Goal: Task Accomplishment & Management: Manage account settings

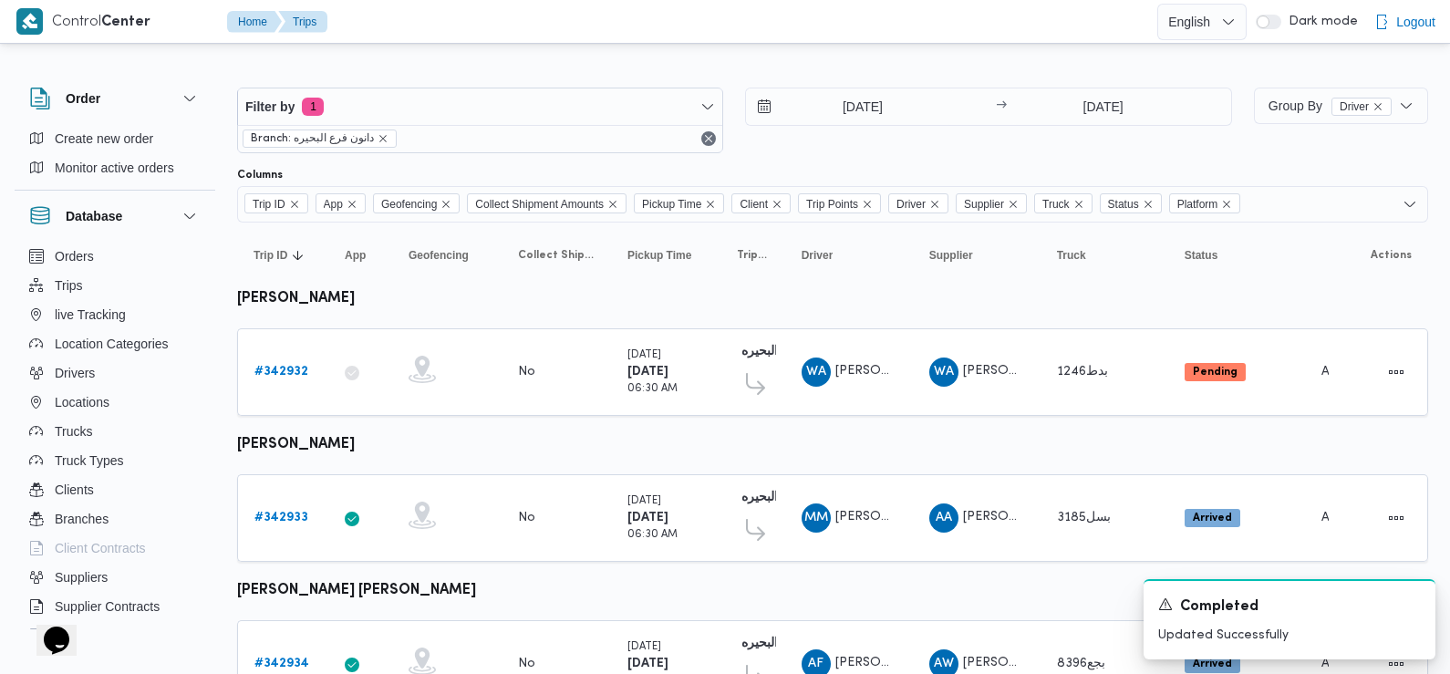
click at [446, 68] on div at bounding box center [832, 72] width 1191 height 29
click at [288, 371] on b "# 342932" at bounding box center [281, 372] width 54 height 12
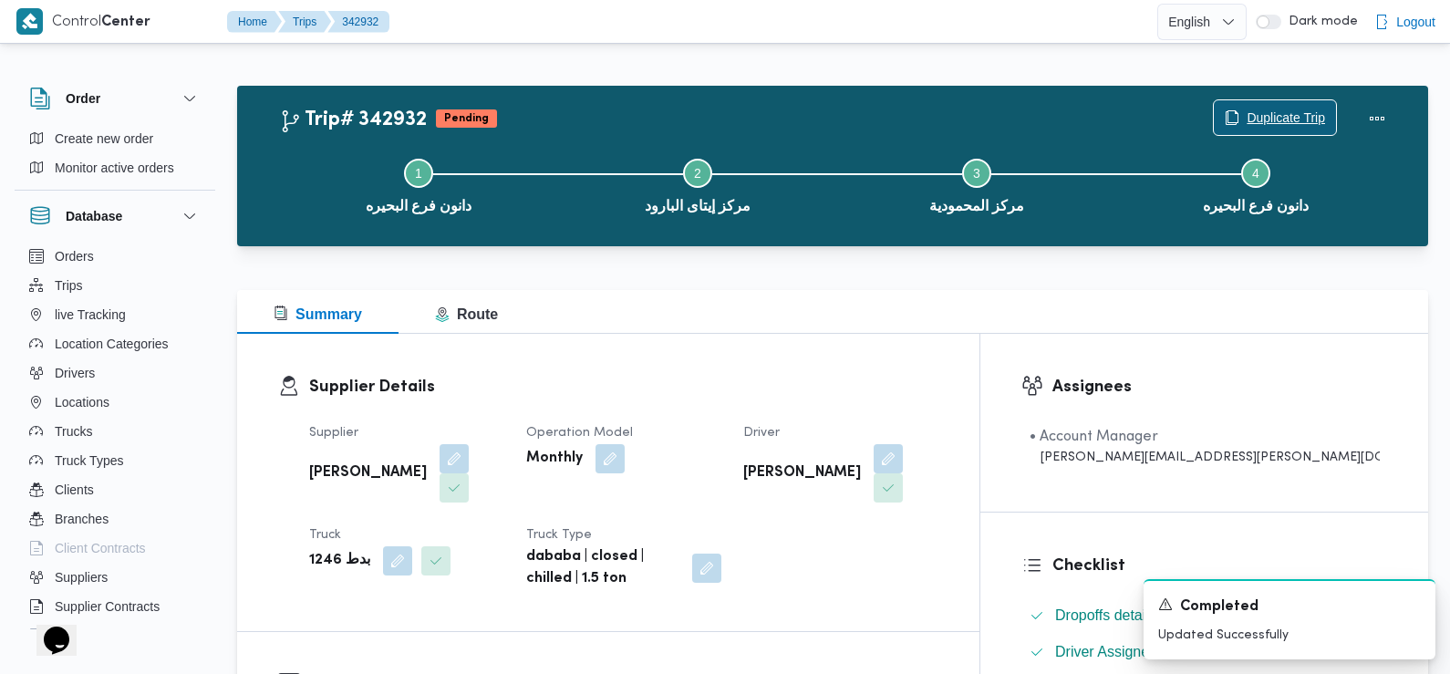
click at [1269, 121] on span "Duplicate Trip" at bounding box center [1286, 118] width 78 height 22
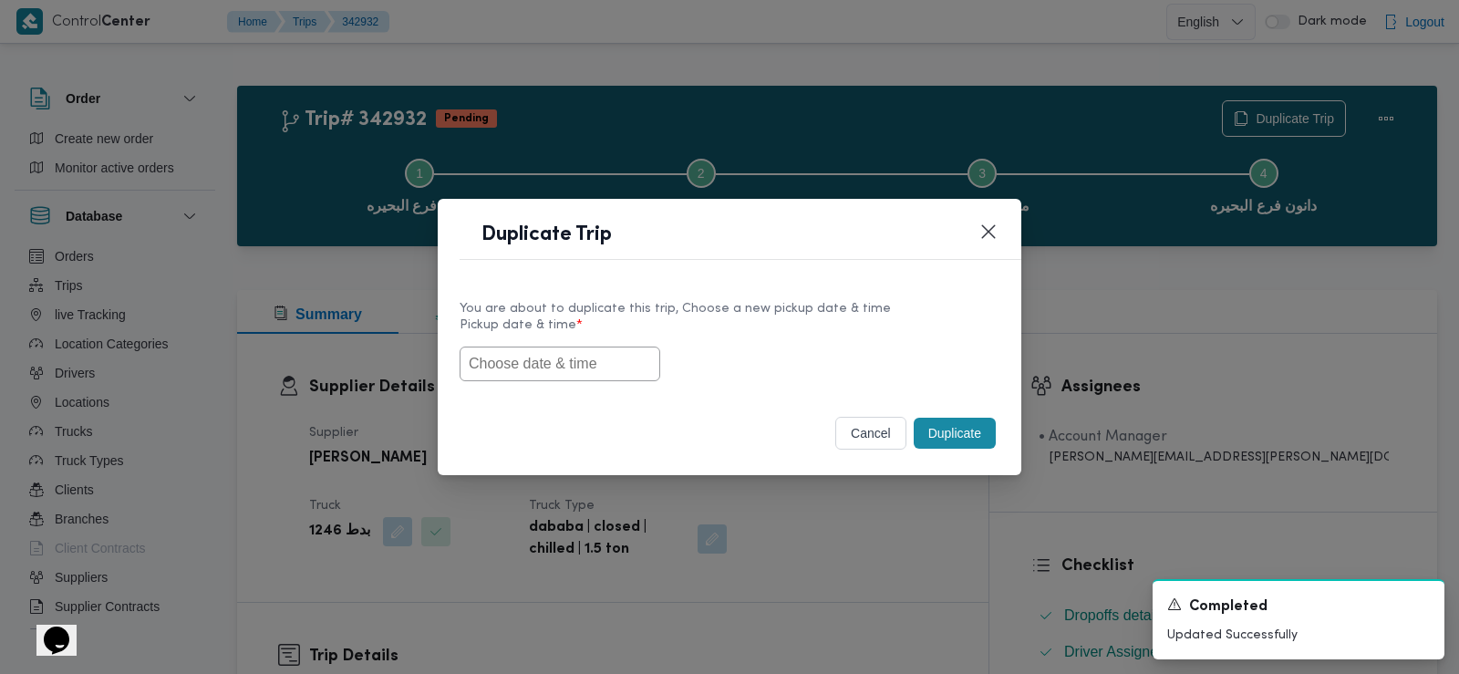
click at [556, 377] on input "text" at bounding box center [560, 364] width 201 height 35
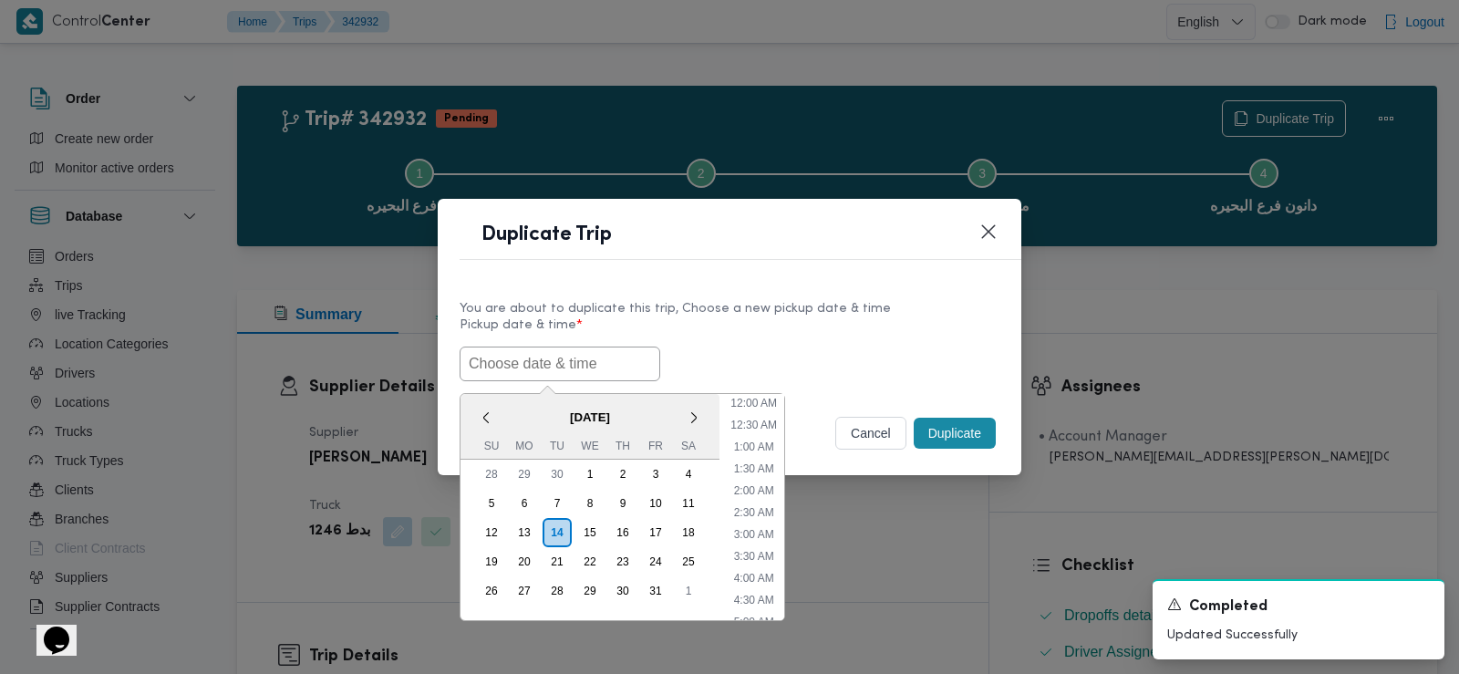
scroll to position [443, 0]
click at [517, 362] on input "text" at bounding box center [560, 364] width 201 height 35
click at [510, 412] on span "October 2025" at bounding box center [589, 417] width 259 height 32
click at [589, 527] on div "15" at bounding box center [590, 532] width 35 height 35
type input "15/10/2025 12:00AM"
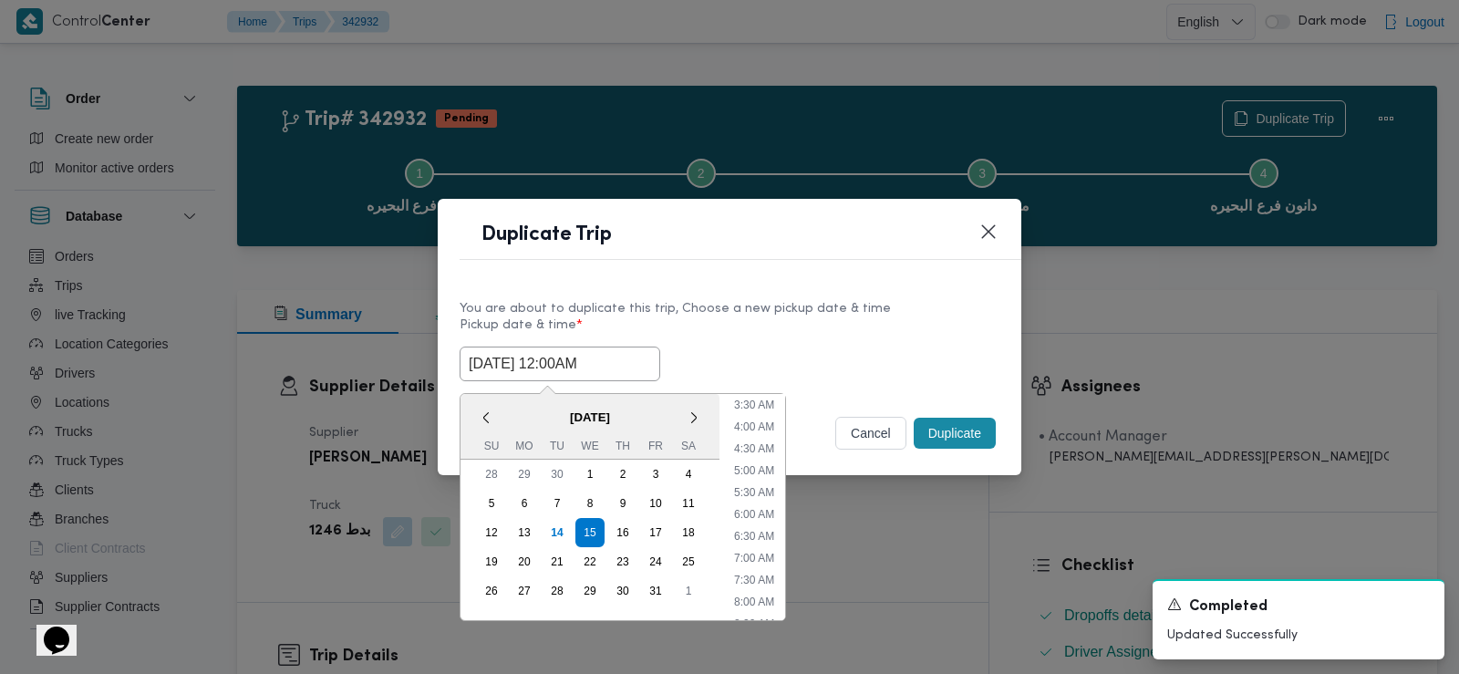
scroll to position [140, 0]
click at [994, 231] on button "Closes this modal window" at bounding box center [989, 231] width 22 height 22
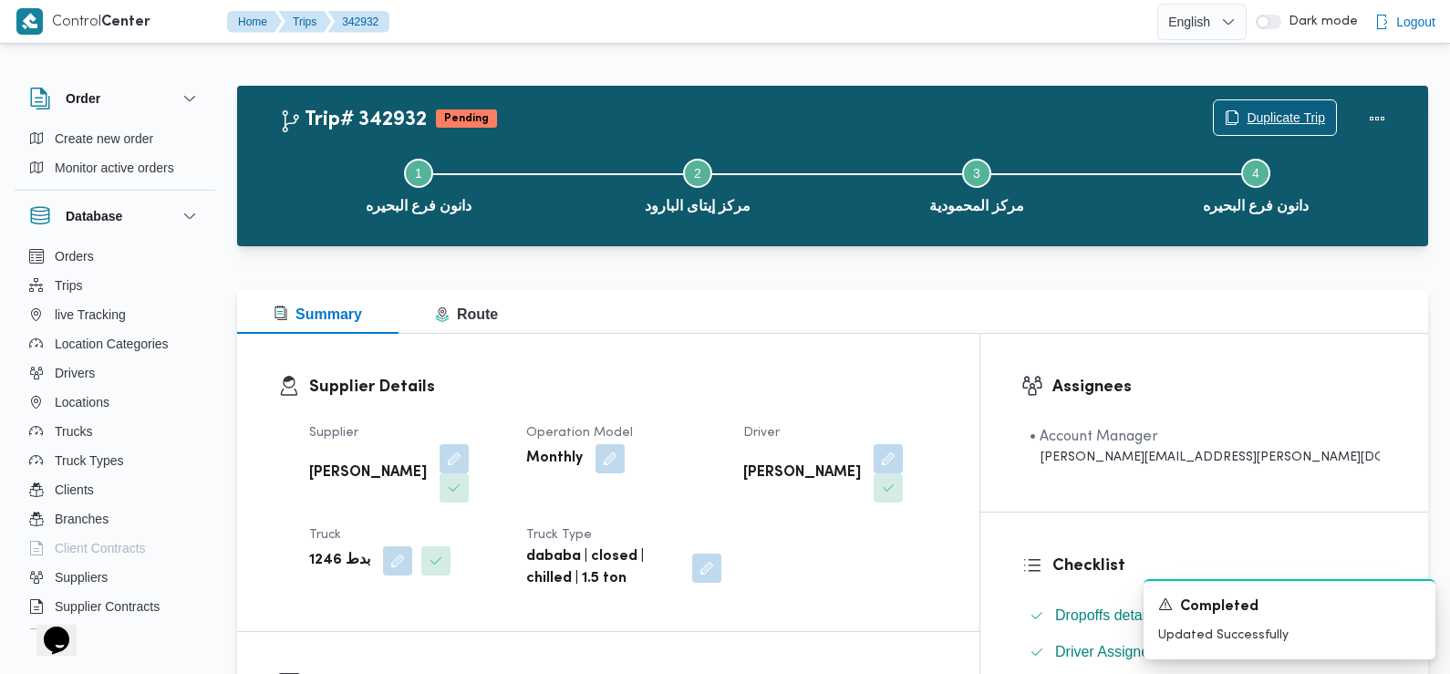
click at [1265, 117] on span "Duplicate Trip" at bounding box center [1286, 118] width 78 height 22
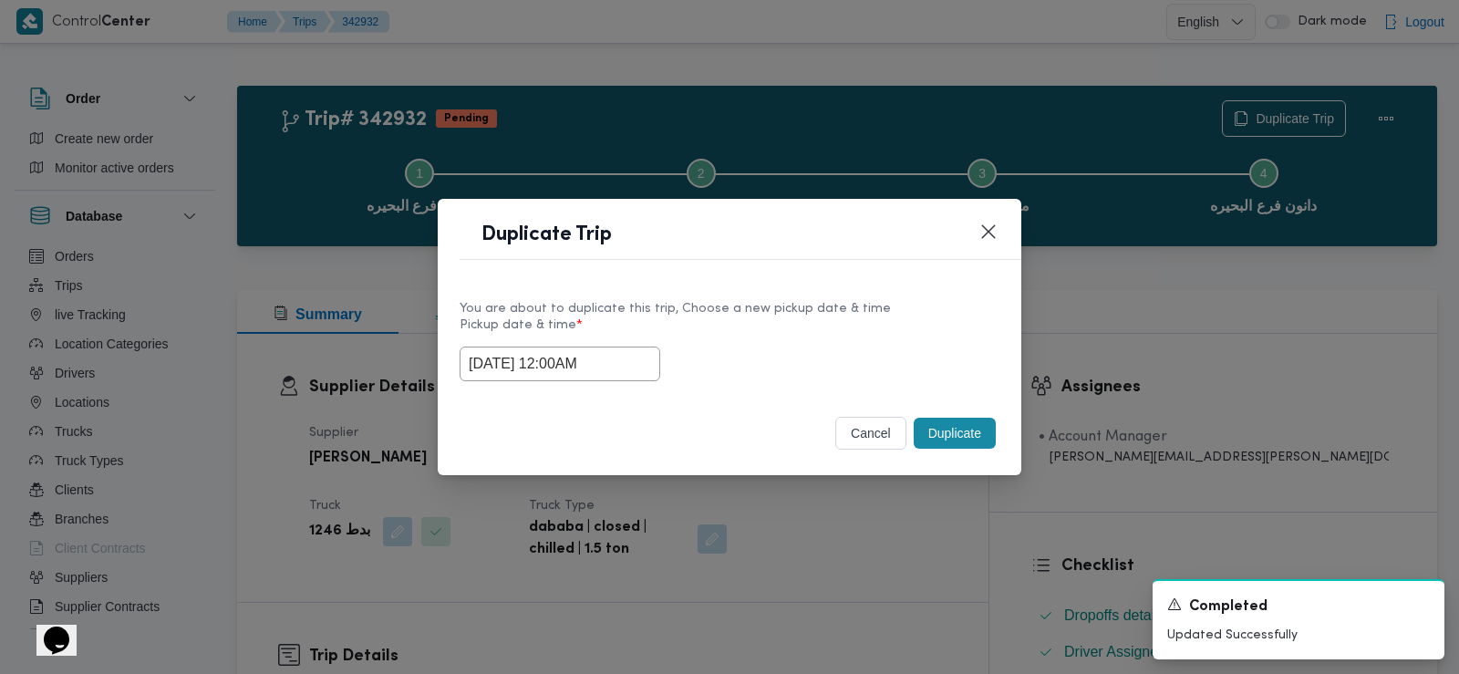
click at [570, 367] on input "[DATE] 12:00AM" at bounding box center [560, 364] width 201 height 35
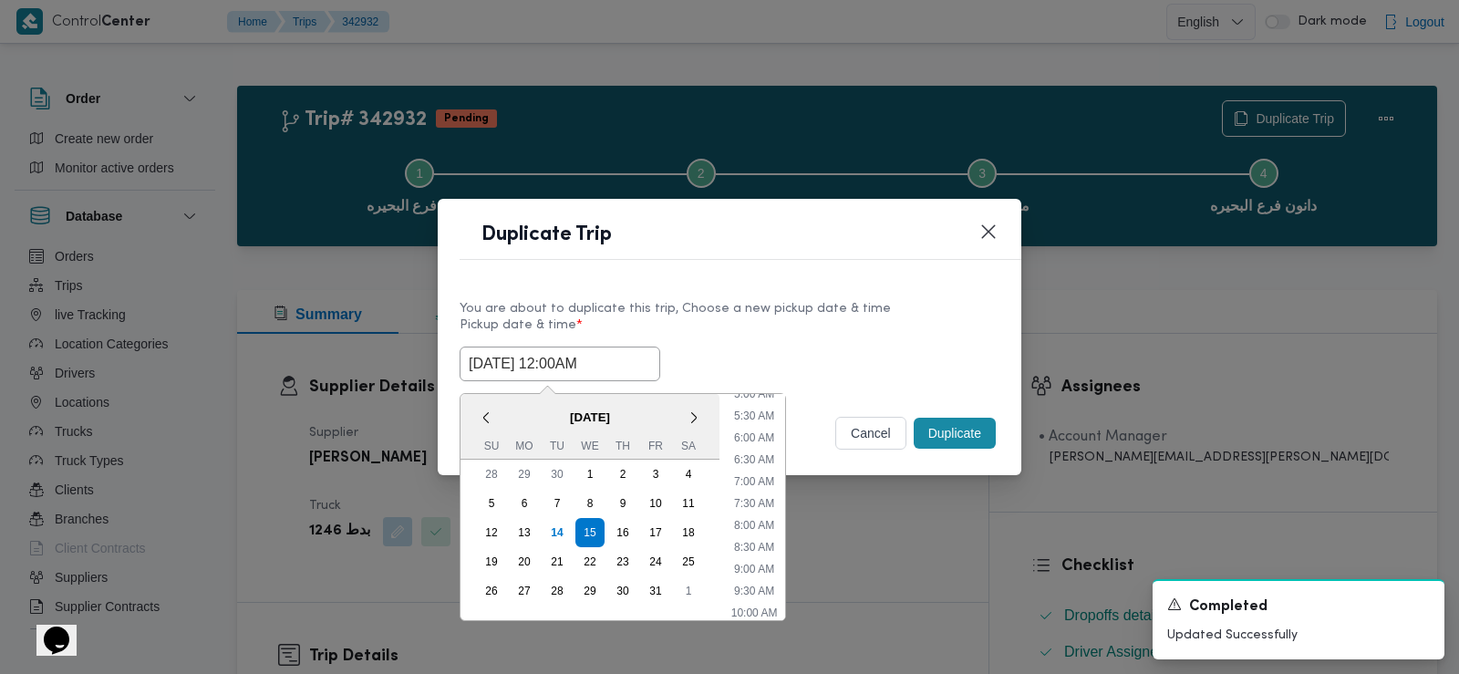
scroll to position [255, 0]
click at [769, 435] on li "6:30 AM" at bounding box center [754, 432] width 55 height 18
type input "[DATE] 6:30AM"
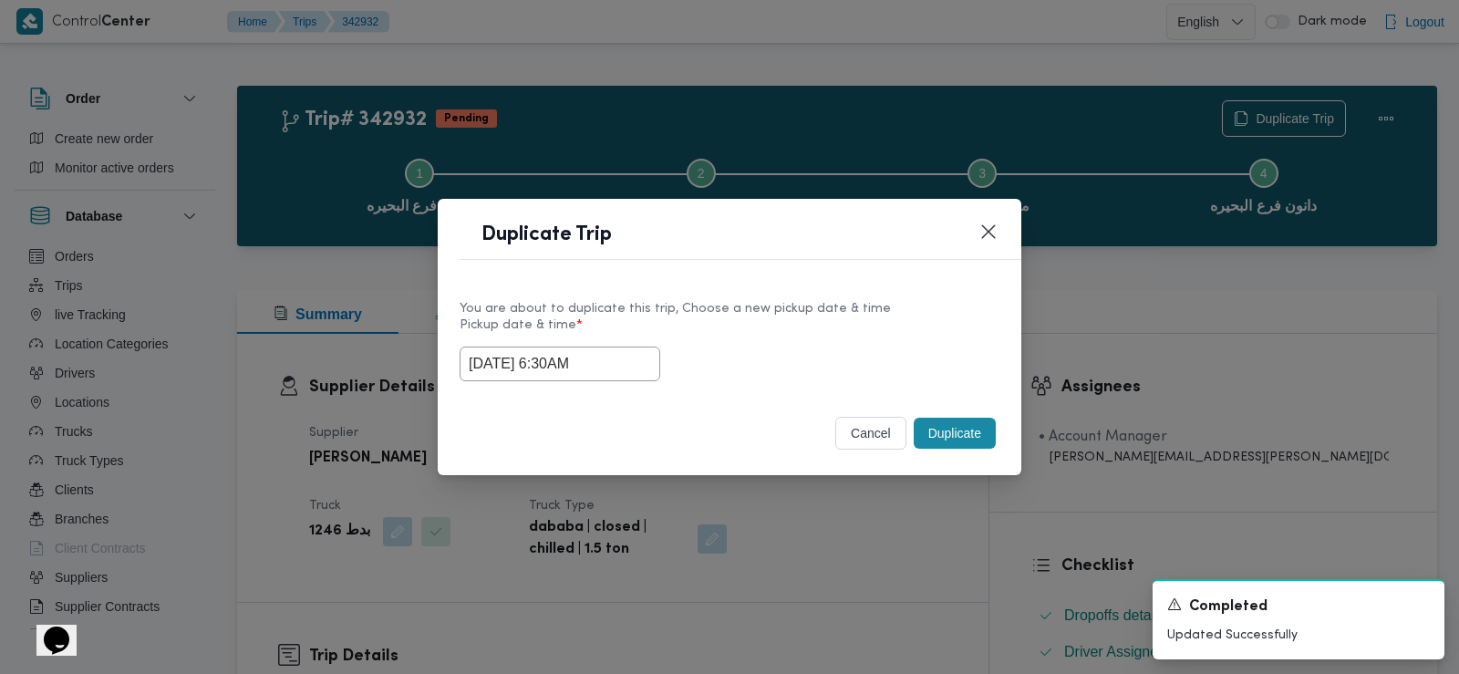
click at [547, 352] on input "[DATE] 6:30AM" at bounding box center [560, 364] width 201 height 35
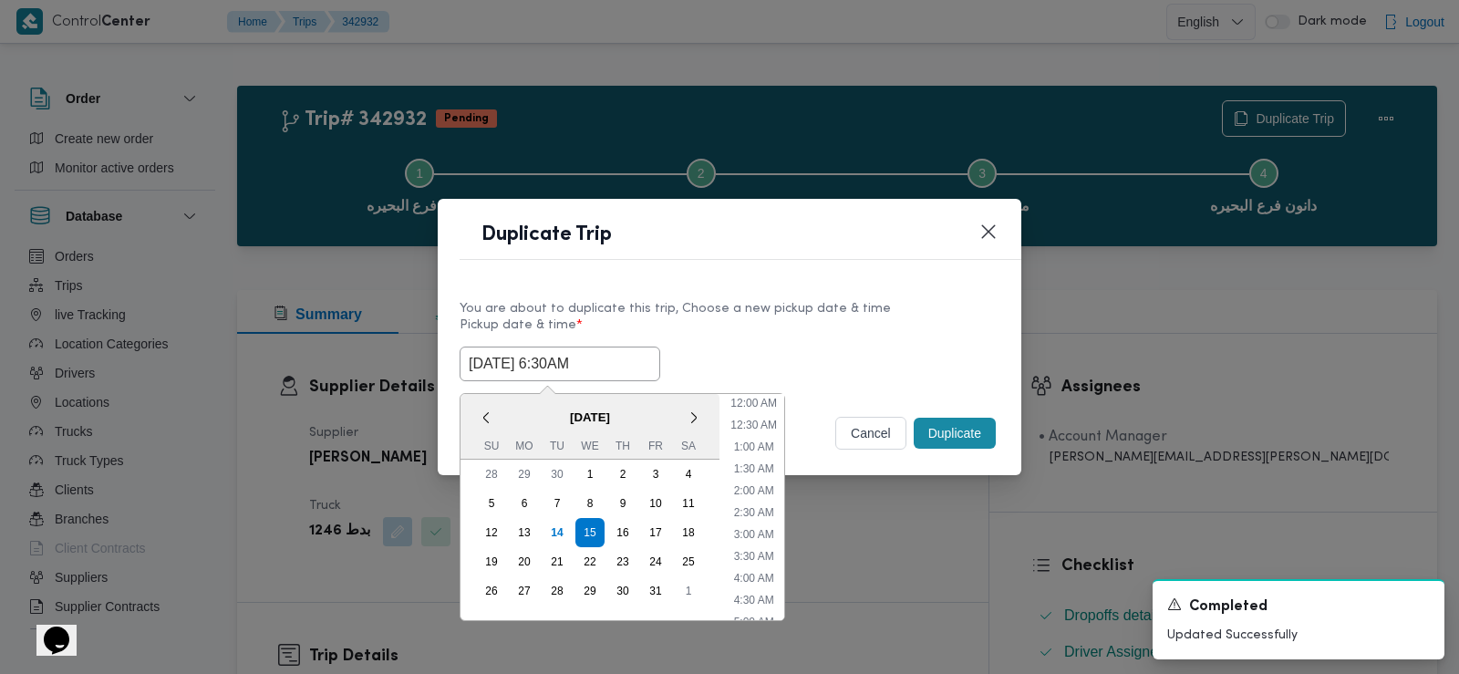
click at [547, 352] on input "[DATE] 6:30AM" at bounding box center [560, 364] width 201 height 35
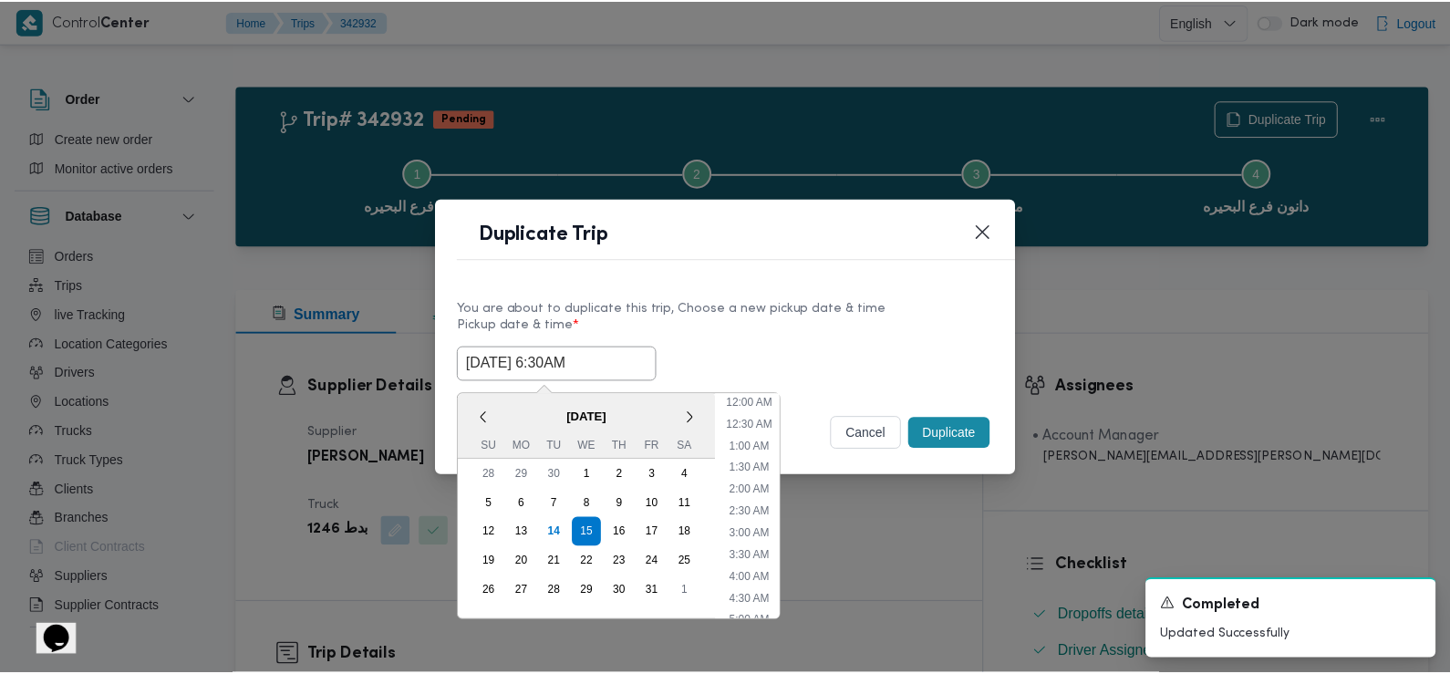
scroll to position [181, 0]
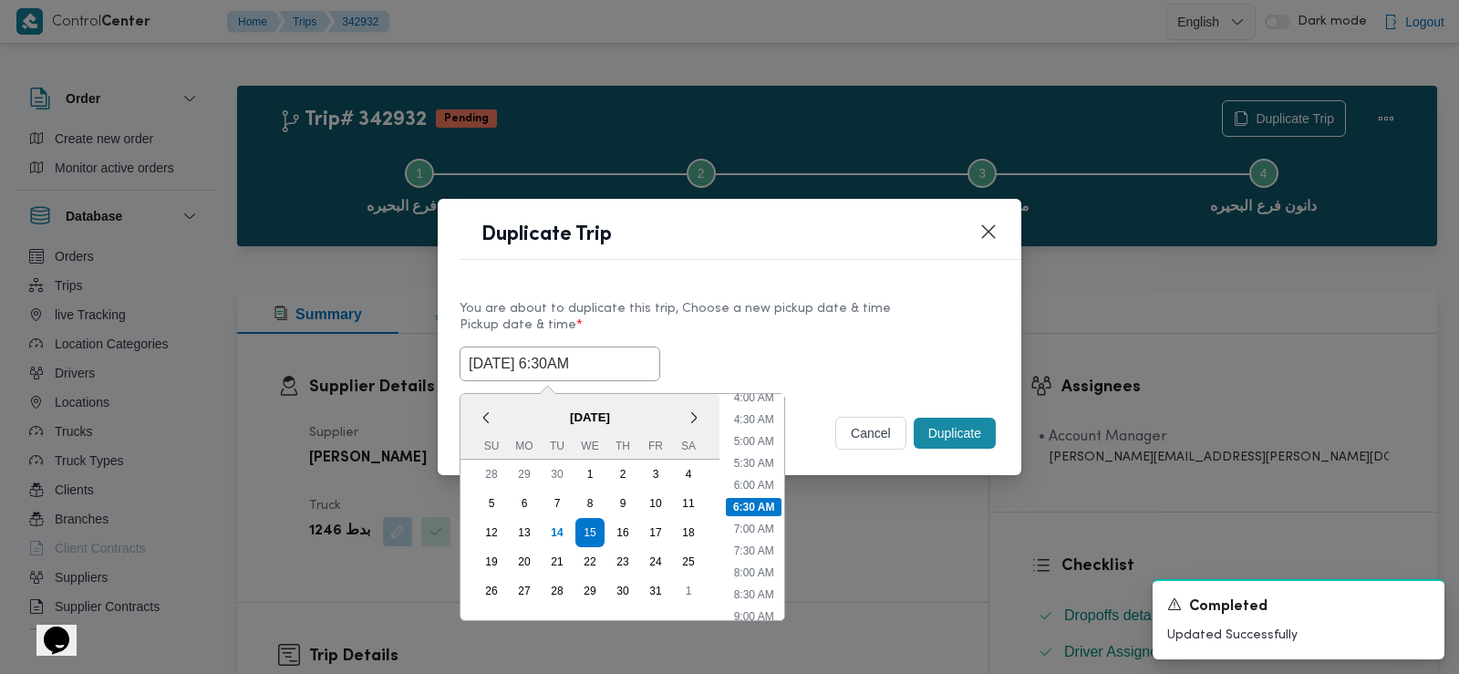
click at [547, 352] on input "[DATE] 6:30AM" at bounding box center [560, 364] width 201 height 35
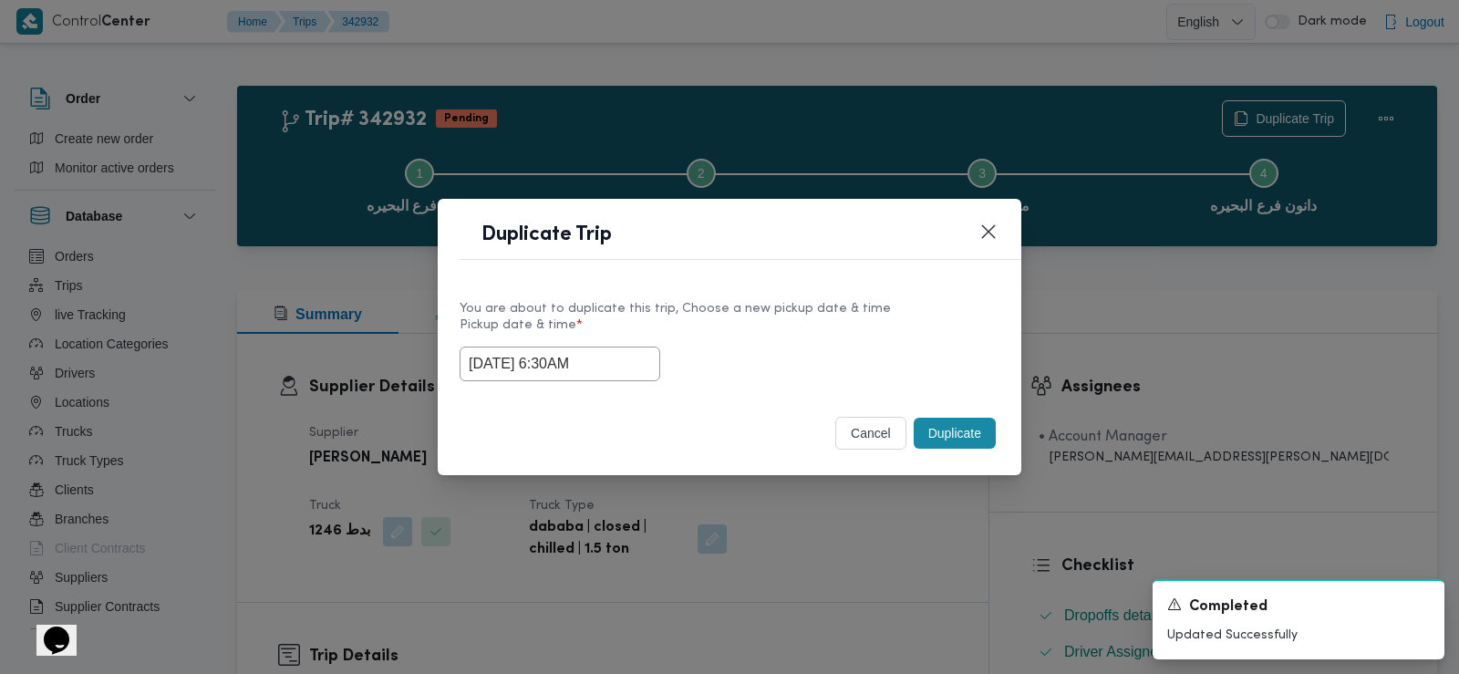
click at [750, 356] on div "Selected date: [DATE] 6:30 AM [DATE] 6:30AM" at bounding box center [730, 364] width 540 height 35
click at [947, 439] on button "Duplicate" at bounding box center [955, 433] width 82 height 31
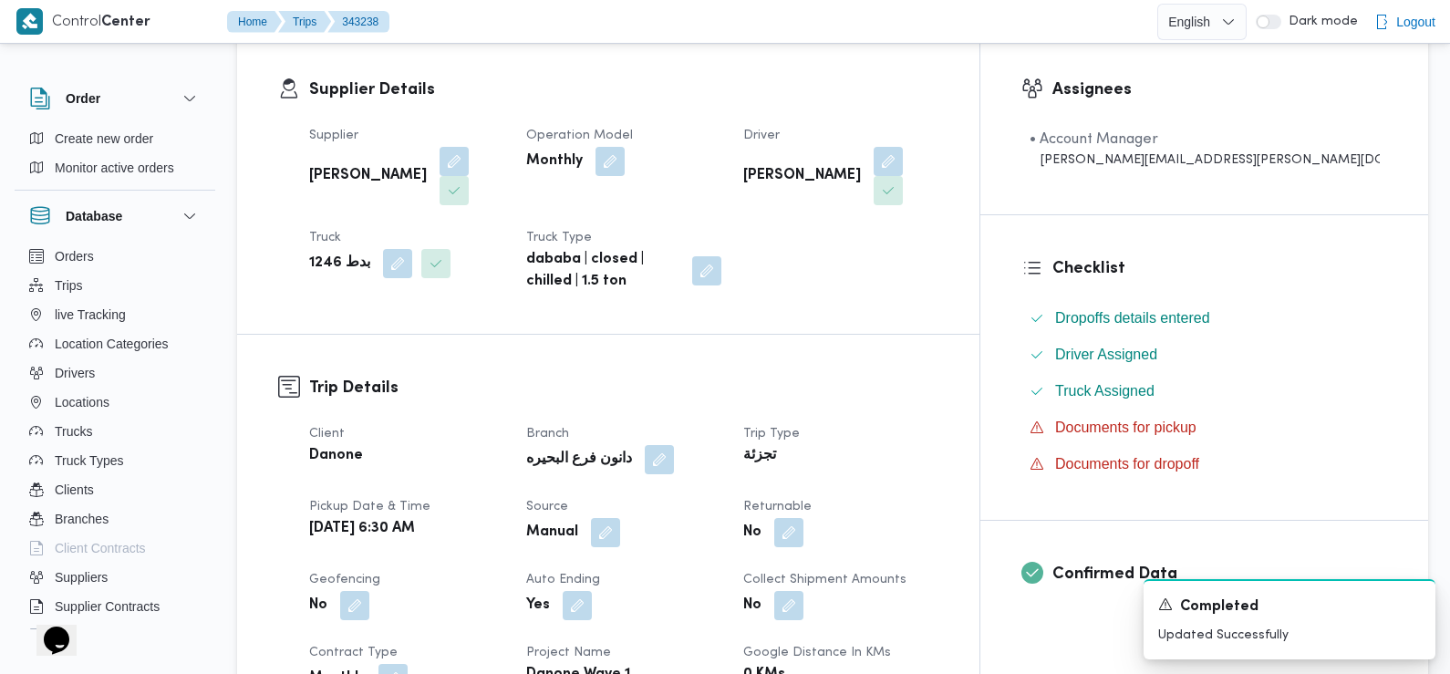
scroll to position [481, 0]
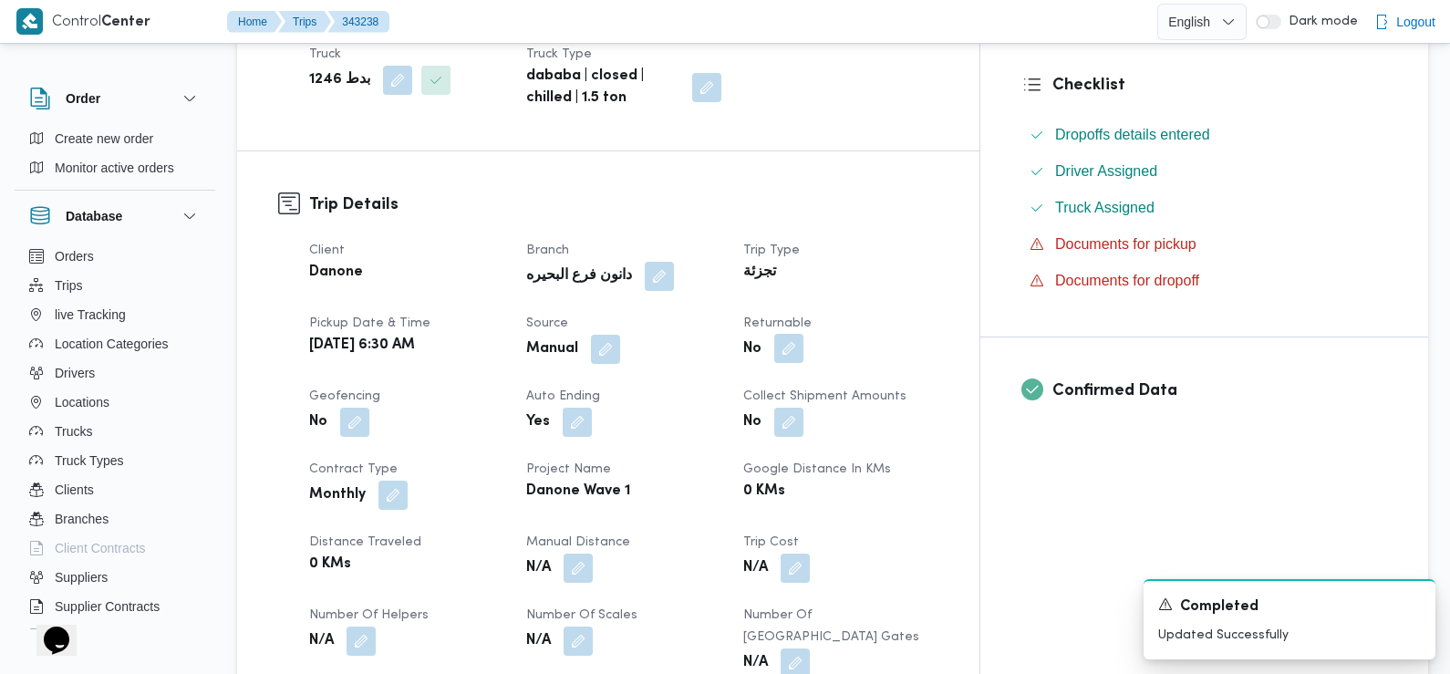
click at [803, 334] on button "button" at bounding box center [788, 348] width 29 height 29
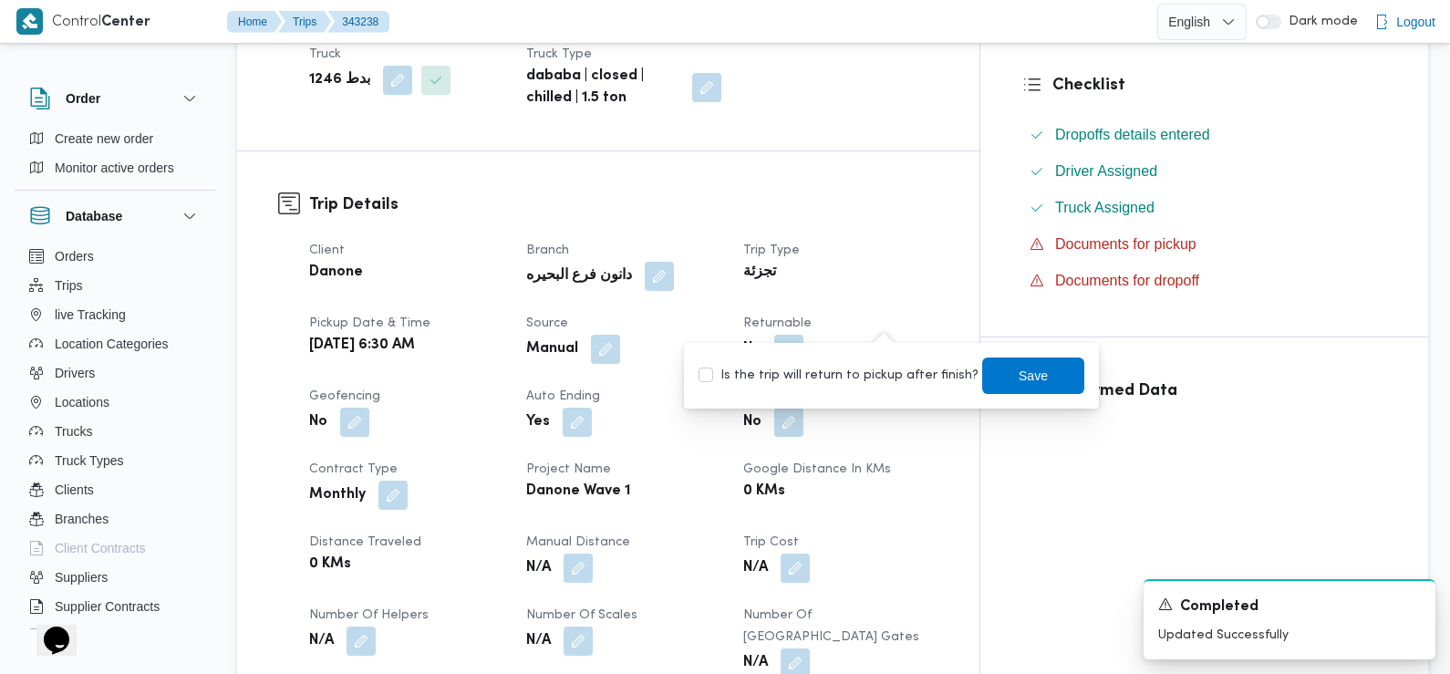
click at [883, 381] on label "Is the trip will return to pickup after finish?" at bounding box center [838, 376] width 280 height 22
checkbox input "true"
click at [1027, 366] on span "Save" at bounding box center [1033, 375] width 29 height 22
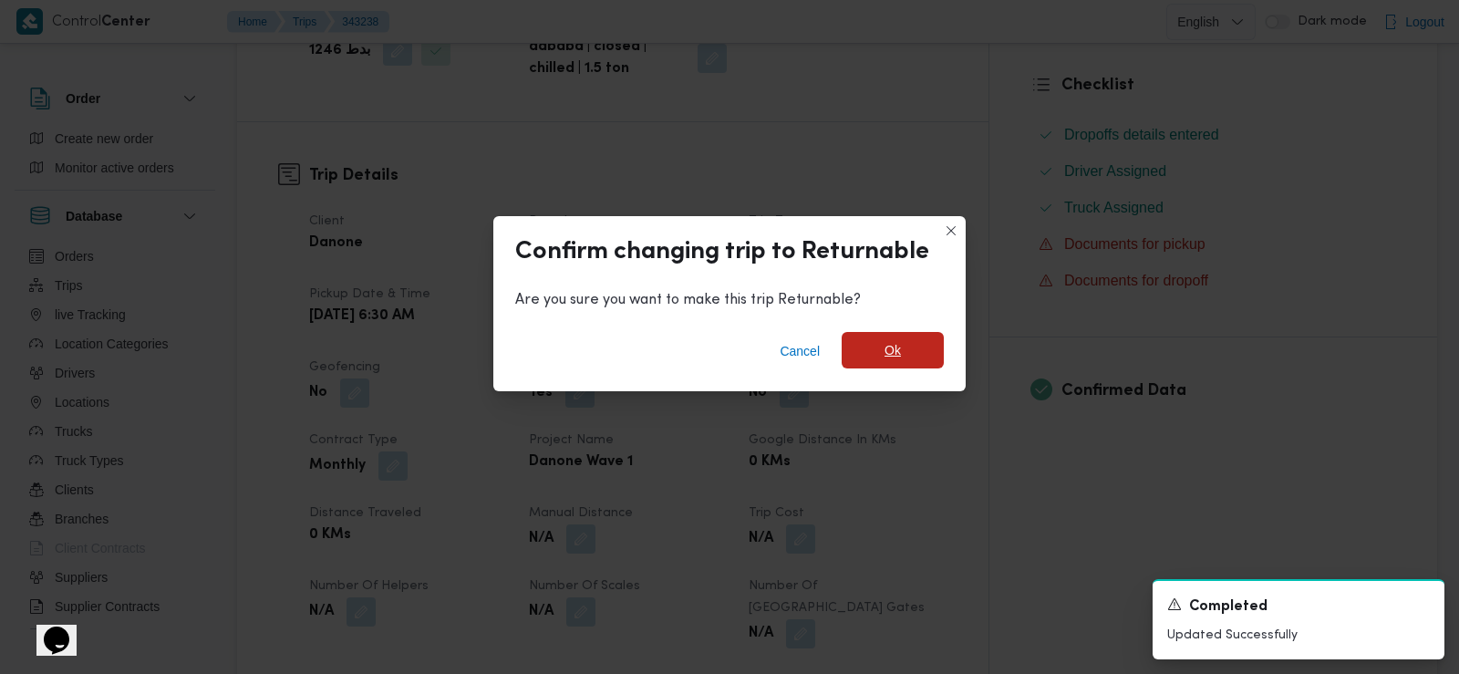
click at [923, 350] on span "Ok" at bounding box center [893, 350] width 102 height 36
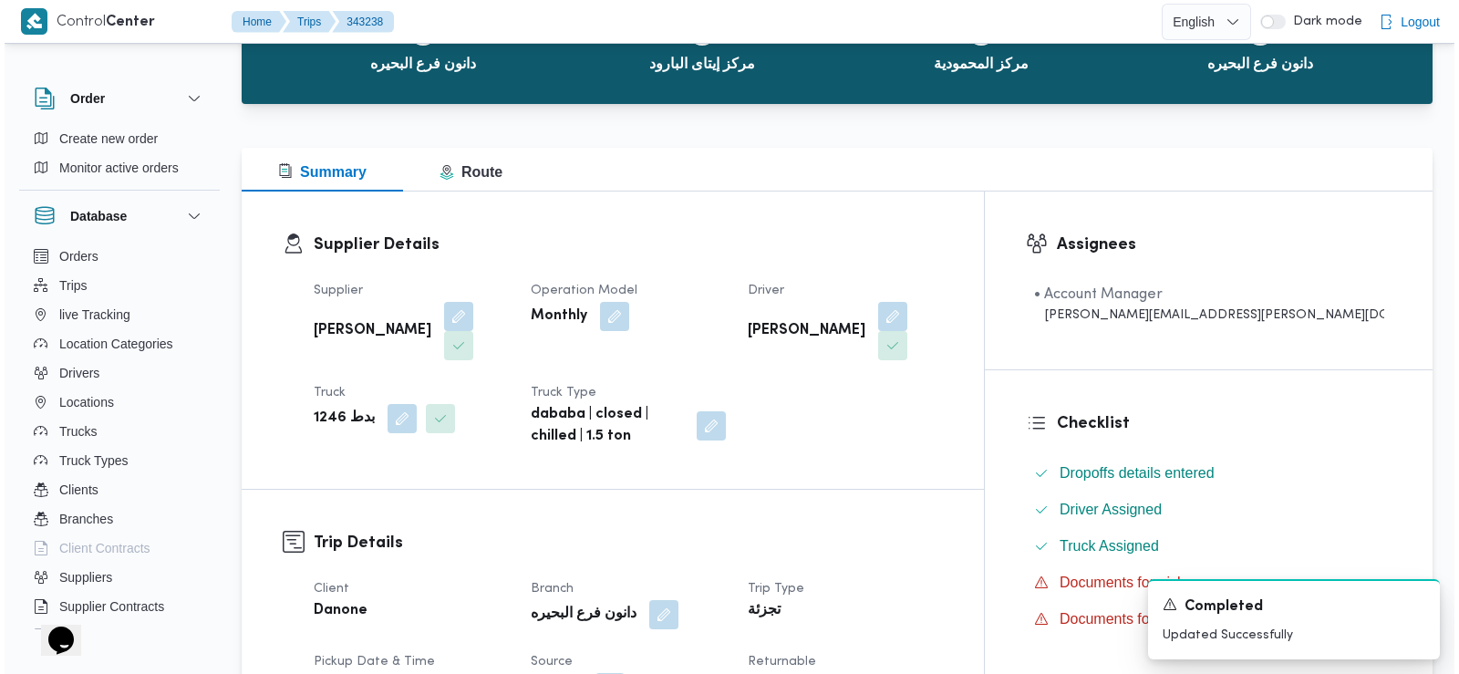
scroll to position [0, 0]
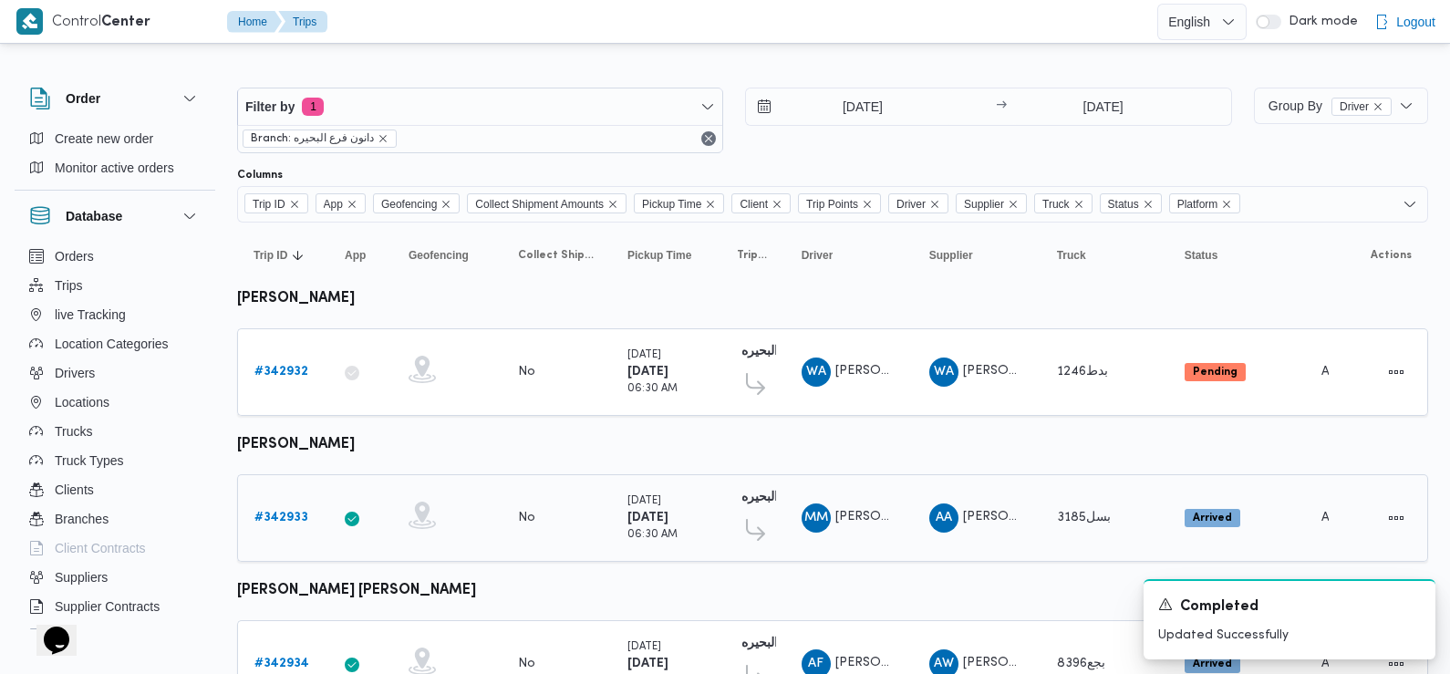
click at [292, 517] on b "# 342933" at bounding box center [281, 518] width 54 height 12
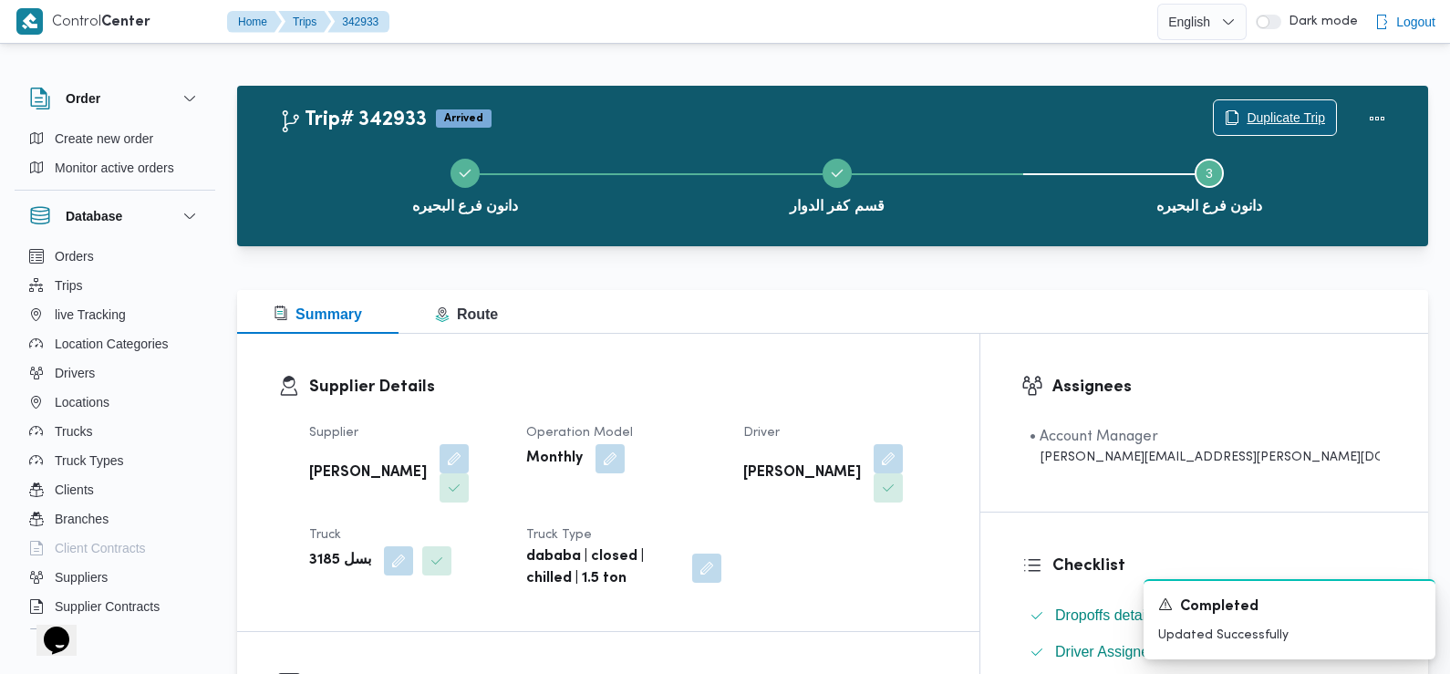
click at [1267, 117] on span "Duplicate Trip" at bounding box center [1286, 118] width 78 height 22
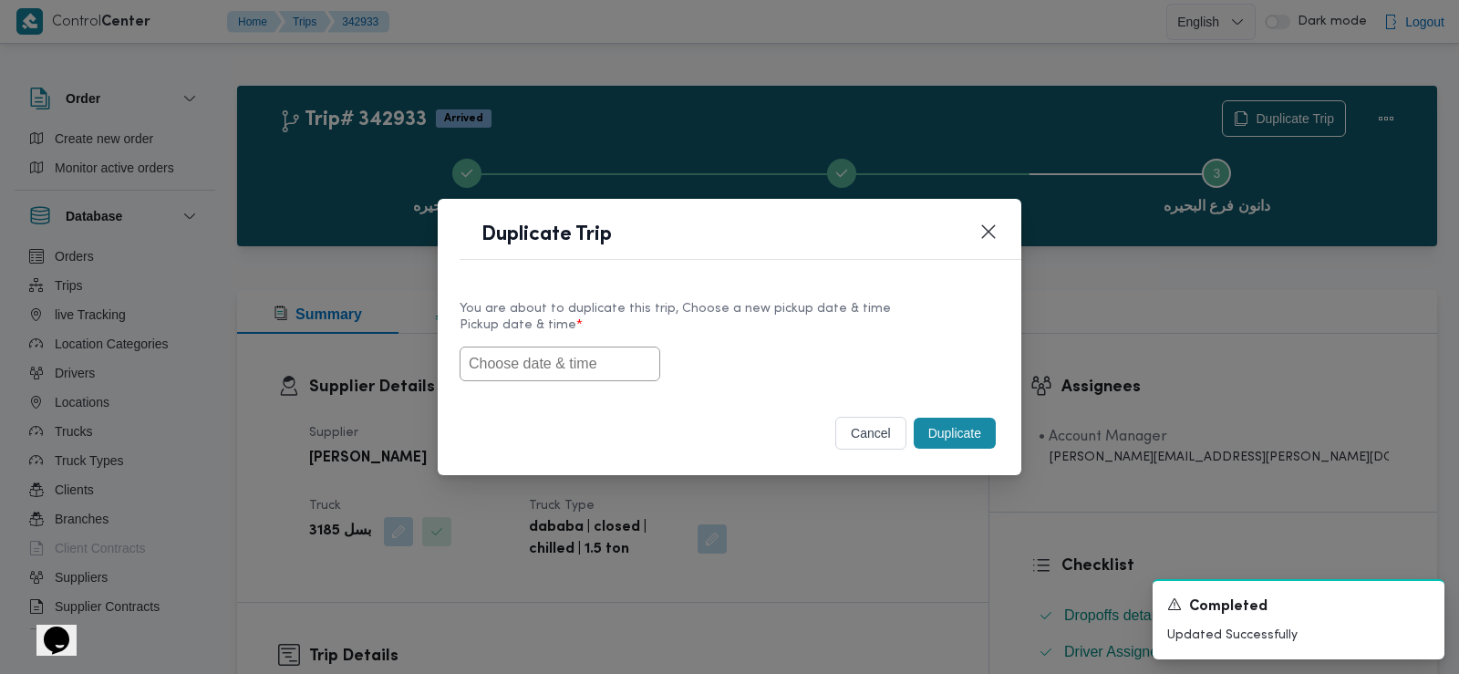
click at [596, 347] on input "text" at bounding box center [560, 364] width 201 height 35
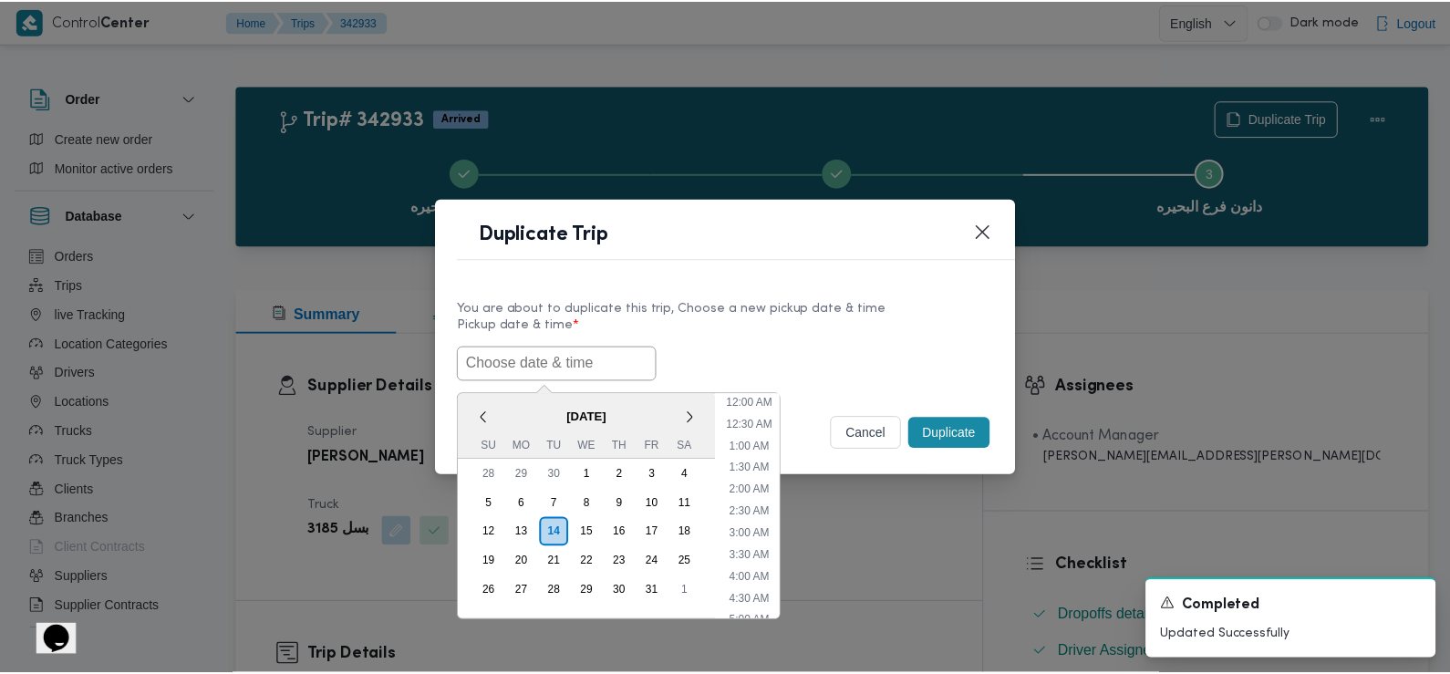
scroll to position [443, 0]
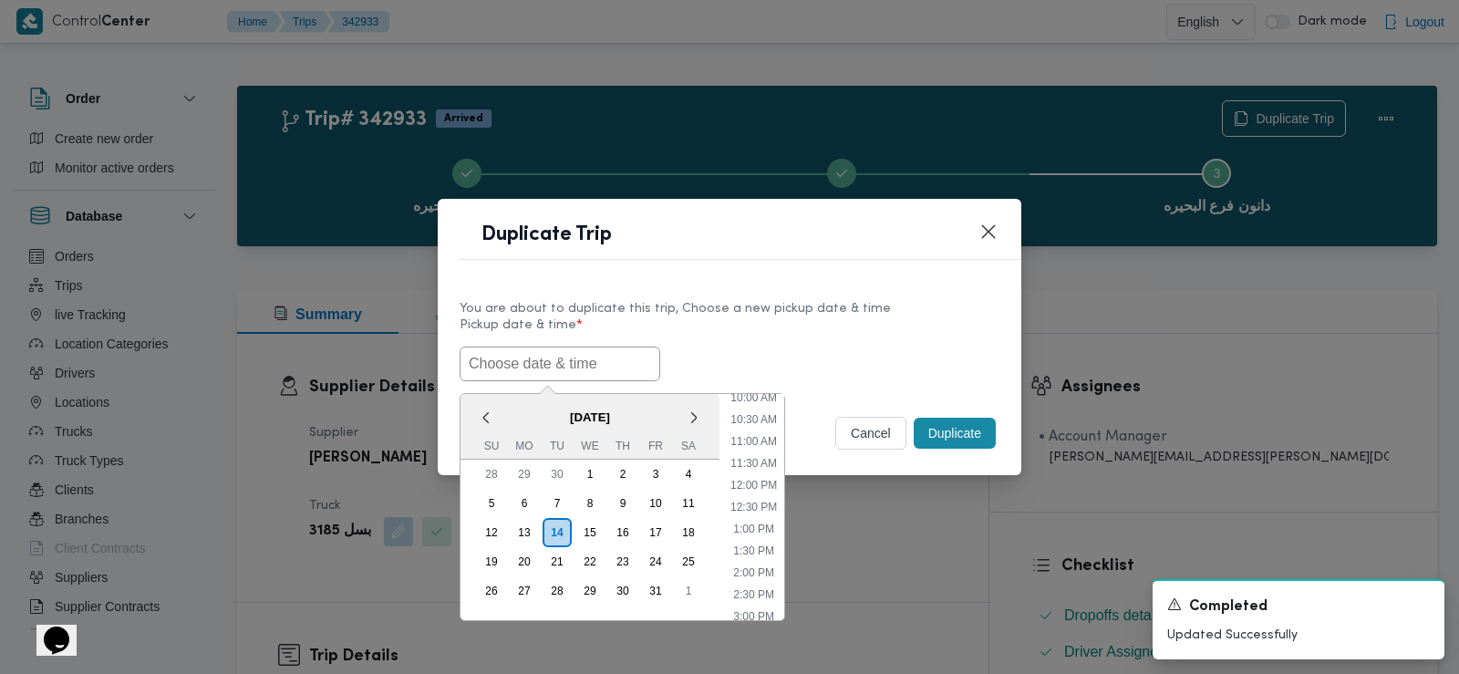
drag, startPoint x: 531, startPoint y: 361, endPoint x: 515, endPoint y: 367, distance: 16.4
click at [515, 367] on input "text" at bounding box center [560, 364] width 201 height 35
paste input "[DATE] 6:30AM"
type input "[DATE] 6:30AM"
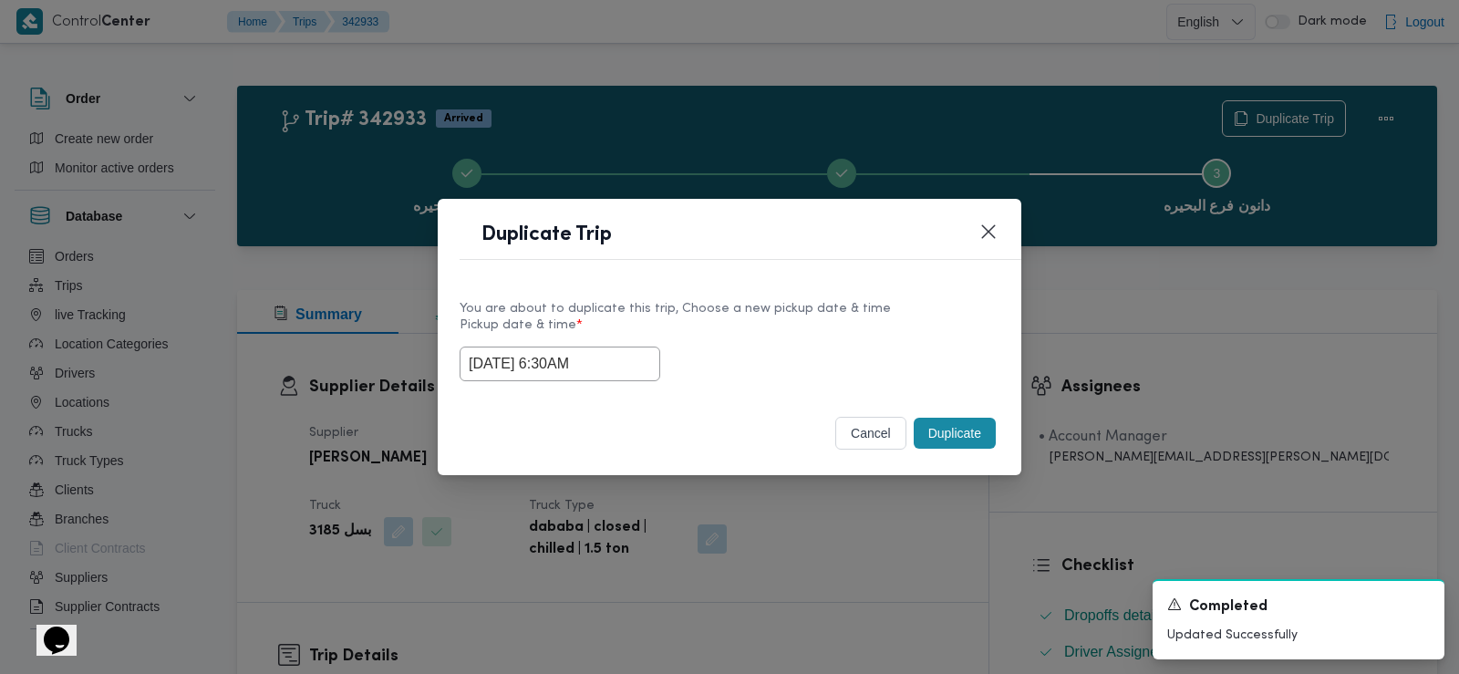
click at [948, 428] on button "Duplicate" at bounding box center [955, 433] width 82 height 31
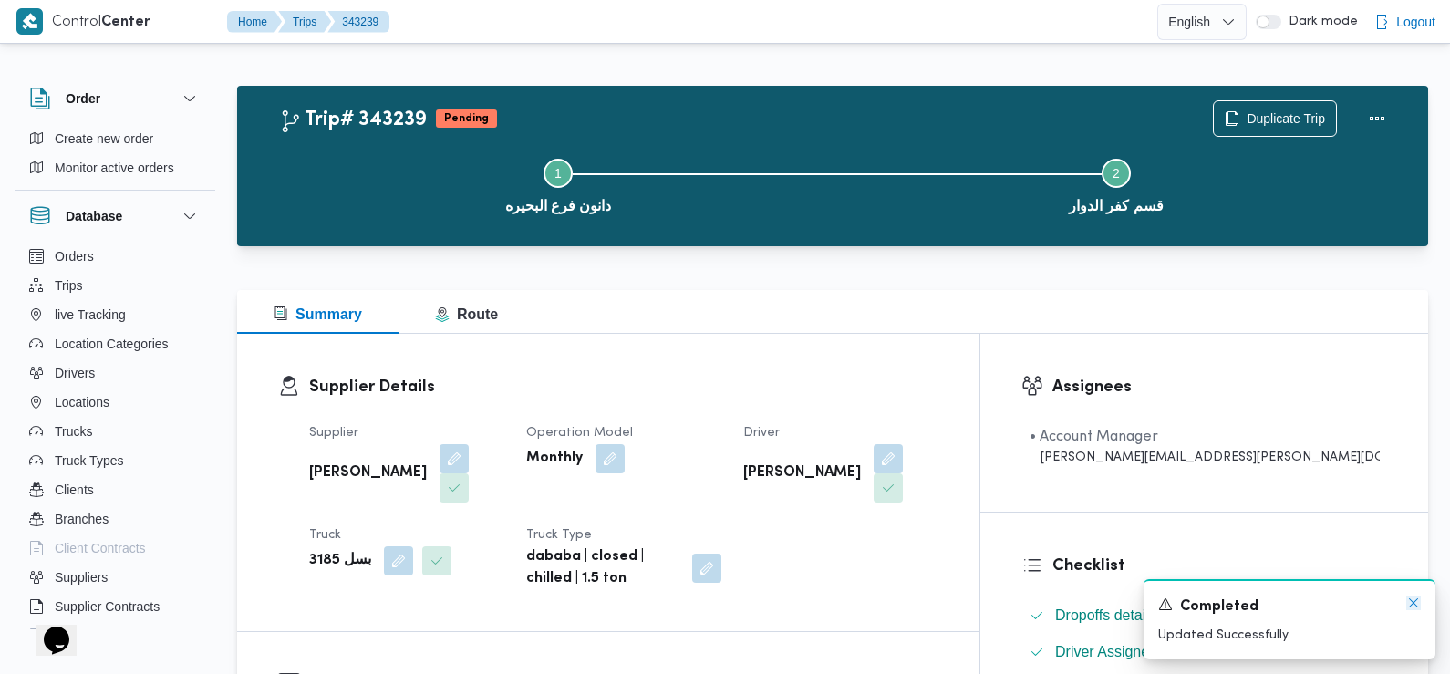
click at [1414, 603] on icon "Dismiss toast" at bounding box center [1413, 602] width 9 height 9
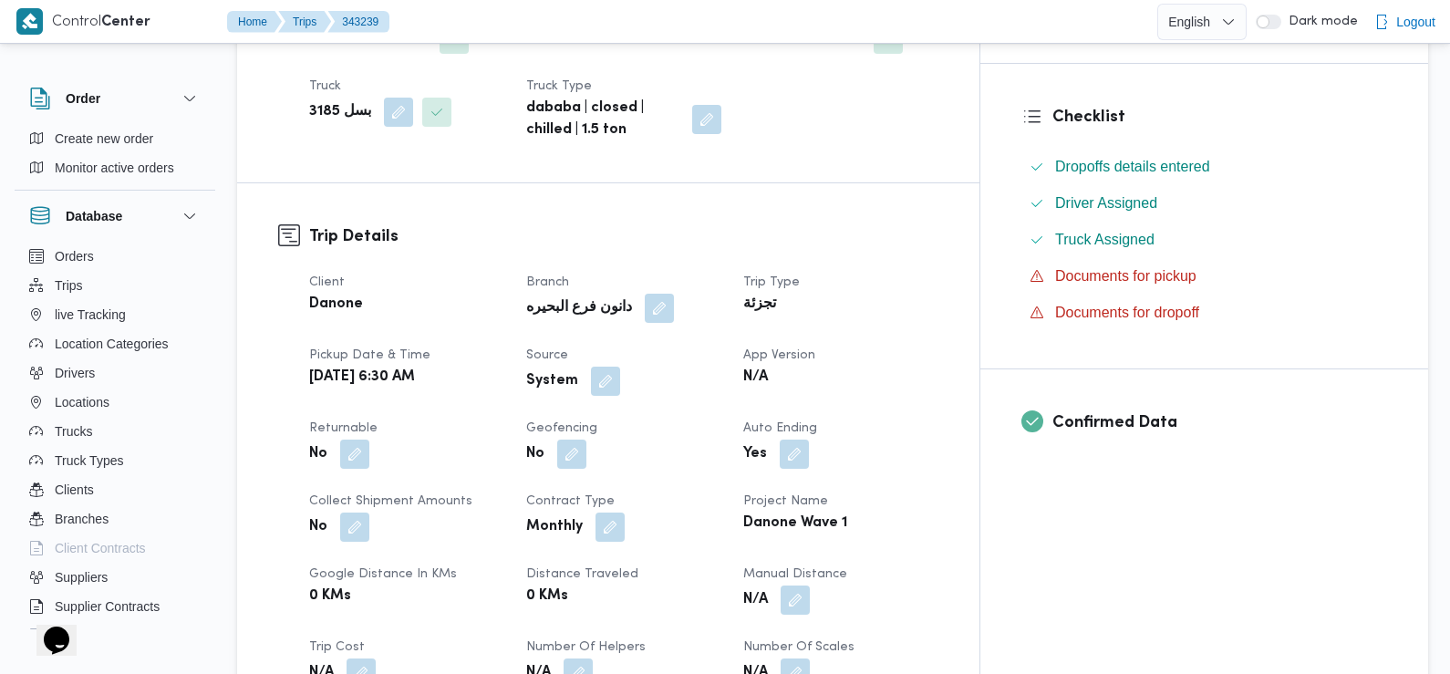
scroll to position [468, 0]
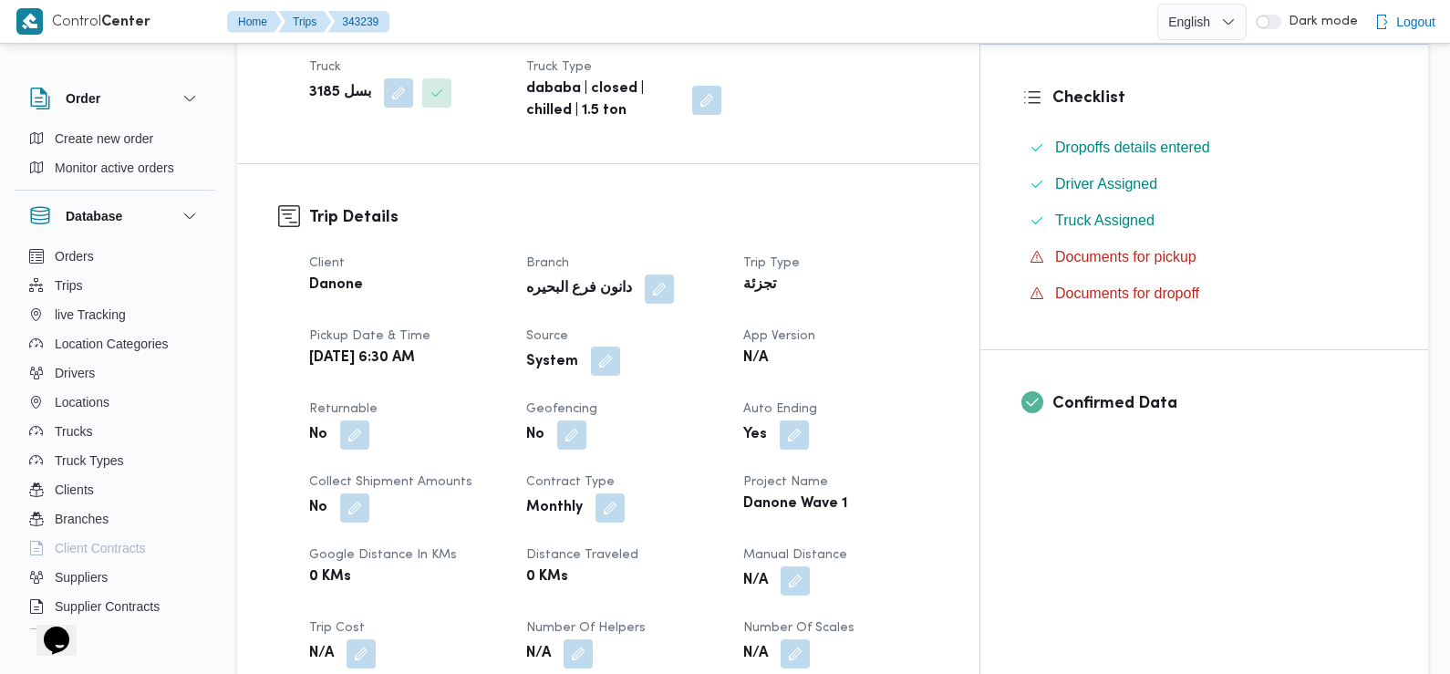
click at [620, 347] on button "button" at bounding box center [605, 361] width 29 height 29
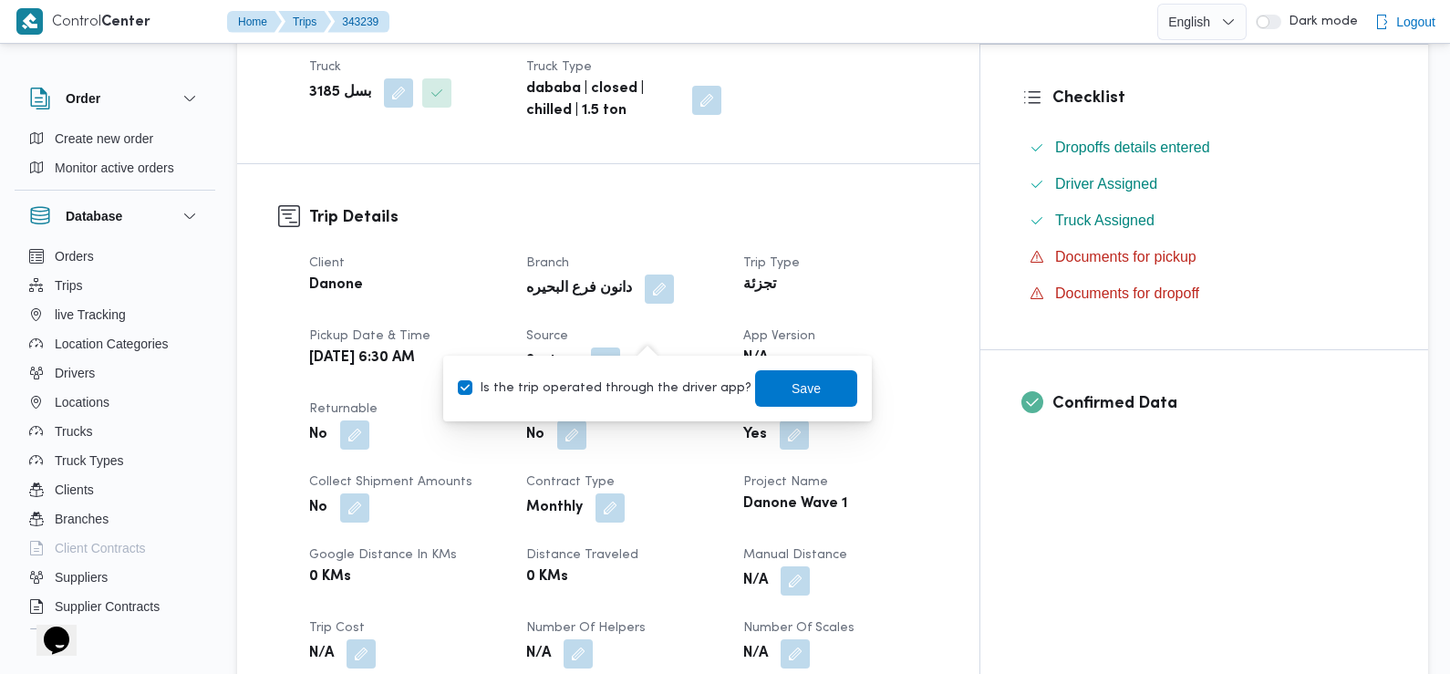
click at [660, 393] on label "Is the trip operated through the driver app?" at bounding box center [605, 389] width 294 height 22
checkbox input "false"
click at [759, 394] on span "Save" at bounding box center [806, 387] width 102 height 36
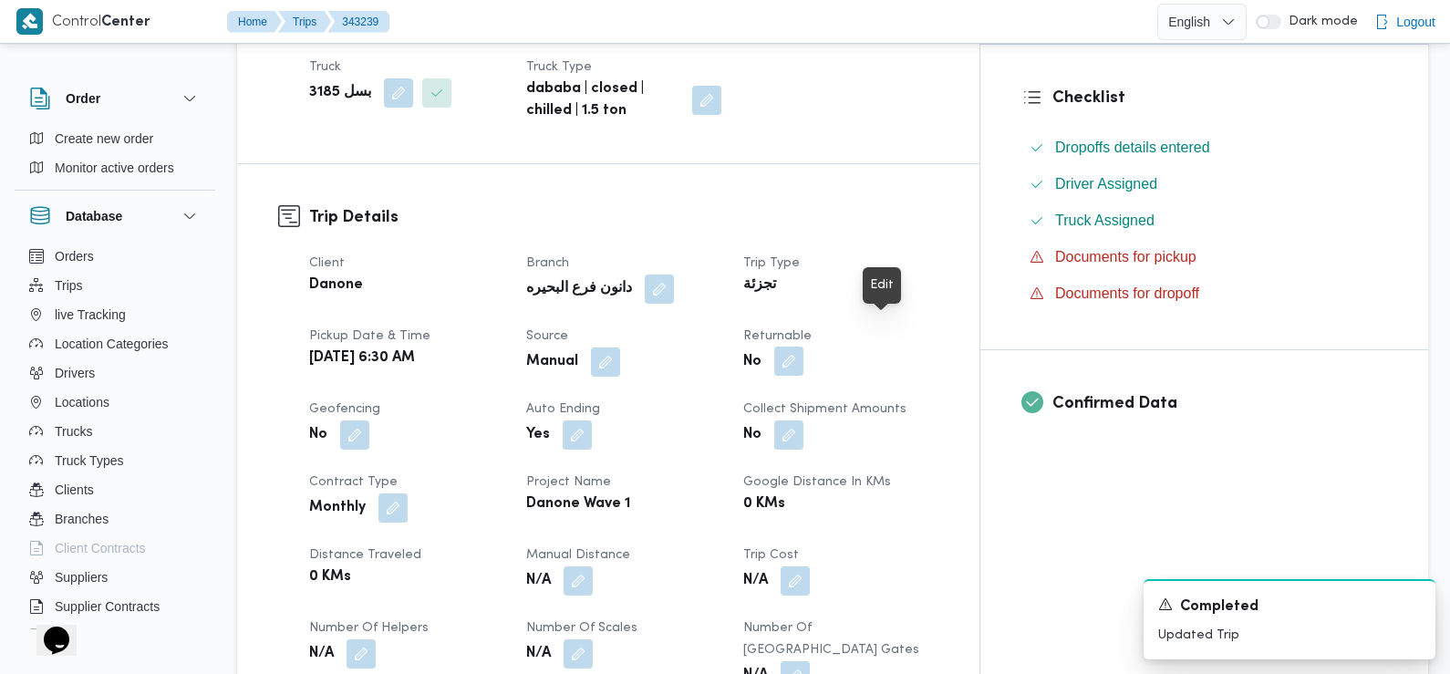
click at [803, 347] on button "button" at bounding box center [788, 361] width 29 height 29
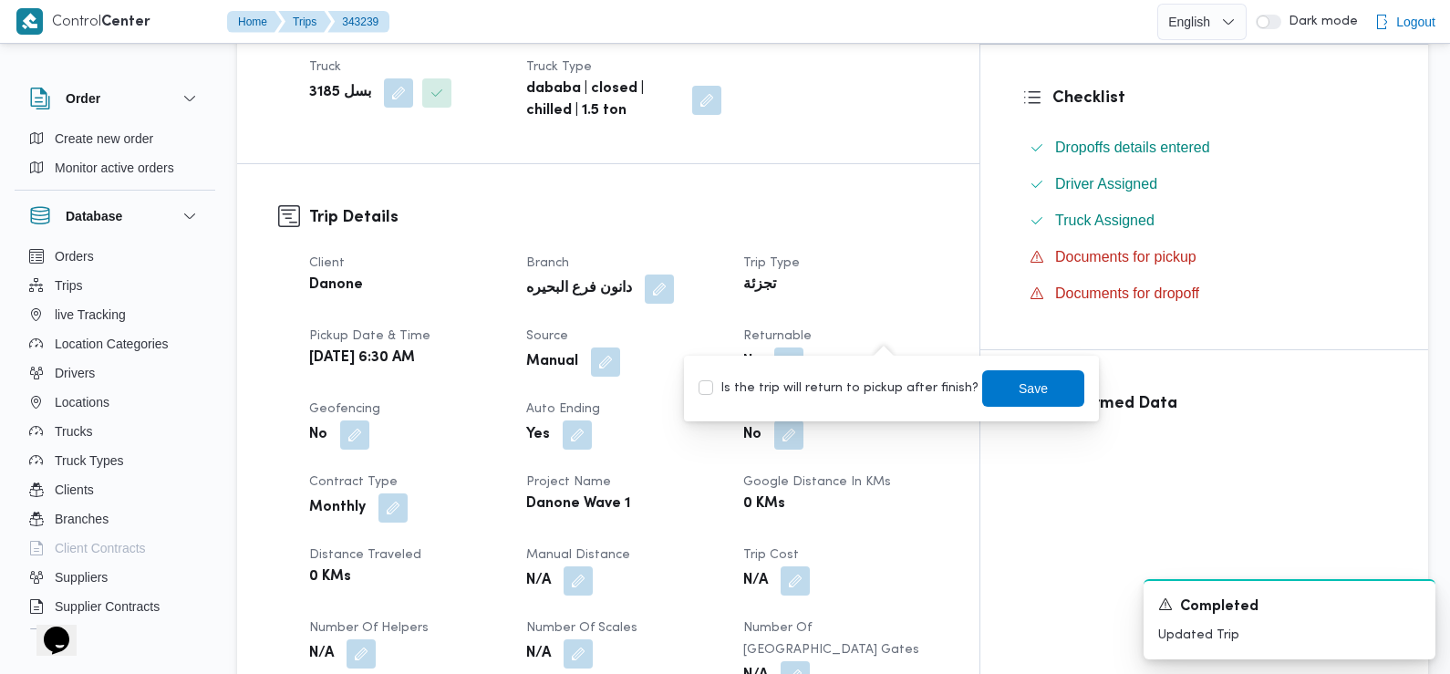
click at [881, 393] on label "Is the trip will return to pickup after finish?" at bounding box center [838, 389] width 280 height 22
checkbox input "true"
click at [1025, 391] on span "Save" at bounding box center [1033, 388] width 29 height 22
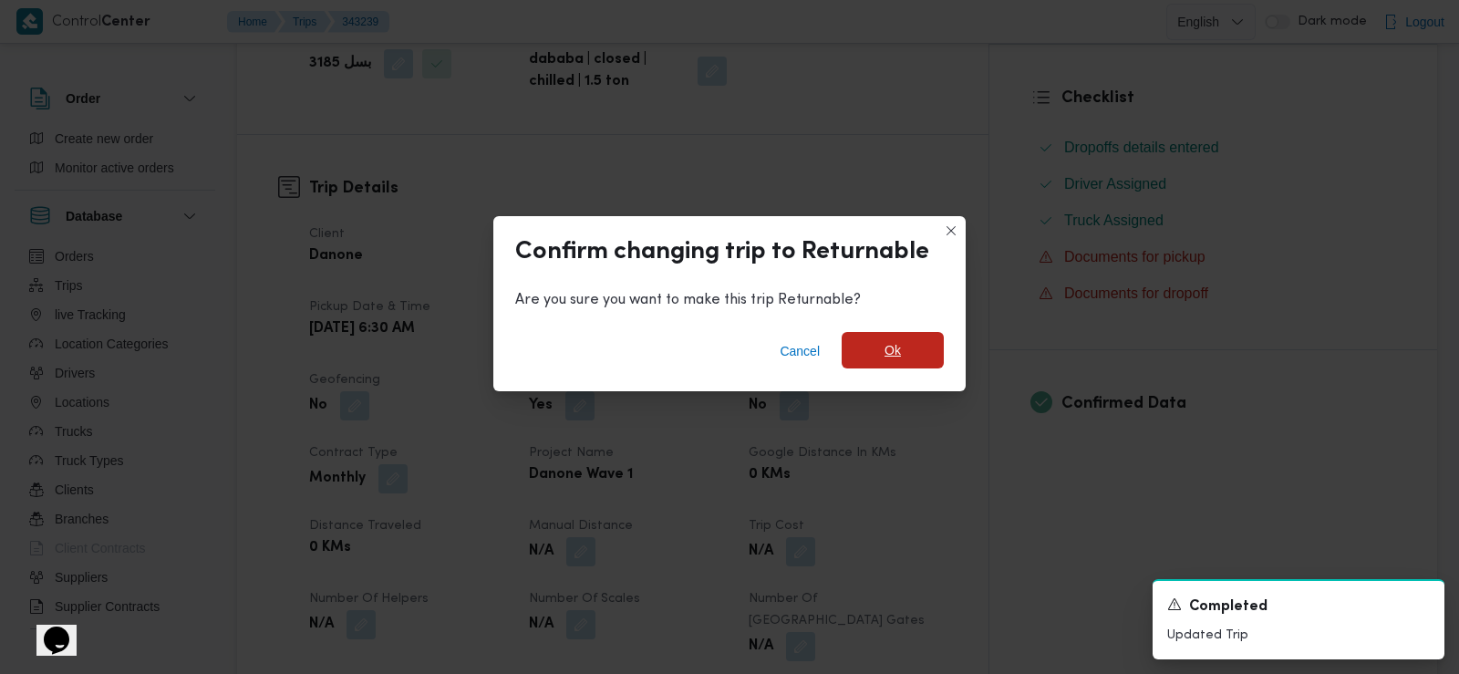
click at [881, 347] on span "Ok" at bounding box center [893, 350] width 102 height 36
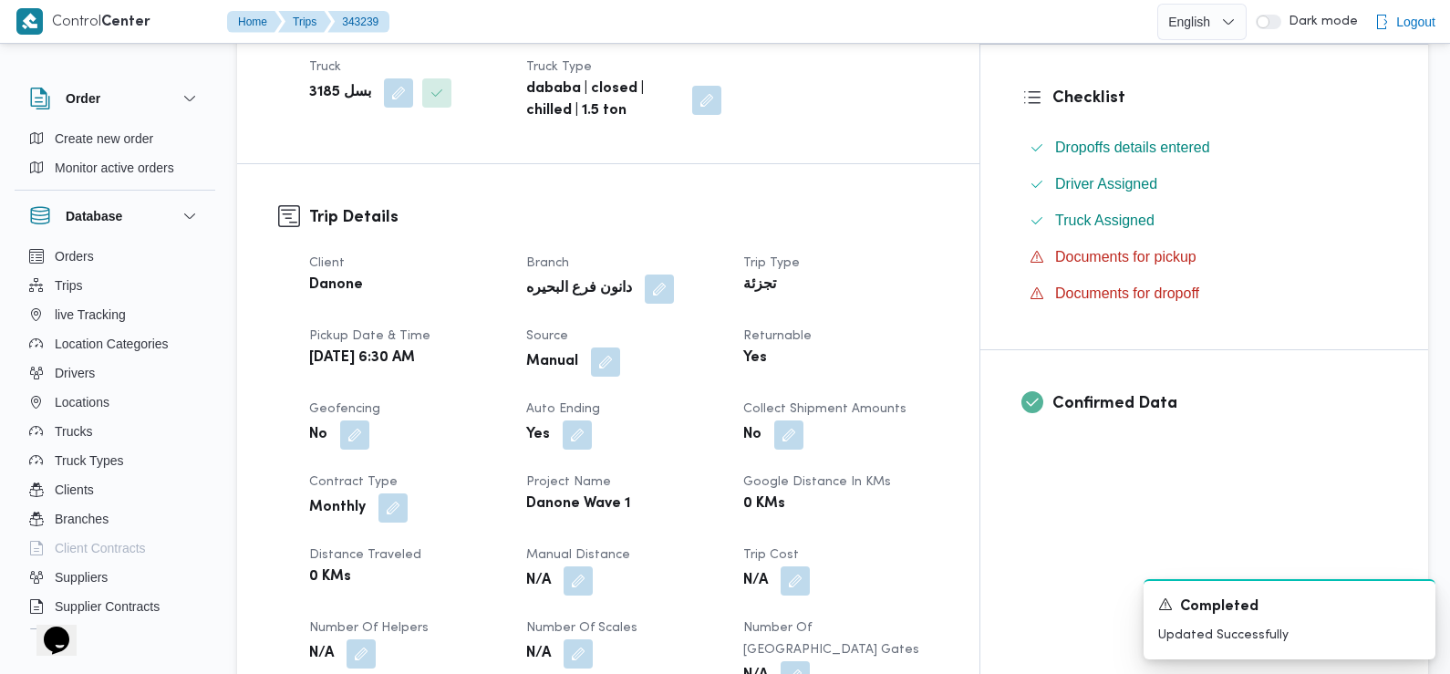
click at [504, 398] on dt "Geofencing" at bounding box center [406, 409] width 195 height 22
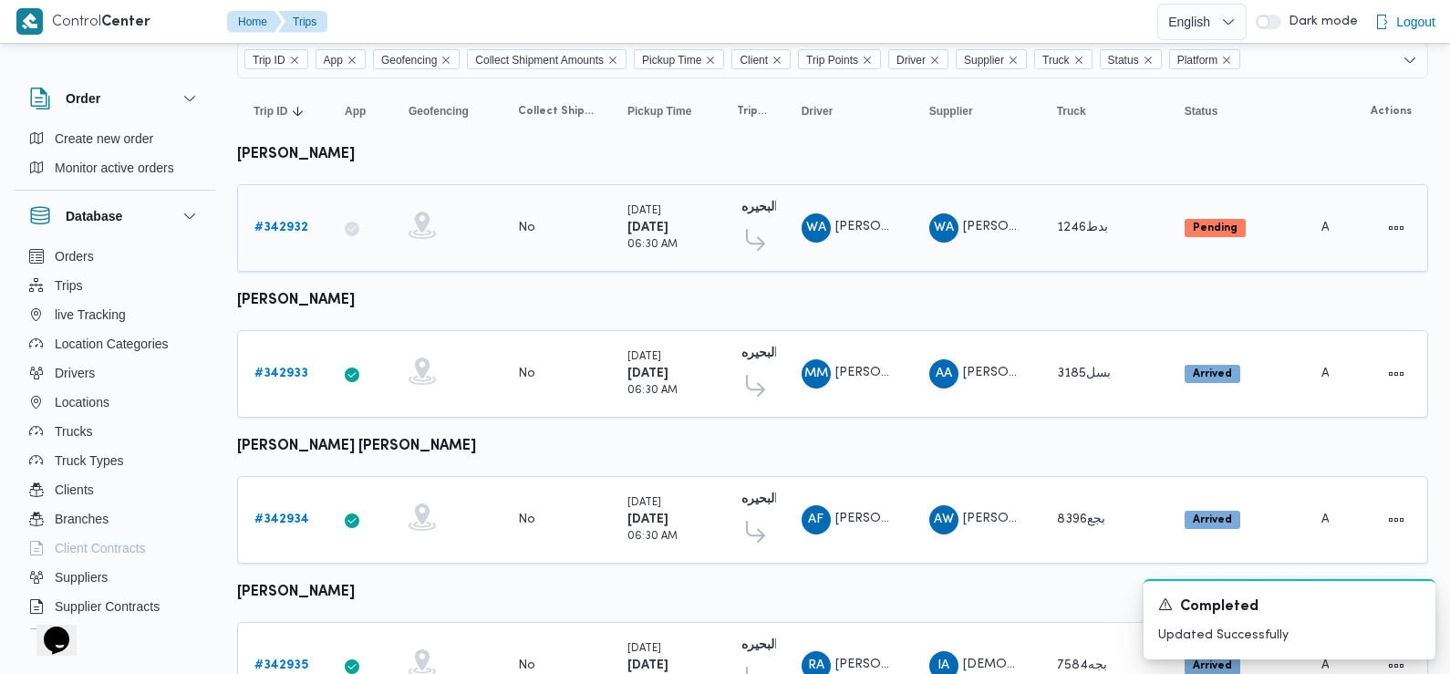
scroll to position [158, 0]
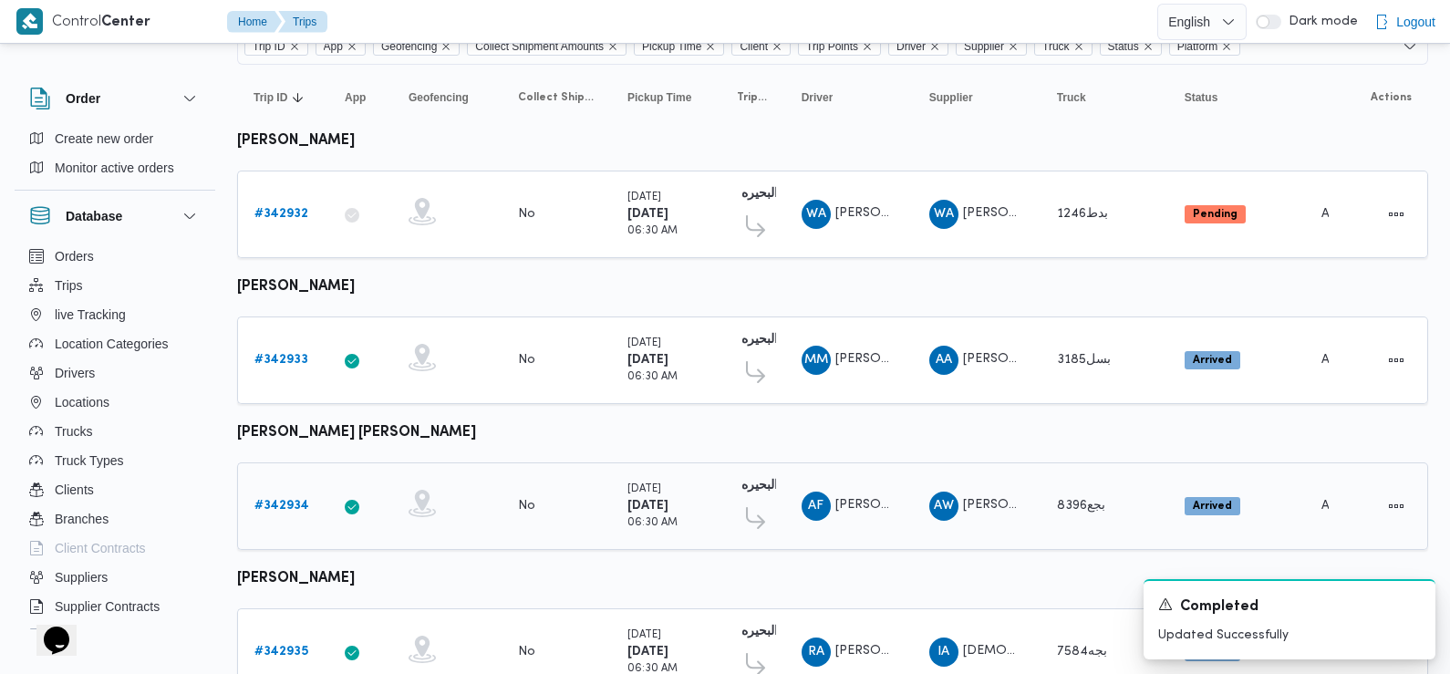
click at [281, 500] on b "# 342934" at bounding box center [281, 506] width 55 height 12
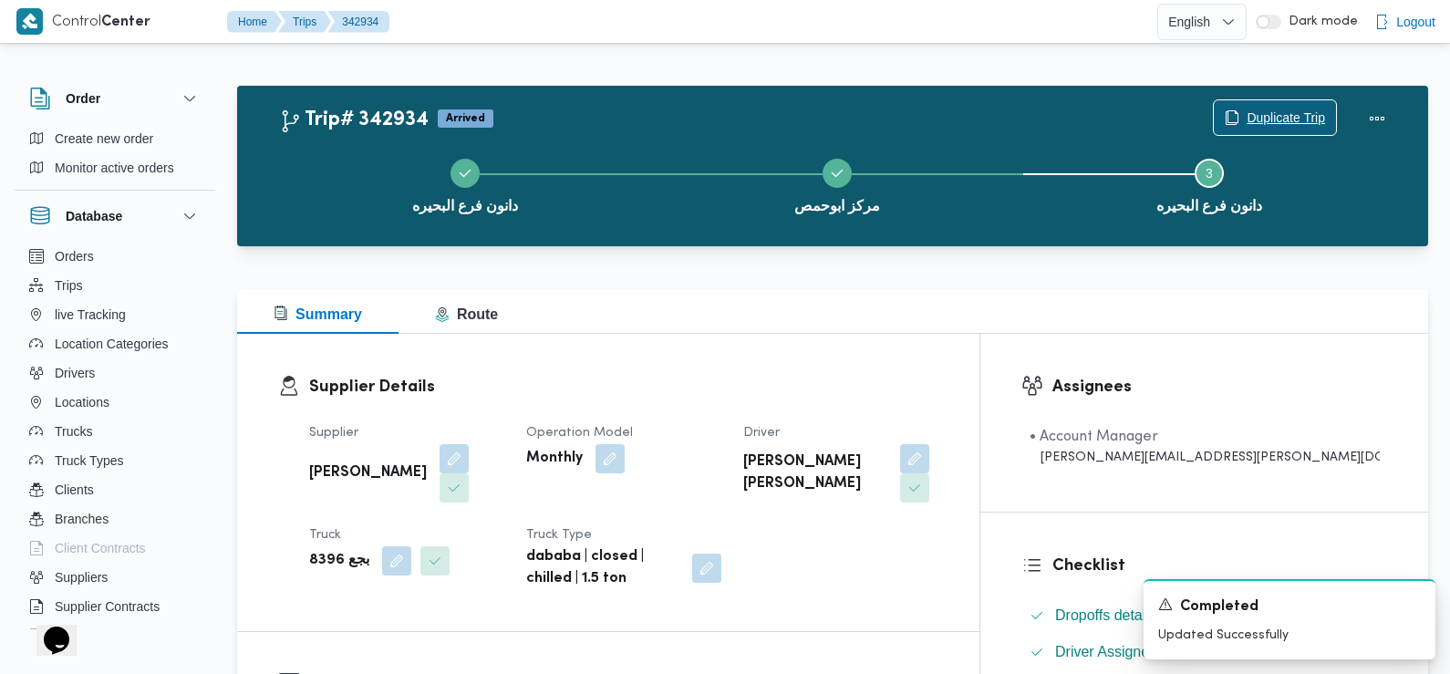
click at [1269, 119] on span "Duplicate Trip" at bounding box center [1286, 118] width 78 height 22
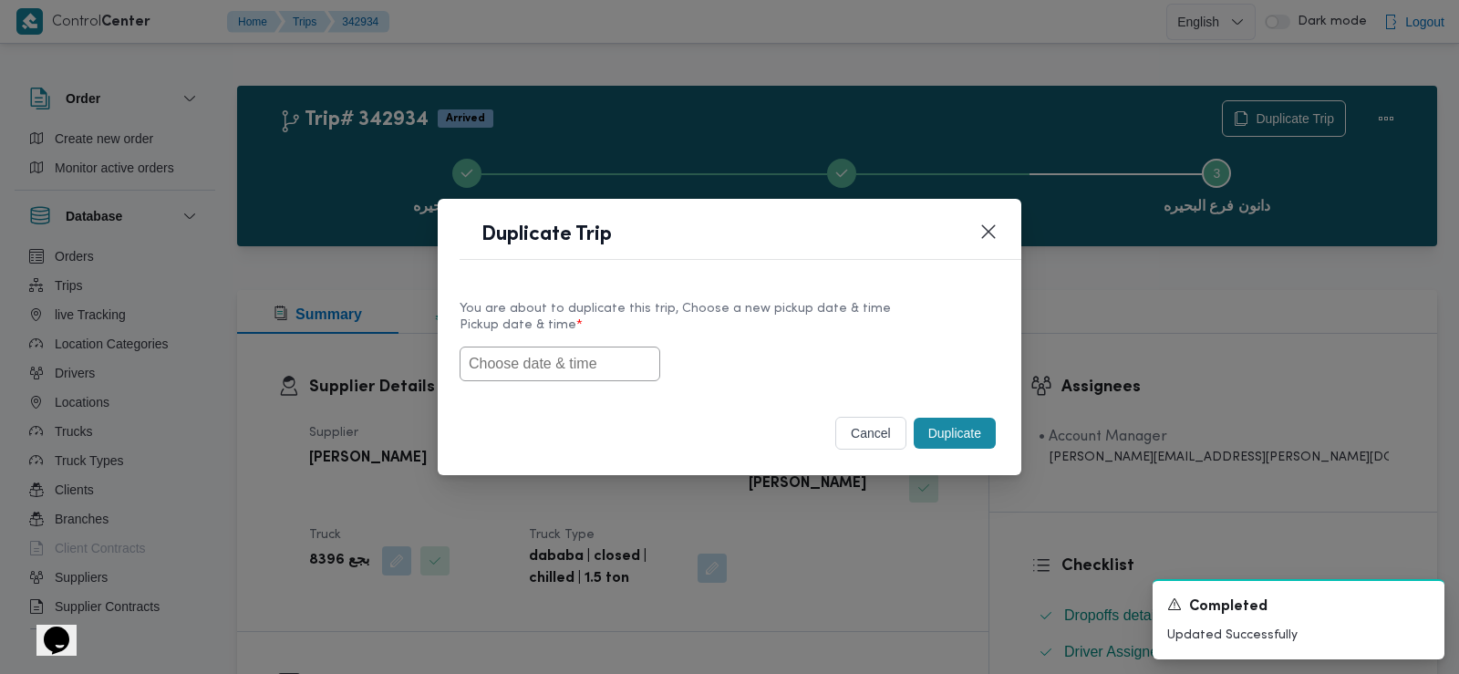
click at [520, 374] on input "text" at bounding box center [560, 364] width 201 height 35
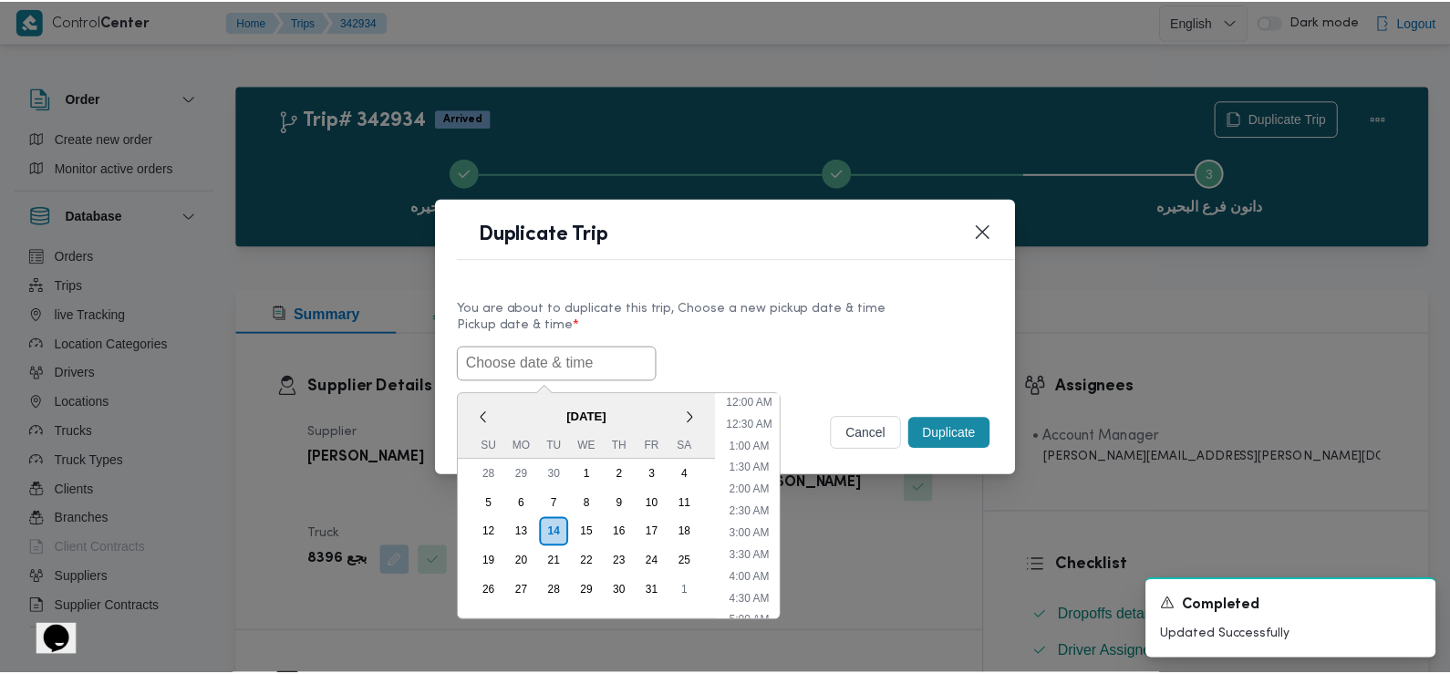
scroll to position [443, 0]
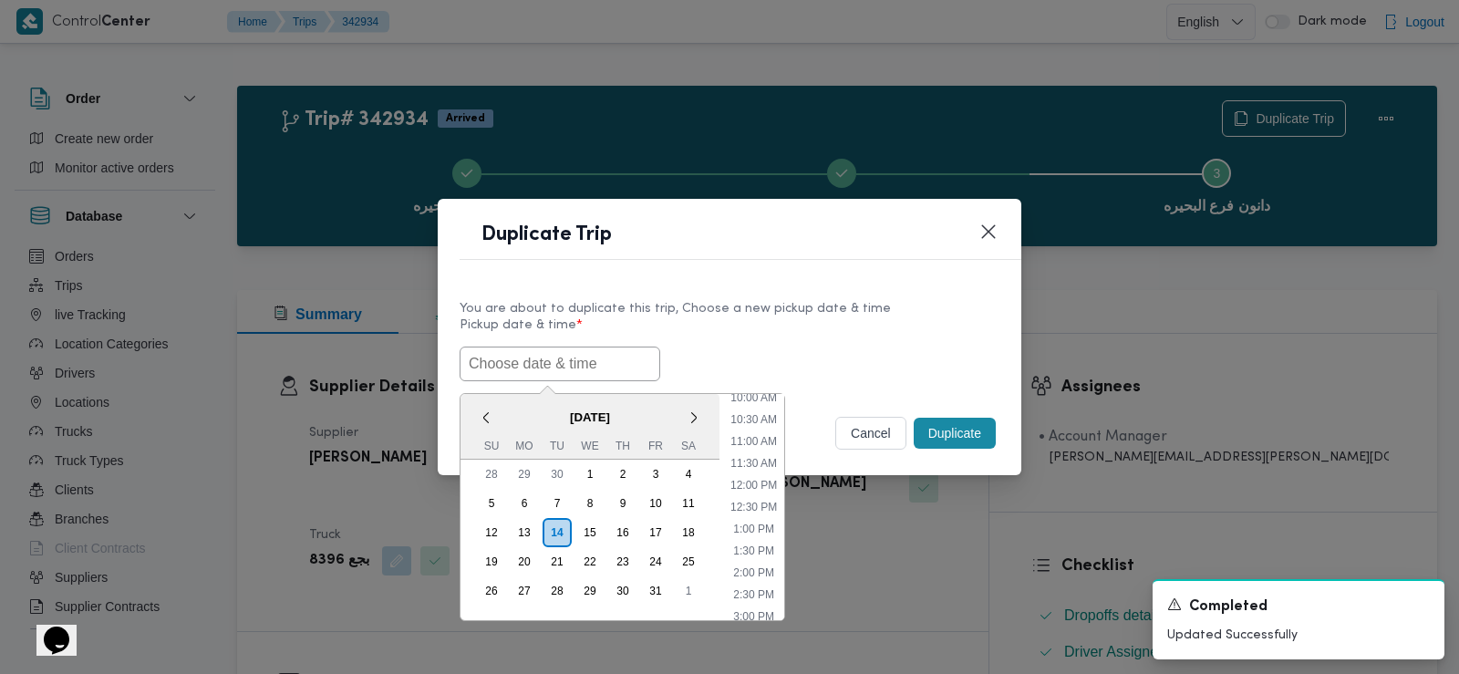
paste input "15/10/2025 6:30AM"
type input "15/10/2025 6:30AM"
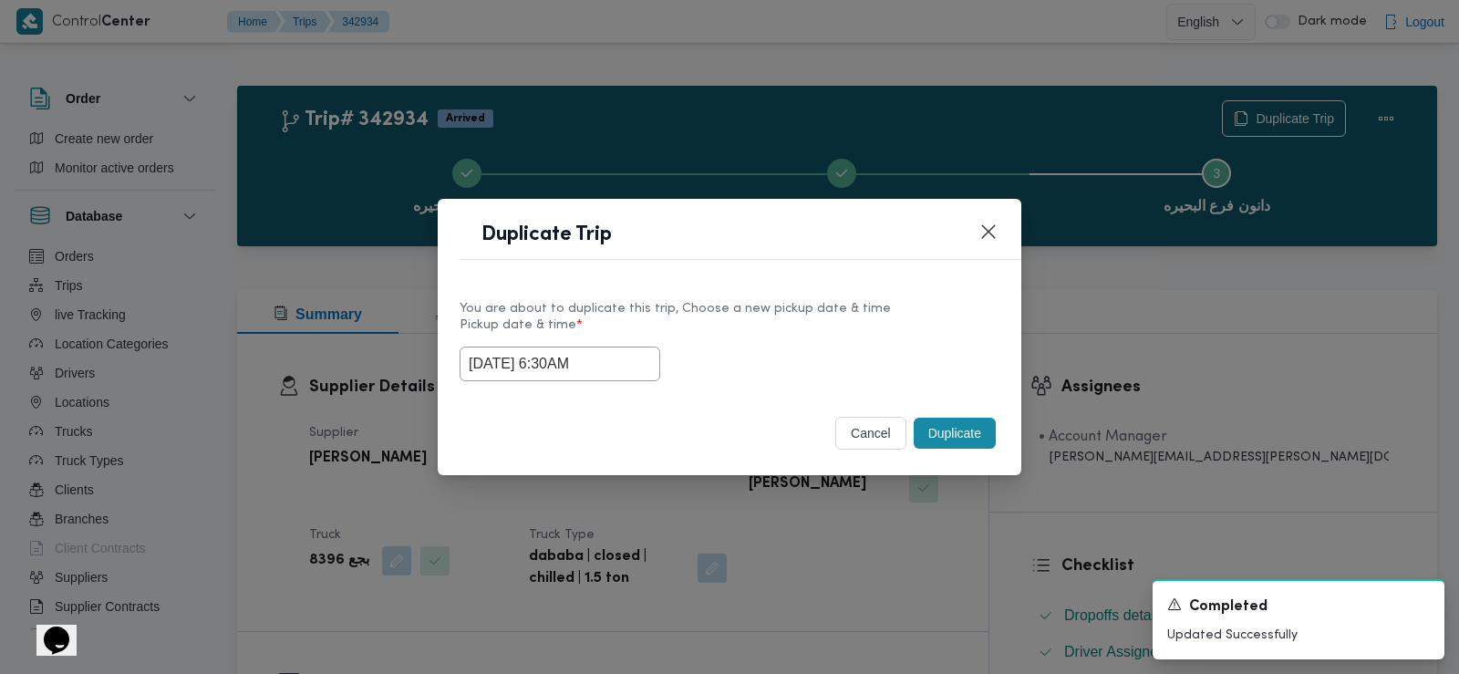
click at [807, 347] on div "15/10/2025 6:30AM" at bounding box center [730, 364] width 540 height 35
click at [966, 430] on button "Duplicate" at bounding box center [955, 433] width 82 height 31
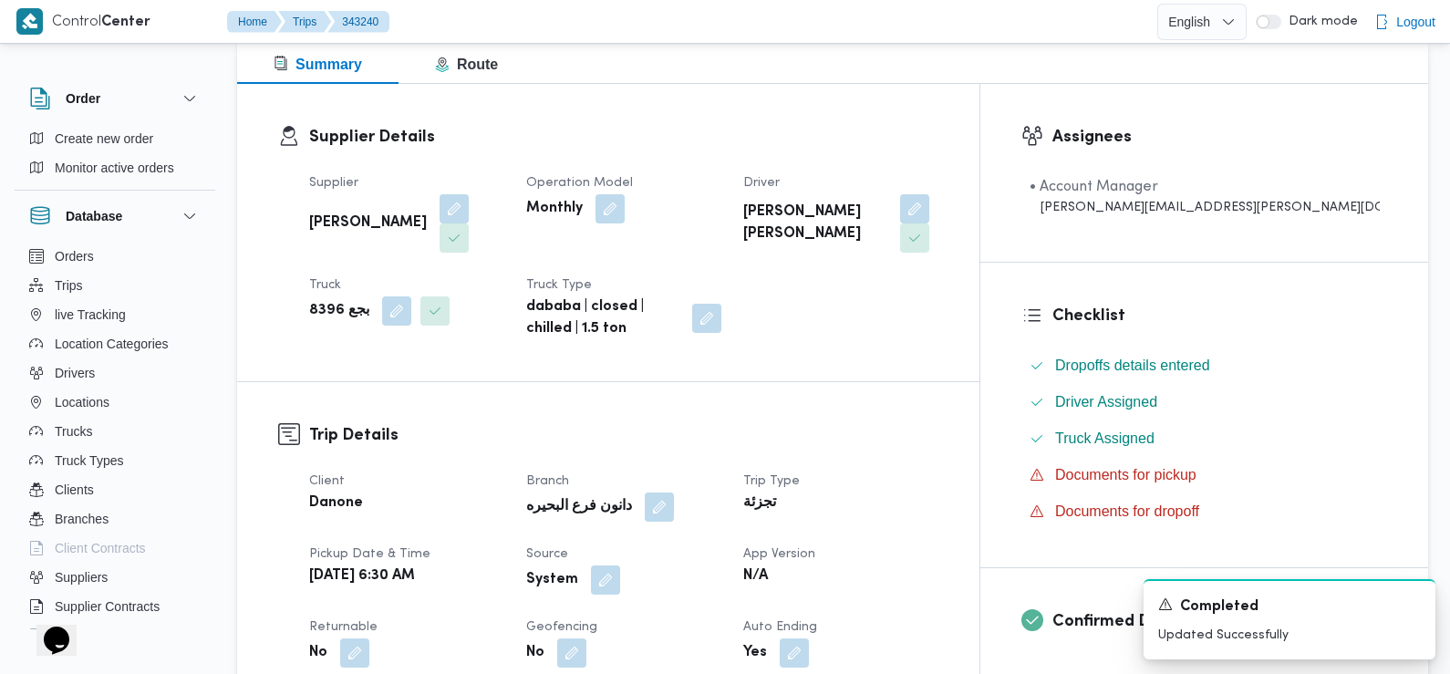
scroll to position [456, 0]
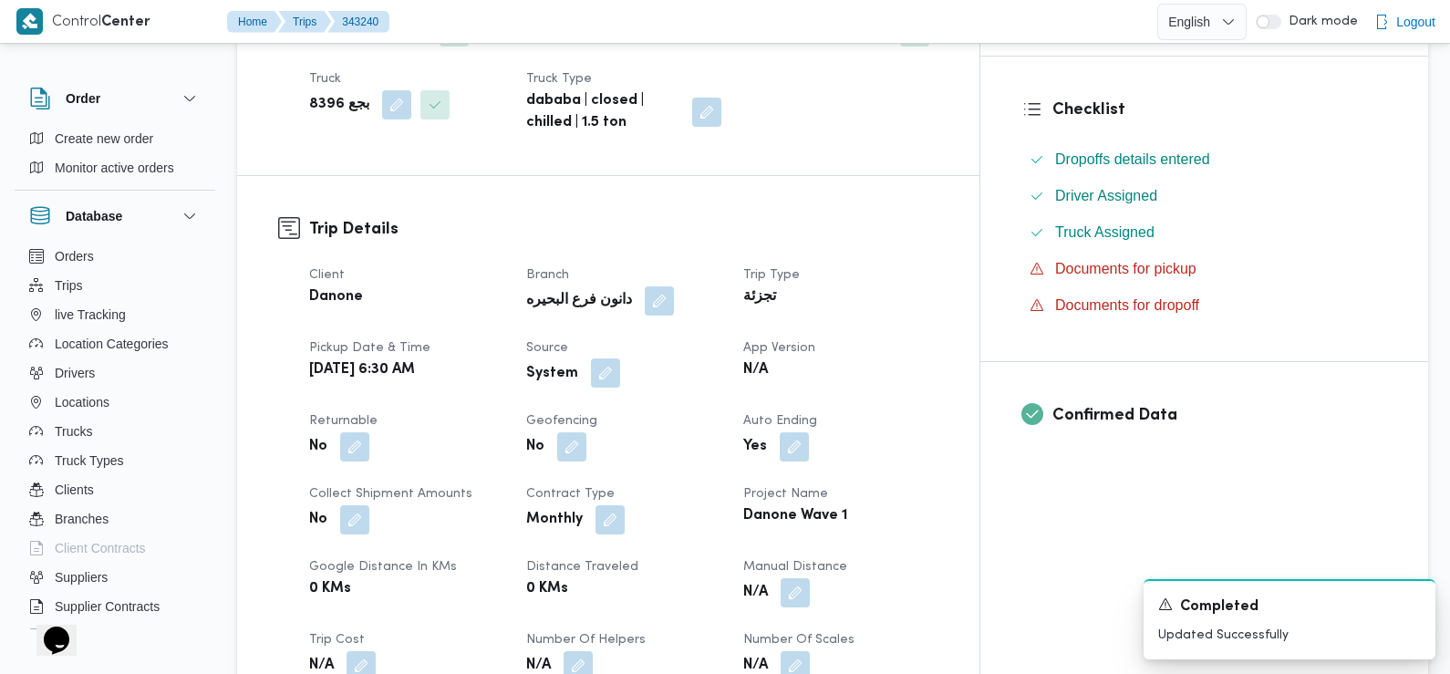
click at [620, 358] on button "button" at bounding box center [605, 372] width 29 height 29
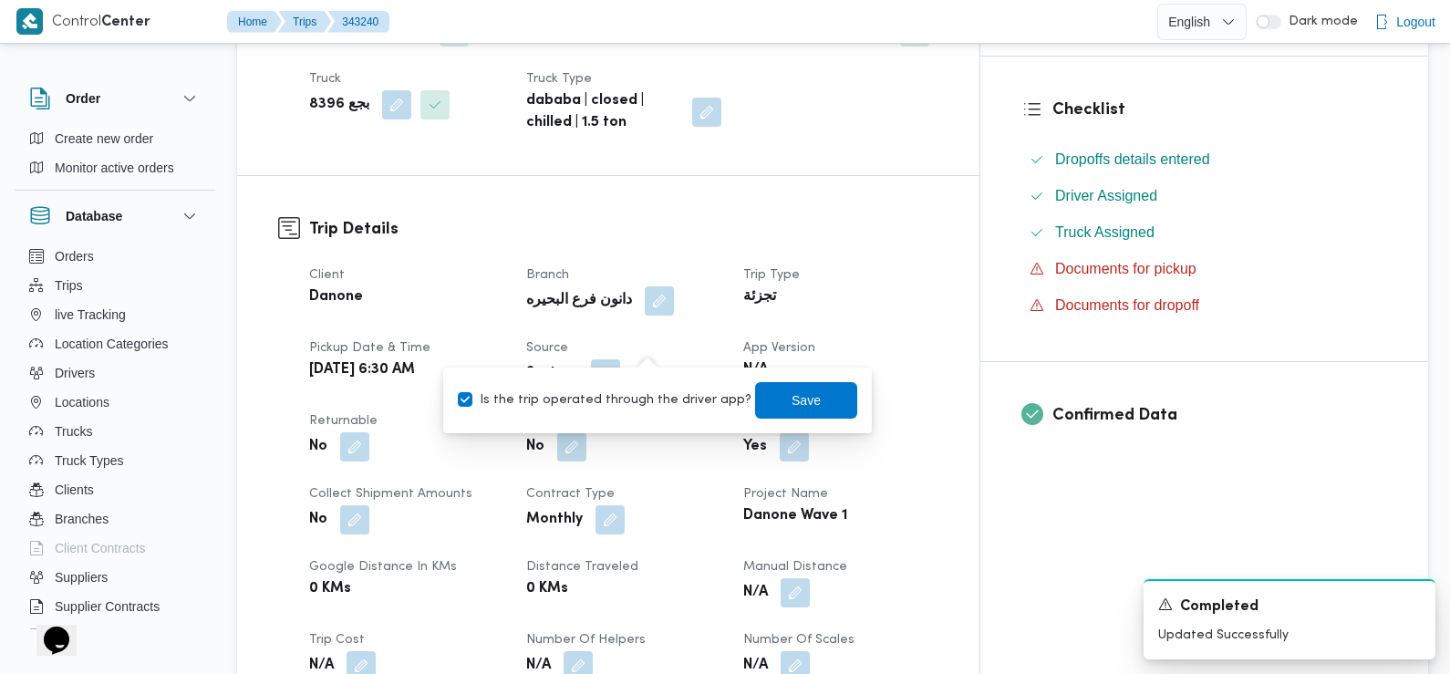
click at [669, 394] on label "Is the trip operated through the driver app?" at bounding box center [605, 400] width 294 height 22
checkbox input "false"
click at [769, 398] on span "Save" at bounding box center [806, 399] width 102 height 36
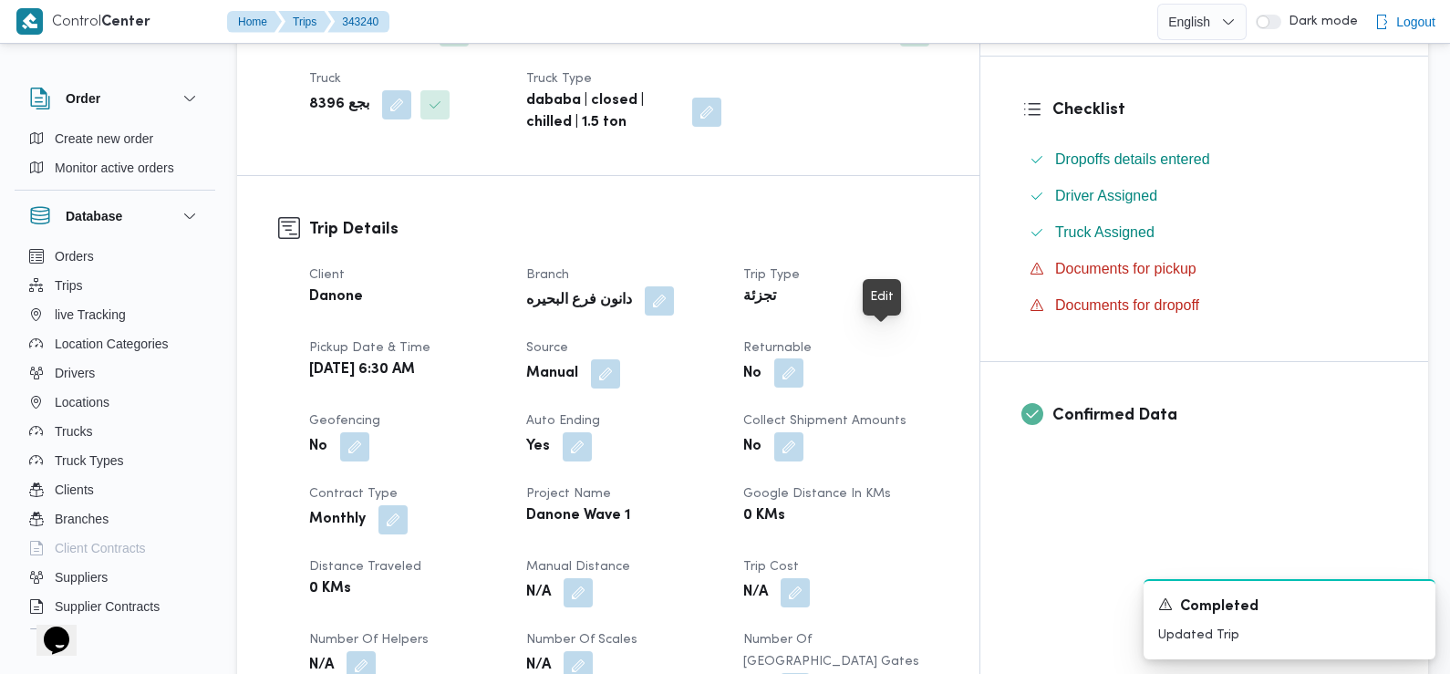
click at [803, 358] on button "button" at bounding box center [788, 372] width 29 height 29
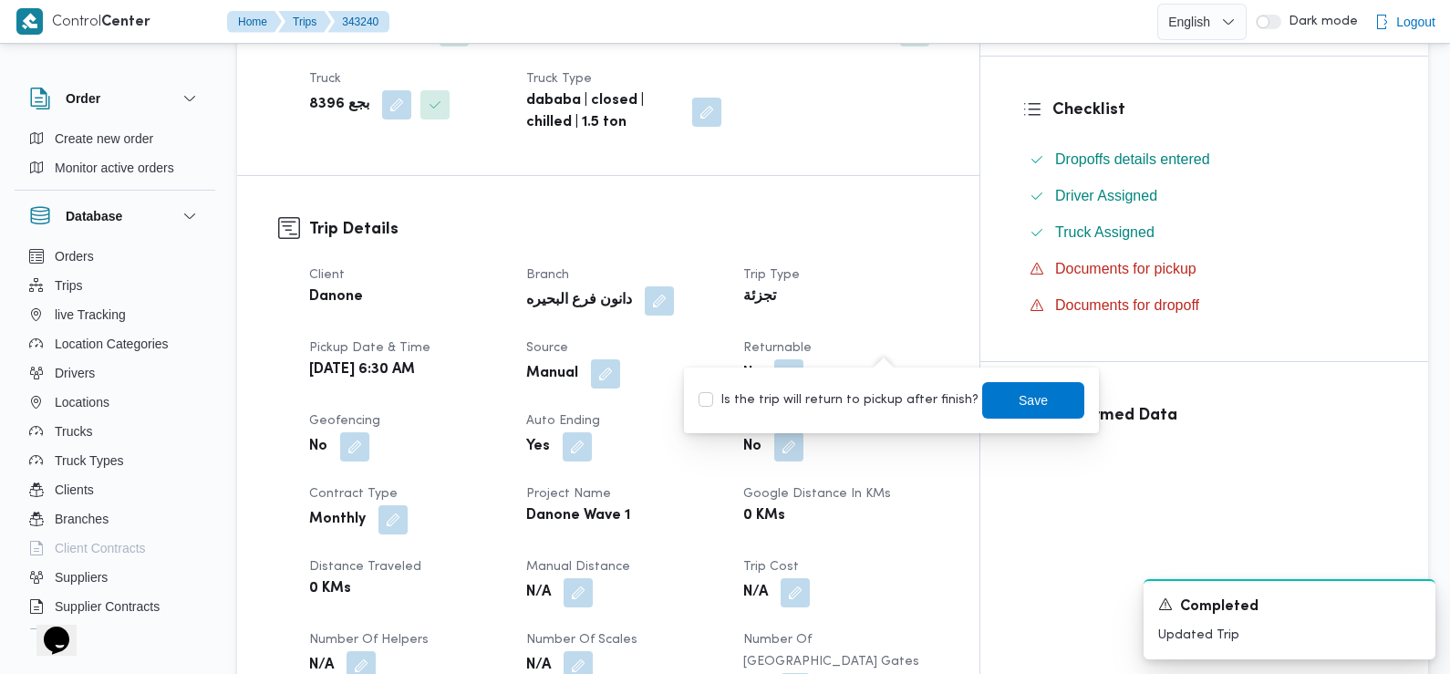
click at [895, 398] on label "Is the trip will return to pickup after finish?" at bounding box center [838, 400] width 280 height 22
checkbox input "true"
click at [988, 397] on span "Save" at bounding box center [1033, 399] width 102 height 36
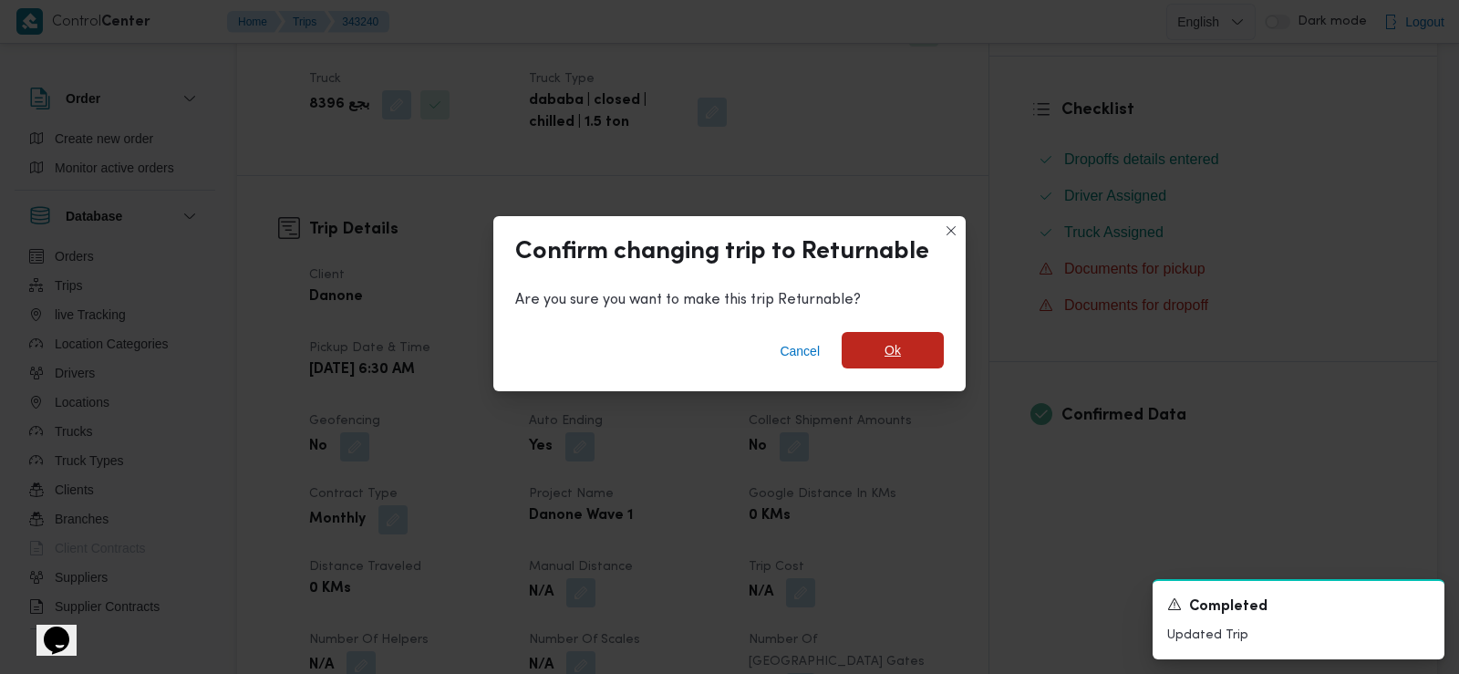
click at [903, 353] on span "Ok" at bounding box center [893, 350] width 102 height 36
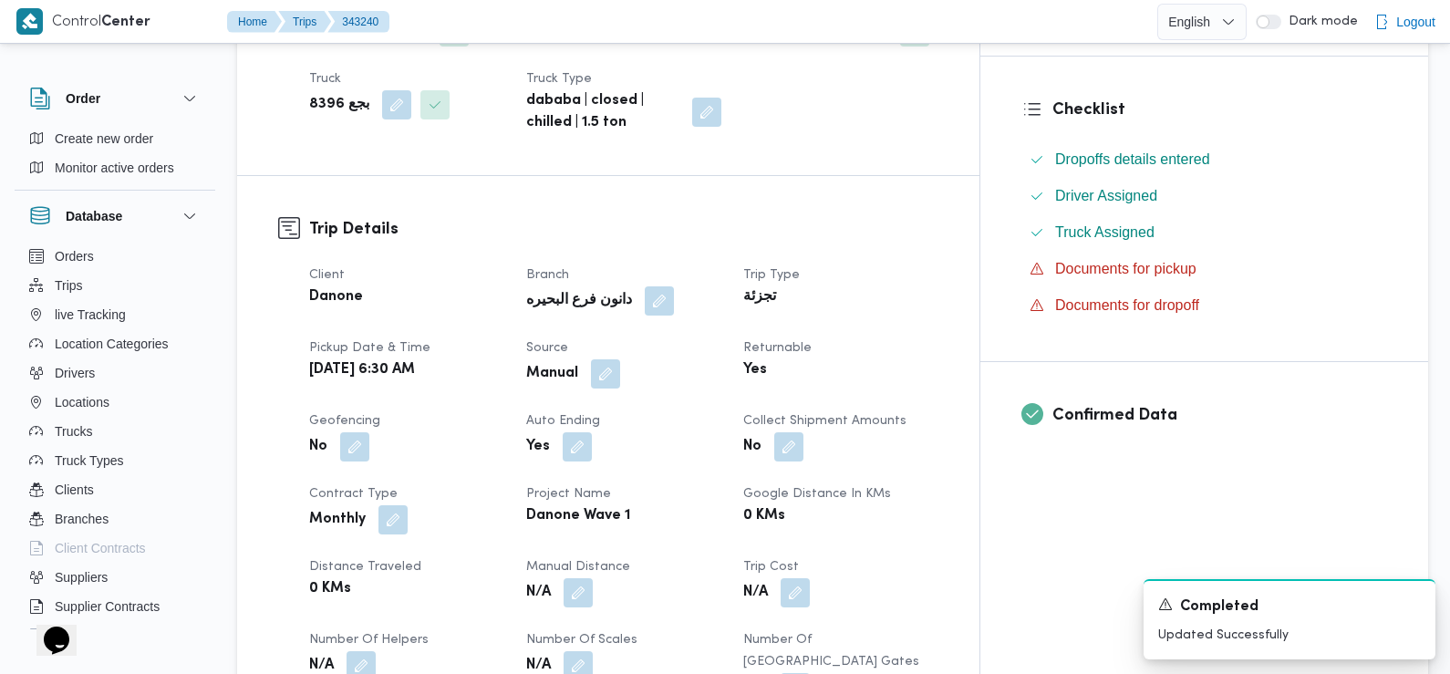
scroll to position [0, 0]
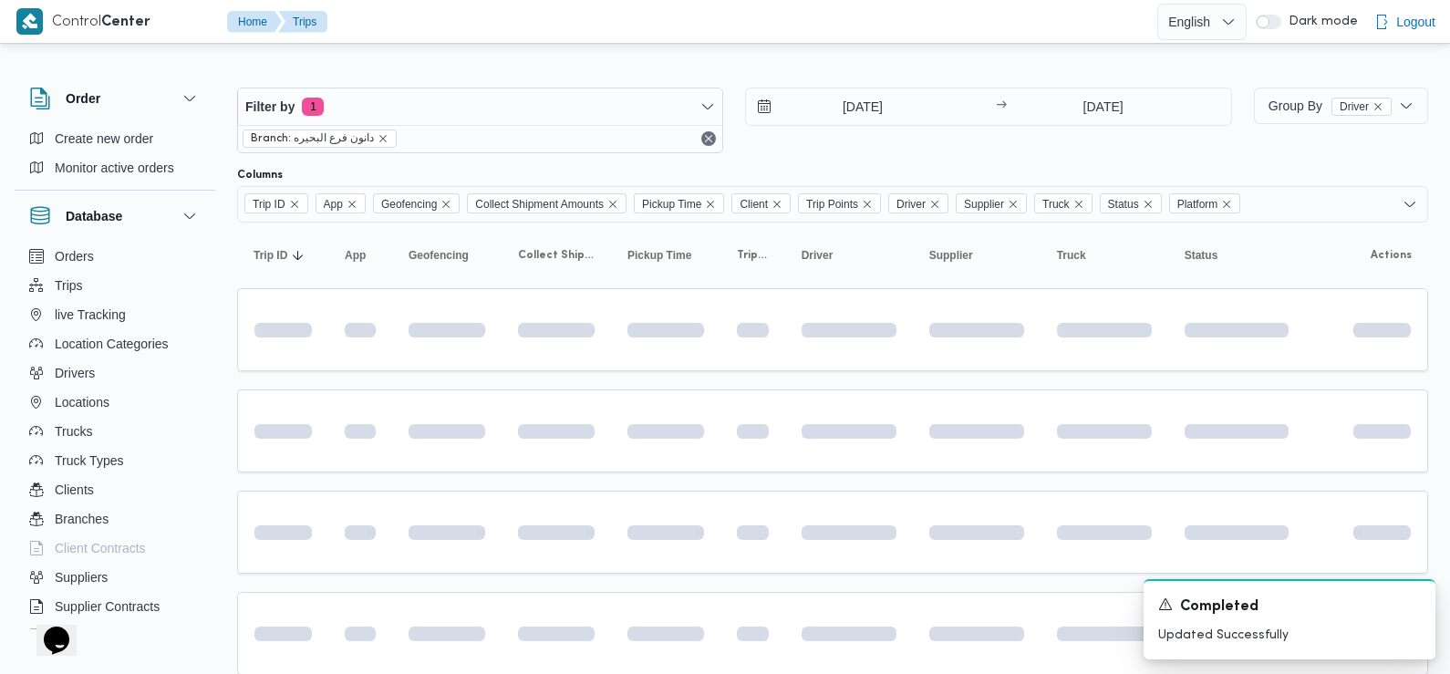
scroll to position [158, 0]
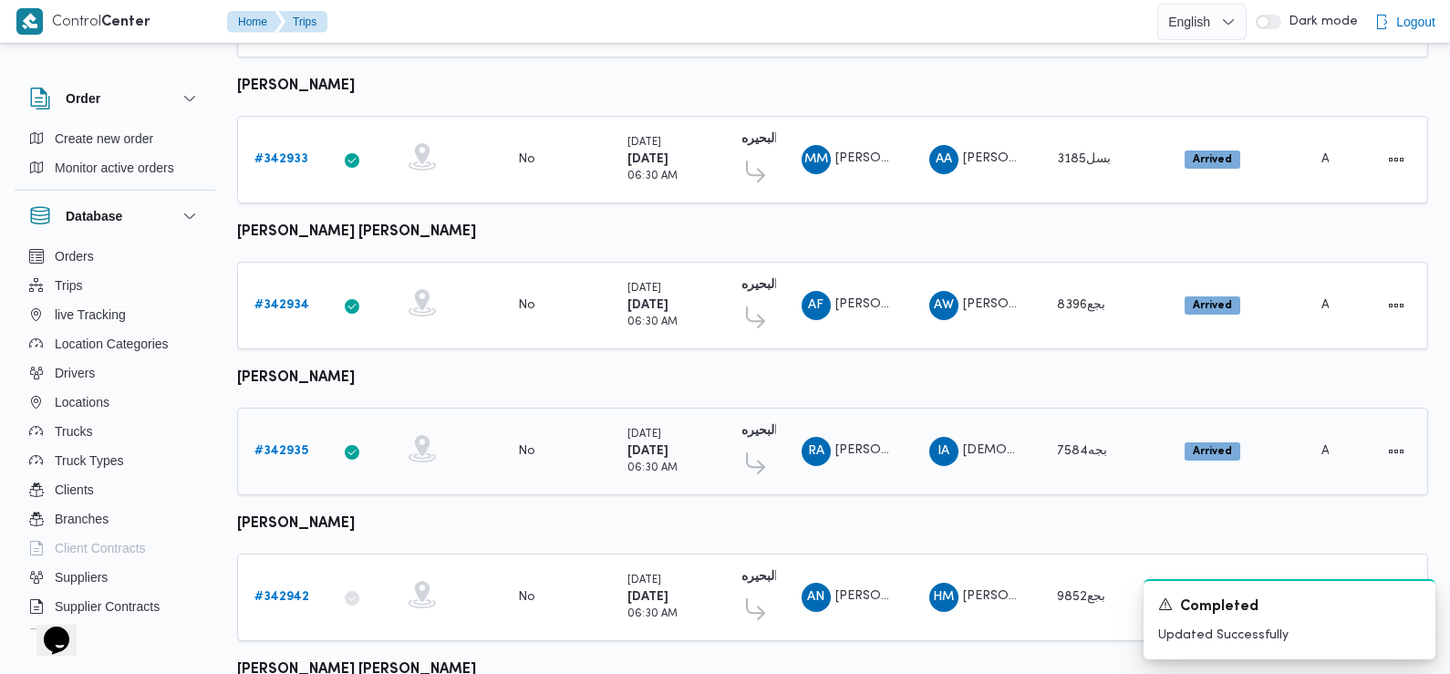
click at [277, 445] on b "# 342935" at bounding box center [281, 451] width 54 height 12
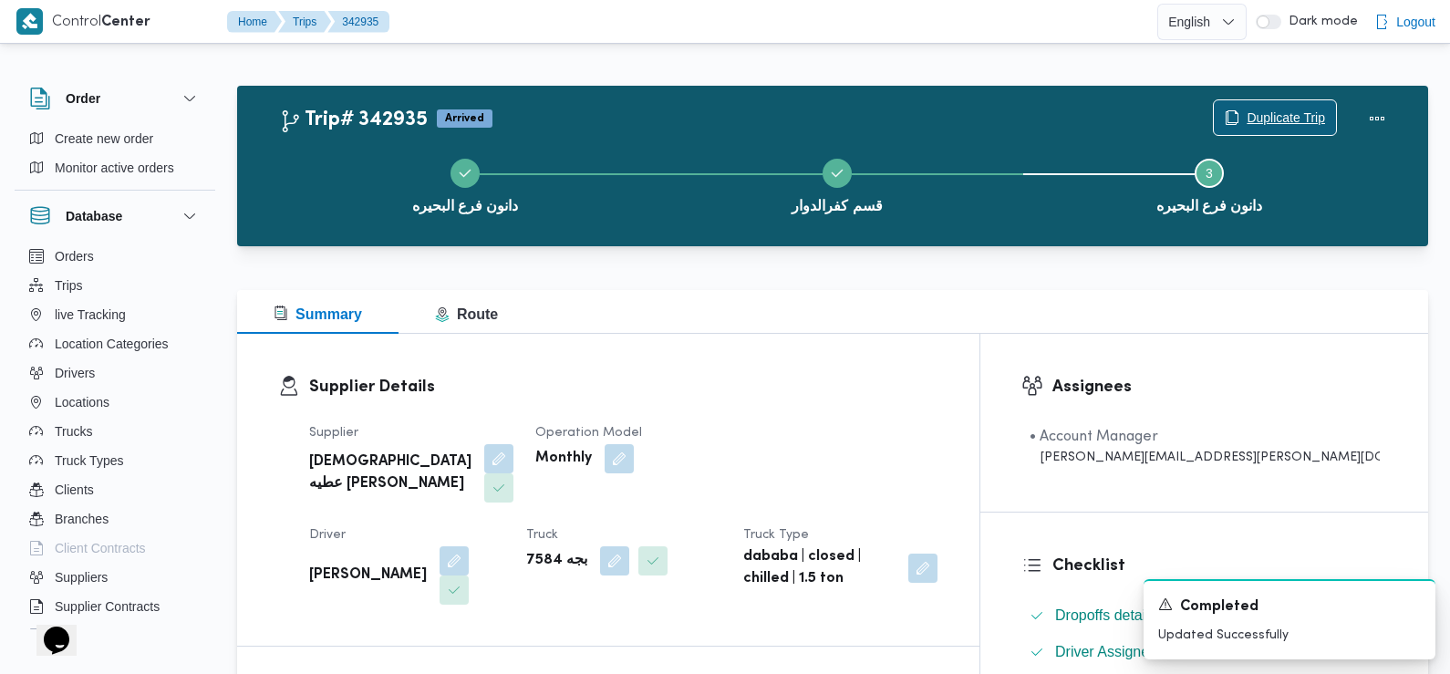
click at [1275, 119] on span "Duplicate Trip" at bounding box center [1286, 118] width 78 height 22
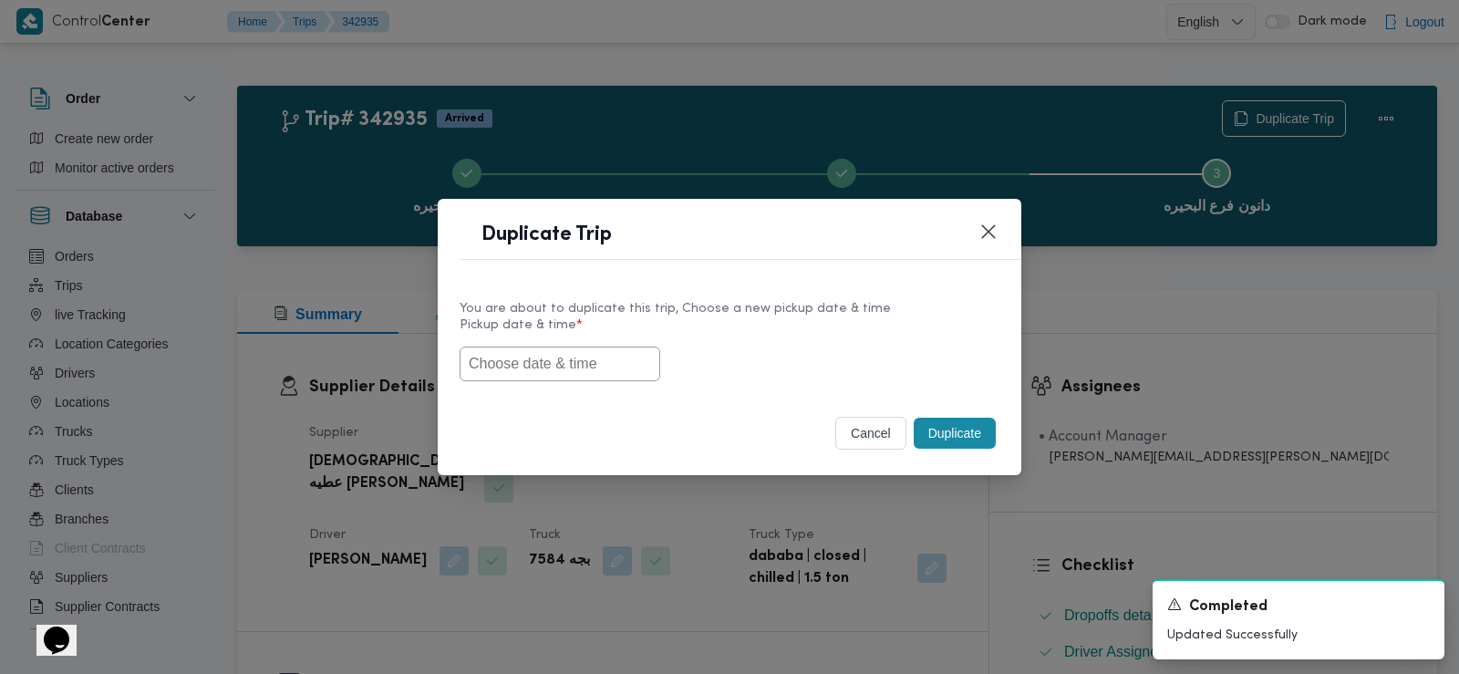
click at [572, 371] on input "text" at bounding box center [560, 364] width 201 height 35
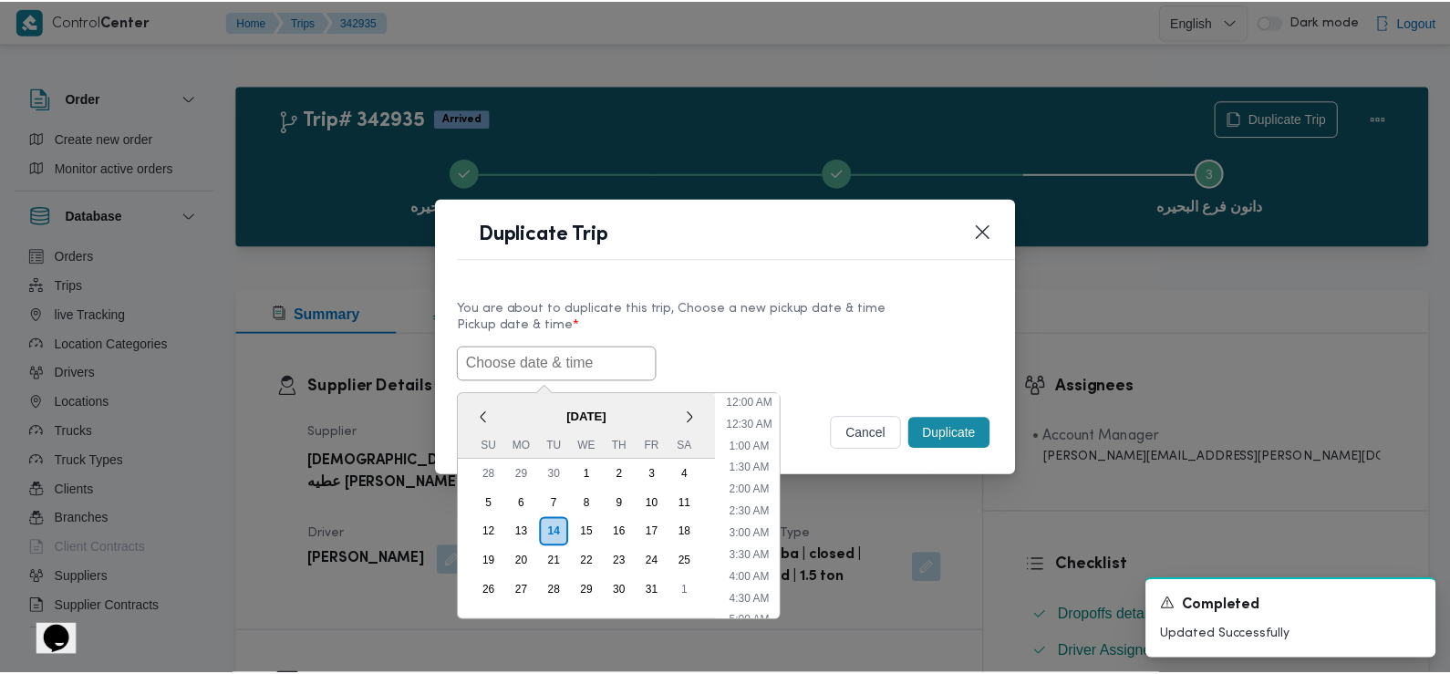
scroll to position [443, 0]
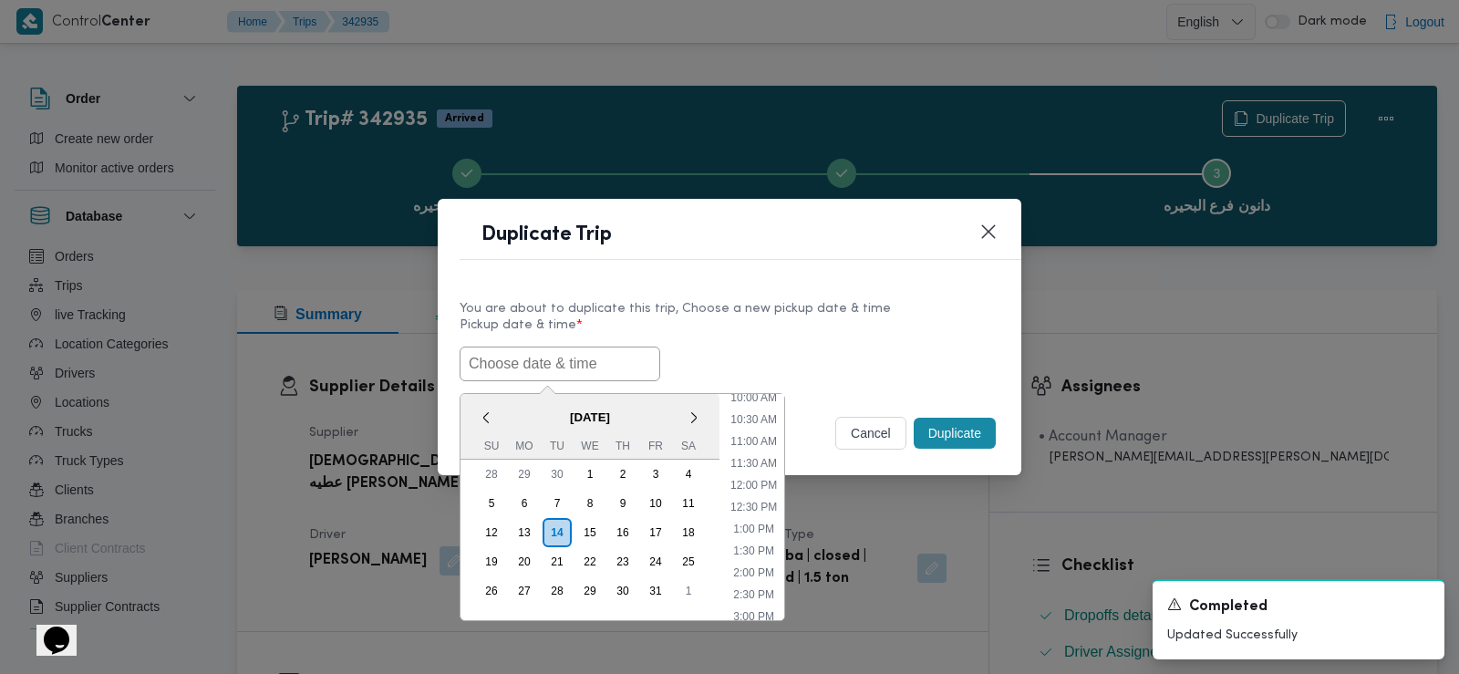
paste input "15/10/2025 6:30AM"
type input "15/10/2025 6:30AM"
click at [688, 353] on div "15/10/2025 6:30AM < October 2025 > Su Mo Tu We Th Fr Sa 28 29 30 1 2 3 4 5 6 7 …" at bounding box center [730, 364] width 540 height 35
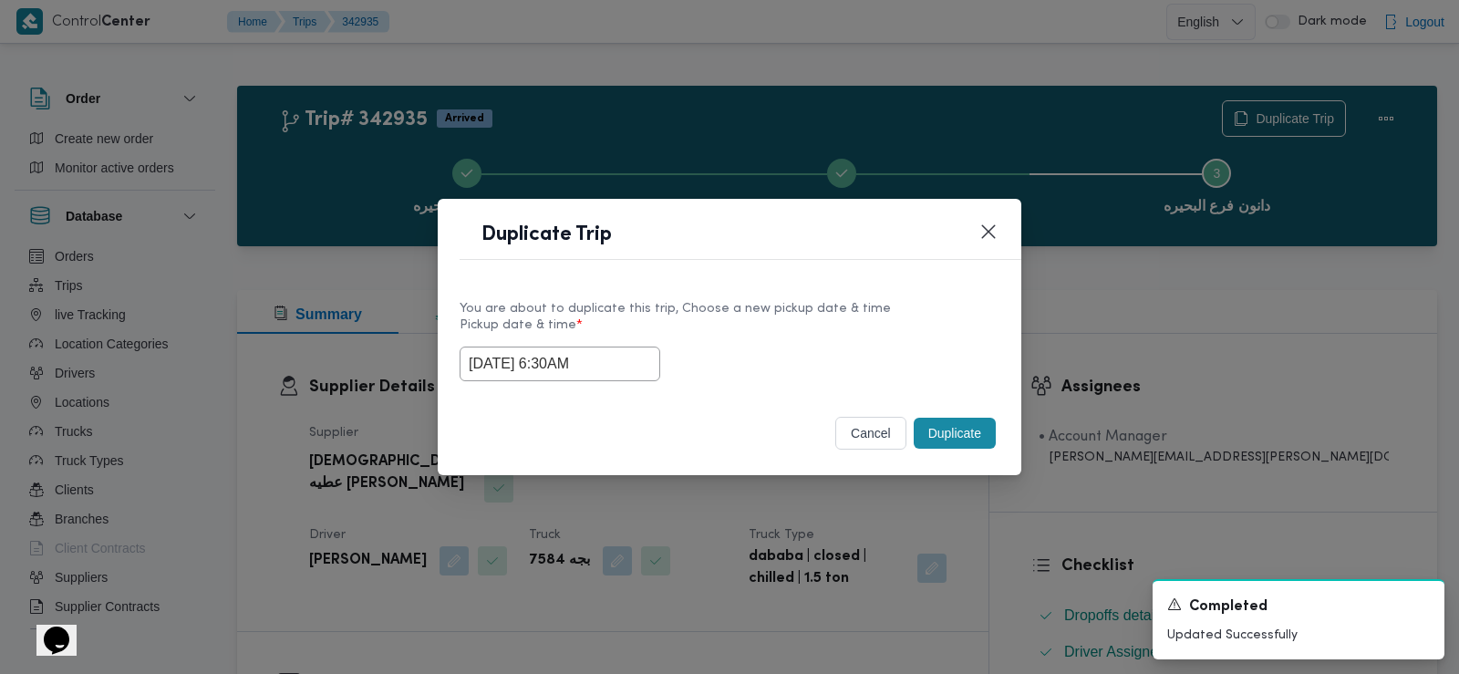
click at [939, 432] on button "Duplicate" at bounding box center [955, 433] width 82 height 31
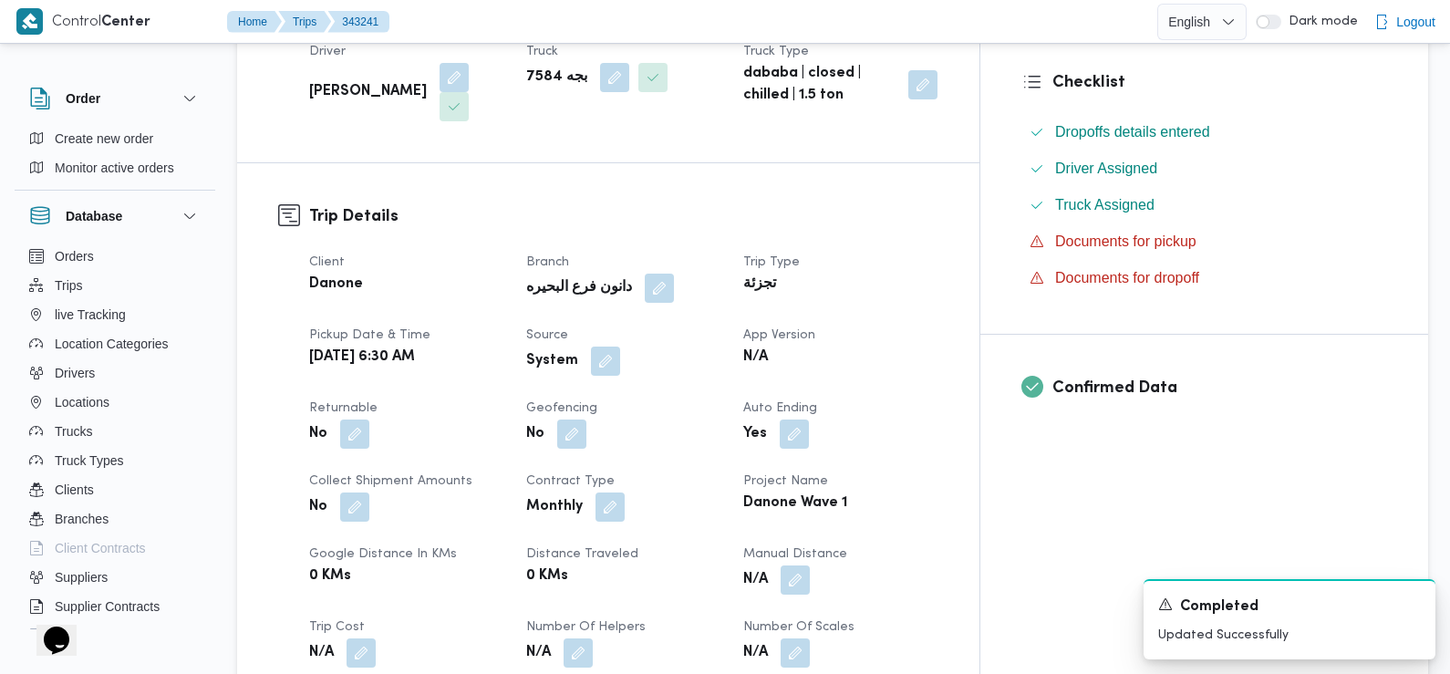
scroll to position [553, 0]
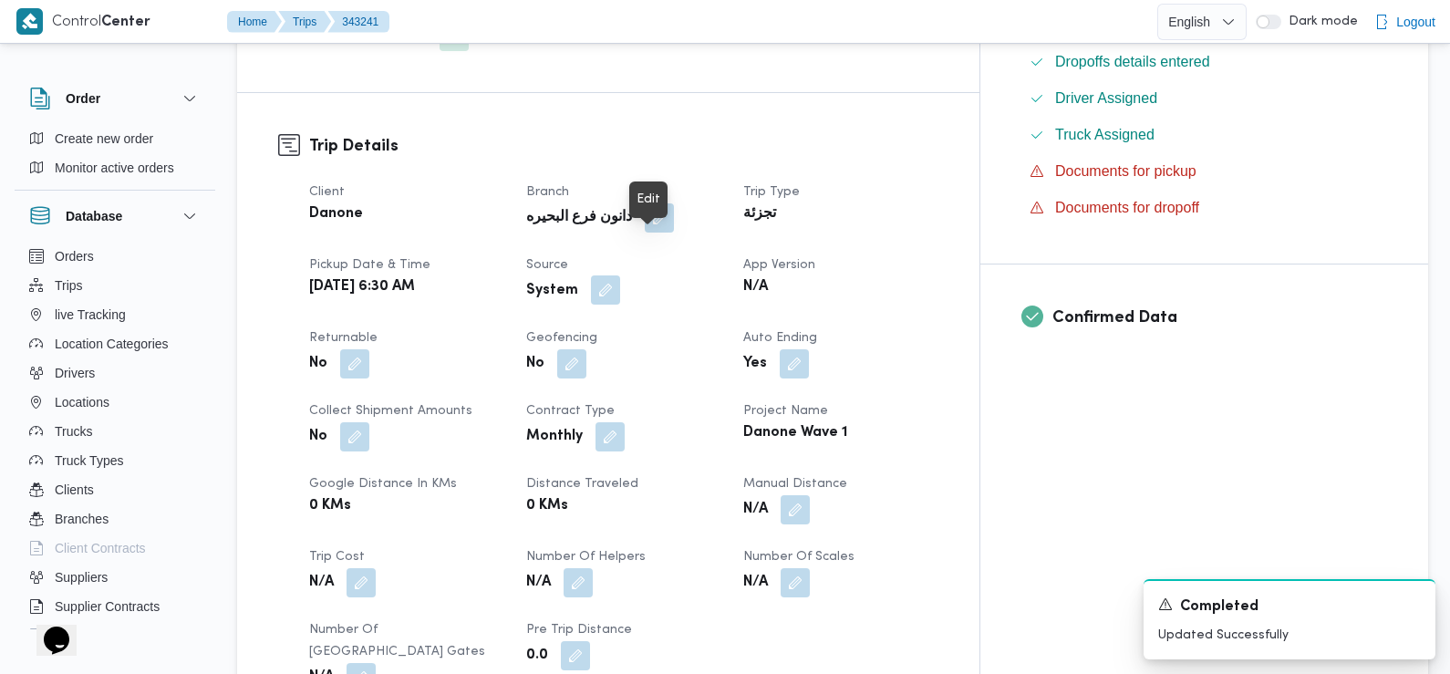
click at [620, 275] on button "button" at bounding box center [605, 289] width 29 height 29
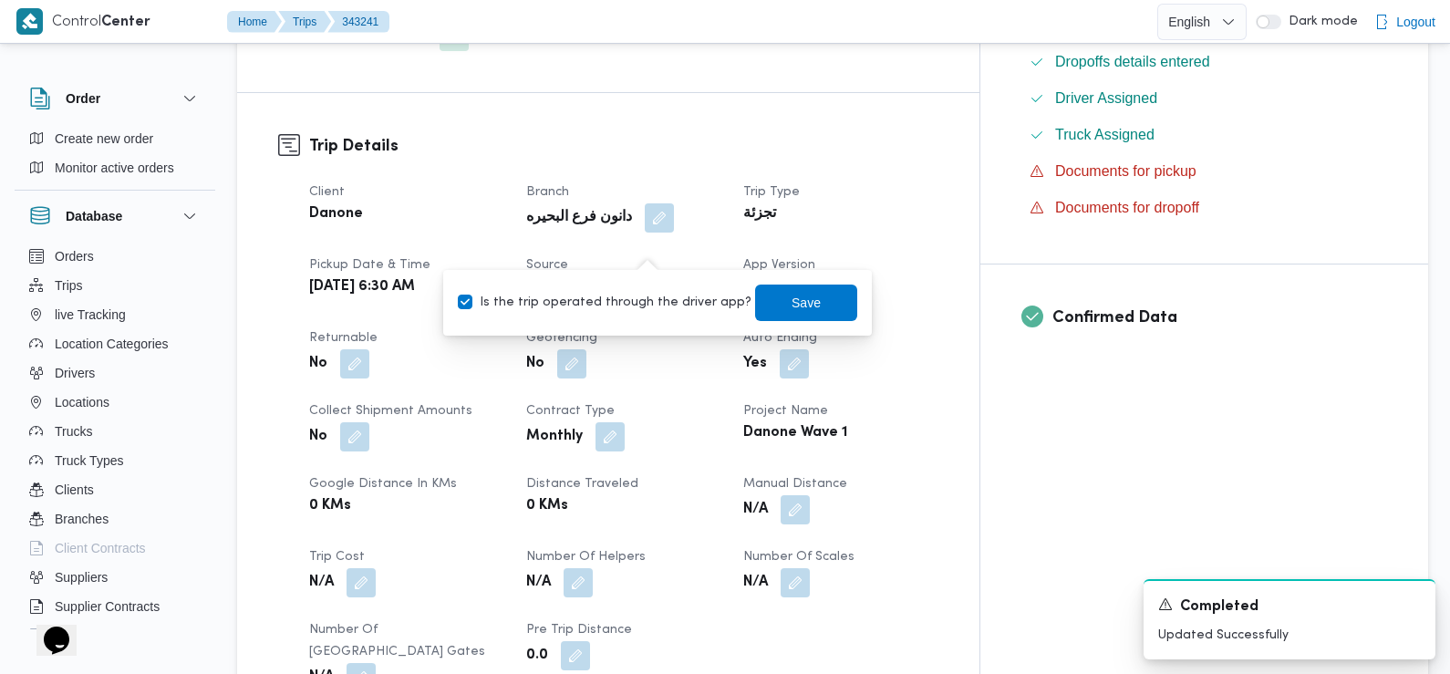
click at [665, 307] on label "Is the trip operated through the driver app?" at bounding box center [605, 303] width 294 height 22
checkbox input "false"
click at [768, 302] on span "Save" at bounding box center [806, 302] width 102 height 36
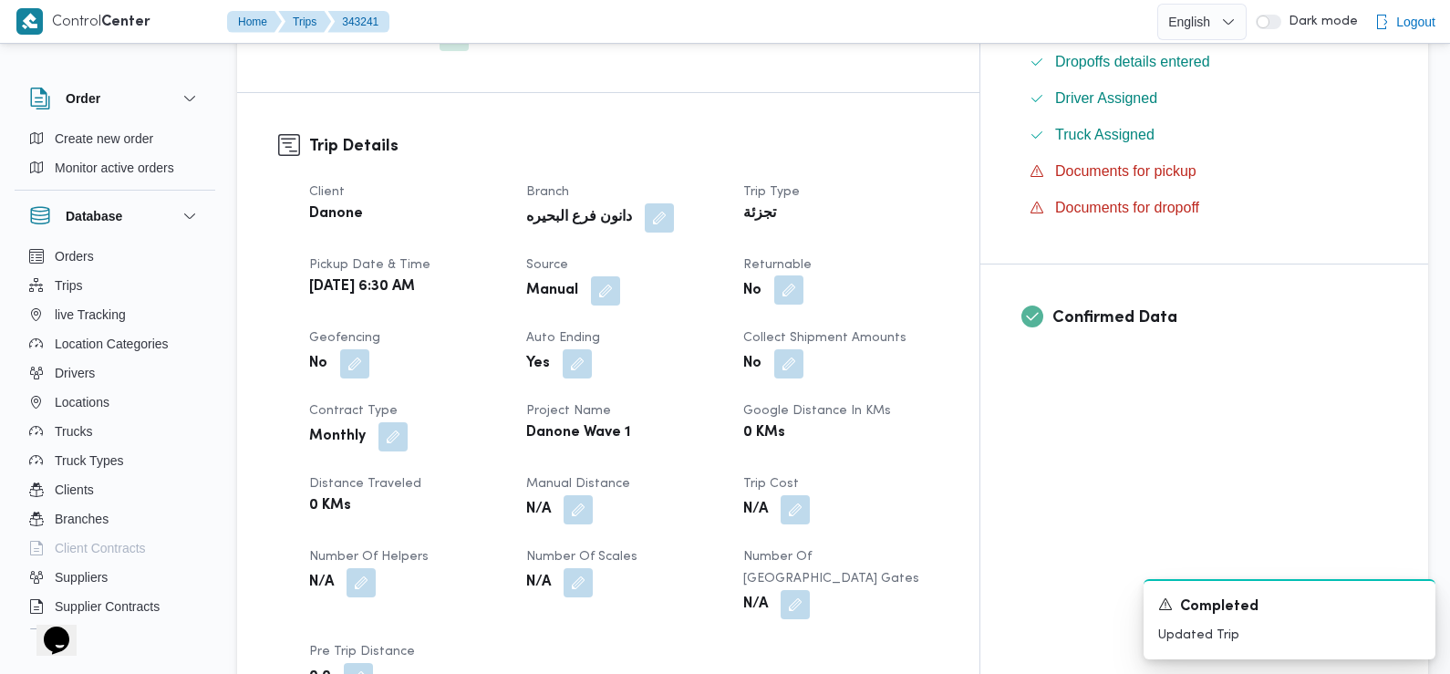
click at [803, 275] on button "button" at bounding box center [788, 289] width 29 height 29
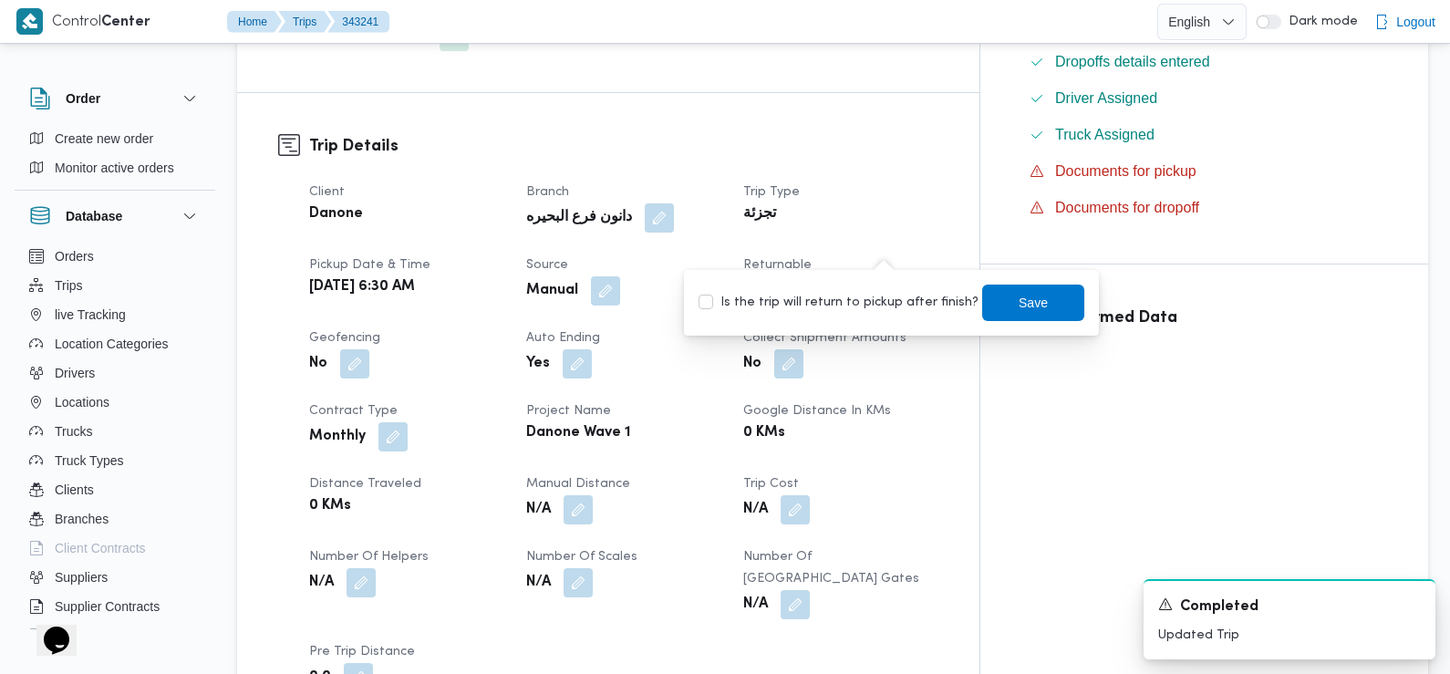
click at [919, 305] on label "Is the trip will return to pickup after finish?" at bounding box center [838, 303] width 280 height 22
checkbox input "true"
click at [997, 304] on span "Save" at bounding box center [1033, 302] width 102 height 36
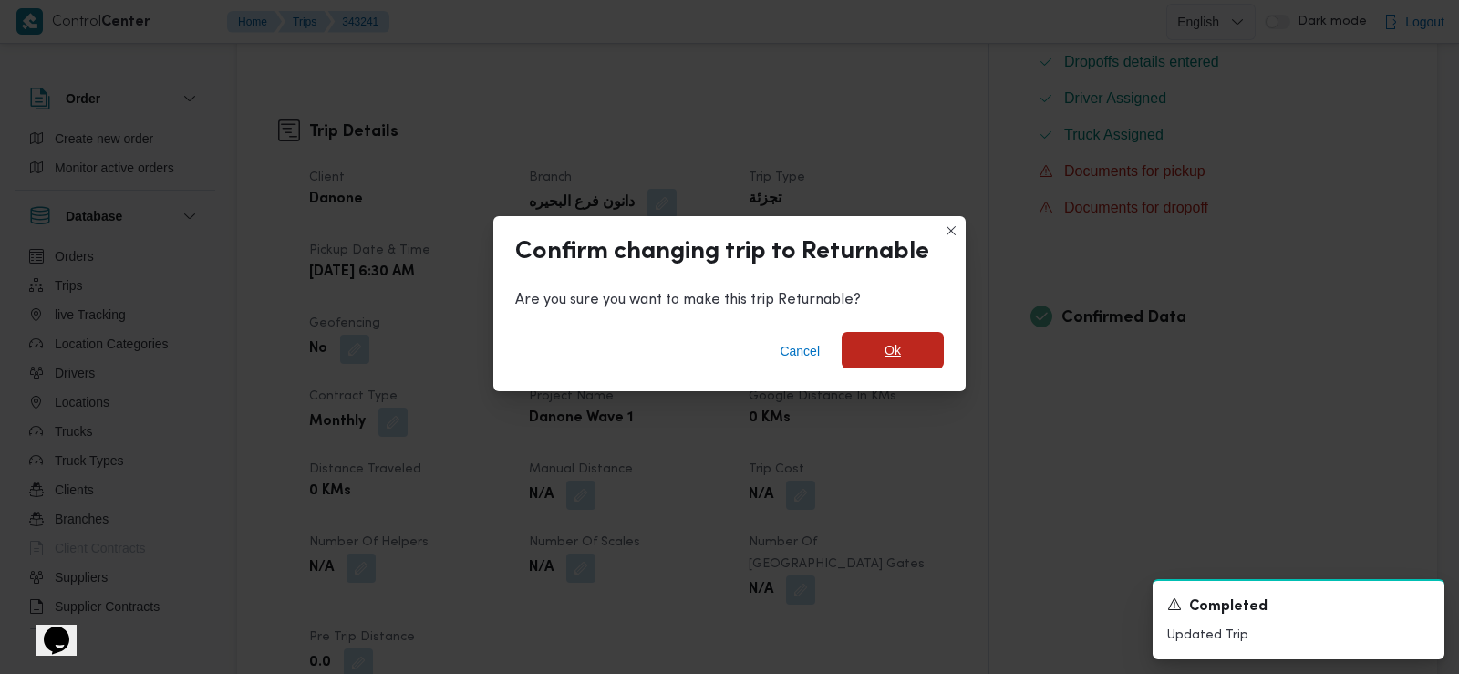
click at [883, 350] on span "Ok" at bounding box center [893, 350] width 102 height 36
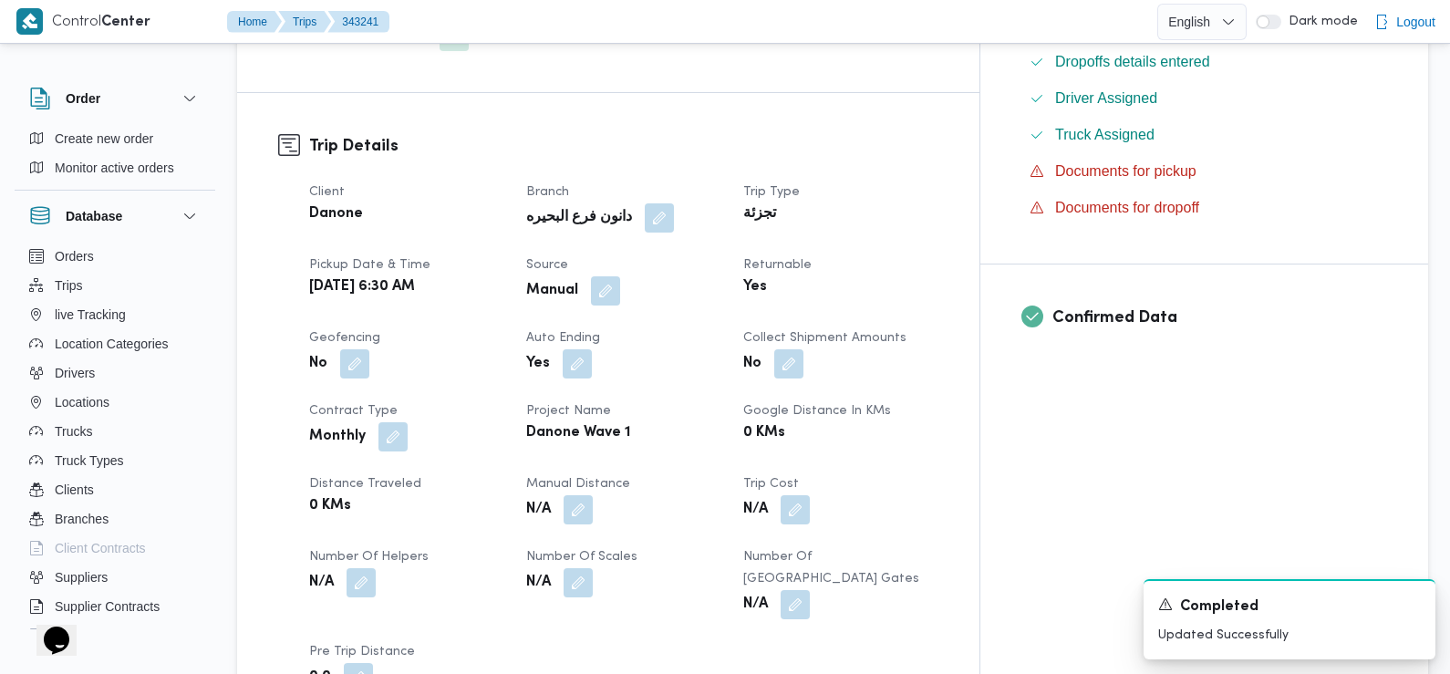
click at [723, 420] on div "Danone Wave 1" at bounding box center [623, 433] width 199 height 26
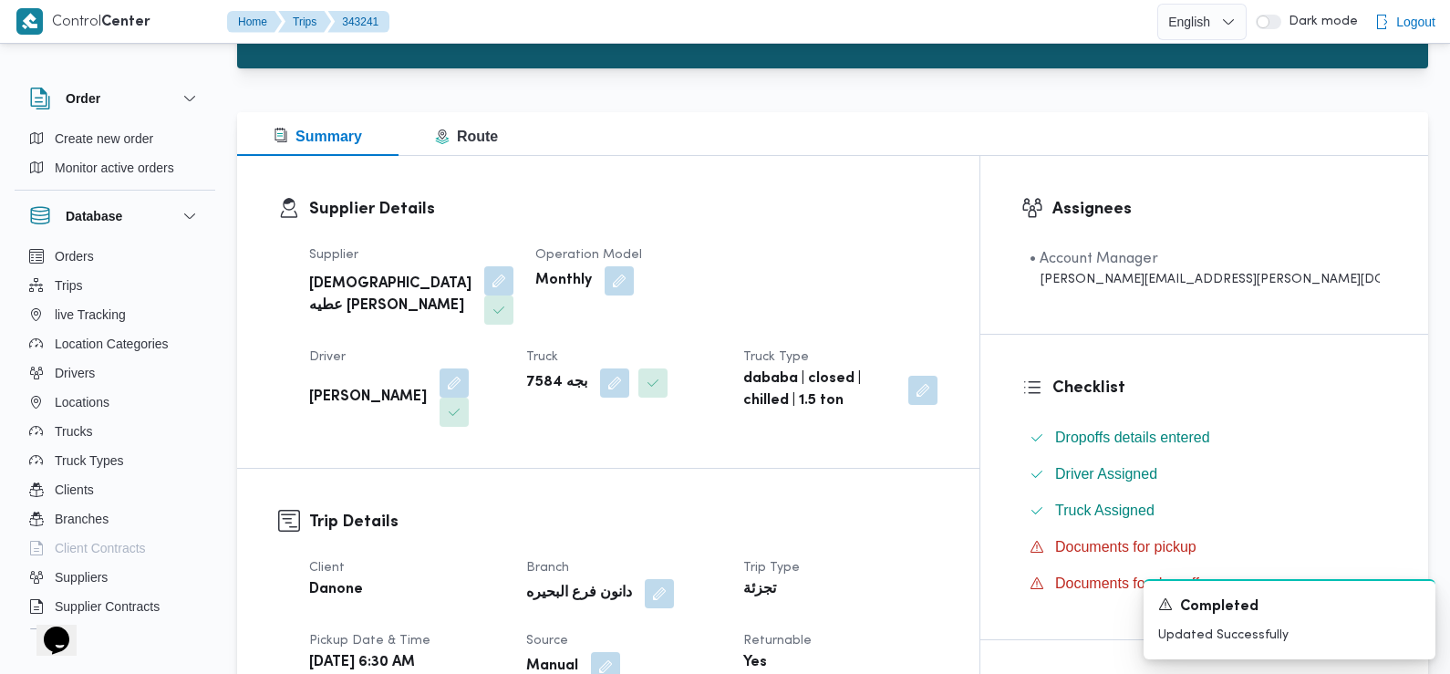
scroll to position [0, 0]
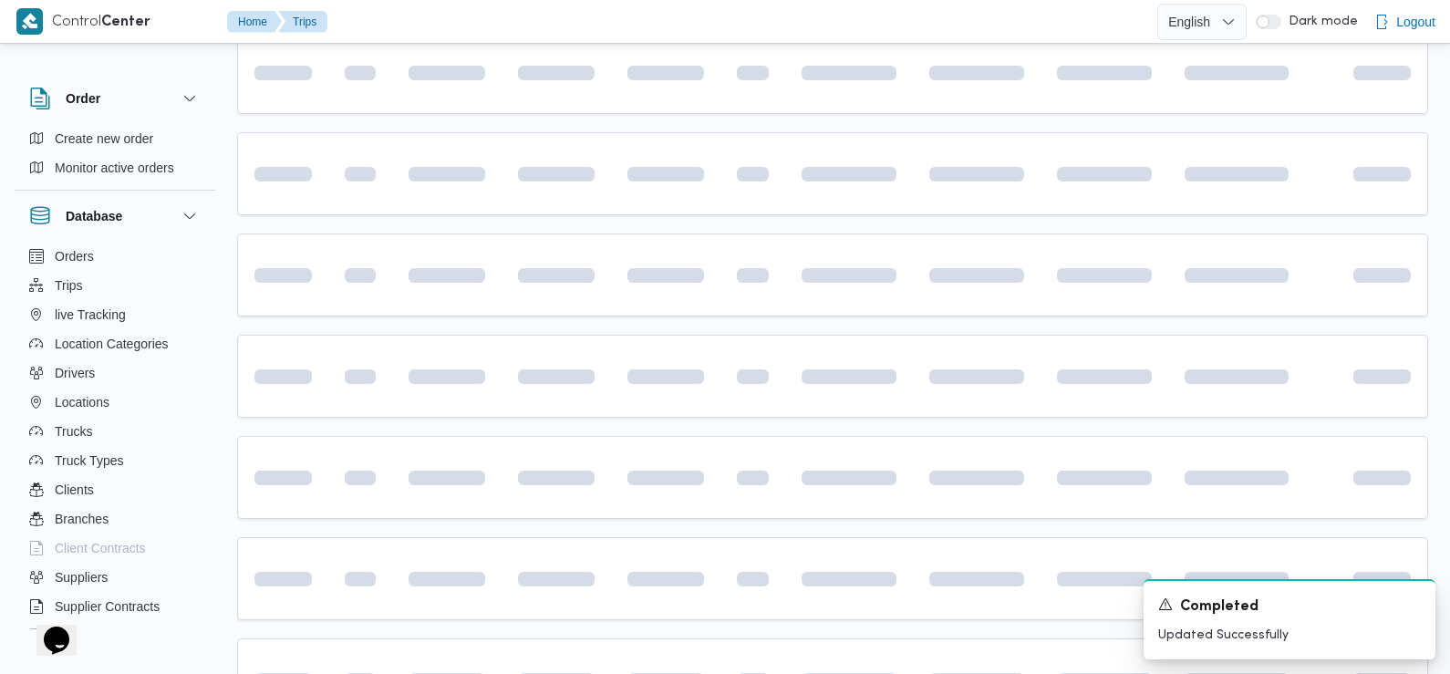
scroll to position [398, 0]
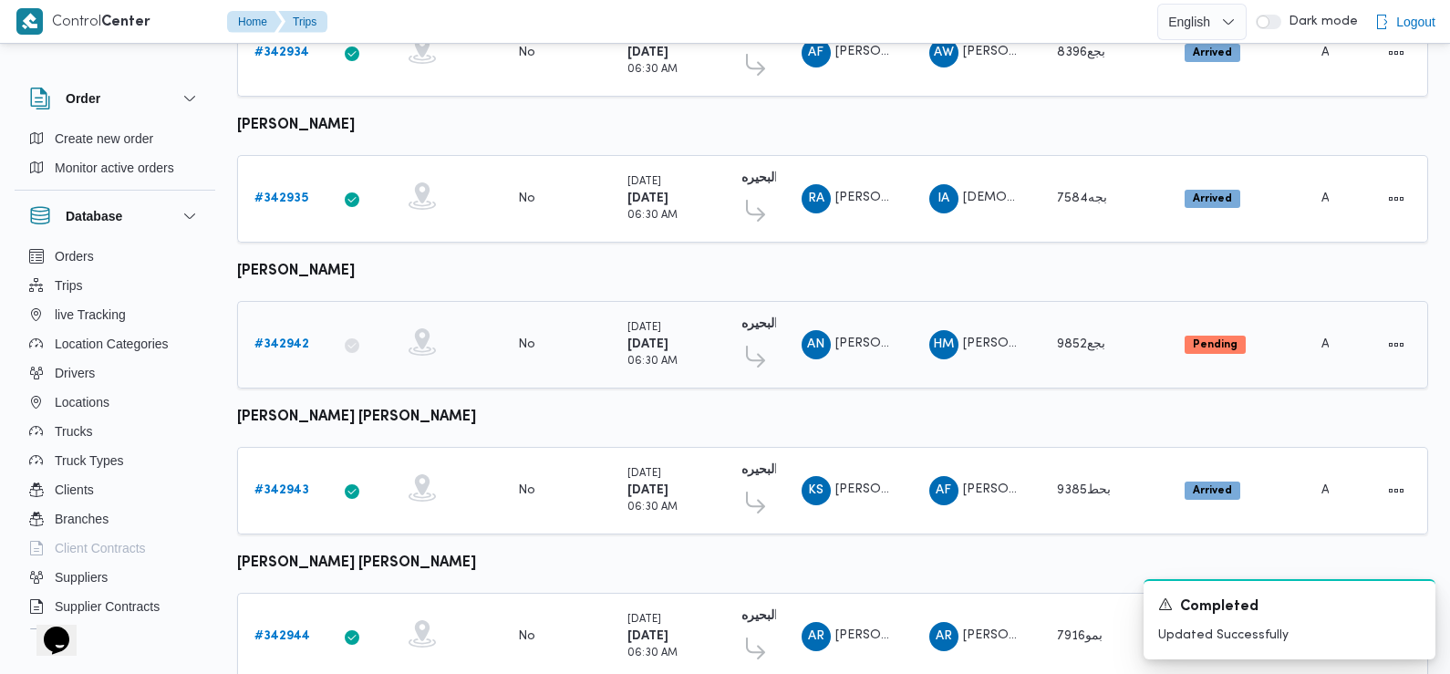
click at [294, 338] on b "# 342942" at bounding box center [281, 344] width 55 height 12
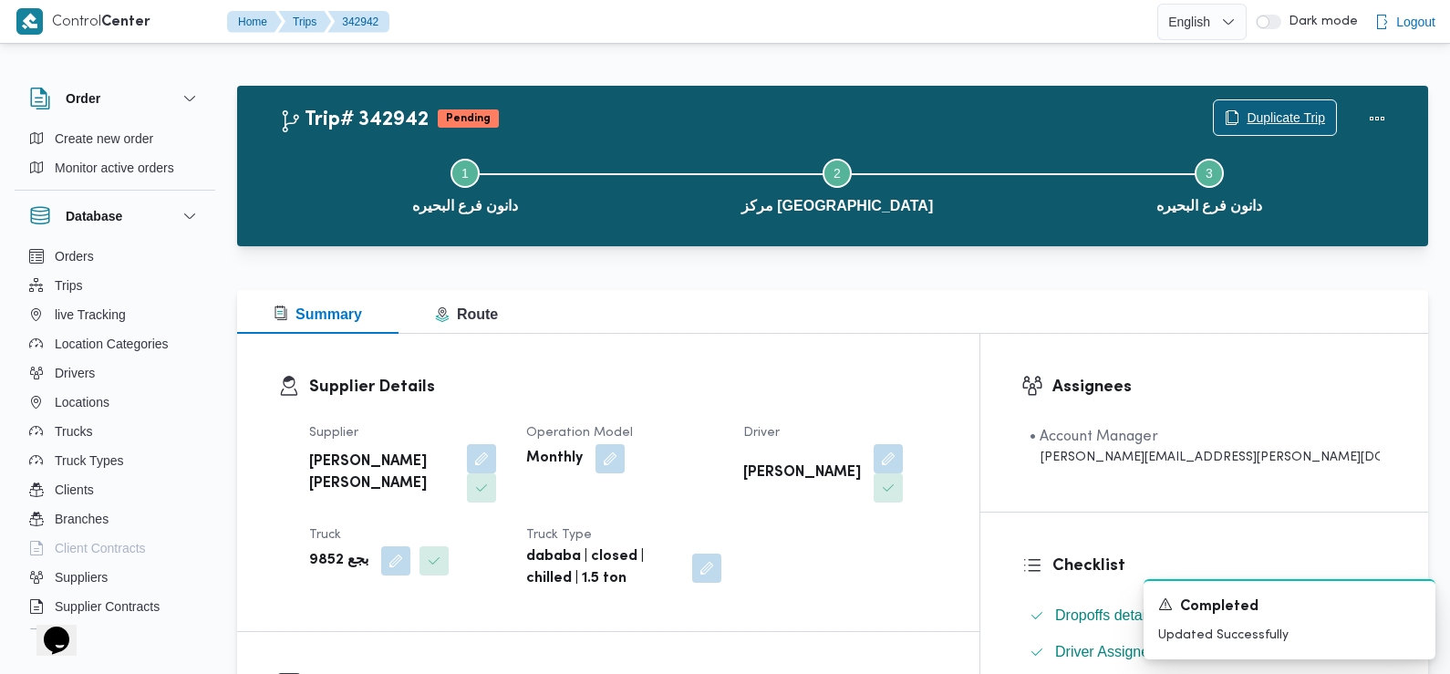
click at [1275, 109] on span "Duplicate Trip" at bounding box center [1286, 118] width 78 height 22
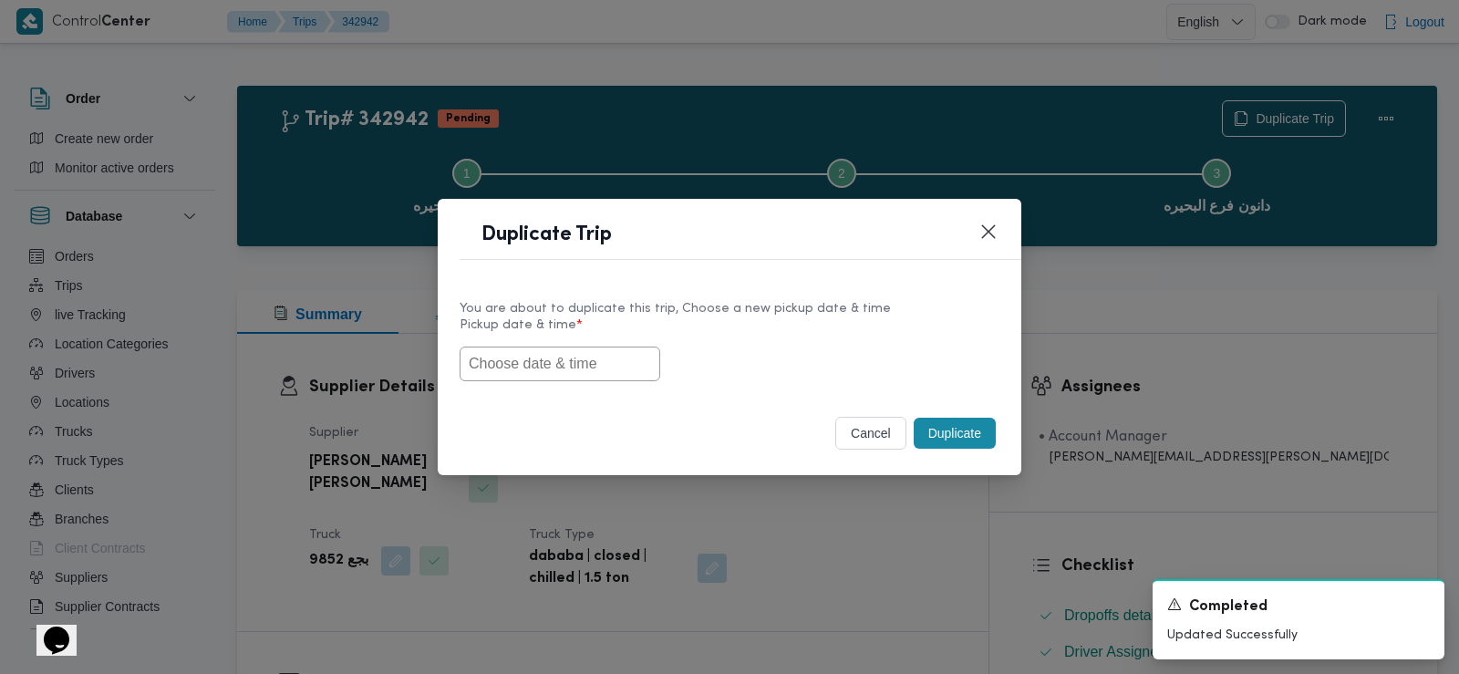
click at [586, 368] on input "text" at bounding box center [560, 364] width 201 height 35
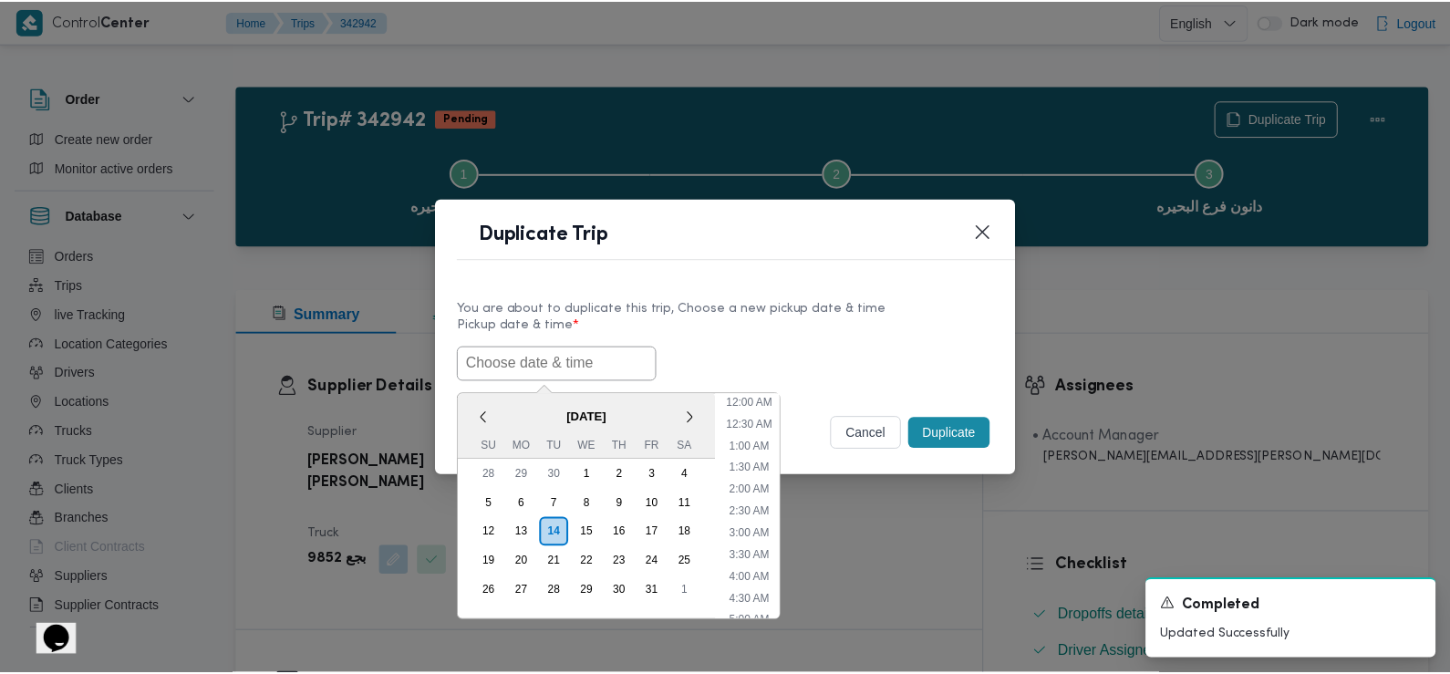
scroll to position [443, 0]
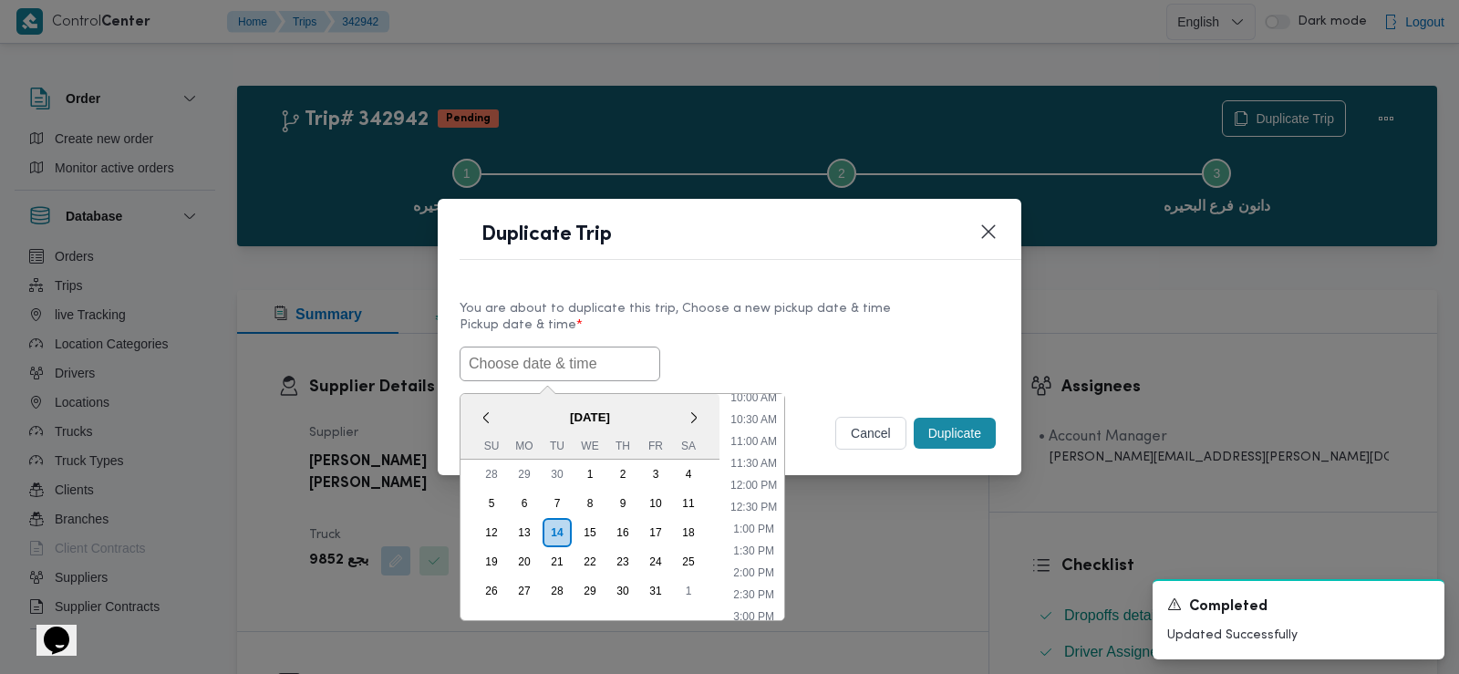
paste input "15/10/2025 6:30AM"
type input "15/10/2025 6:30AM"
click at [768, 314] on div "You are about to duplicate this trip, Choose a new pickup date & time" at bounding box center [730, 308] width 540 height 19
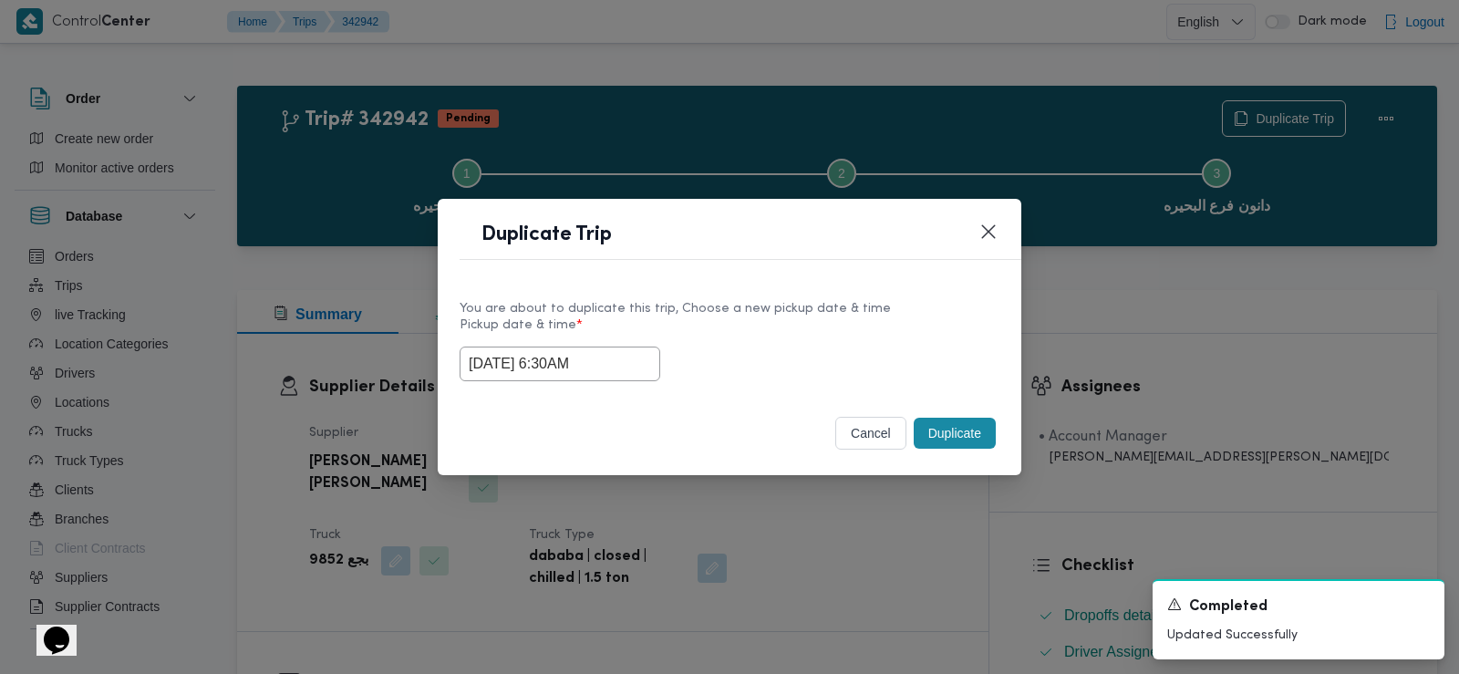
click at [948, 429] on button "Duplicate" at bounding box center [955, 433] width 82 height 31
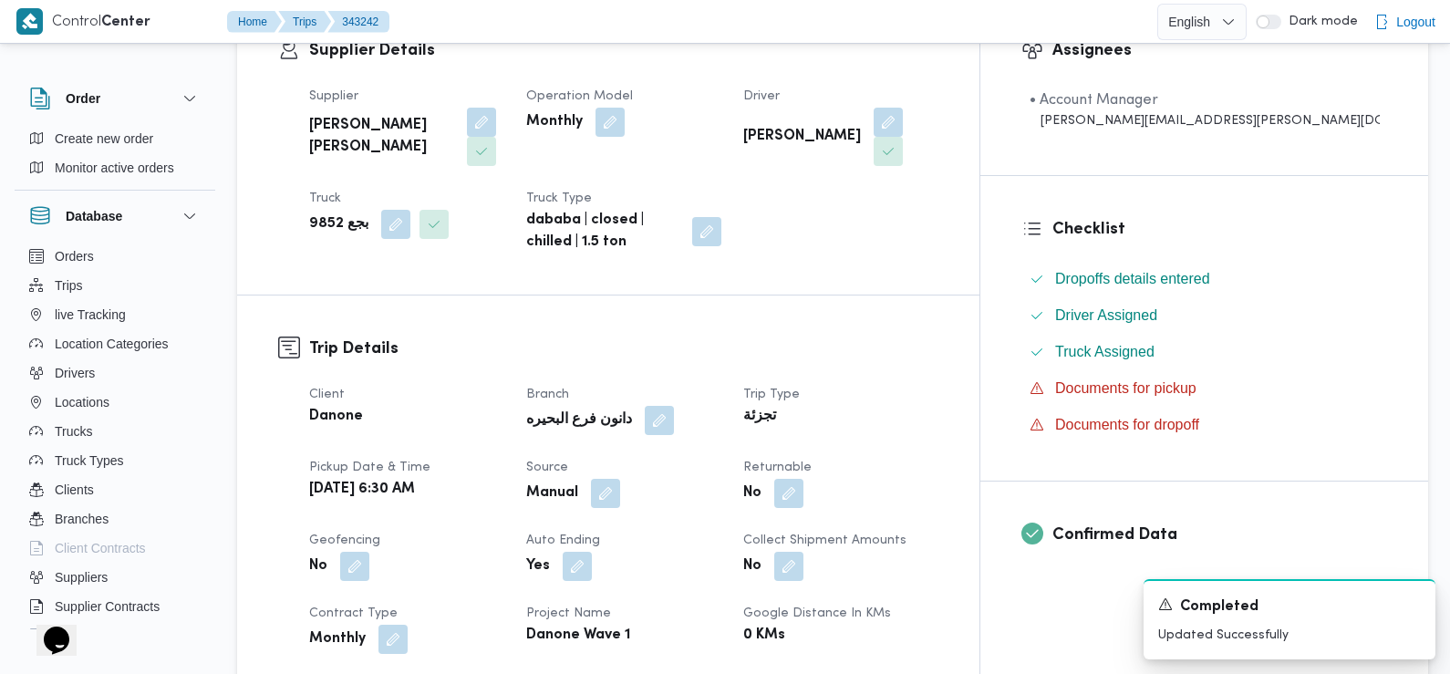
scroll to position [492, 0]
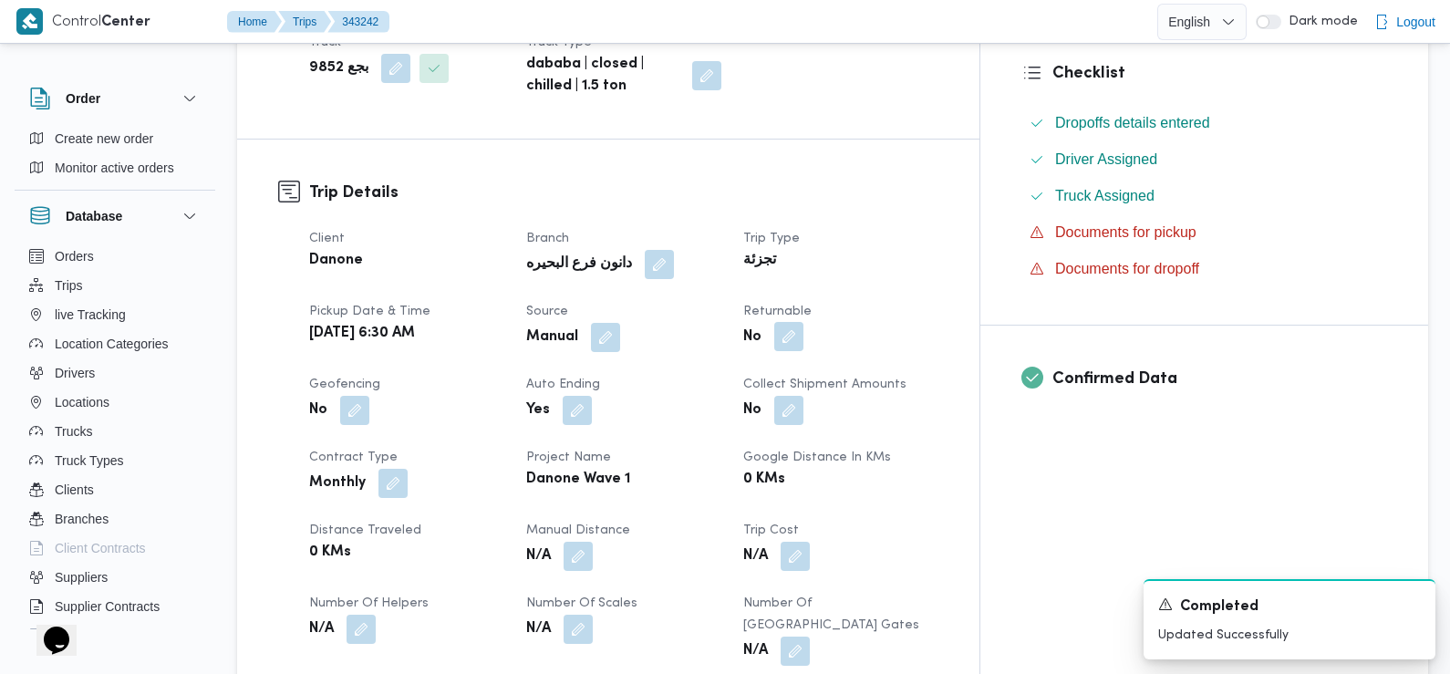
click at [803, 322] on button "button" at bounding box center [788, 336] width 29 height 29
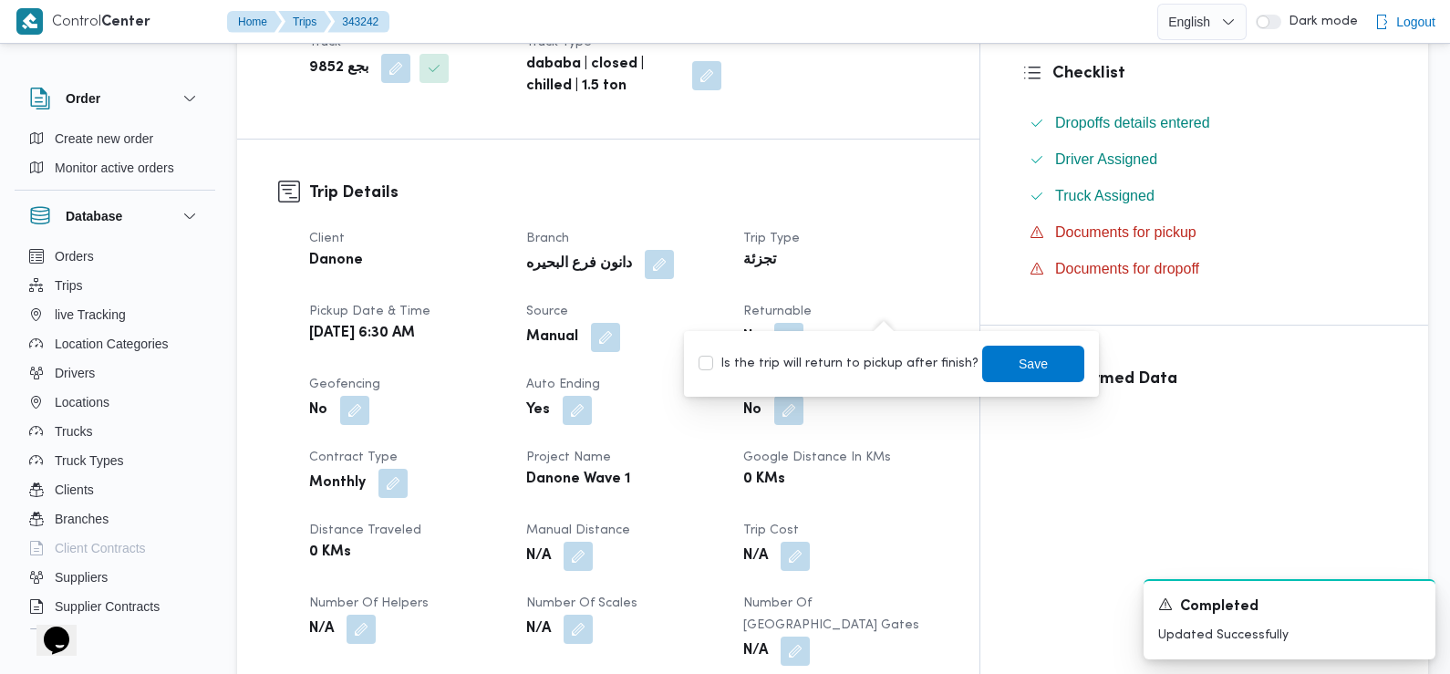
click at [897, 375] on div "Is the trip will return to pickup after finish? Save" at bounding box center [891, 364] width 389 height 40
click at [915, 346] on div "Is the trip will return to pickup after finish? Save" at bounding box center [891, 364] width 389 height 40
click at [927, 360] on label "Is the trip will return to pickup after finish?" at bounding box center [838, 364] width 280 height 22
checkbox input "true"
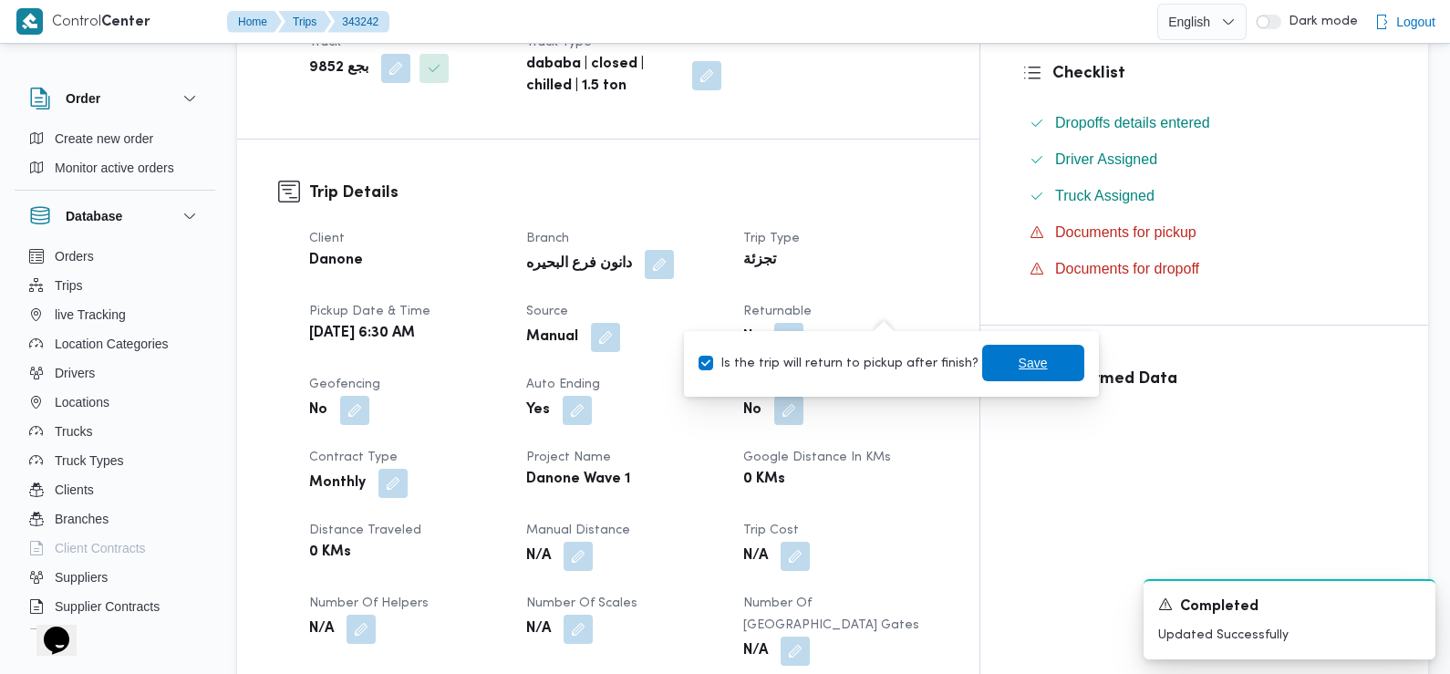
click at [1050, 368] on span "Save" at bounding box center [1033, 363] width 102 height 36
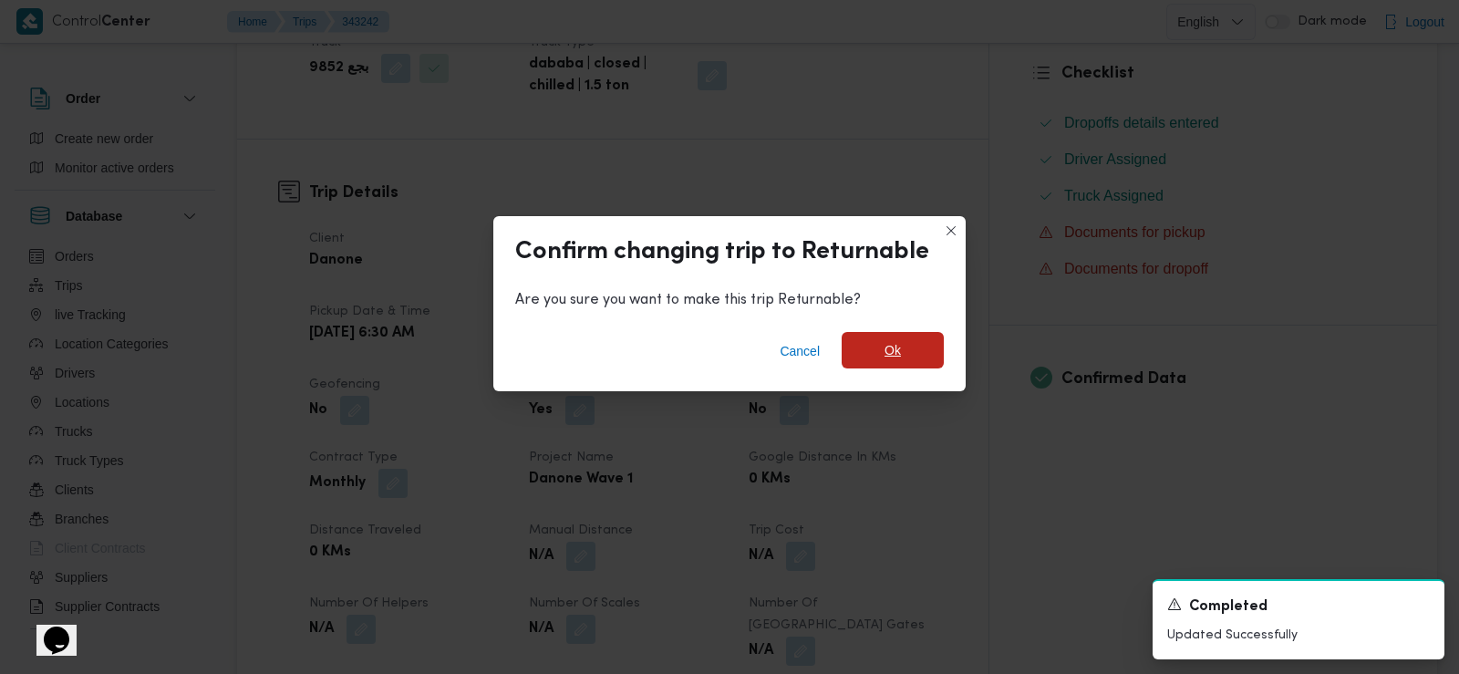
click at [928, 349] on span "Ok" at bounding box center [893, 350] width 102 height 36
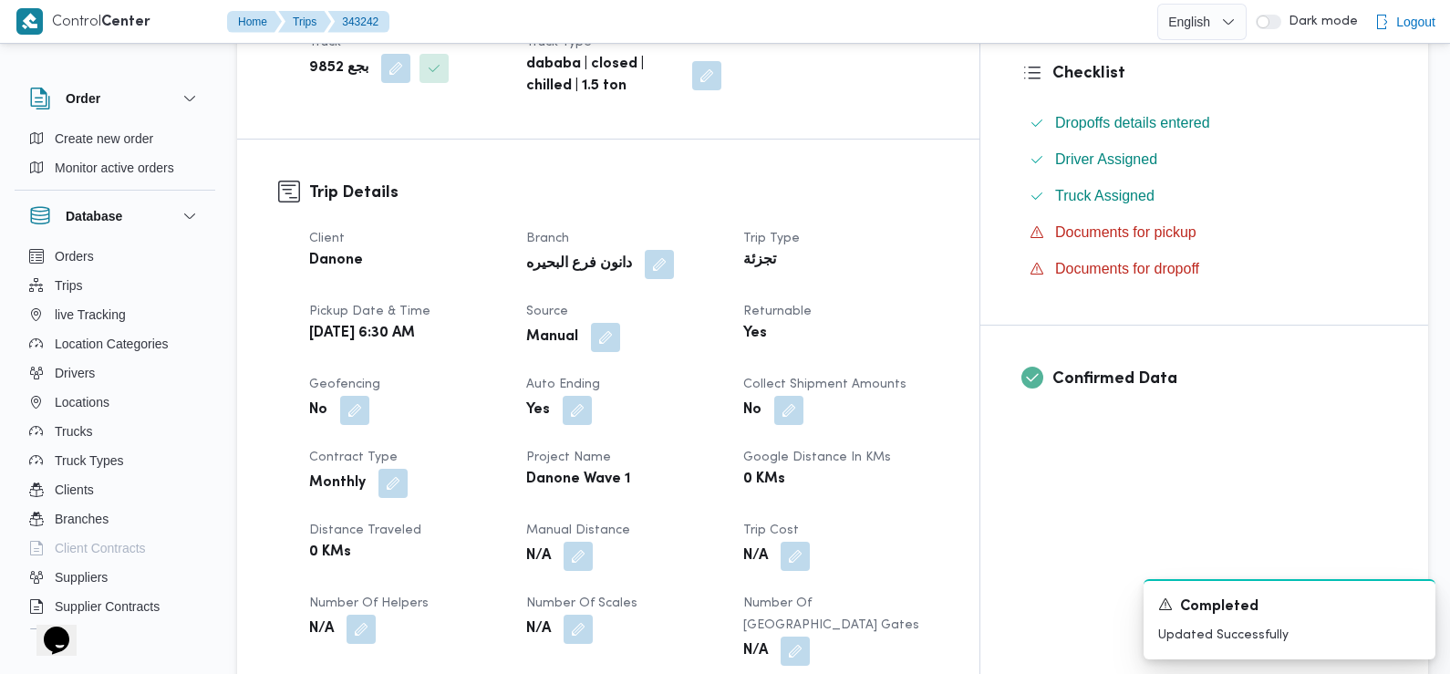
scroll to position [0, 0]
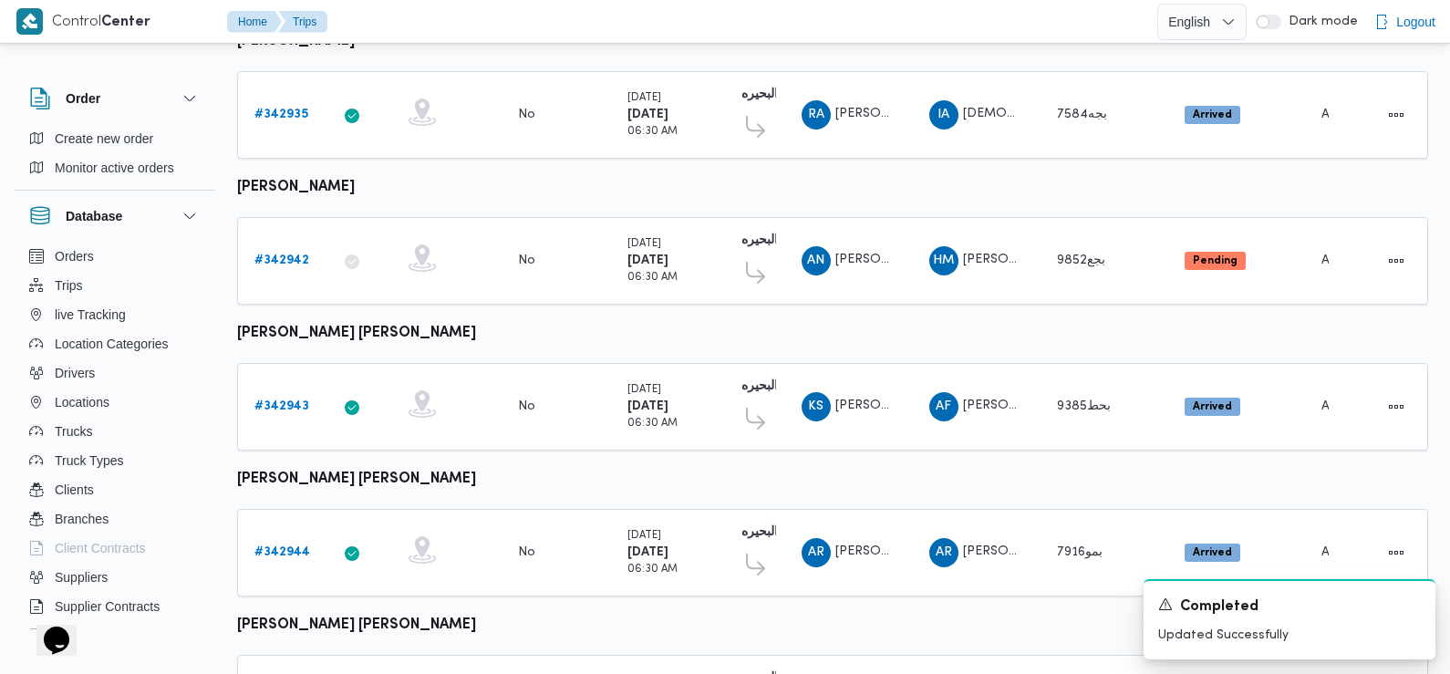
scroll to position [679, 0]
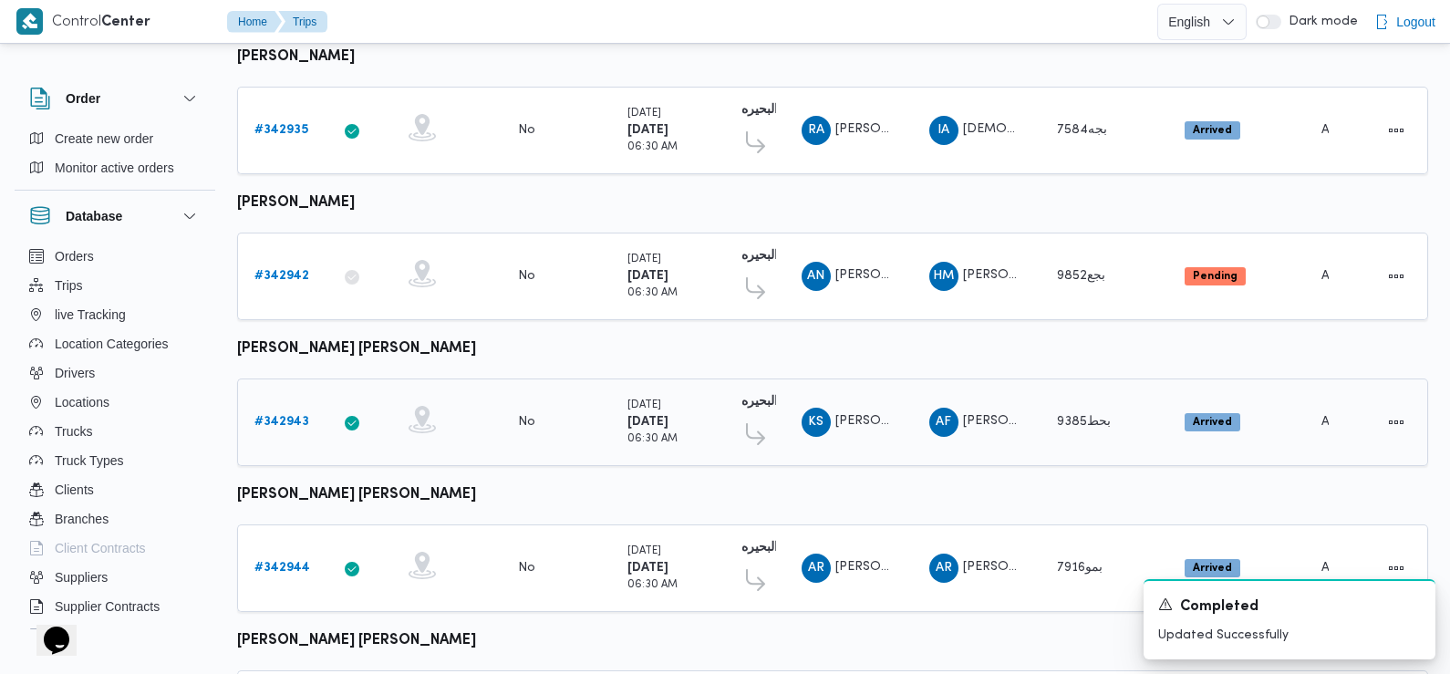
click at [276, 416] on b "# 342943" at bounding box center [281, 422] width 55 height 12
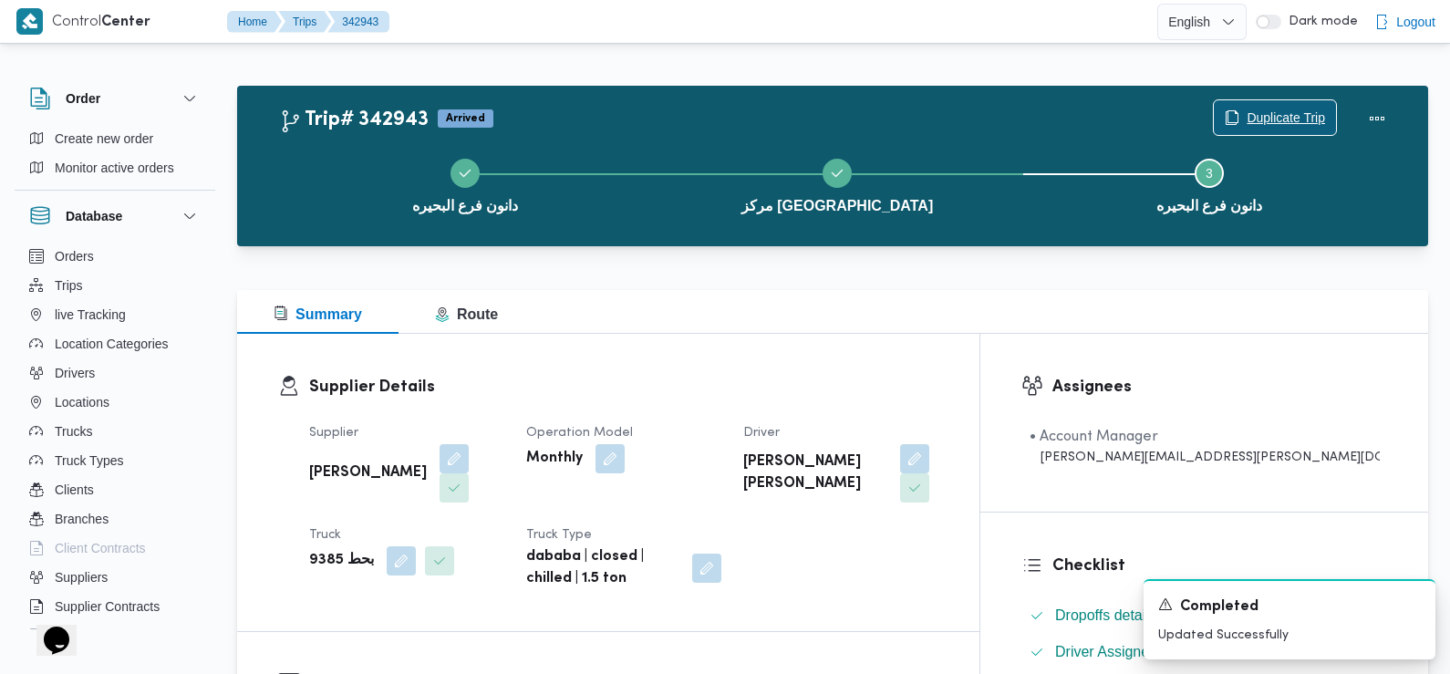
click at [1266, 119] on span "Duplicate Trip" at bounding box center [1286, 118] width 78 height 22
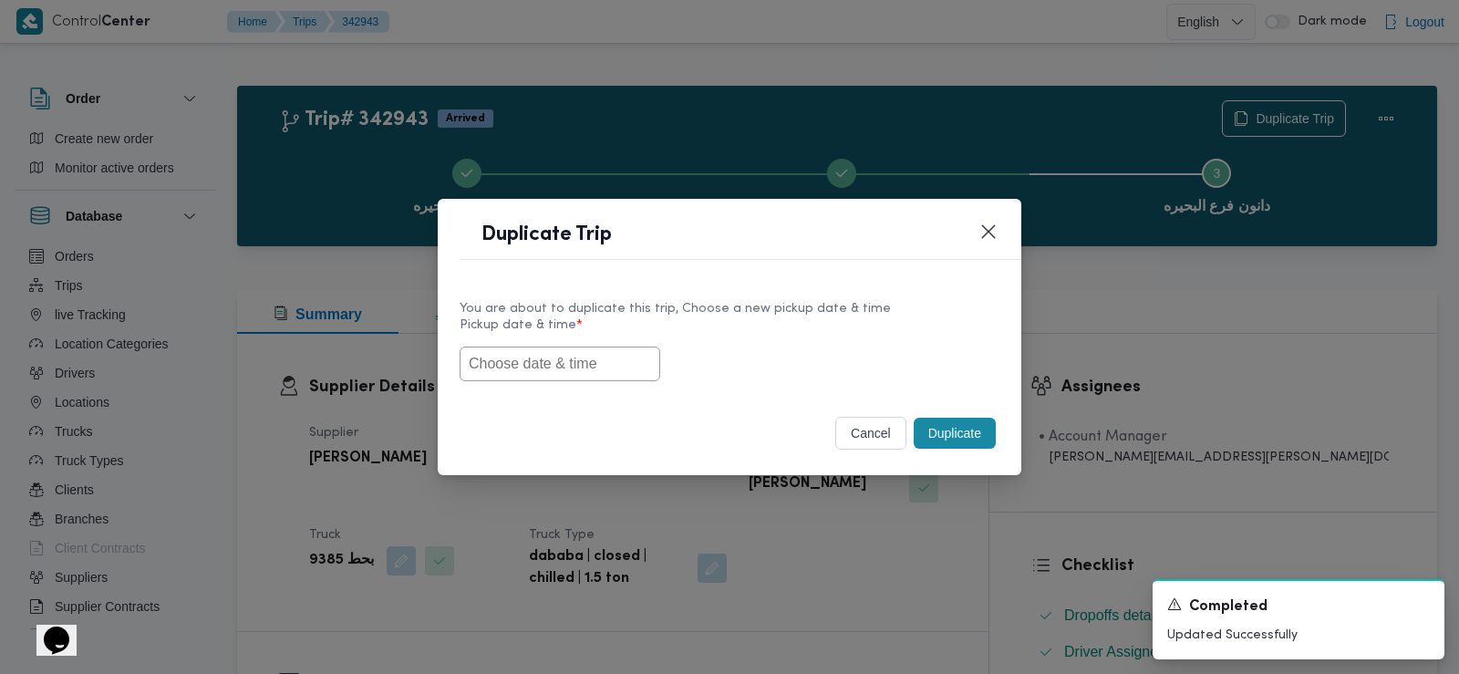
click at [532, 356] on input "text" at bounding box center [560, 364] width 201 height 35
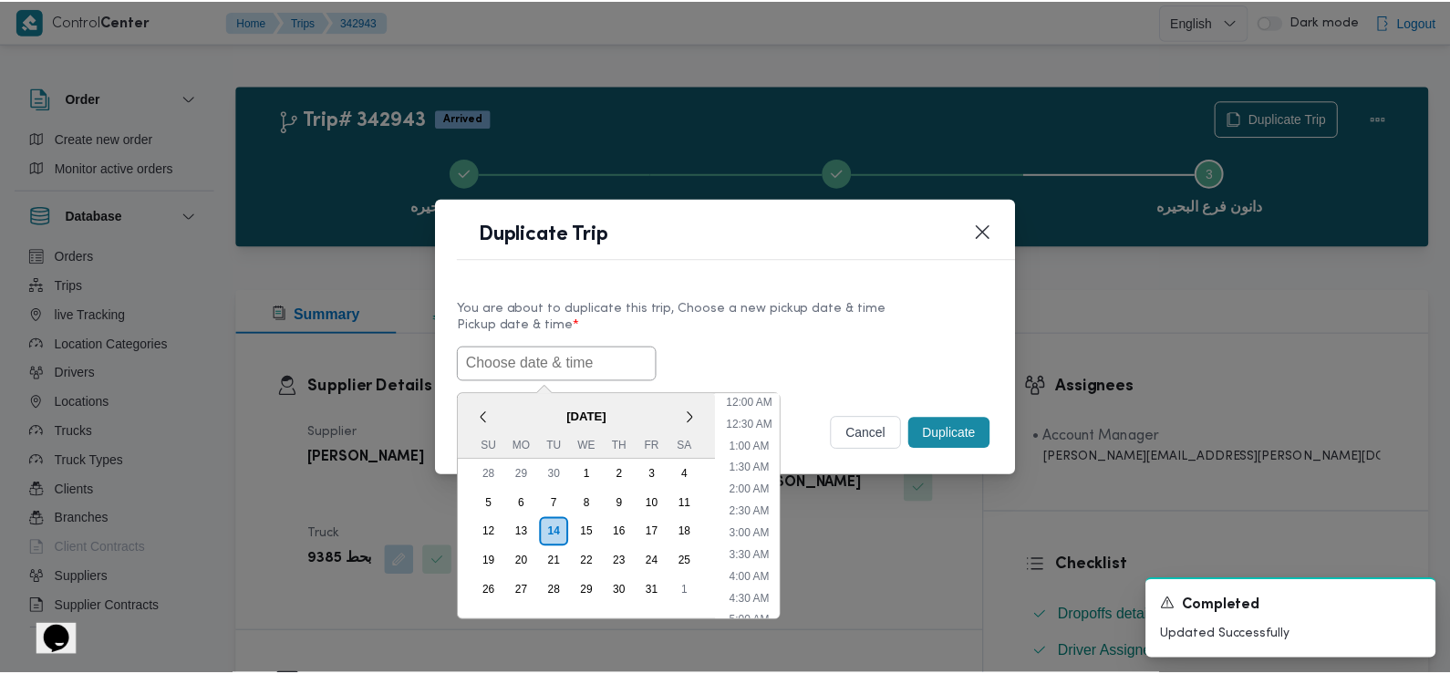
scroll to position [443, 0]
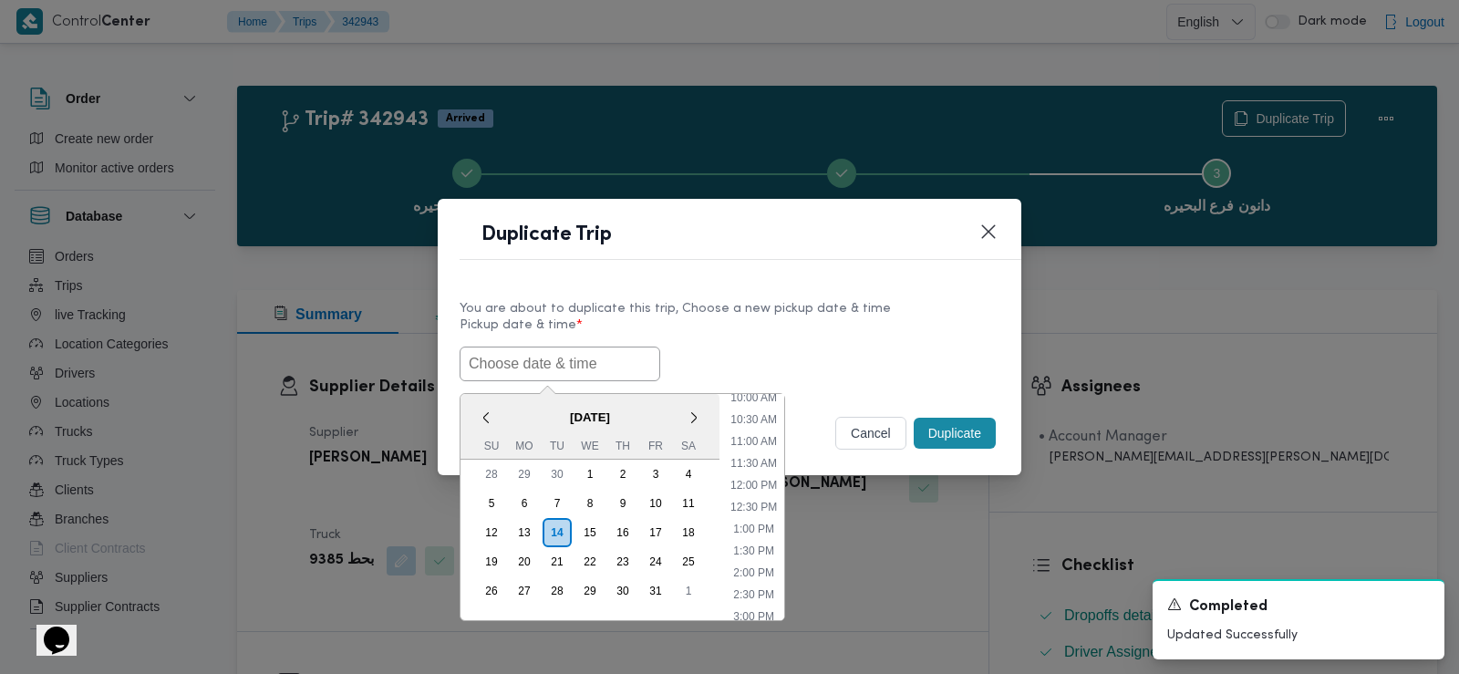
paste input "15/10/2025 6:30AM"
type input "15/10/2025 6:30AM"
click at [769, 367] on div "15/10/2025 6:30AM < October 2025 > Su Mo Tu We Th Fr Sa 28 29 30 1 2 3 4 5 6 7 …" at bounding box center [730, 364] width 540 height 35
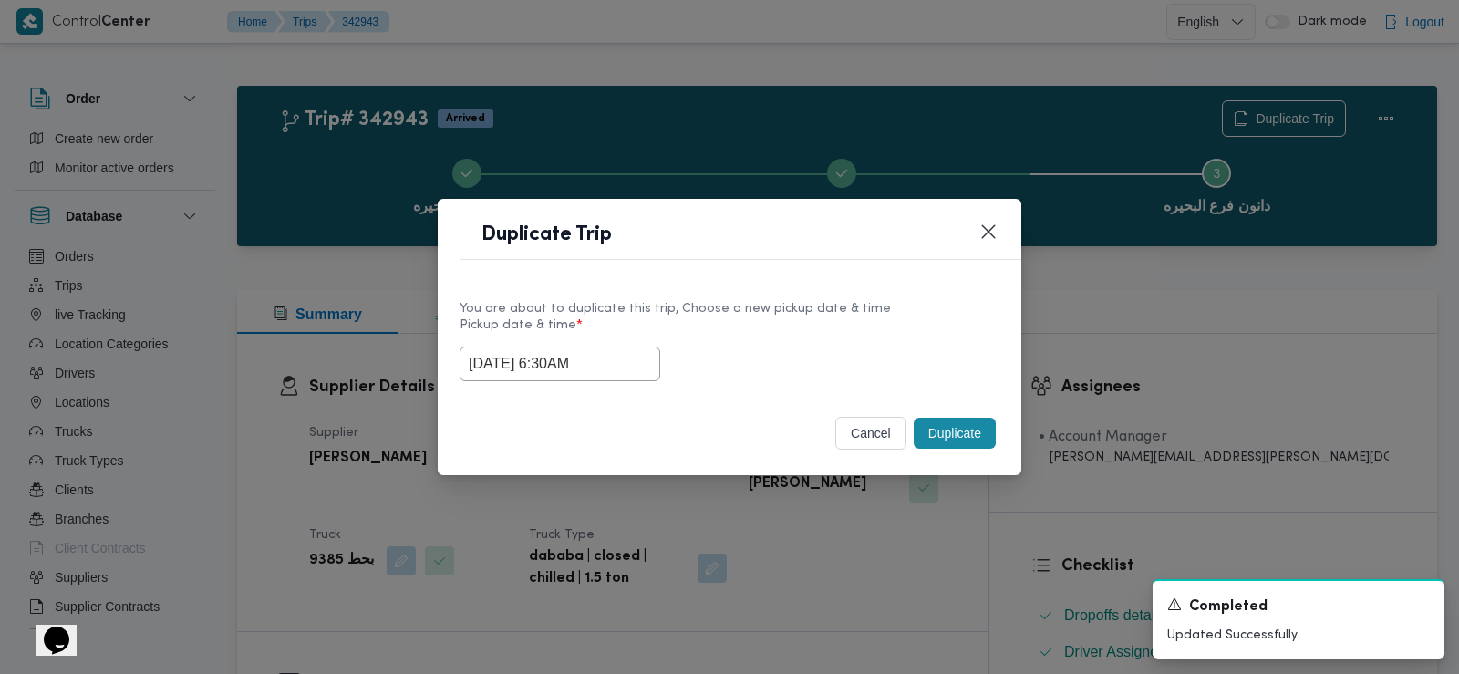
click at [957, 442] on button "Duplicate" at bounding box center [955, 433] width 82 height 31
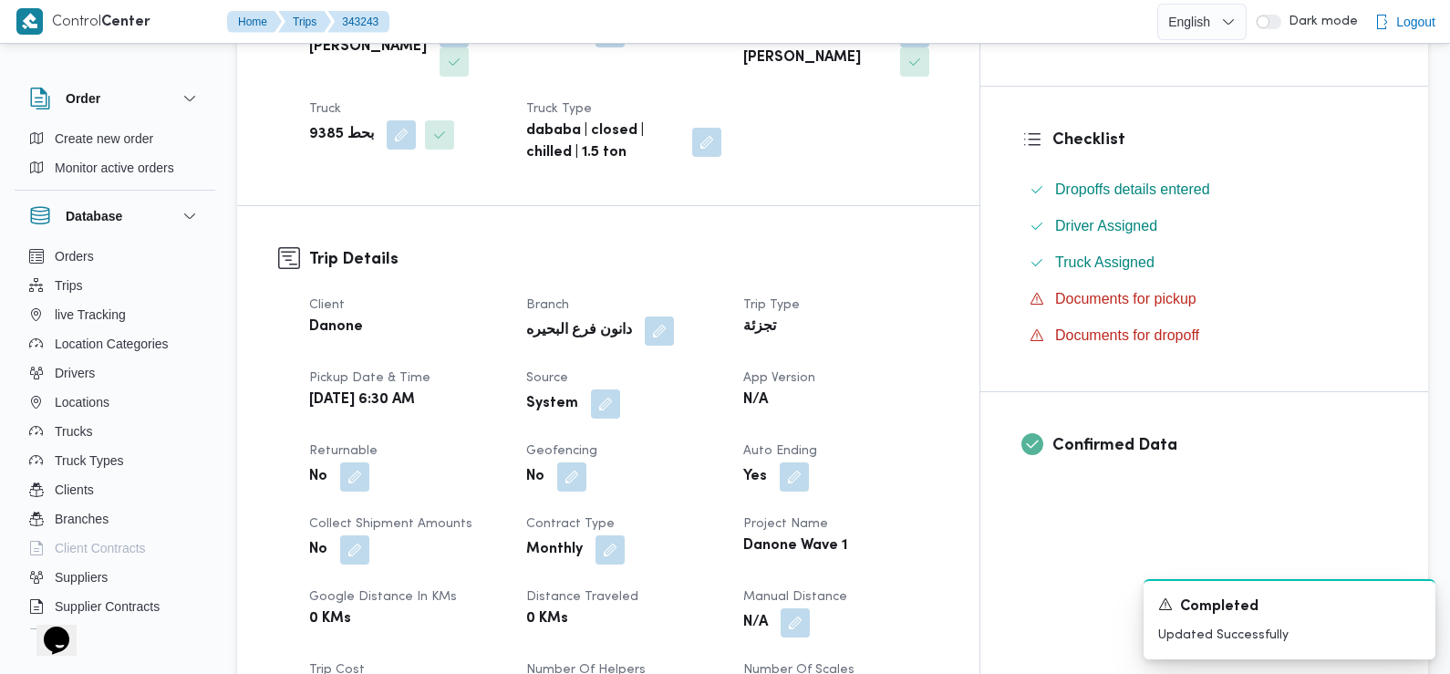
scroll to position [559, 0]
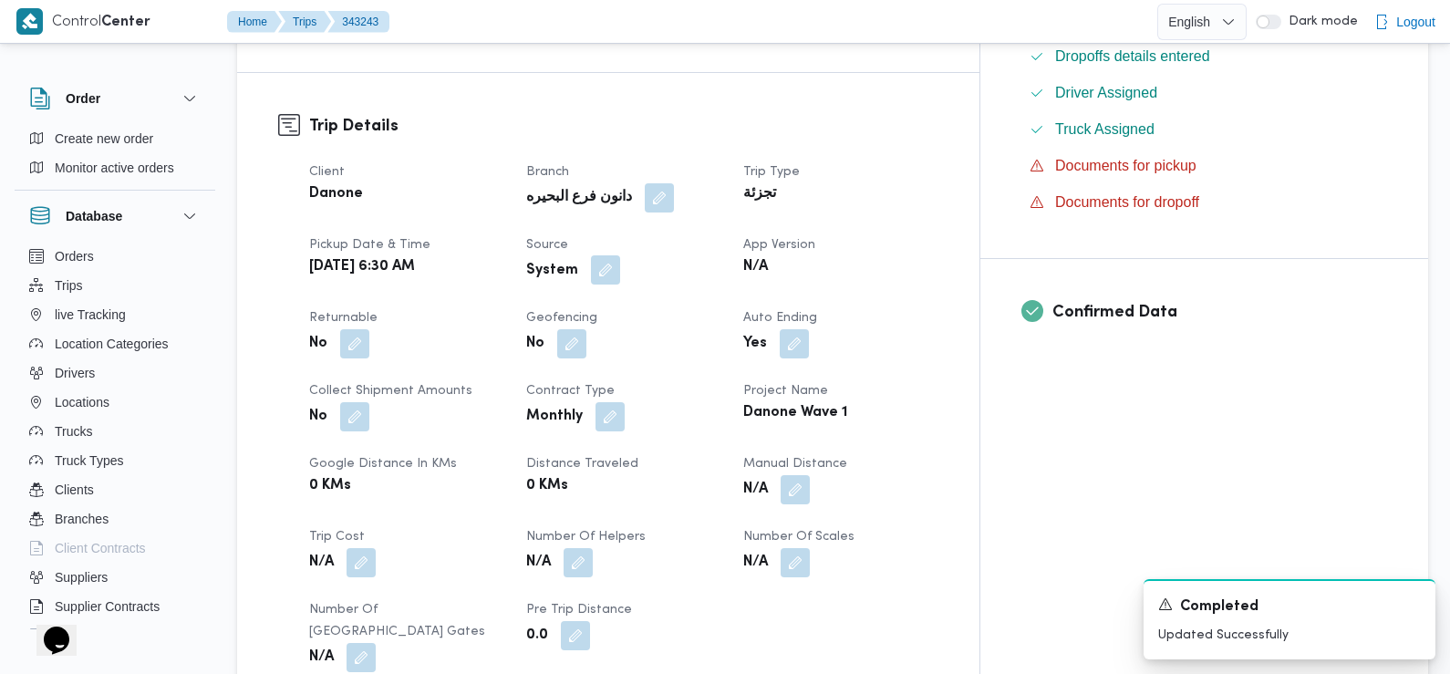
click at [620, 255] on button "button" at bounding box center [605, 269] width 29 height 29
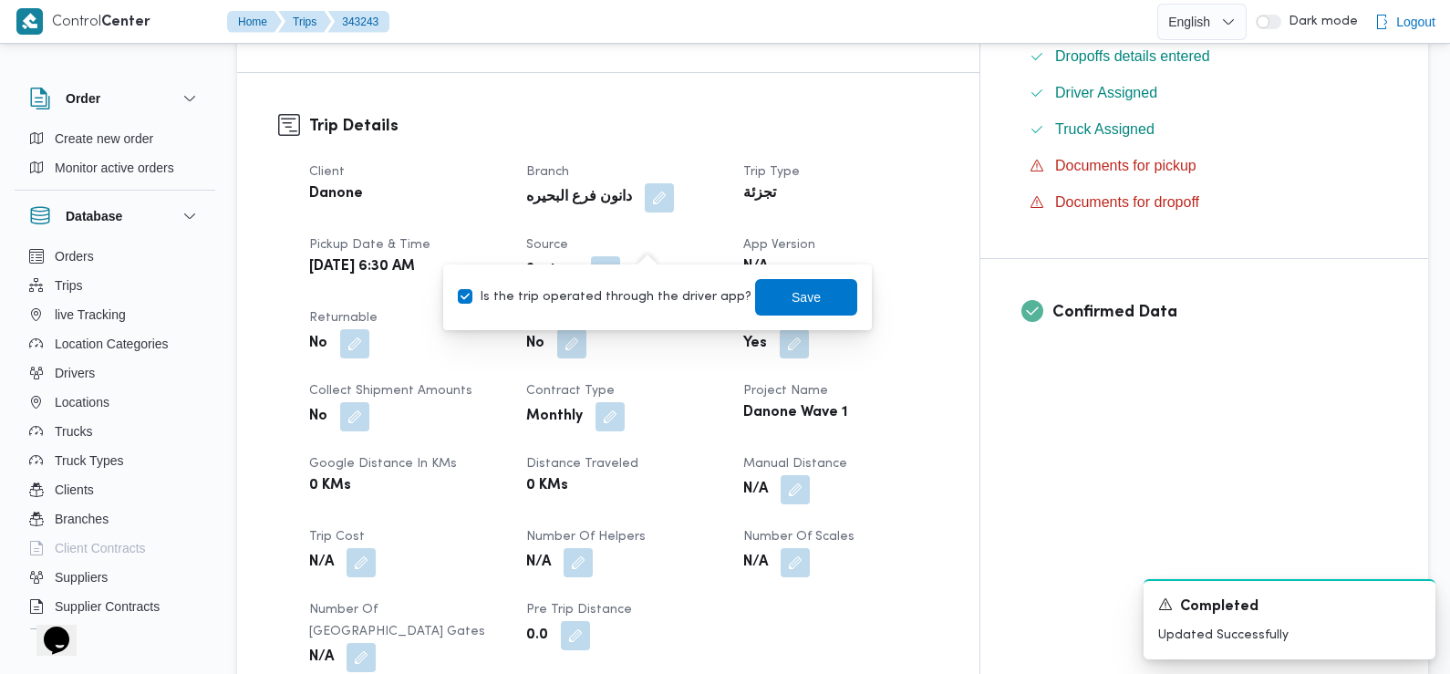
click at [663, 287] on label "Is the trip operated through the driver app?" at bounding box center [605, 297] width 294 height 22
checkbox input "false"
click at [760, 301] on span "Save" at bounding box center [806, 296] width 102 height 36
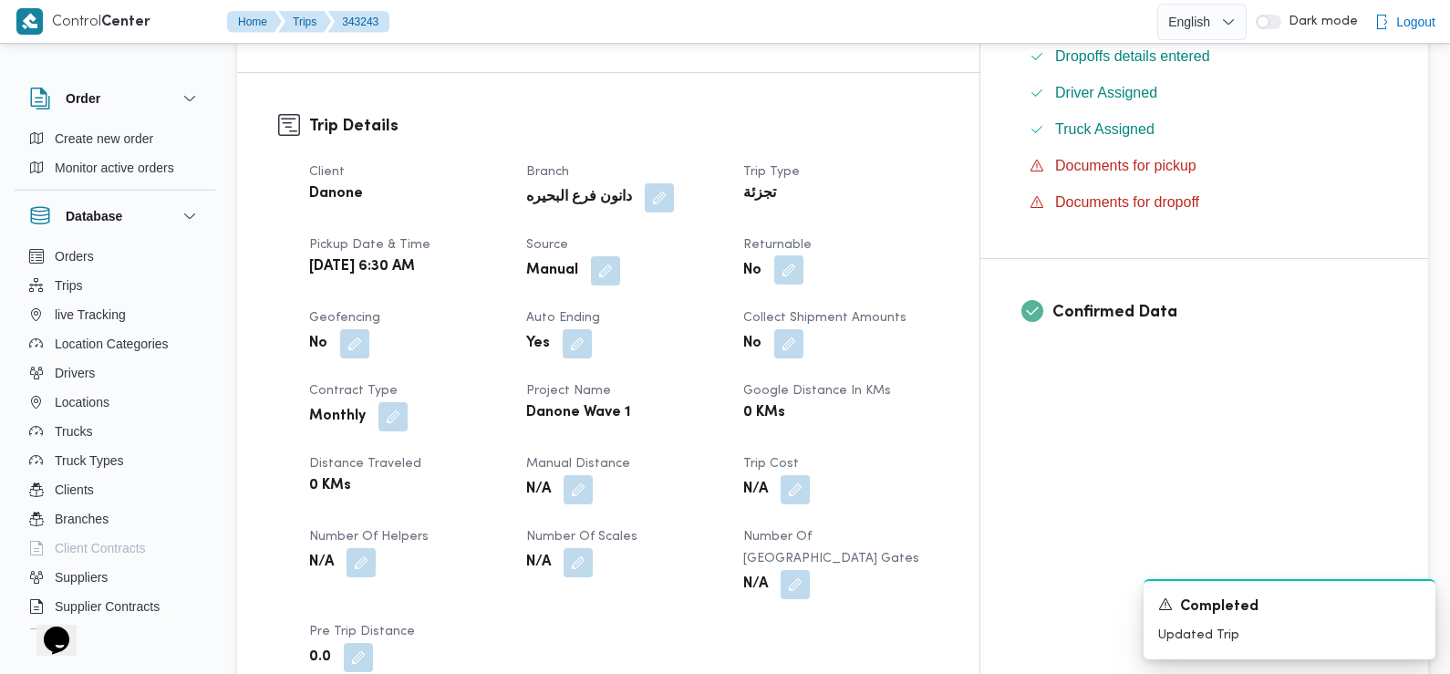
click at [803, 255] on button "button" at bounding box center [788, 269] width 29 height 29
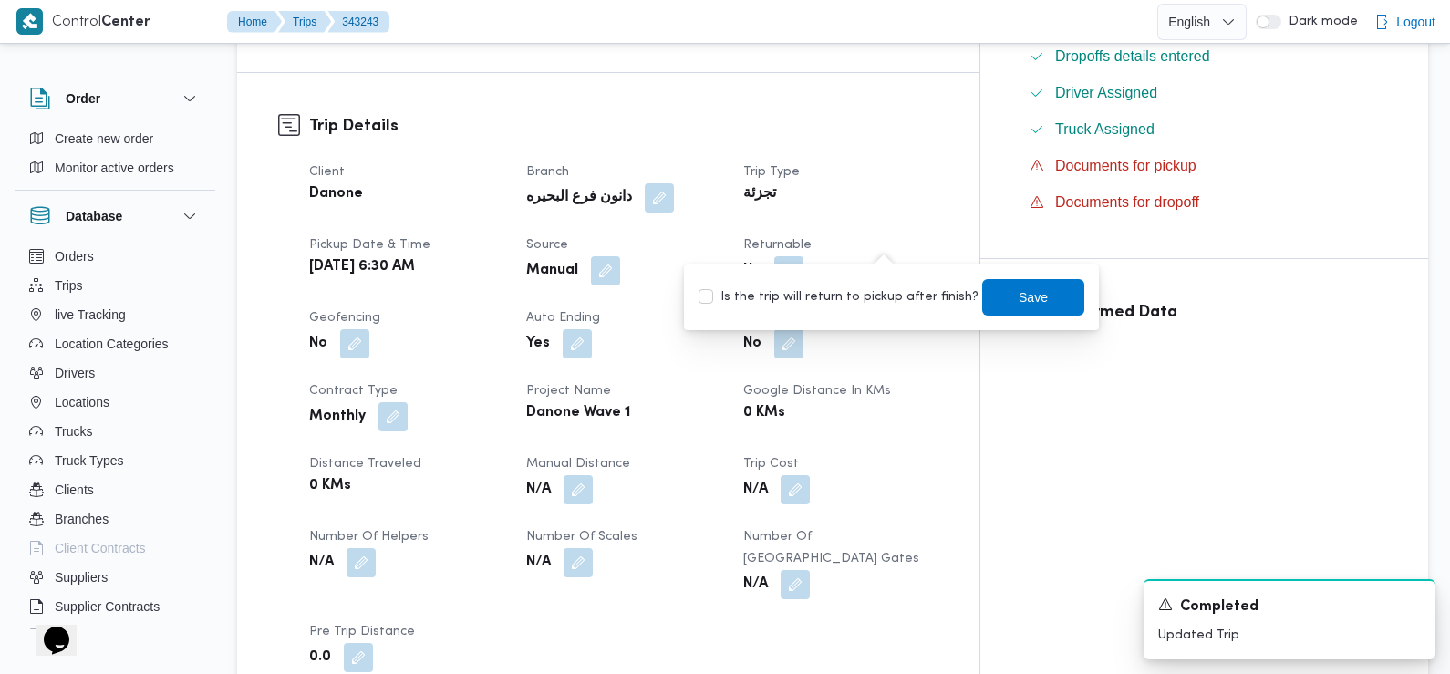
click at [905, 288] on label "Is the trip will return to pickup after finish?" at bounding box center [838, 297] width 280 height 22
checkbox input "true"
click at [983, 302] on span "Save" at bounding box center [1033, 296] width 102 height 36
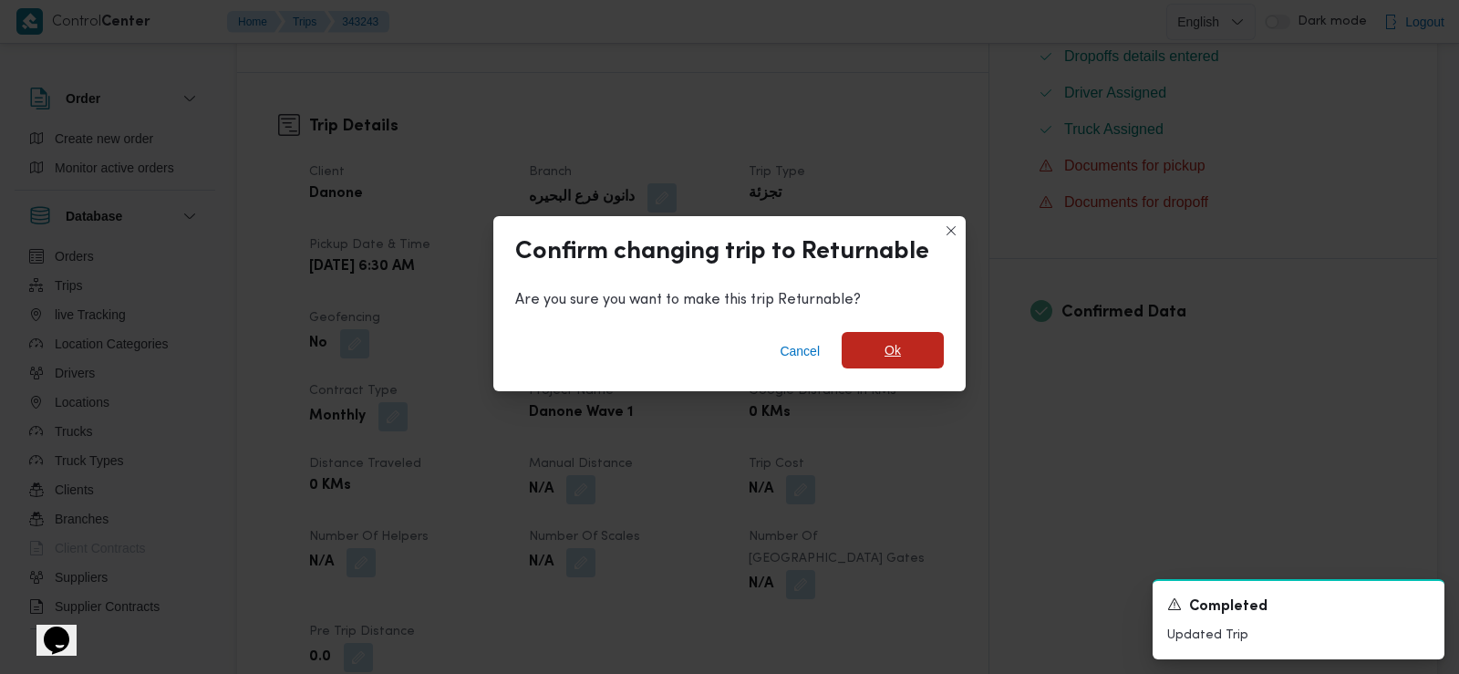
click at [885, 358] on span "Ok" at bounding box center [893, 350] width 16 height 22
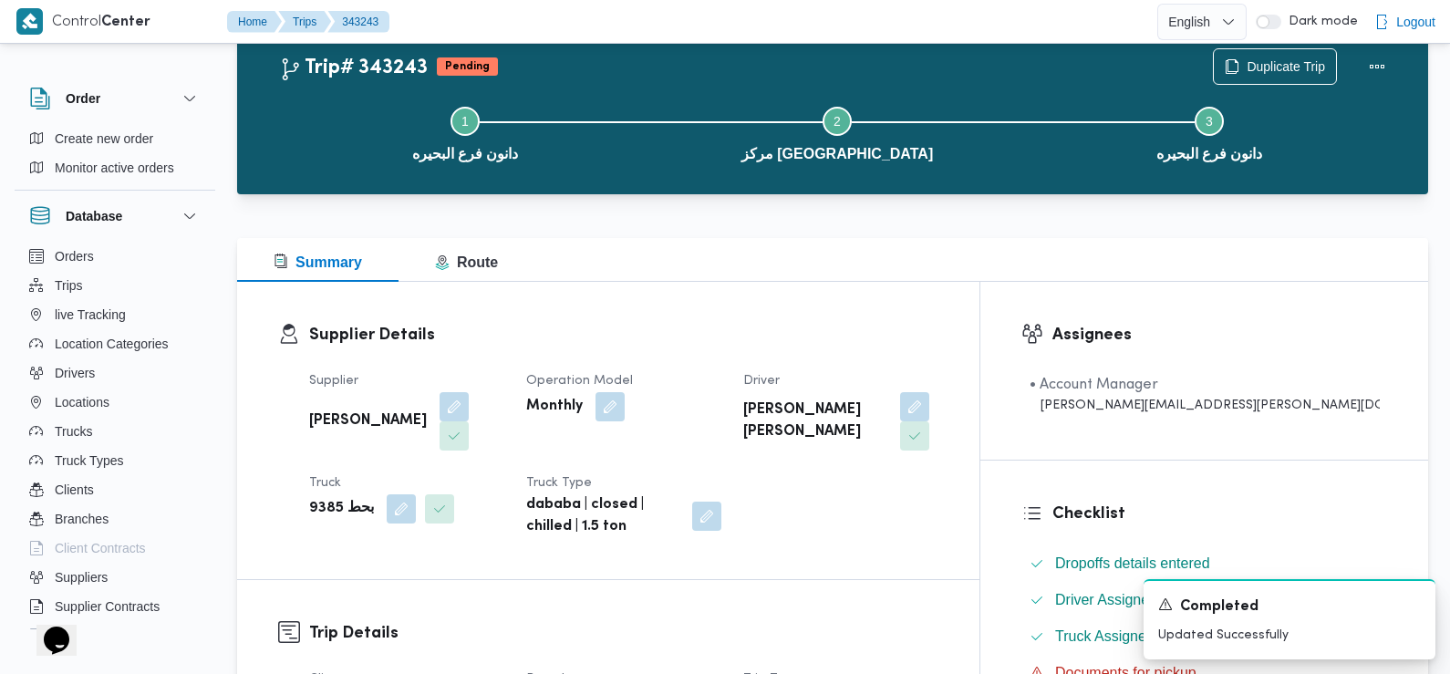
scroll to position [0, 0]
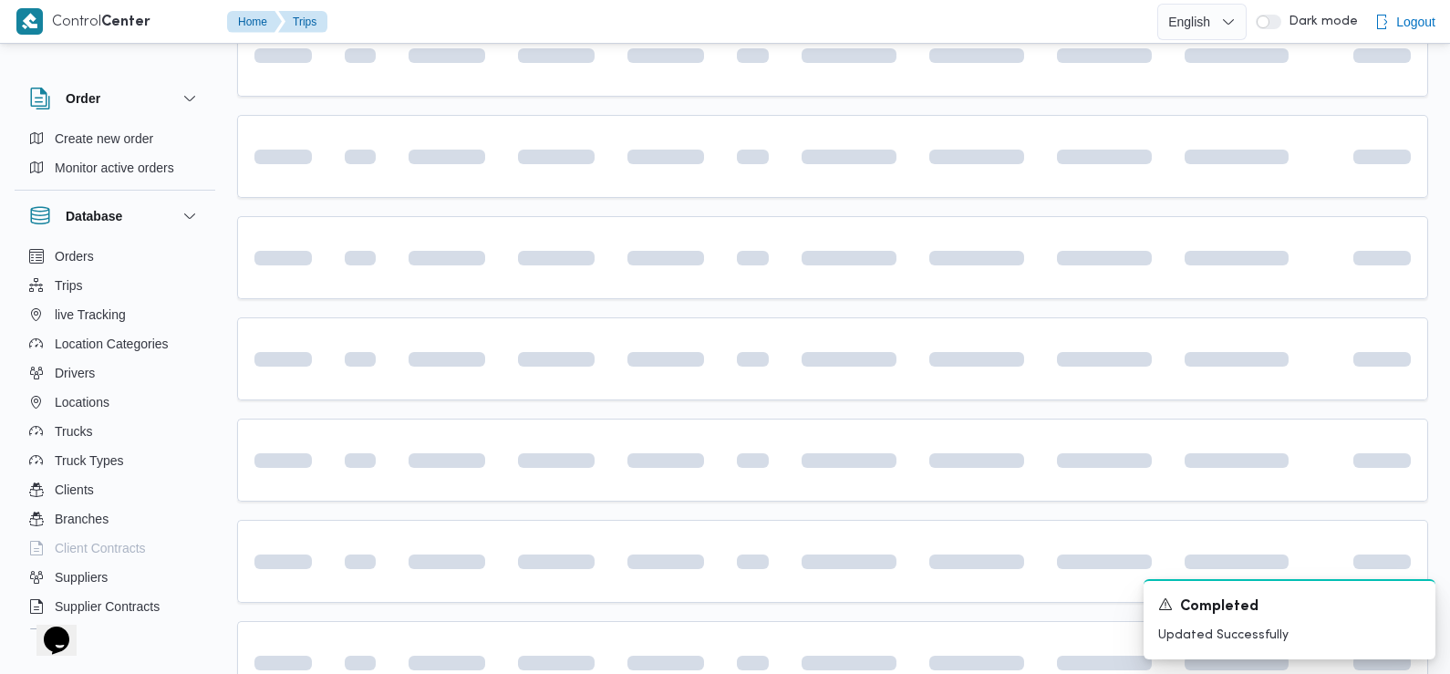
scroll to position [891, 0]
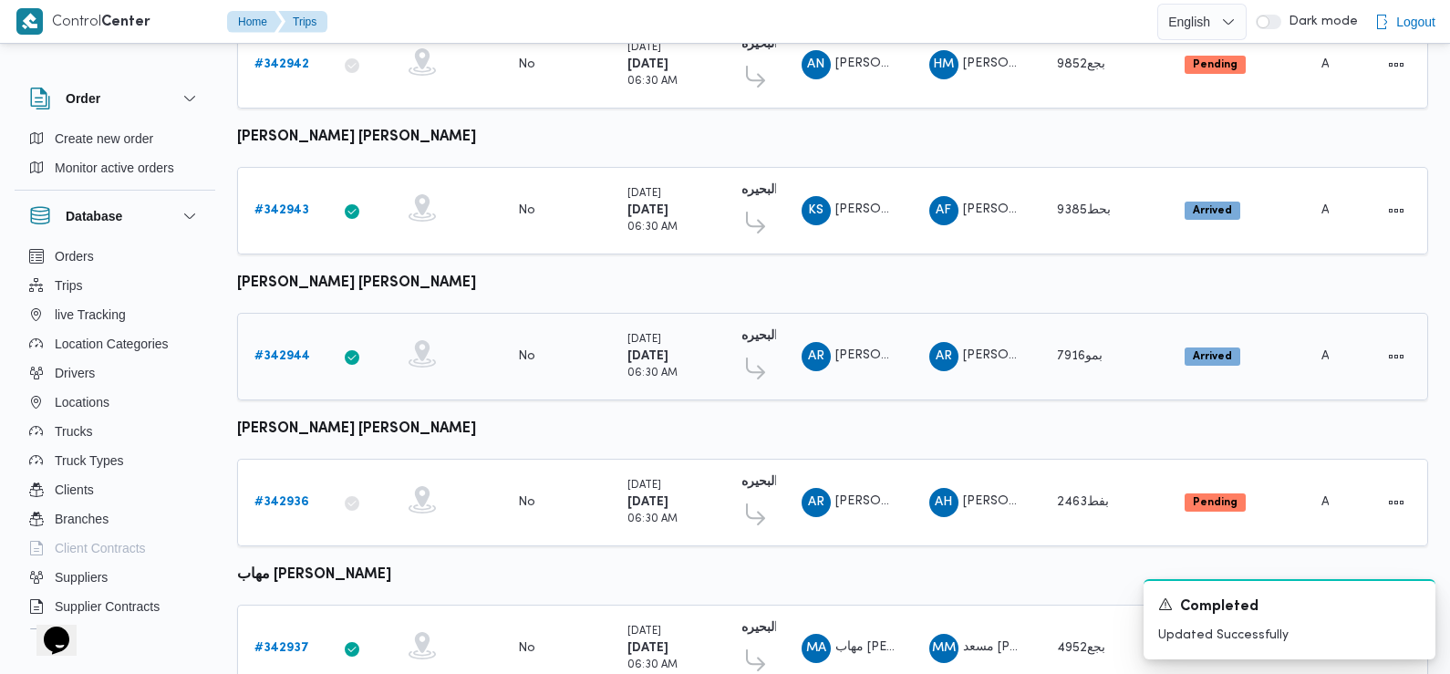
click at [277, 350] on b "# 342944" at bounding box center [282, 356] width 56 height 12
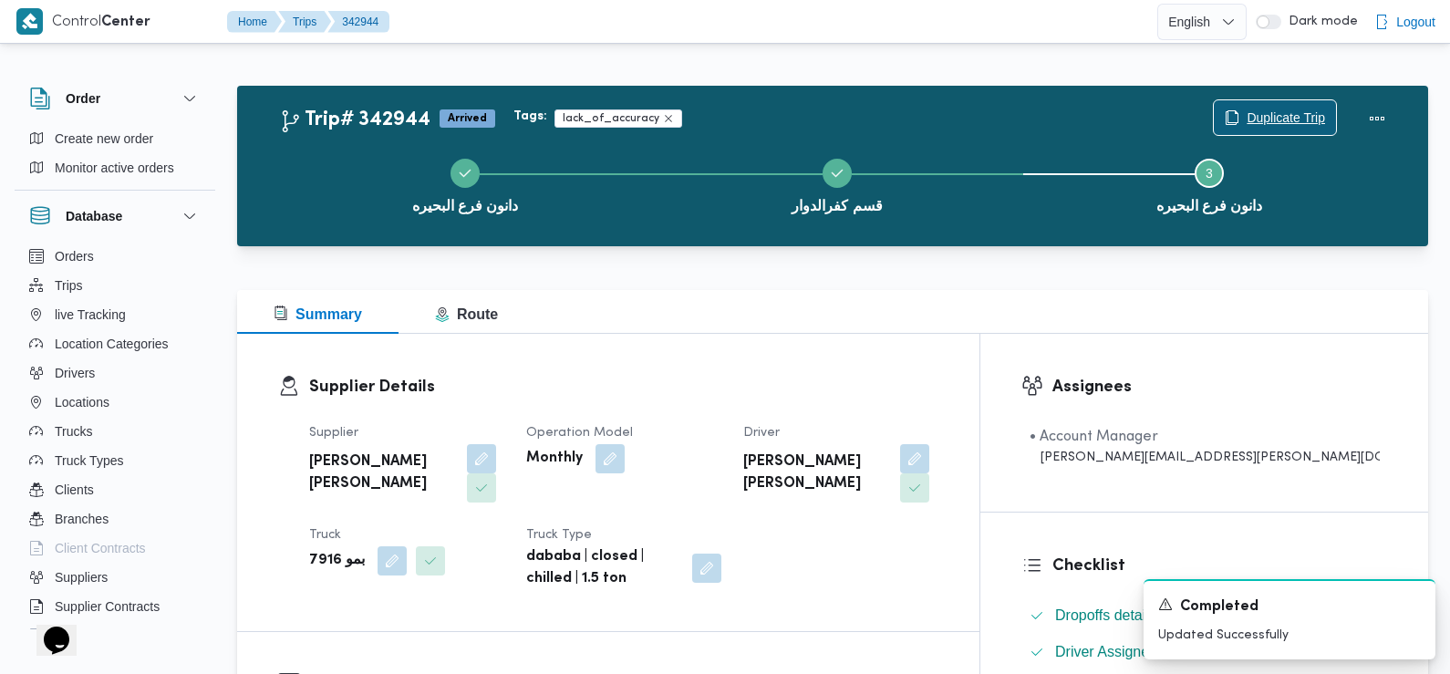
click at [1281, 103] on span "Duplicate Trip" at bounding box center [1275, 117] width 122 height 35
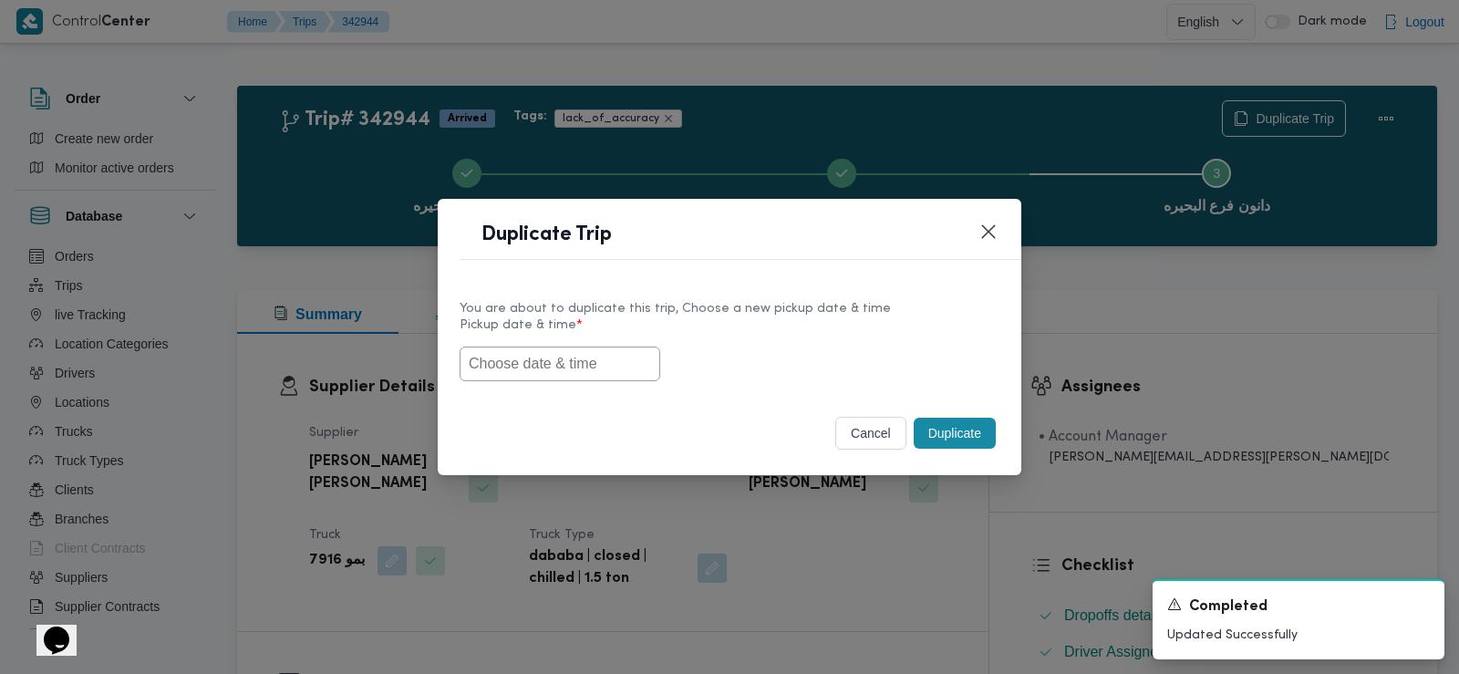
click at [564, 359] on input "text" at bounding box center [560, 364] width 201 height 35
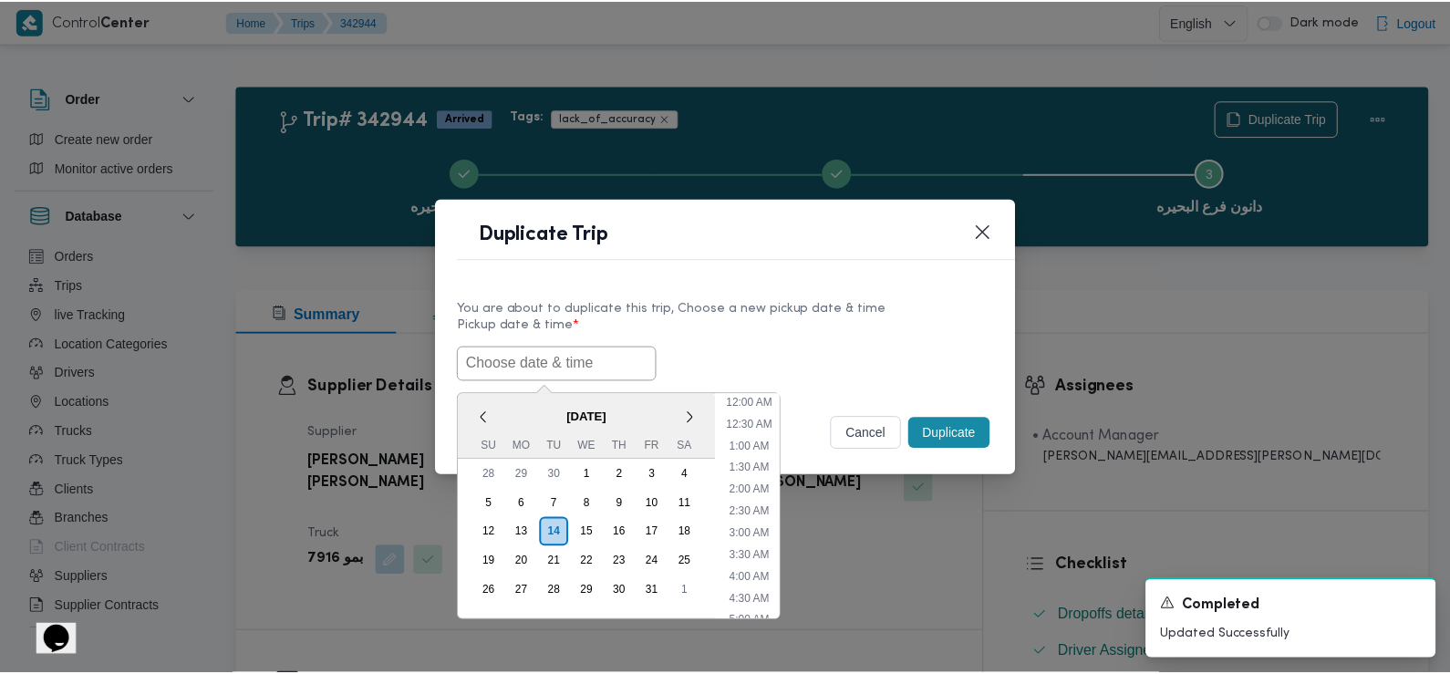
scroll to position [443, 0]
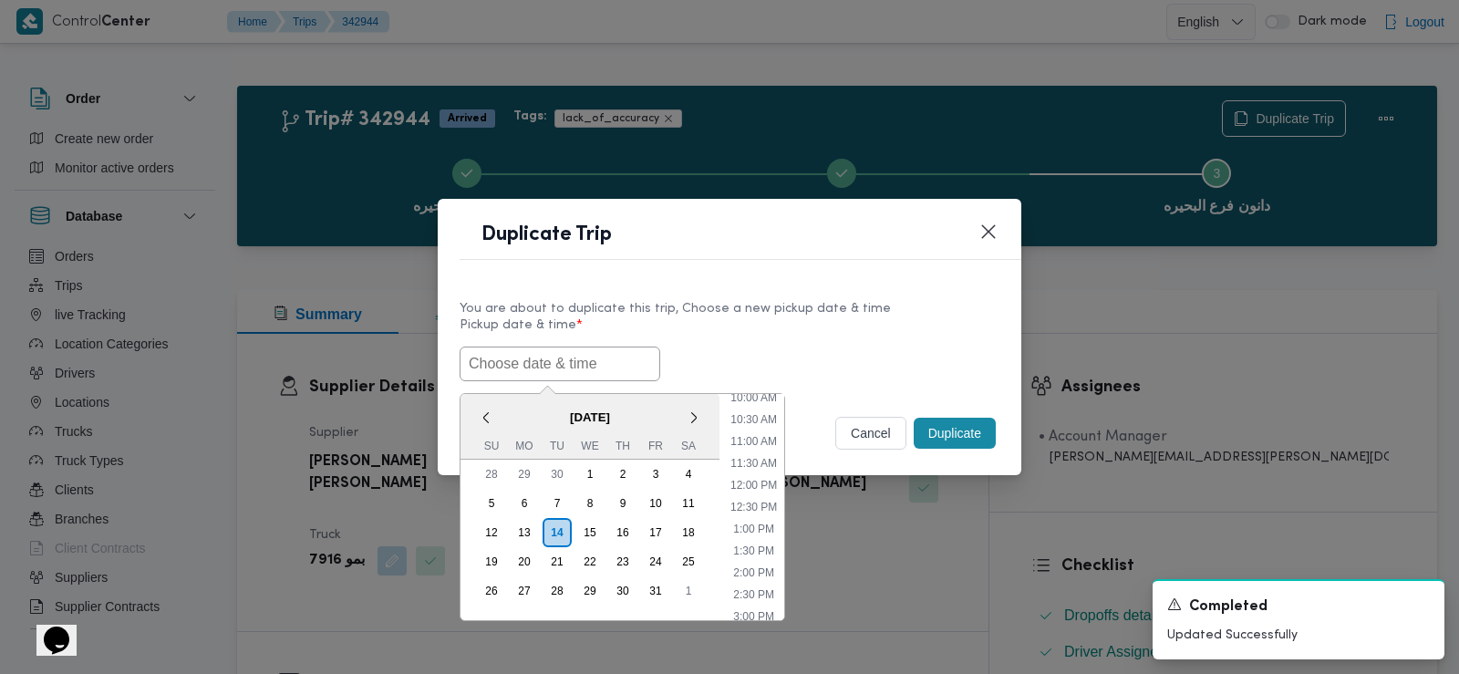
paste input "15/10/2025 6:30AM"
type input "15/10/2025 6:30AM"
click at [706, 328] on label "Pickup date & time *" at bounding box center [730, 332] width 540 height 28
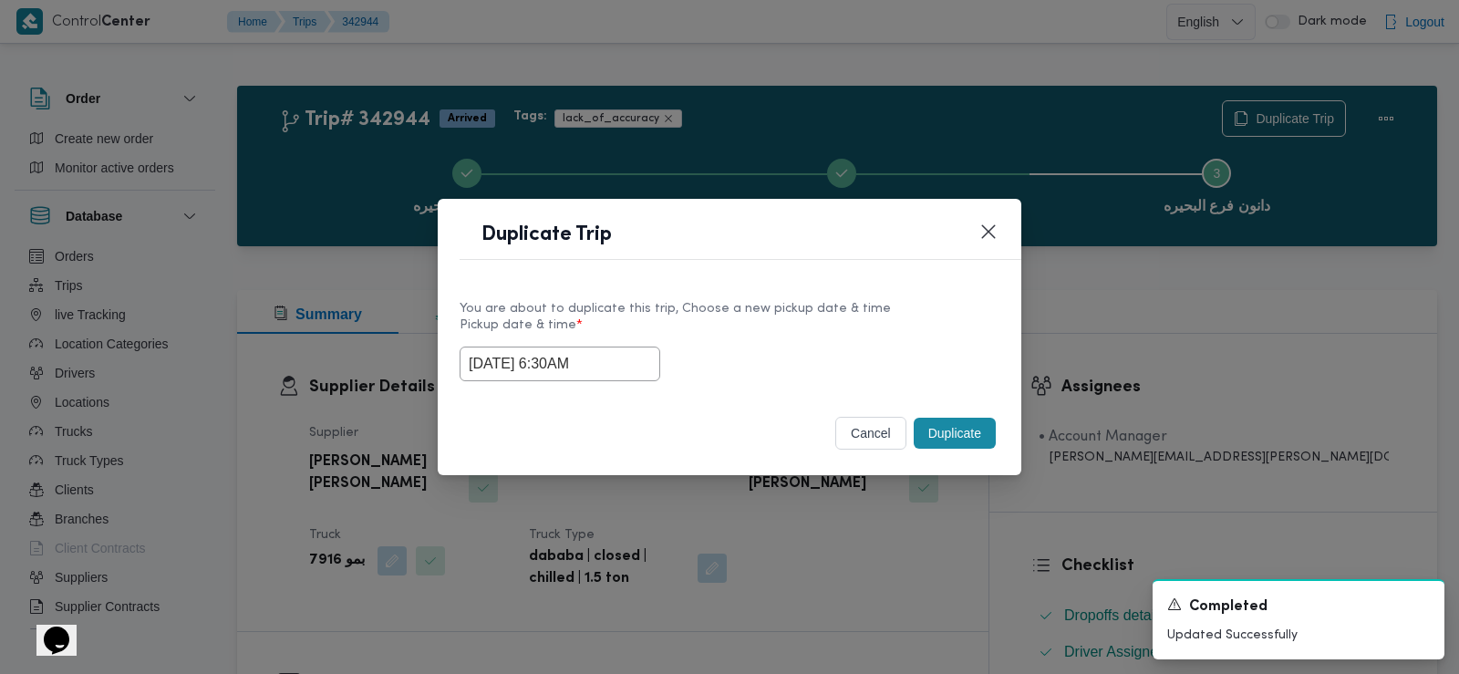
click at [938, 438] on button "Duplicate" at bounding box center [955, 433] width 82 height 31
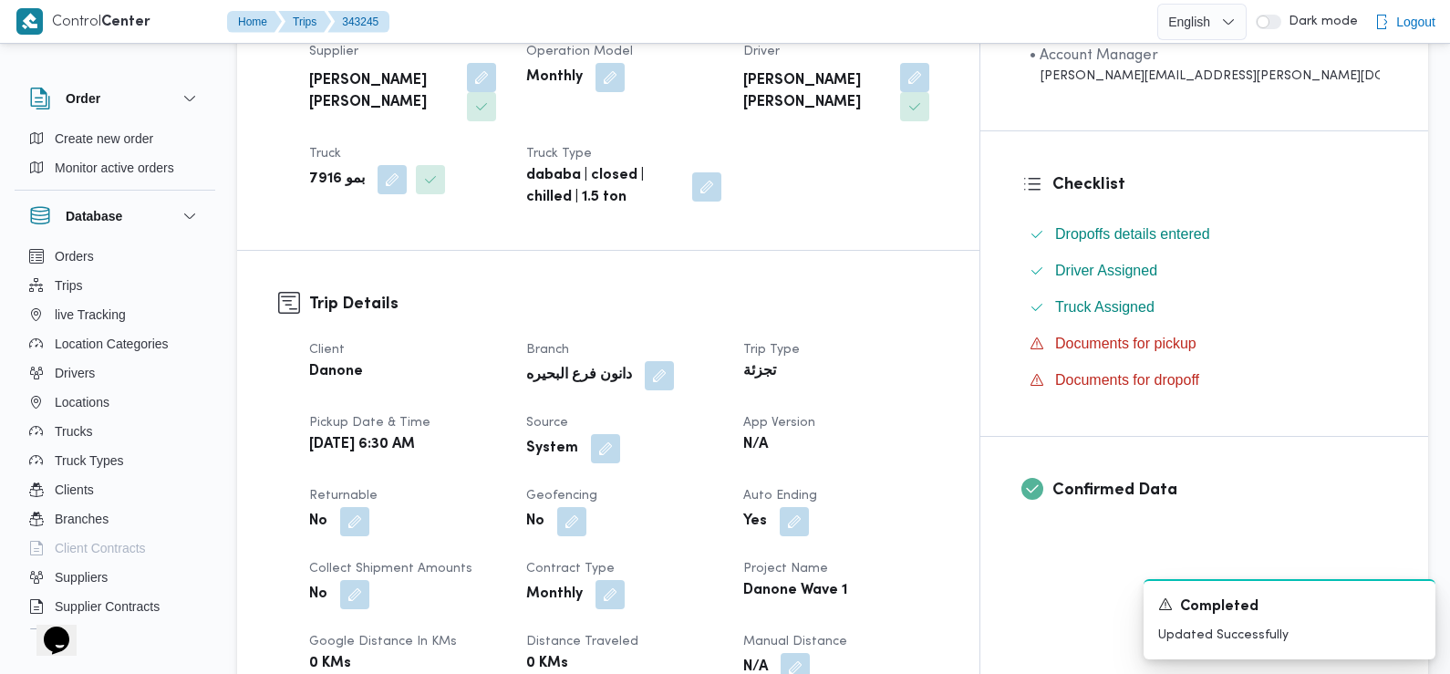
scroll to position [481, 0]
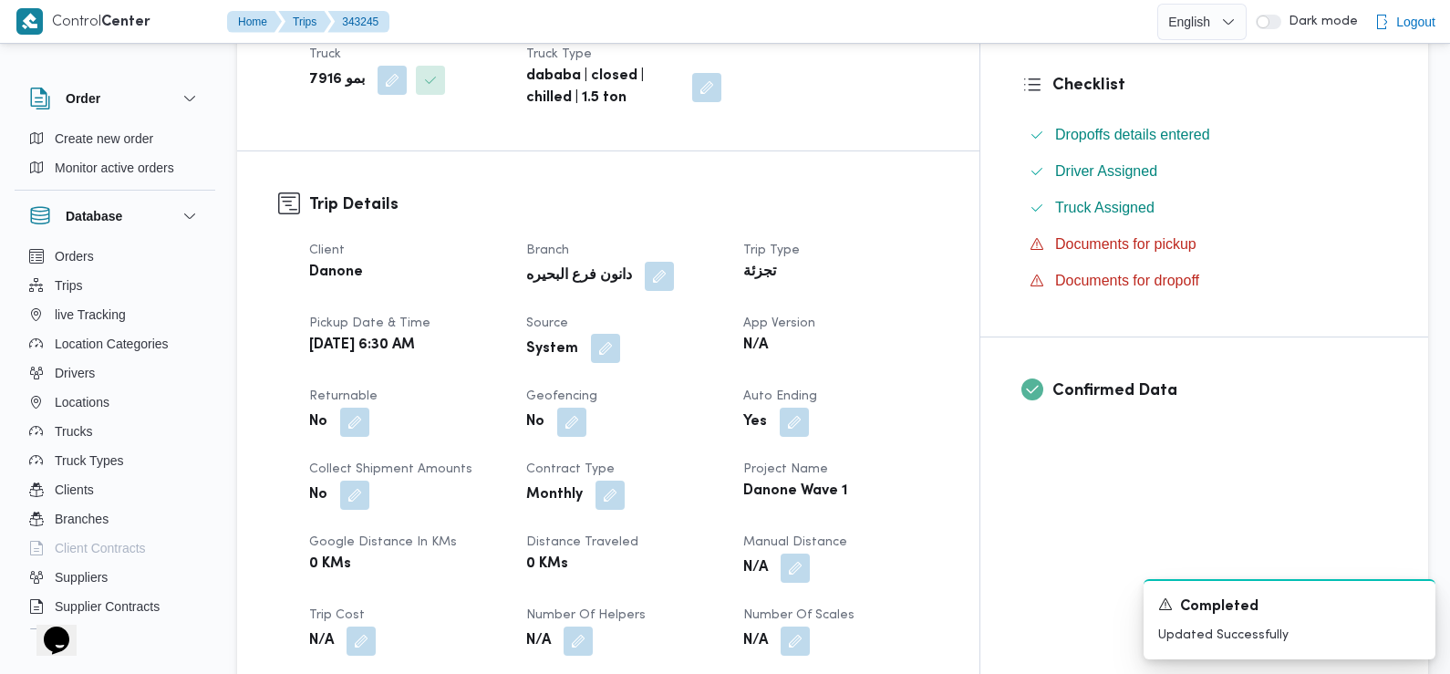
click at [620, 351] on button "button" at bounding box center [605, 348] width 29 height 29
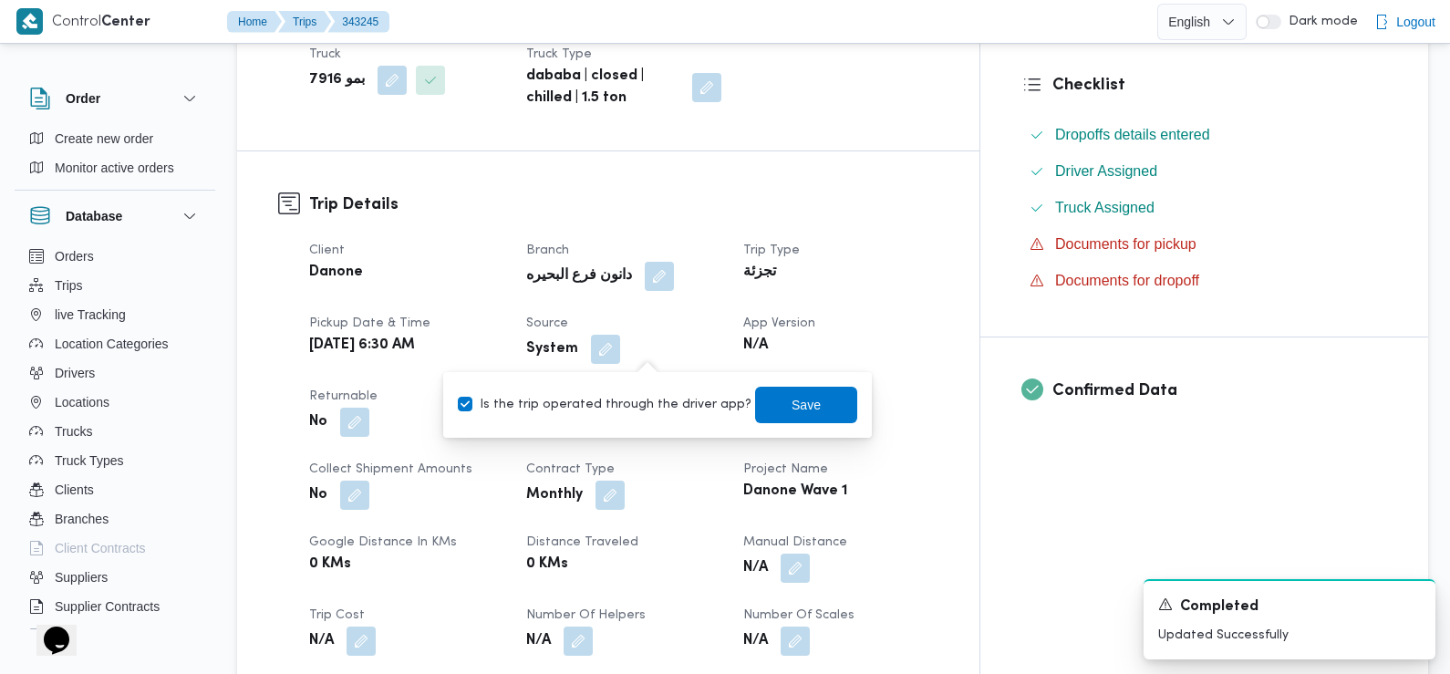
click at [661, 408] on label "Is the trip operated through the driver app?" at bounding box center [605, 405] width 294 height 22
checkbox input "false"
click at [818, 387] on span "Save" at bounding box center [806, 404] width 102 height 36
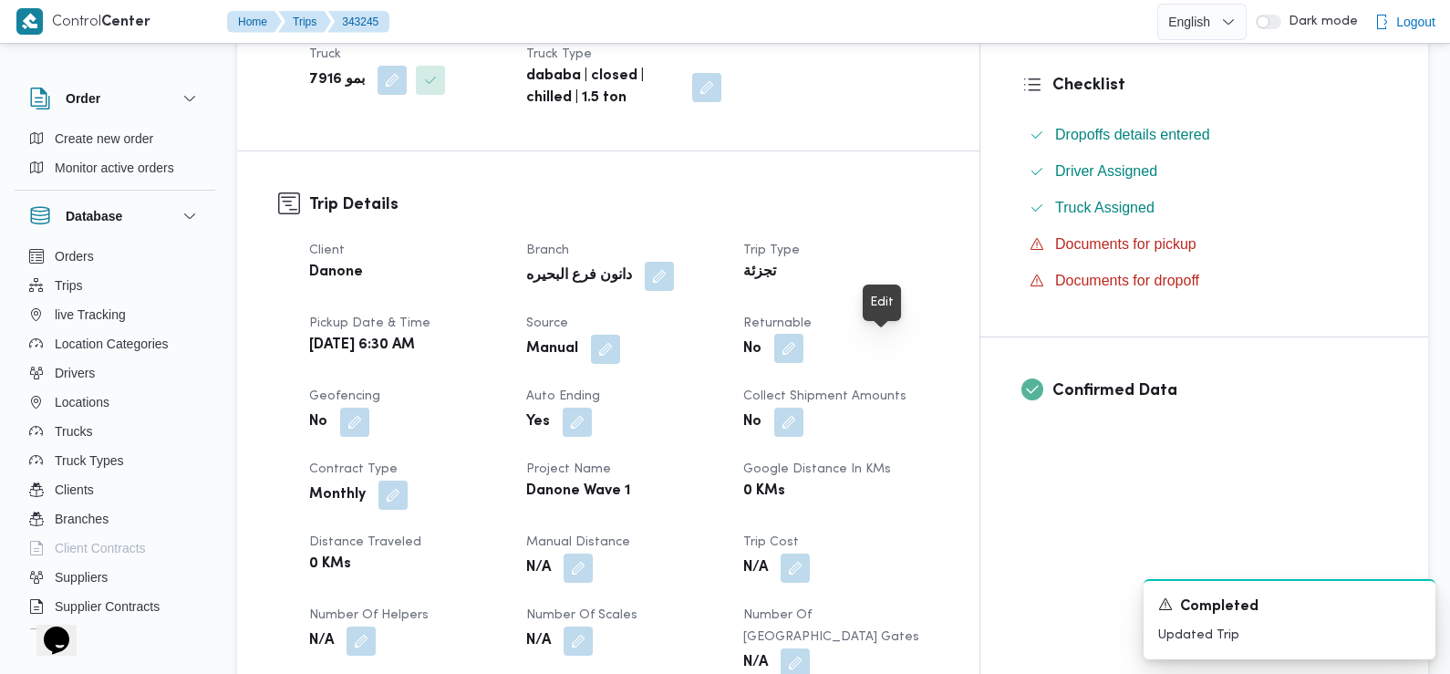
click at [803, 352] on button "button" at bounding box center [788, 348] width 29 height 29
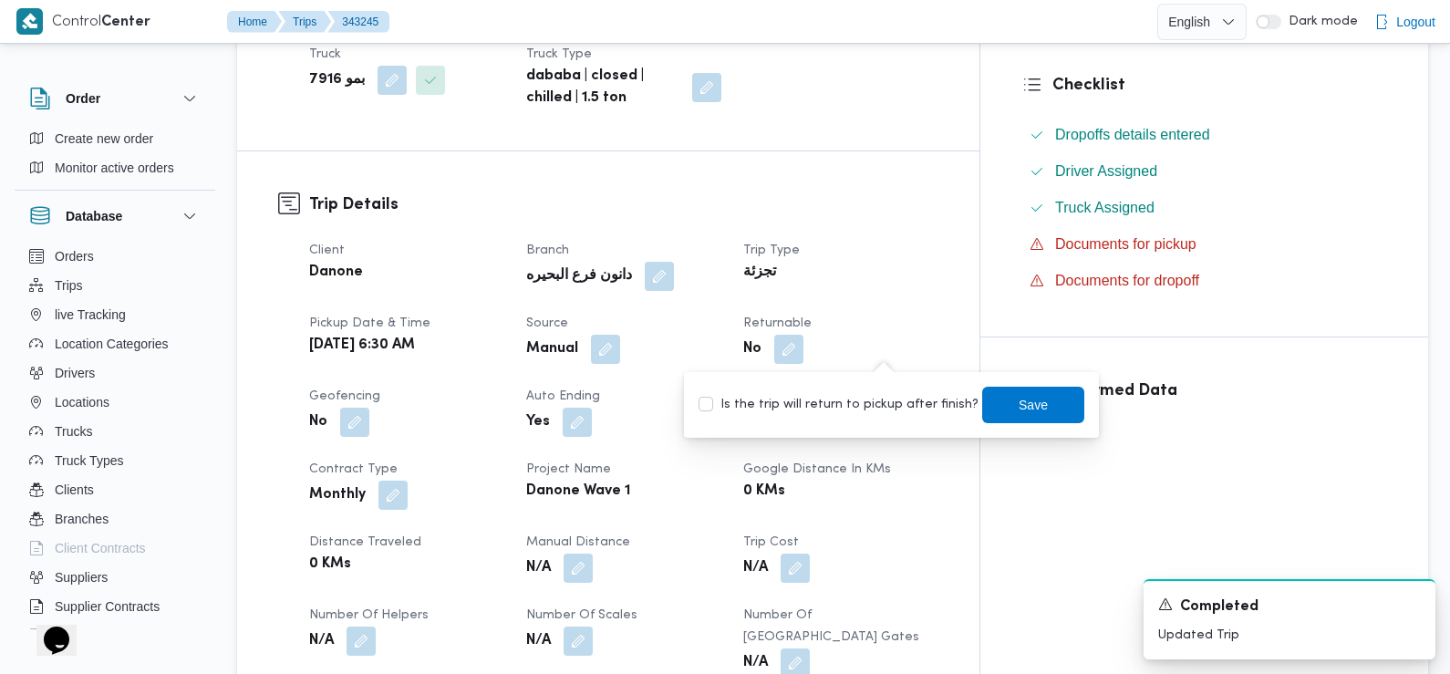
click at [896, 398] on label "Is the trip will return to pickup after finish?" at bounding box center [838, 405] width 280 height 22
checkbox input "true"
click at [1000, 404] on span "Save" at bounding box center [1033, 404] width 102 height 36
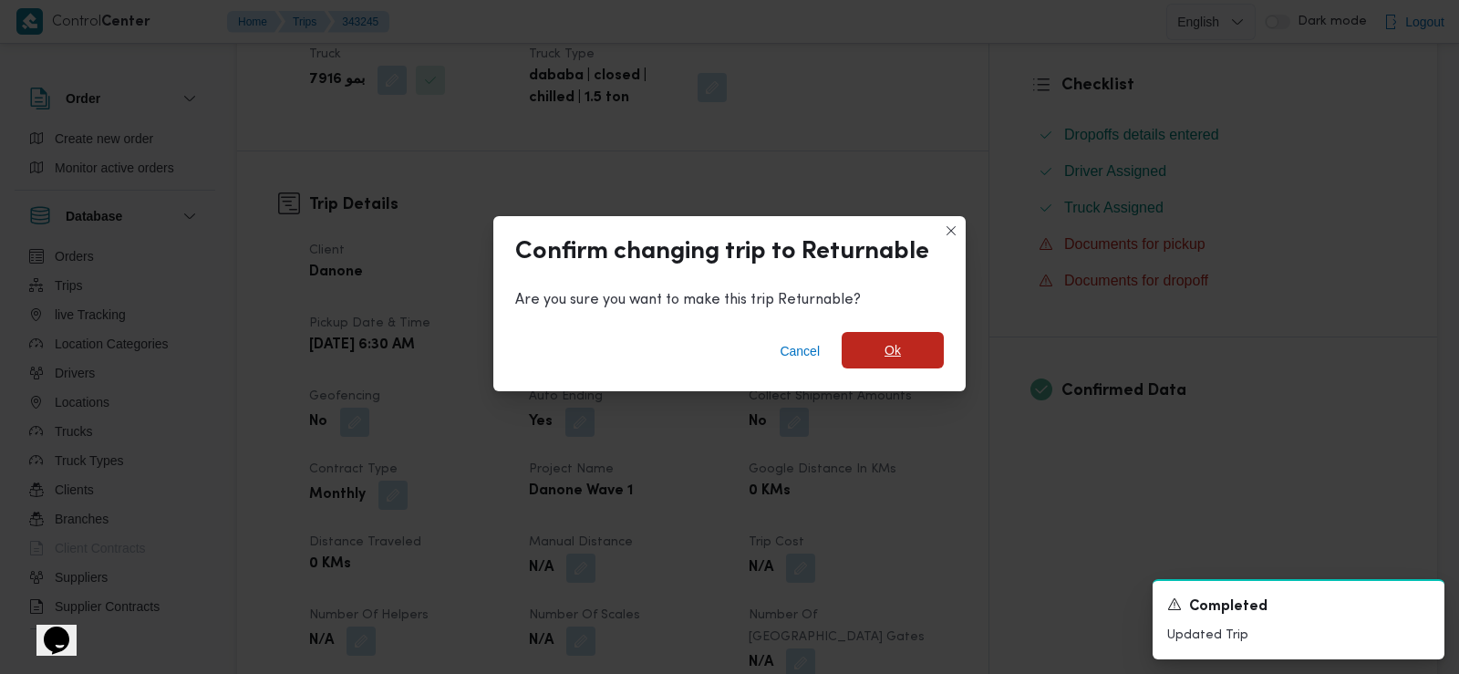
click at [883, 339] on span "Ok" at bounding box center [893, 350] width 102 height 36
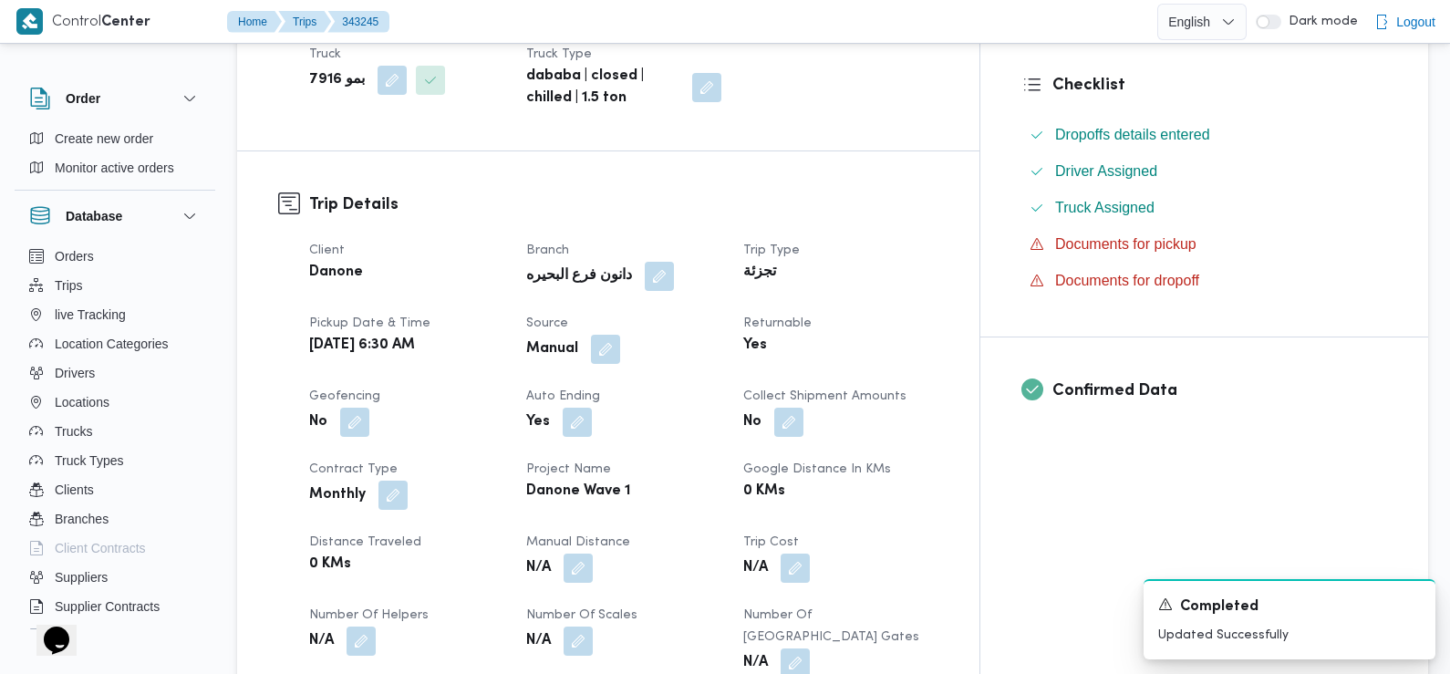
click at [517, 377] on div "Client Danone Branch دانون فرع البحيره Trip Type تجزئة Pickup date & time Wed, …" at bounding box center [623, 495] width 651 height 533
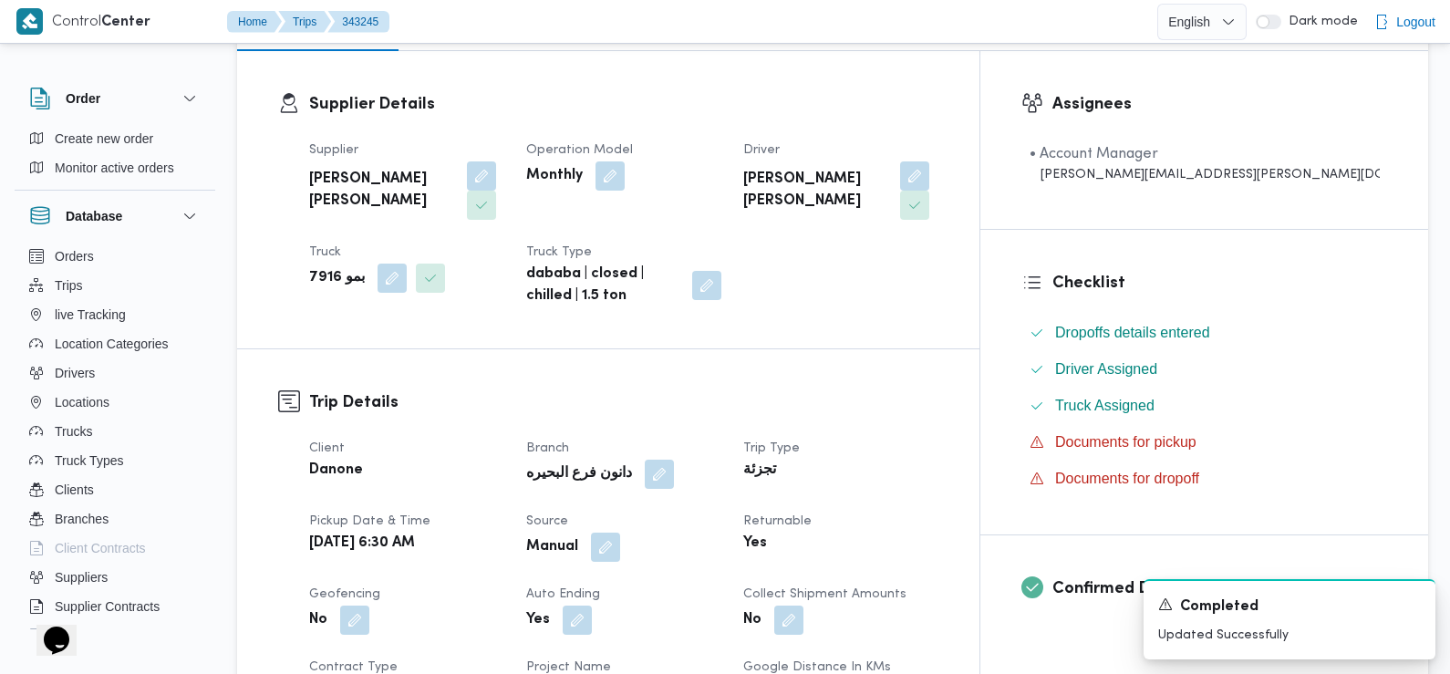
scroll to position [0, 0]
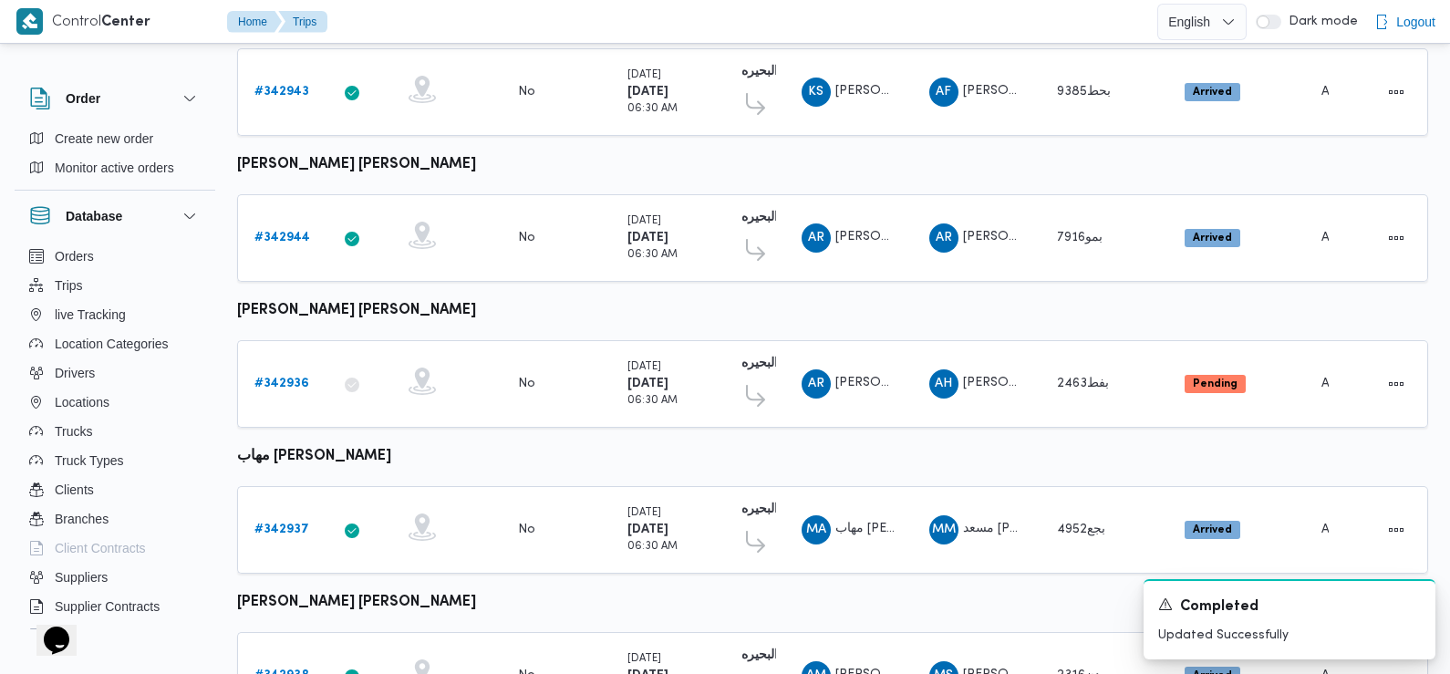
scroll to position [1006, 0]
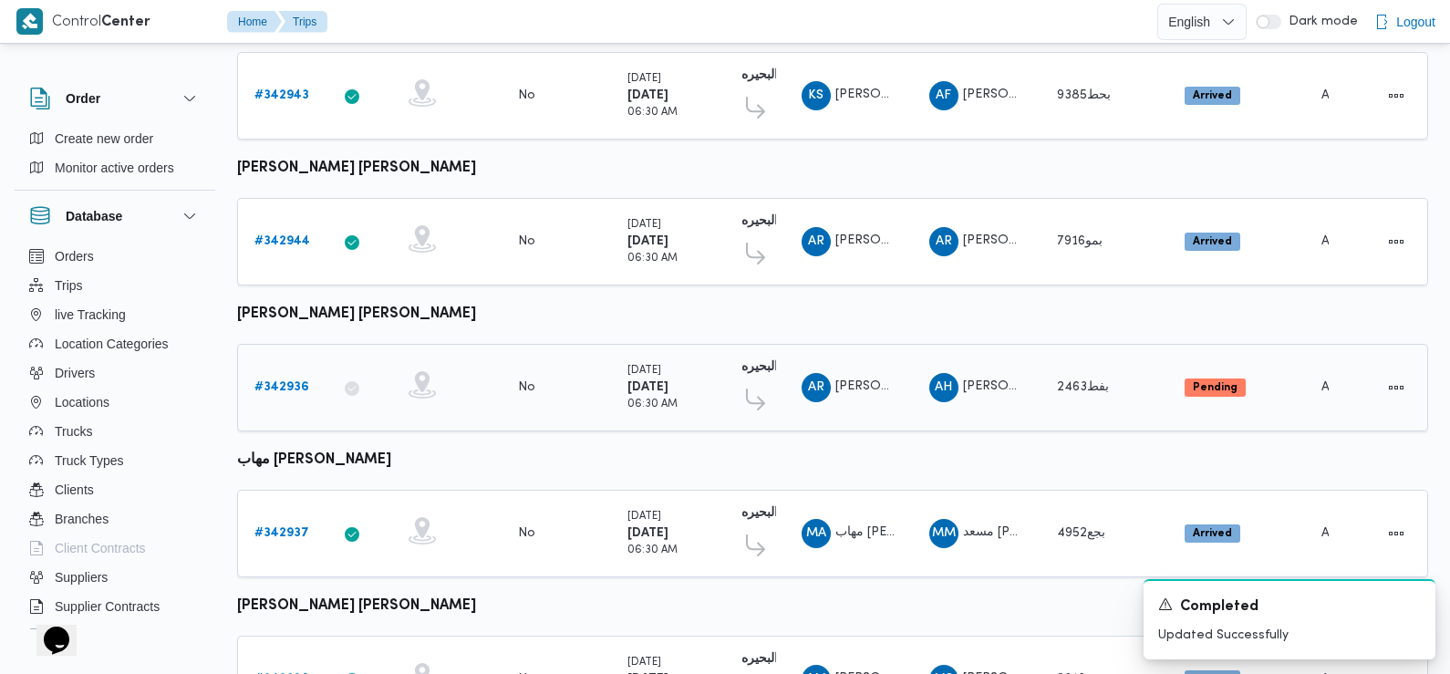
click at [295, 381] on b "# 342936" at bounding box center [281, 387] width 55 height 12
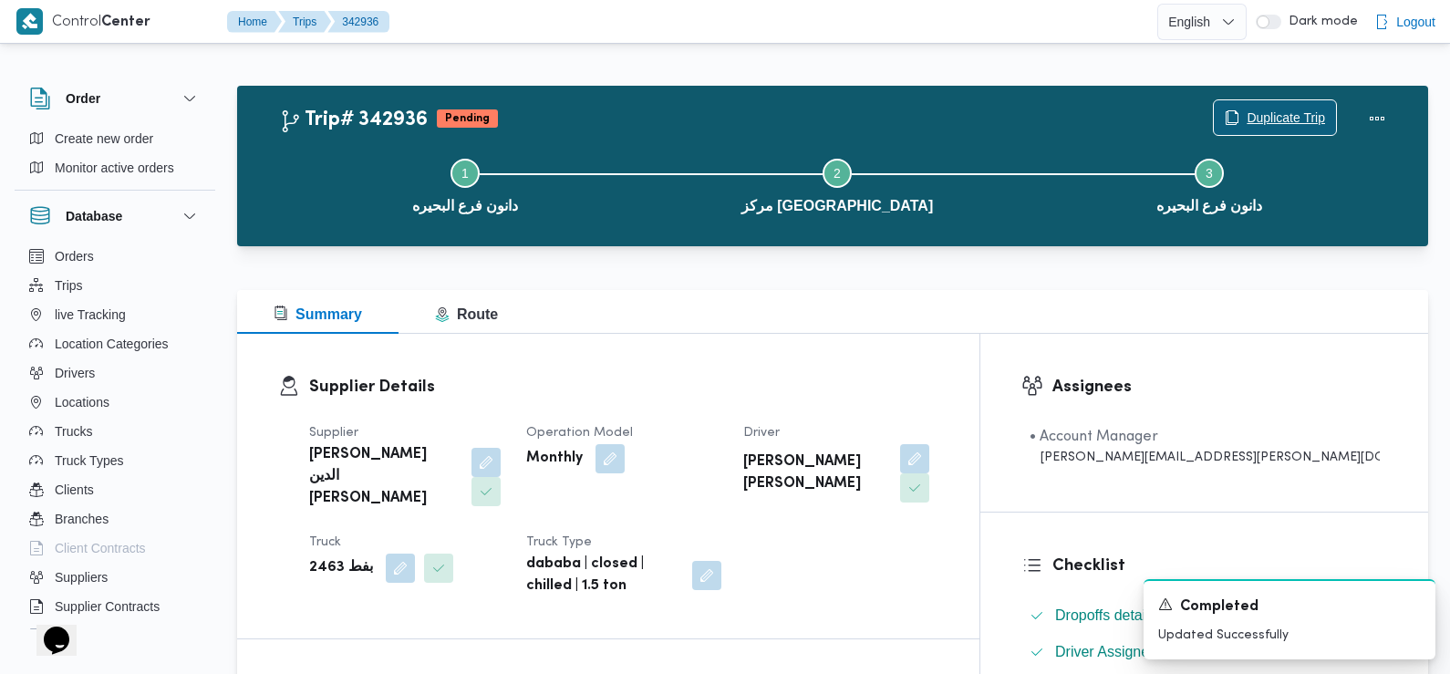
click at [1275, 104] on span "Duplicate Trip" at bounding box center [1275, 117] width 122 height 35
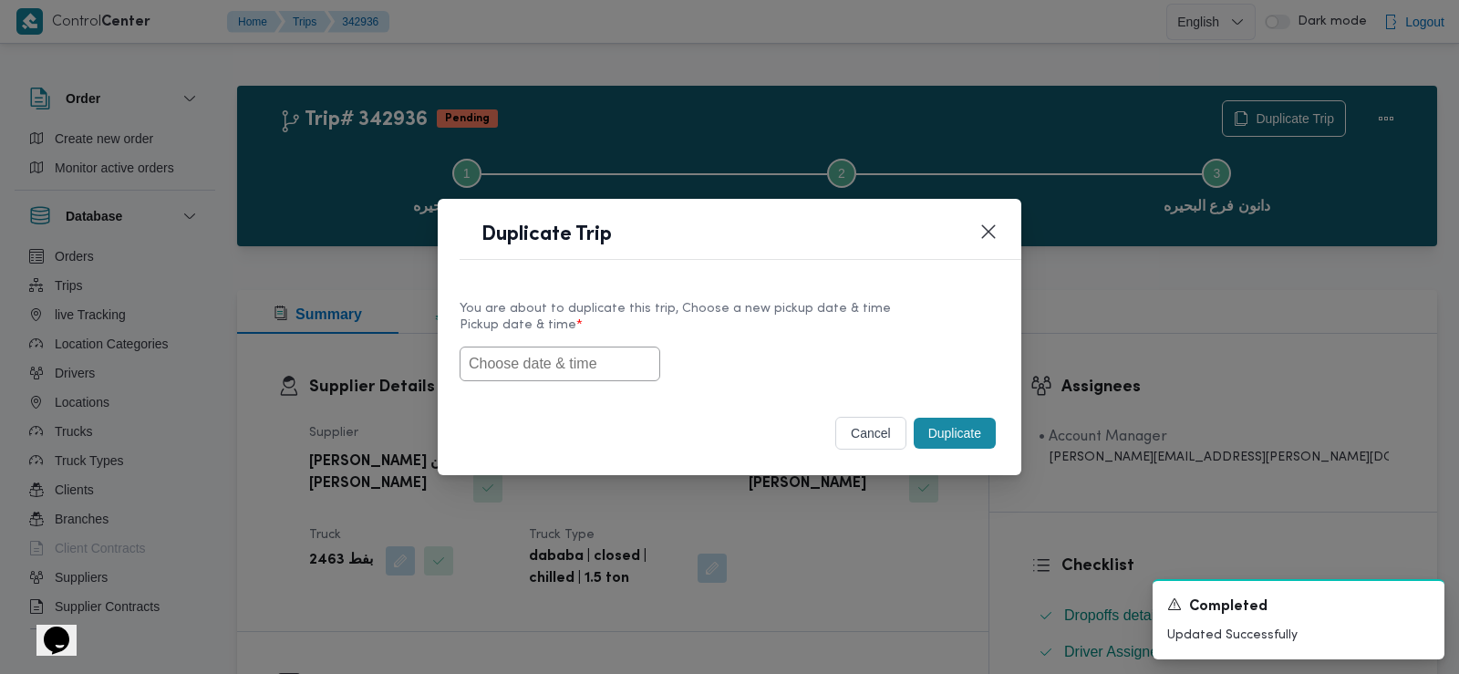
click at [579, 370] on input "text" at bounding box center [560, 364] width 201 height 35
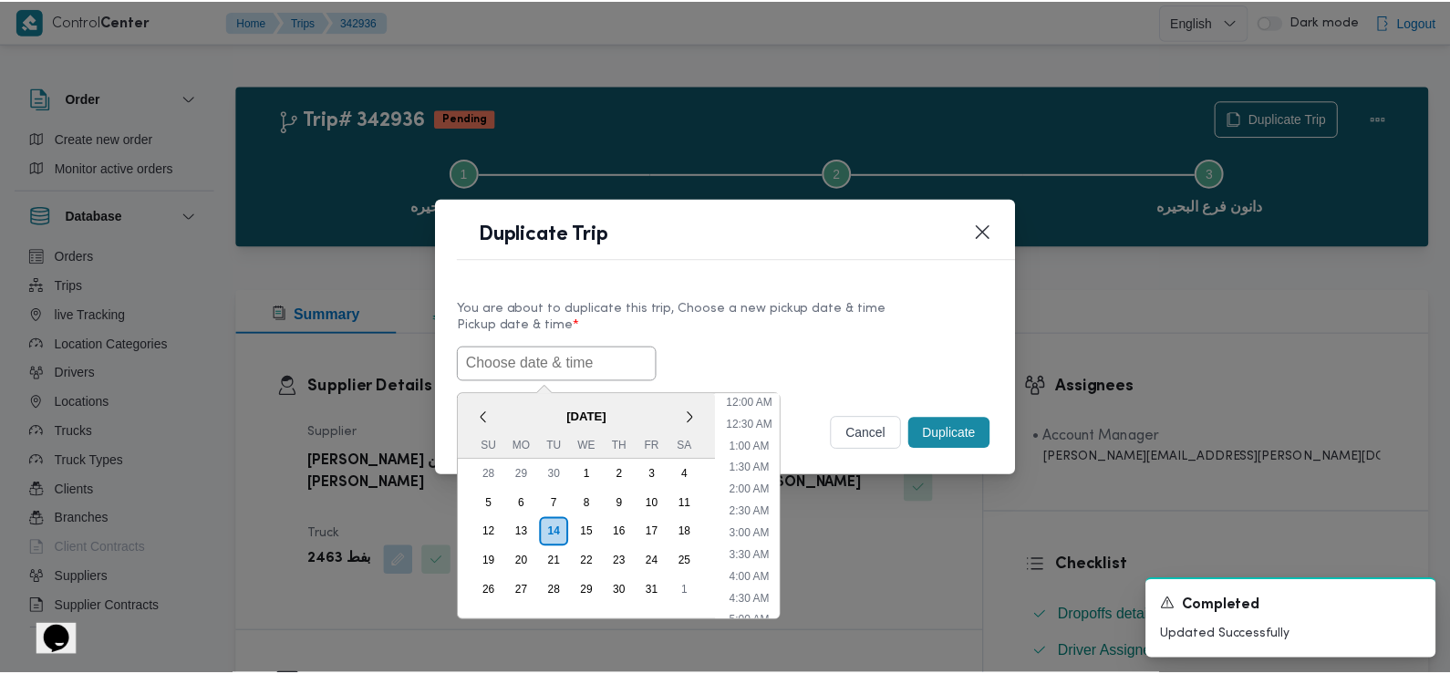
scroll to position [443, 0]
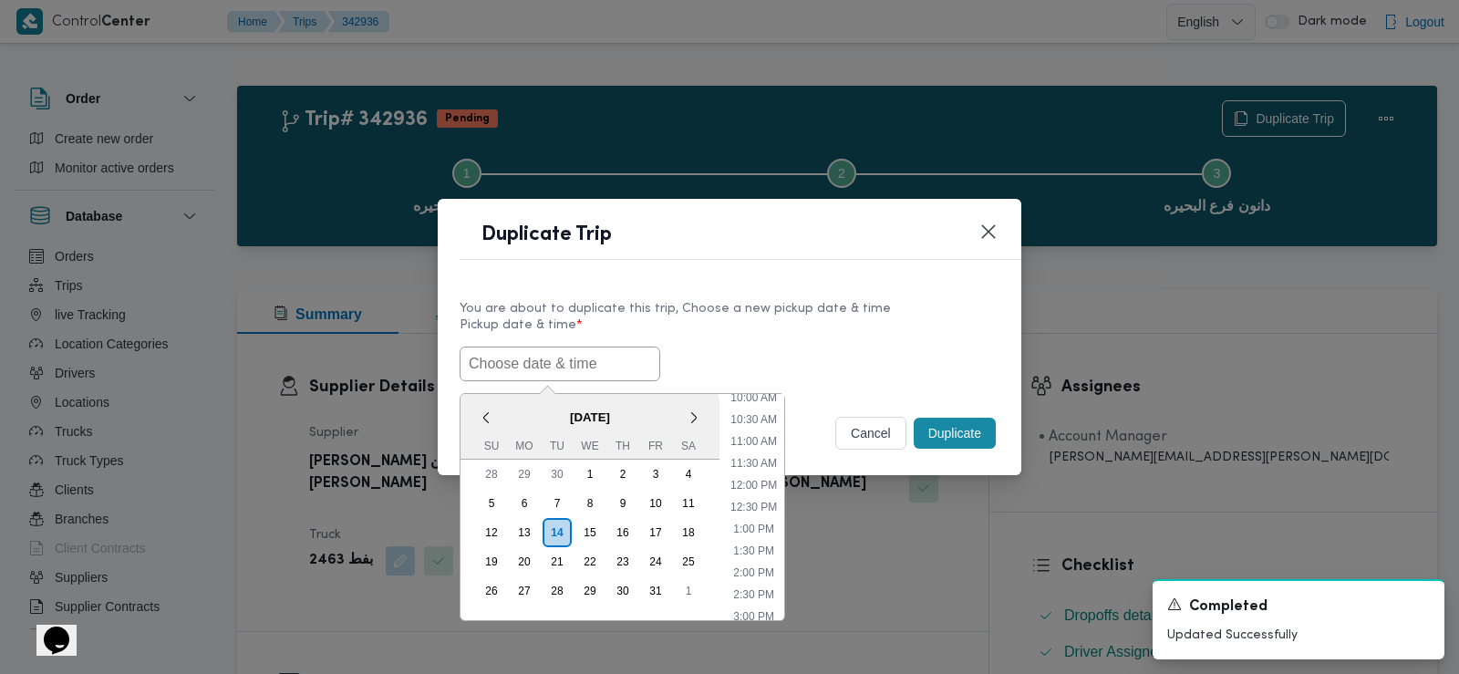
paste input "15/10/2025 6:30AM"
type input "15/10/2025 6:30AM"
click at [795, 351] on div "15/10/2025 6:30AM < October 2025 > Su Mo Tu We Th Fr Sa 28 29 30 1 2 3 4 5 6 7 …" at bounding box center [730, 364] width 540 height 35
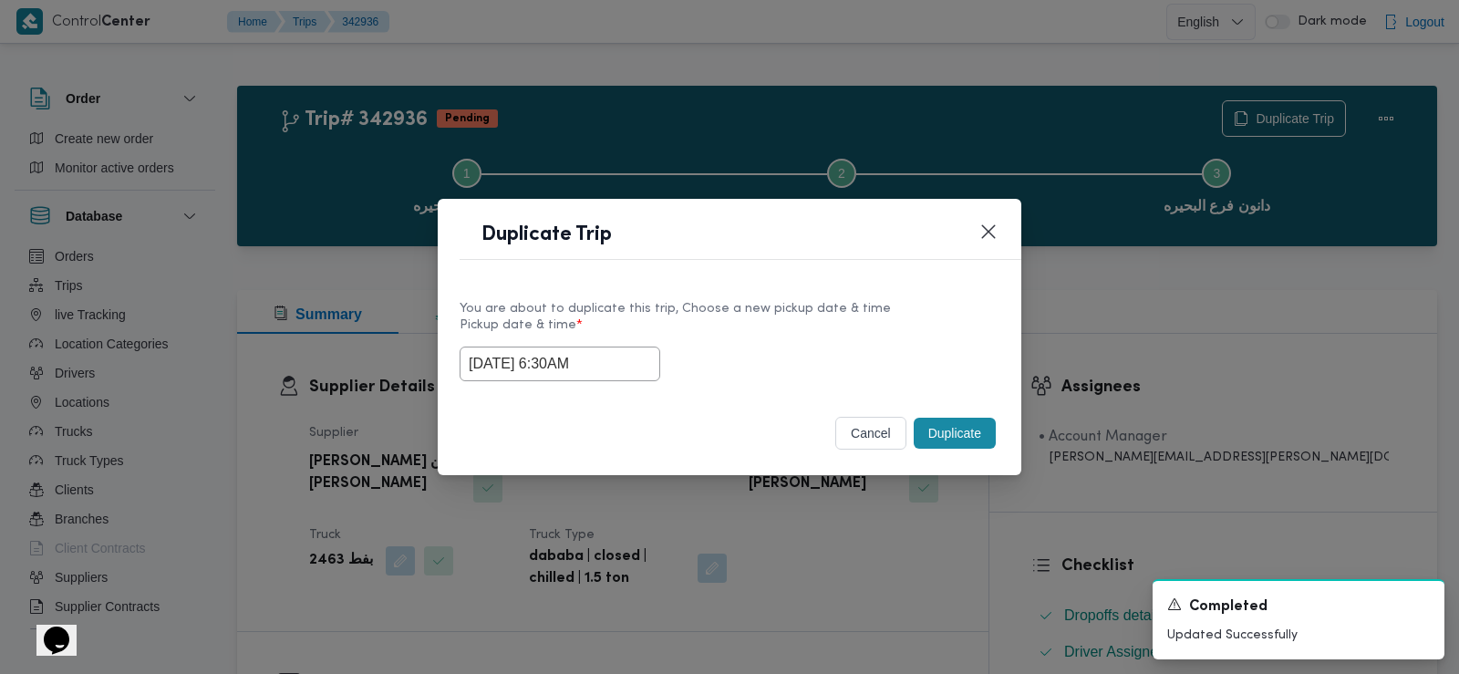
click at [947, 432] on button "Duplicate" at bounding box center [955, 433] width 82 height 31
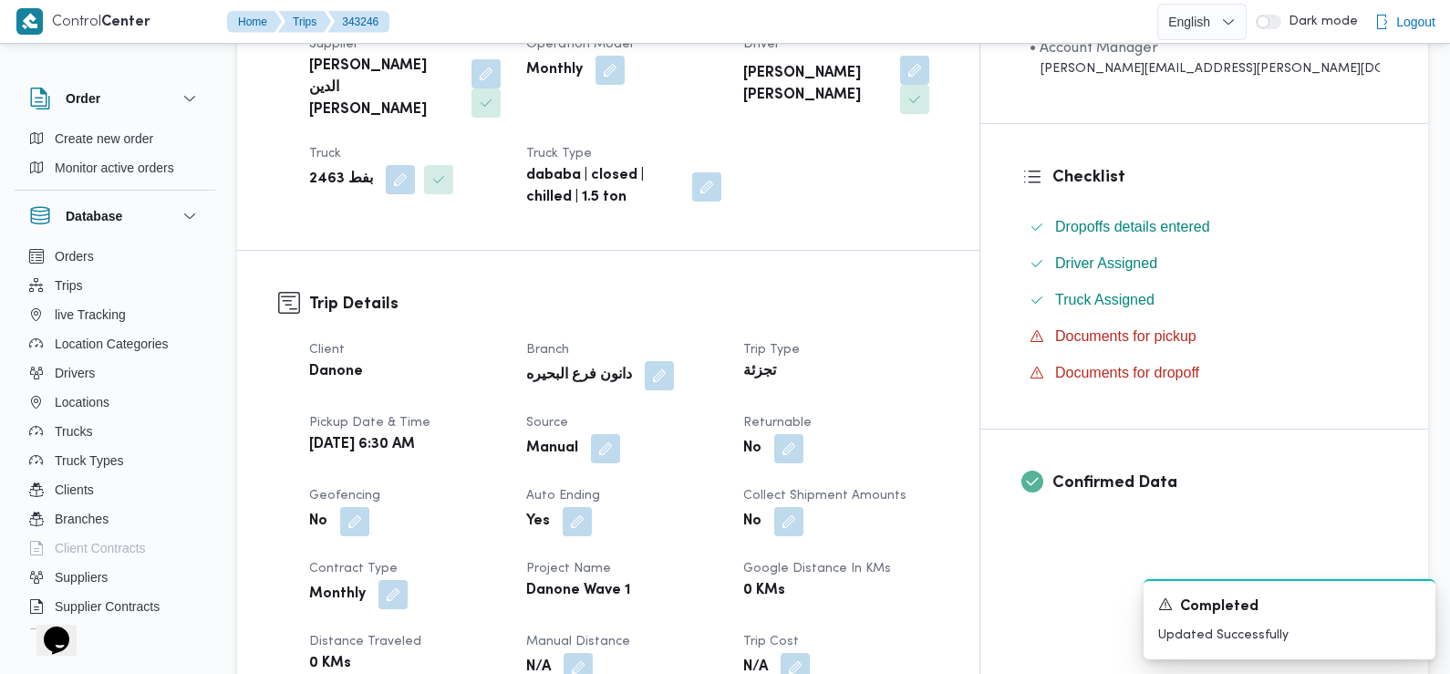
scroll to position [395, 0]
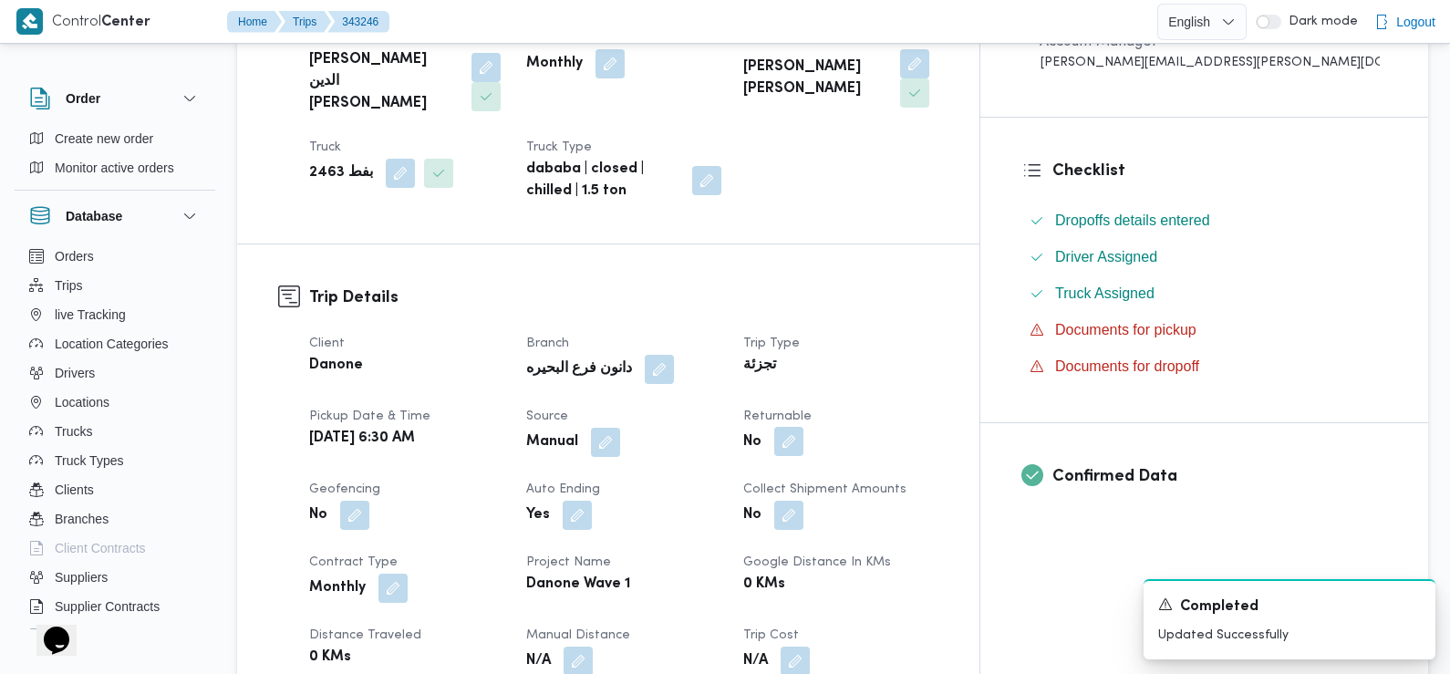
click at [803, 427] on button "button" at bounding box center [788, 441] width 29 height 29
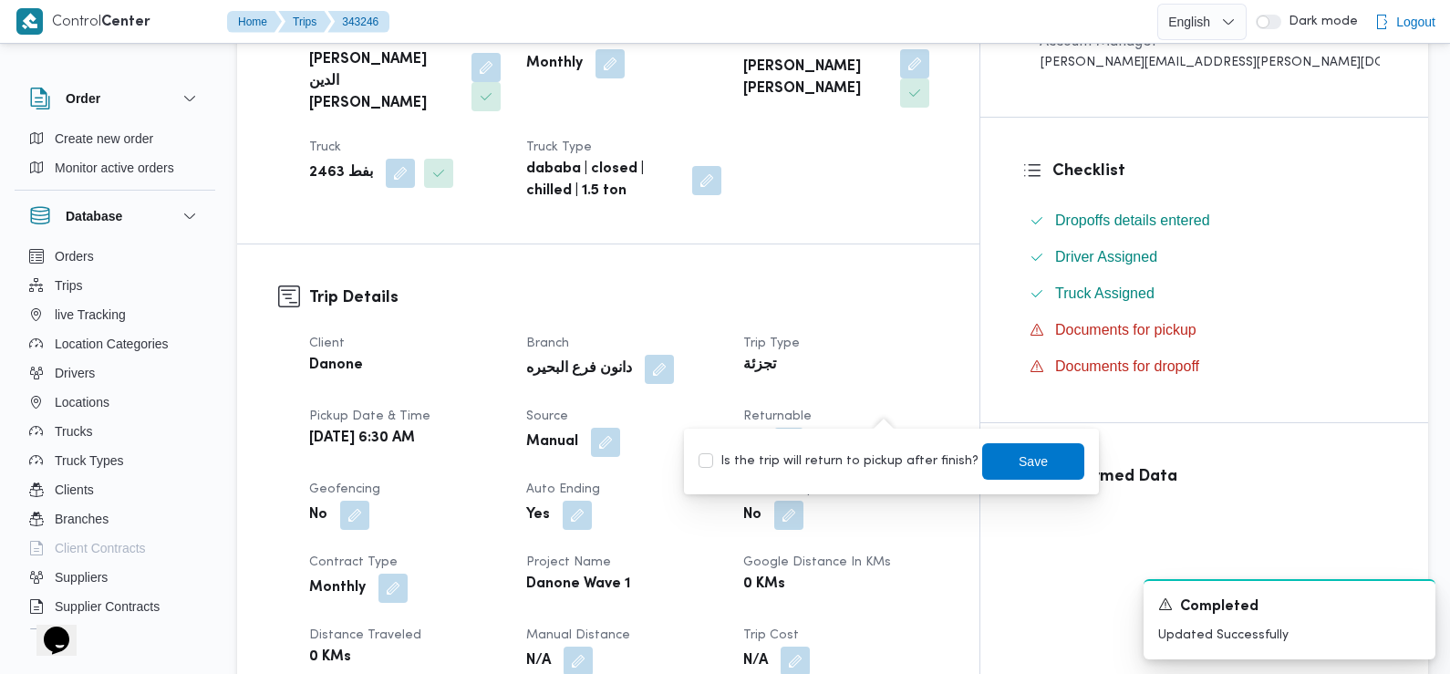
click at [893, 454] on label "Is the trip will return to pickup after finish?" at bounding box center [838, 461] width 280 height 22
checkbox input "true"
click at [1019, 451] on span "Save" at bounding box center [1033, 461] width 29 height 22
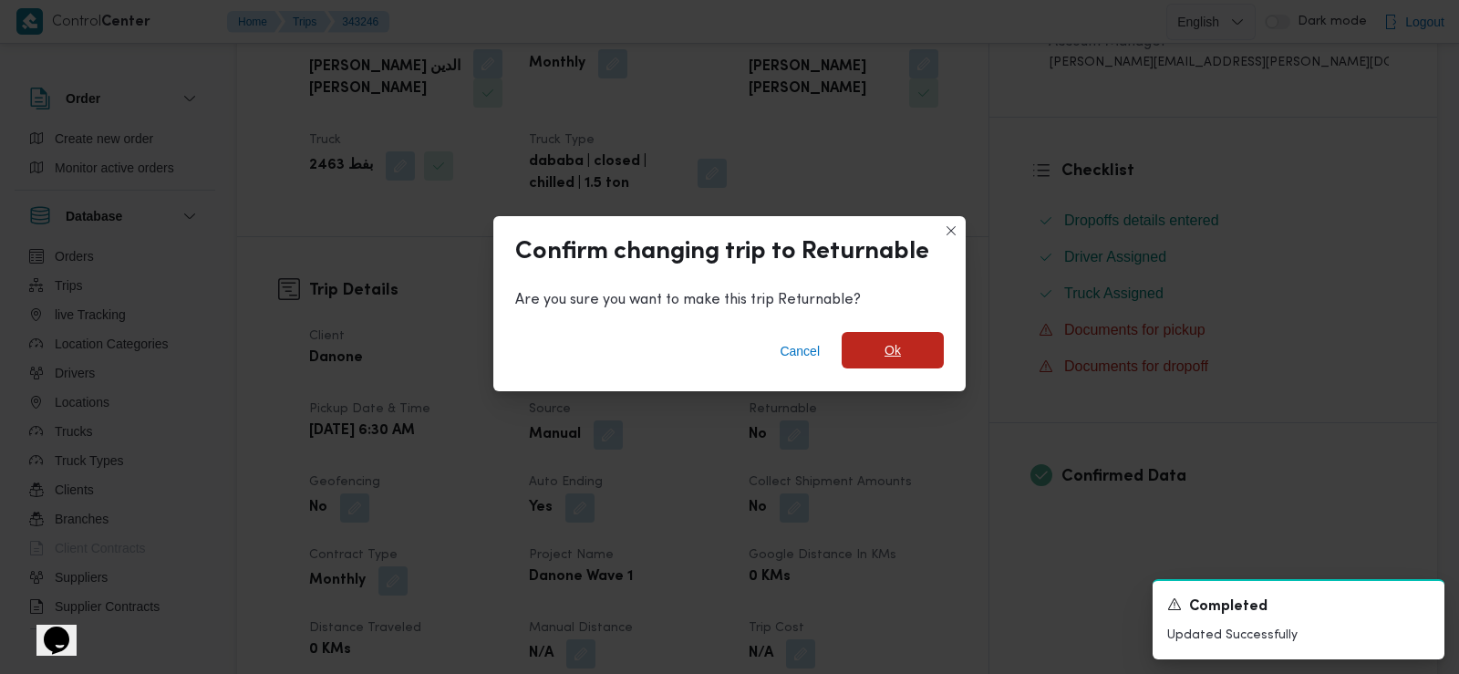
click at [899, 343] on span "Ok" at bounding box center [893, 350] width 16 height 22
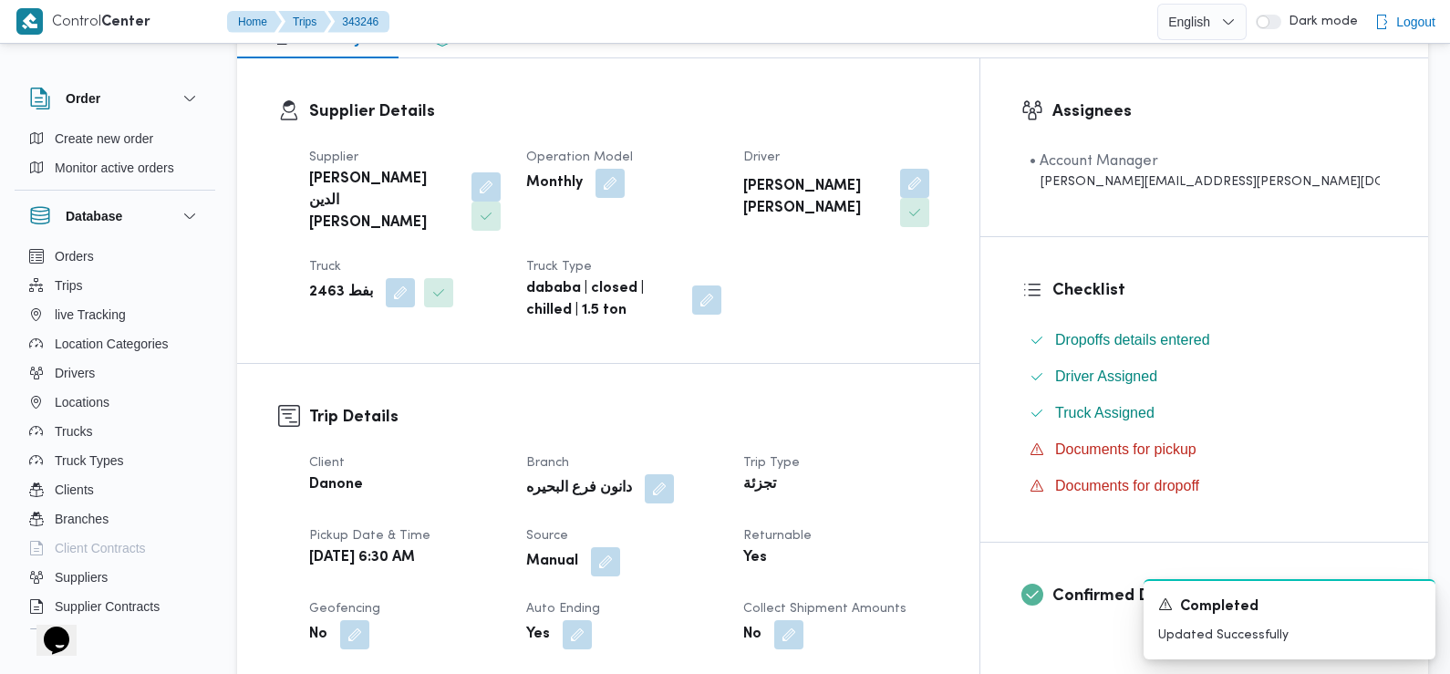
scroll to position [0, 0]
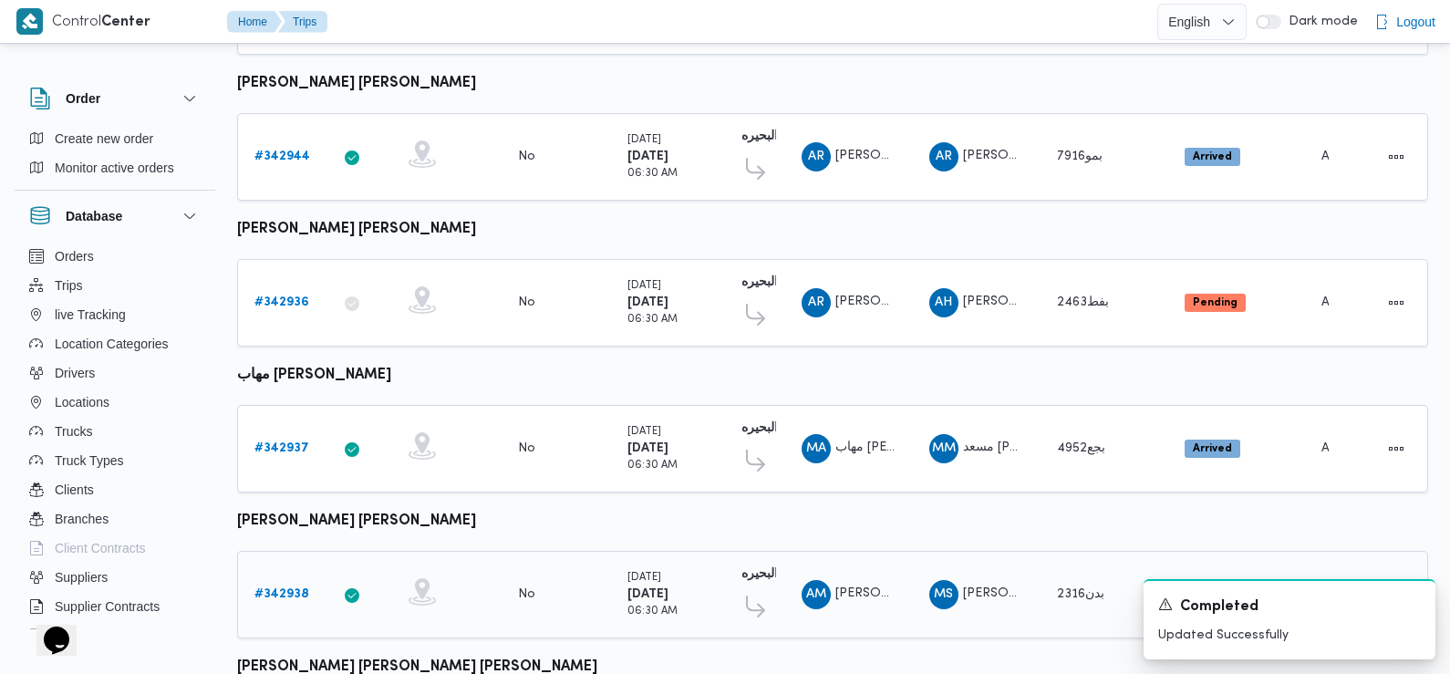
scroll to position [1023, 0]
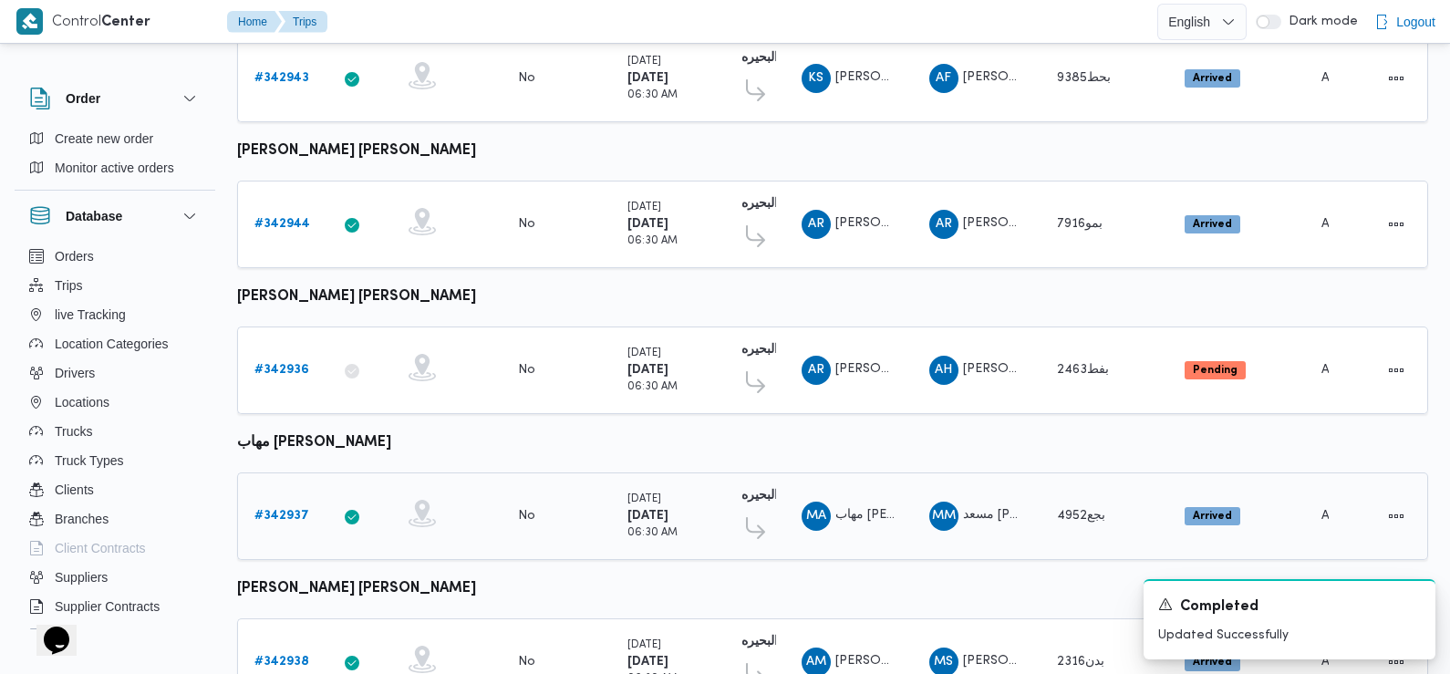
click at [293, 510] on b "# 342937" at bounding box center [281, 516] width 55 height 12
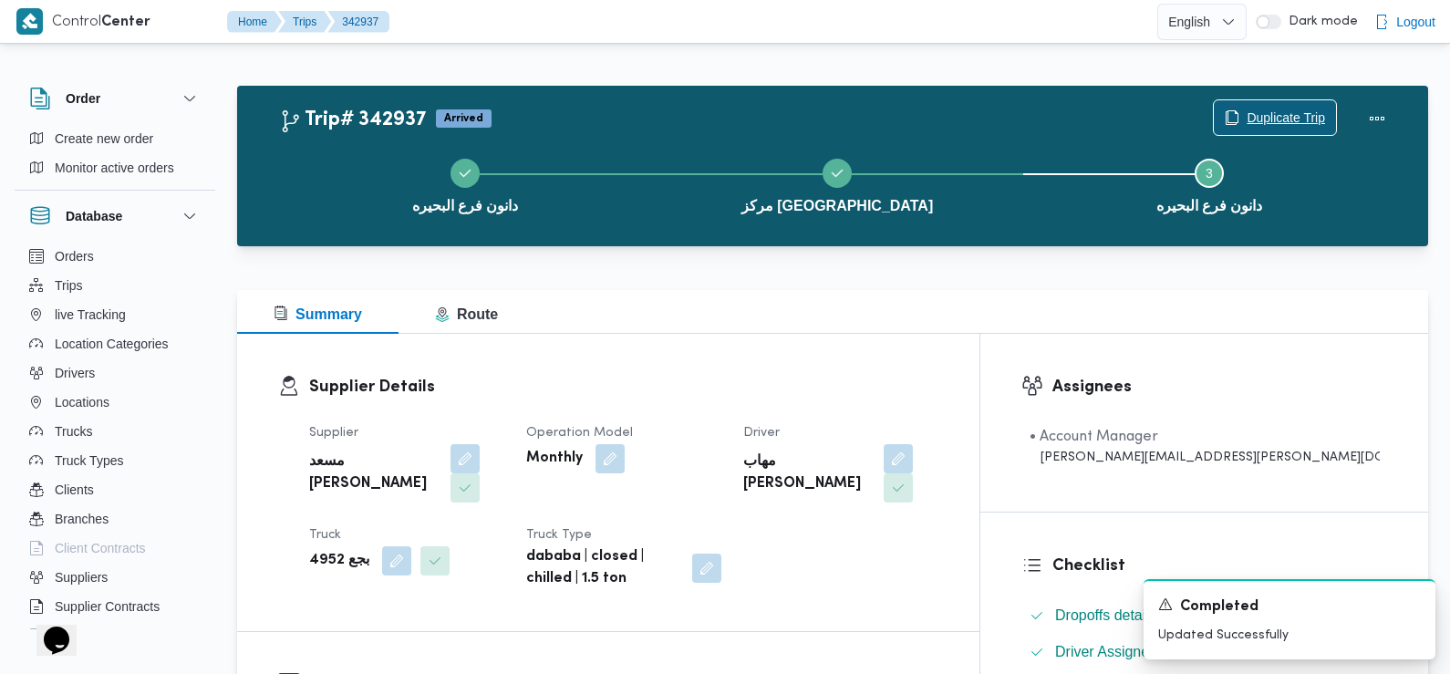
click at [1282, 104] on span "Duplicate Trip" at bounding box center [1275, 117] width 122 height 35
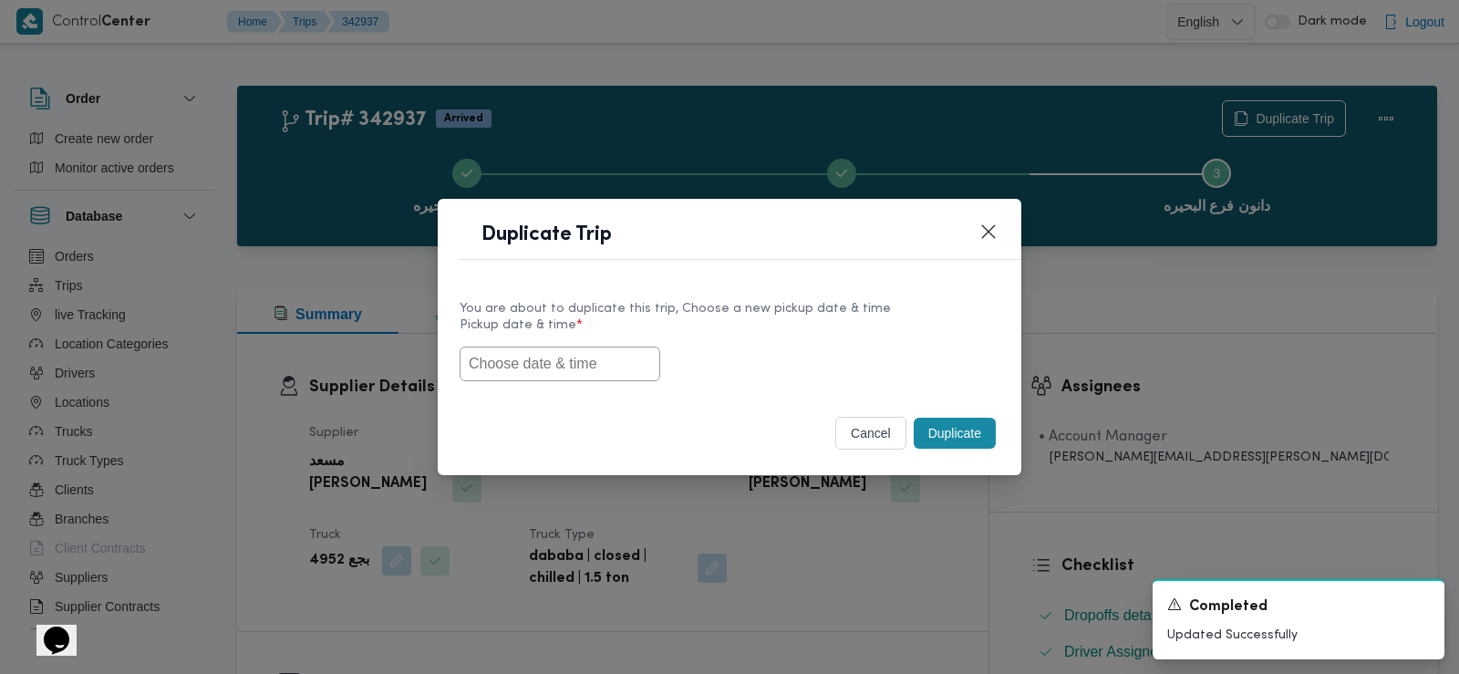
click at [602, 366] on input "text" at bounding box center [560, 364] width 201 height 35
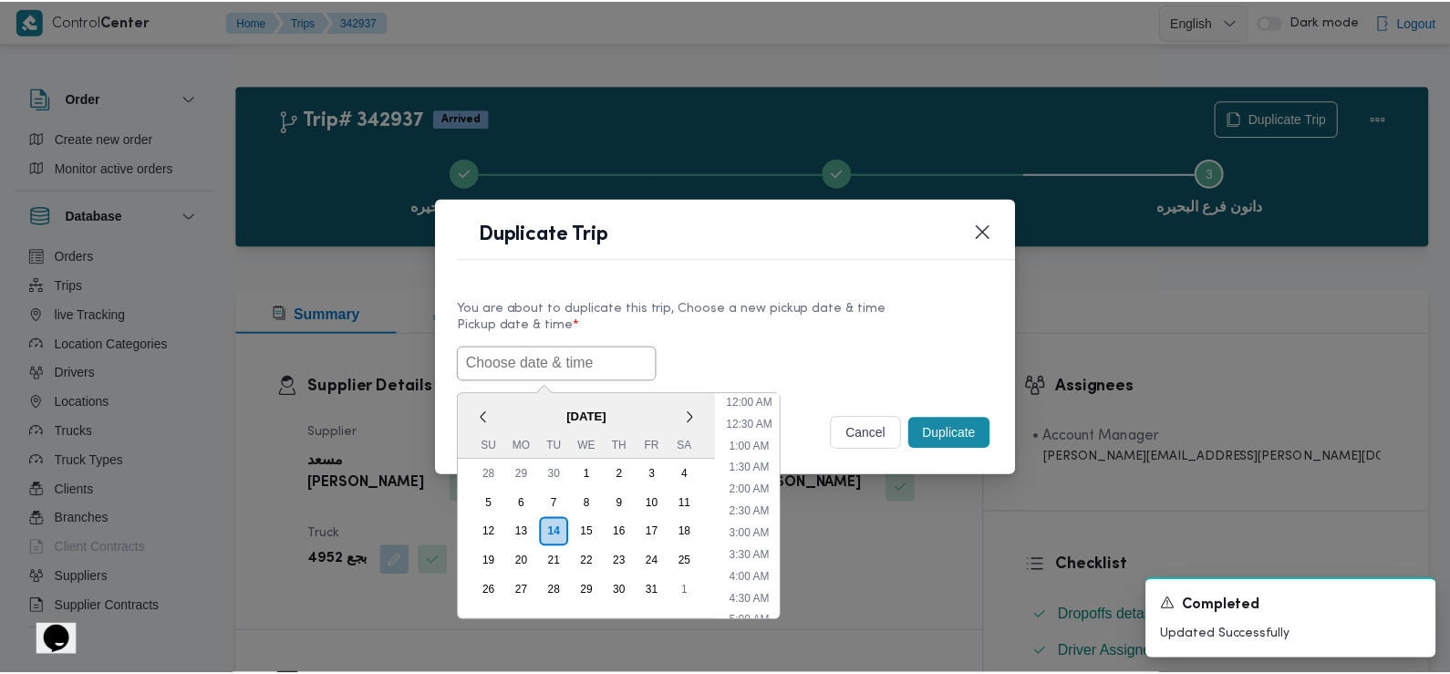
scroll to position [443, 0]
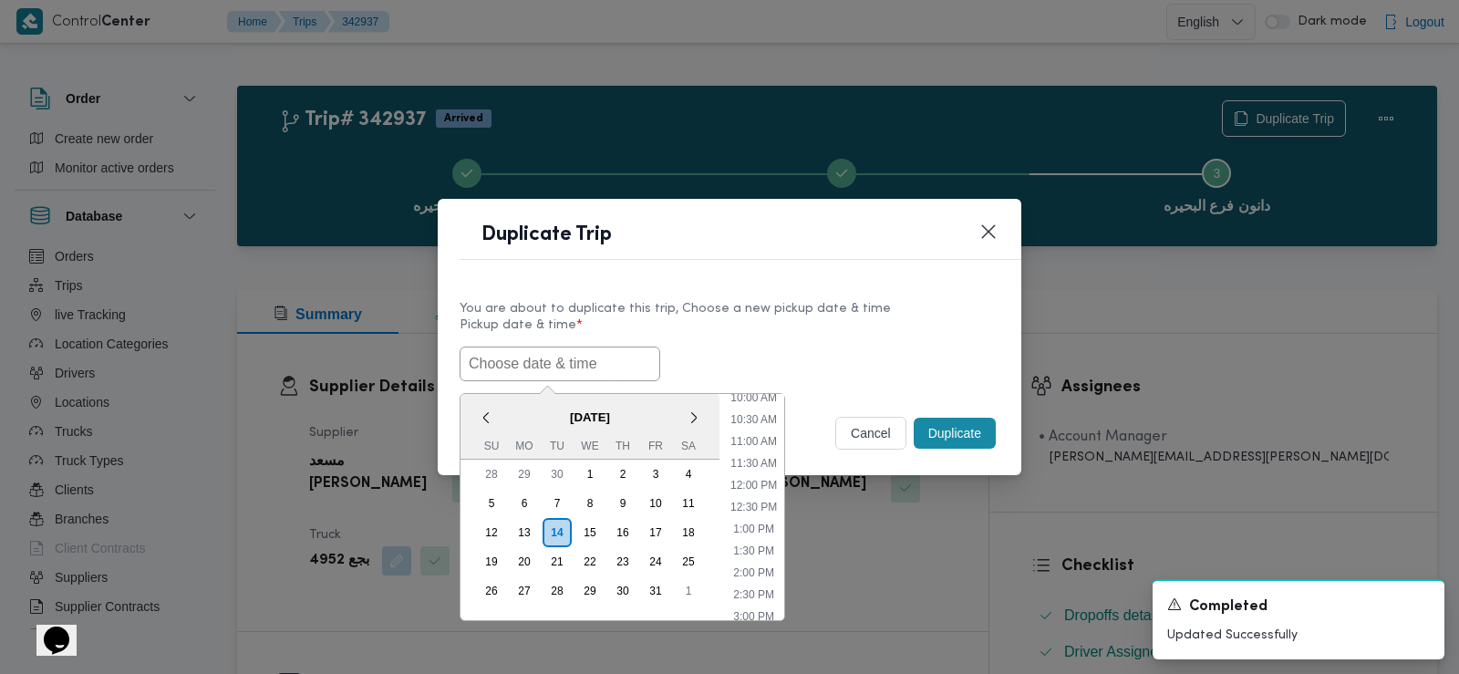
paste input "15/10/2025 6:30AM"
type input "15/10/2025 6:30AM"
click at [728, 329] on label "Pickup date & time *" at bounding box center [730, 332] width 540 height 28
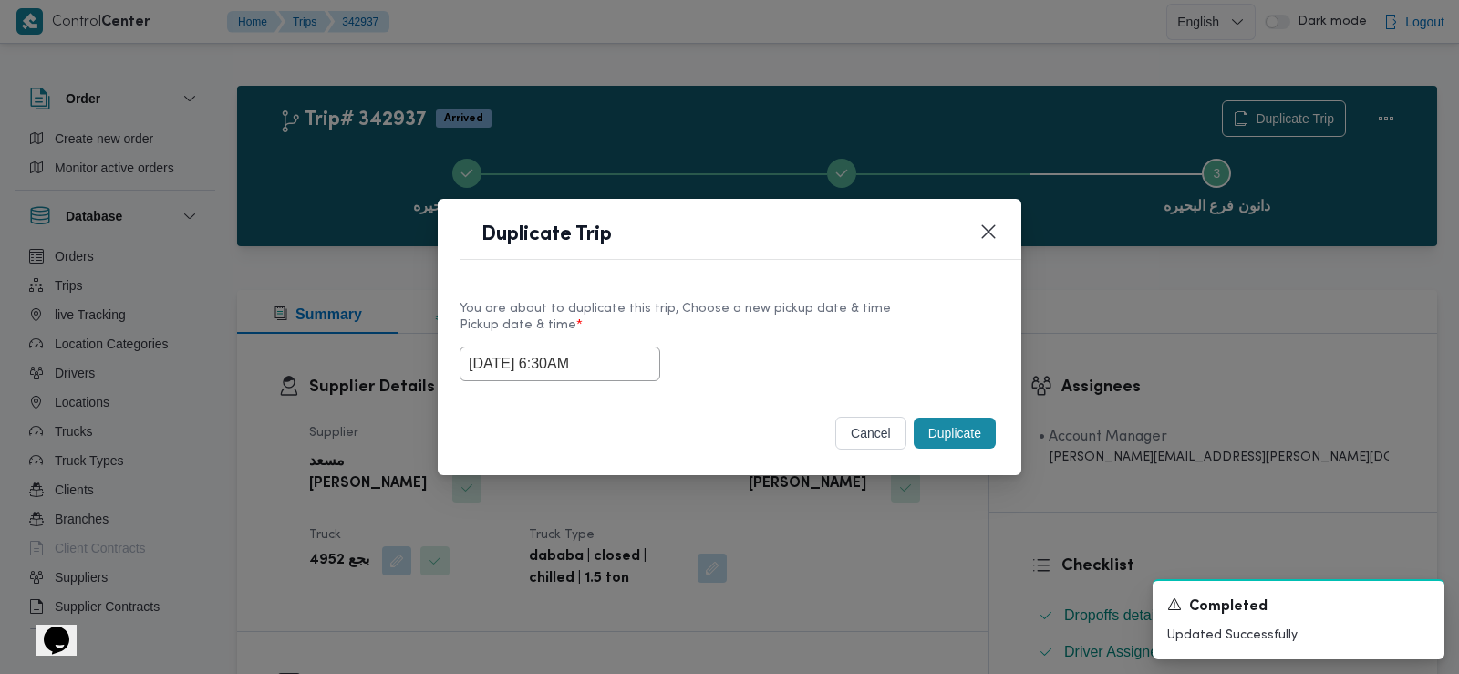
click at [943, 436] on button "Duplicate" at bounding box center [955, 433] width 82 height 31
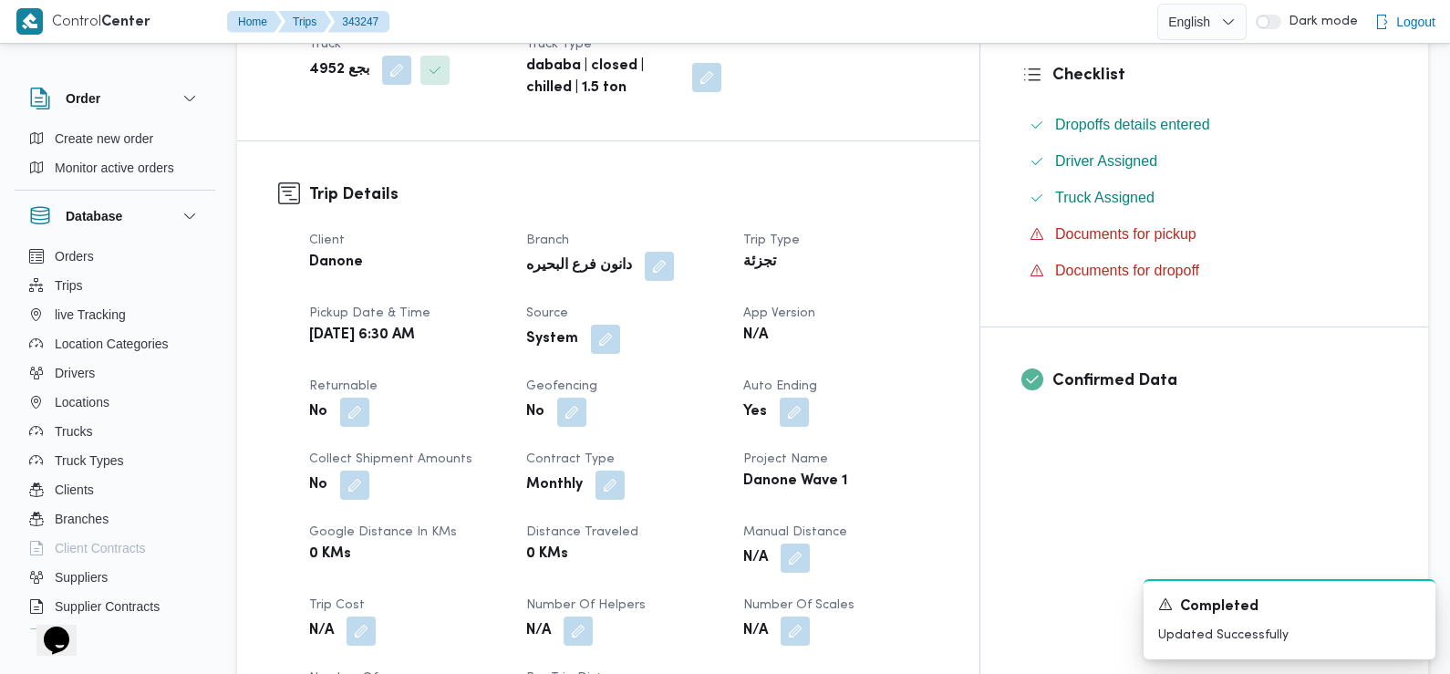
scroll to position [492, 0]
click at [620, 322] on button "button" at bounding box center [605, 336] width 29 height 29
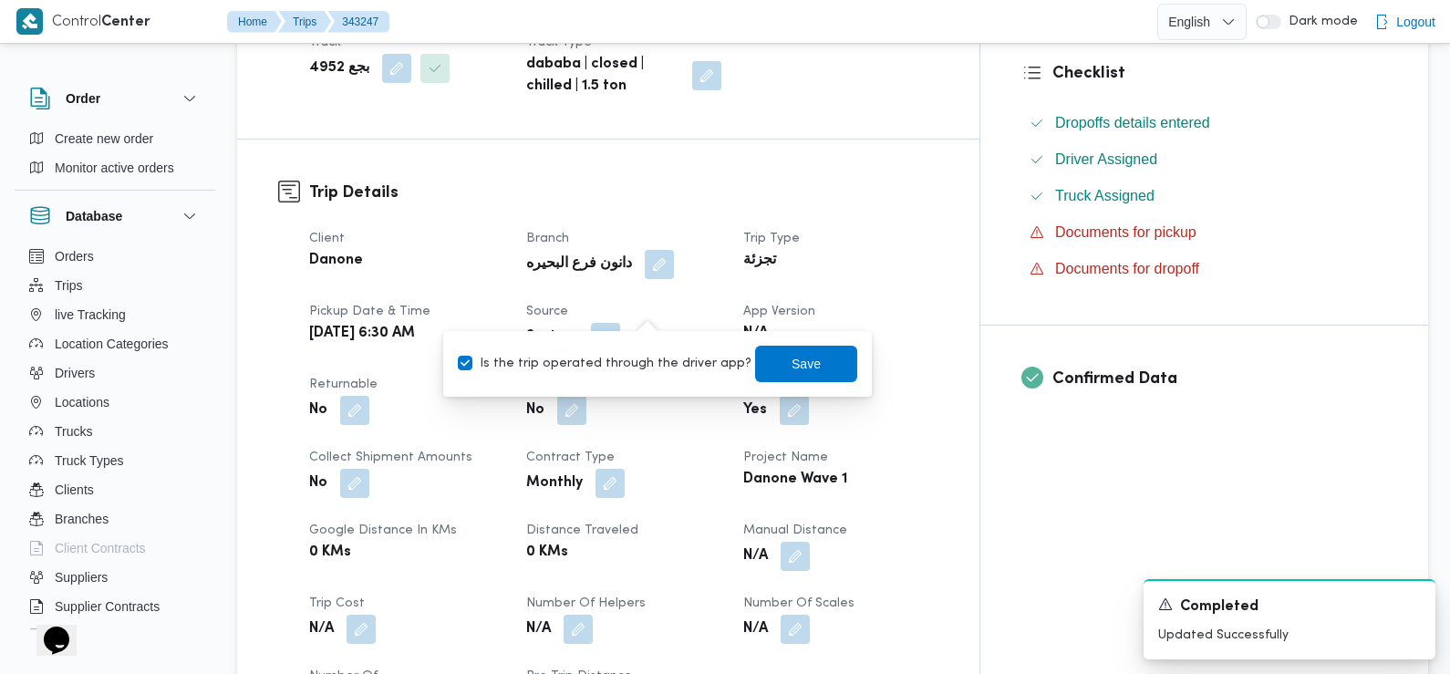
click at [678, 364] on label "Is the trip operated through the driver app?" at bounding box center [605, 364] width 294 height 22
checkbox input "false"
click at [784, 375] on span "Save" at bounding box center [806, 363] width 102 height 36
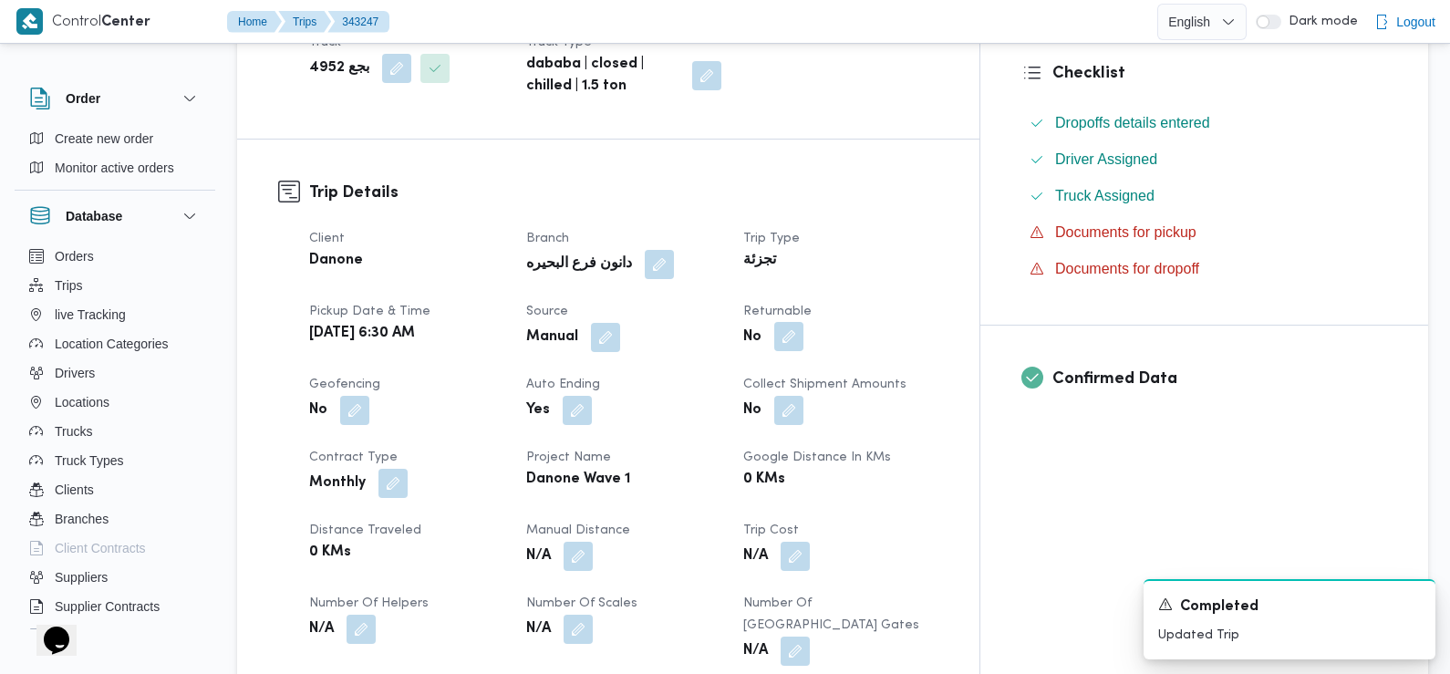
click at [803, 322] on button "button" at bounding box center [788, 336] width 29 height 29
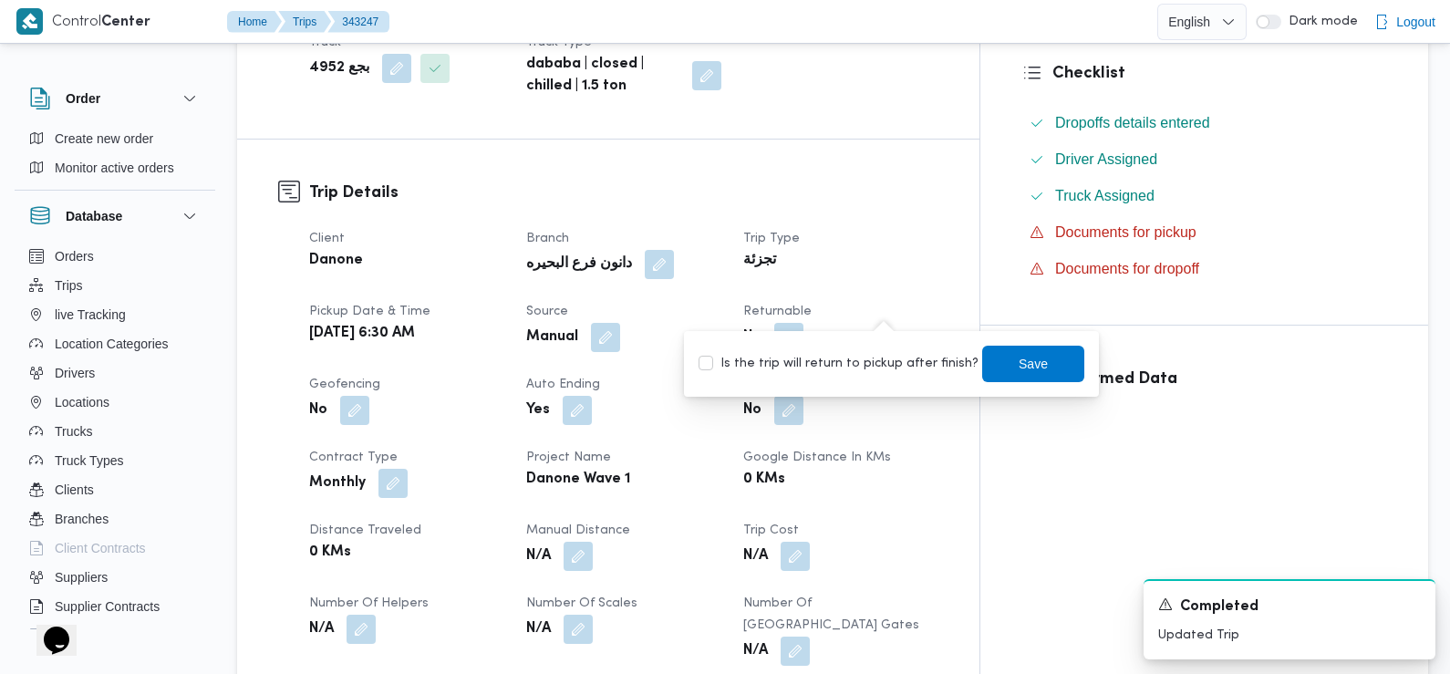
click at [865, 375] on div "Is the trip will return to pickup after finish? Save" at bounding box center [891, 364] width 389 height 40
click at [854, 367] on label "Is the trip will return to pickup after finish?" at bounding box center [838, 364] width 280 height 22
checkbox input "true"
click at [1019, 369] on span "Save" at bounding box center [1033, 363] width 29 height 22
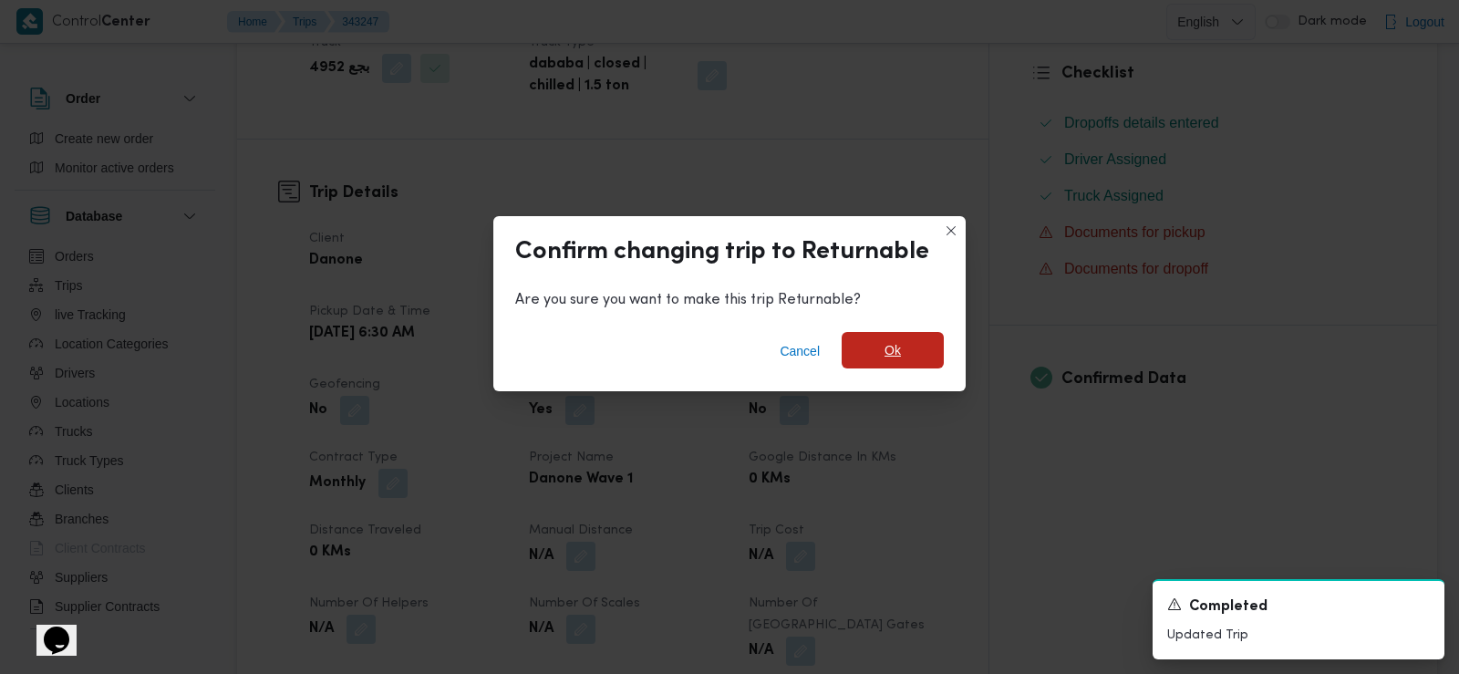
click at [870, 344] on span "Ok" at bounding box center [893, 350] width 102 height 36
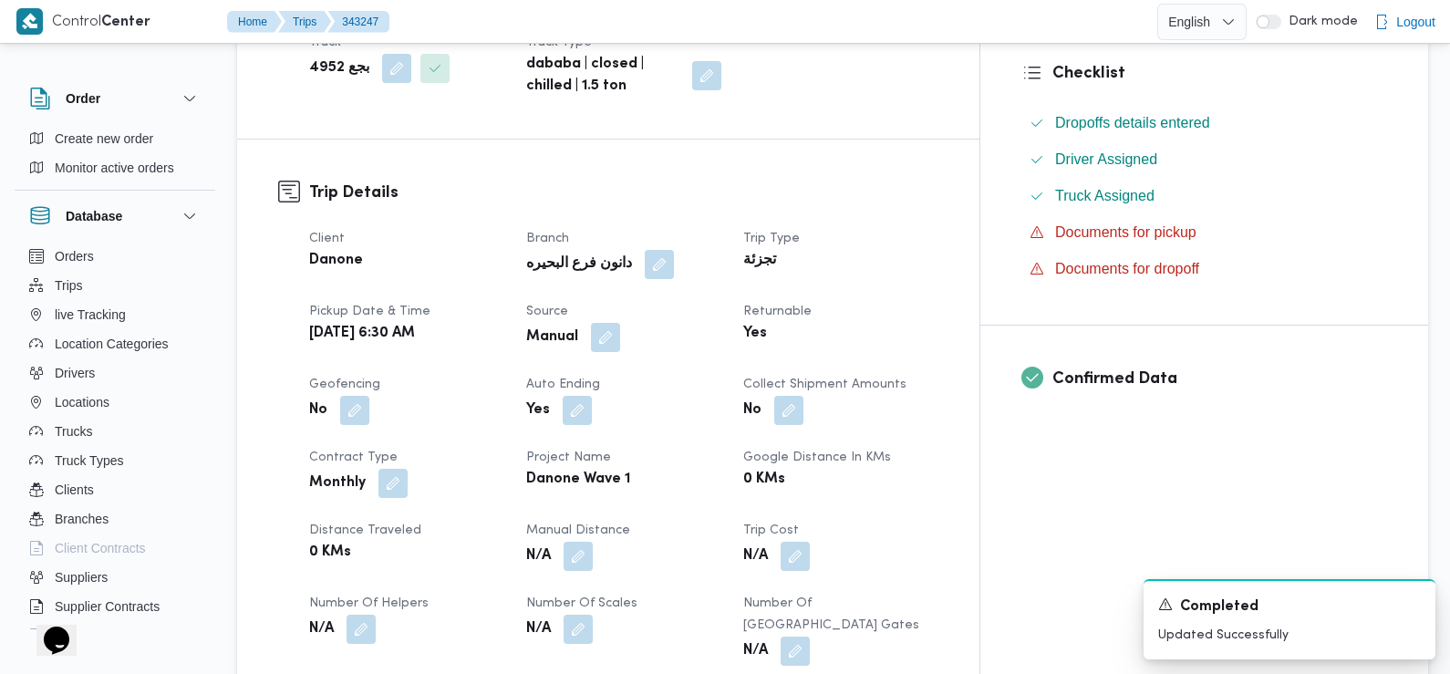
scroll to position [0, 0]
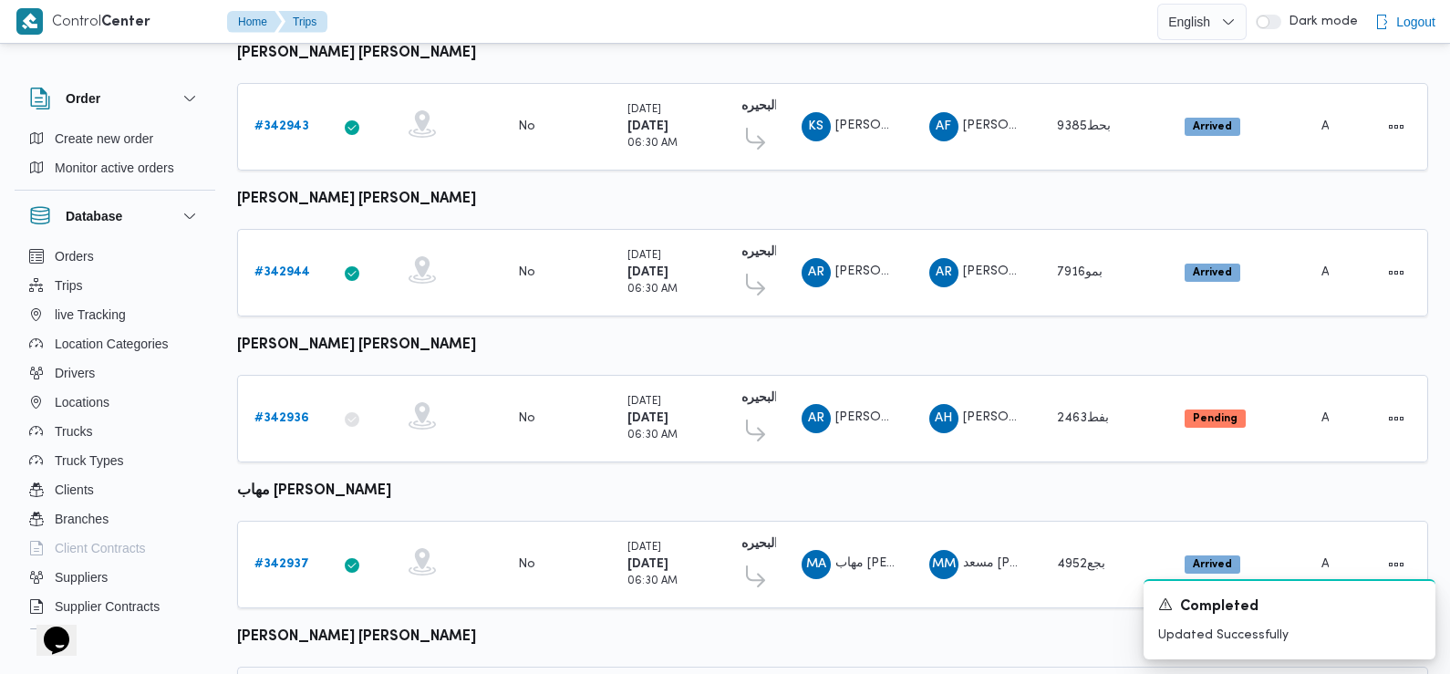
scroll to position [1272, 0]
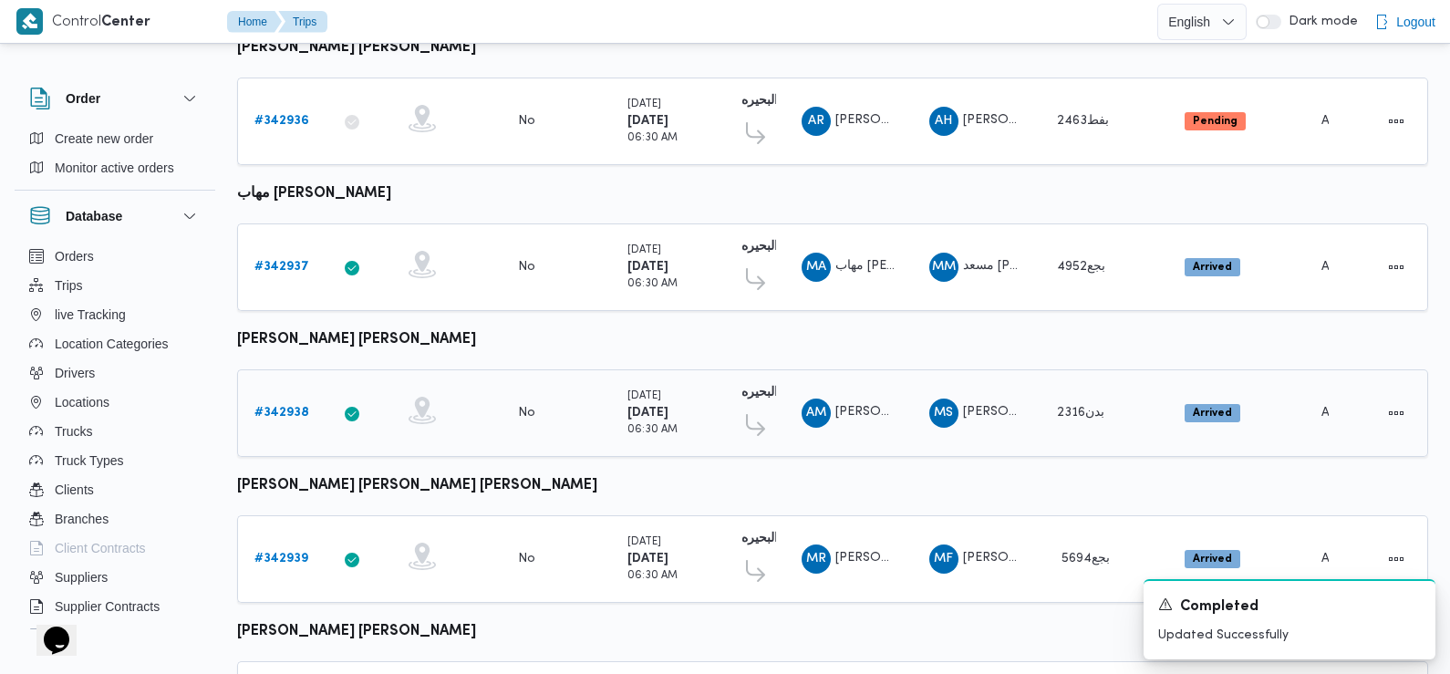
click at [285, 407] on b "# 342938" at bounding box center [281, 413] width 55 height 12
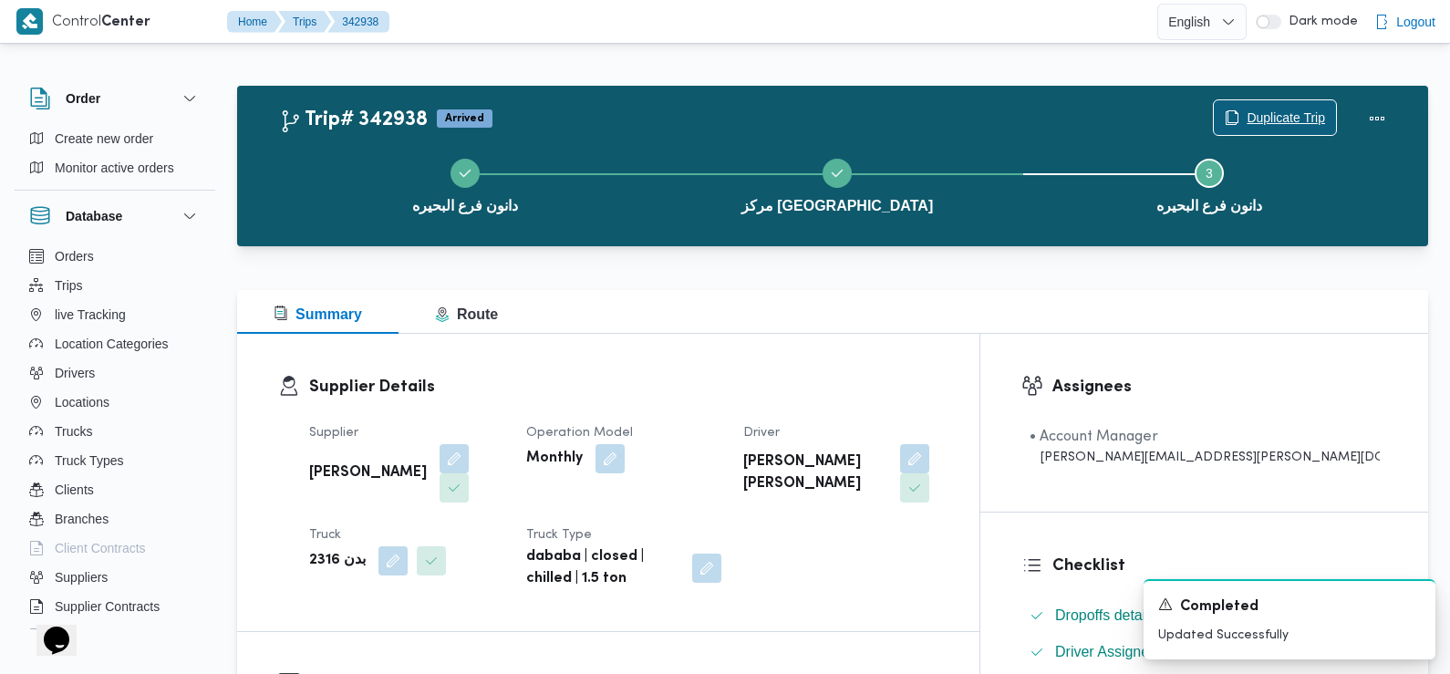
click at [1289, 111] on span "Duplicate Trip" at bounding box center [1286, 118] width 78 height 22
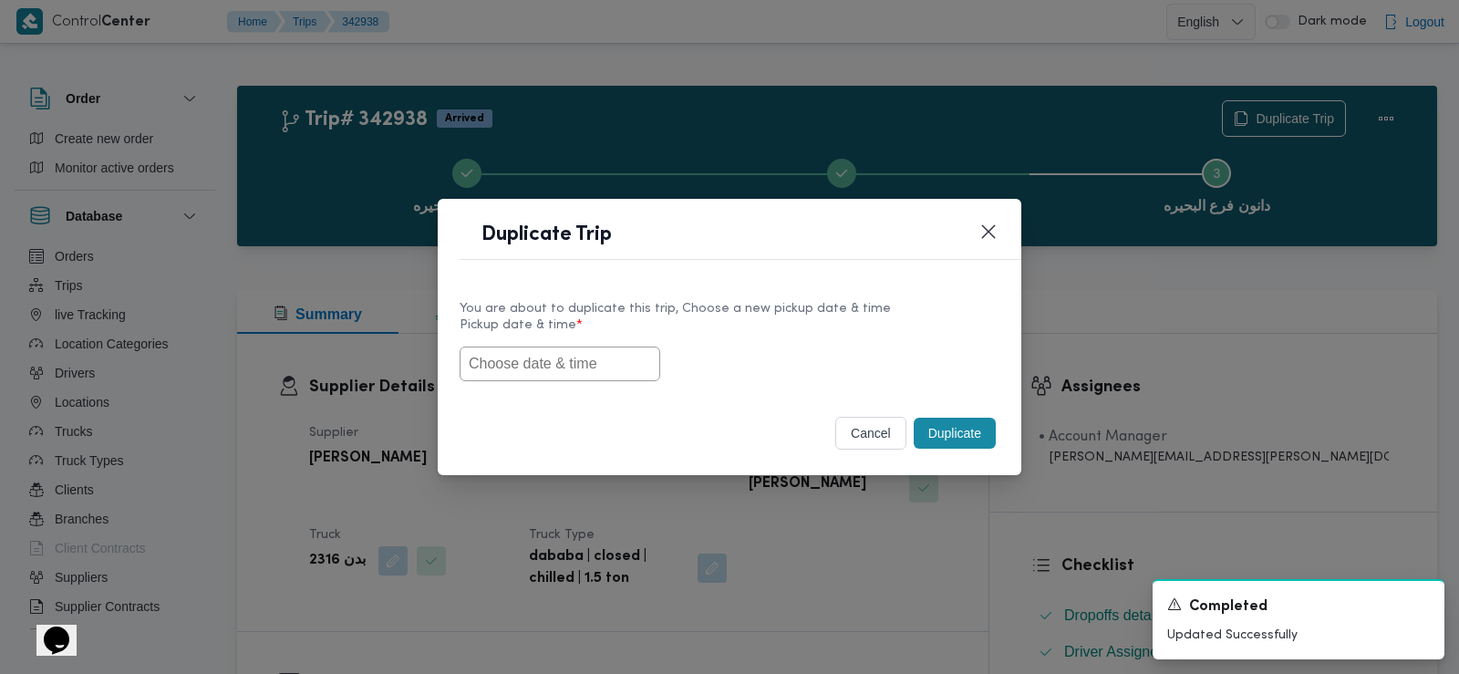
click at [600, 372] on input "text" at bounding box center [560, 364] width 201 height 35
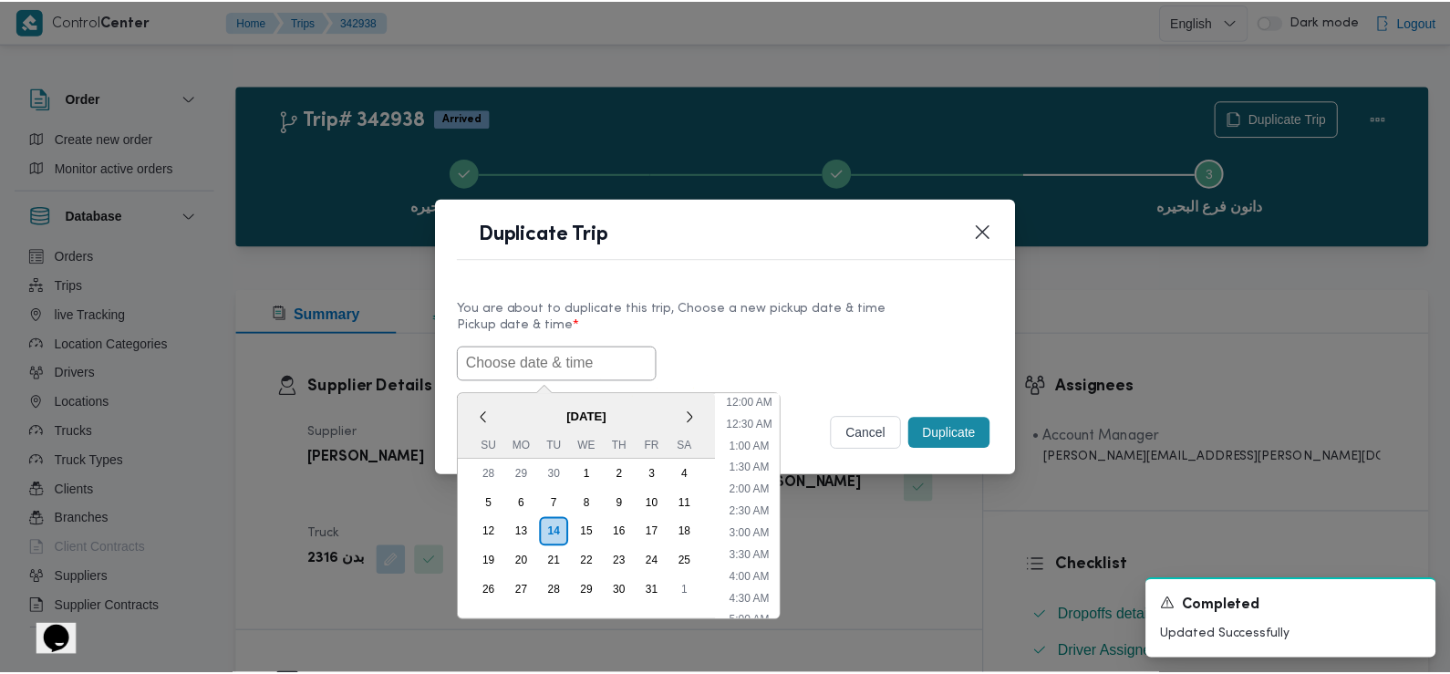
scroll to position [443, 0]
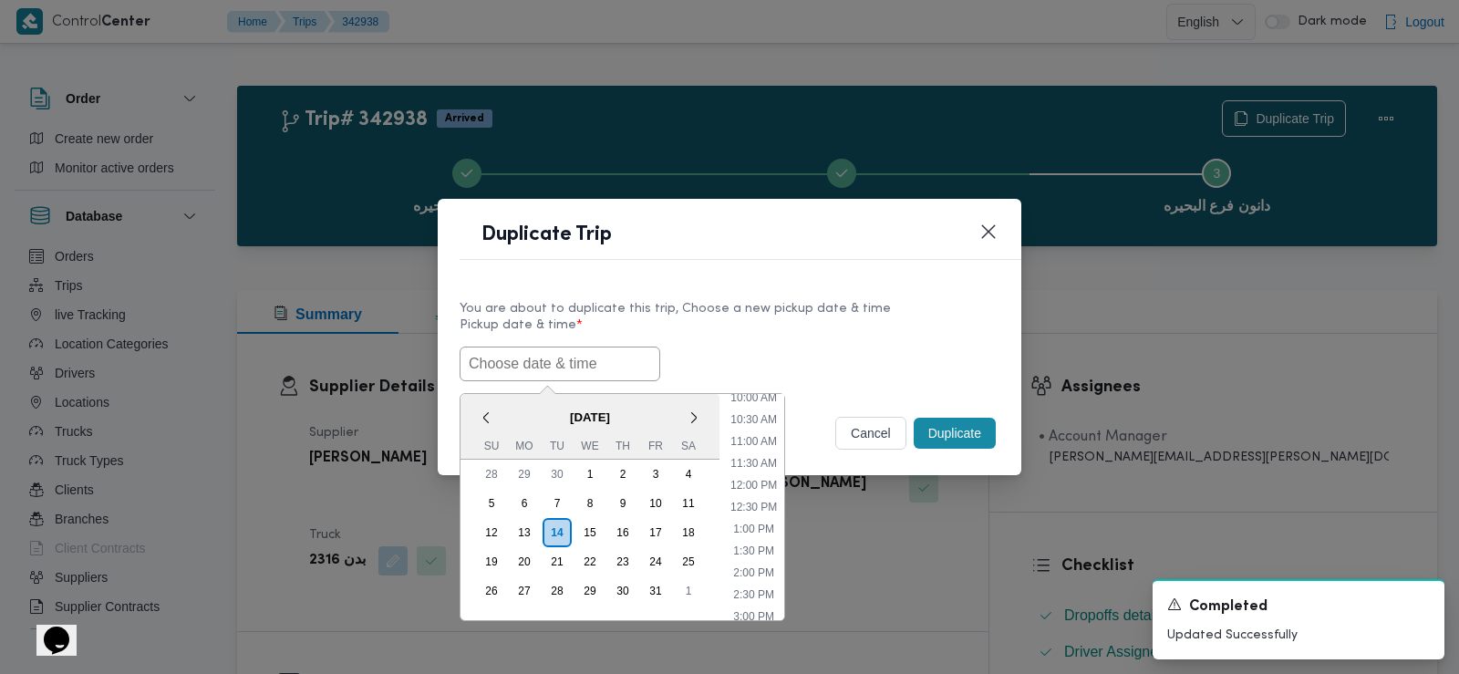
paste input "15/10/2025 6:30AM"
type input "15/10/2025 6:30AM"
click at [746, 351] on div "15/10/2025 6:30AM < October 2025 > Su Mo Tu We Th Fr Sa 28 29 30 1 2 3 4 5 6 7 …" at bounding box center [730, 364] width 540 height 35
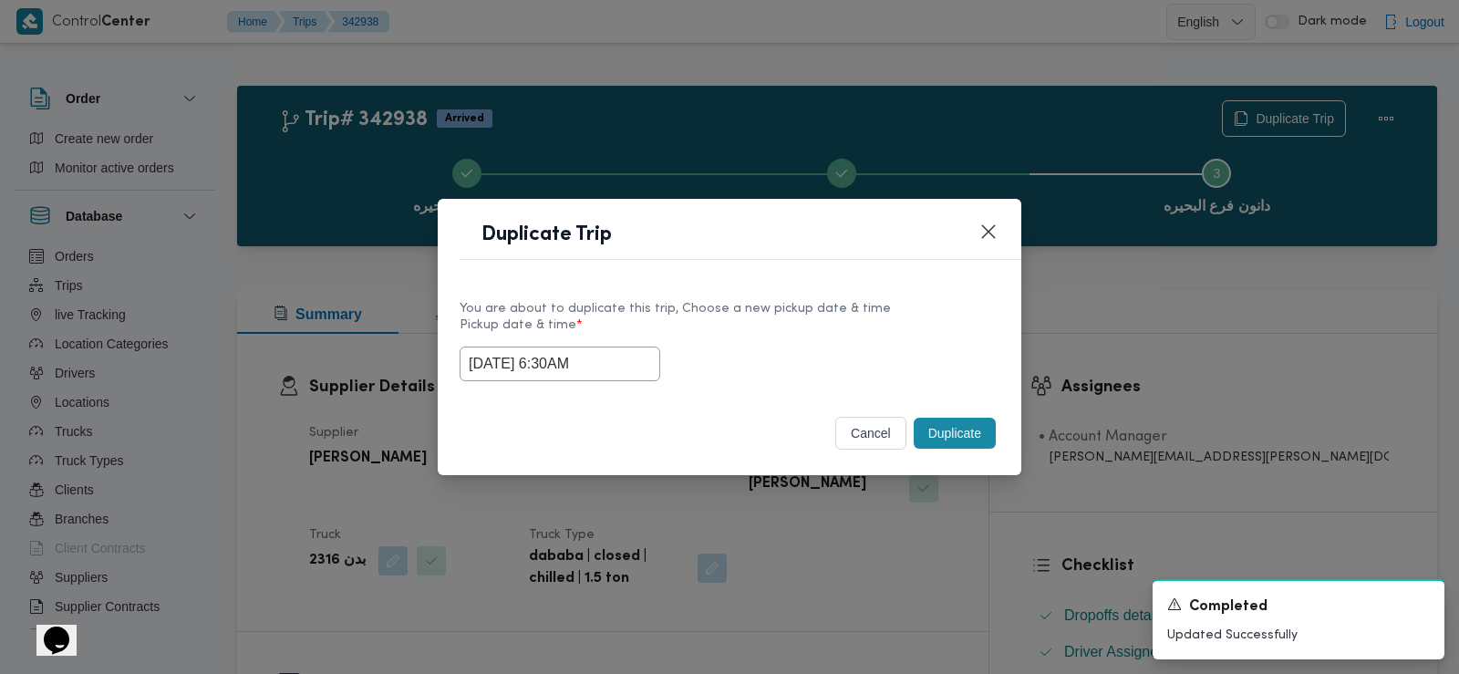
click at [947, 427] on button "Duplicate" at bounding box center [955, 433] width 82 height 31
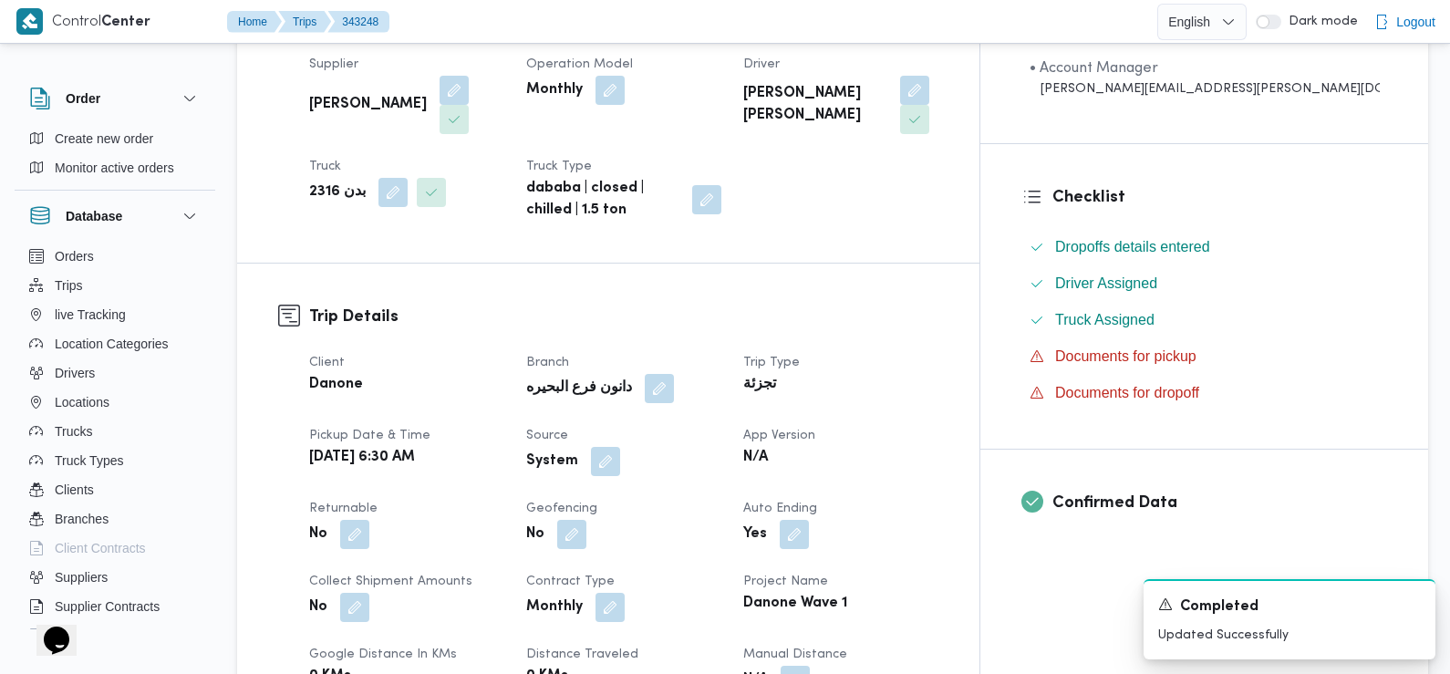
scroll to position [389, 0]
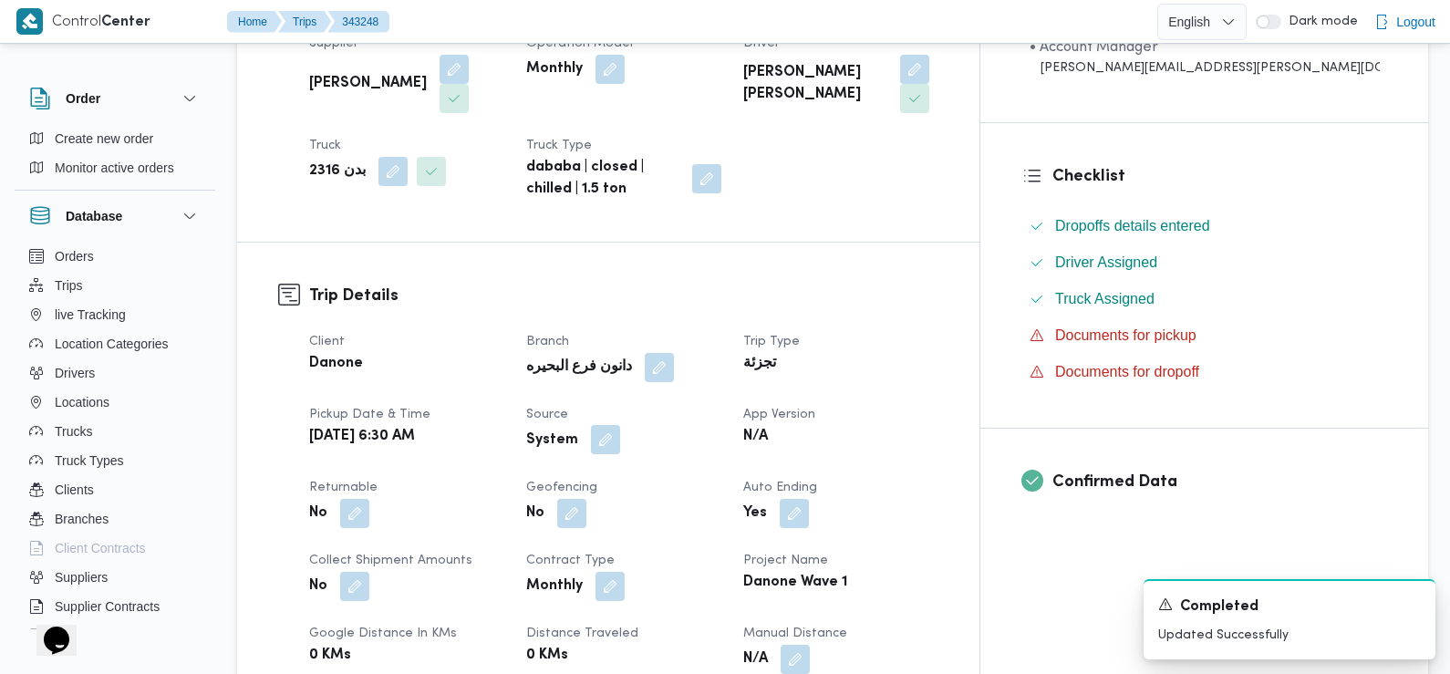
click at [620, 448] on button "button" at bounding box center [605, 439] width 29 height 29
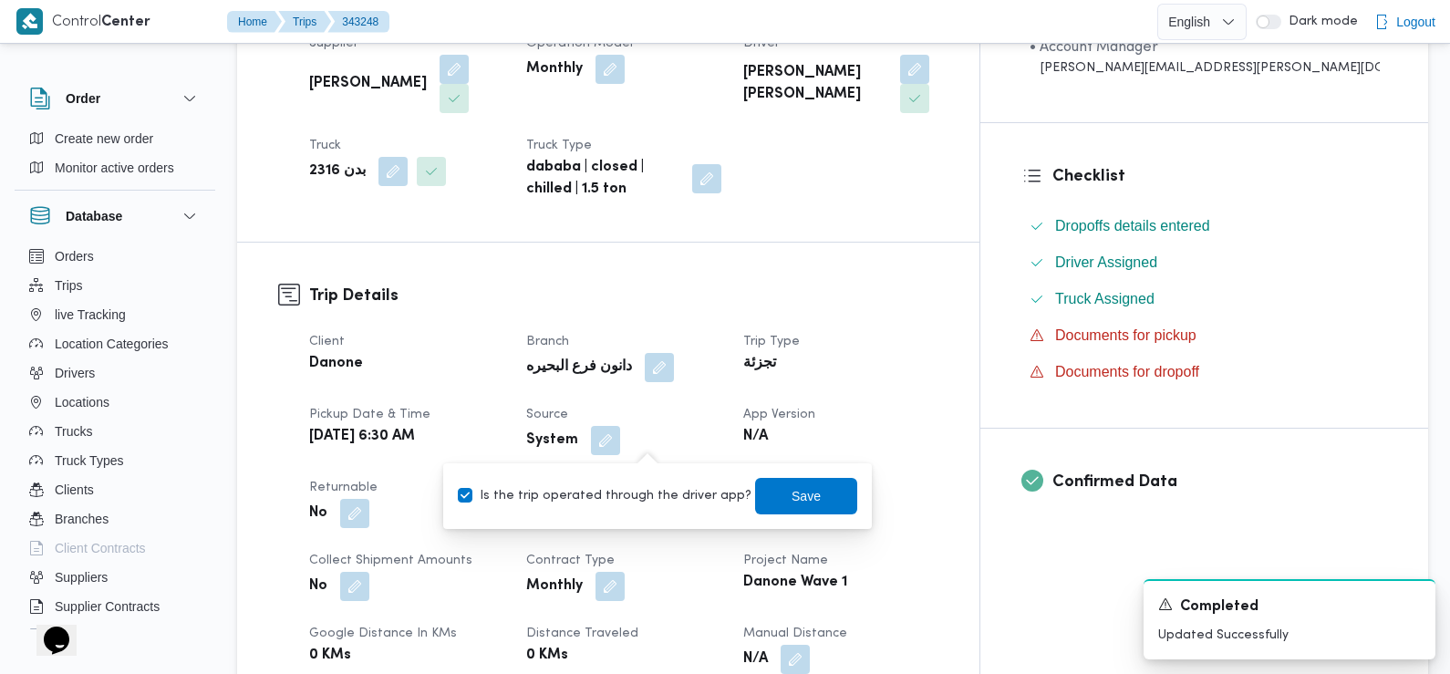
click at [662, 492] on label "Is the trip operated through the driver app?" at bounding box center [605, 496] width 294 height 22
checkbox input "false"
click at [796, 495] on span "Save" at bounding box center [805, 495] width 29 height 22
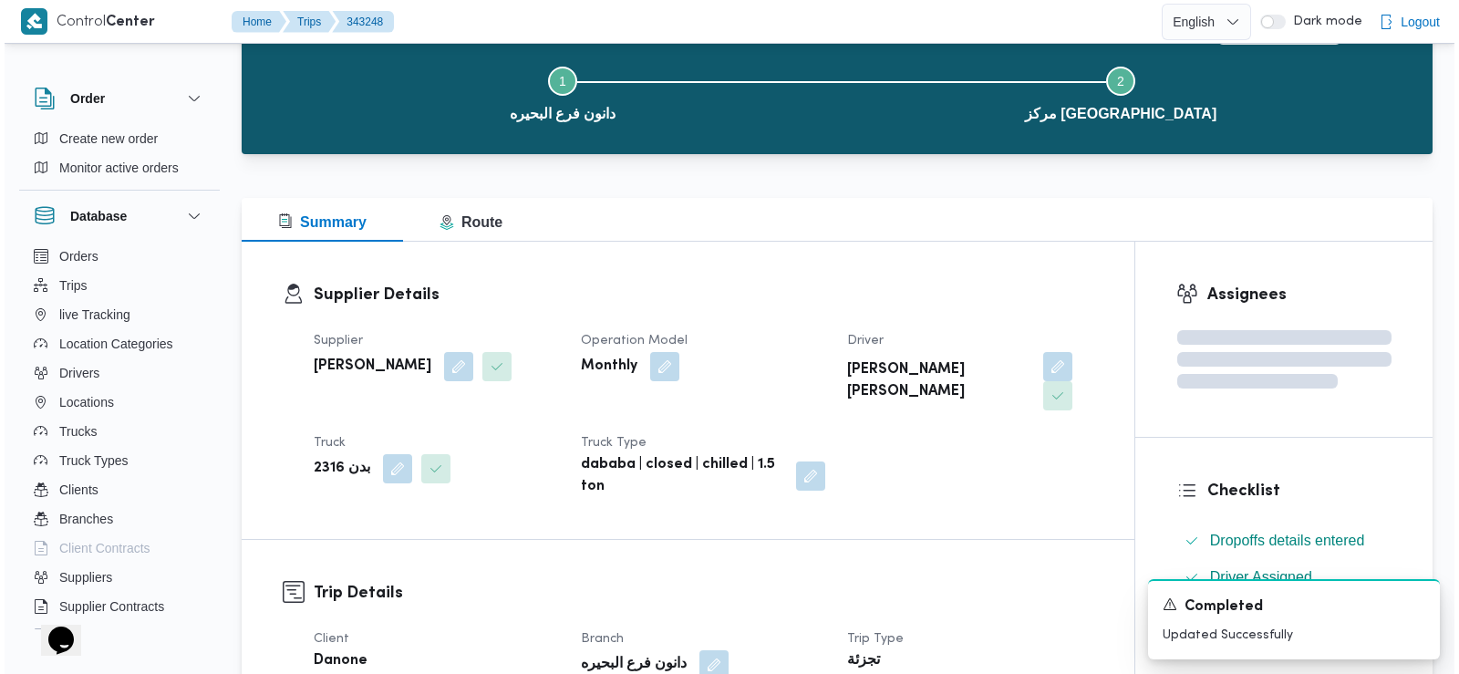
scroll to position [0, 0]
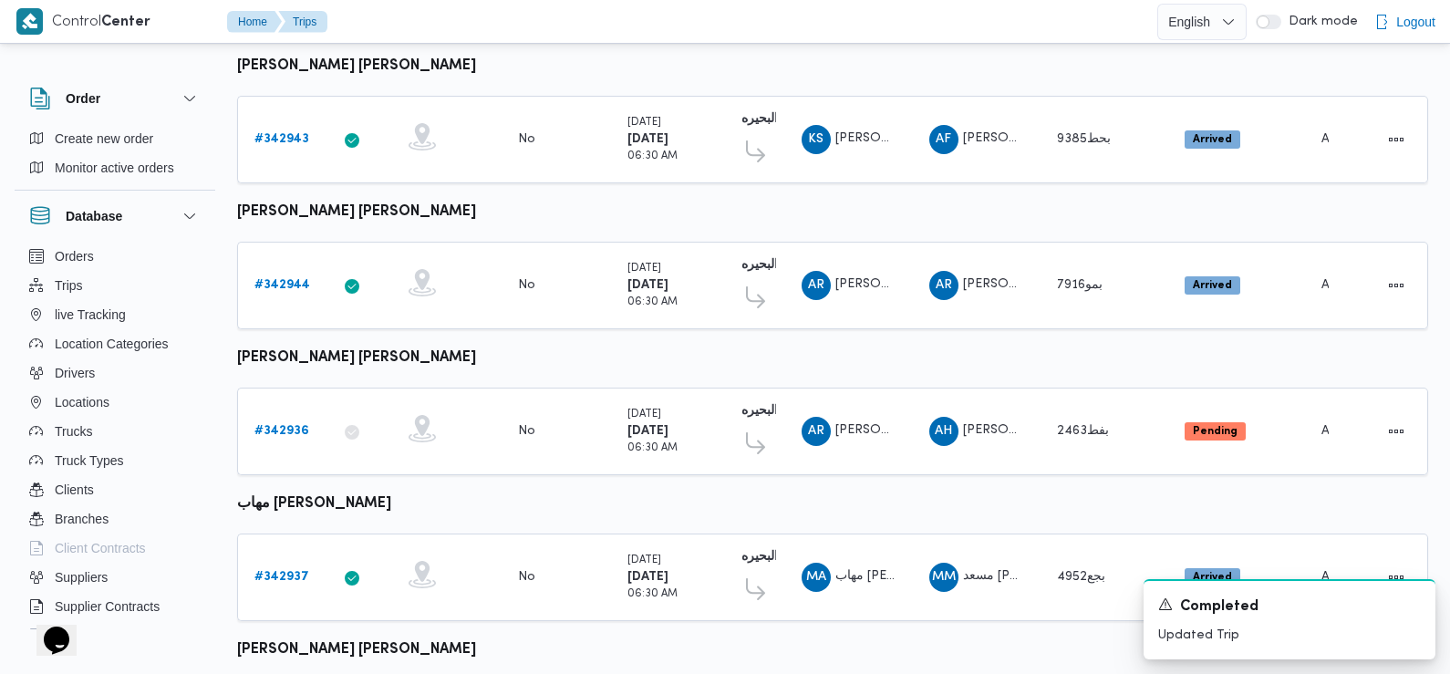
scroll to position [973, 0]
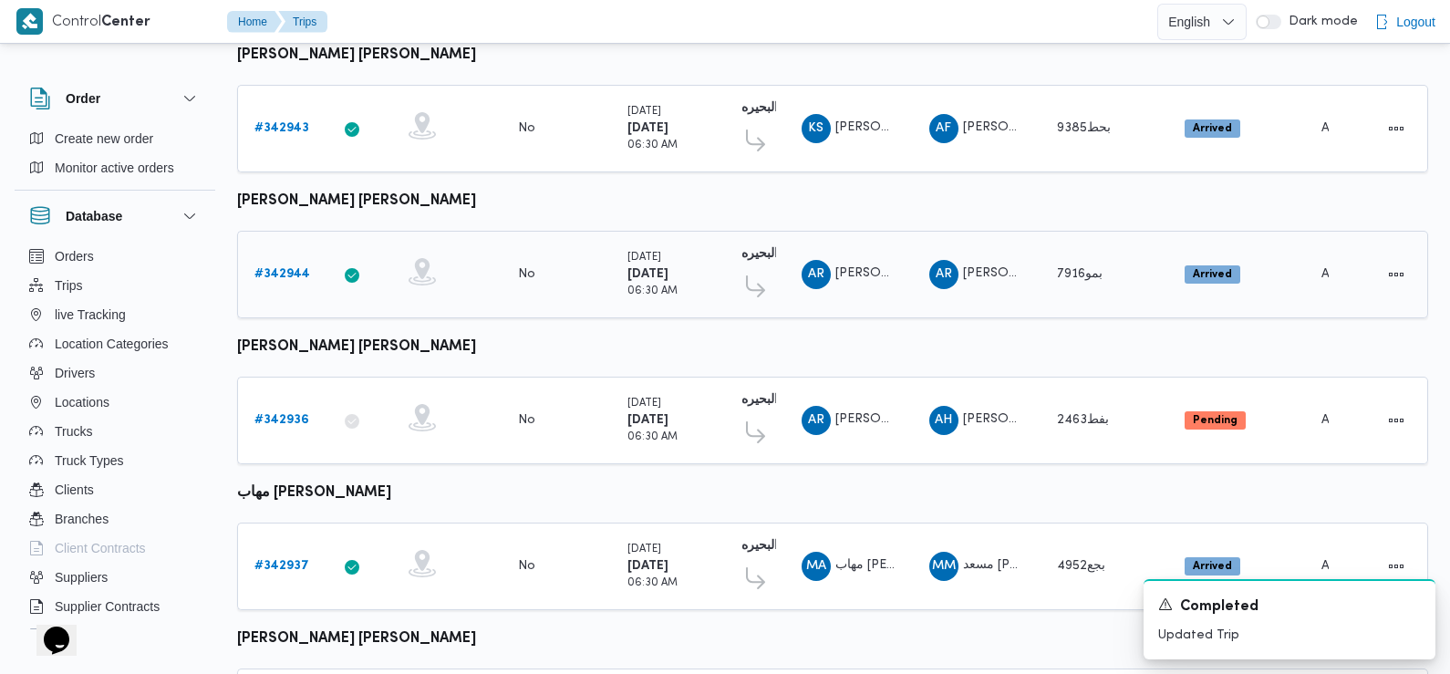
click at [286, 268] on b "# 342944" at bounding box center [282, 274] width 56 height 12
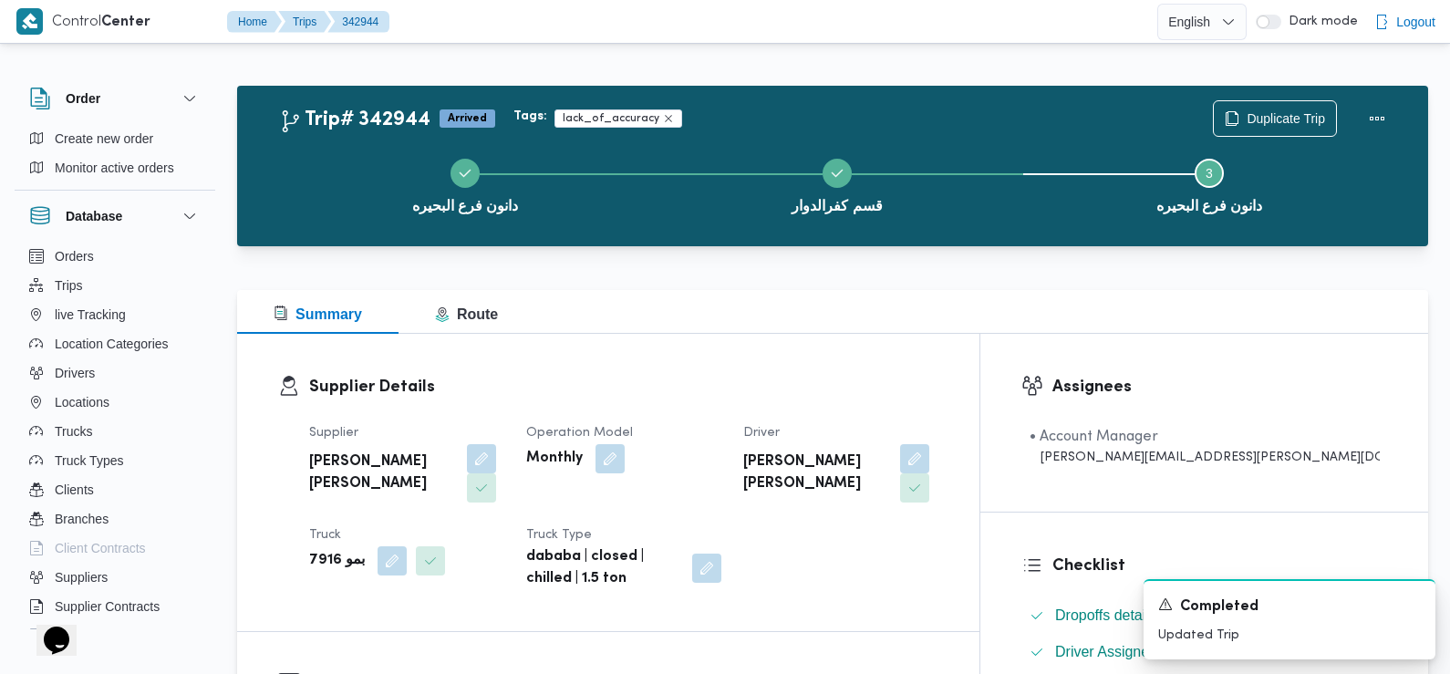
click at [1279, 126] on div "دانون فرع البحيره قسم كفرالدوار Step 3 is incomplete 3 دانون فرع البحيره" at bounding box center [837, 184] width 1138 height 117
click at [1253, 114] on span "Duplicate Trip" at bounding box center [1286, 118] width 78 height 22
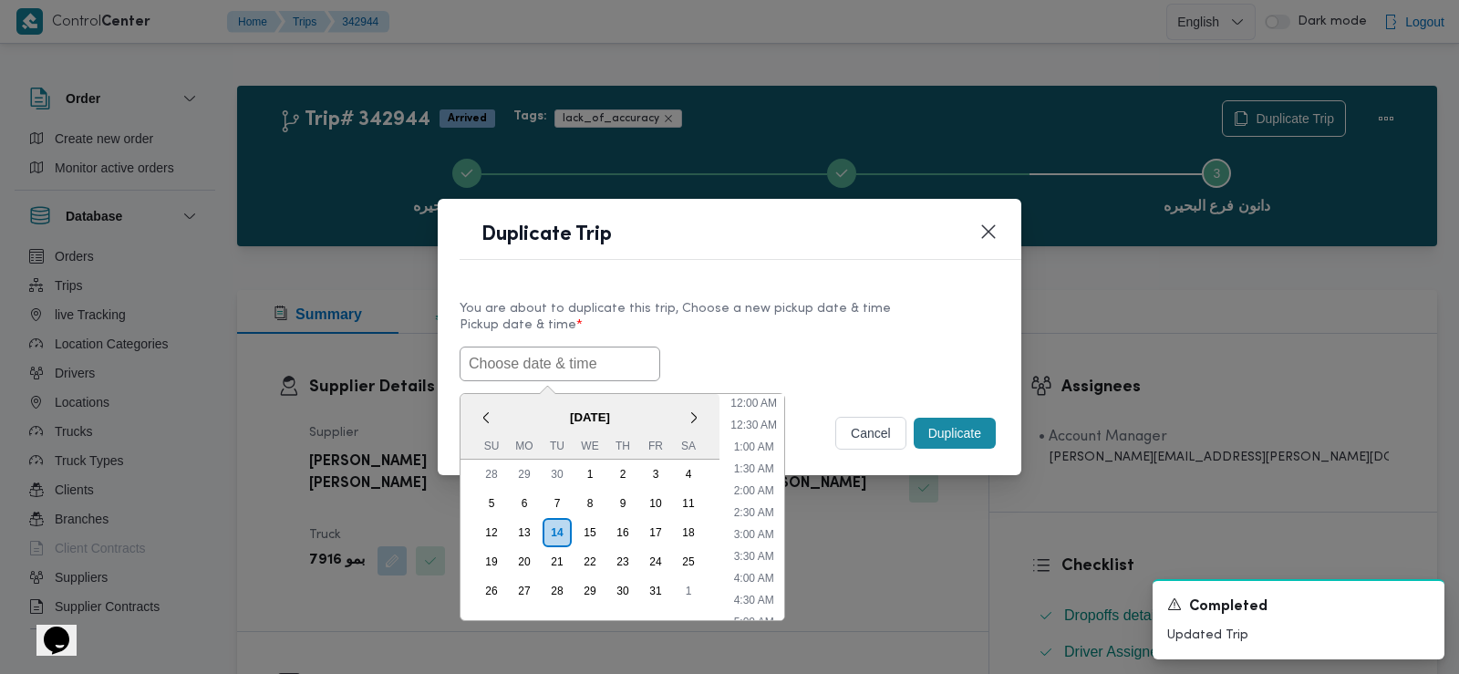
click at [532, 366] on input "text" at bounding box center [560, 364] width 201 height 35
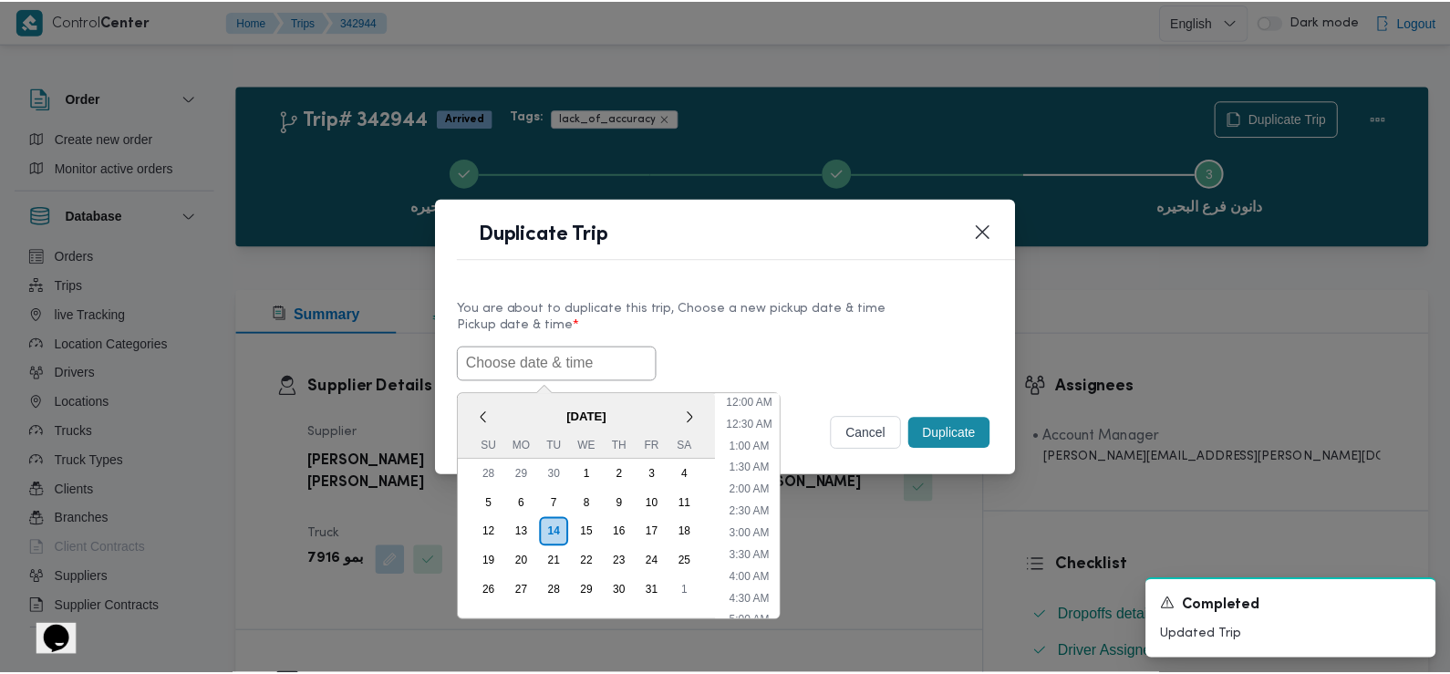
scroll to position [465, 0]
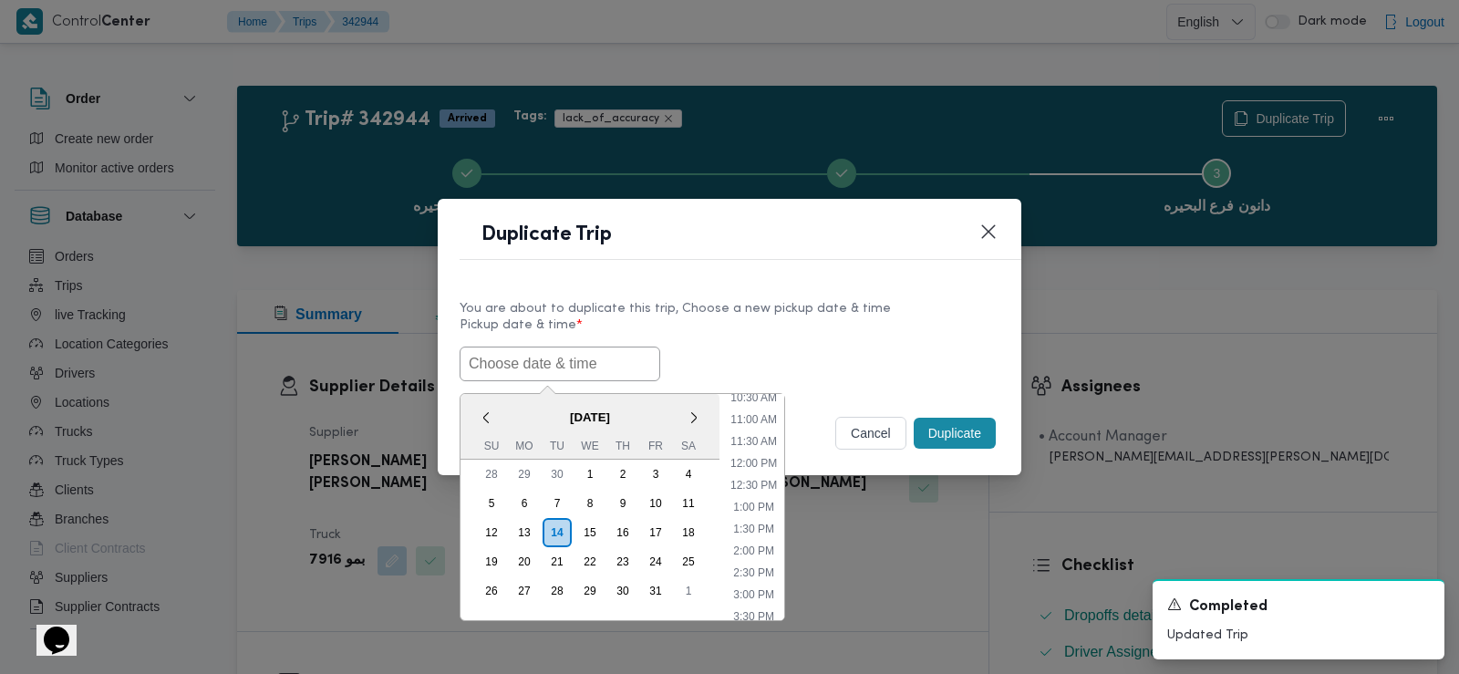
paste input "15/10/2025 6:30AM"
type input "15/10/2025 6:30AM"
click at [756, 323] on label "Pickup date & time *" at bounding box center [730, 332] width 540 height 28
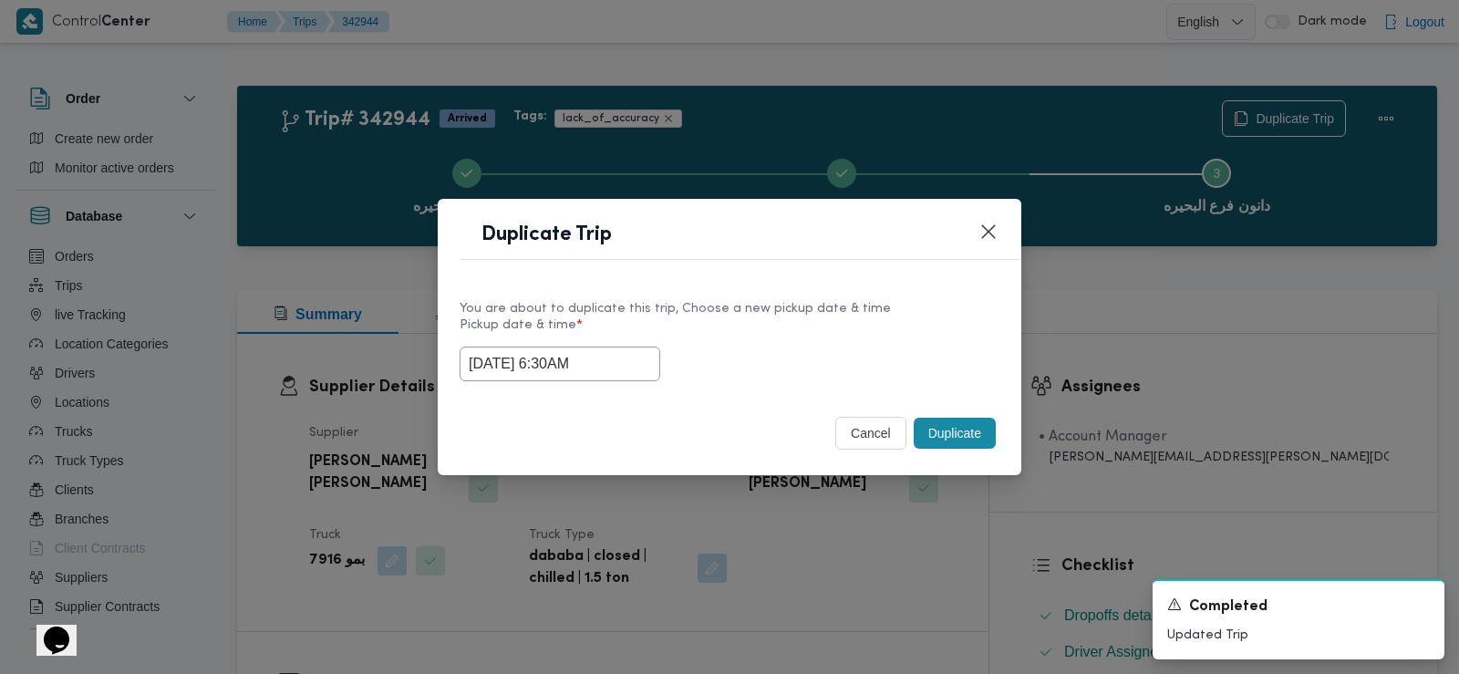
click at [947, 429] on button "Duplicate" at bounding box center [955, 433] width 82 height 31
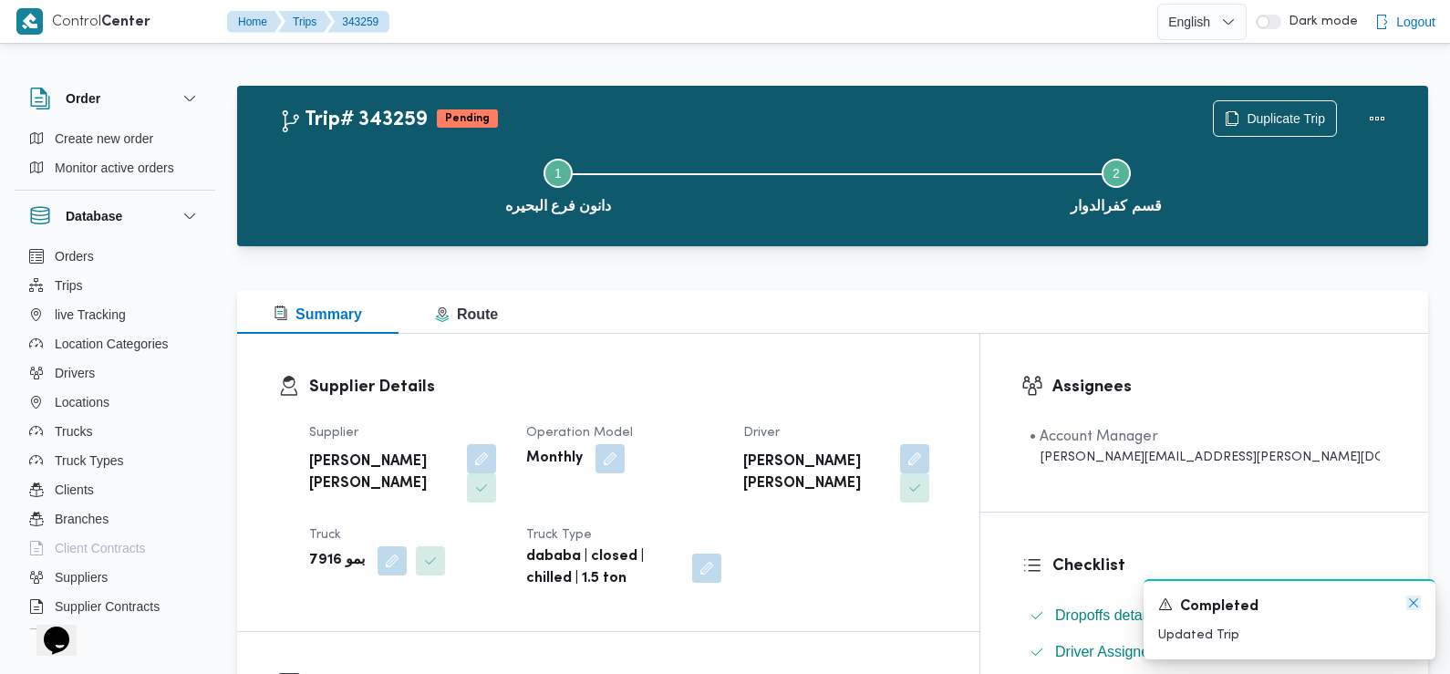
click at [1413, 600] on icon "Dismiss toast" at bounding box center [1413, 602] width 15 height 15
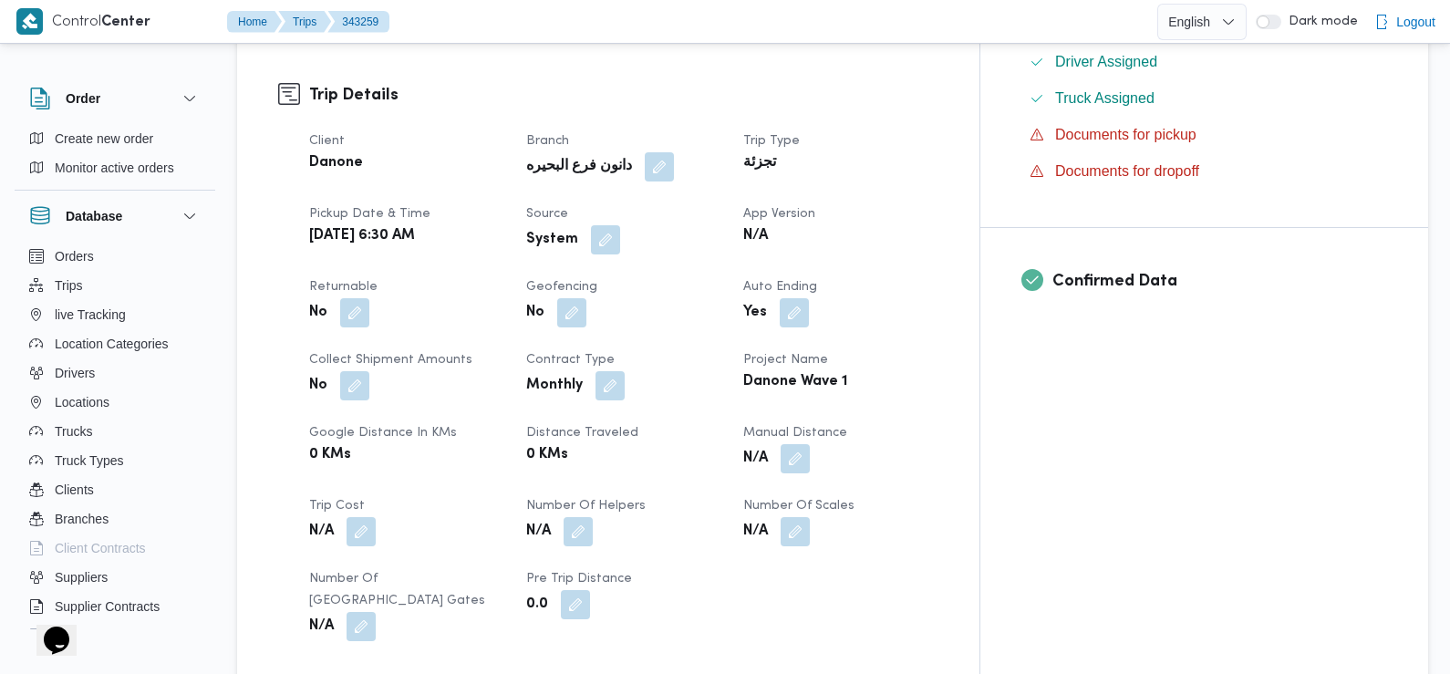
scroll to position [595, 0]
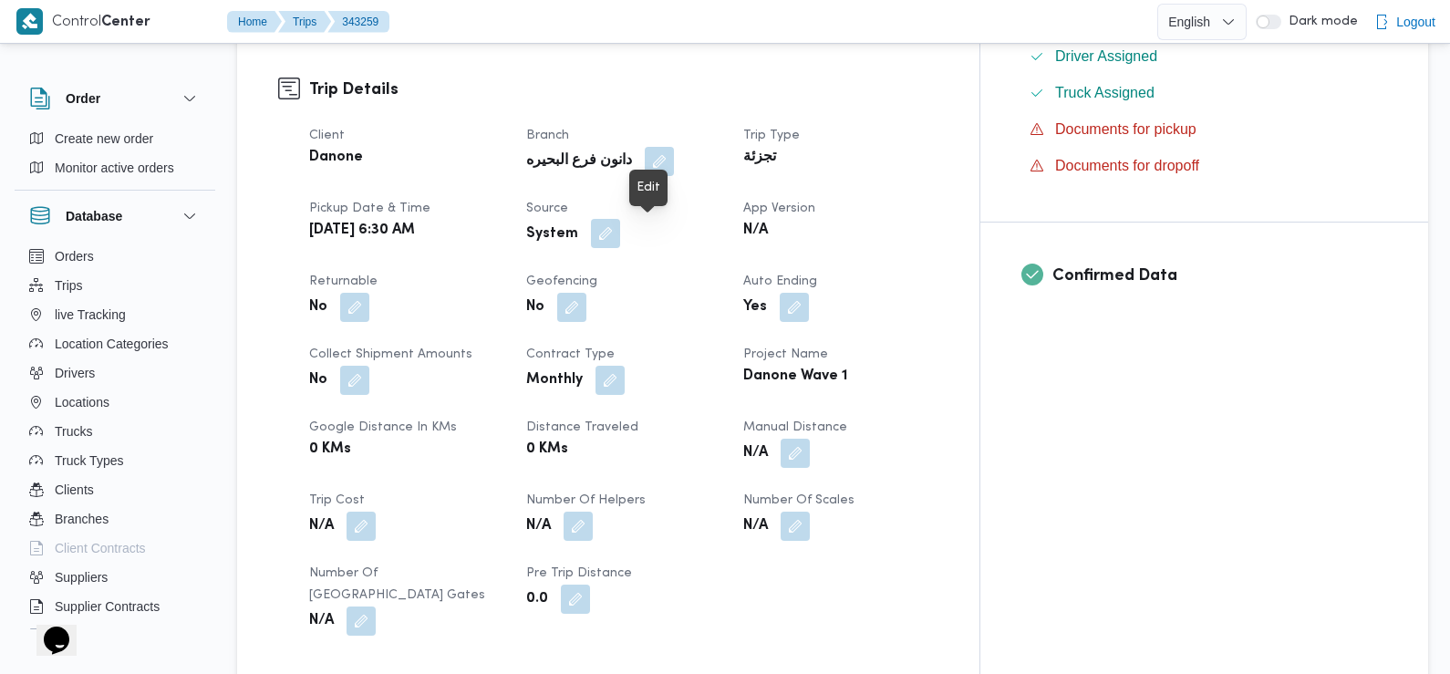
click at [620, 231] on button "button" at bounding box center [605, 233] width 29 height 29
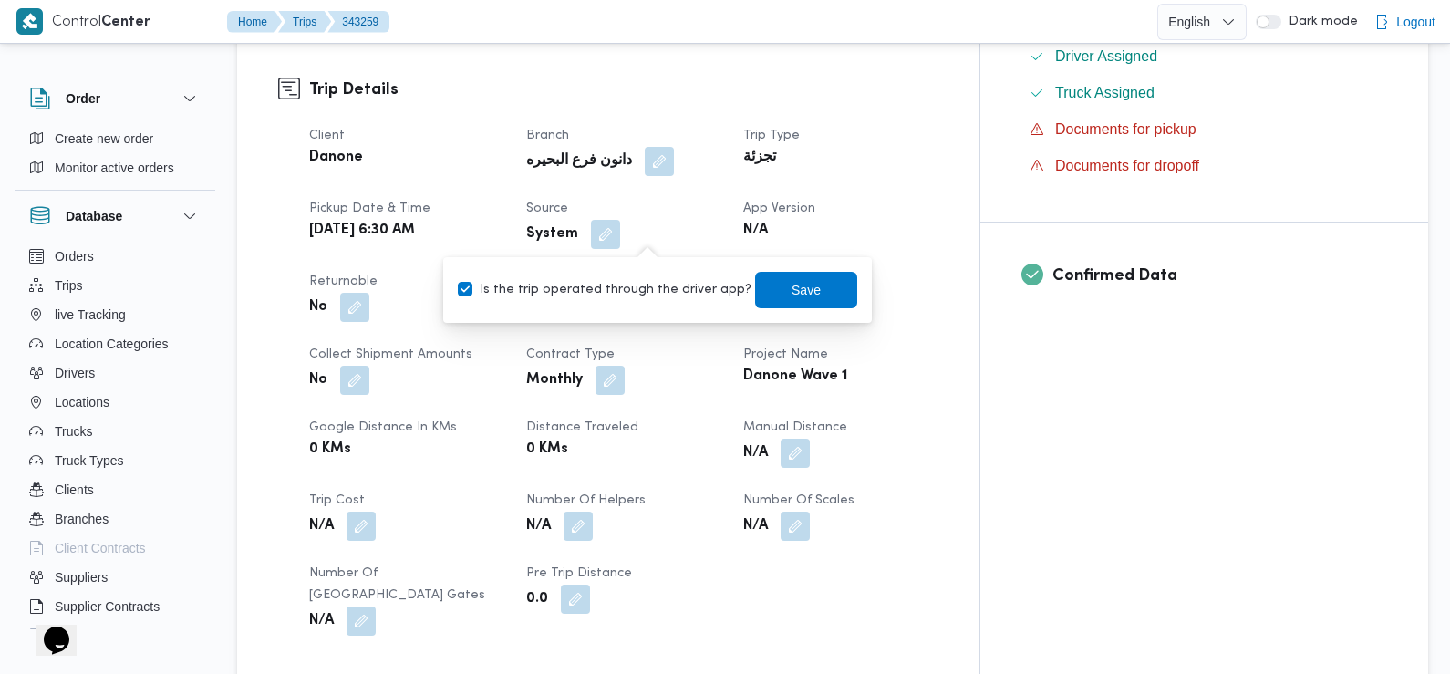
click at [670, 291] on label "Is the trip operated through the driver app?" at bounding box center [605, 290] width 294 height 22
checkbox input "false"
click at [815, 281] on span "Save" at bounding box center [806, 289] width 102 height 36
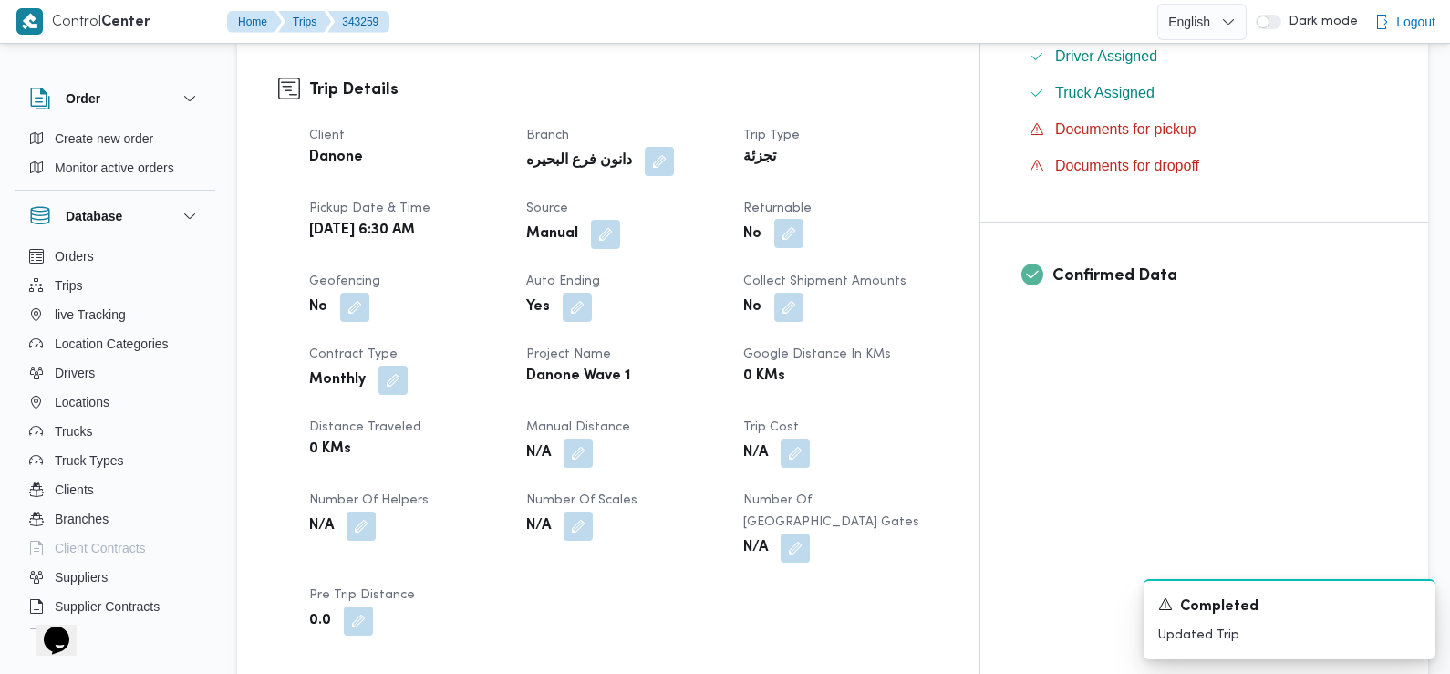
click at [803, 236] on button "button" at bounding box center [788, 233] width 29 height 29
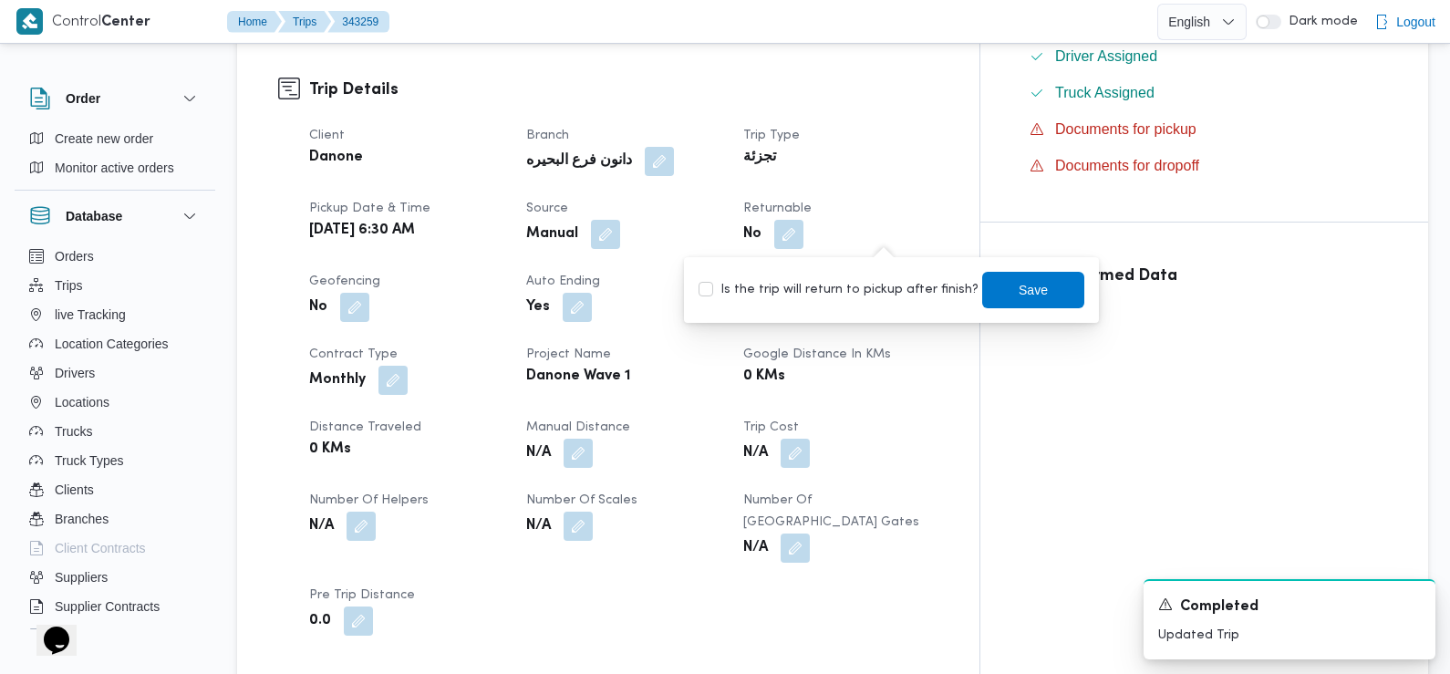
click at [902, 285] on label "Is the trip will return to pickup after finish?" at bounding box center [838, 290] width 280 height 22
checkbox input "true"
click at [1001, 289] on span "Save" at bounding box center [1033, 289] width 102 height 36
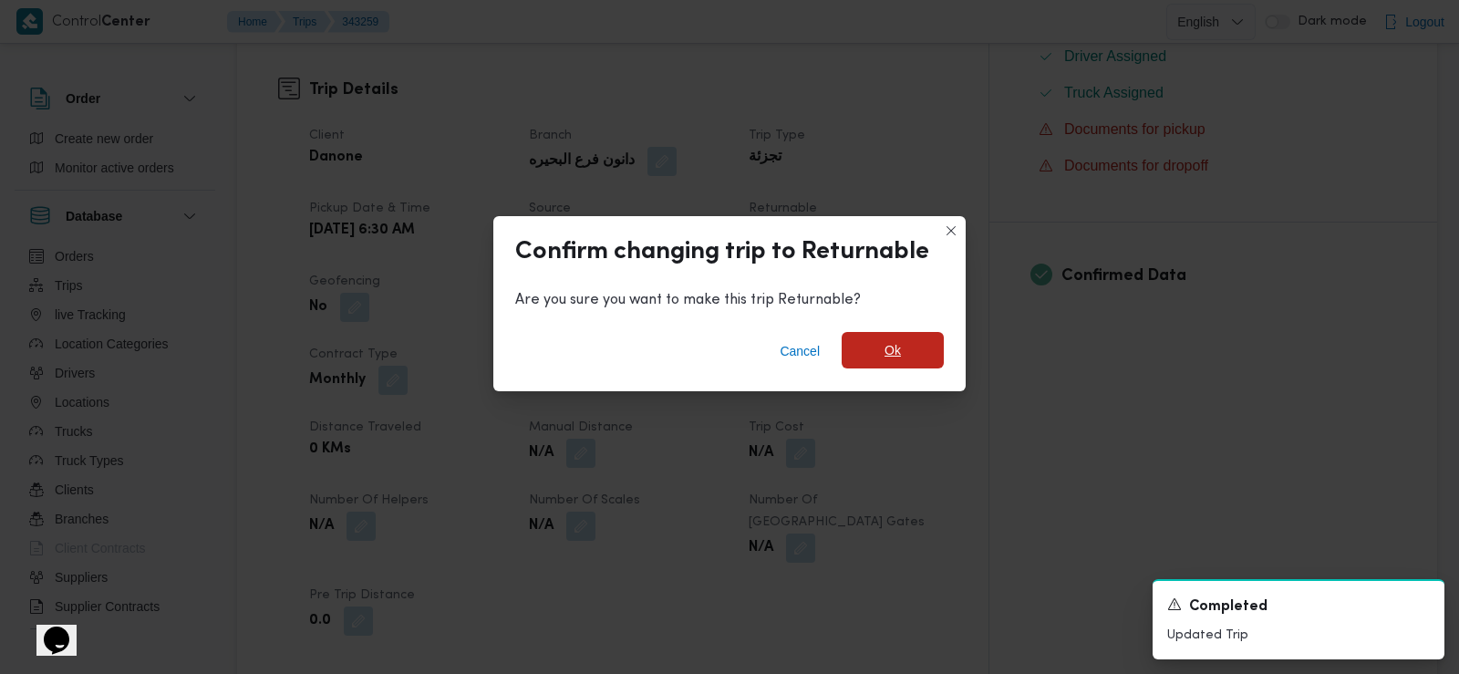
click at [889, 356] on span "Ok" at bounding box center [893, 350] width 16 height 22
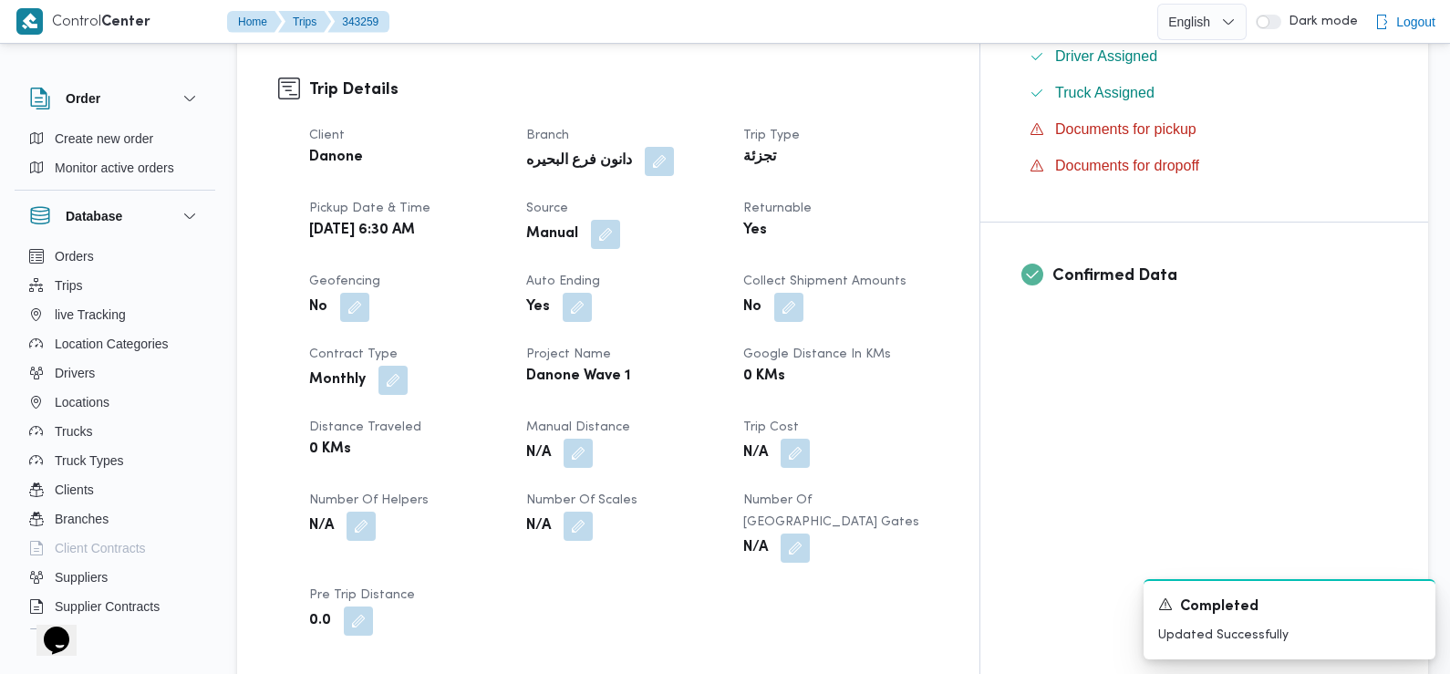
click at [506, 378] on div "Monthly" at bounding box center [406, 380] width 199 height 33
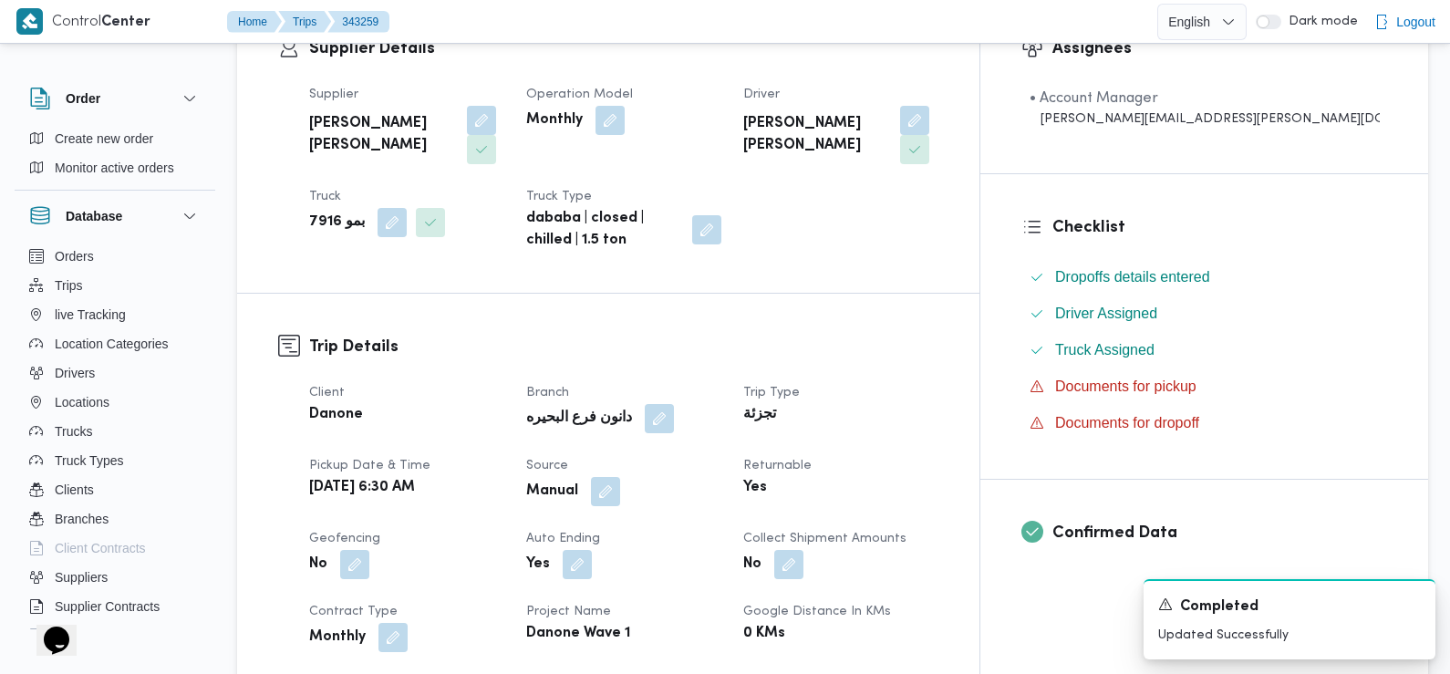
scroll to position [0, 0]
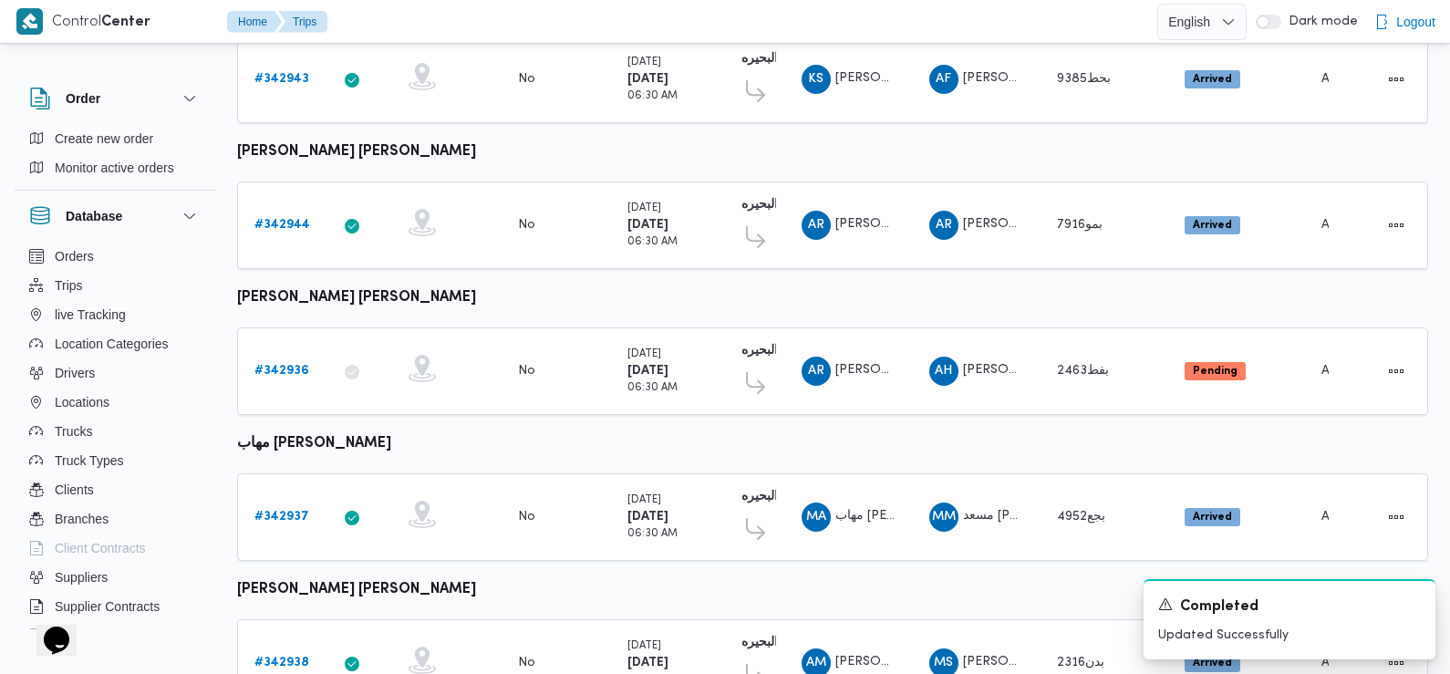
scroll to position [1003, 0]
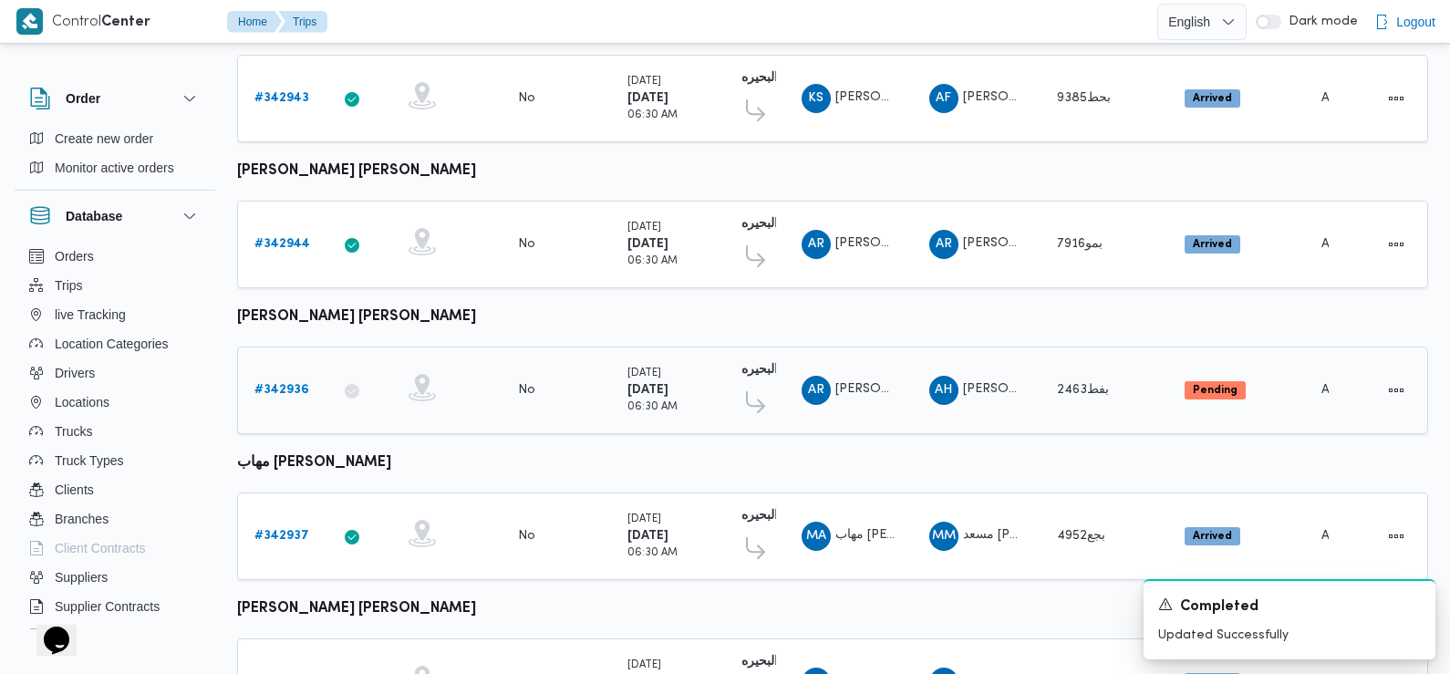
click at [280, 384] on b "# 342936" at bounding box center [281, 390] width 55 height 12
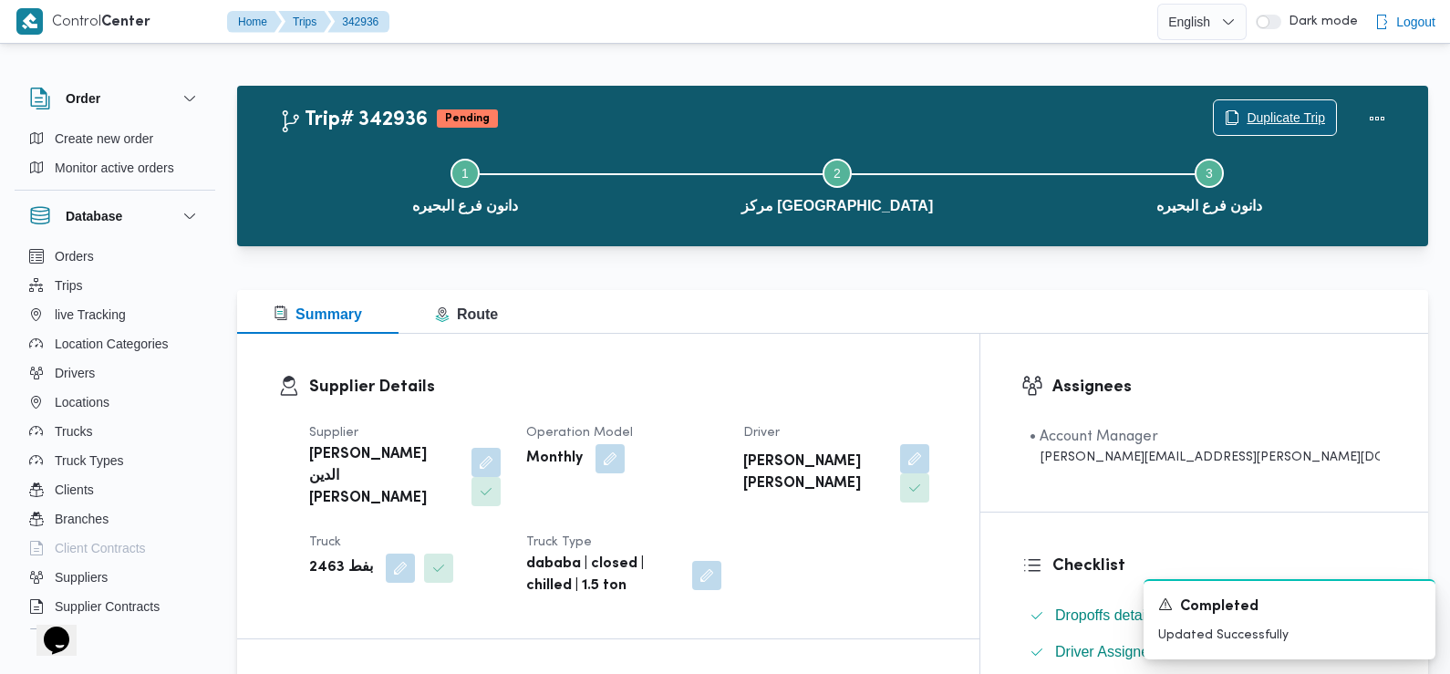
click at [1300, 116] on span "Duplicate Trip" at bounding box center [1286, 118] width 78 height 22
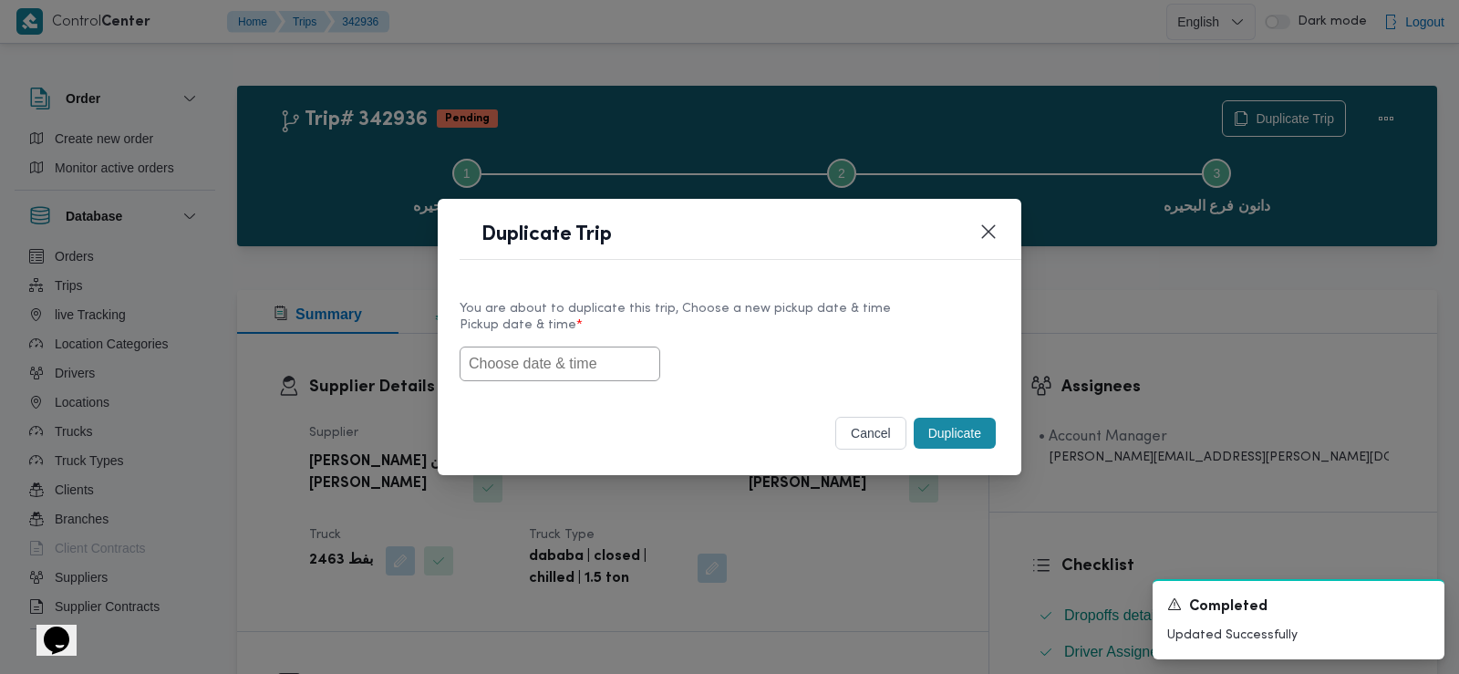
click at [575, 361] on input "text" at bounding box center [560, 364] width 201 height 35
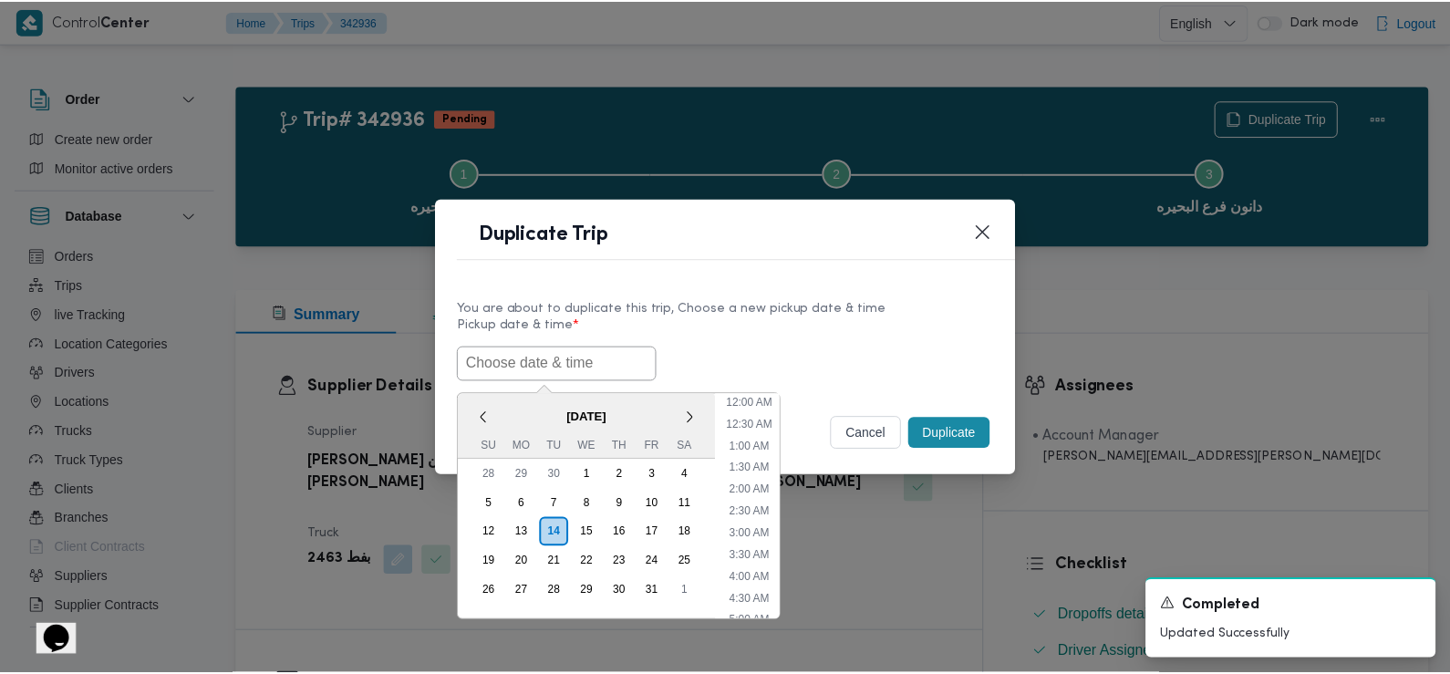
scroll to position [465, 0]
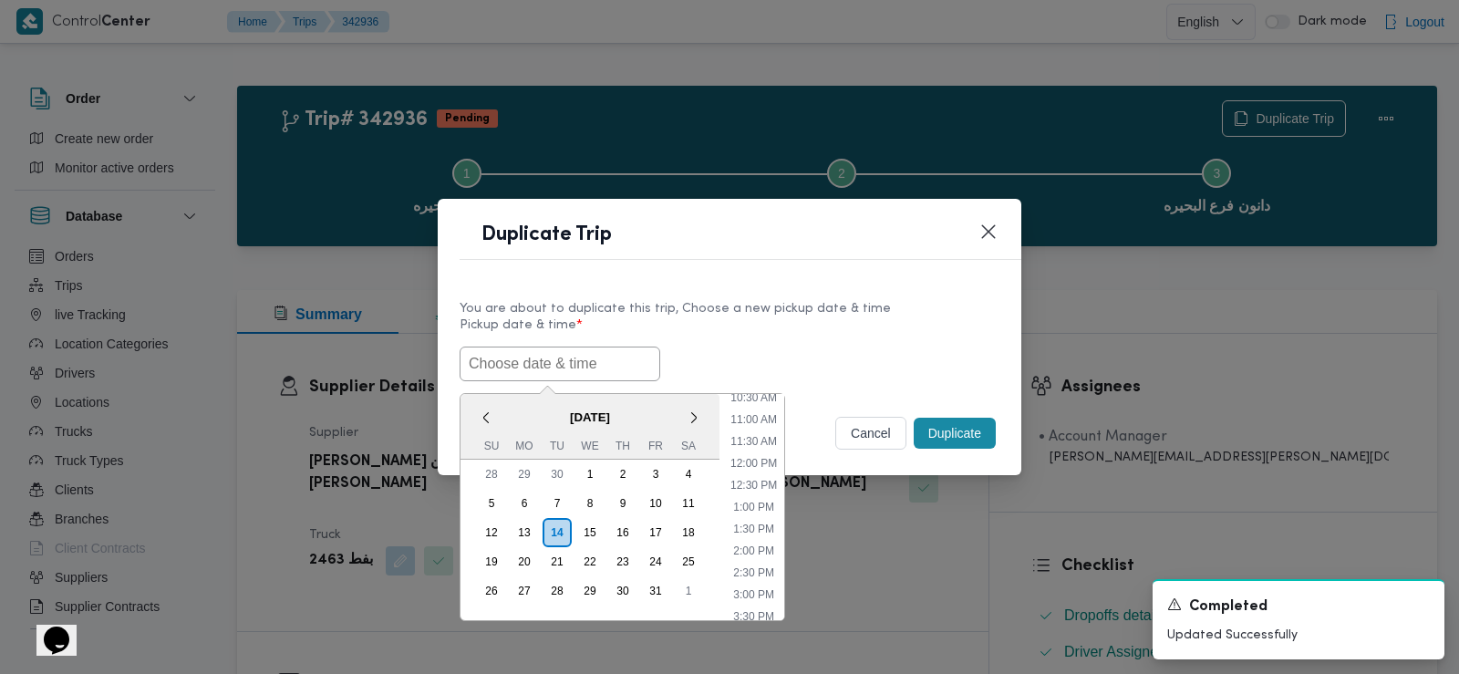
paste input "15/10/2025 6:30AM"
type input "15/10/2025 6:30AM"
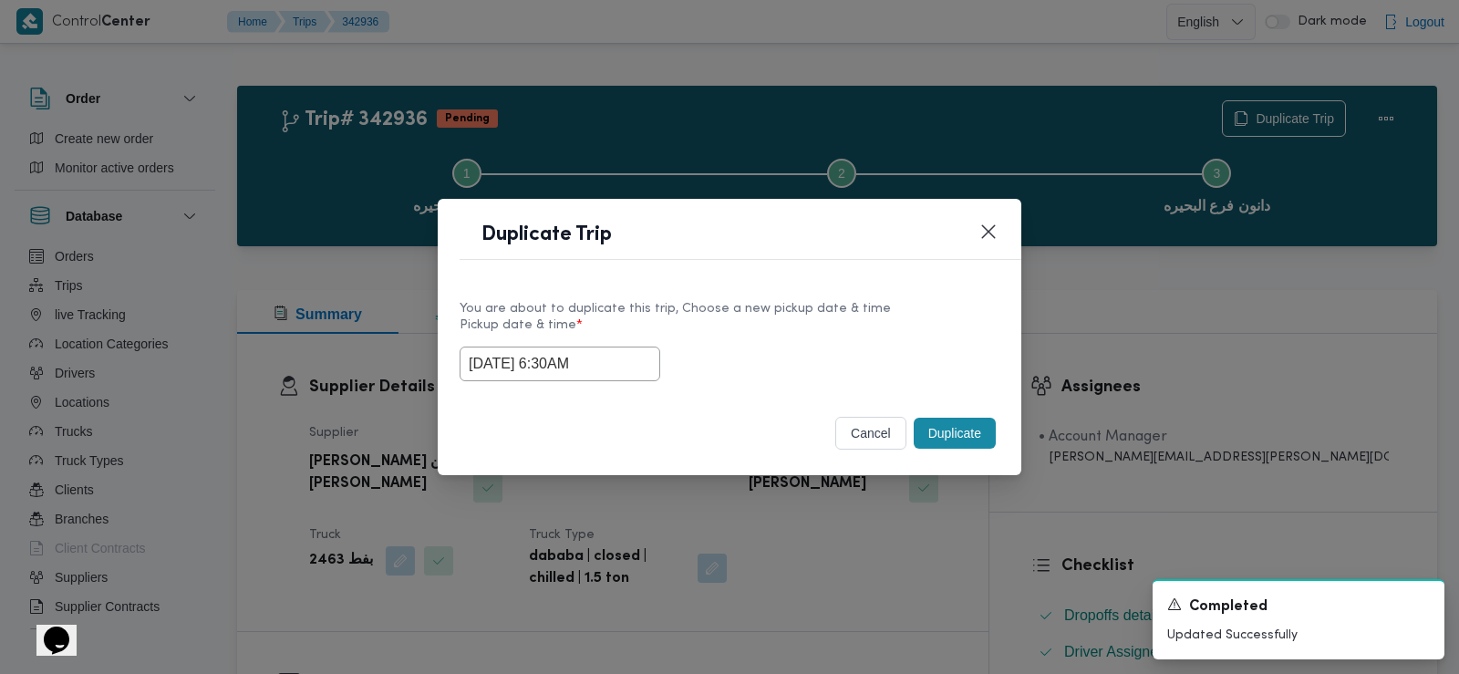
click at [930, 431] on button "Duplicate" at bounding box center [955, 433] width 82 height 31
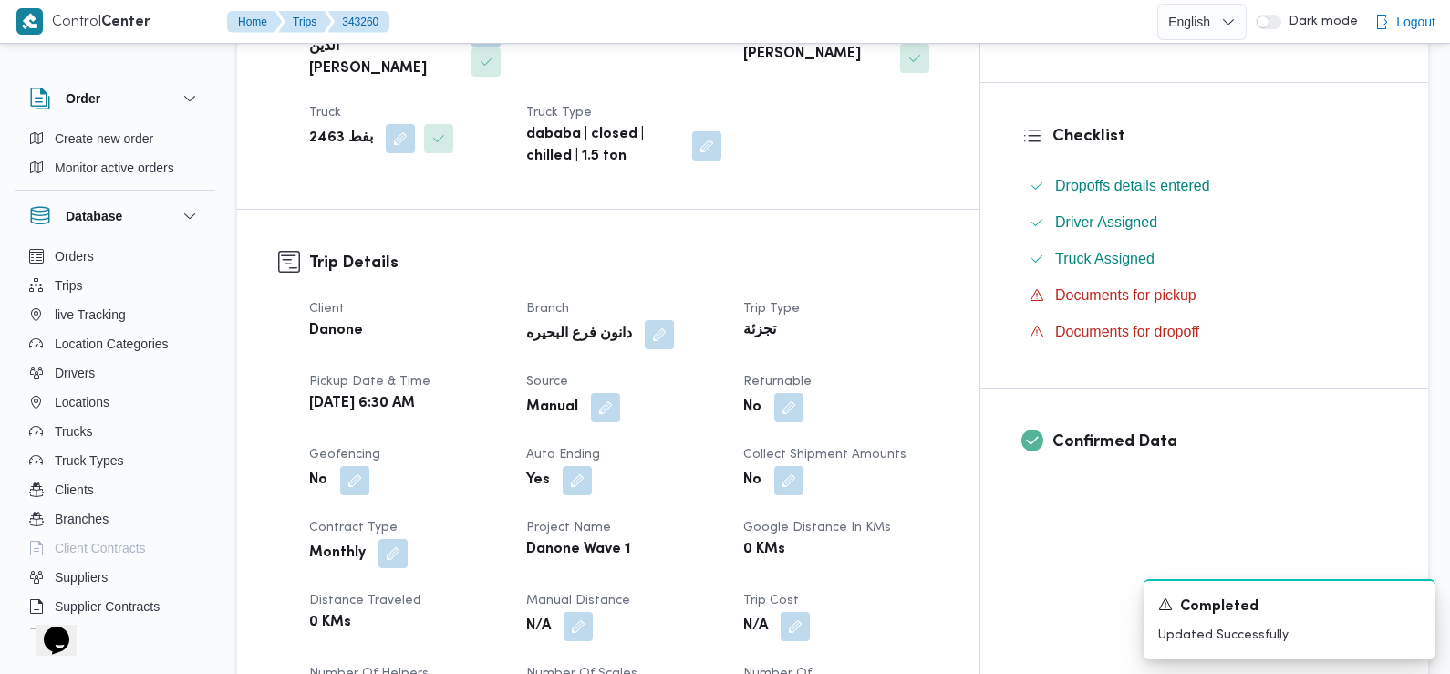
scroll to position [431, 0]
click at [803, 390] on button "button" at bounding box center [788, 404] width 29 height 29
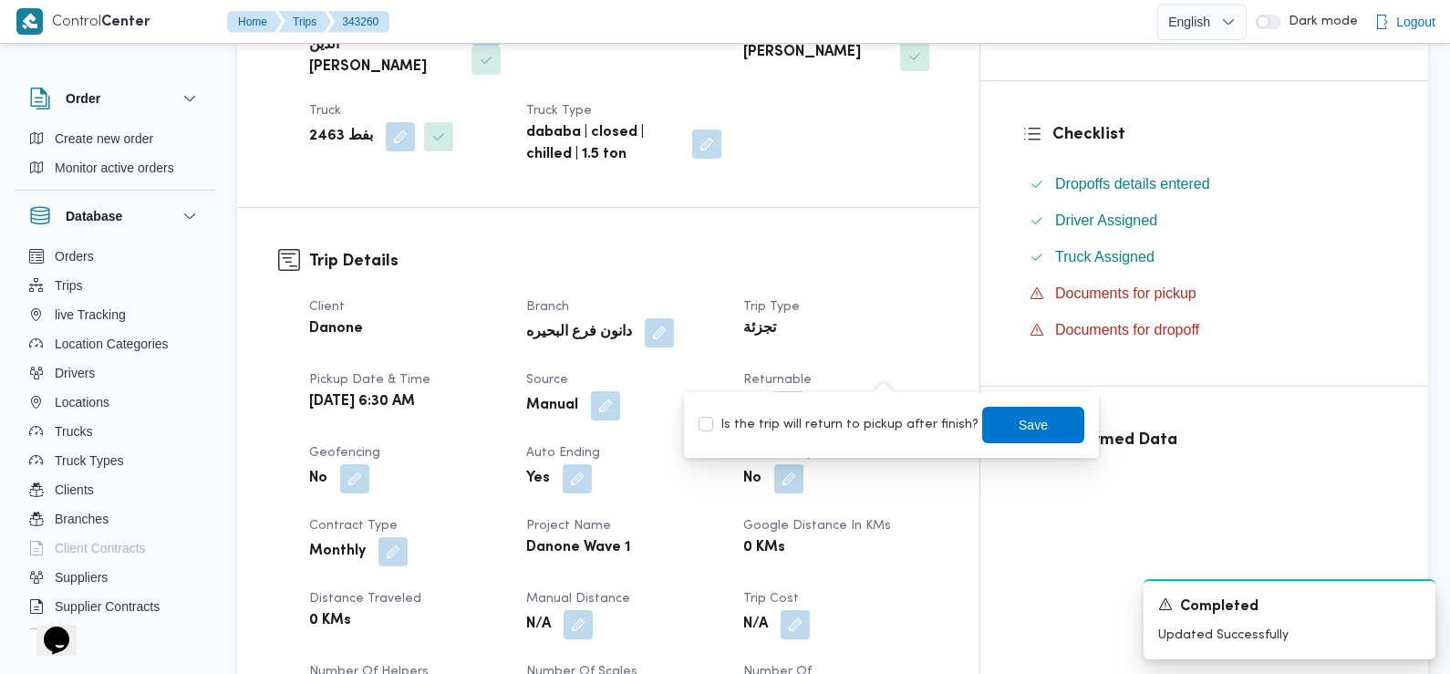
click at [873, 428] on label "Is the trip will return to pickup after finish?" at bounding box center [838, 425] width 280 height 22
checkbox input "true"
click at [1030, 421] on span "Save" at bounding box center [1033, 424] width 102 height 36
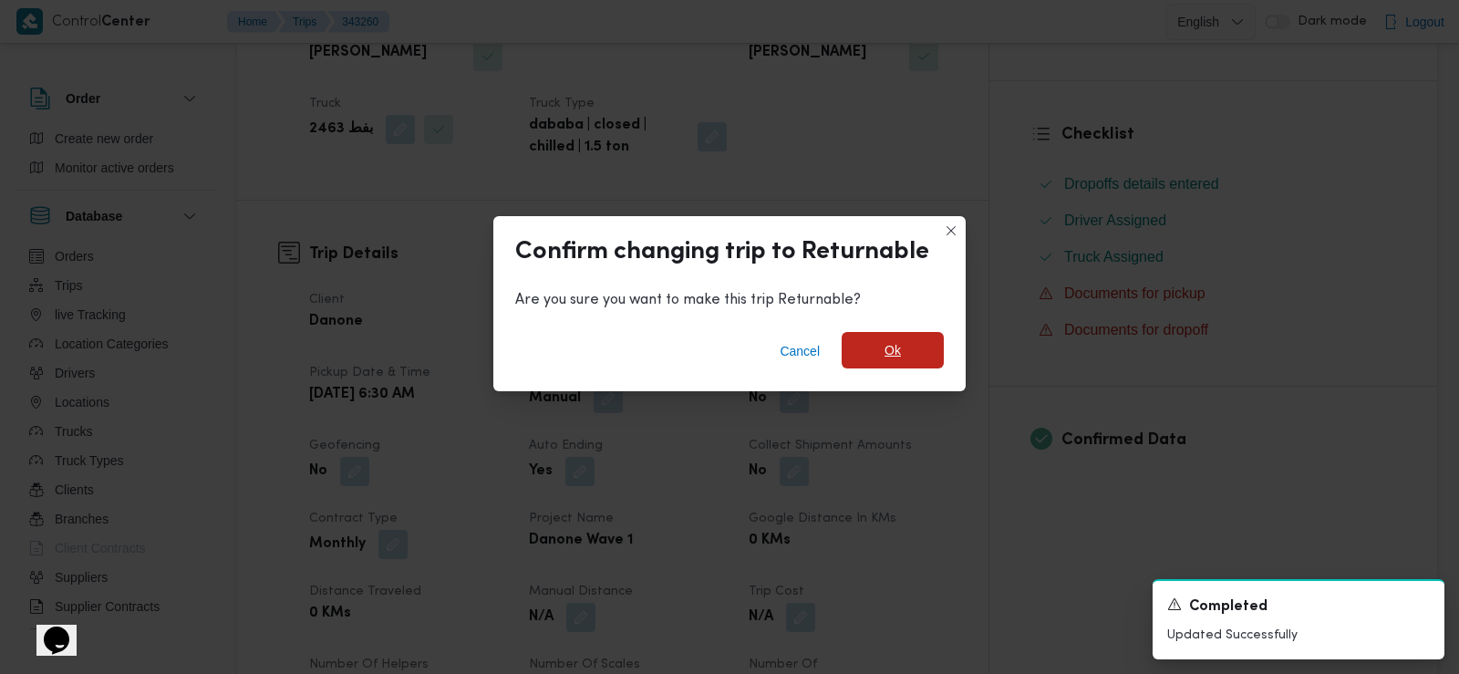
click at [899, 357] on span "Ok" at bounding box center [893, 350] width 16 height 22
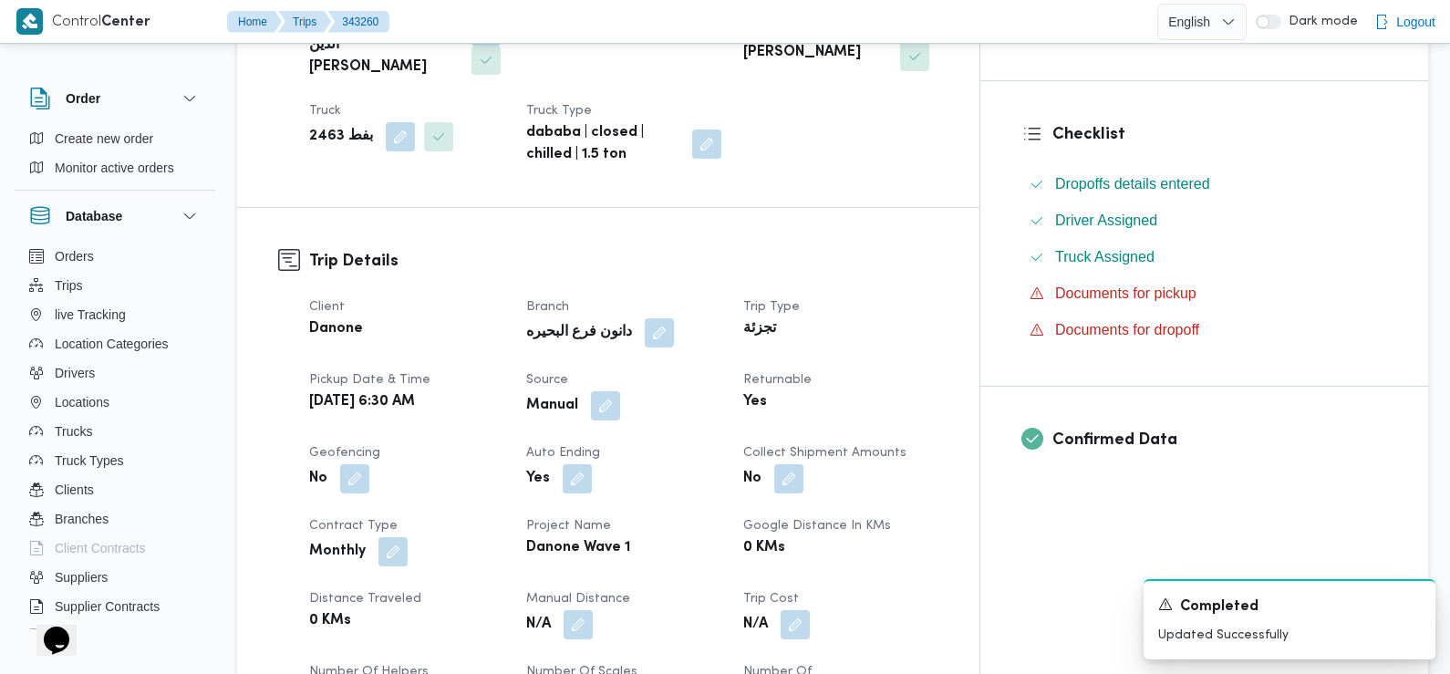
click at [482, 515] on dt "Contract Type" at bounding box center [406, 526] width 195 height 22
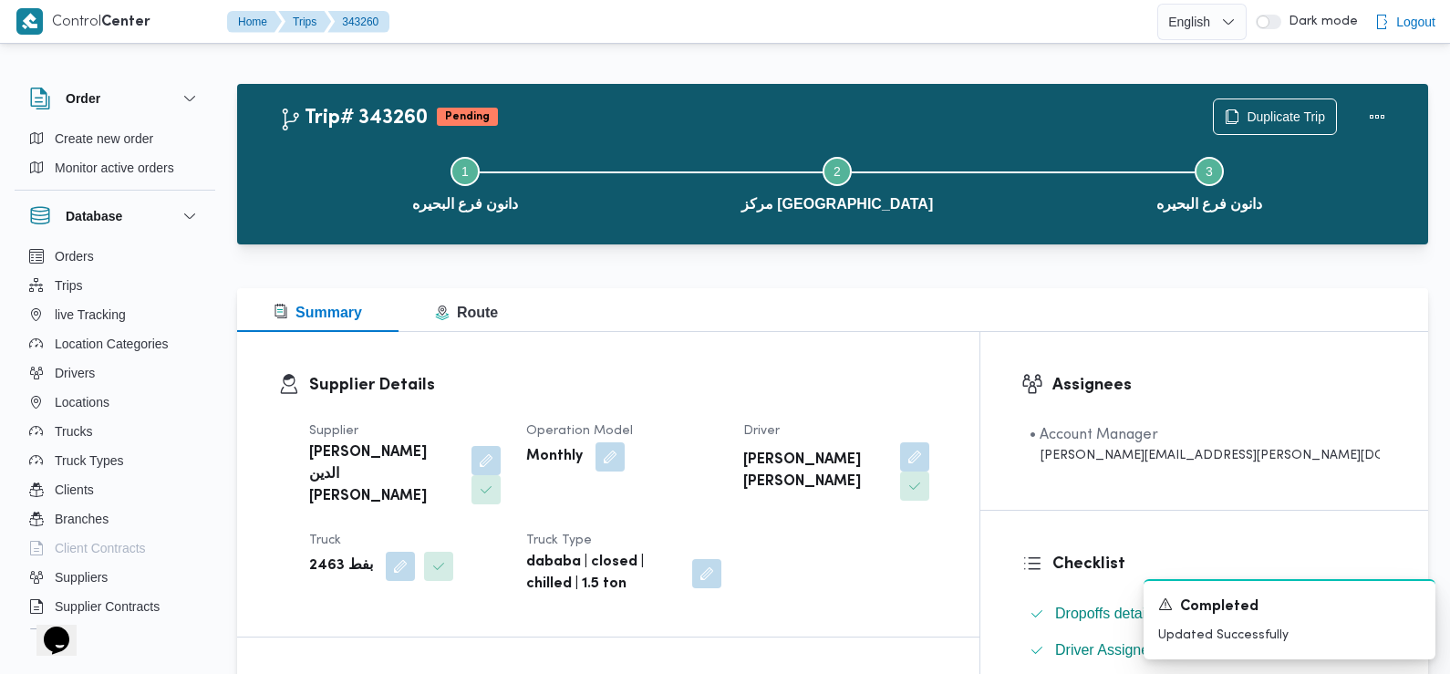
scroll to position [0, 0]
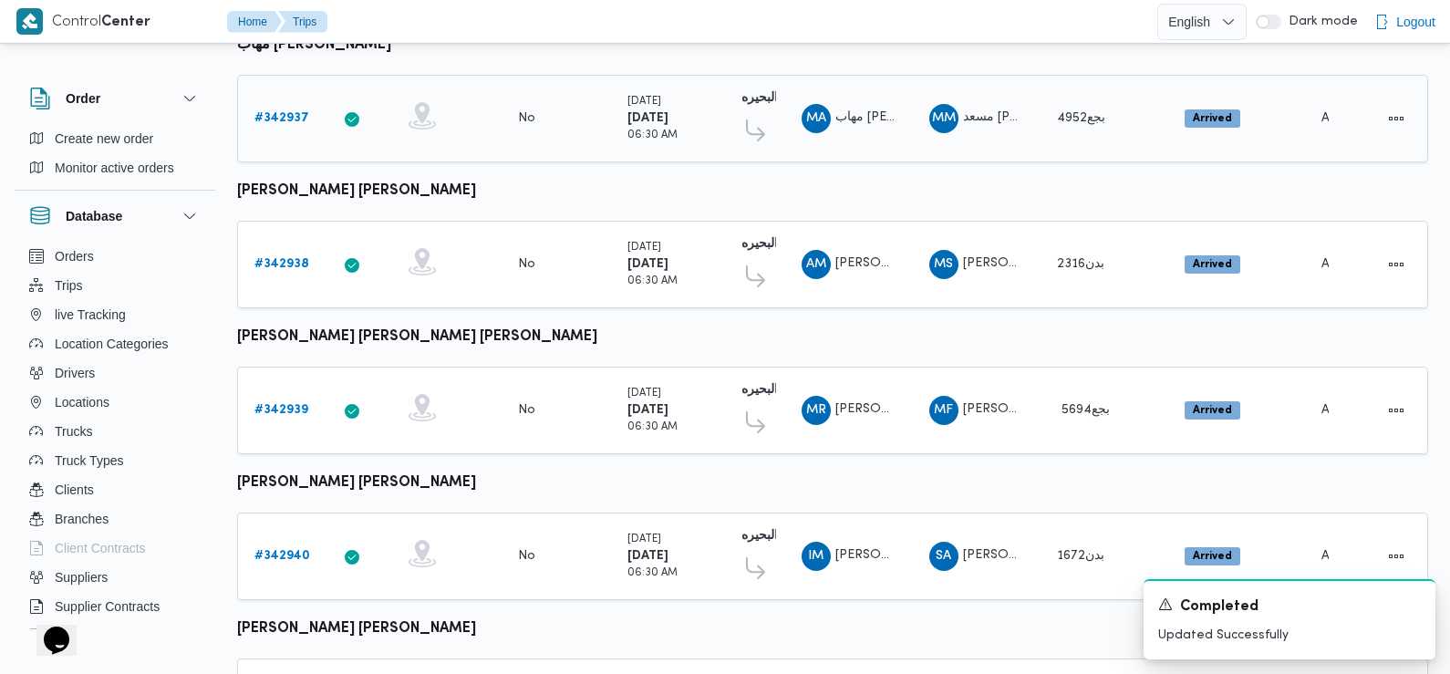
scroll to position [1527, 0]
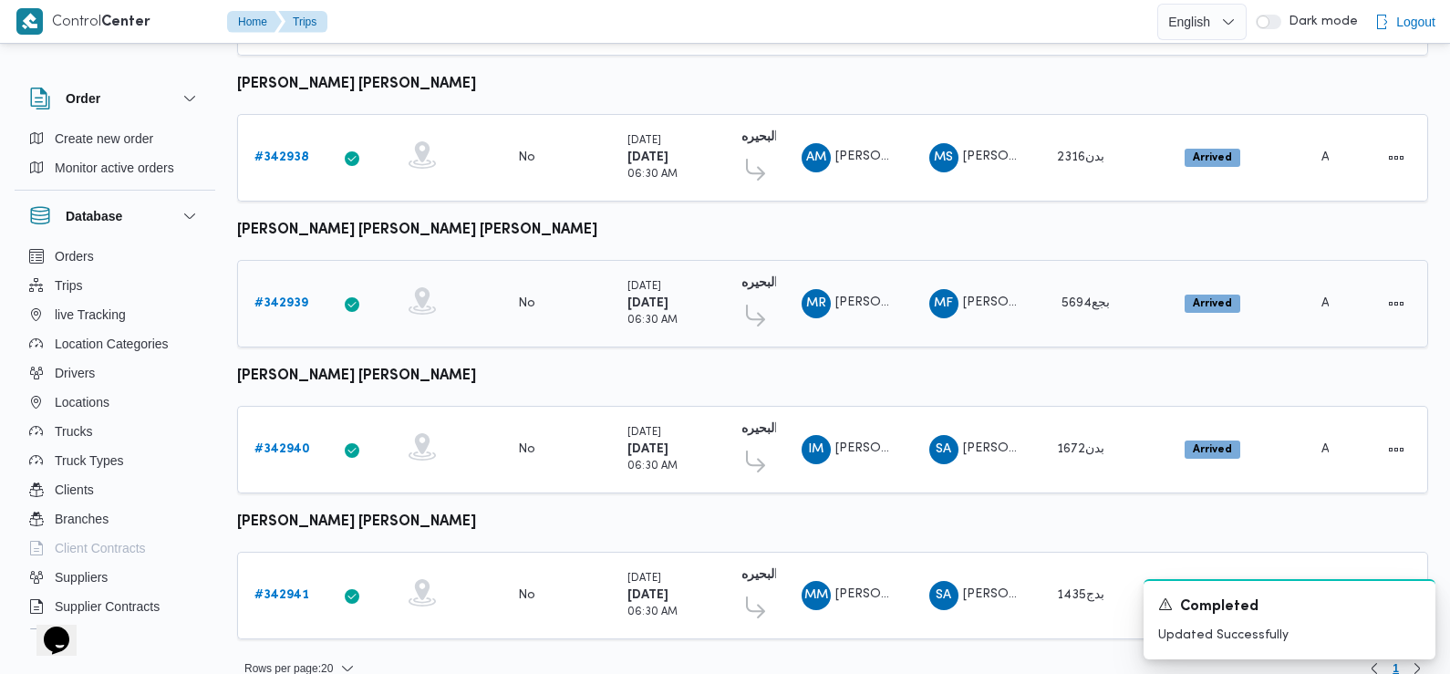
click at [293, 297] on b "# 342939" at bounding box center [281, 303] width 54 height 12
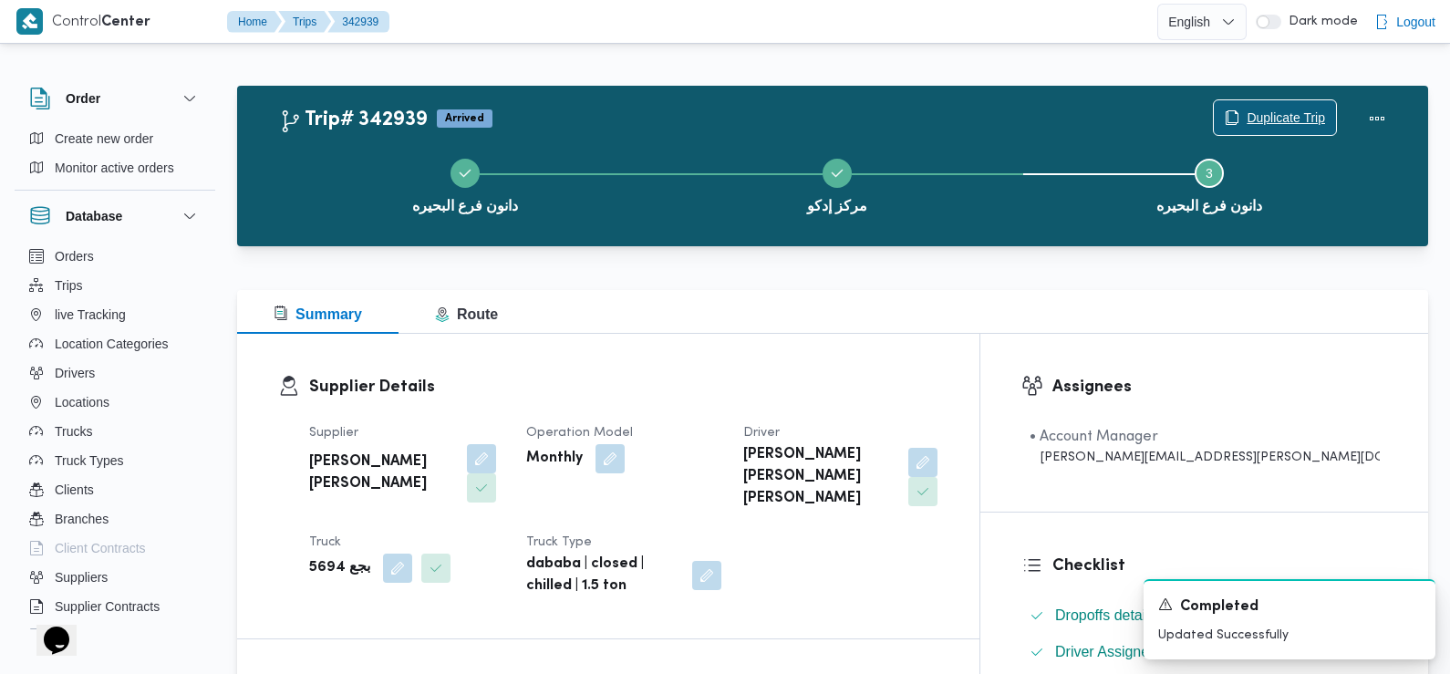
click at [1277, 120] on span "Duplicate Trip" at bounding box center [1286, 118] width 78 height 22
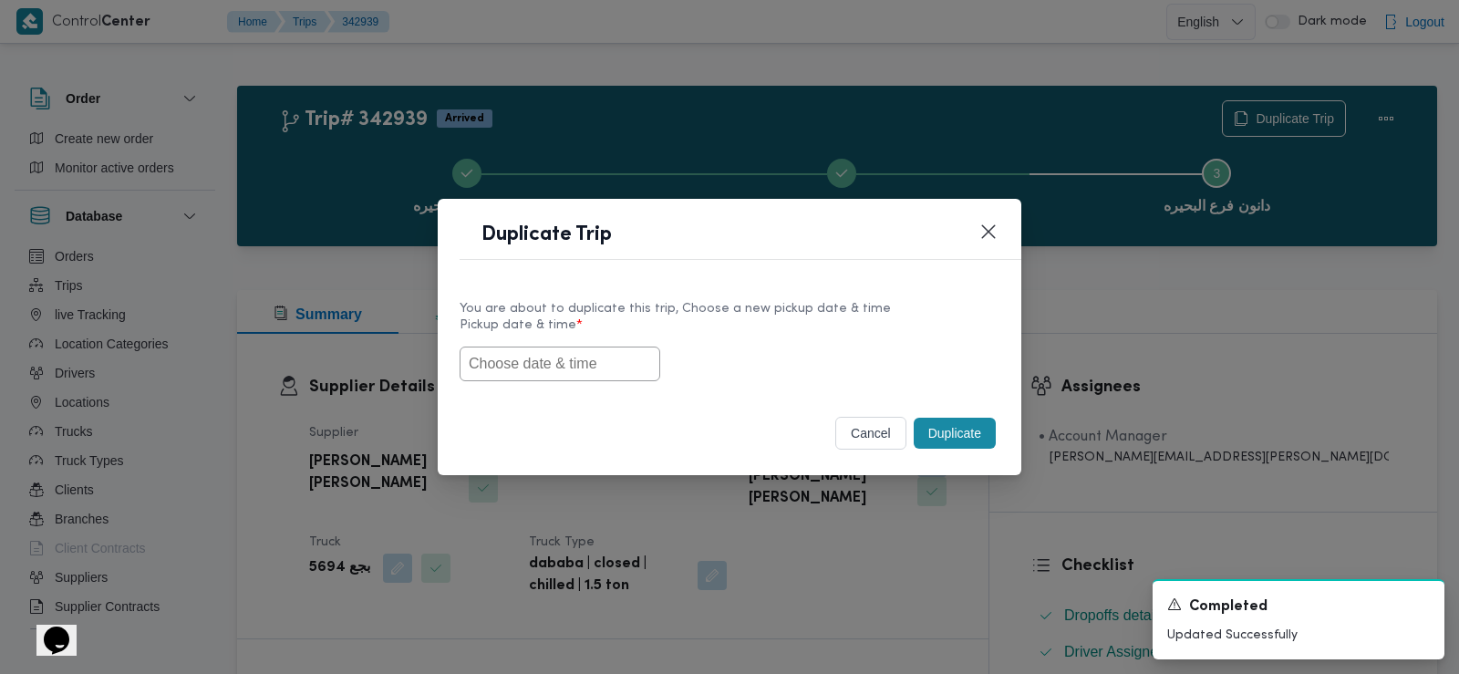
click at [580, 371] on input "text" at bounding box center [560, 364] width 201 height 35
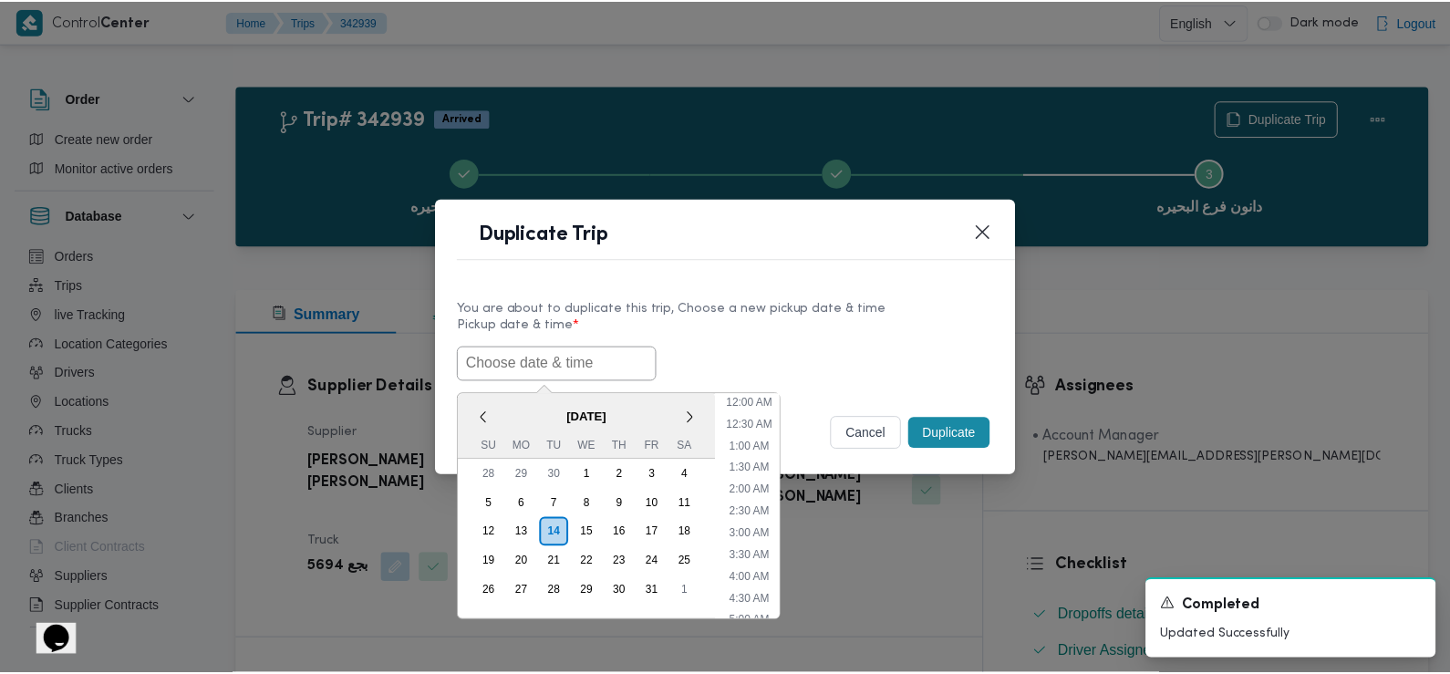
scroll to position [465, 0]
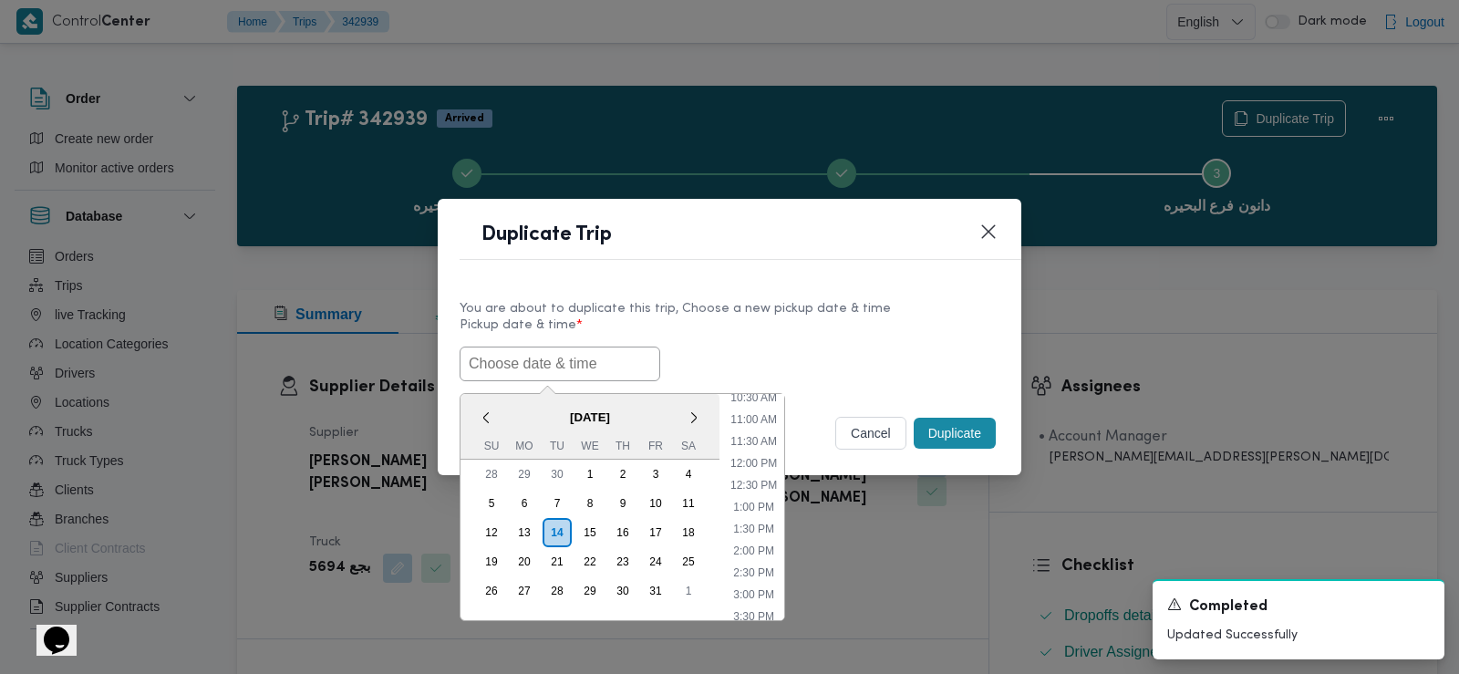
paste input "15/10/2025 6:30AM"
type input "15/10/2025 6:30AM"
click at [780, 341] on label "Pickup date & time *" at bounding box center [730, 332] width 540 height 28
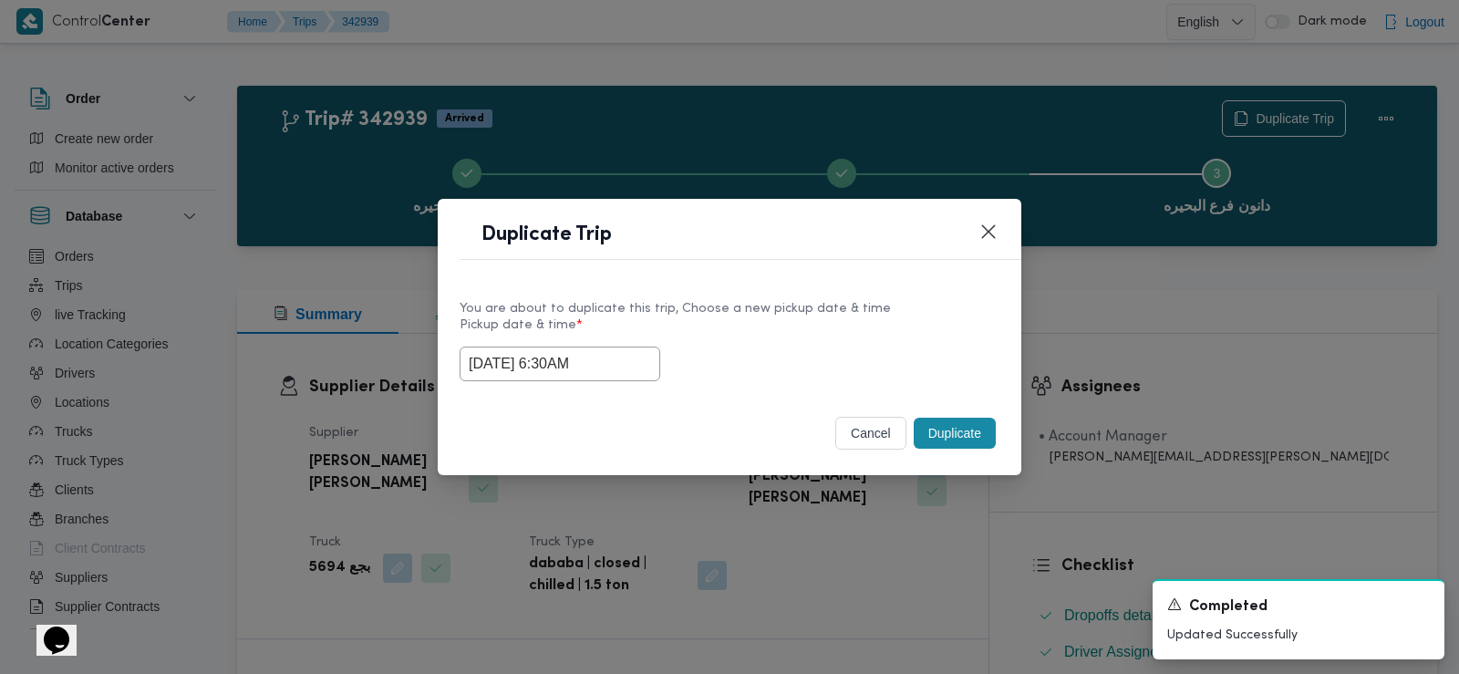
click at [958, 435] on button "Duplicate" at bounding box center [955, 433] width 82 height 31
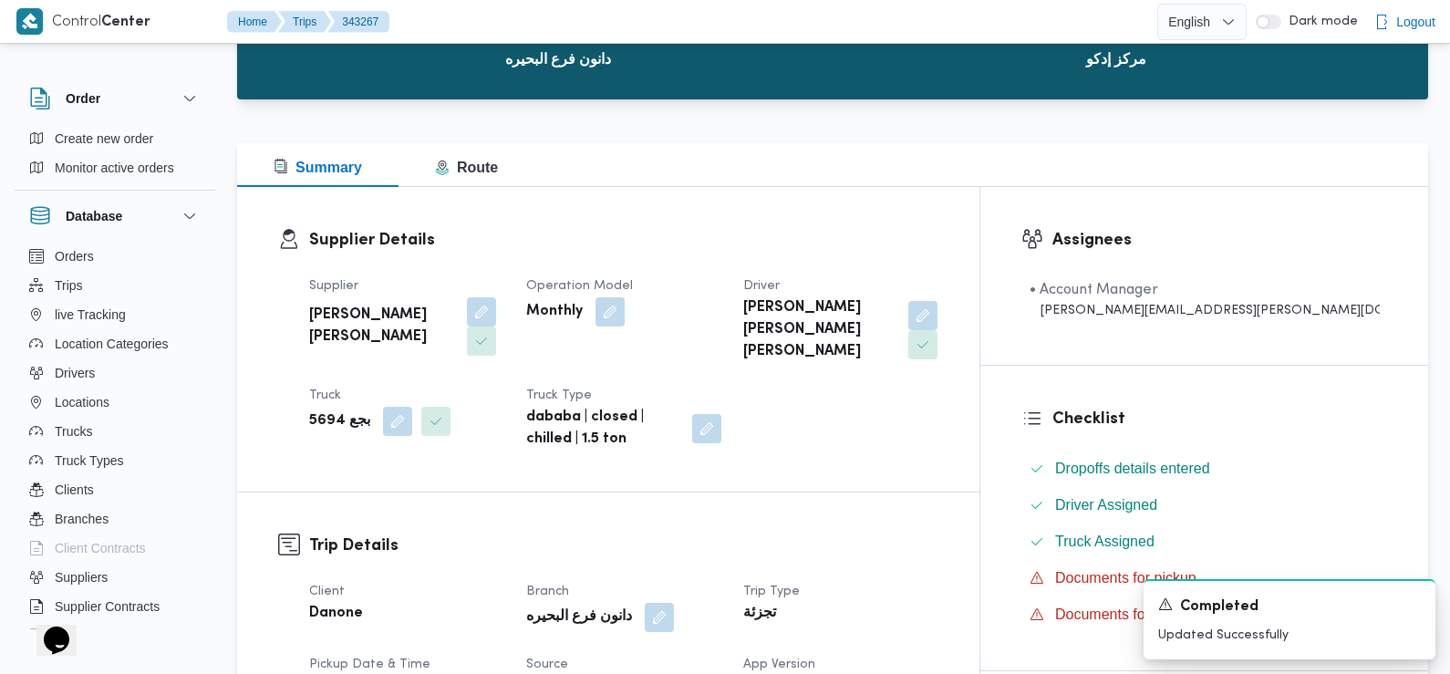
scroll to position [383, 0]
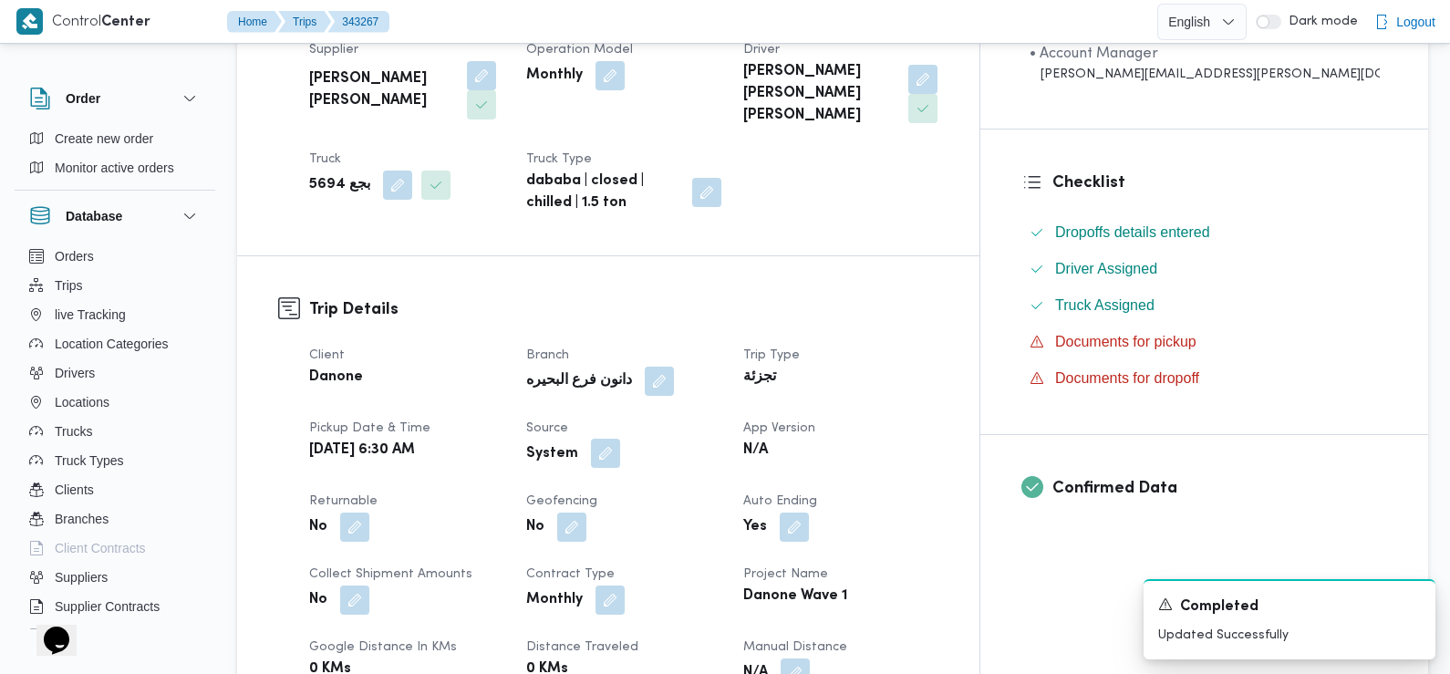
click at [620, 439] on button "button" at bounding box center [605, 453] width 29 height 29
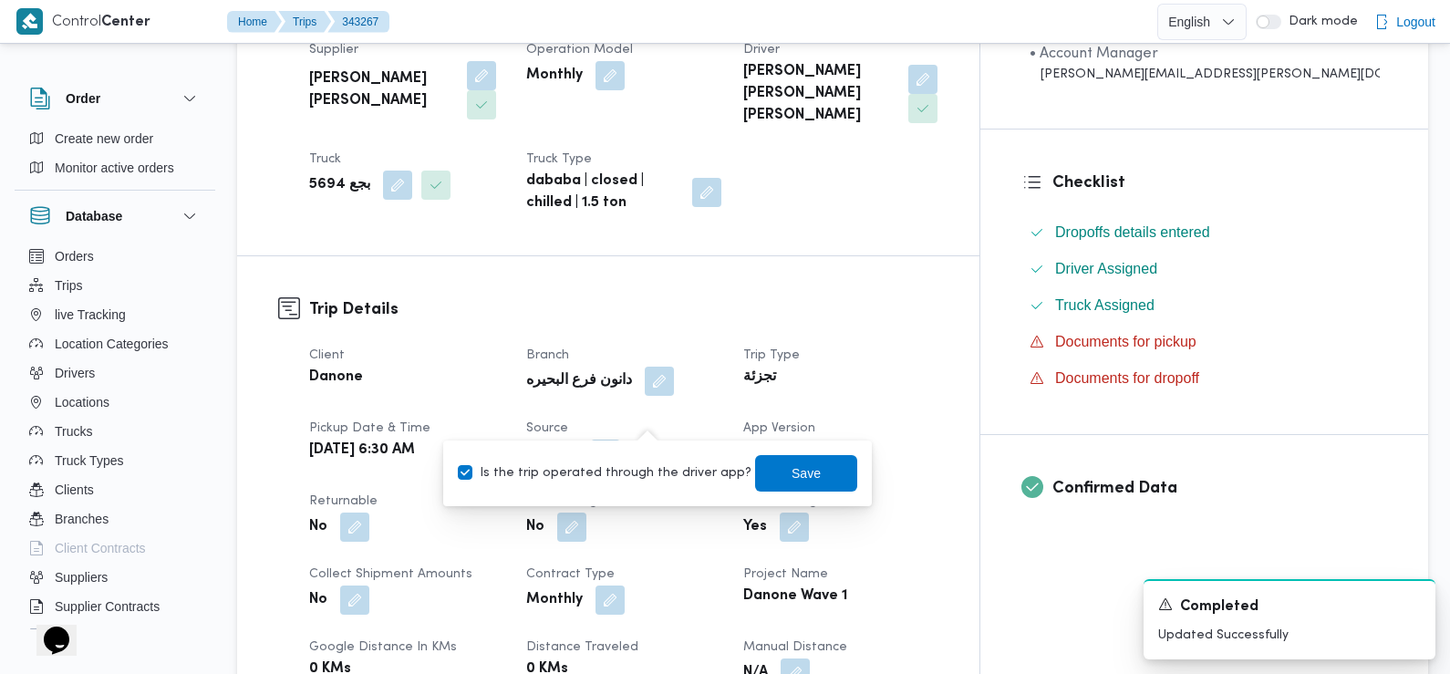
click at [654, 476] on label "Is the trip operated through the driver app?" at bounding box center [605, 473] width 294 height 22
checkbox input "false"
click at [791, 476] on span "Save" at bounding box center [805, 472] width 29 height 22
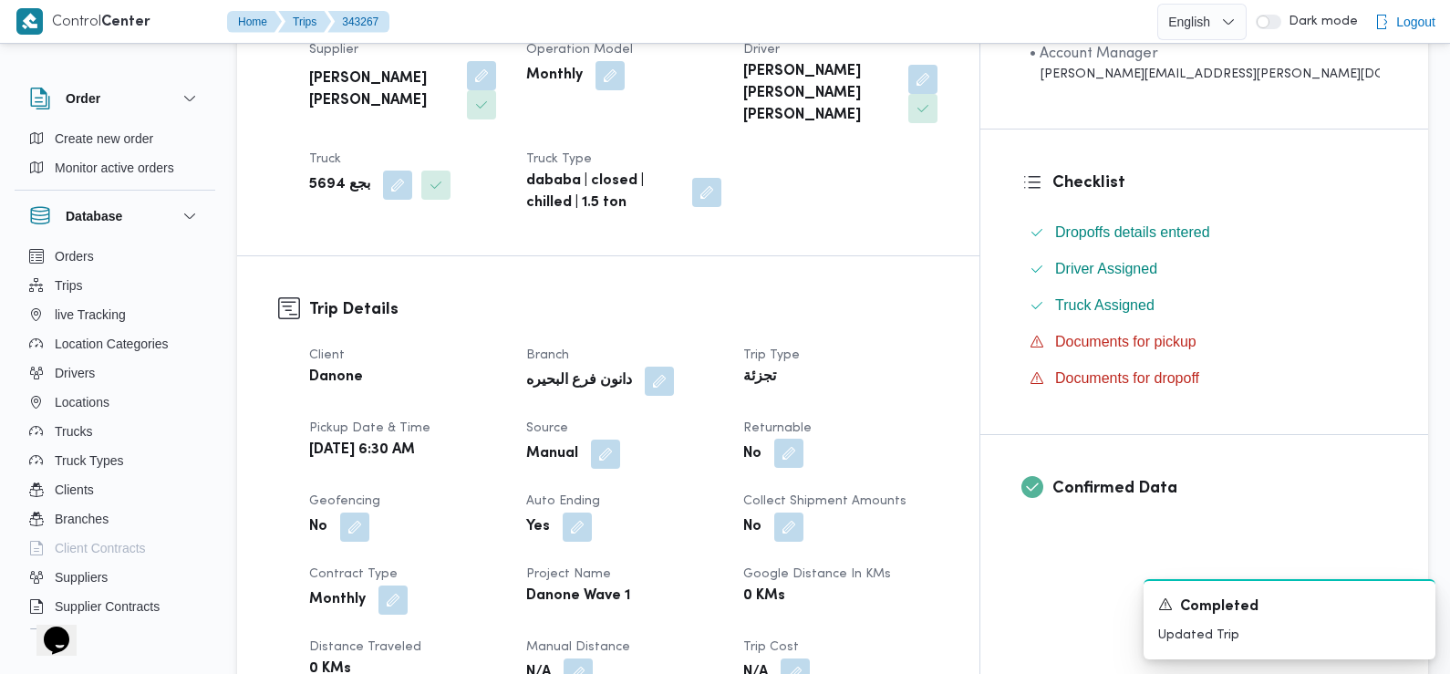
click at [803, 439] on button "button" at bounding box center [788, 453] width 29 height 29
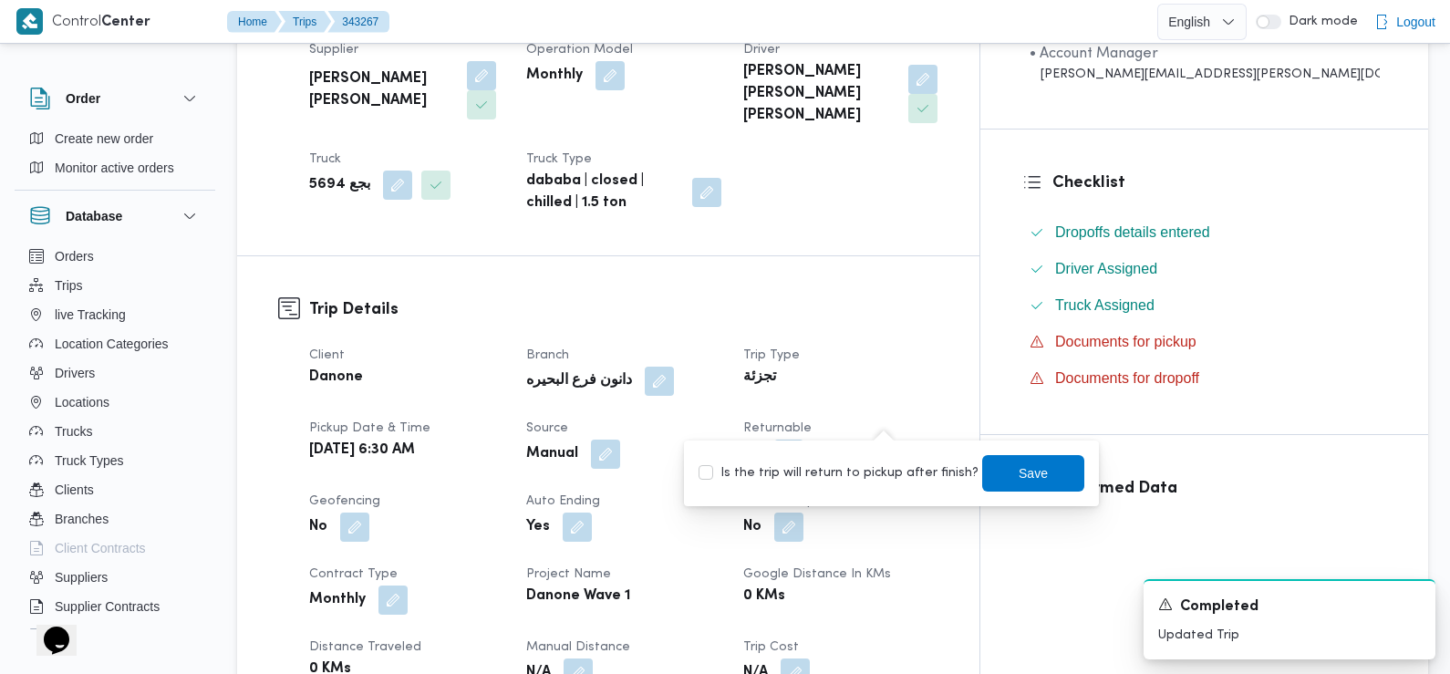
click at [878, 475] on label "Is the trip will return to pickup after finish?" at bounding box center [838, 473] width 280 height 22
checkbox input "true"
click at [1029, 475] on span "Save" at bounding box center [1033, 472] width 29 height 22
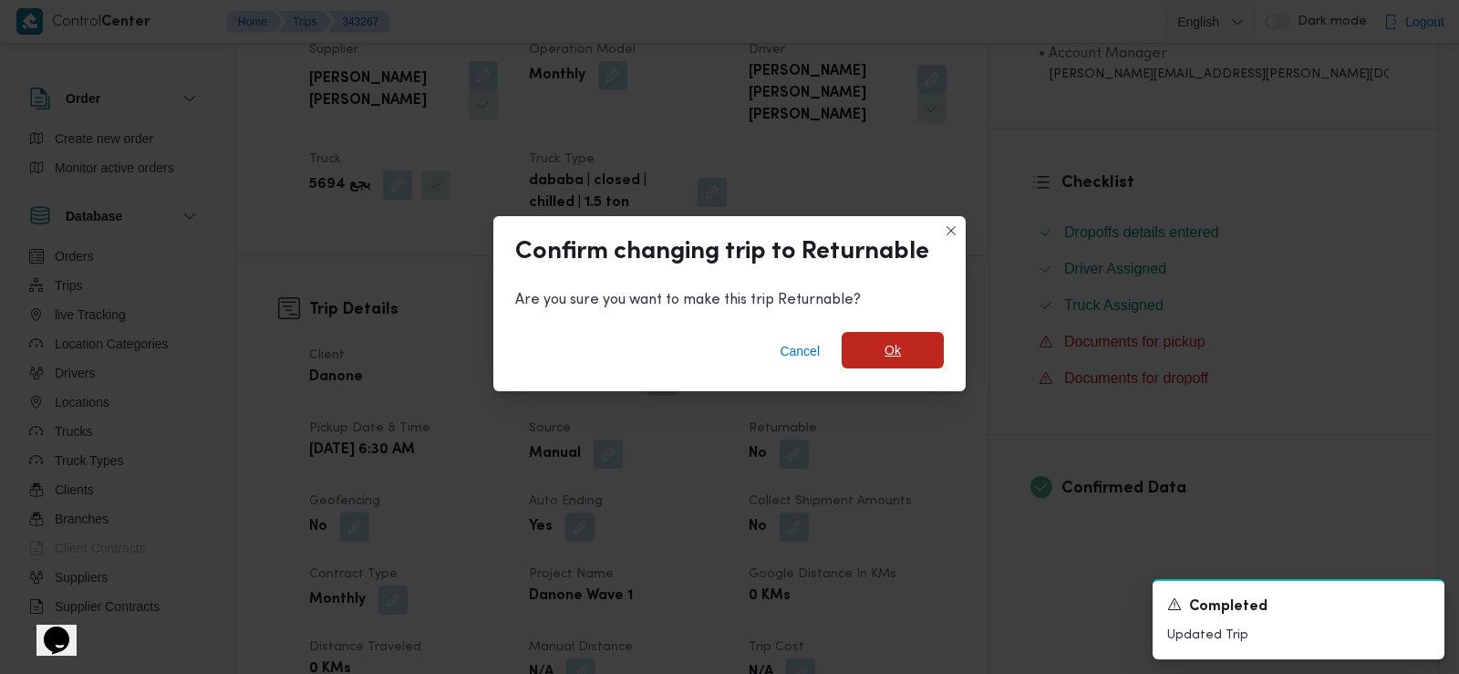
click at [899, 347] on span "Ok" at bounding box center [893, 350] width 16 height 22
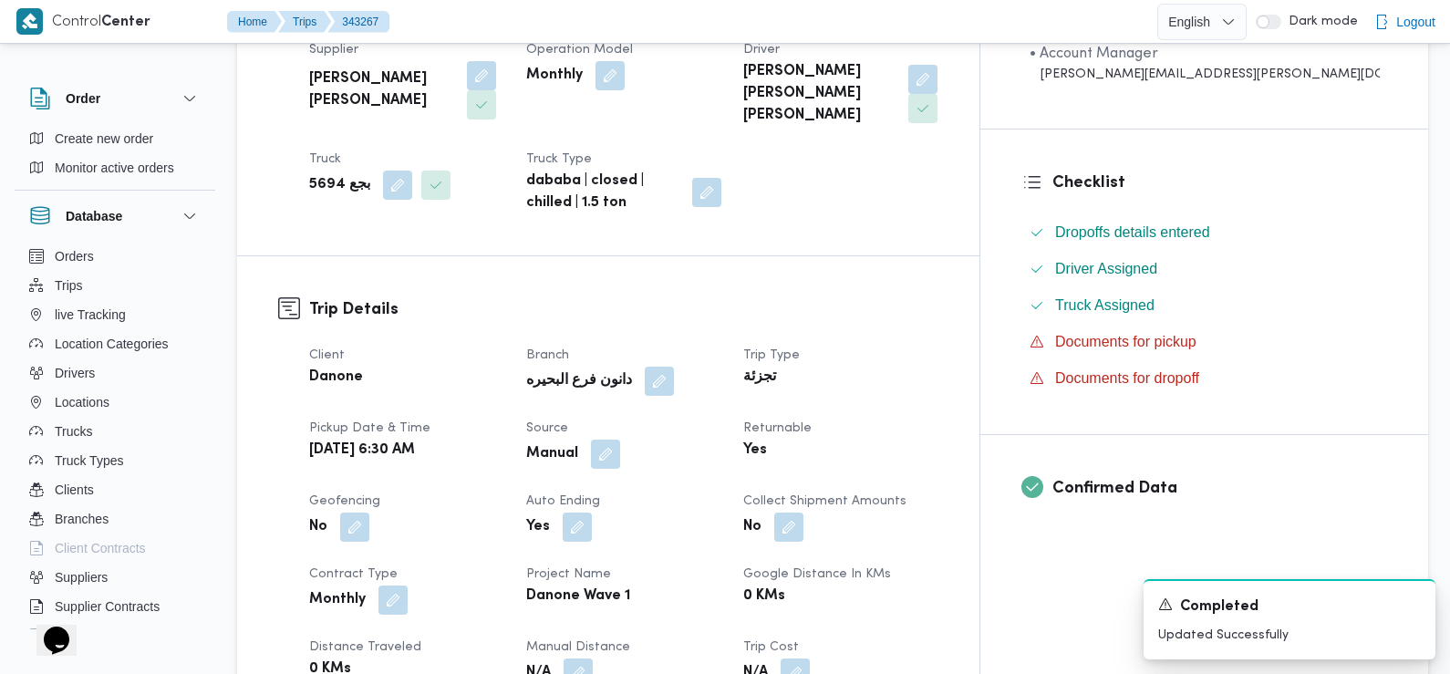
click at [723, 438] on div "Manual" at bounding box center [623, 454] width 199 height 33
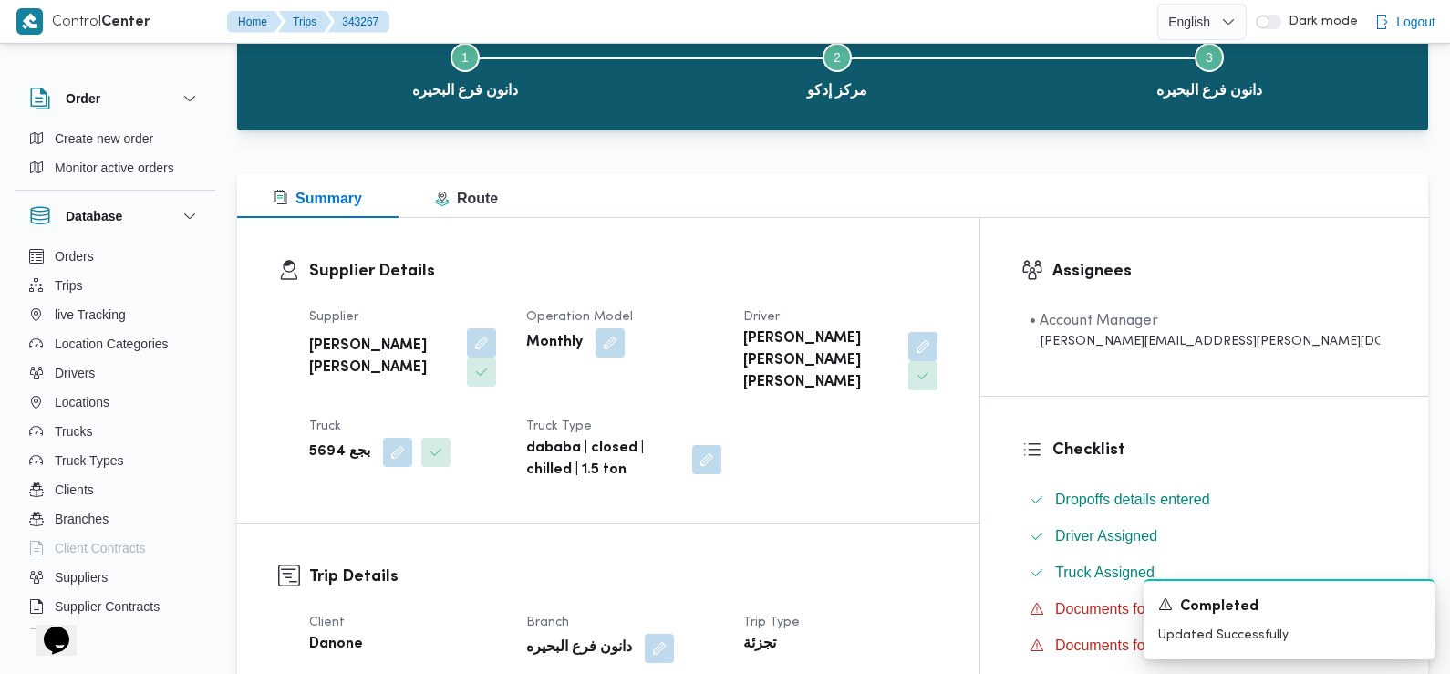
scroll to position [0, 0]
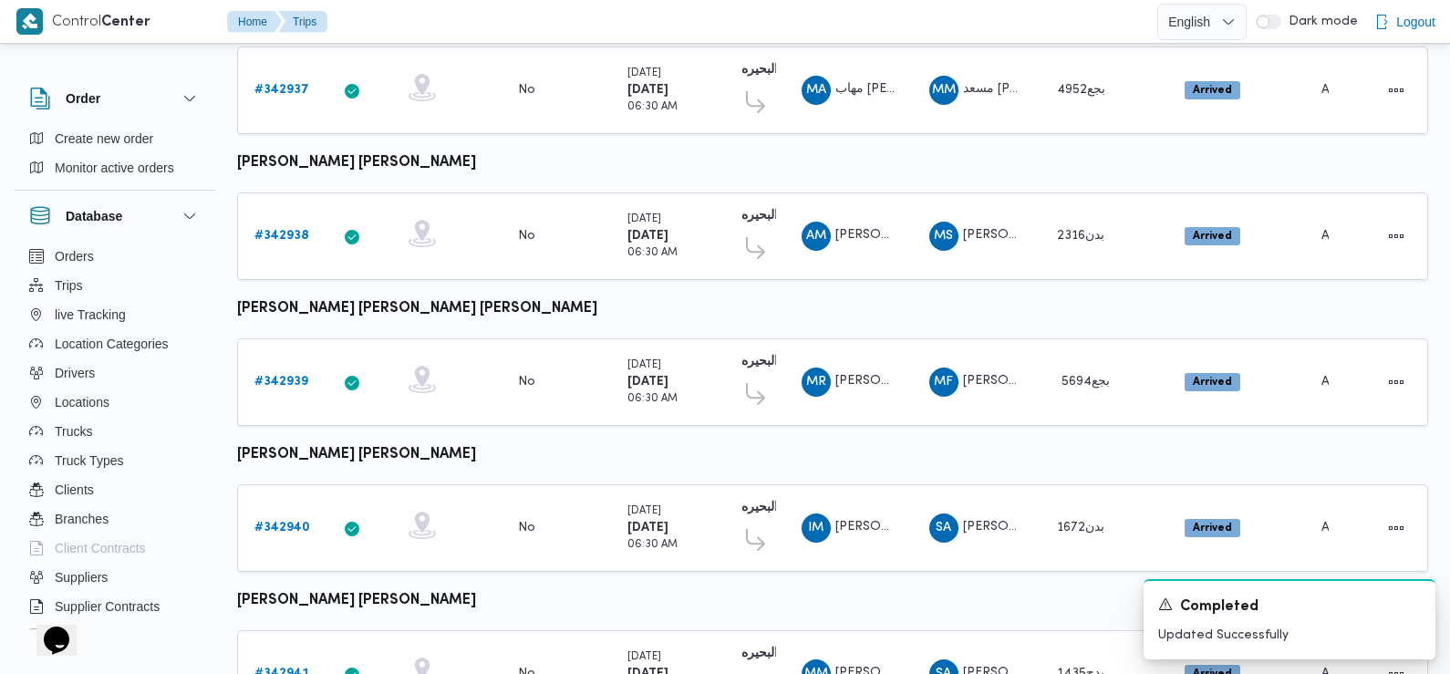
scroll to position [1532, 0]
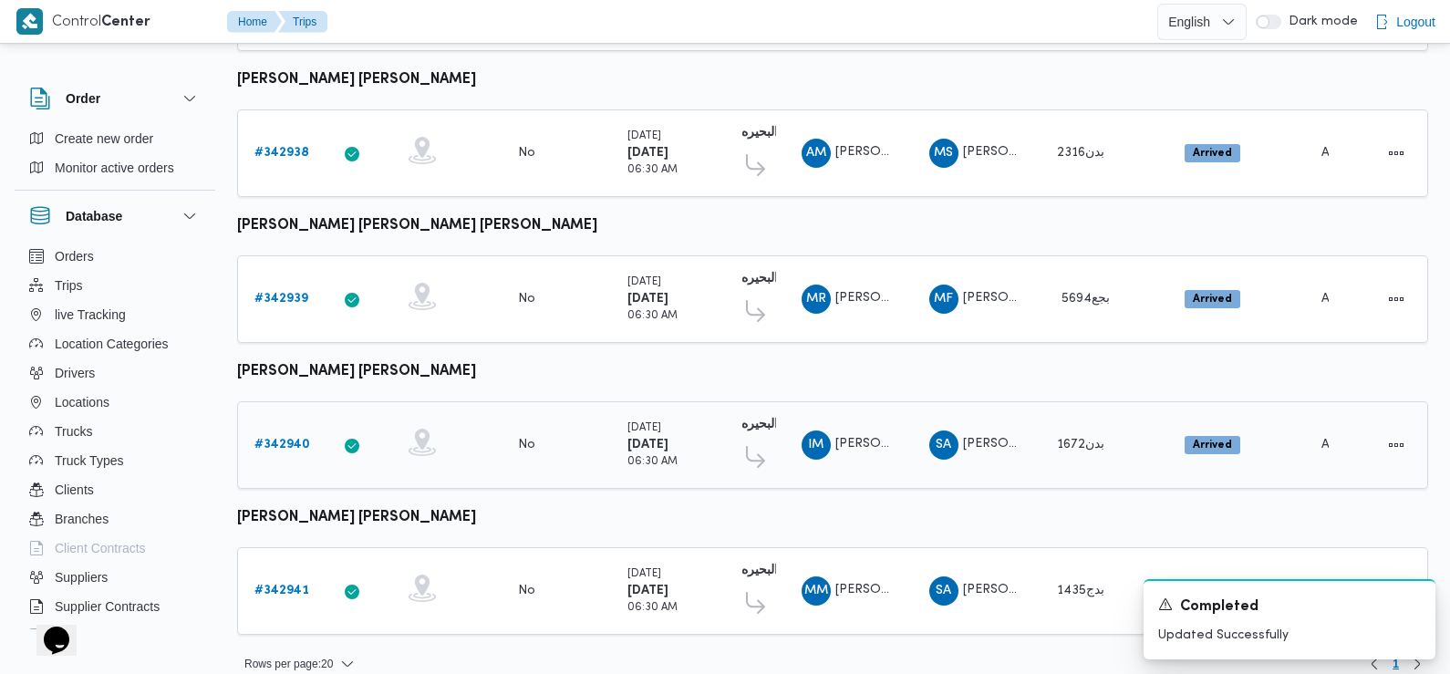
click at [1068, 439] on span "بدن1672" at bounding box center [1080, 445] width 47 height 12
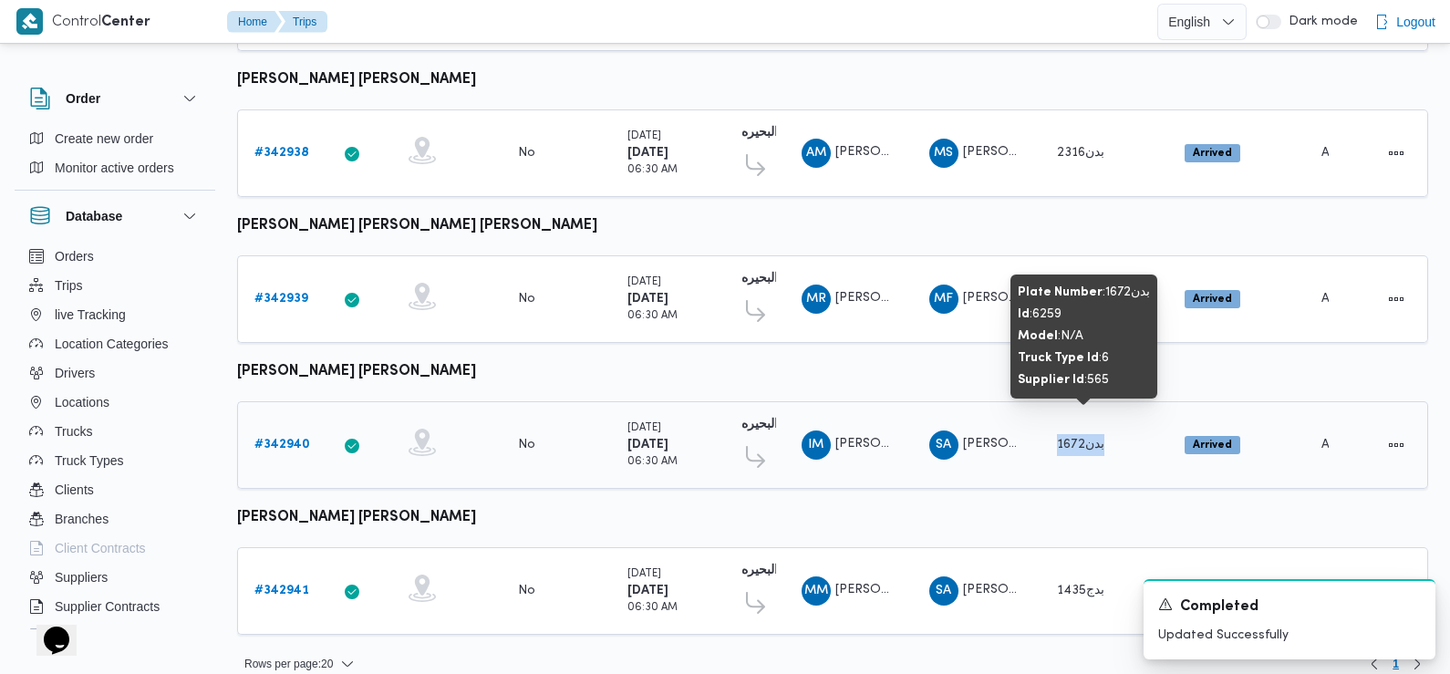
click at [1068, 439] on span "بدن1672" at bounding box center [1080, 445] width 47 height 12
copy span "بدن1672"
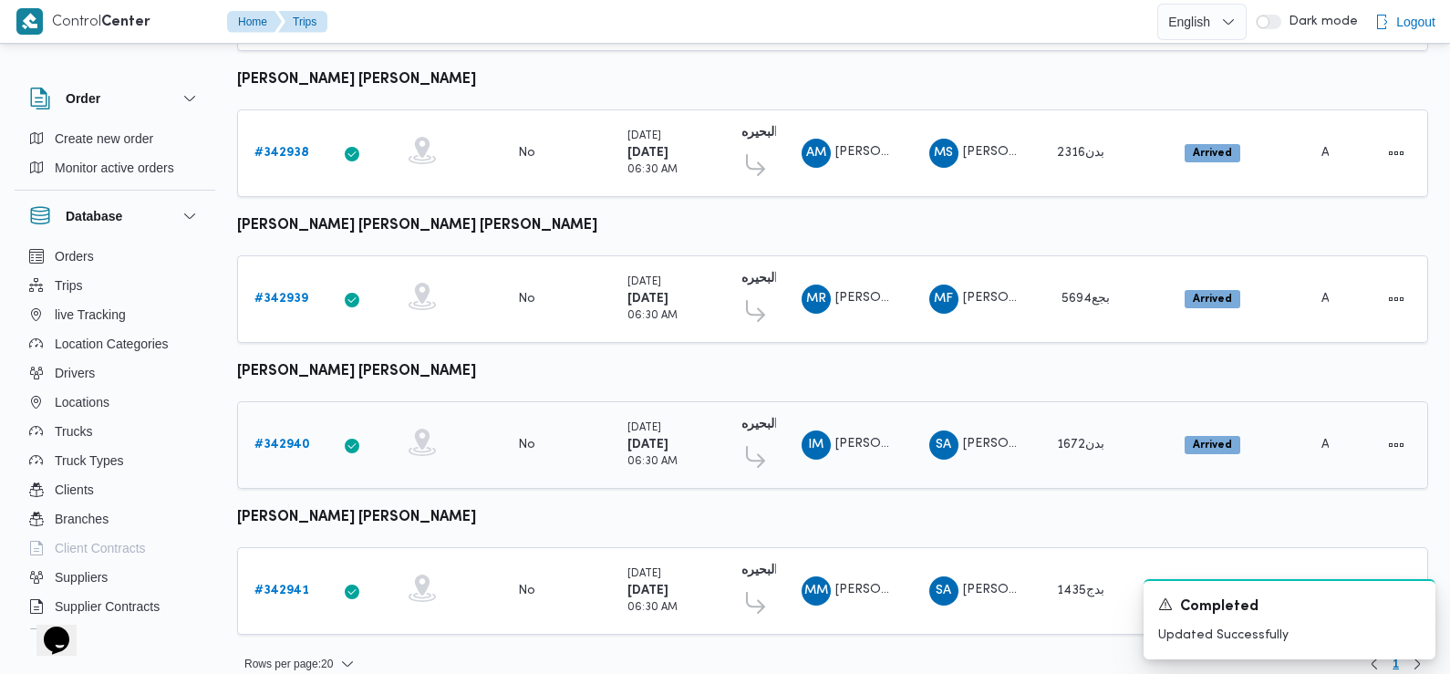
click at [756, 446] on icon at bounding box center [755, 457] width 19 height 22
click at [288, 439] on b "# 342940" at bounding box center [282, 445] width 56 height 12
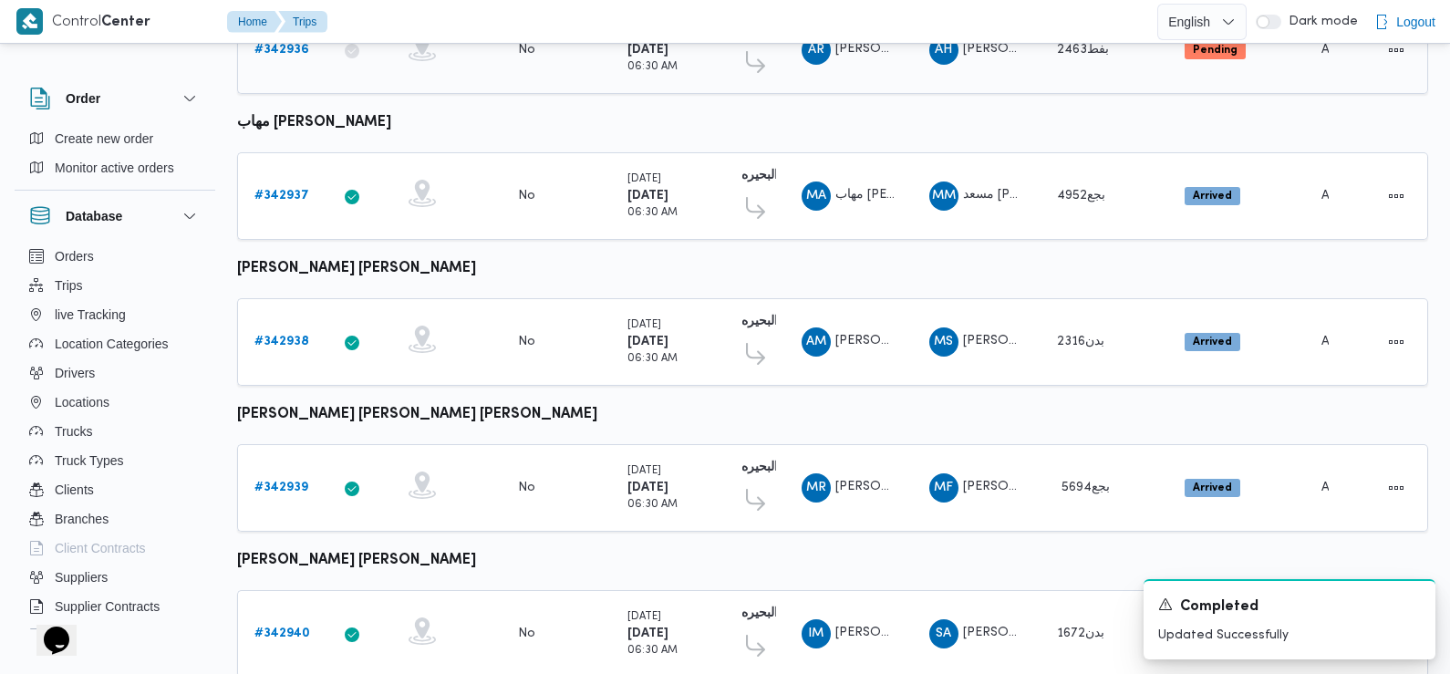
scroll to position [1532, 0]
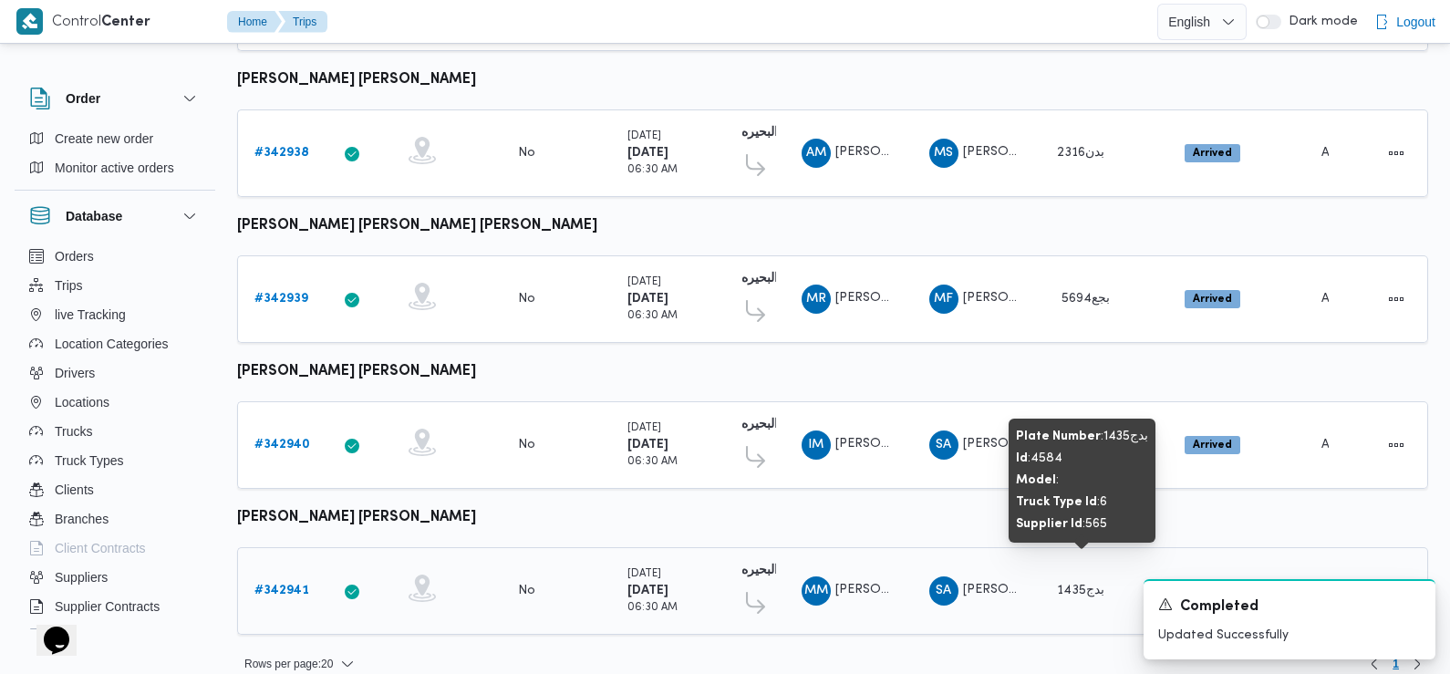
click at [1078, 585] on span "بدج1435" at bounding box center [1080, 591] width 47 height 12
copy span "بدج1435"
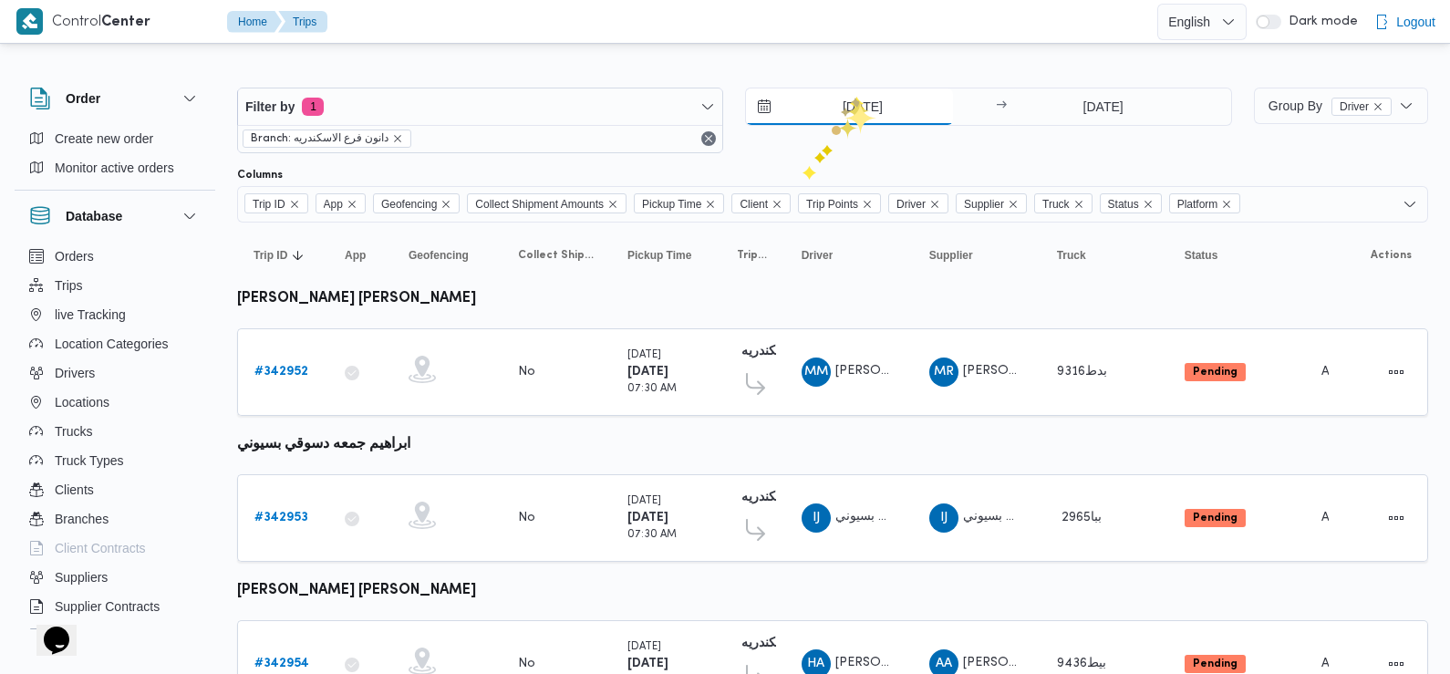
click at [854, 109] on input "14/10/2025" at bounding box center [849, 106] width 207 height 36
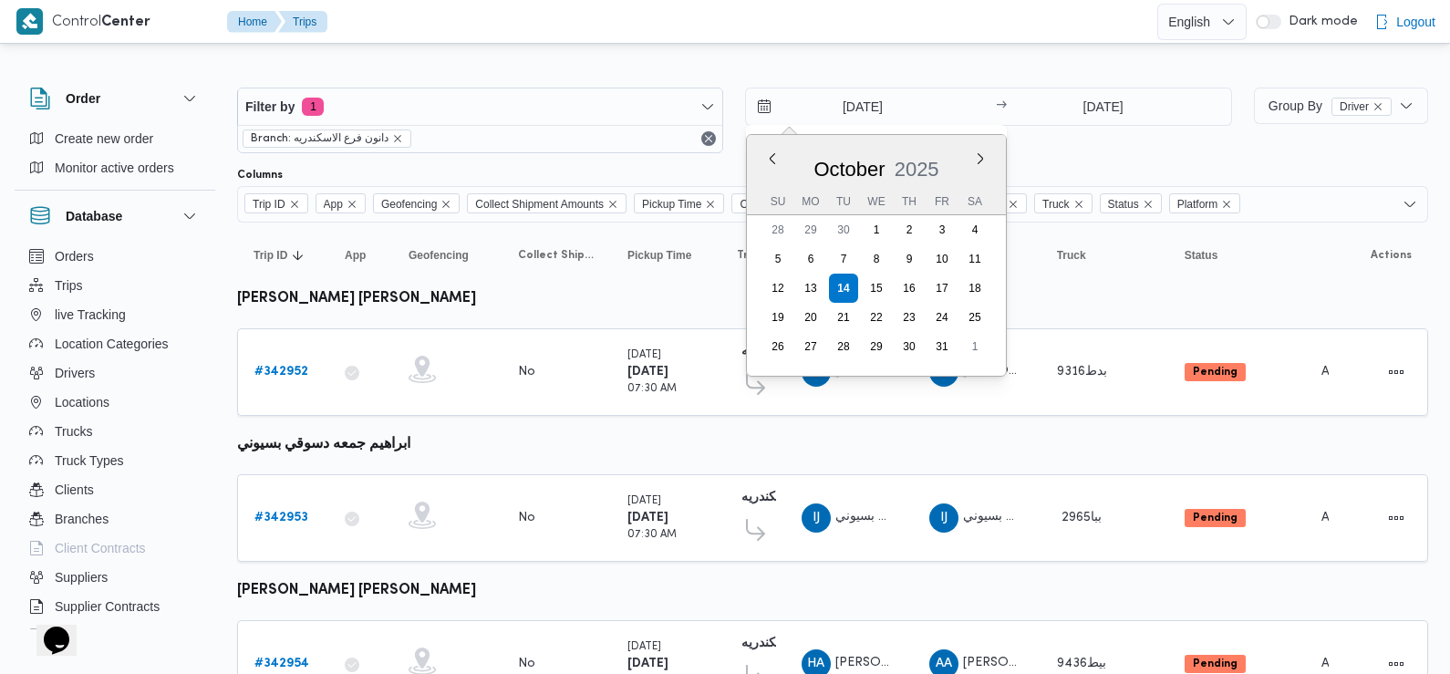
click at [1044, 159] on div "Filter by 1 Branch: دانون فرع الاسكندريه 14/10/2025 Previous Month Next month O…" at bounding box center [734, 121] width 1017 height 88
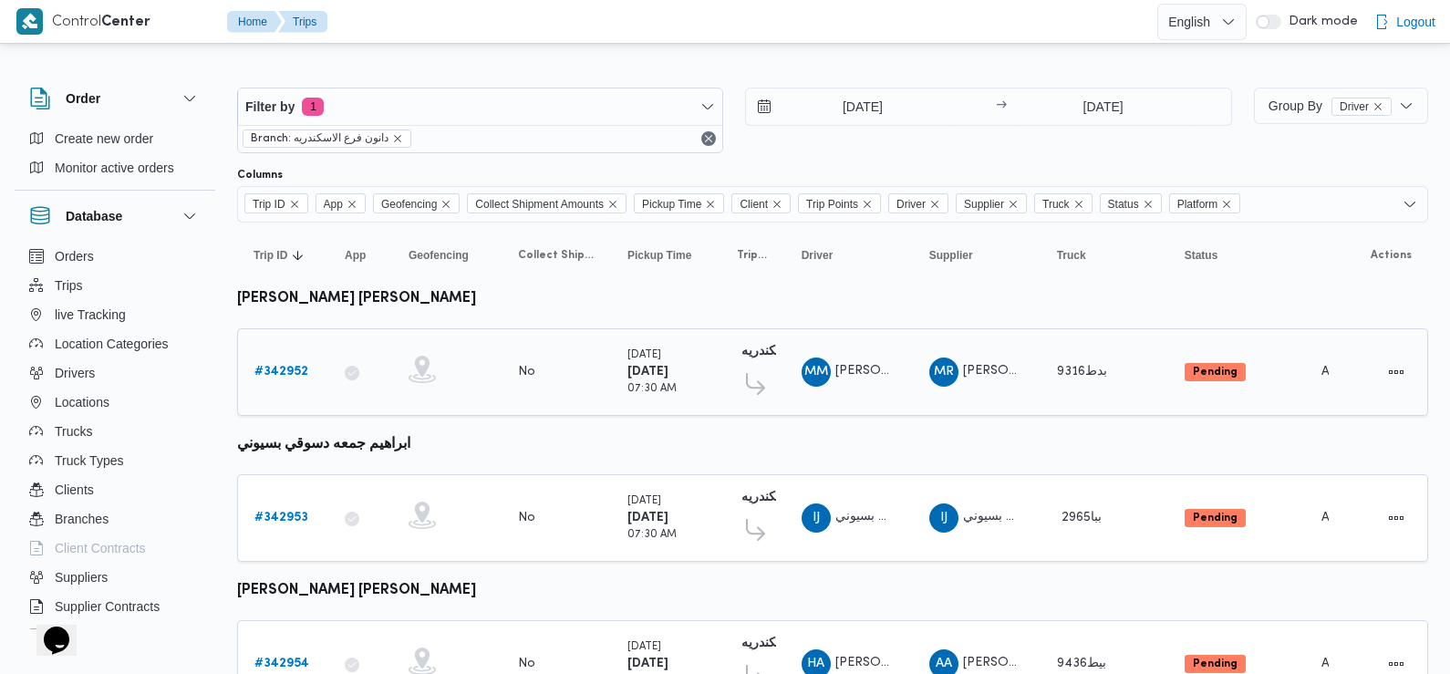
click at [278, 369] on b "# 342952" at bounding box center [281, 372] width 54 height 12
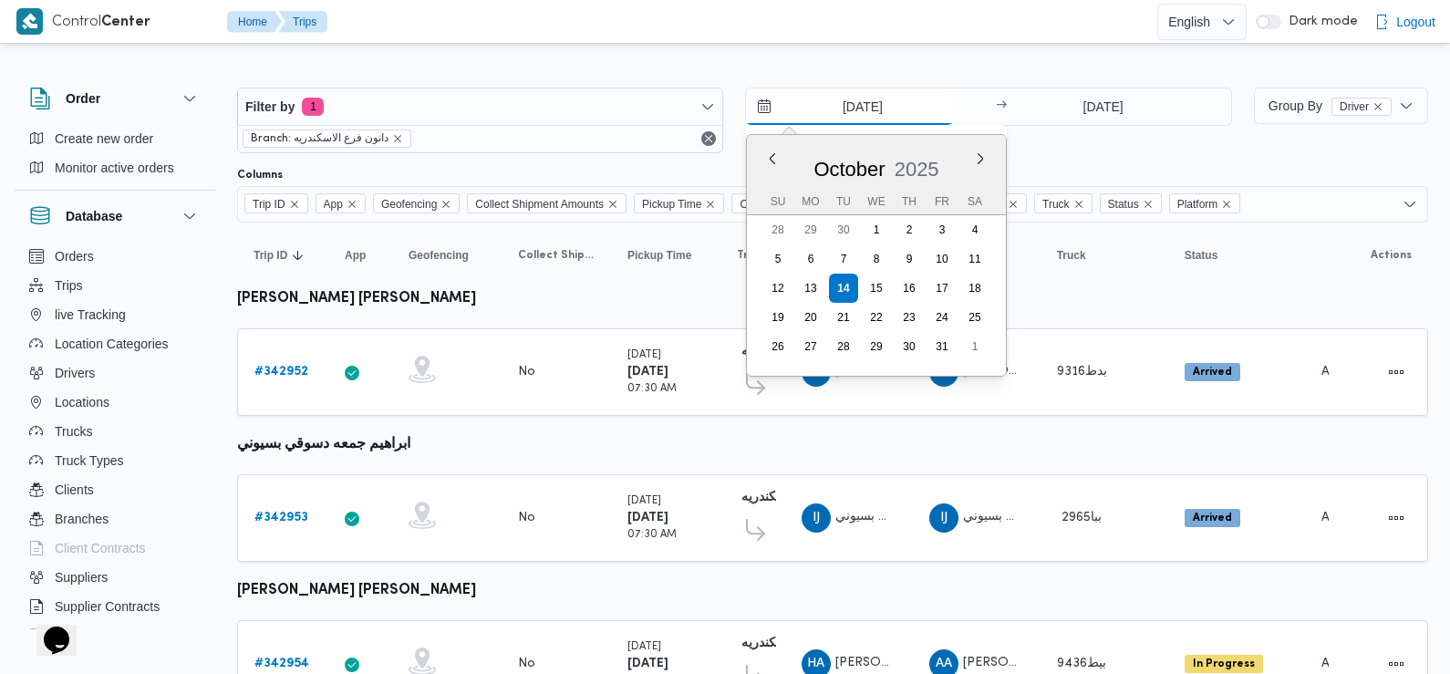
click at [856, 109] on input "14/10/2025" at bounding box center [849, 106] width 207 height 36
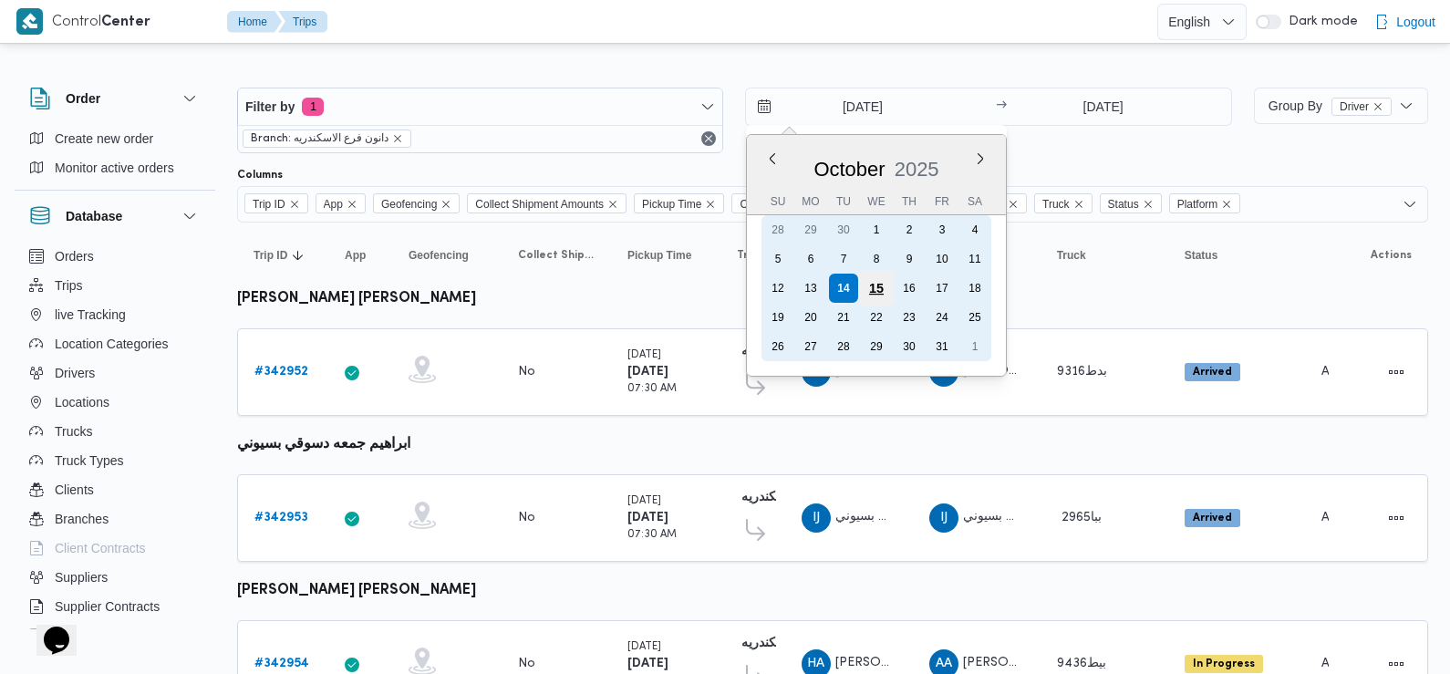
click at [873, 285] on div "15" at bounding box center [876, 288] width 35 height 35
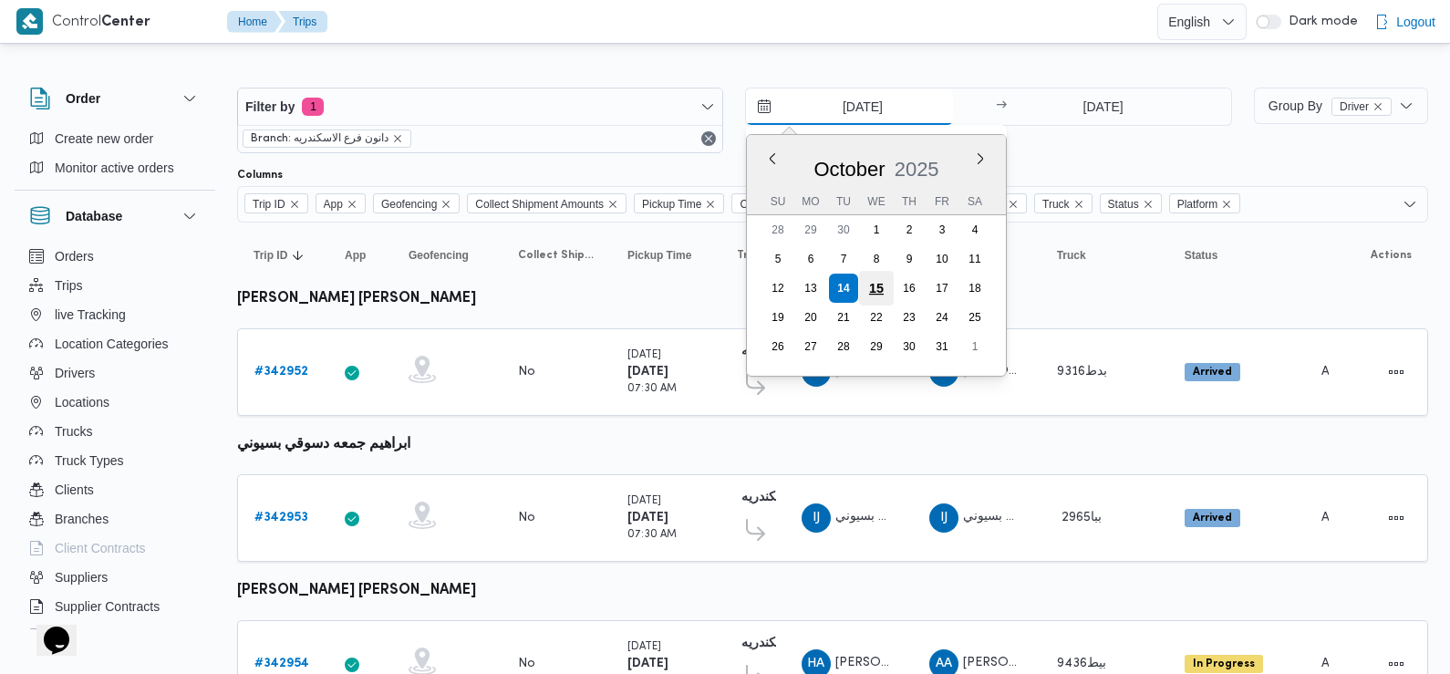
type input "15/10/2025"
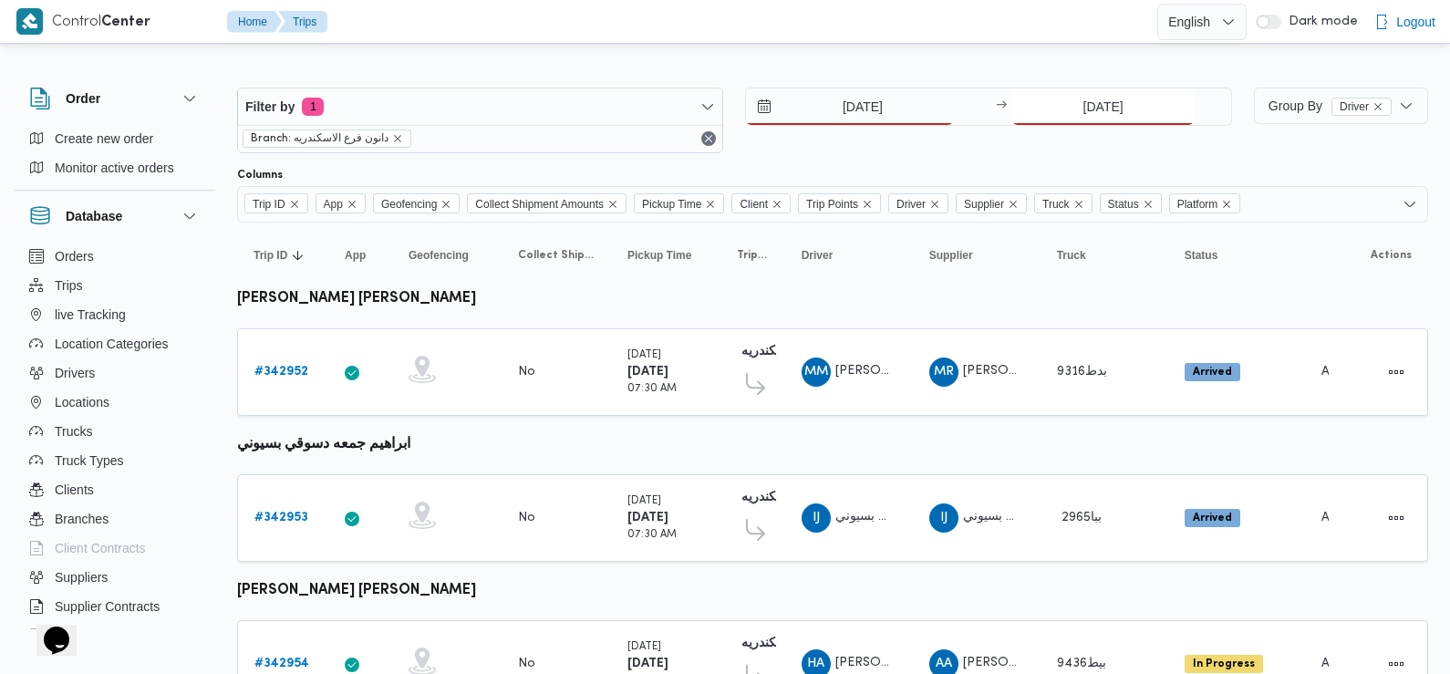
click at [1129, 104] on input "[DATE]" at bounding box center [1102, 106] width 181 height 36
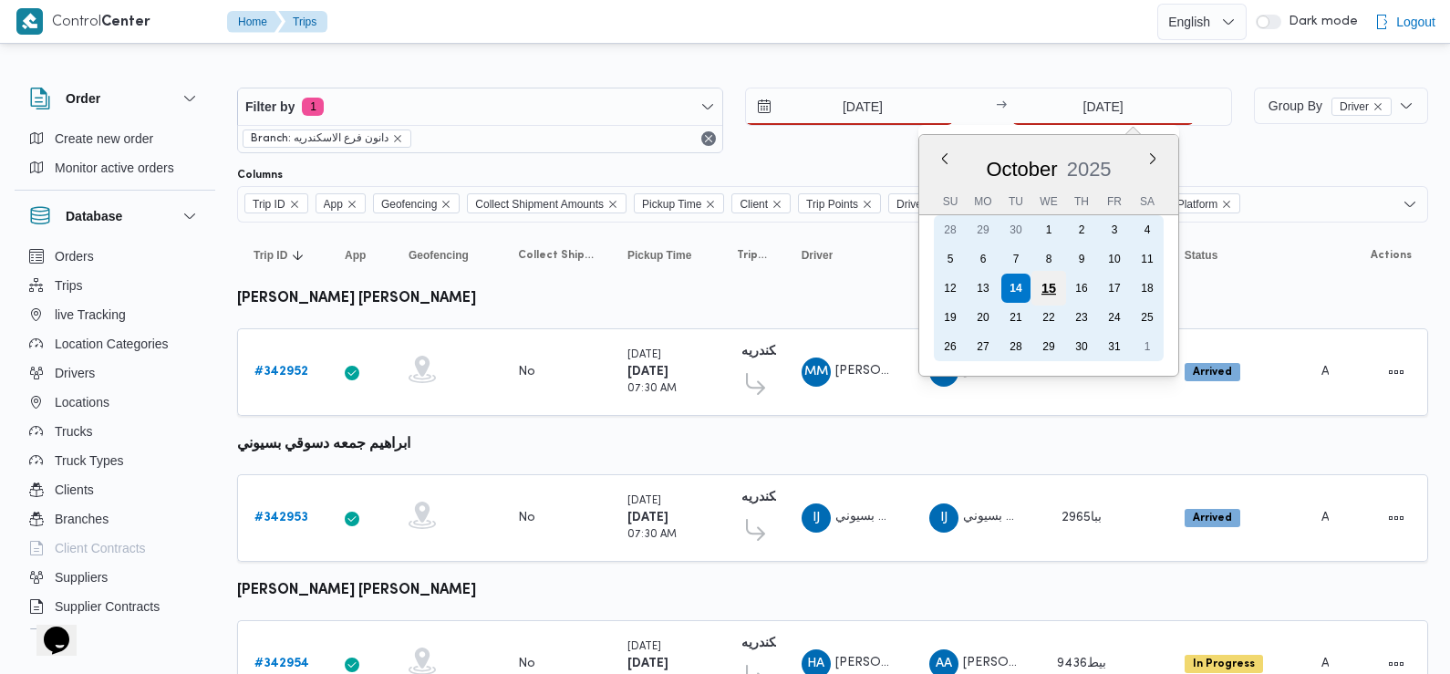
click at [1046, 287] on div "15" at bounding box center [1048, 288] width 35 height 35
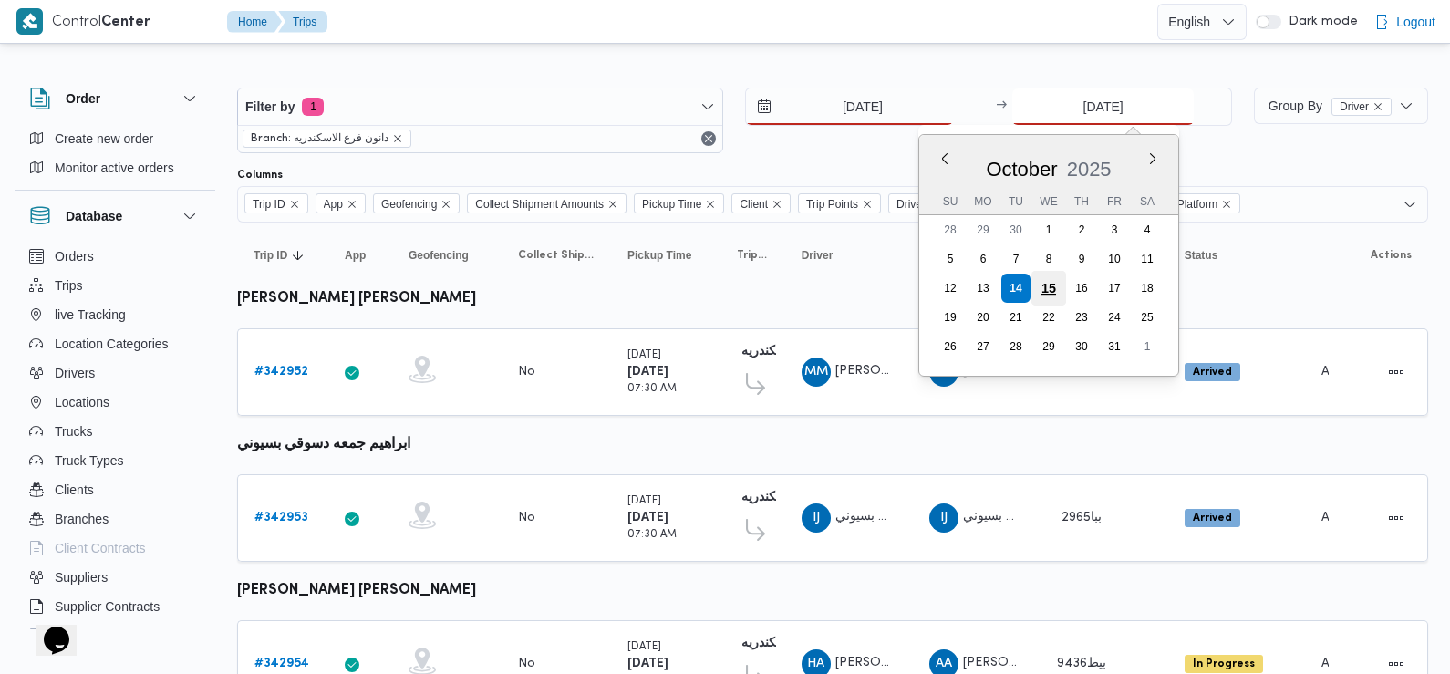
type input "15/10/2025"
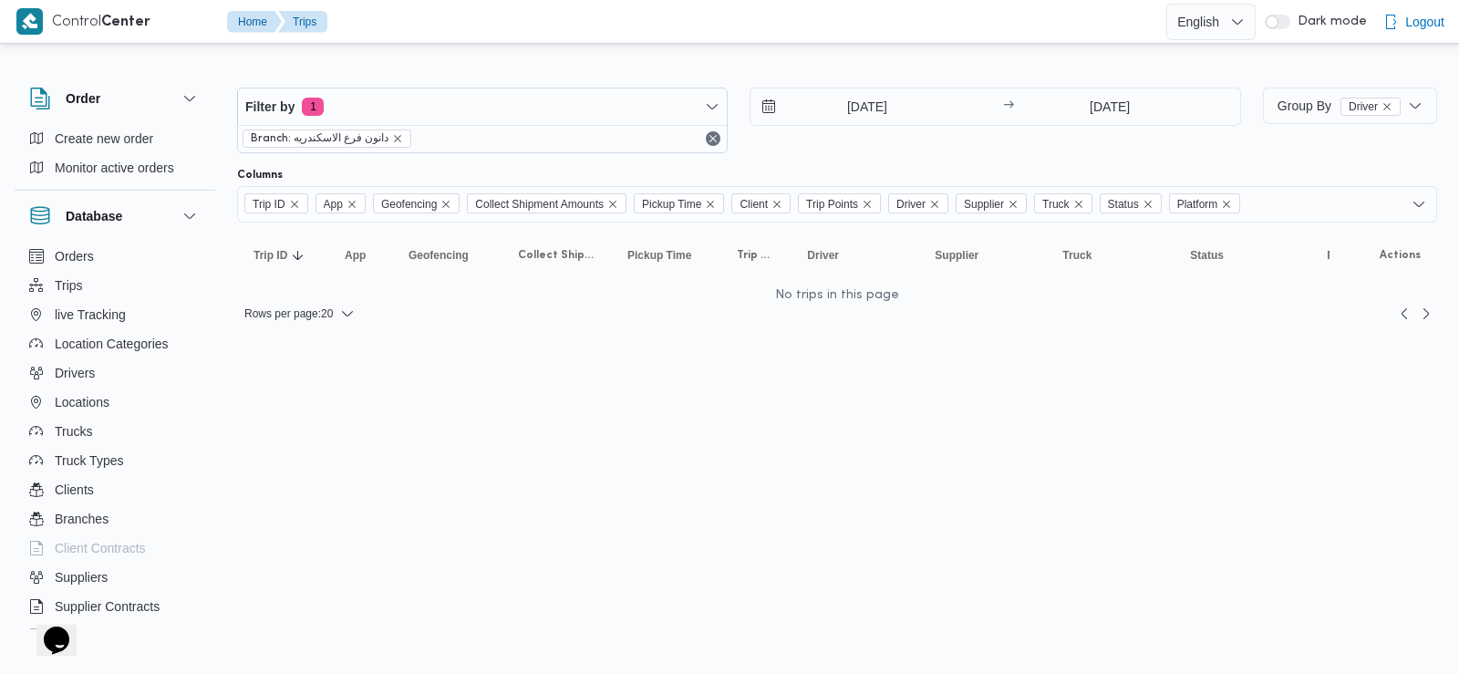
click at [962, 141] on div "15/10/2025 → 15/10/2025" at bounding box center [995, 121] width 491 height 66
click at [514, 98] on span "Filter by 1" at bounding box center [482, 106] width 489 height 36
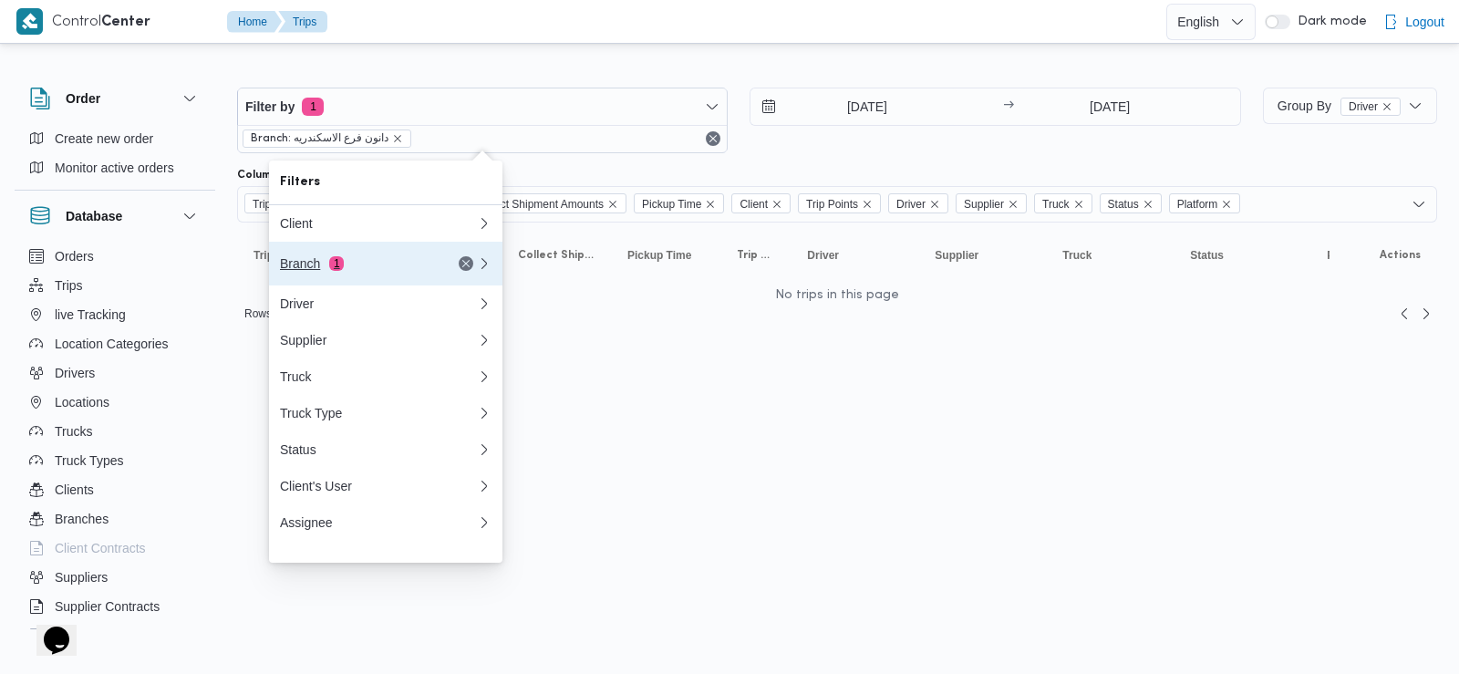
click at [358, 279] on button "Branch 1" at bounding box center [385, 264] width 233 height 44
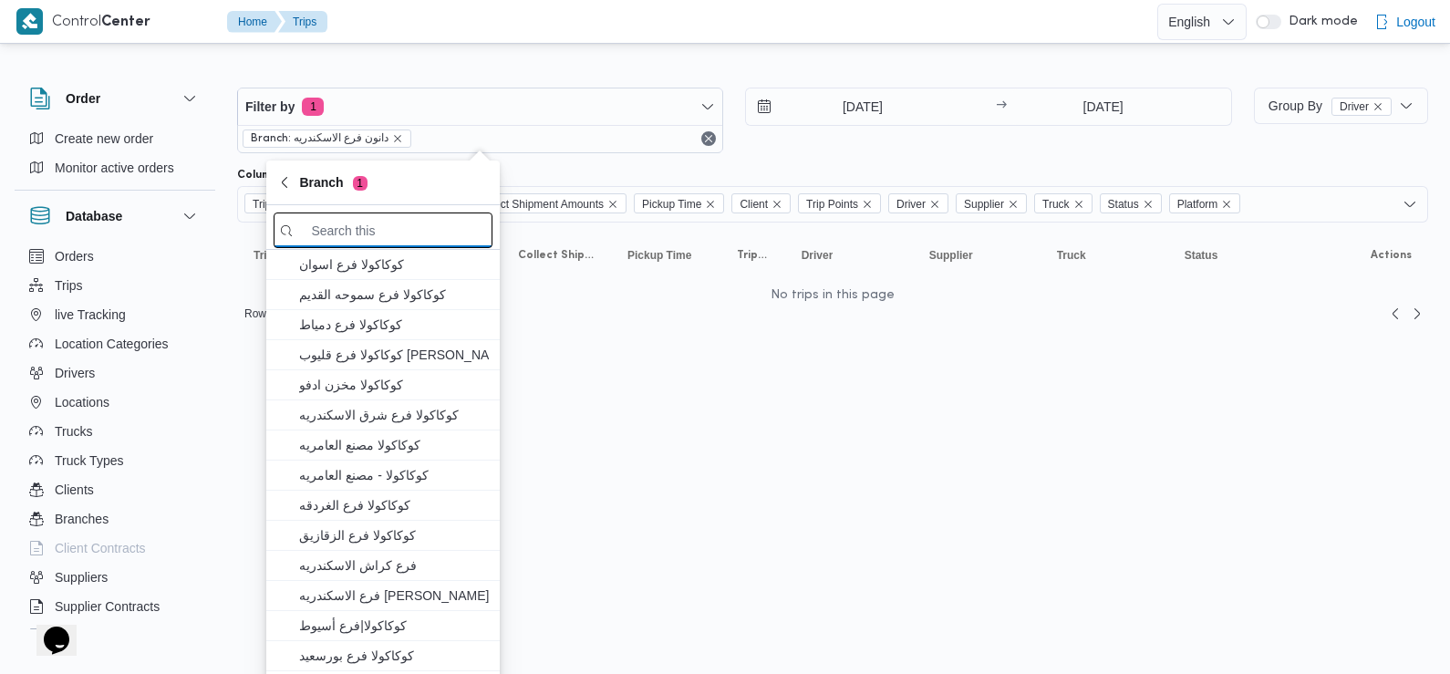
click at [343, 229] on input "search filters" at bounding box center [383, 230] width 219 height 36
click at [443, 232] on input "search filters" at bounding box center [383, 230] width 219 height 36
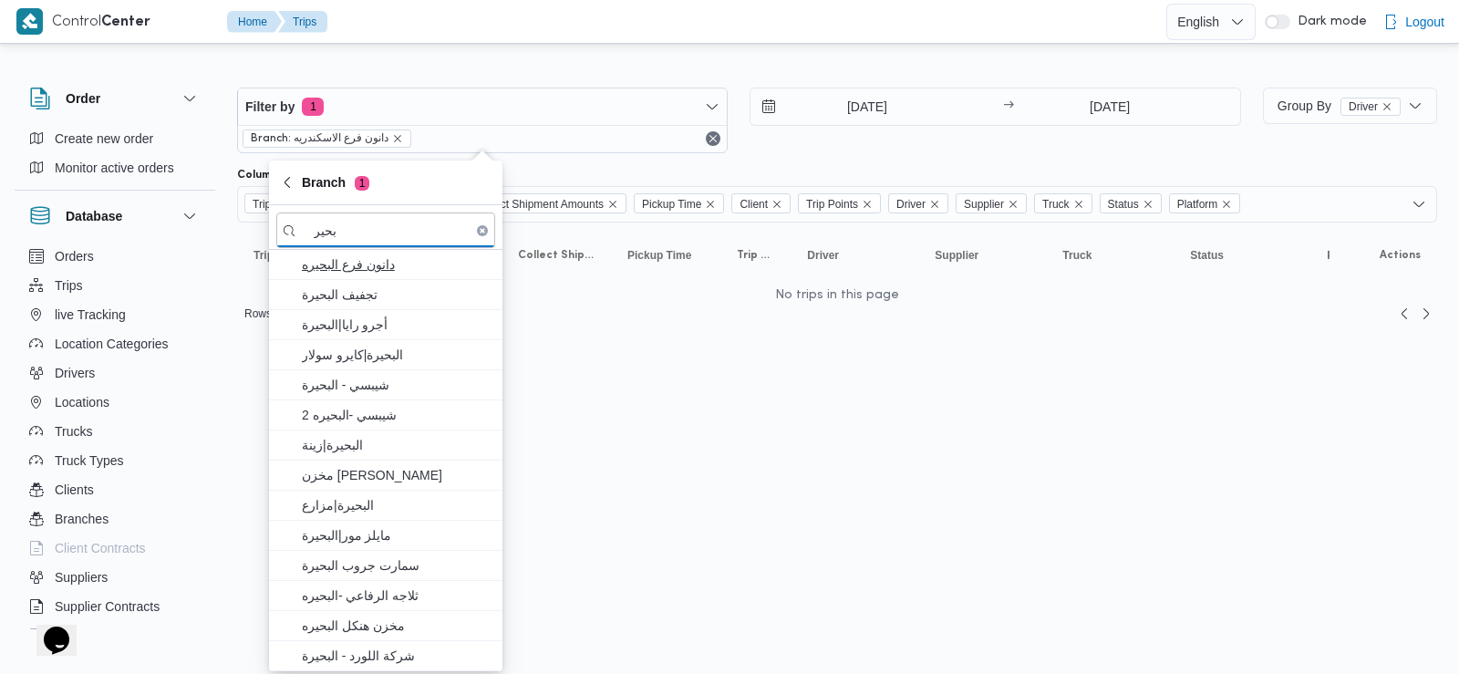
type input "بحير"
drag, startPoint x: 403, startPoint y: 260, endPoint x: 341, endPoint y: 260, distance: 62.0
click at [341, 260] on span "دانون فرع البحيره" at bounding box center [397, 264] width 190 height 22
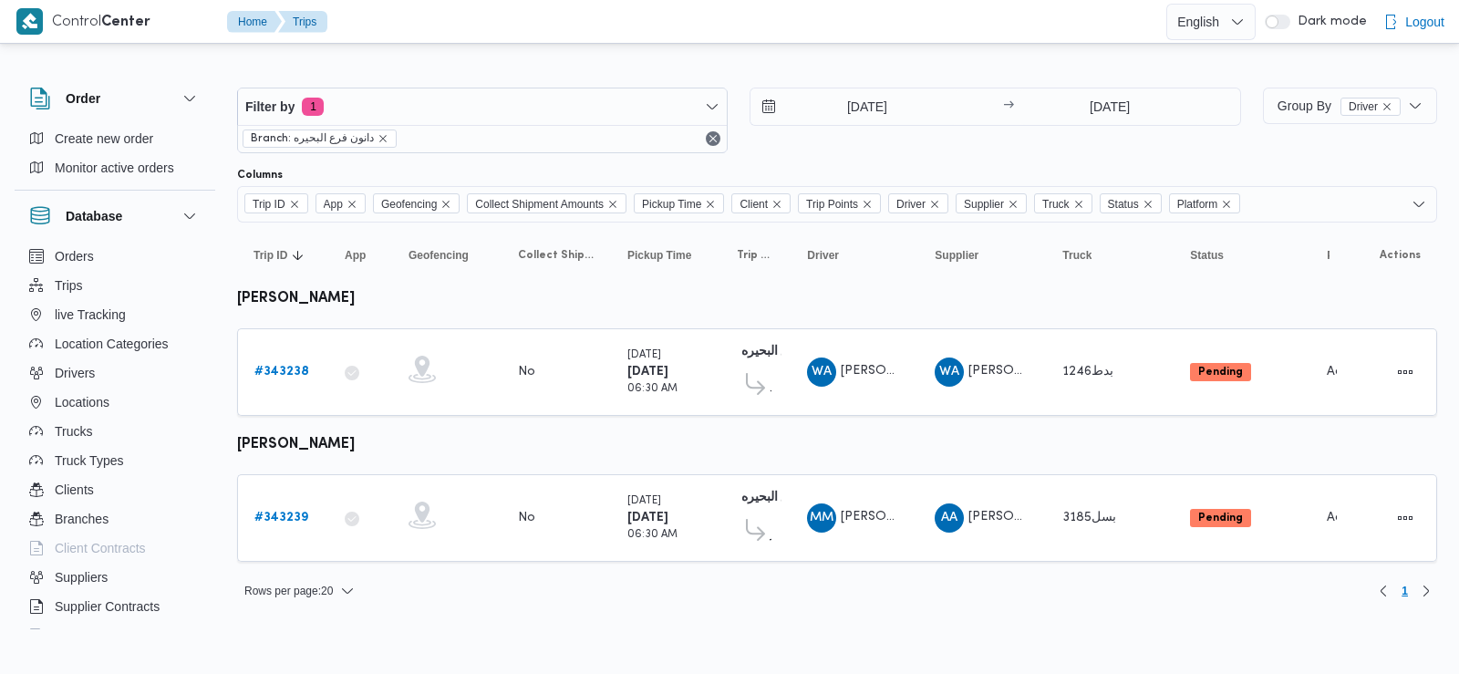
click at [822, 64] on div at bounding box center [837, 72] width 1200 height 29
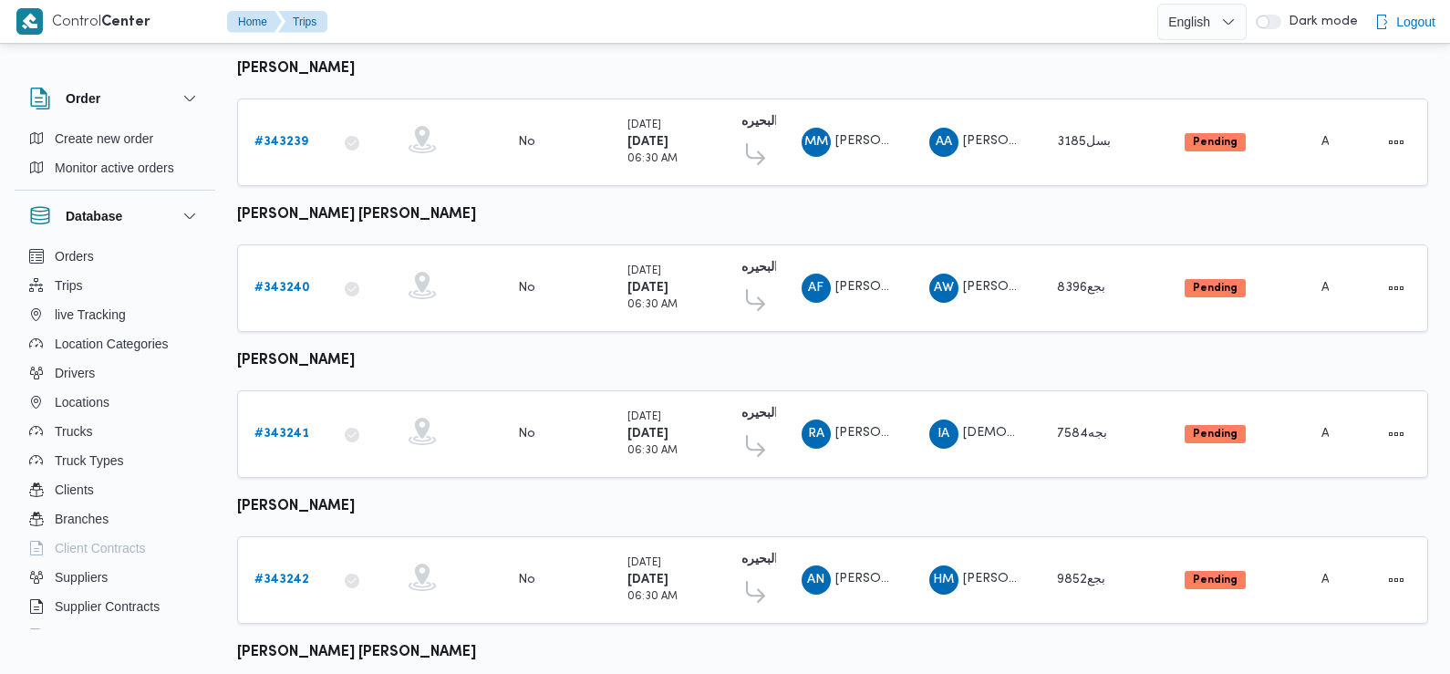
scroll to position [523, 0]
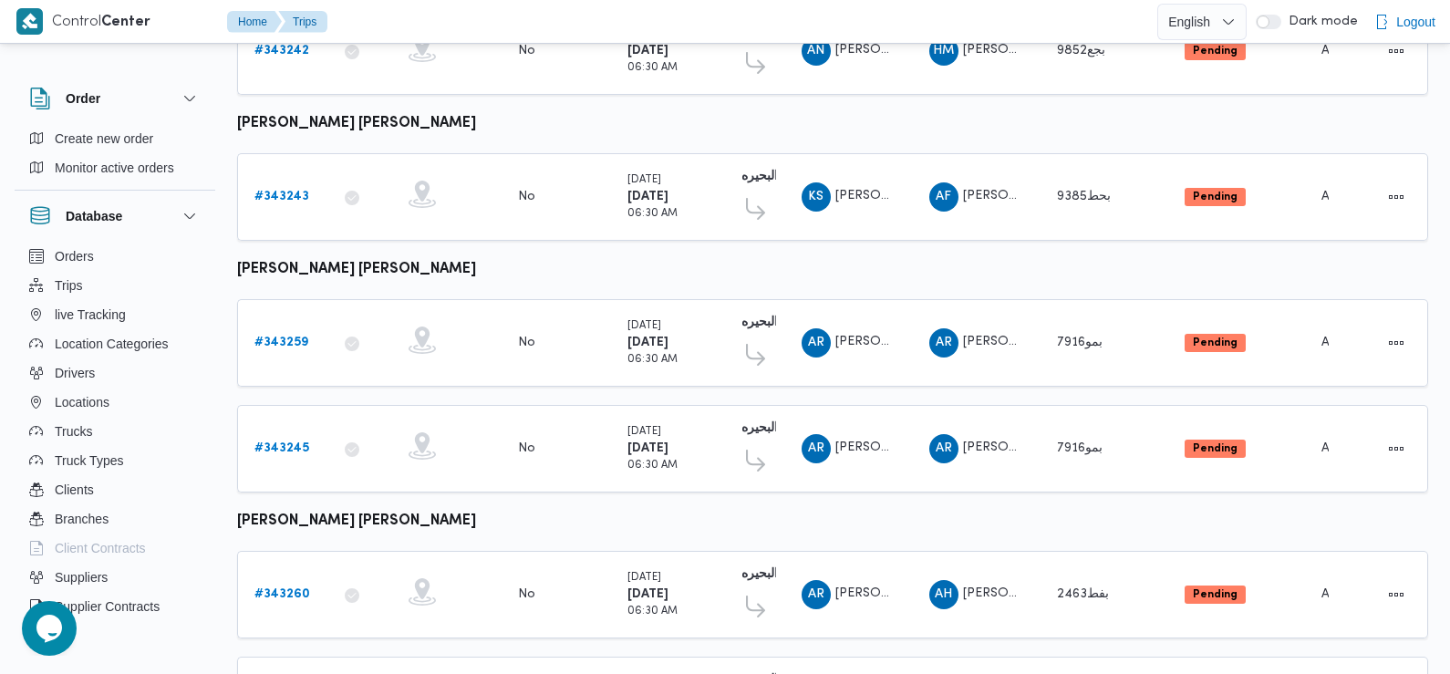
scroll to position [1308, 0]
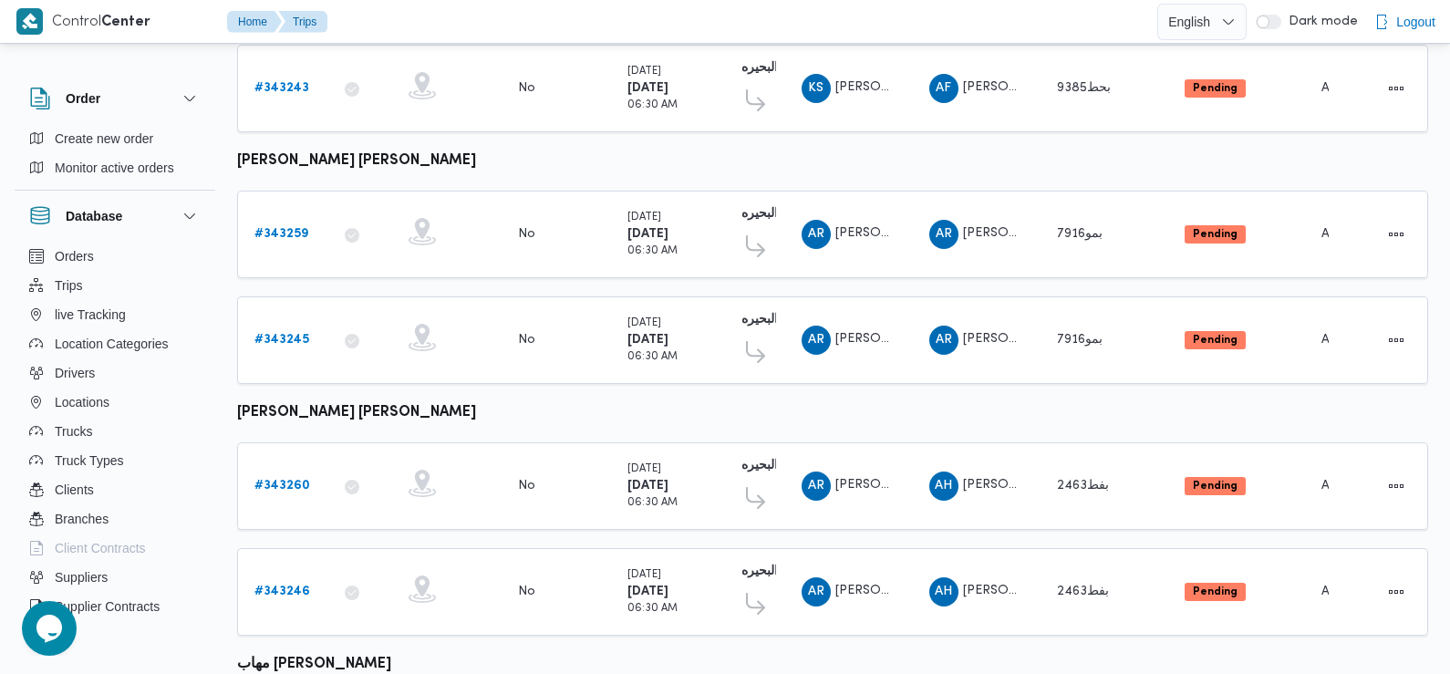
scroll to position [1008, 0]
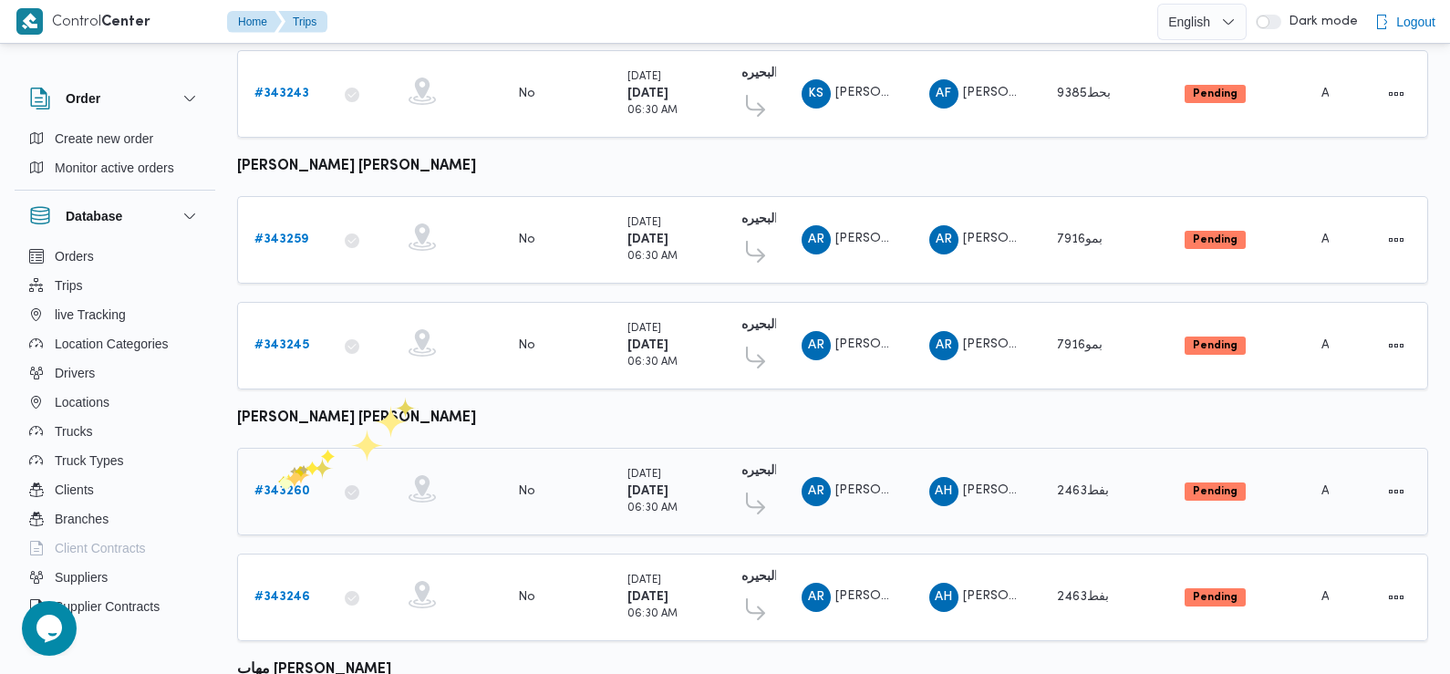
click at [278, 485] on b "# 343260" at bounding box center [282, 491] width 56 height 12
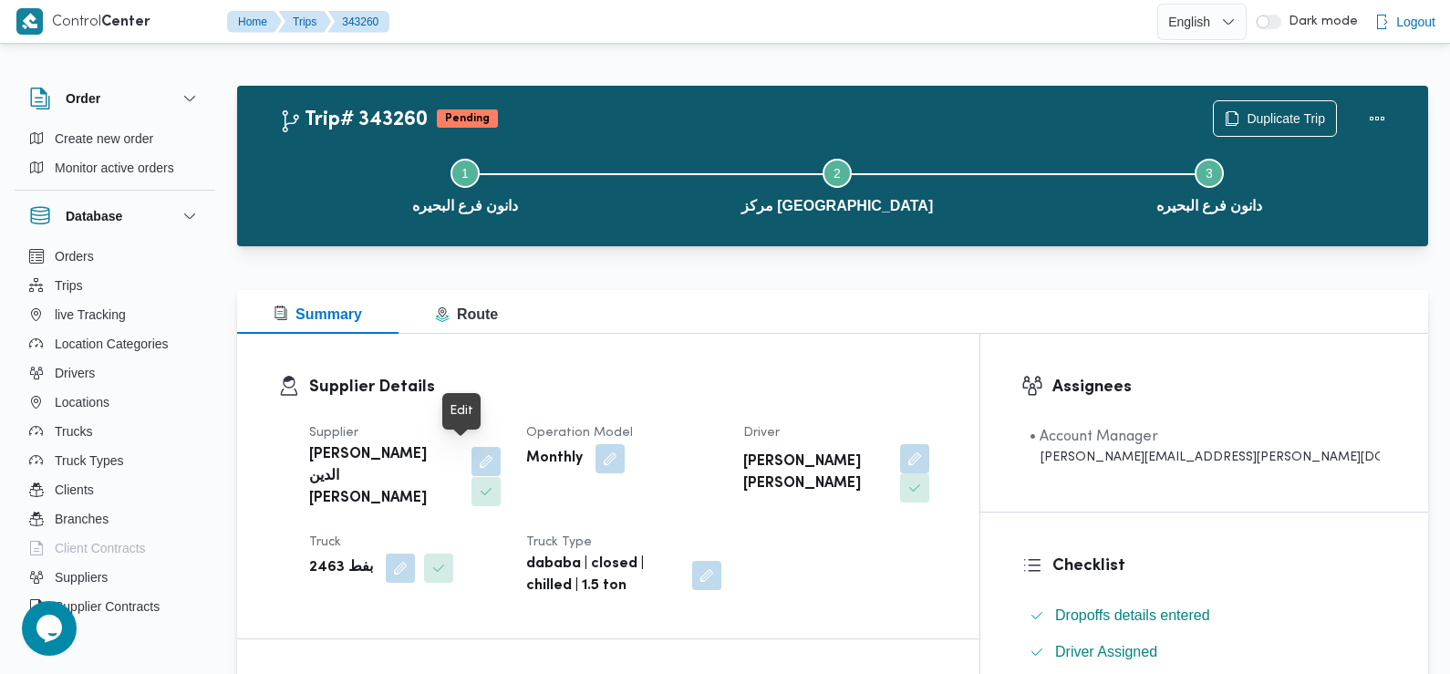
click at [471, 458] on button "button" at bounding box center [485, 461] width 29 height 29
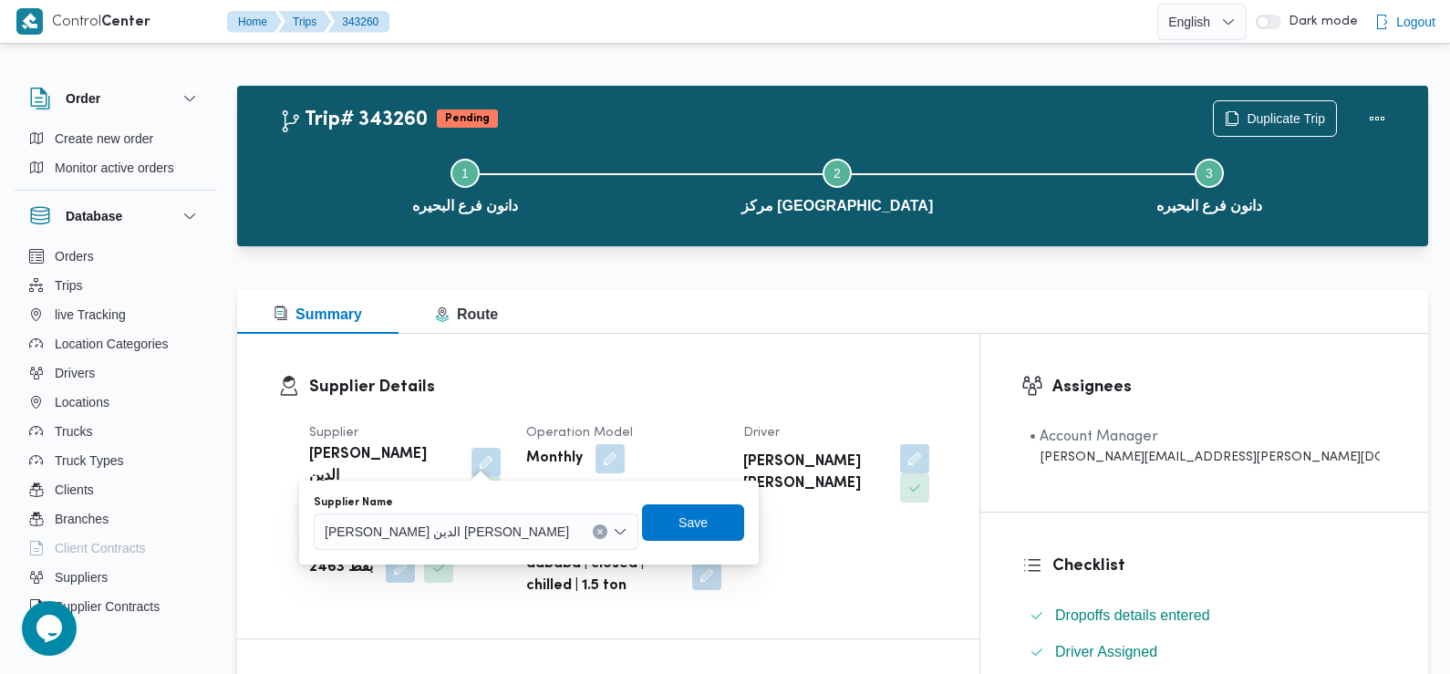
click at [456, 530] on span "احمد حسام الدين سعيد احمد" at bounding box center [447, 531] width 244 height 20
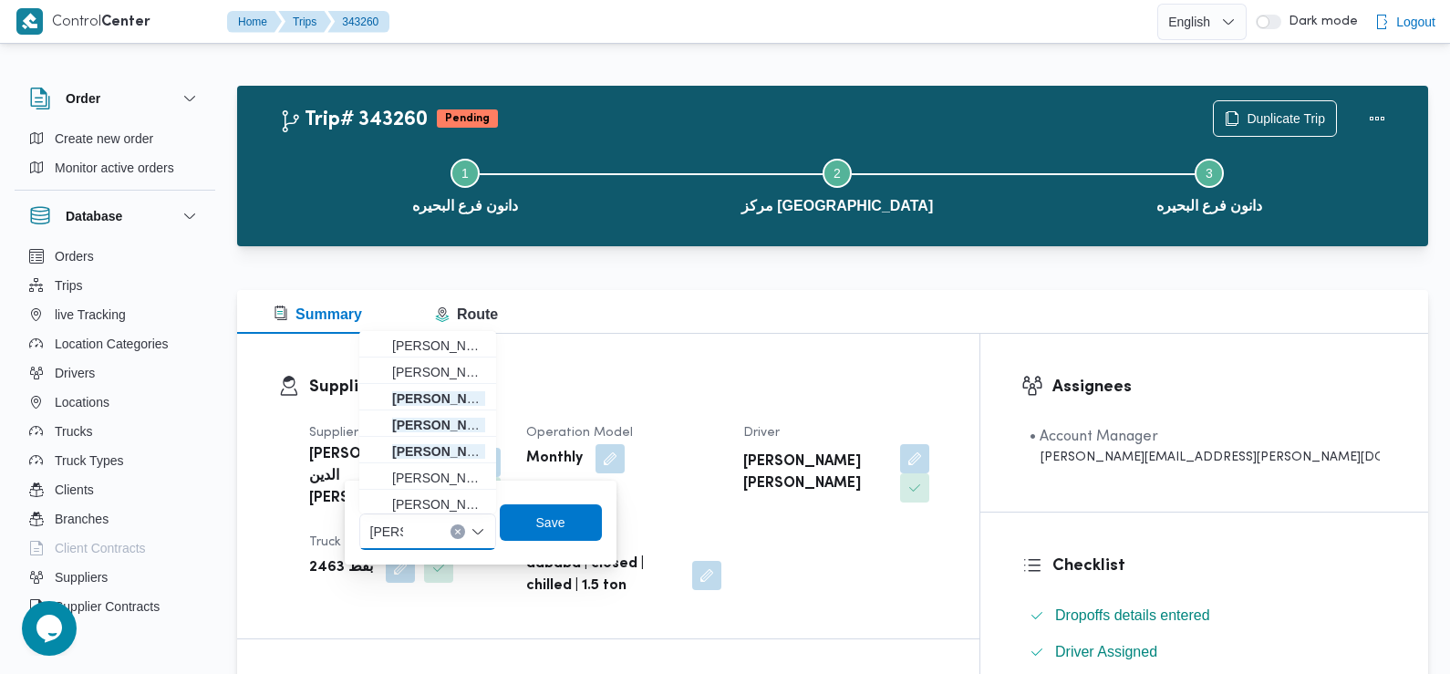
type input "صلاح عطي"
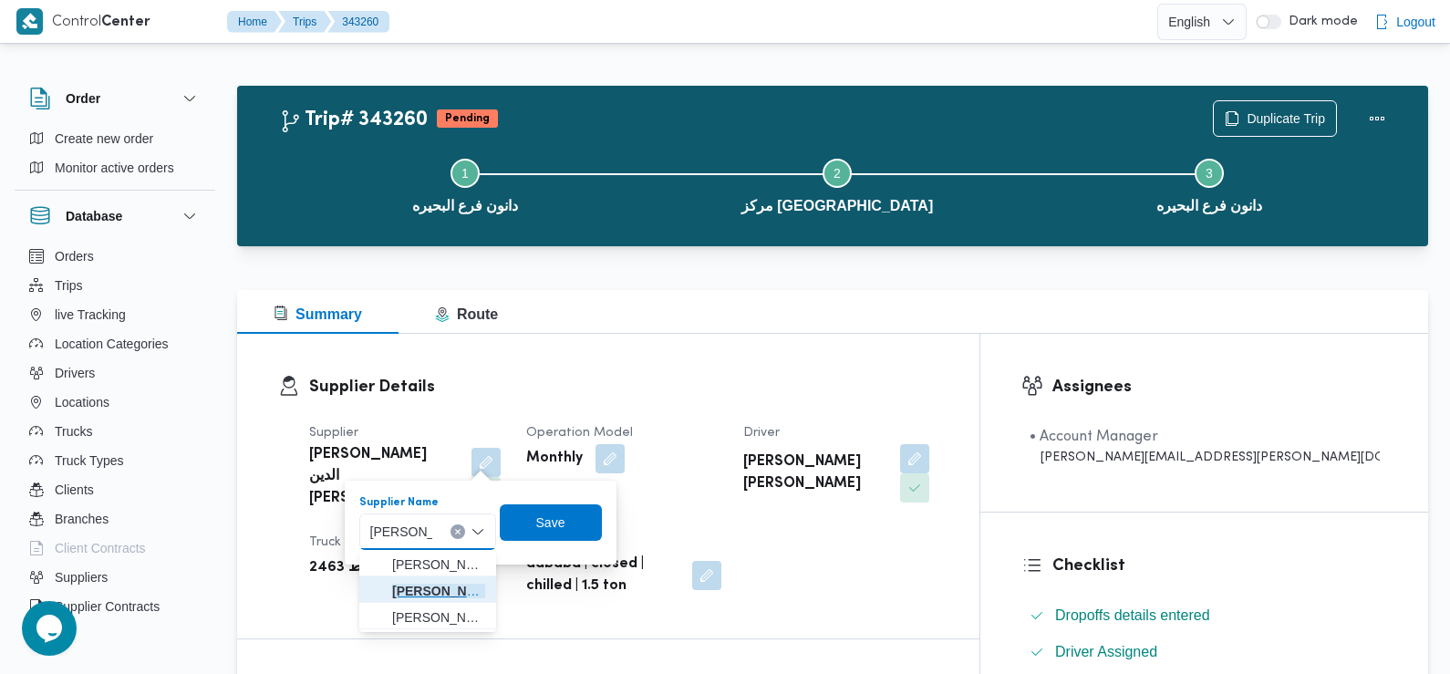
click at [426, 590] on span "صلاح عطي ه جاب الله محمد" at bounding box center [438, 591] width 93 height 22
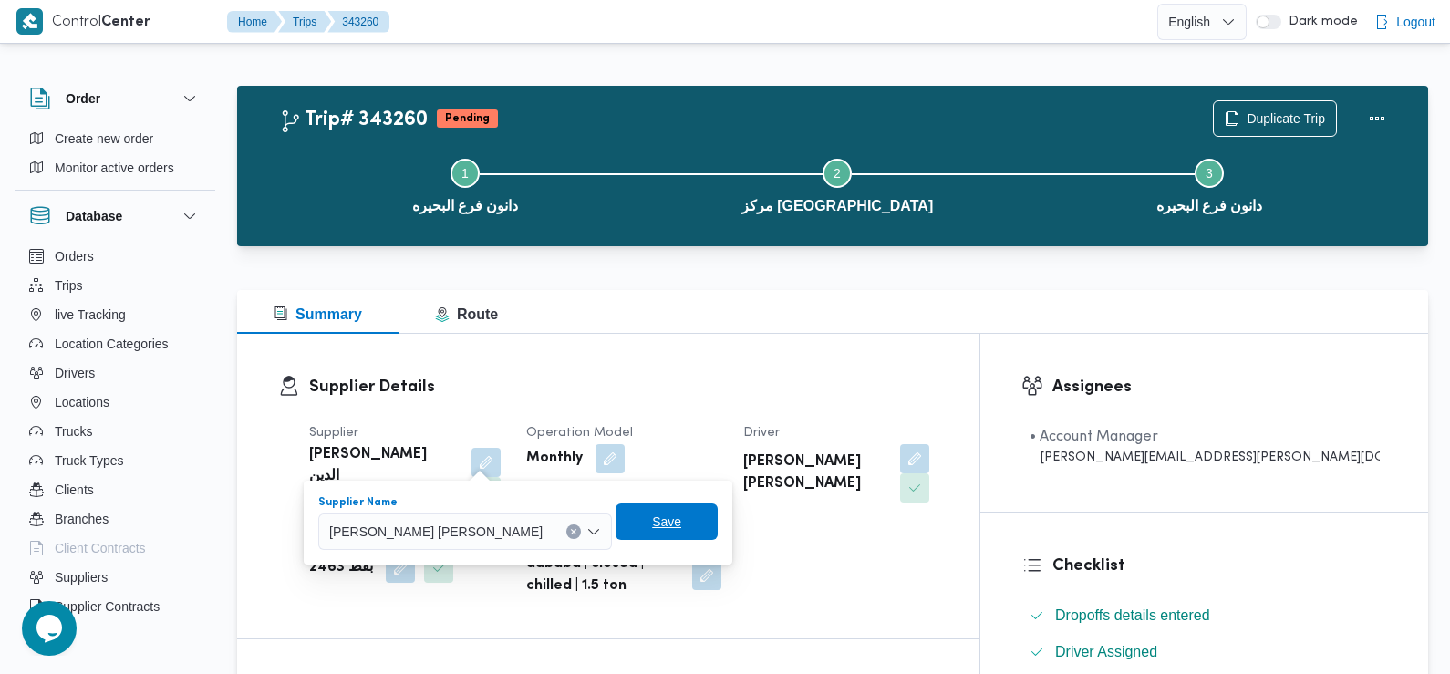
click at [652, 526] on span "Save" at bounding box center [666, 522] width 29 height 22
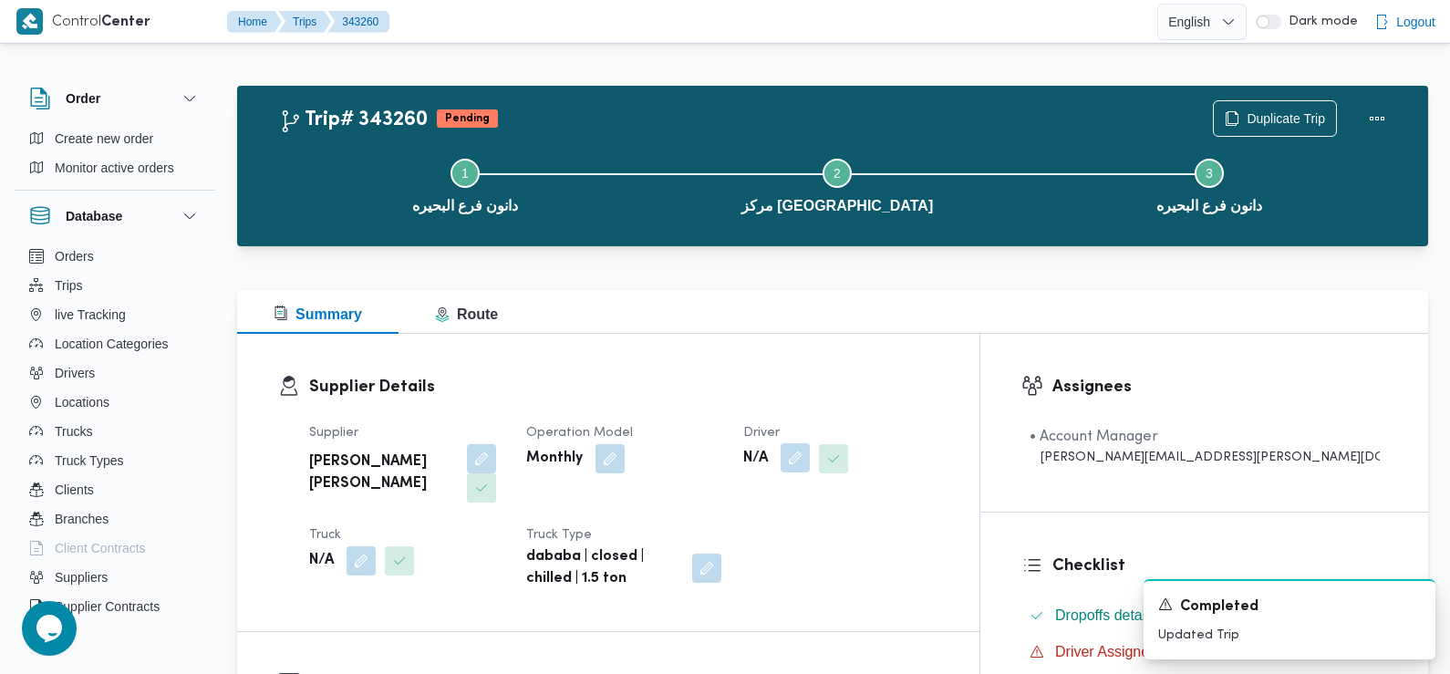
click at [810, 463] on button "button" at bounding box center [795, 457] width 29 height 29
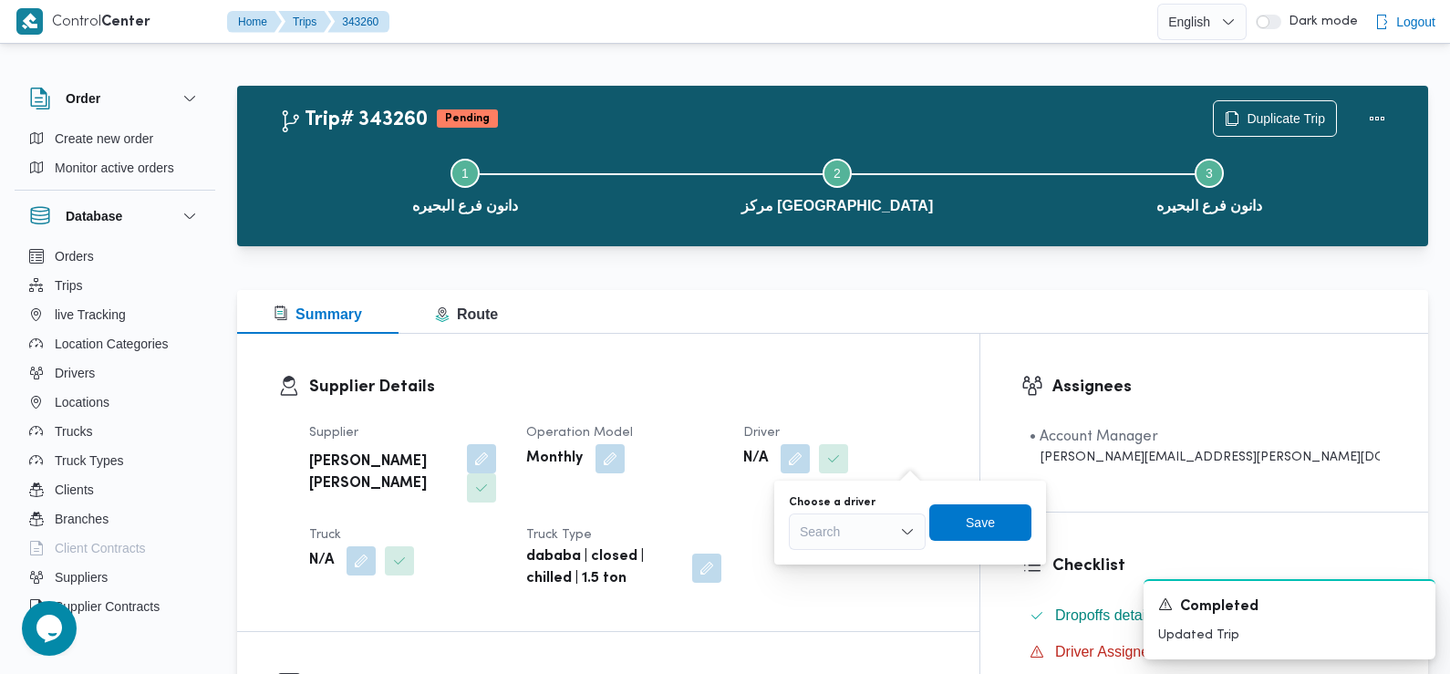
click at [887, 529] on div "Search" at bounding box center [857, 531] width 137 height 36
type input "ابراهيم"
click at [839, 588] on span "ابراهيم مصطفي ابراهيم سيد احمد" at bounding box center [868, 591] width 93 height 22
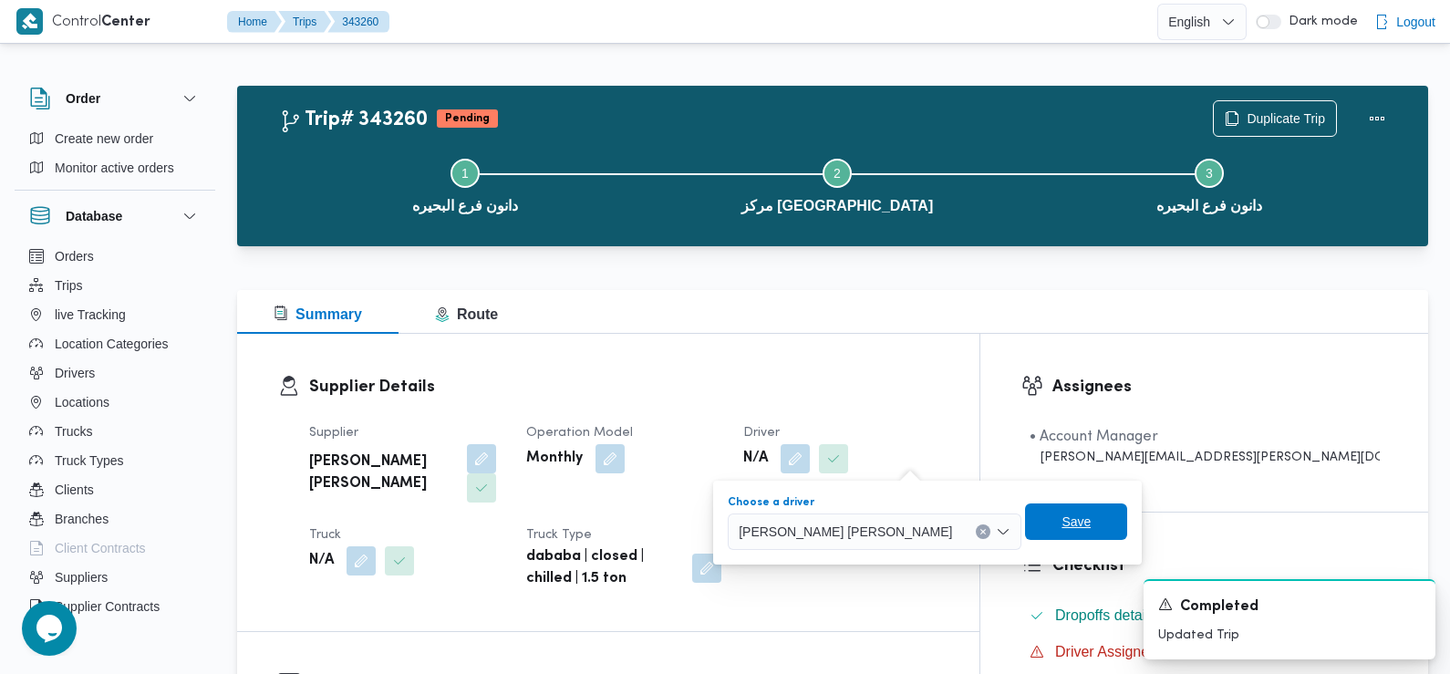
click at [1061, 518] on span "Save" at bounding box center [1075, 522] width 29 height 22
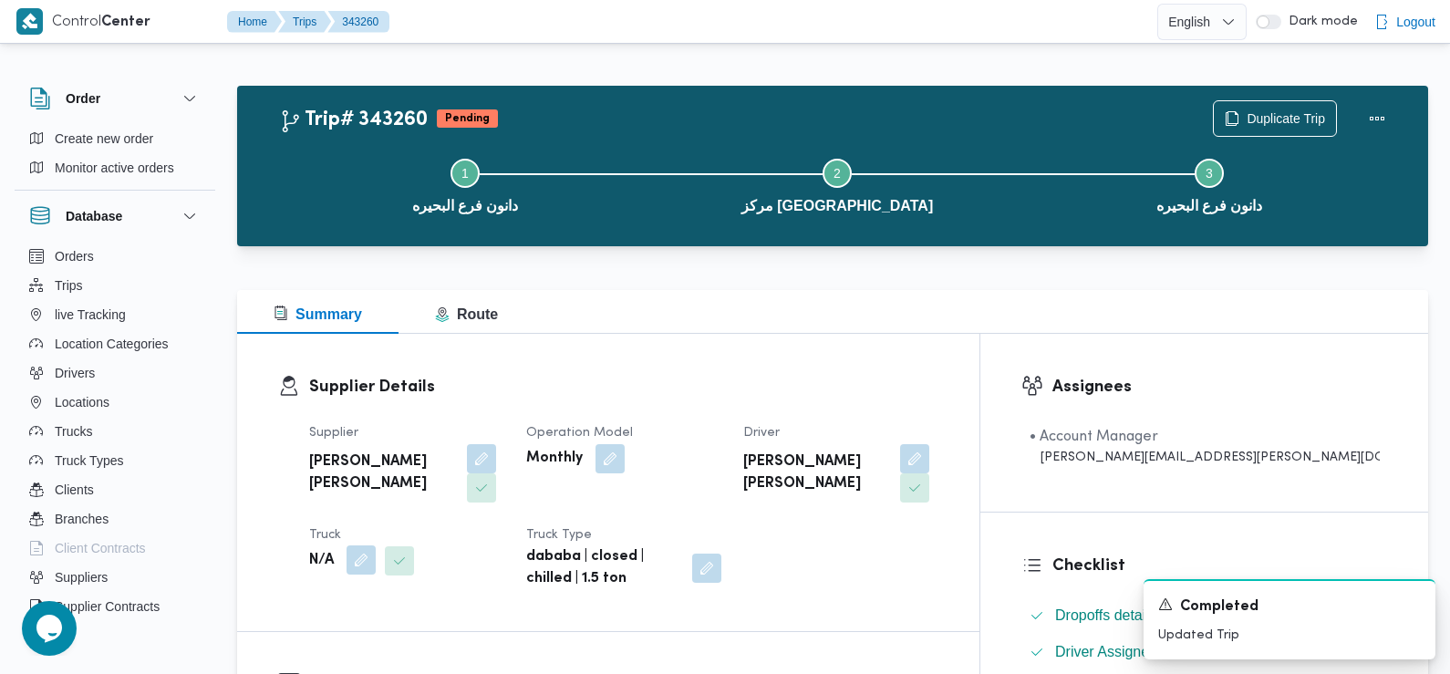
click at [361, 545] on button "button" at bounding box center [361, 559] width 29 height 29
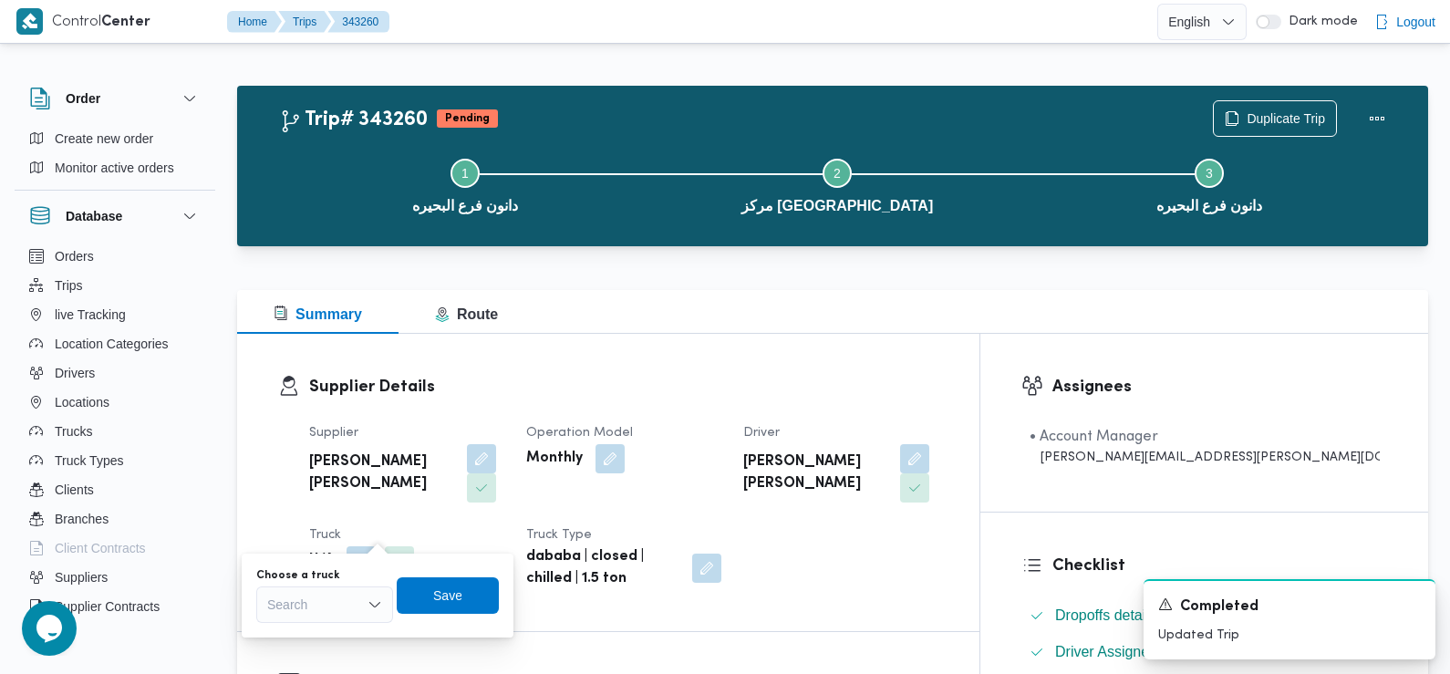
click at [354, 585] on div "Choose a truck Search" at bounding box center [324, 595] width 137 height 55
click at [337, 603] on div "Search" at bounding box center [324, 604] width 137 height 36
paste input "بدن1672"
type input "بدن1672"
click at [325, 636] on mark "بدن1672" at bounding box center [312, 637] width 47 height 15
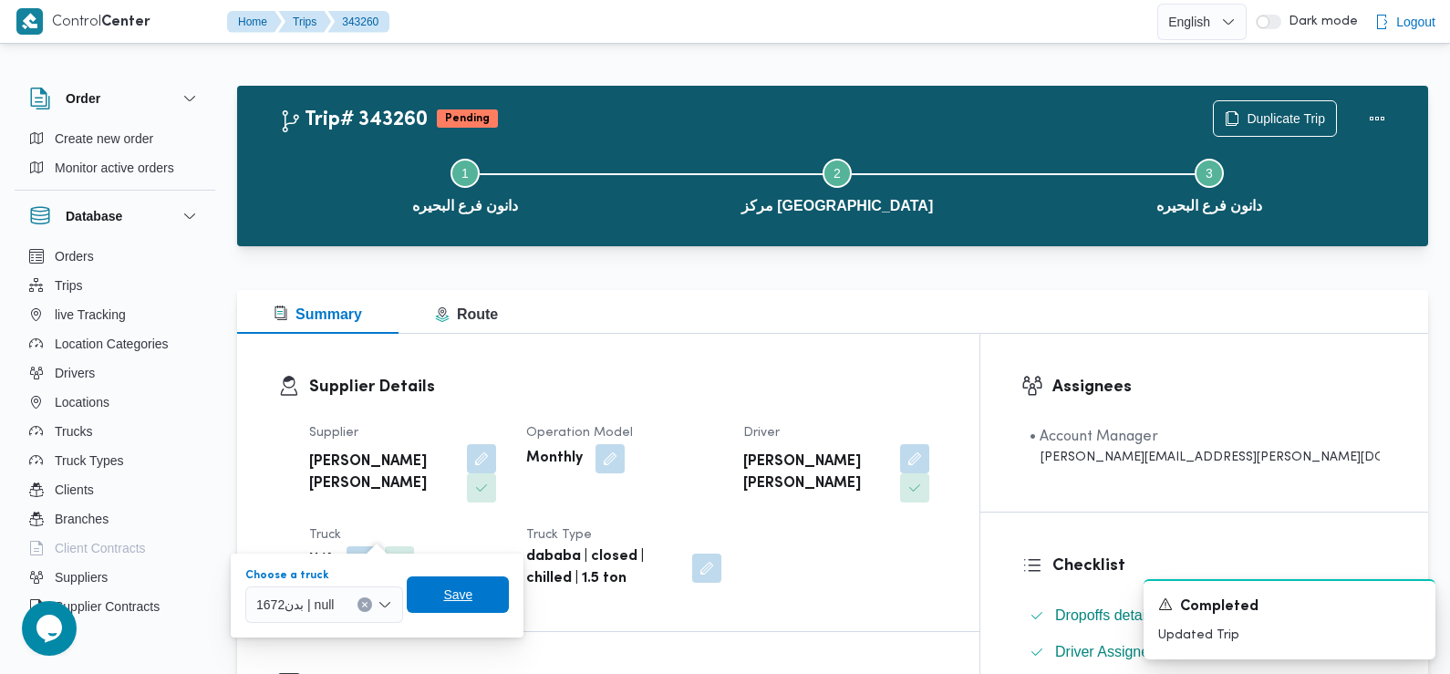
click at [445, 589] on span "Save" at bounding box center [457, 595] width 29 height 22
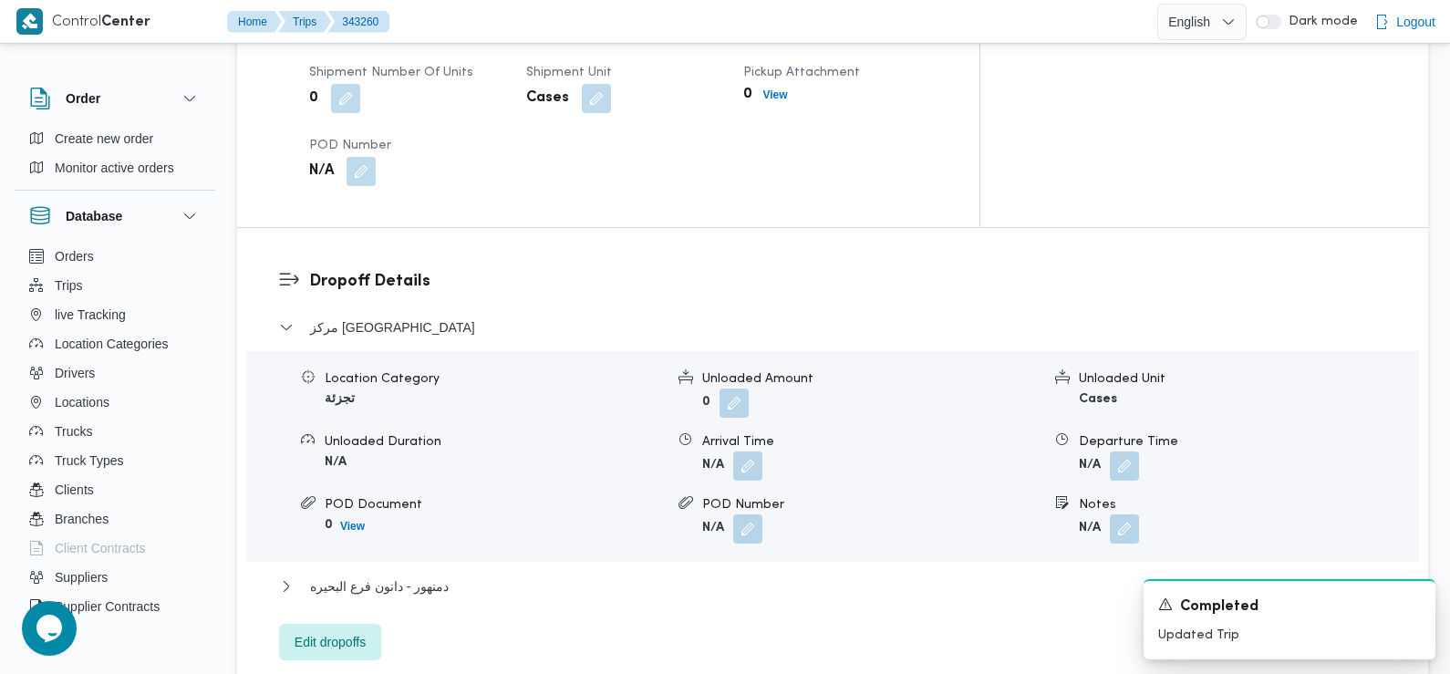
scroll to position [1380, 0]
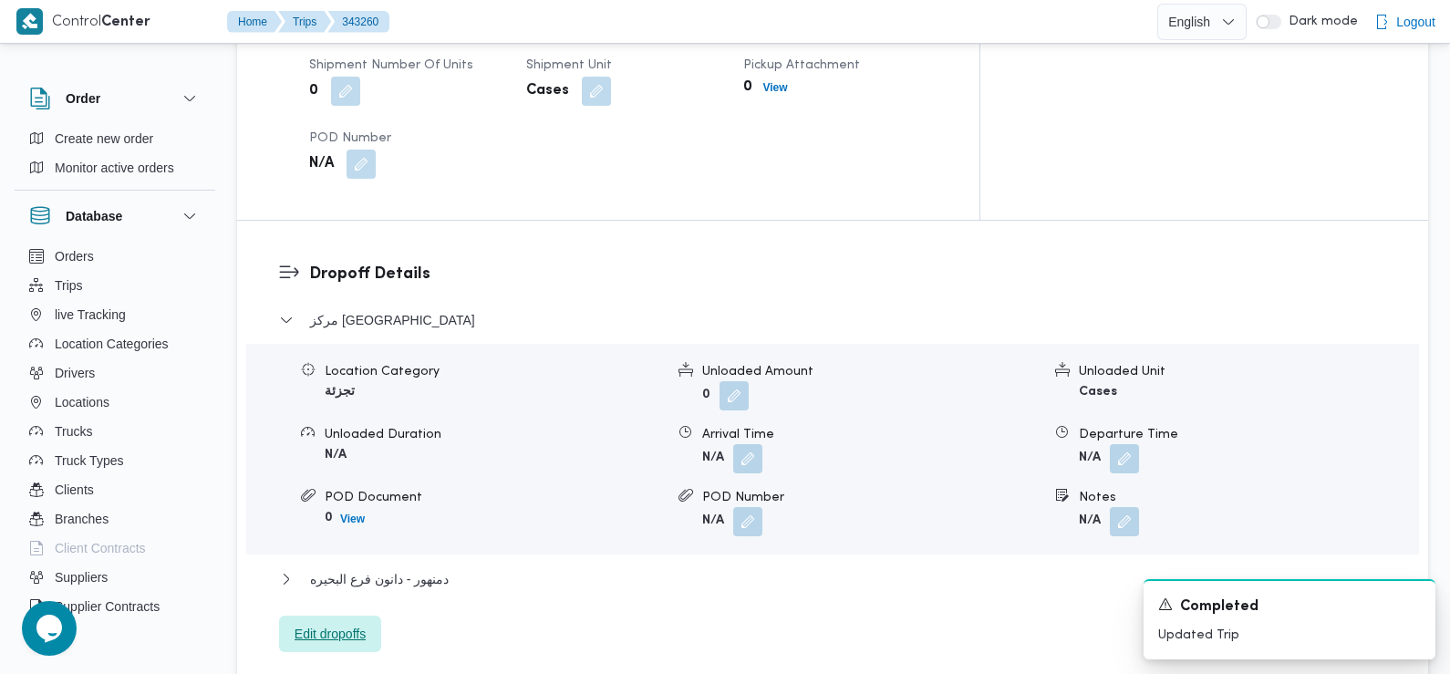
click at [342, 623] on span "Edit dropoffs" at bounding box center [330, 634] width 71 height 22
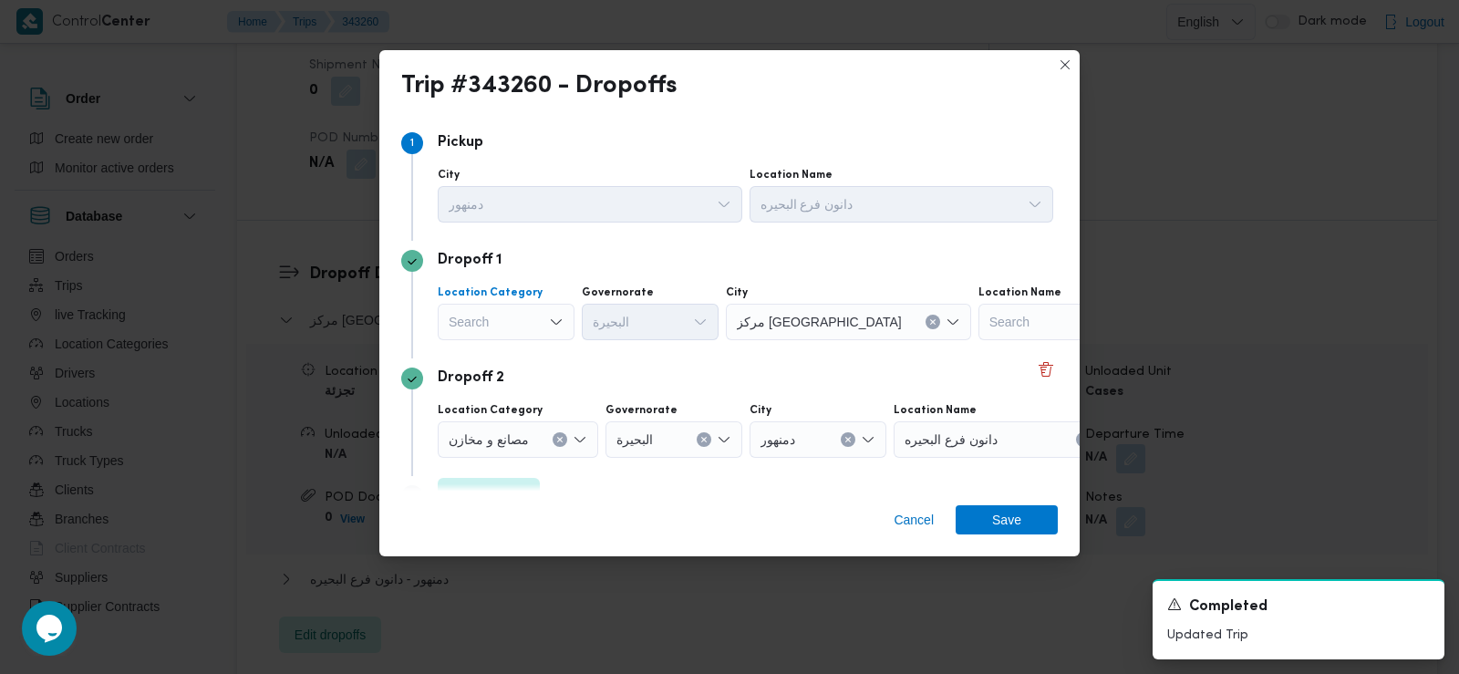
click at [505, 326] on div "Search" at bounding box center [506, 322] width 137 height 36
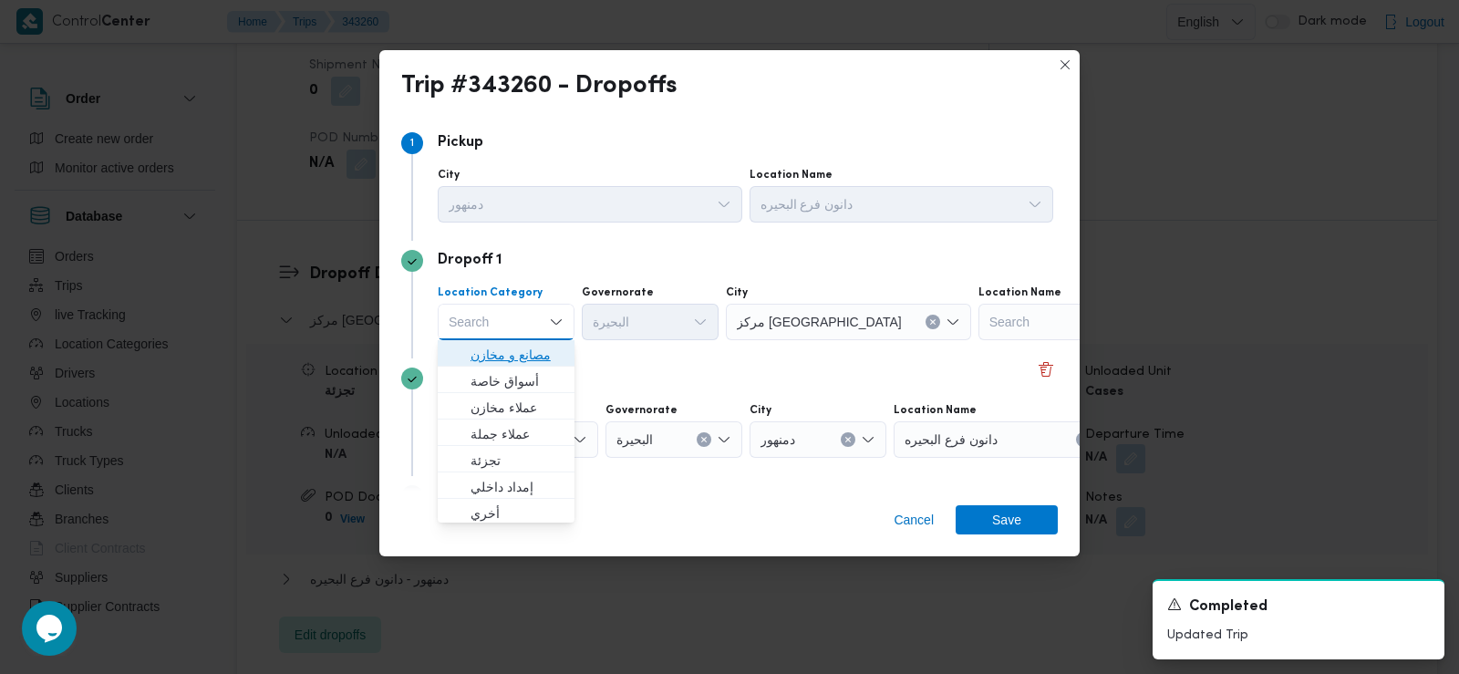
click at [516, 350] on span "مصانع و مخازن" at bounding box center [517, 355] width 93 height 22
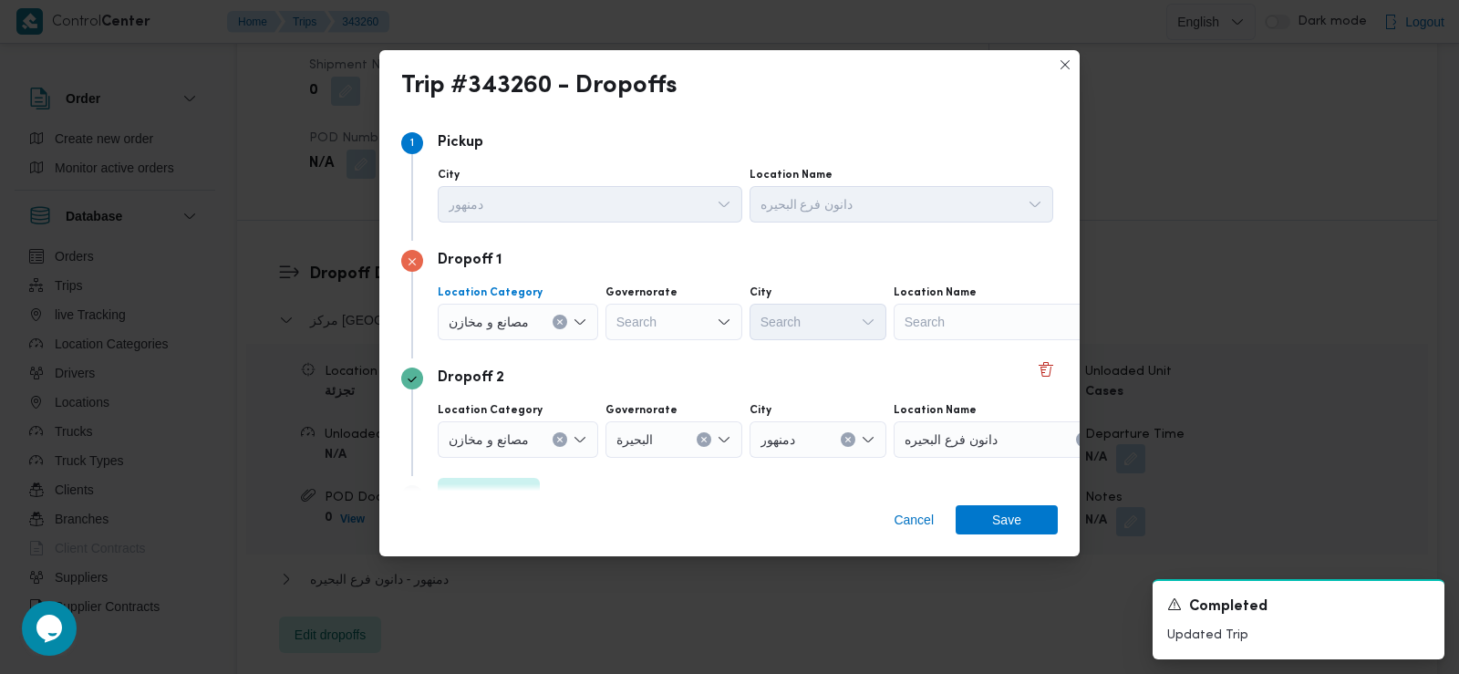
click at [509, 325] on span "مصانع و مخازن" at bounding box center [489, 321] width 80 height 20
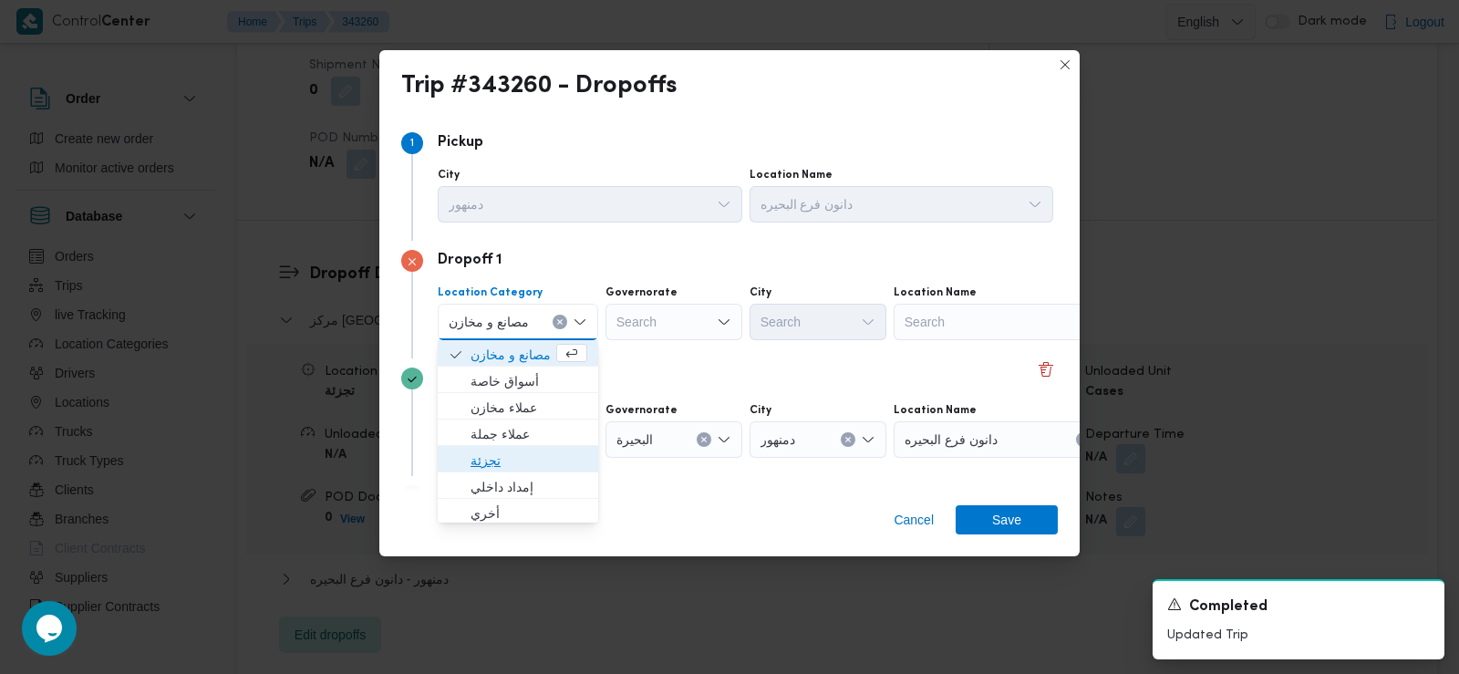
click at [505, 452] on span "تجزئة" at bounding box center [529, 461] width 117 height 22
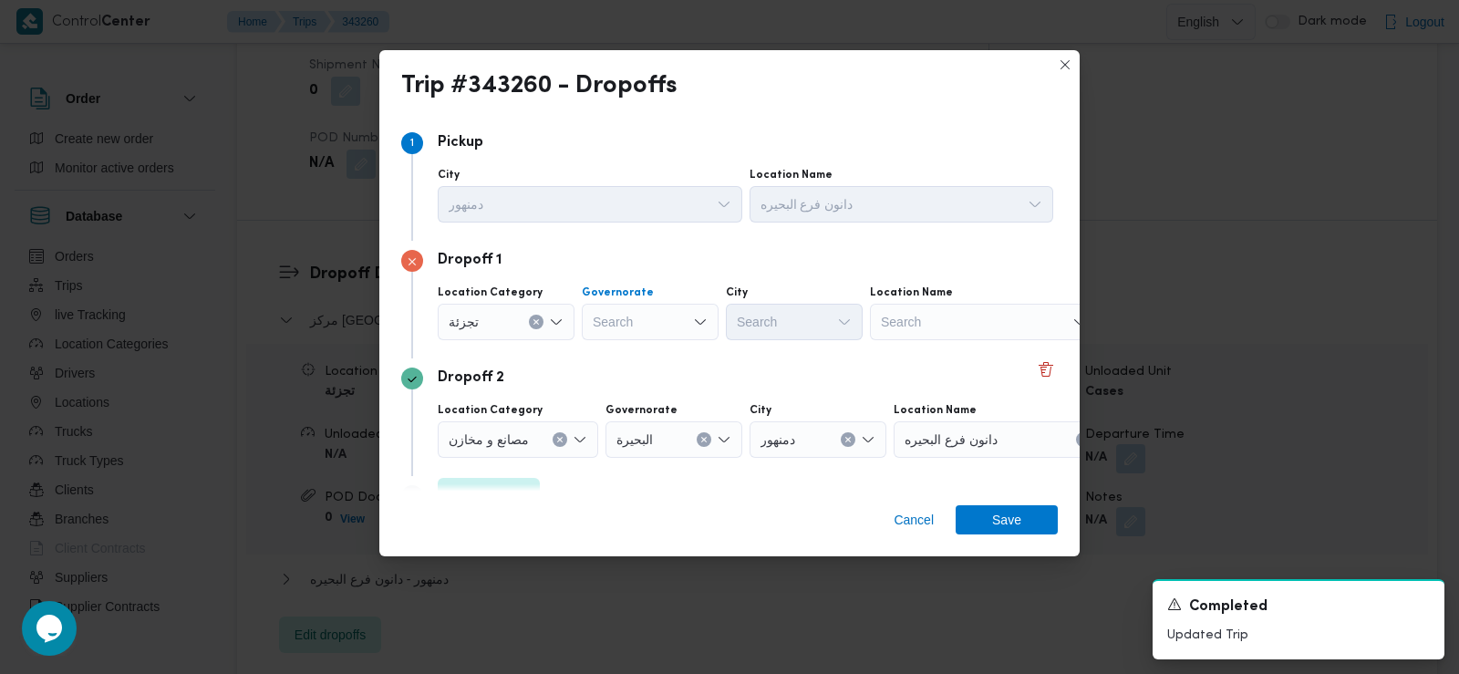
click at [657, 327] on div "Search" at bounding box center [650, 322] width 137 height 36
click at [652, 415] on span "البحيرة" at bounding box center [661, 408] width 93 height 22
click at [776, 319] on div "Search" at bounding box center [794, 322] width 137 height 36
type input "رشي"
click at [756, 352] on span "مركز رشي د" at bounding box center [794, 354] width 122 height 29
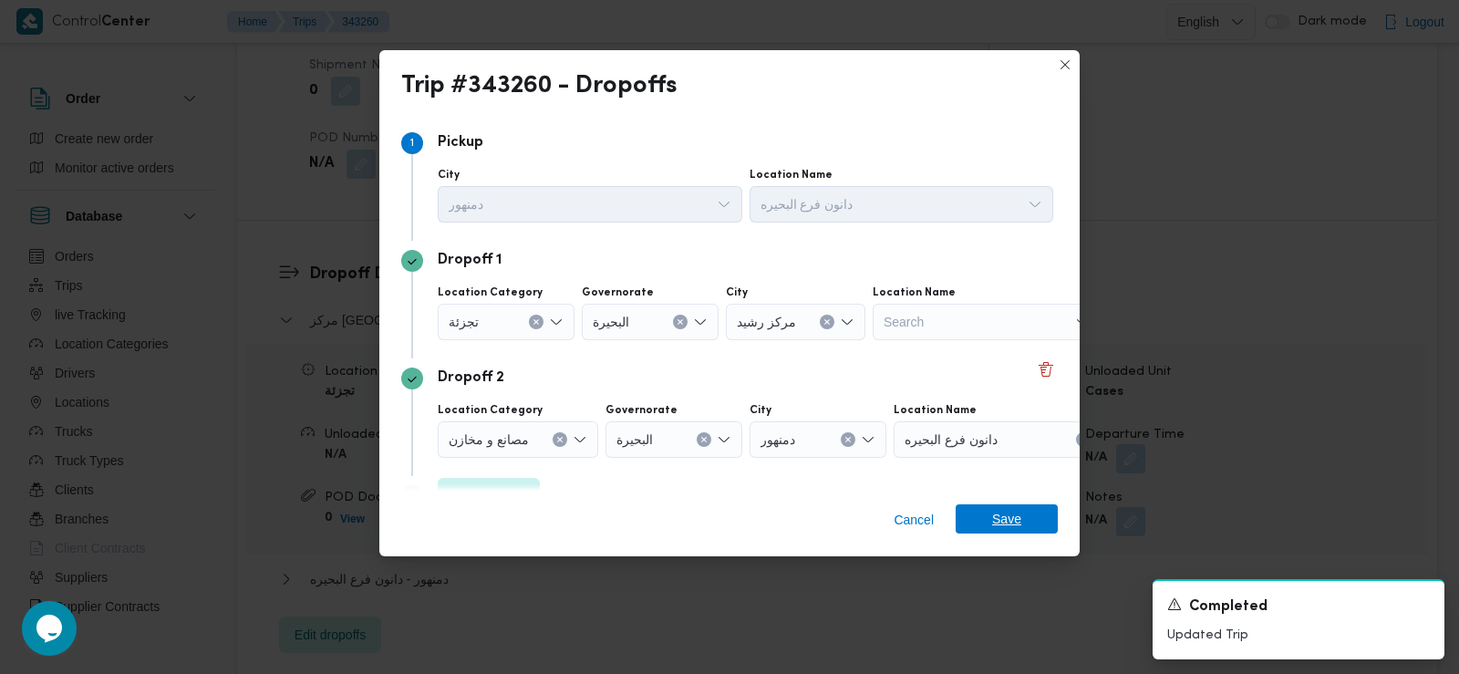
click at [993, 522] on span "Save" at bounding box center [1006, 518] width 29 height 29
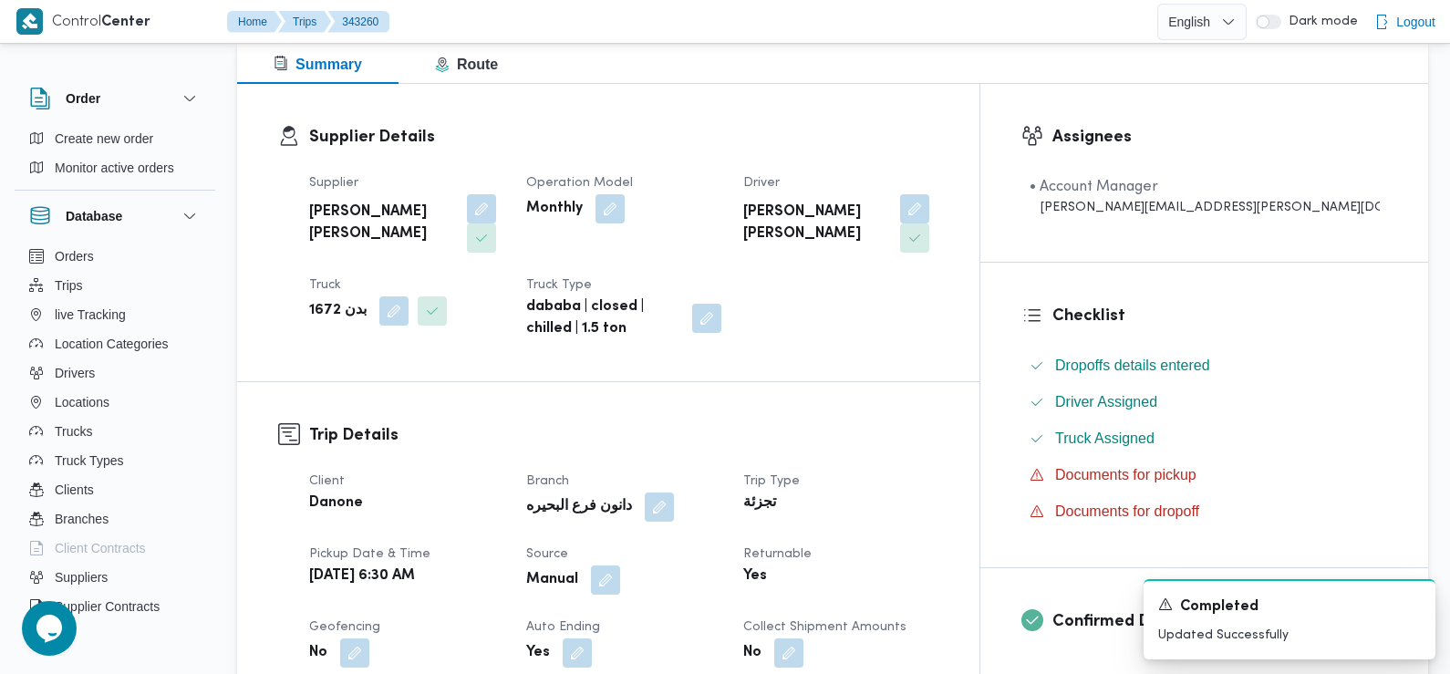
scroll to position [0, 0]
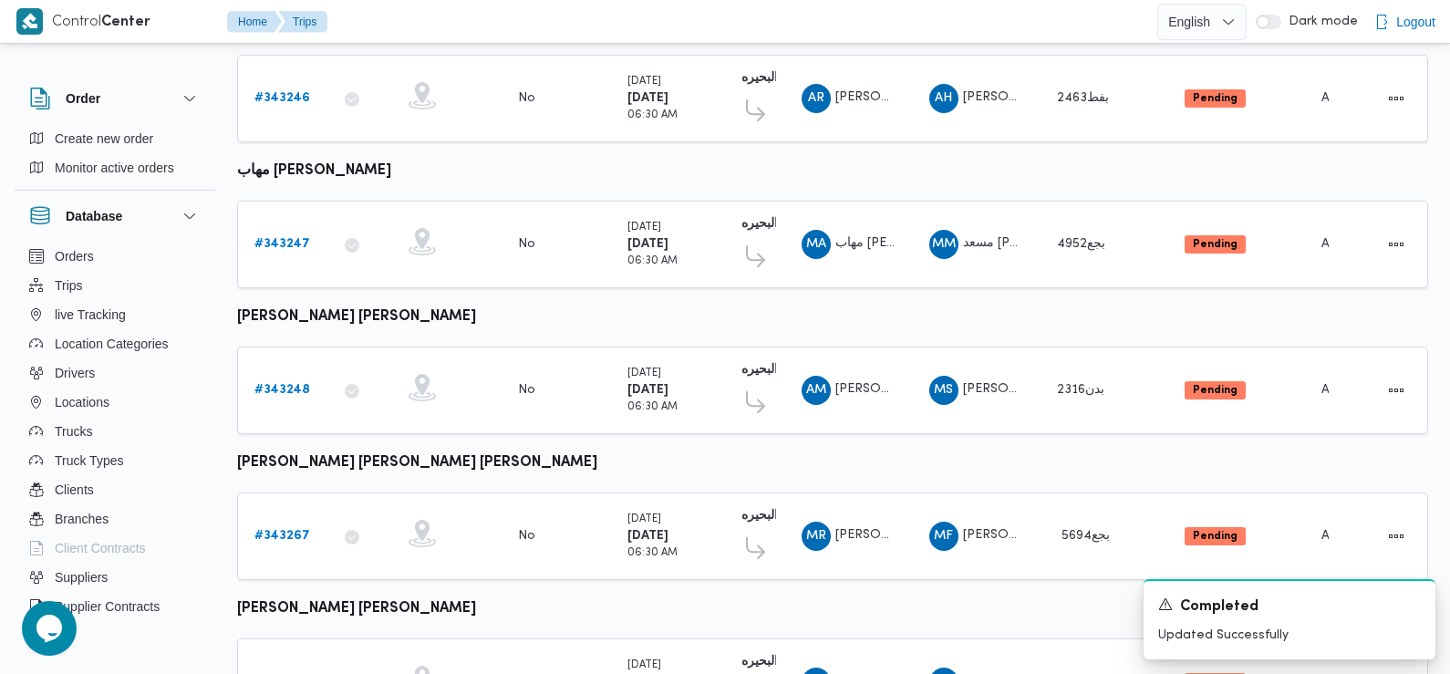
scroll to position [1492, 0]
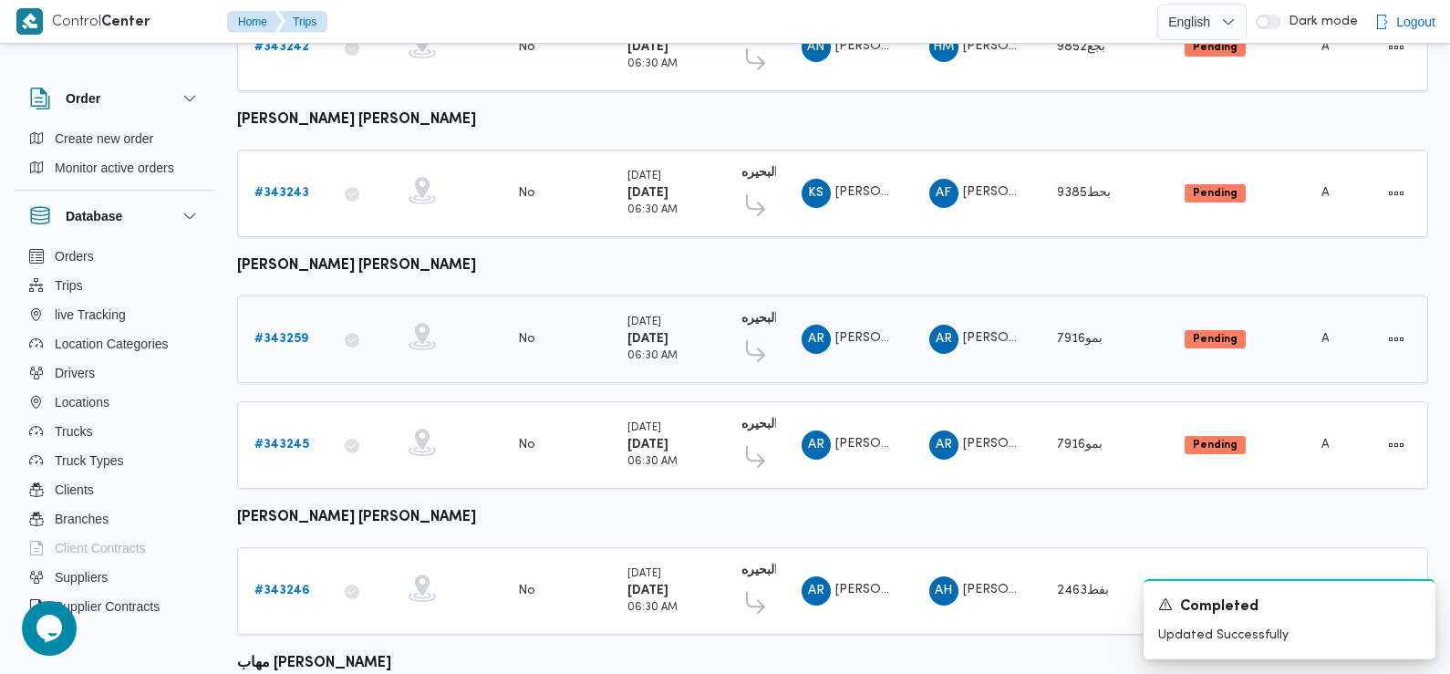
click at [289, 333] on b "# 343259" at bounding box center [281, 339] width 54 height 12
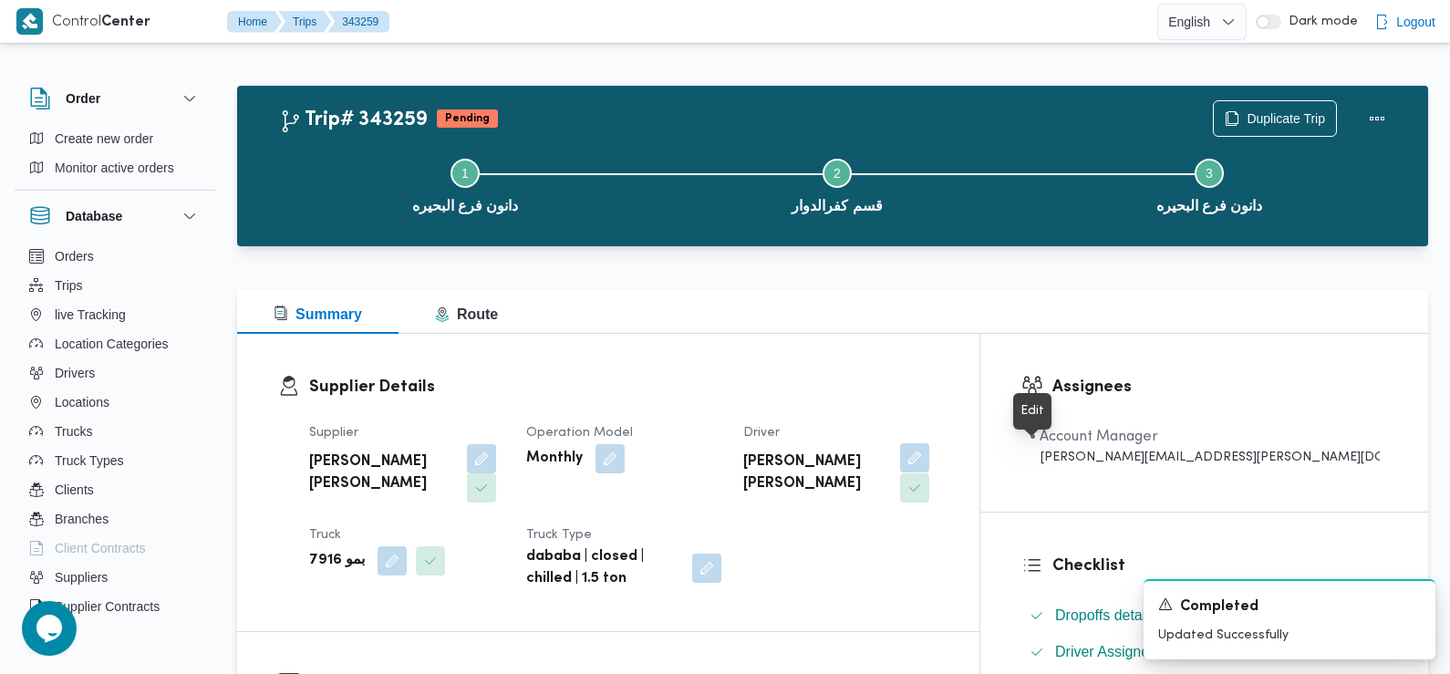
click at [929, 462] on button "button" at bounding box center [914, 457] width 29 height 29
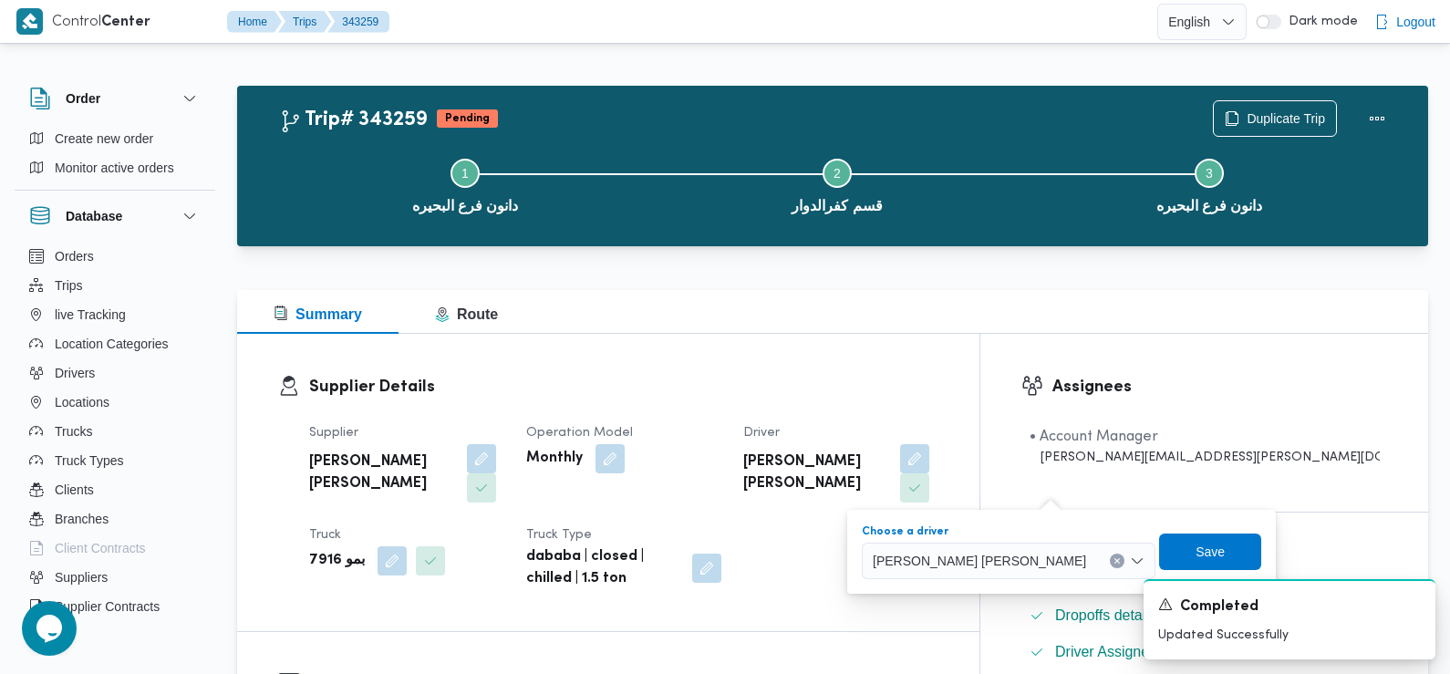
click at [977, 569] on span "[PERSON_NAME] [PERSON_NAME]" at bounding box center [979, 560] width 213 height 20
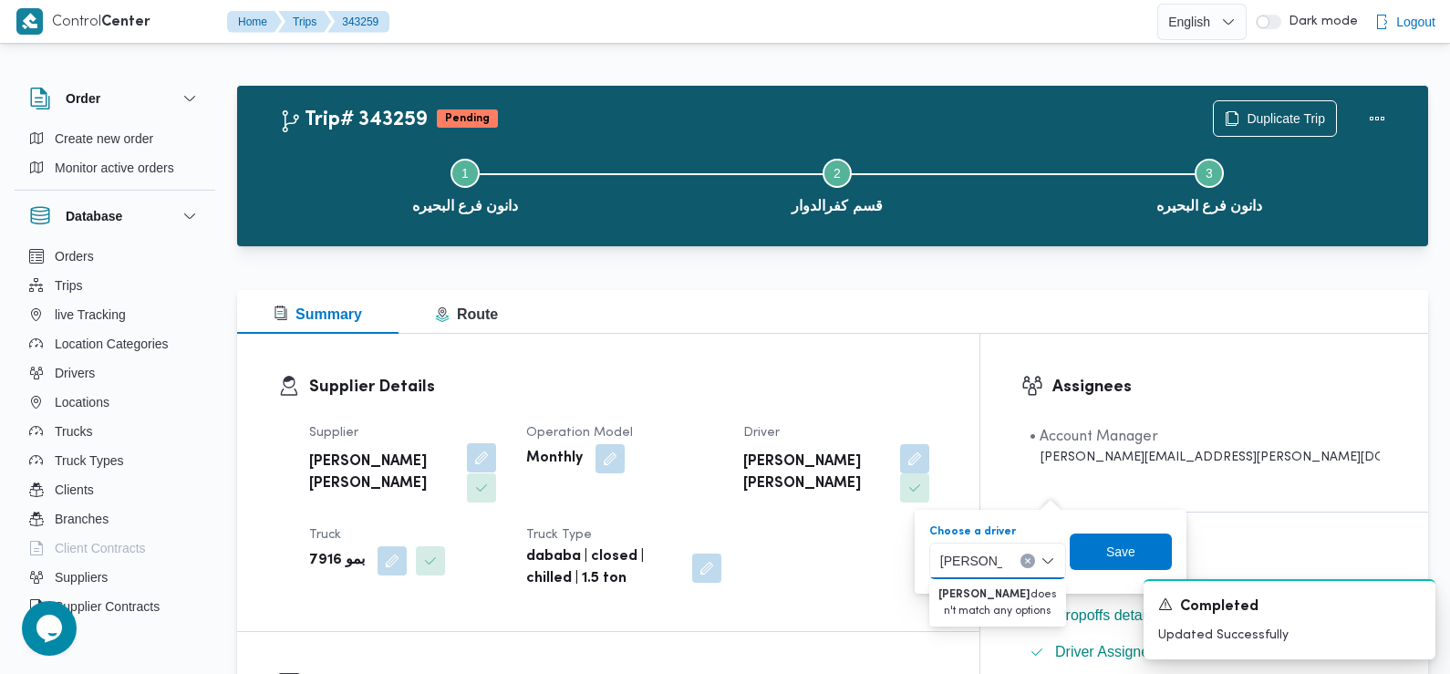
type input "صلاح عطي"
click at [496, 457] on button "button" at bounding box center [481, 457] width 29 height 29
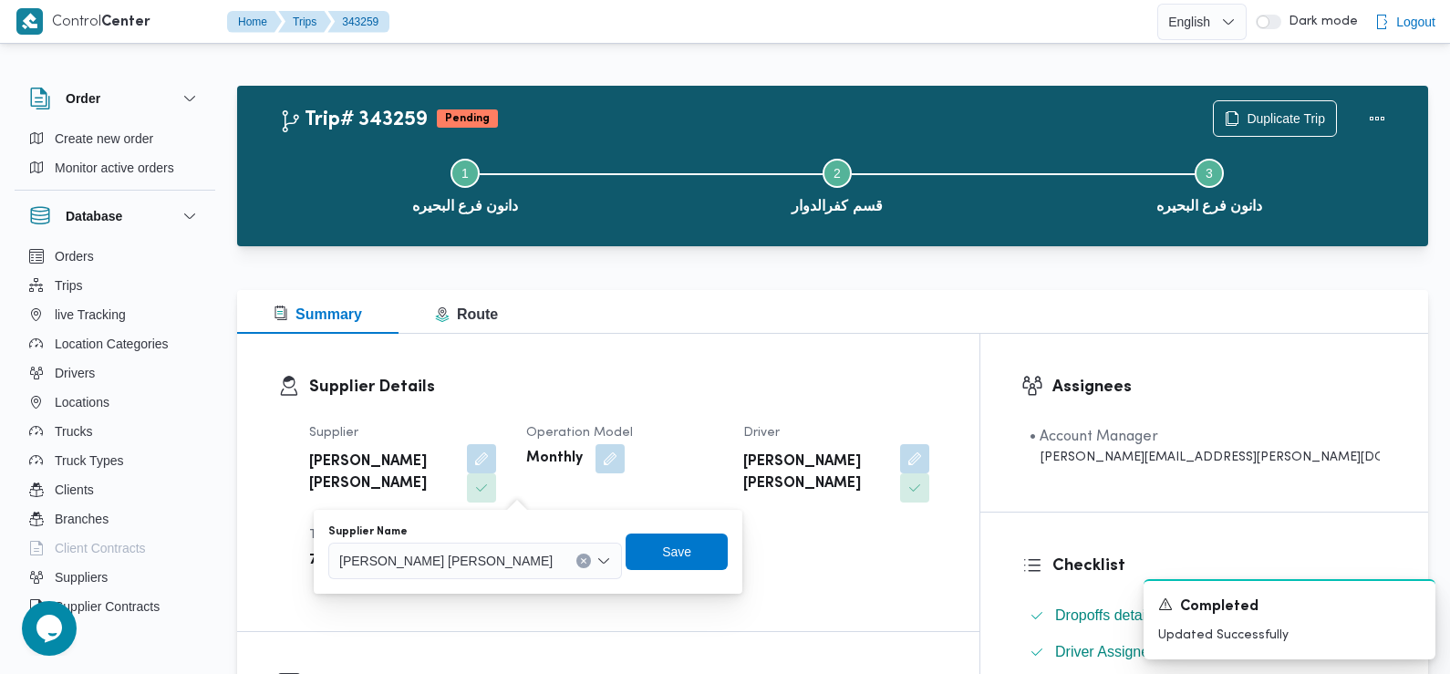
click at [469, 557] on span "[PERSON_NAME] [PERSON_NAME]" at bounding box center [445, 560] width 213 height 20
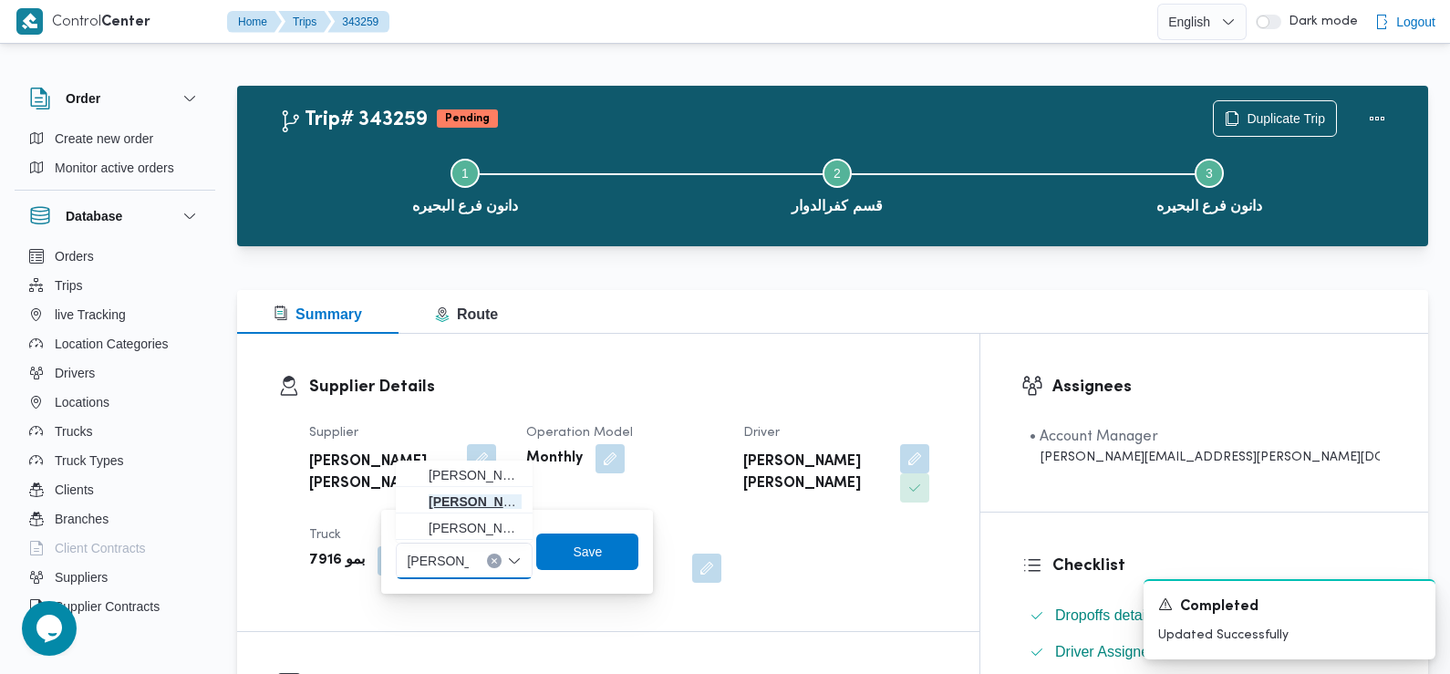
type input "صلاح عطي"
click at [488, 497] on span "صلاح عطي ه جاب الله محمد" at bounding box center [475, 502] width 93 height 22
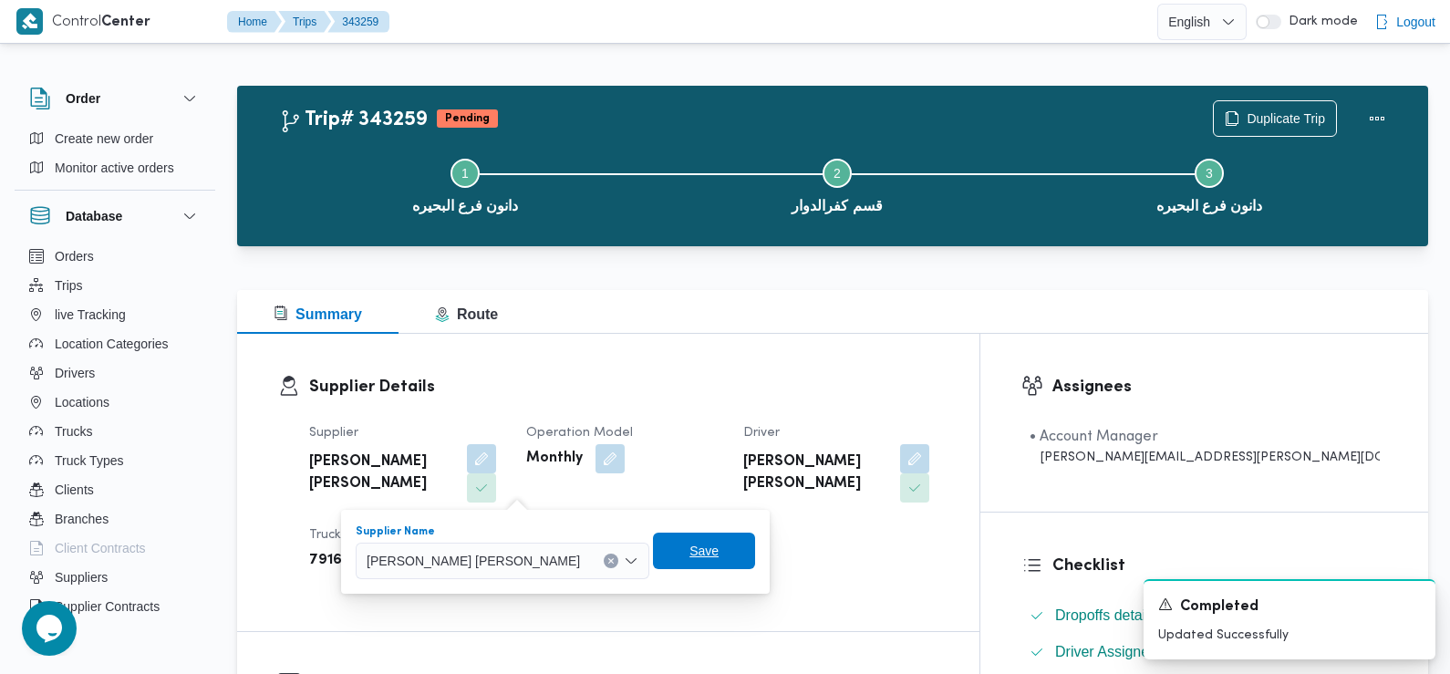
click at [689, 558] on span "Save" at bounding box center [703, 551] width 29 height 22
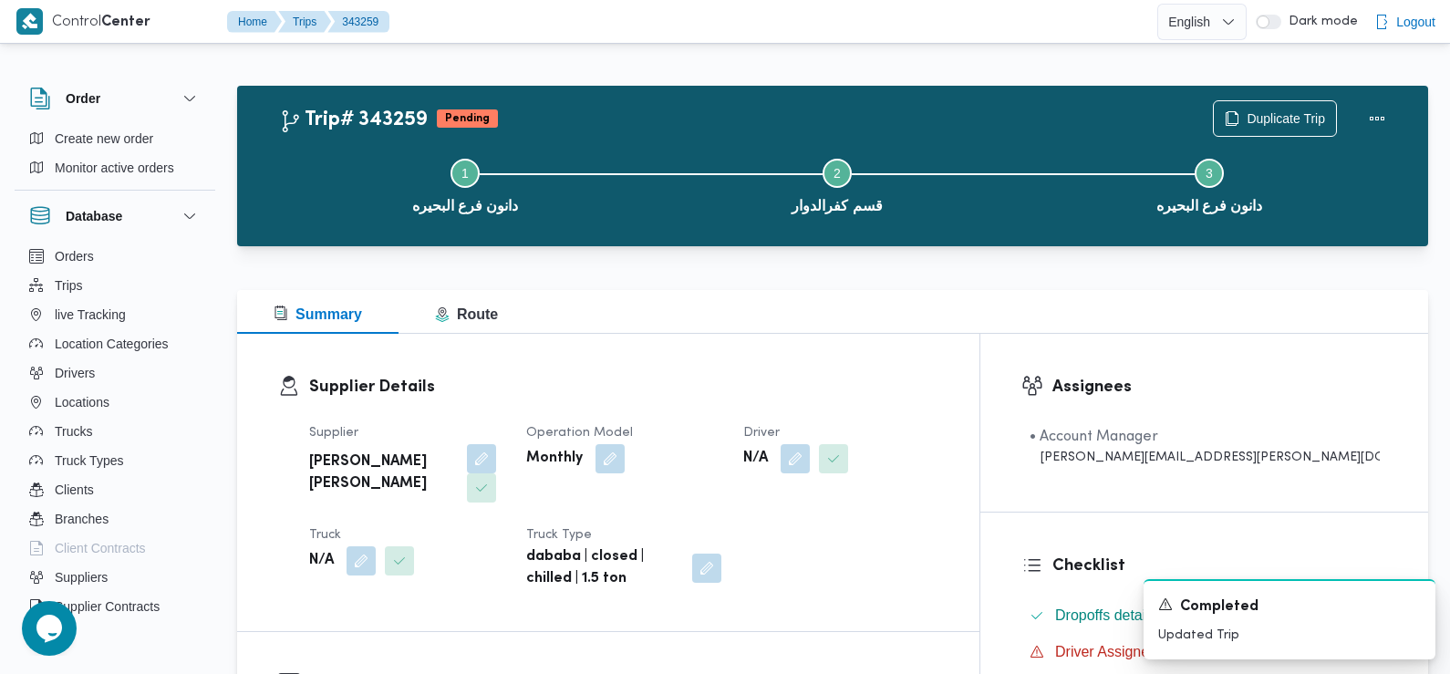
click at [810, 459] on span at bounding box center [790, 458] width 38 height 29
click at [810, 460] on button "button" at bounding box center [795, 457] width 29 height 29
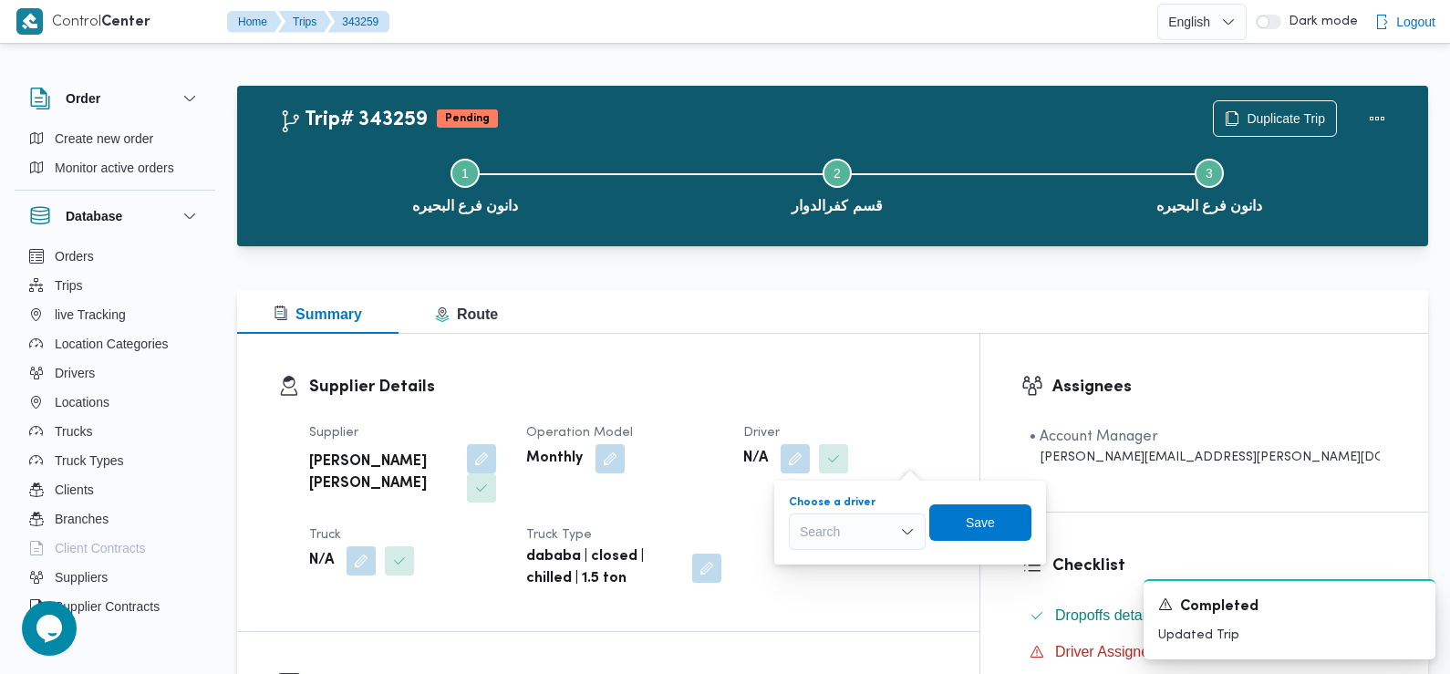
click at [863, 534] on div "Search" at bounding box center [857, 531] width 137 height 36
type input "مفرح"
click at [883, 553] on span "محمد مفرح توفيق محمود المسيري" at bounding box center [857, 564] width 122 height 29
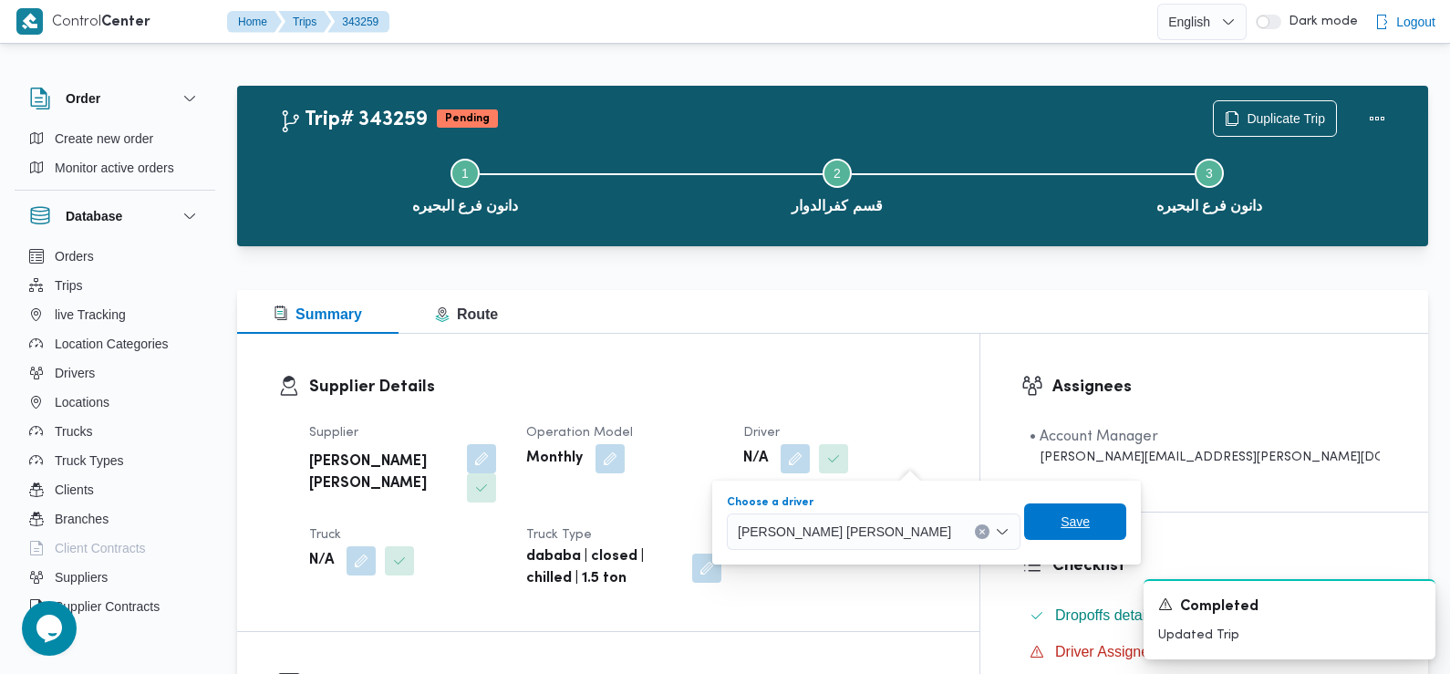
click at [1024, 516] on span "Save" at bounding box center [1075, 521] width 102 height 36
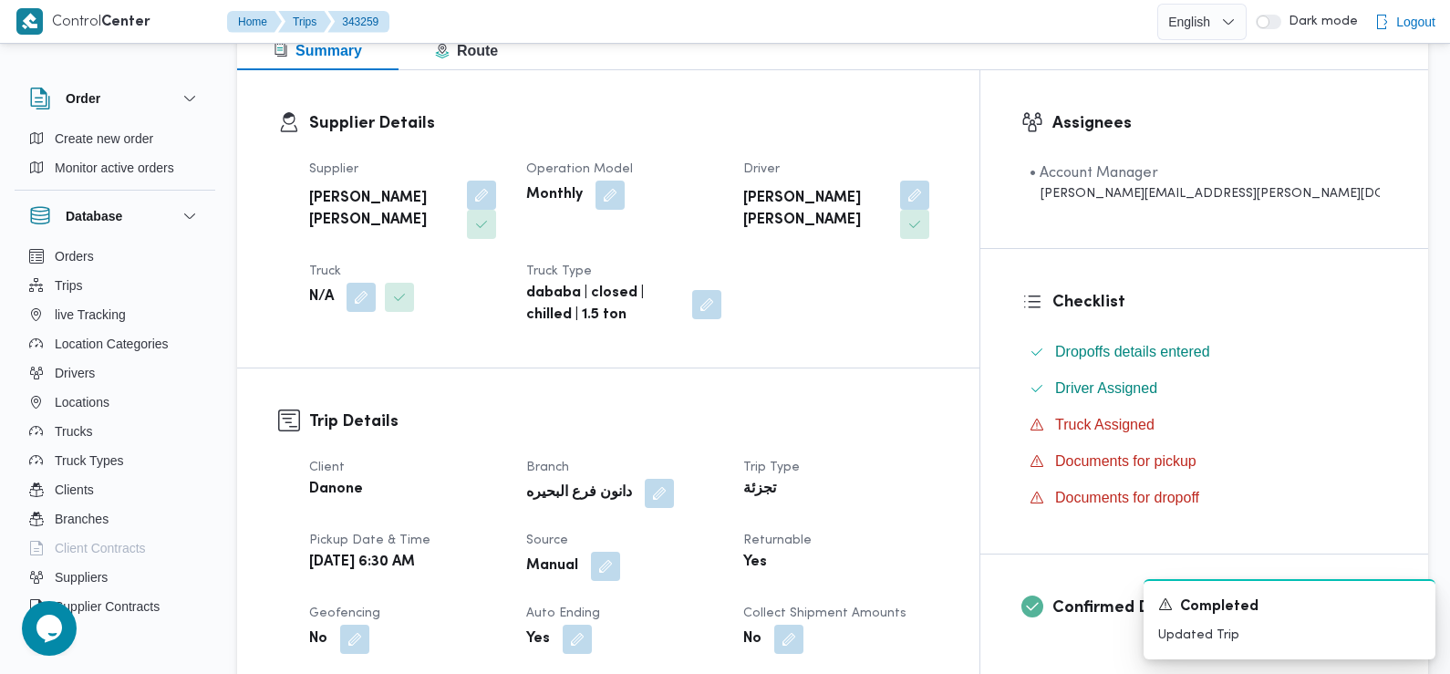
scroll to position [316, 0]
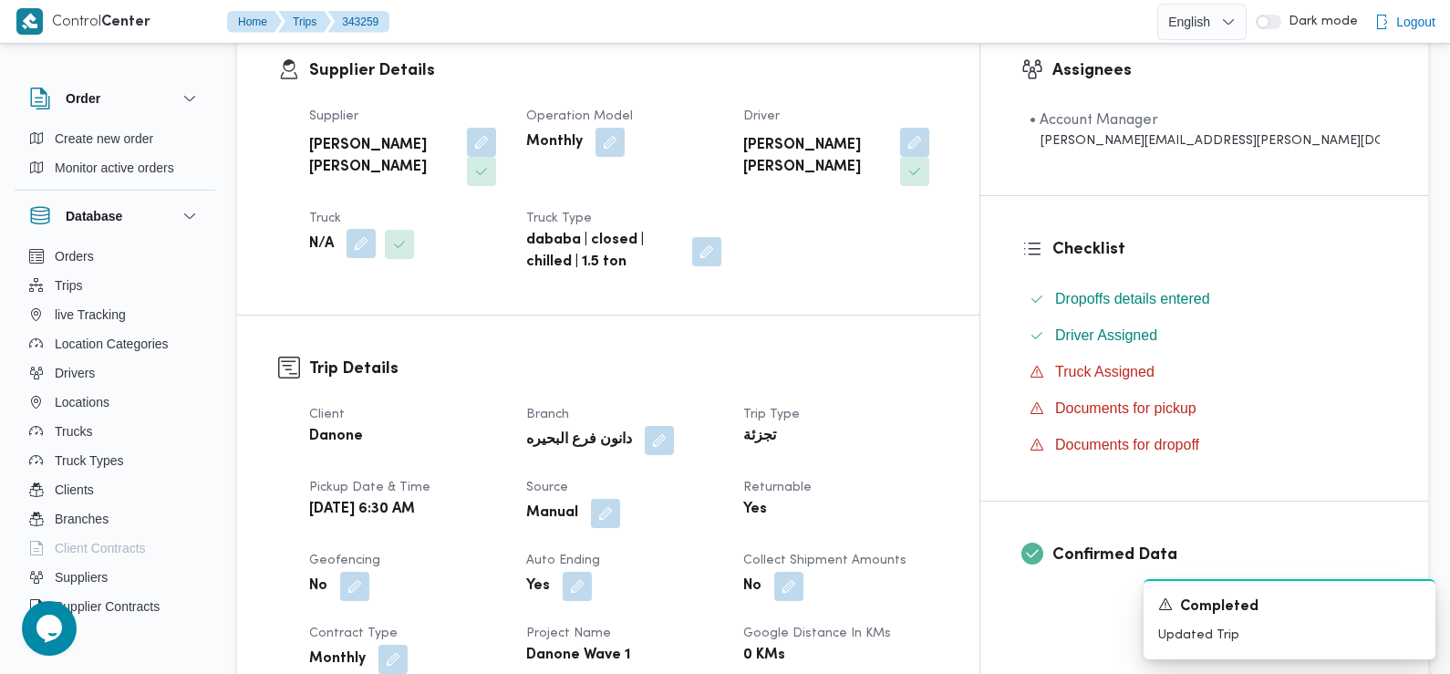
click at [373, 229] on button "button" at bounding box center [361, 243] width 29 height 29
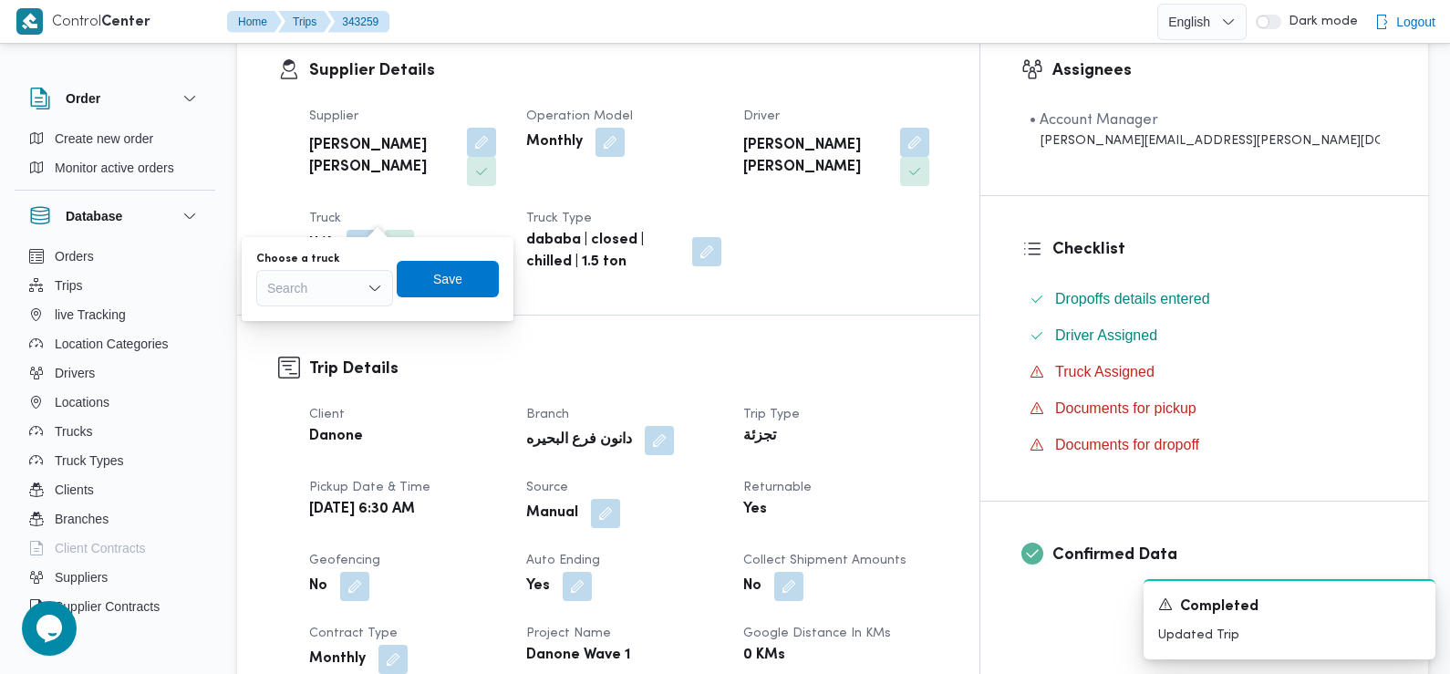
click at [357, 283] on div "Search" at bounding box center [324, 288] width 137 height 36
paste input "بدج1435"
type input "بدج1435"
click at [337, 316] on span "بدج1435 |" at bounding box center [335, 321] width 93 height 22
click at [433, 280] on span "Save" at bounding box center [447, 278] width 29 height 22
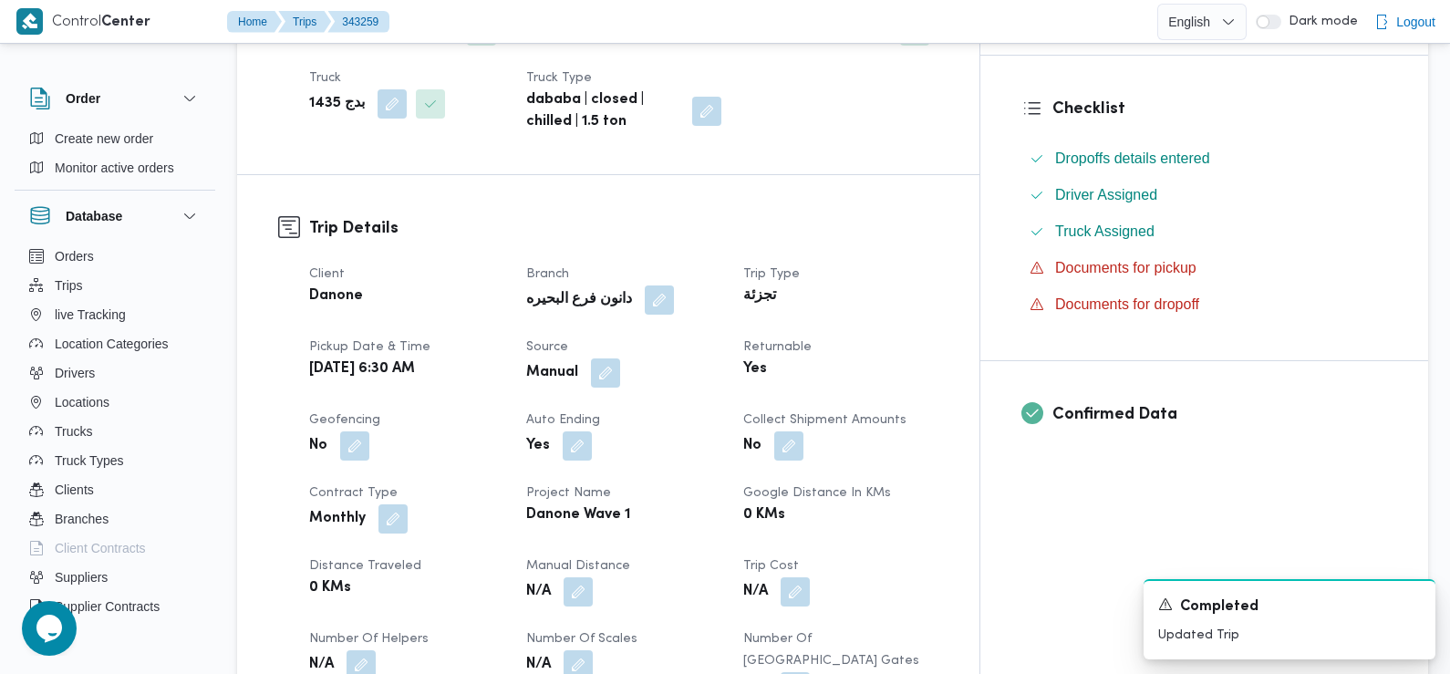
scroll to position [0, 0]
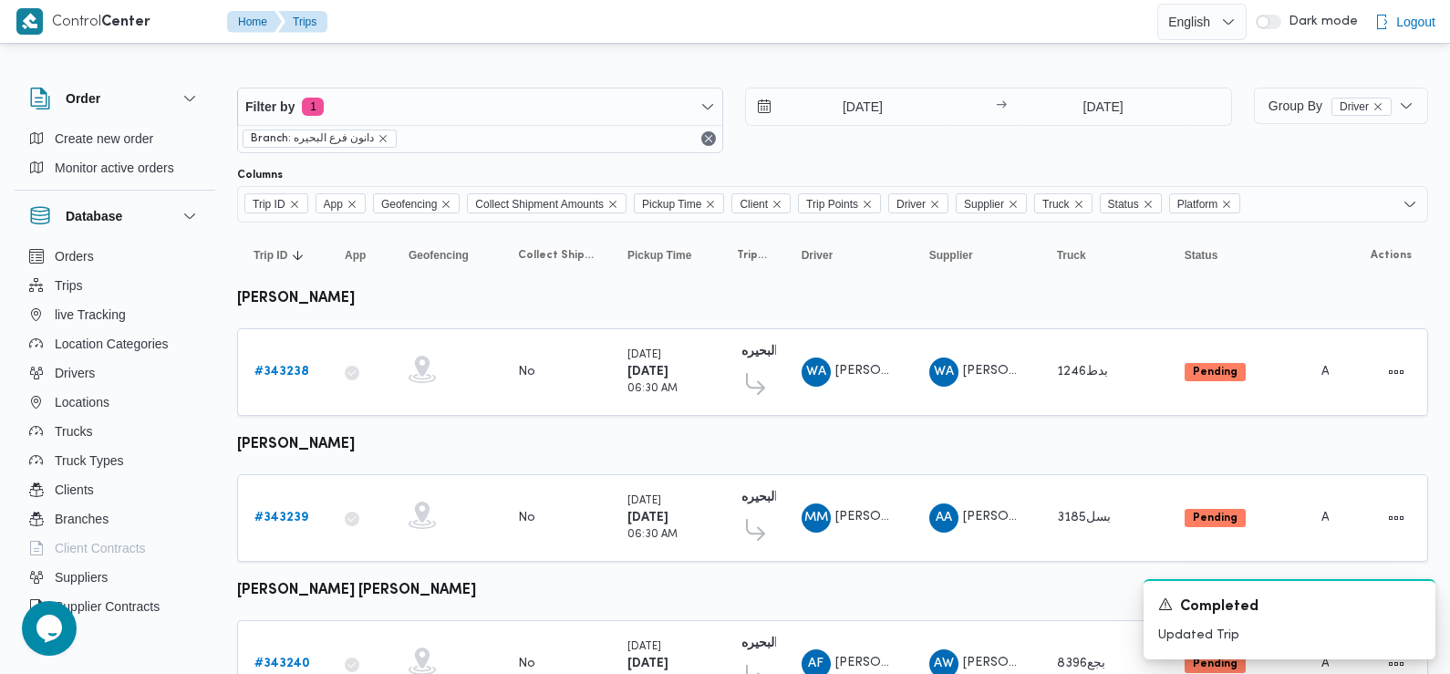
scroll to position [908, 0]
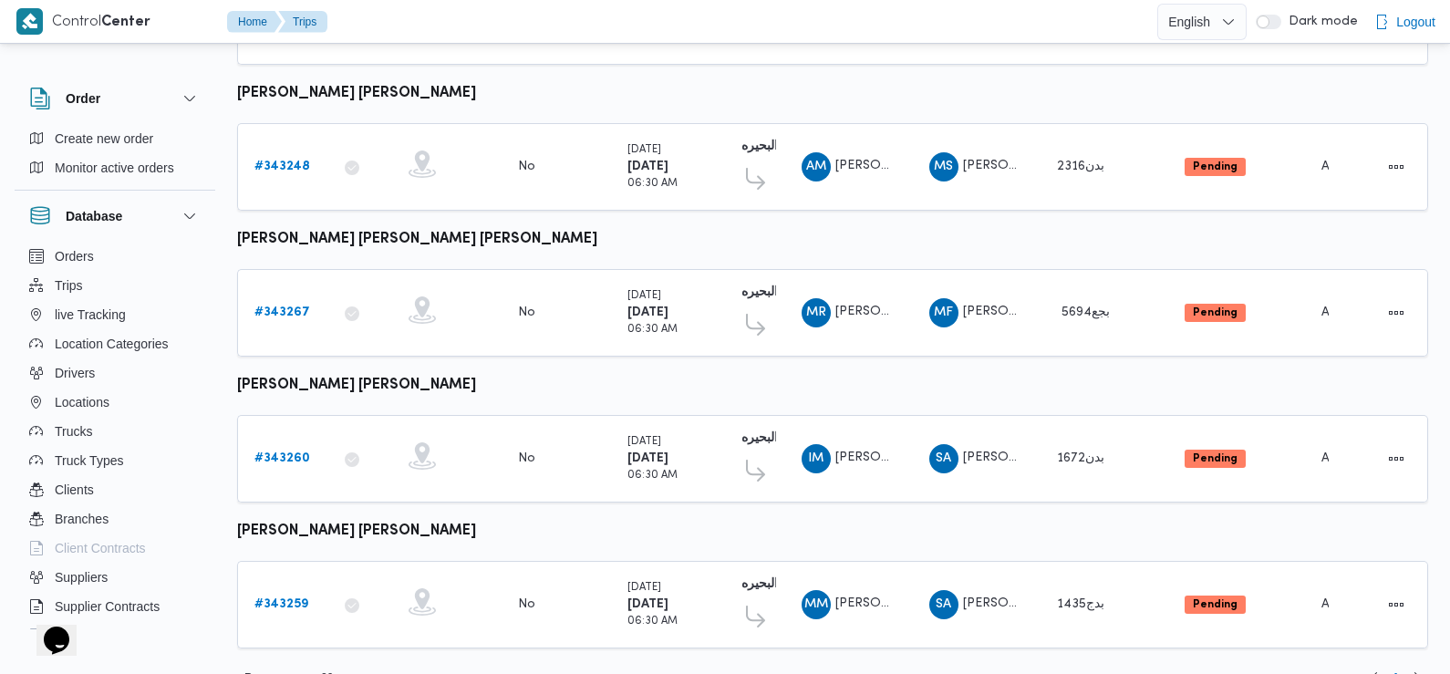
scroll to position [1532, 0]
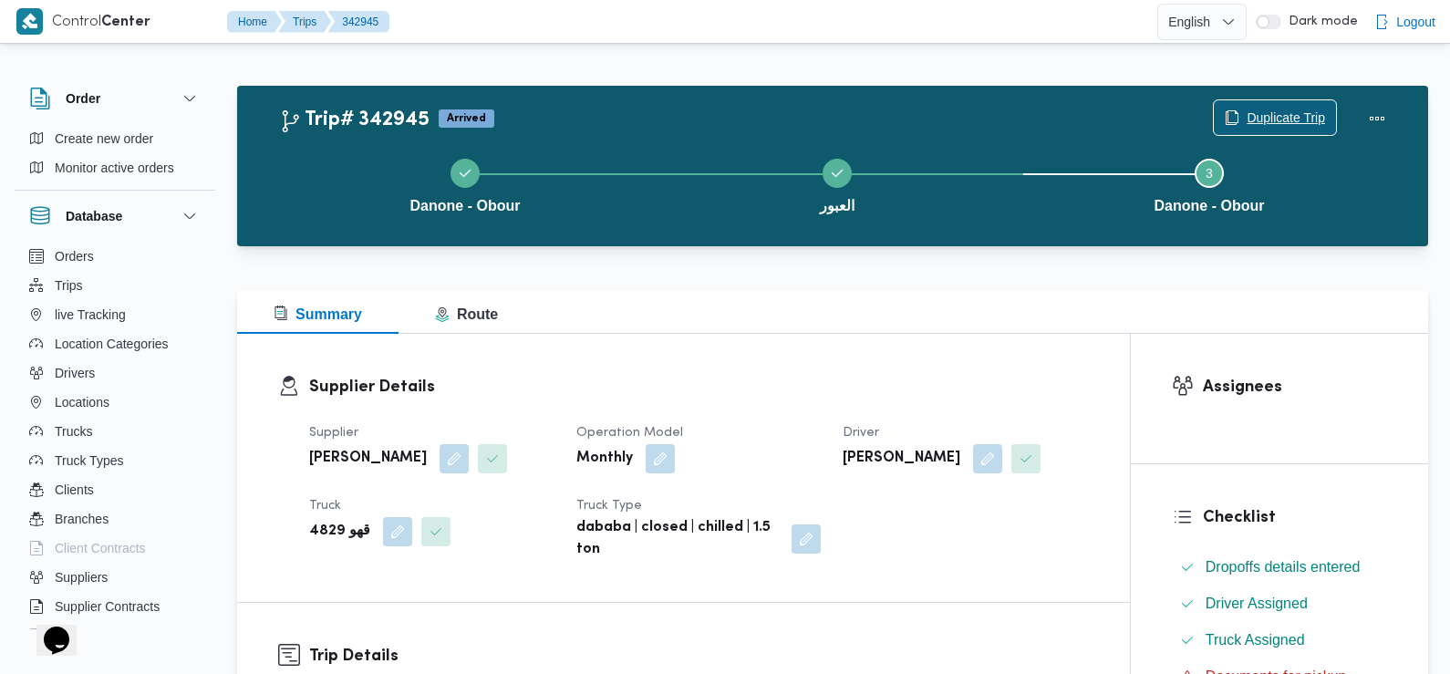
click at [1263, 119] on span "Duplicate Trip" at bounding box center [1286, 118] width 78 height 22
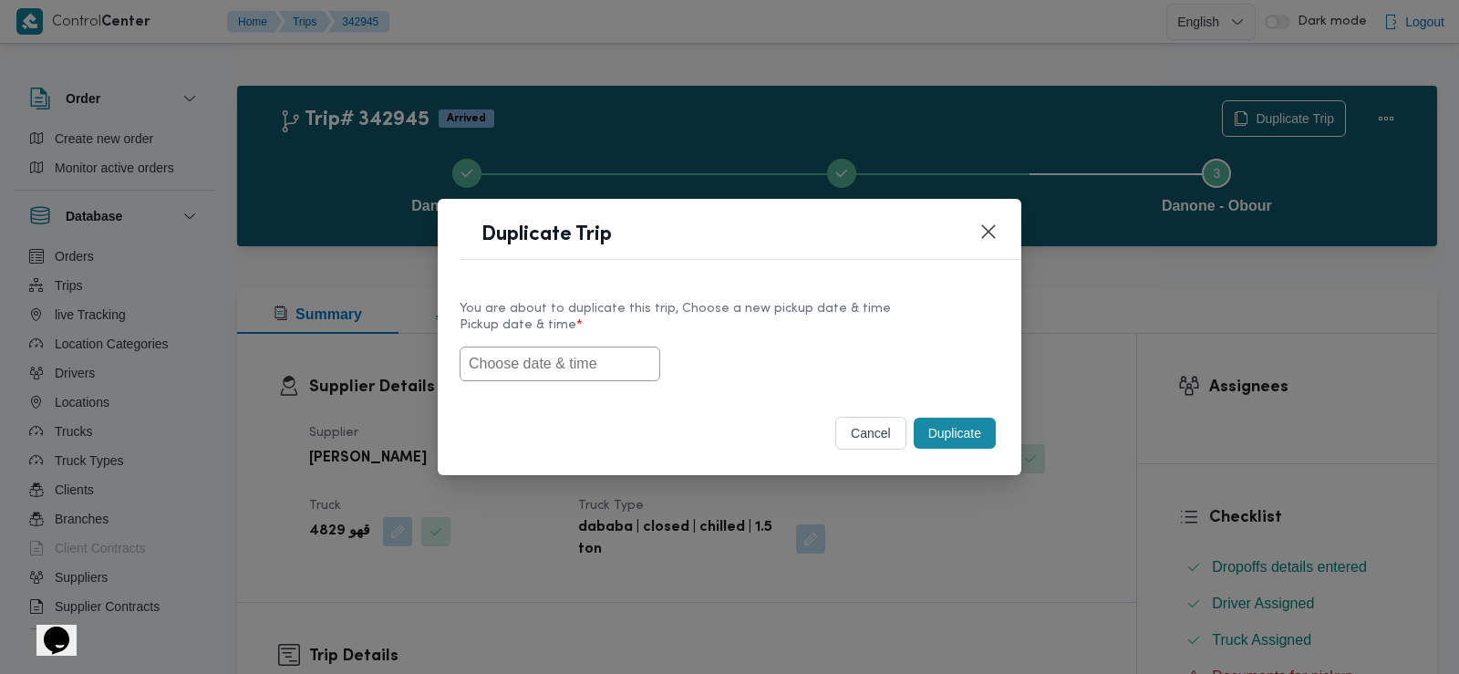
click at [558, 354] on input "text" at bounding box center [560, 364] width 201 height 35
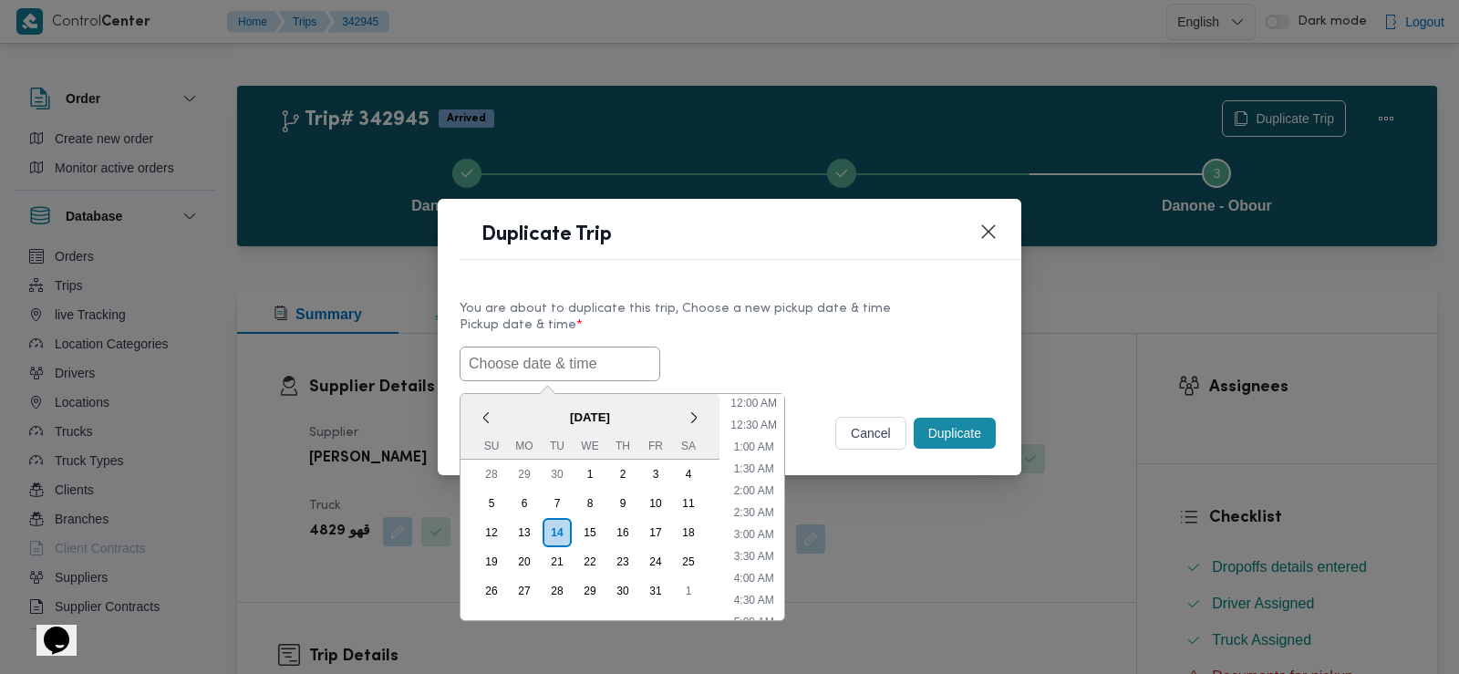
scroll to position [465, 0]
paste input "بدج1435"
type input "ب"
click at [760, 415] on li "6:30 AM" at bounding box center [754, 411] width 55 height 18
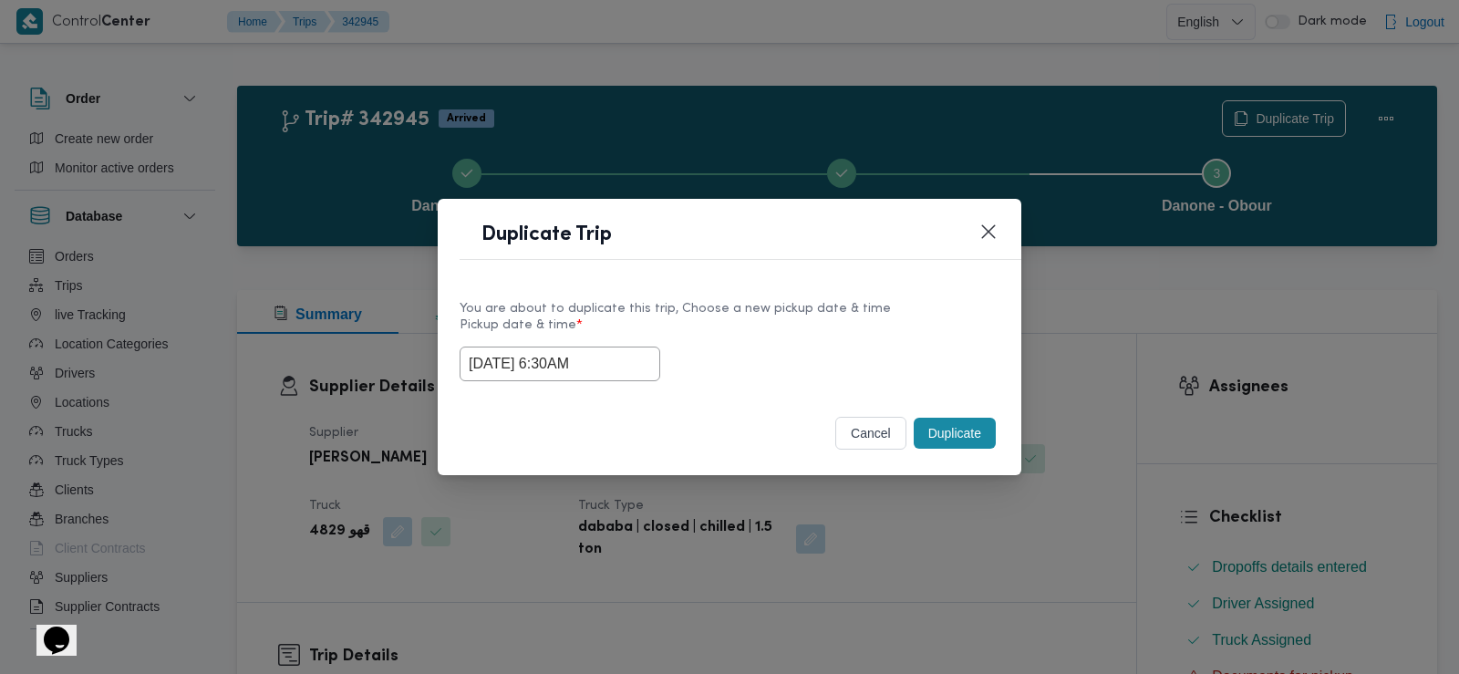
click at [581, 369] on input "[DATE] 6:30AM" at bounding box center [560, 364] width 201 height 35
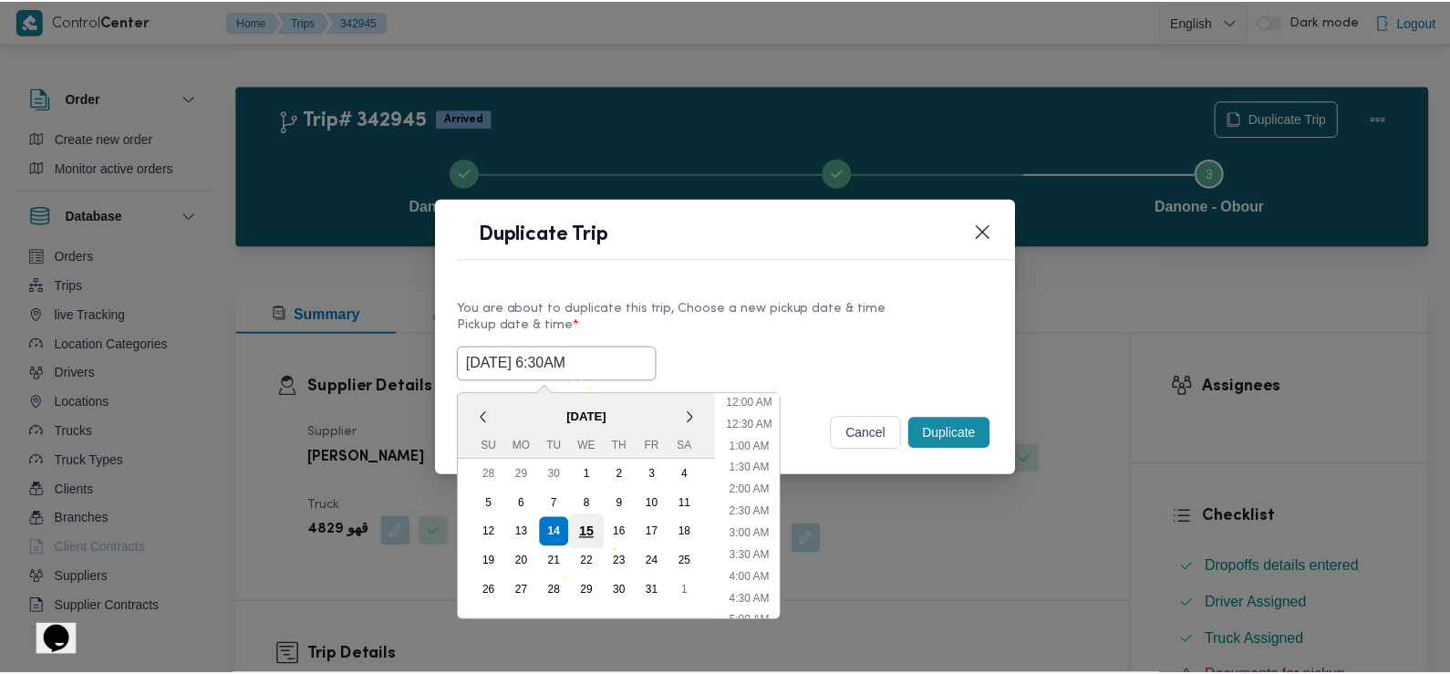
scroll to position [181, 0]
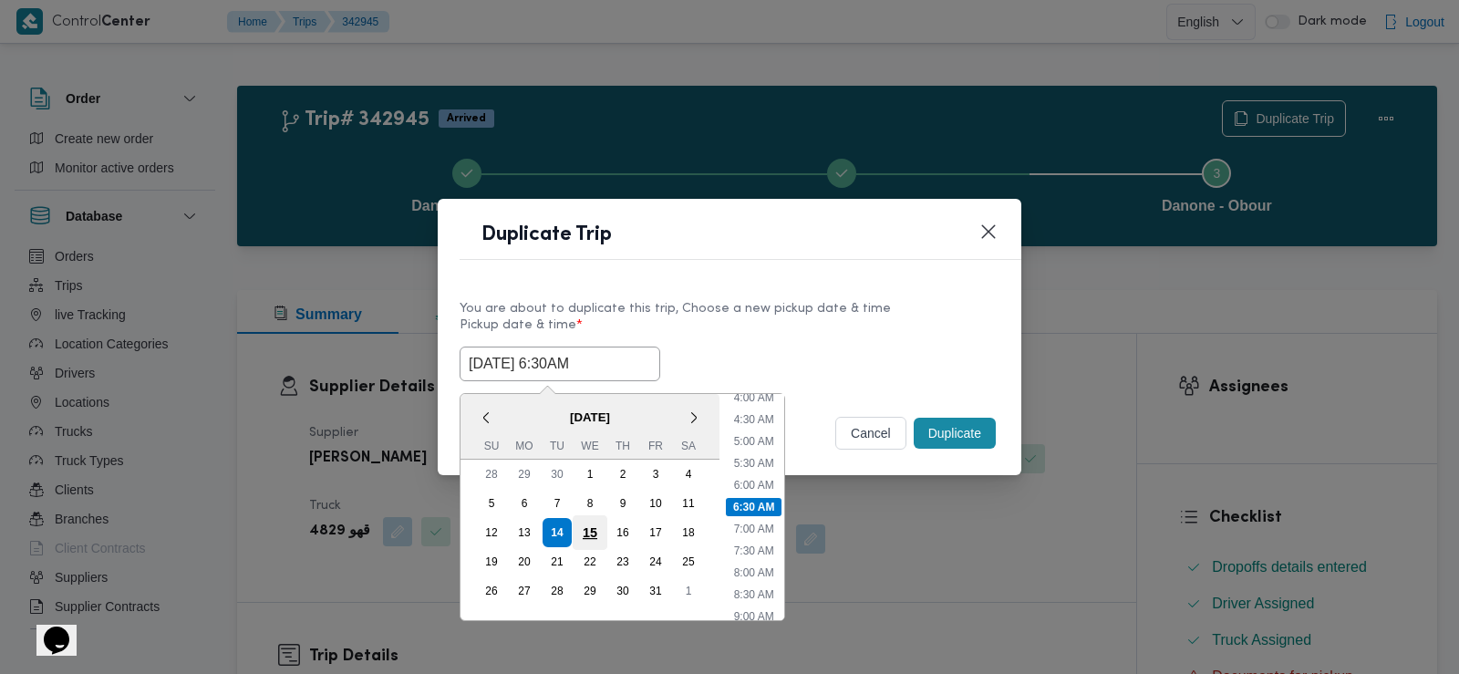
click at [595, 522] on div "15" at bounding box center [590, 532] width 35 height 35
type input "15/10/2025 6:30AM"
click at [754, 500] on li "6:30 AM" at bounding box center [754, 507] width 57 height 18
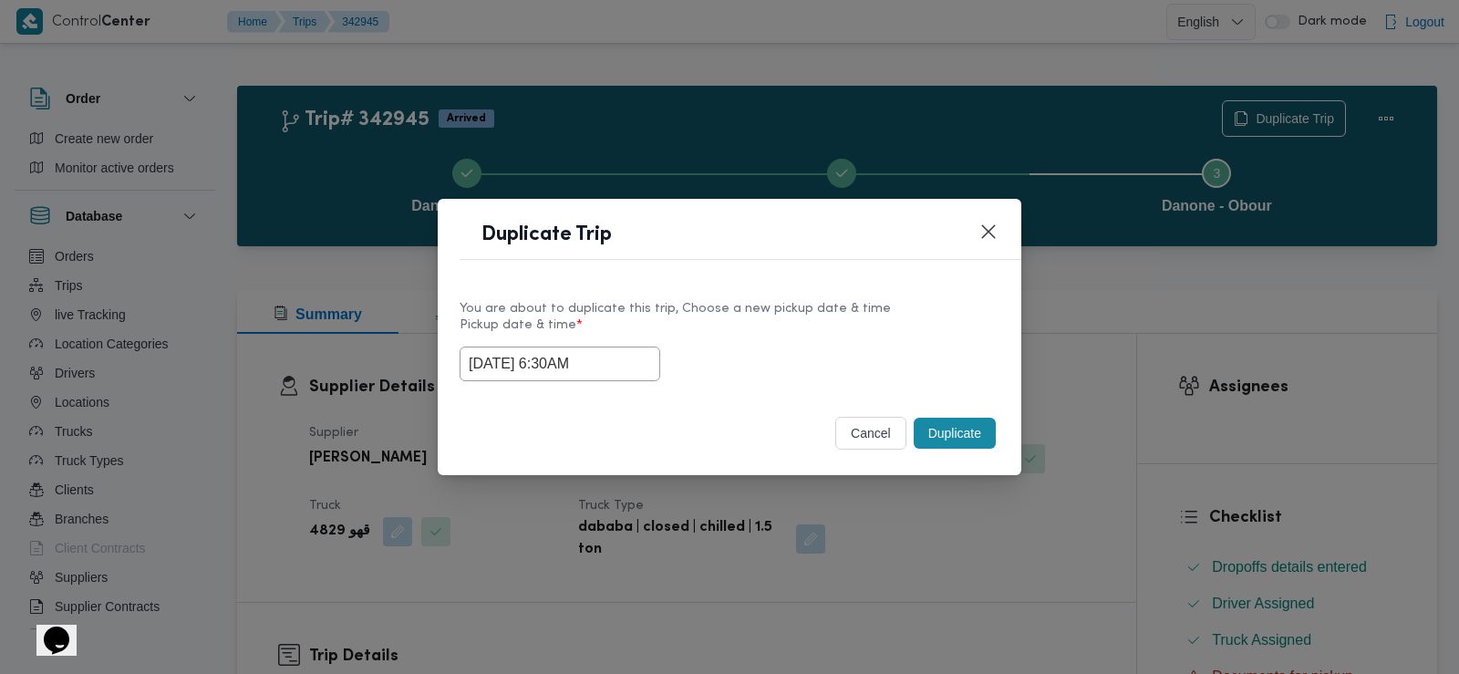
click at [804, 357] on div "Selected date: Wednesday, October 15th, 2025 at 6:30 AM 15/10/2025 6:30AM" at bounding box center [730, 364] width 540 height 35
click at [937, 430] on button "Duplicate" at bounding box center [955, 433] width 82 height 31
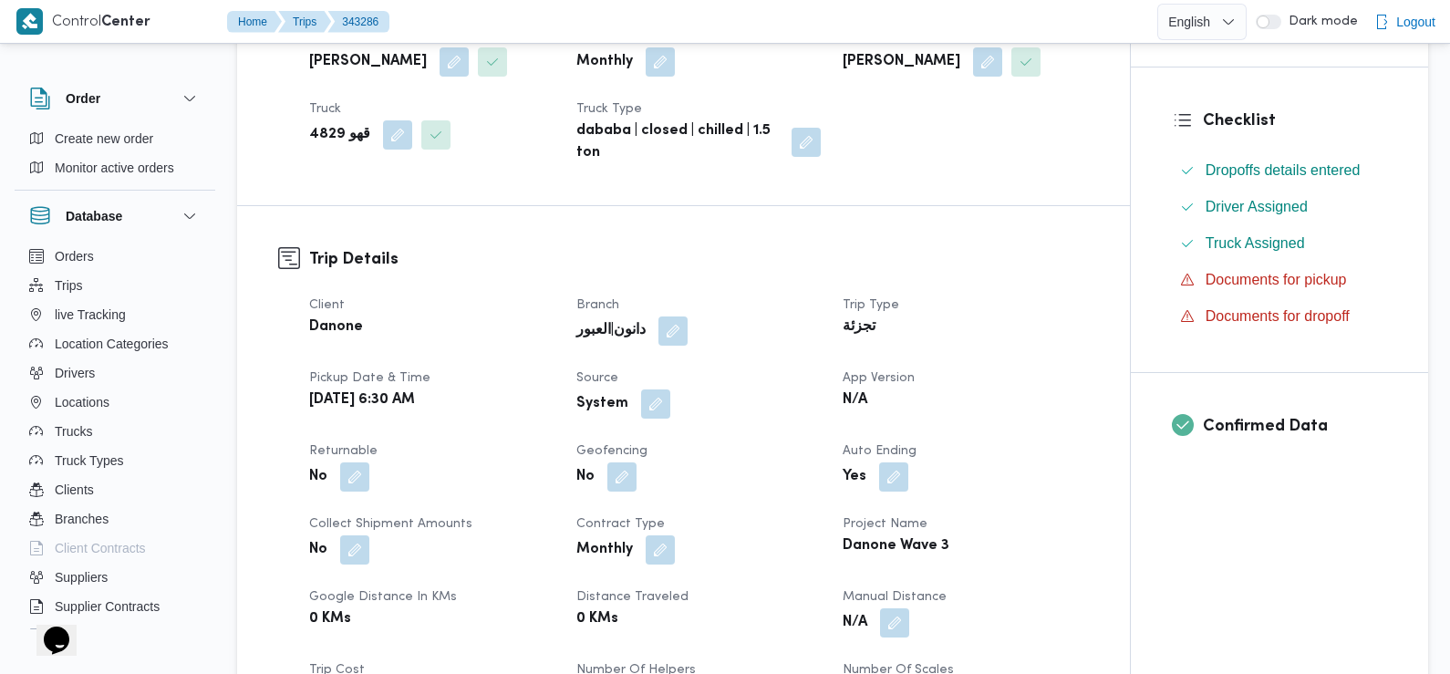
scroll to position [462, 0]
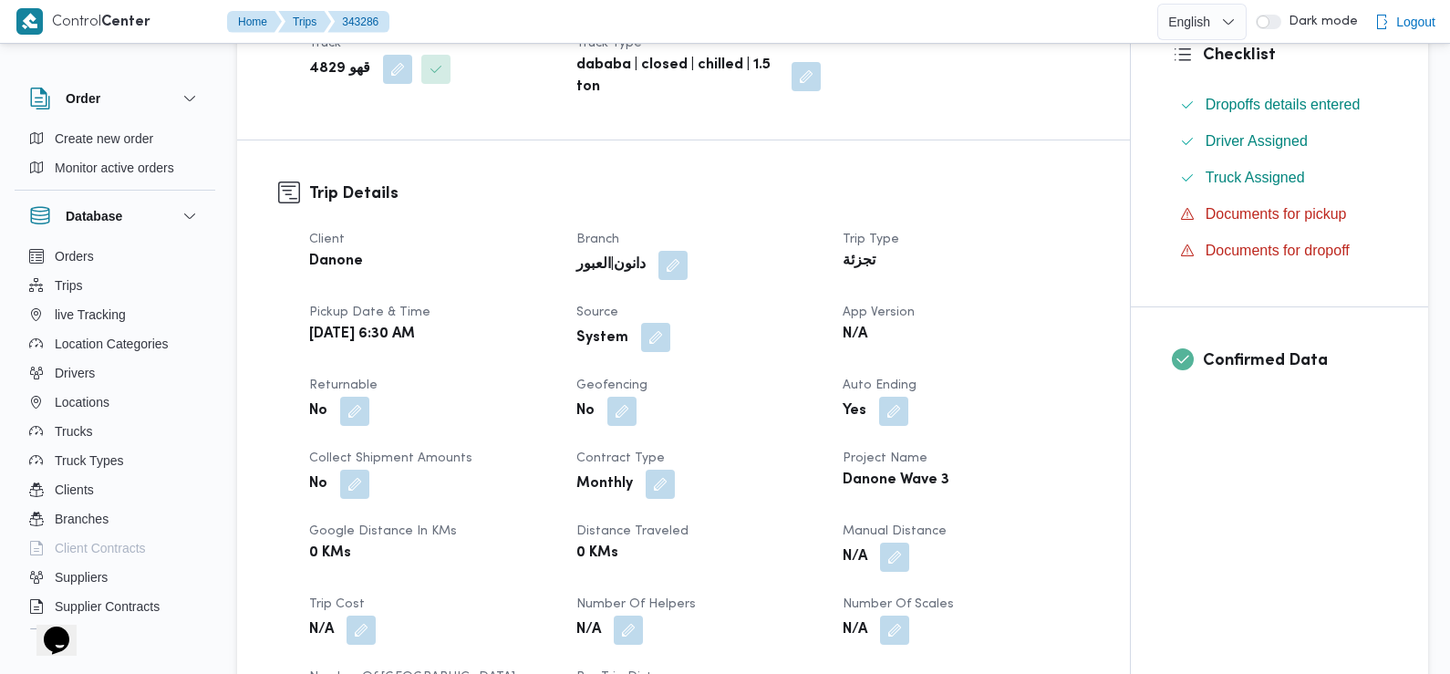
click at [648, 342] on button "button" at bounding box center [655, 337] width 29 height 29
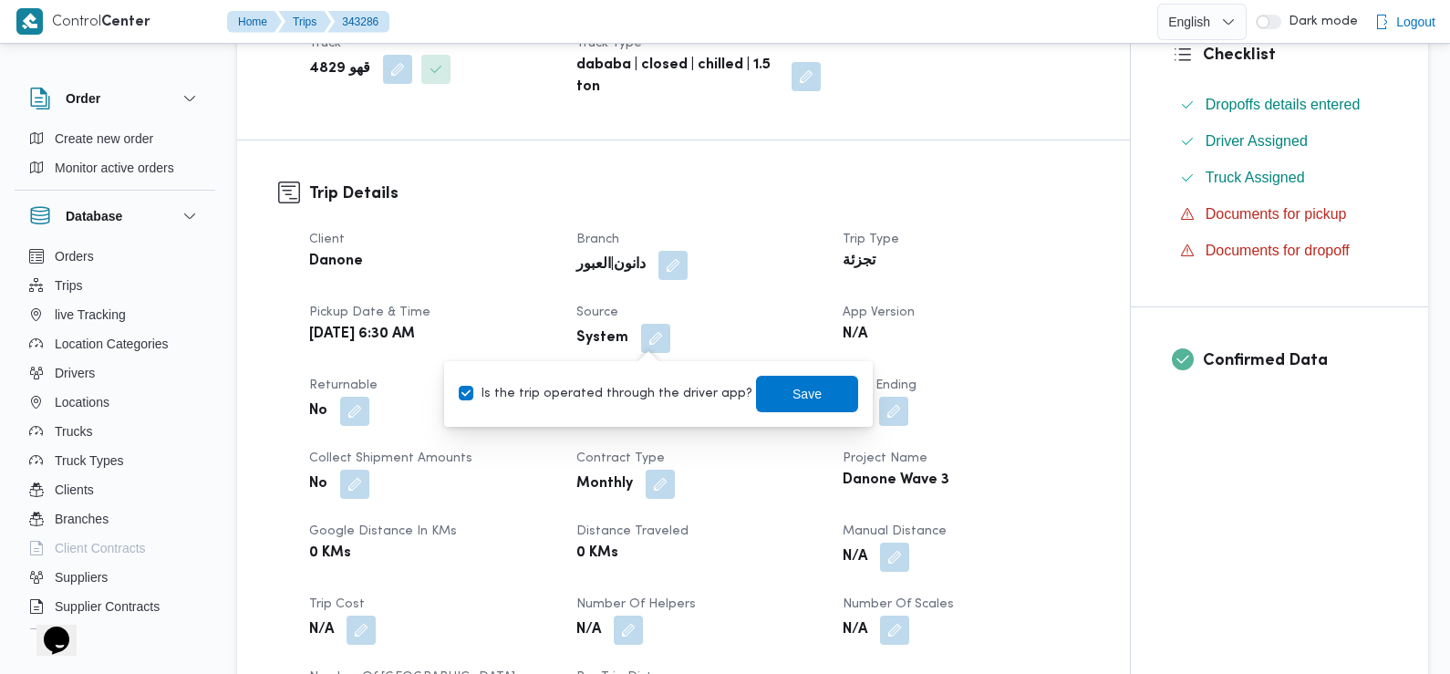
click at [657, 384] on label "Is the trip operated through the driver app?" at bounding box center [606, 394] width 294 height 22
checkbox input "false"
click at [764, 388] on span "Save" at bounding box center [807, 393] width 102 height 36
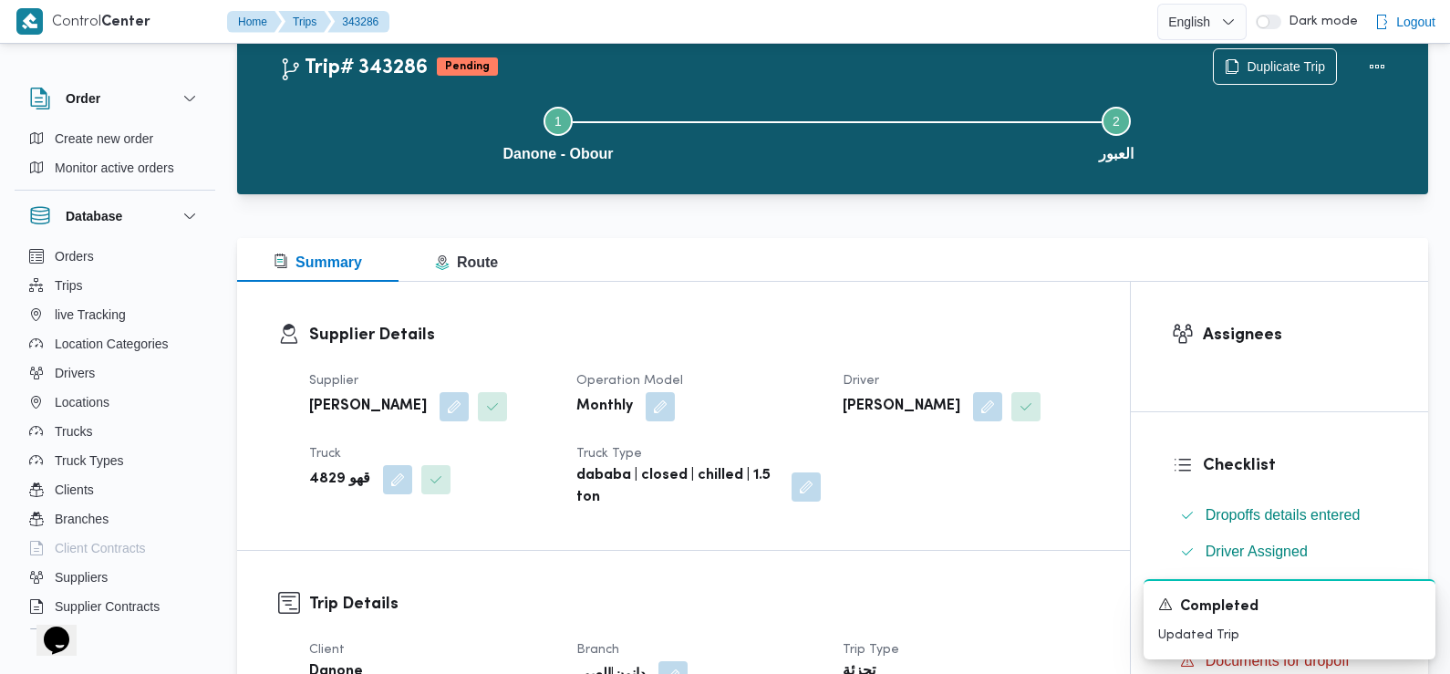
scroll to position [243, 0]
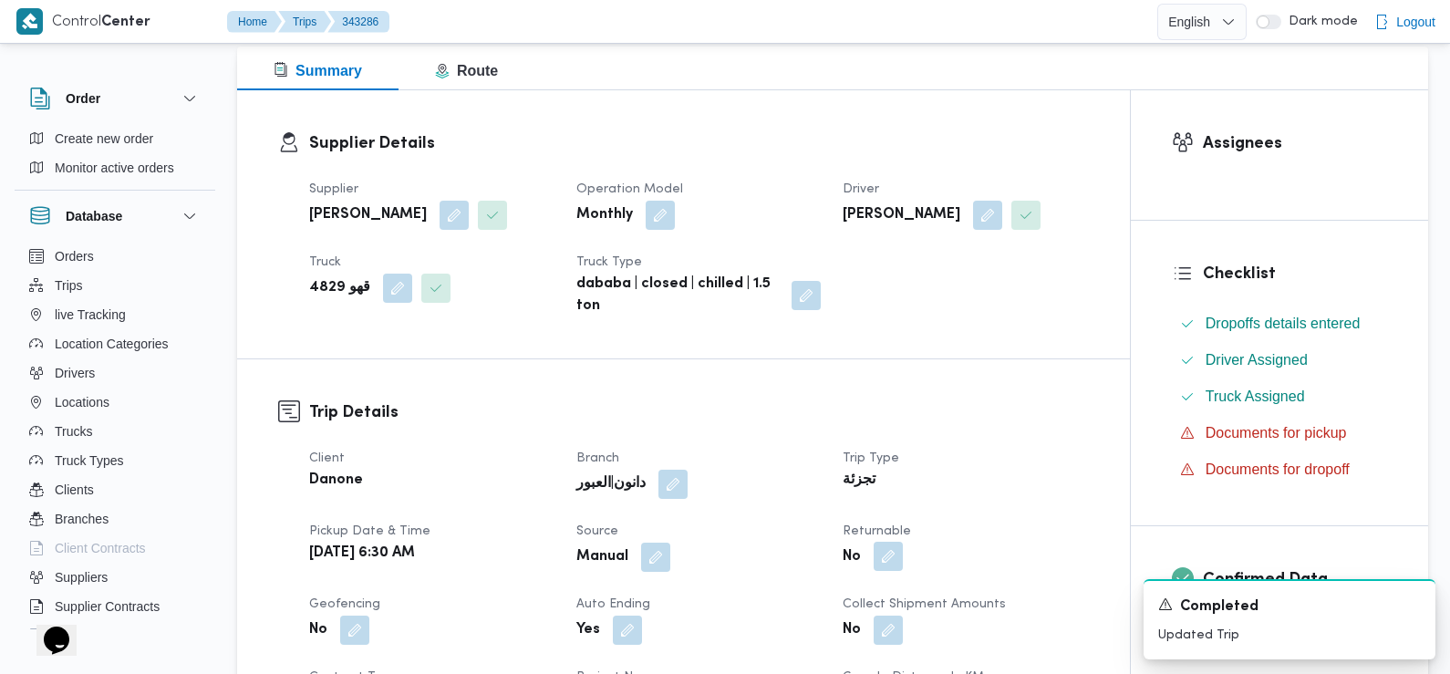
click at [894, 559] on button "button" at bounding box center [888, 556] width 29 height 29
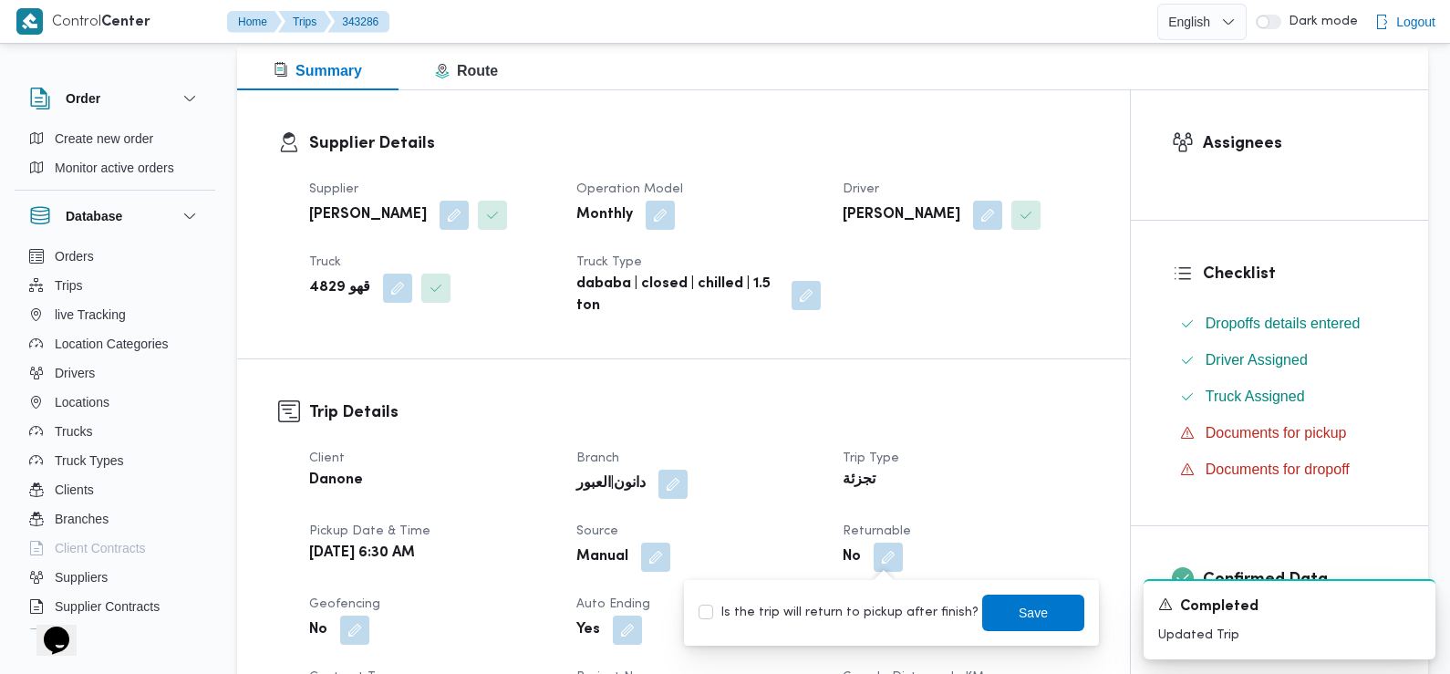
click at [859, 609] on label "Is the trip will return to pickup after finish?" at bounding box center [838, 613] width 280 height 22
checkbox input "true"
click at [1001, 610] on span "Save" at bounding box center [1033, 612] width 102 height 36
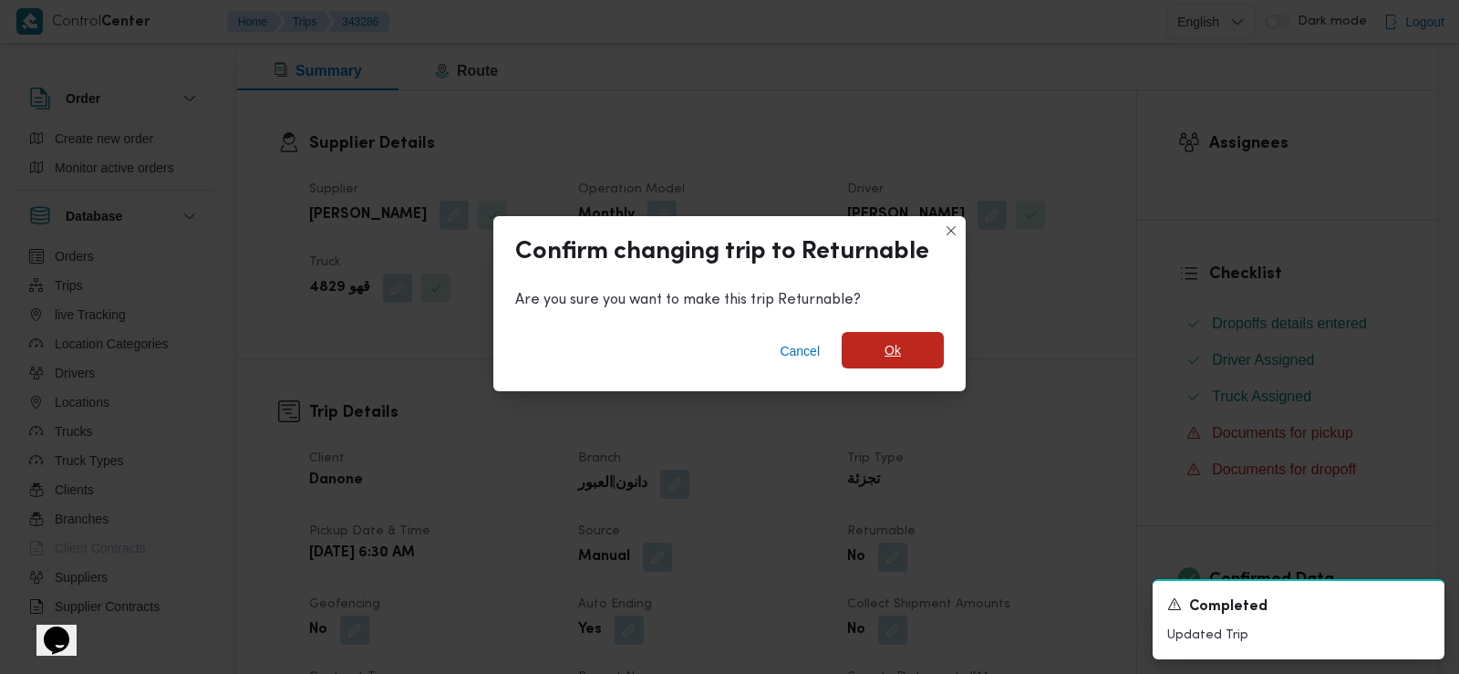
click at [905, 343] on span "Ok" at bounding box center [893, 350] width 102 height 36
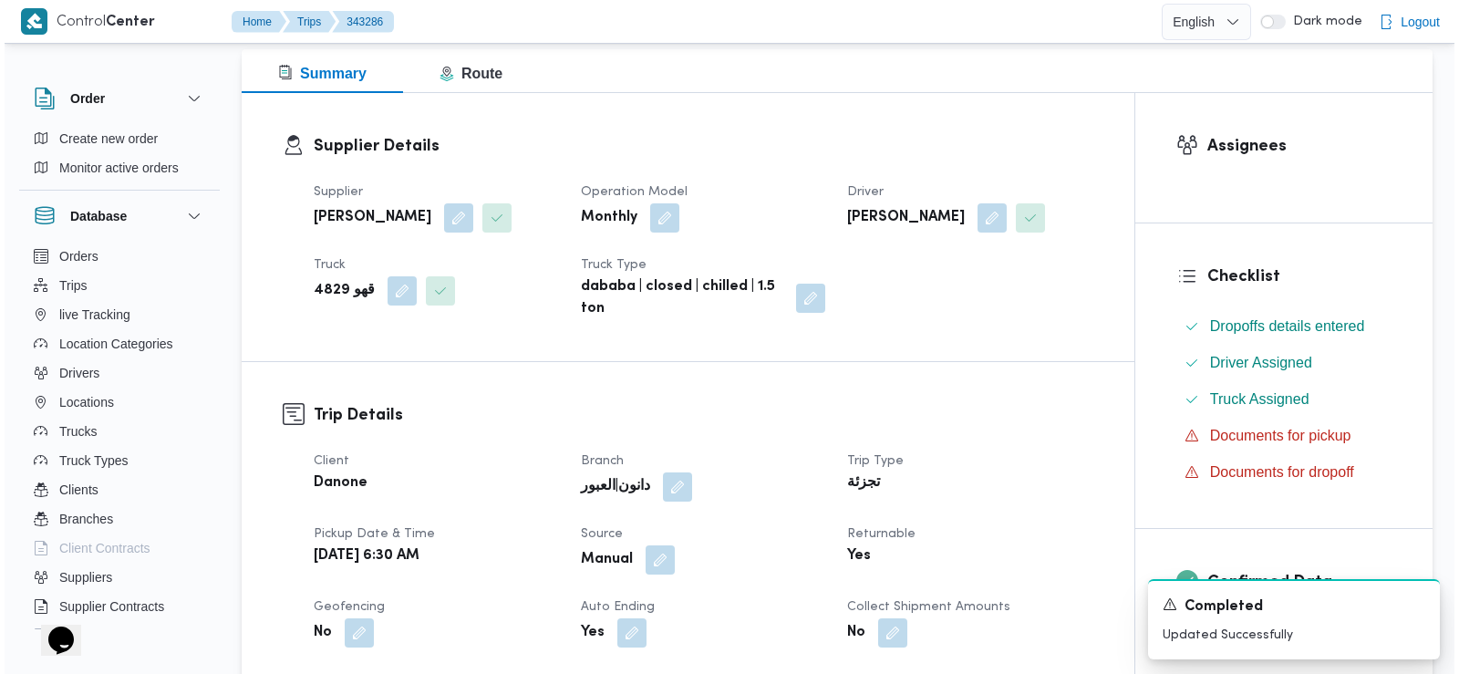
scroll to position [0, 0]
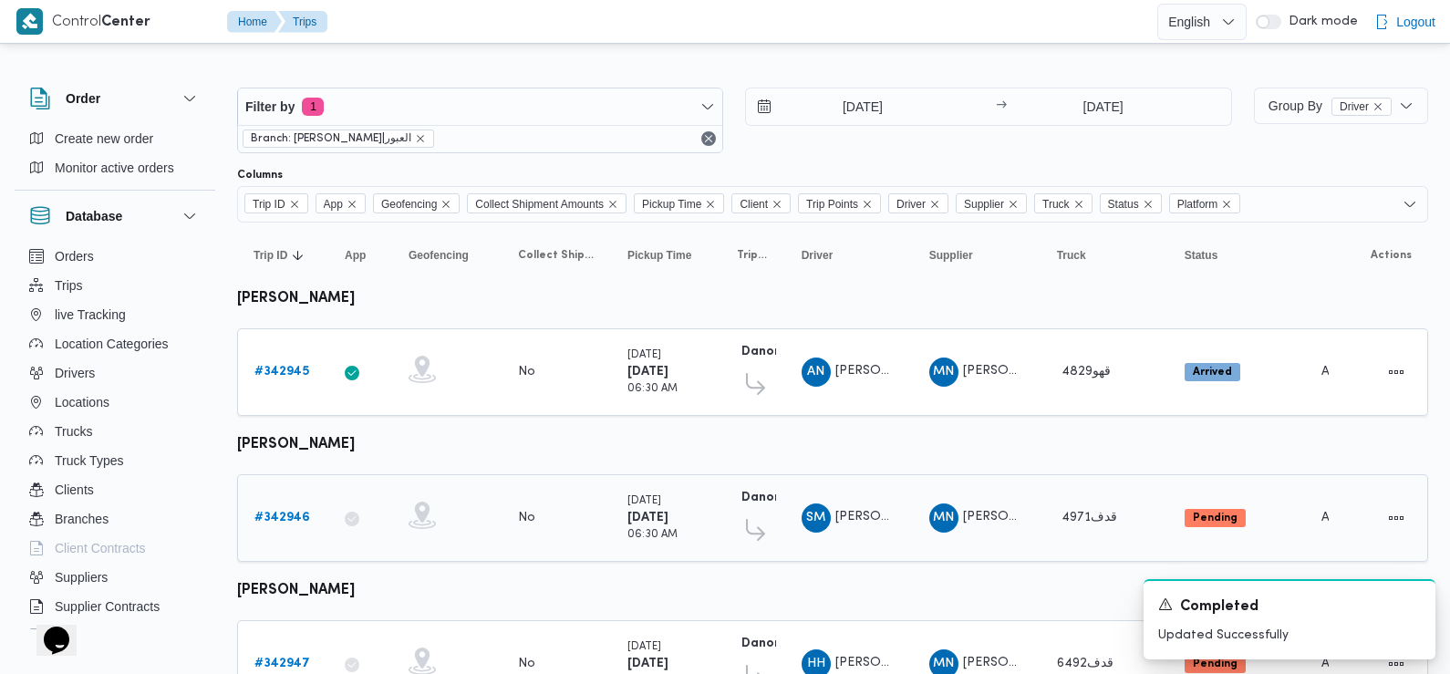
click at [302, 519] on b "# 342946" at bounding box center [282, 518] width 56 height 12
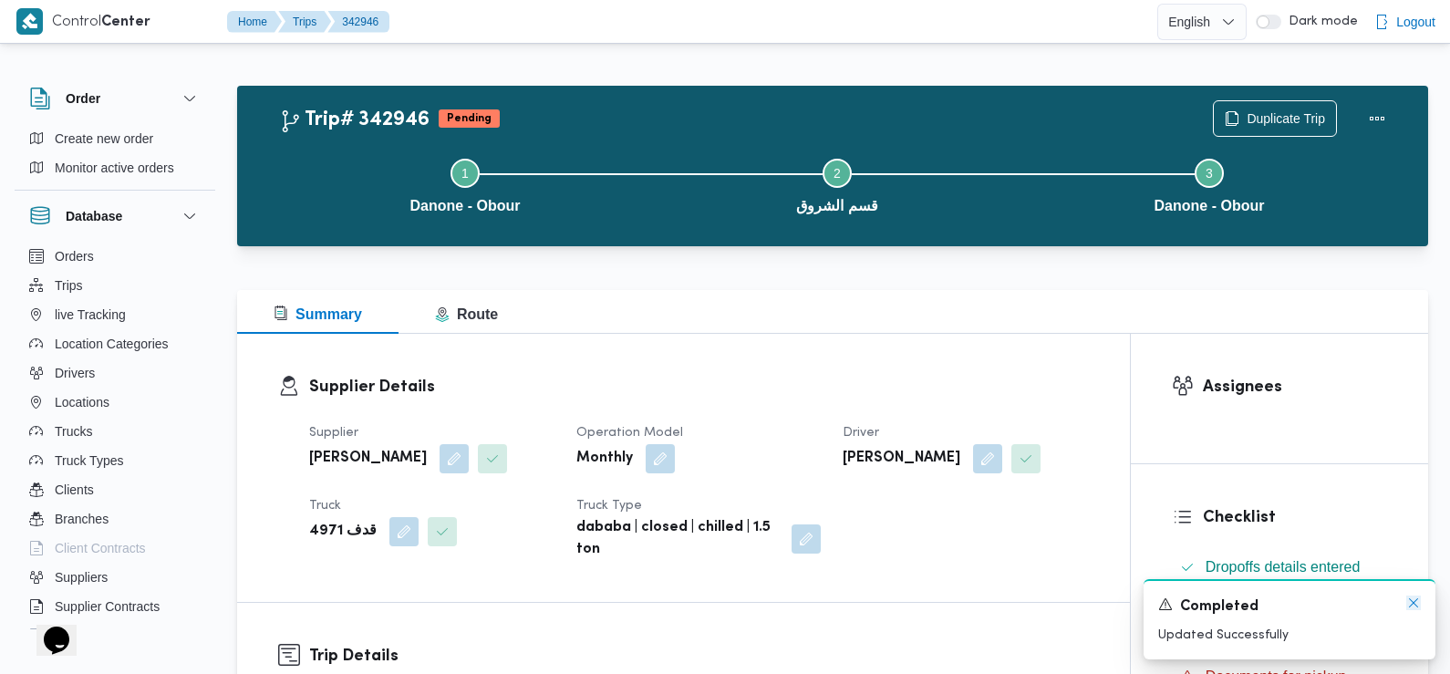
click at [1413, 607] on icon "Dismiss toast" at bounding box center [1413, 602] width 15 height 15
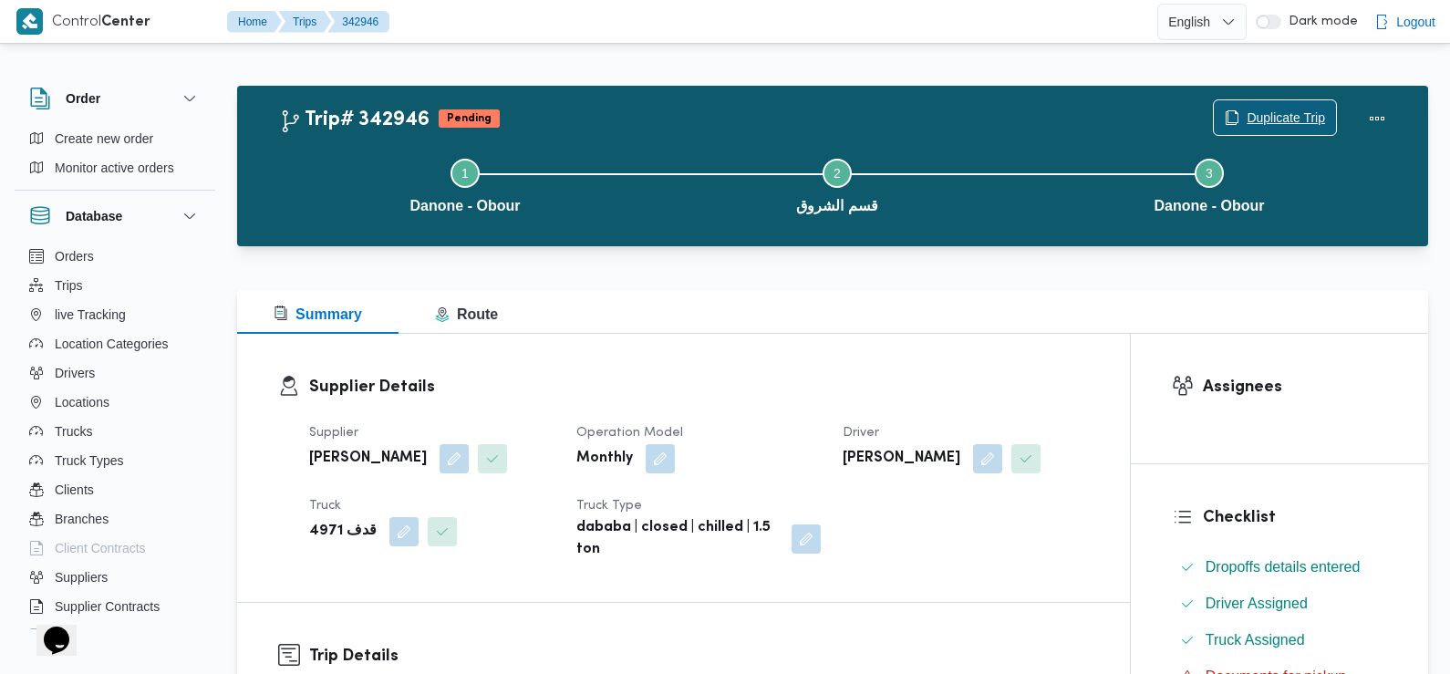
click at [1285, 105] on span "Duplicate Trip" at bounding box center [1275, 117] width 122 height 35
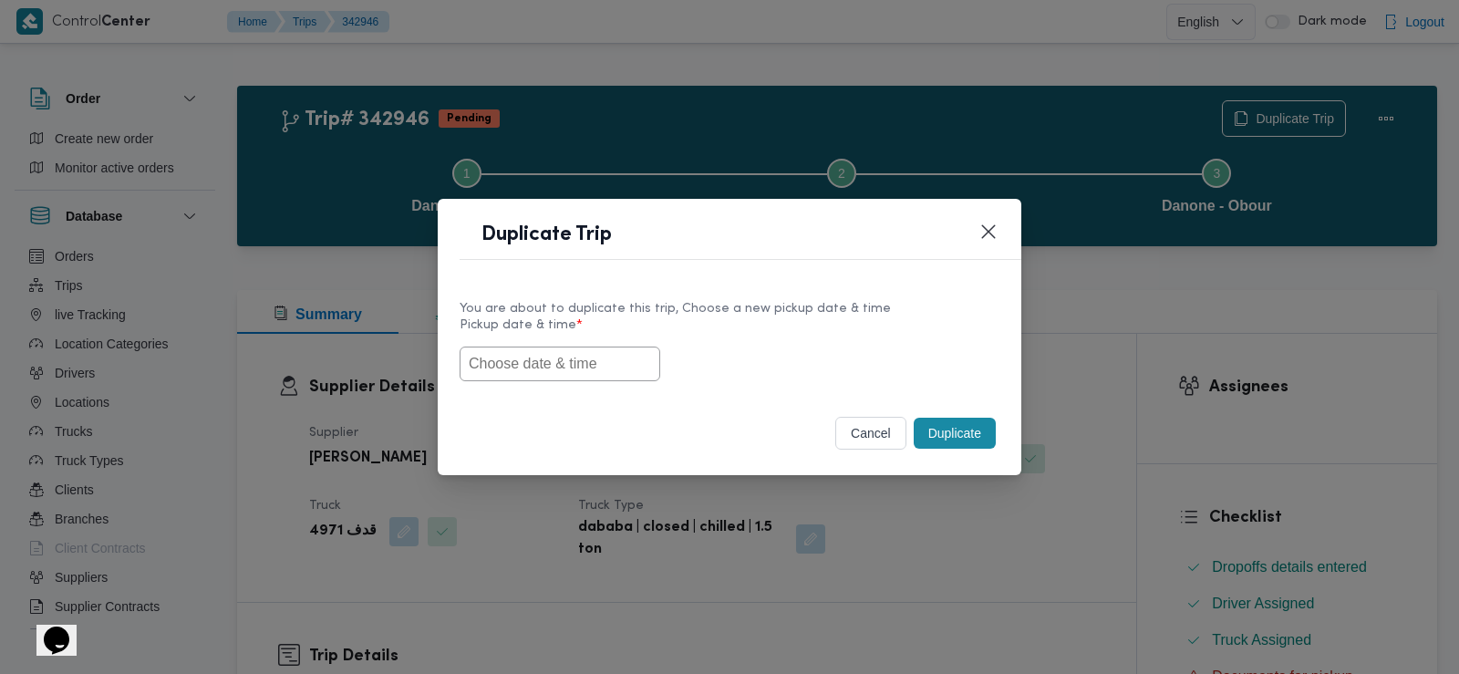
click at [601, 359] on input "text" at bounding box center [560, 364] width 201 height 35
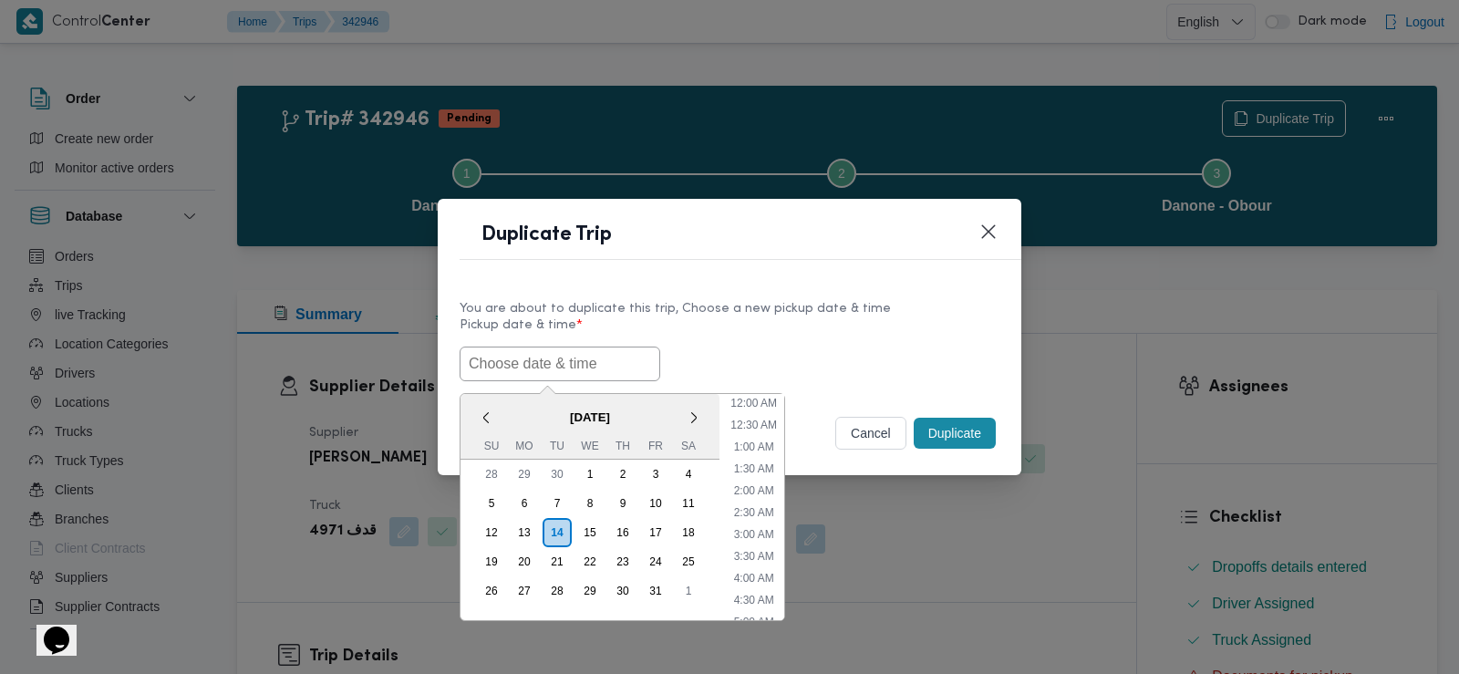
scroll to position [465, 0]
paste input "بدج1435"
type input "بدج1435"
click at [499, 359] on input "بدج1435" at bounding box center [560, 364] width 201 height 35
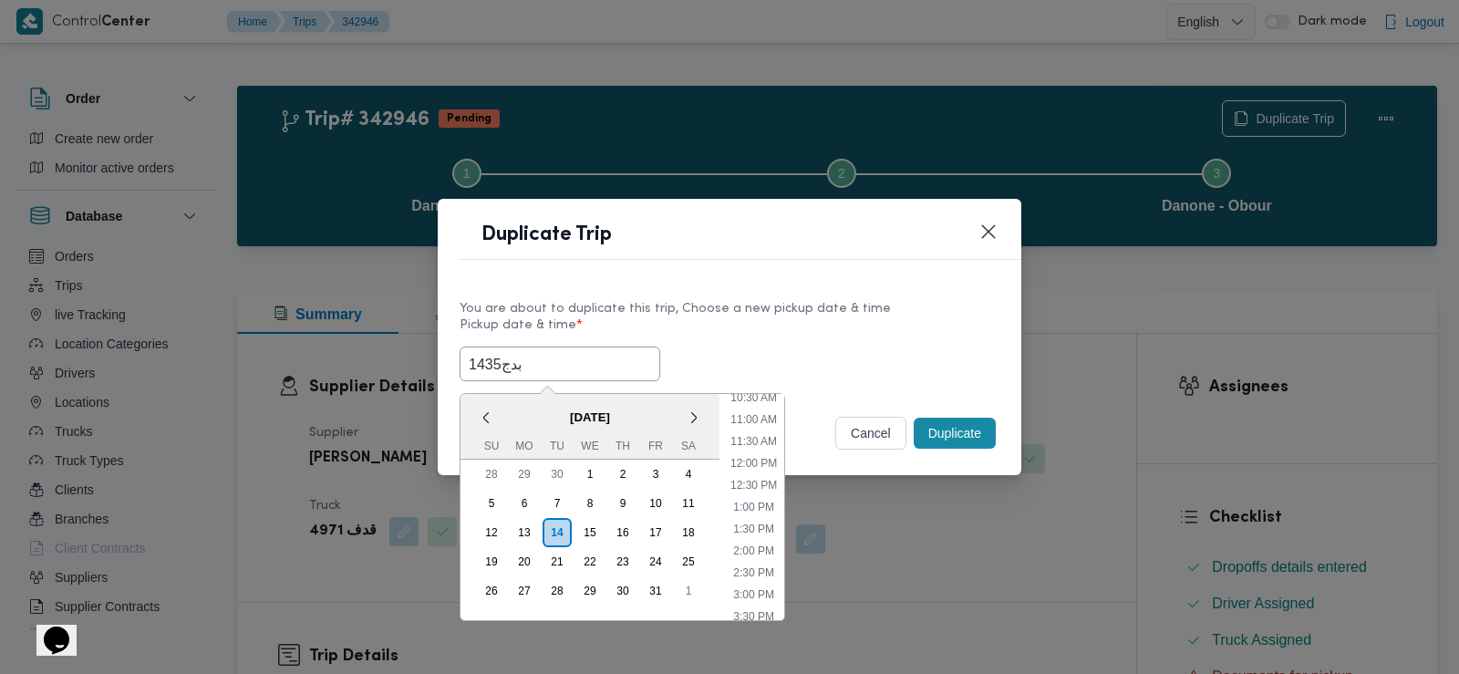
click at [499, 359] on input "بدج1435" at bounding box center [560, 364] width 201 height 35
click at [512, 420] on span "October 2025" at bounding box center [589, 417] width 259 height 32
click at [590, 522] on div "15" at bounding box center [590, 532] width 35 height 35
click at [758, 485] on li "6:30 AM" at bounding box center [754, 490] width 55 height 18
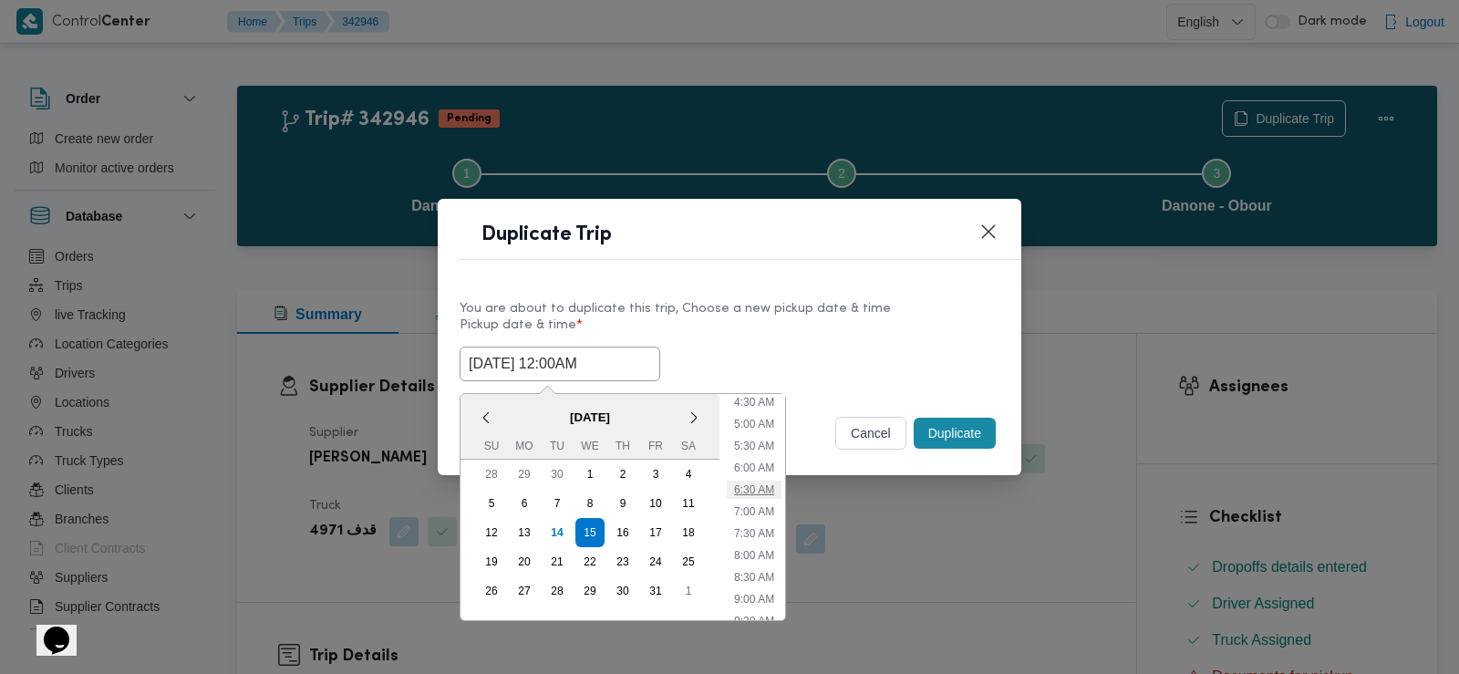
type input "15/10/2025 6:30AM"
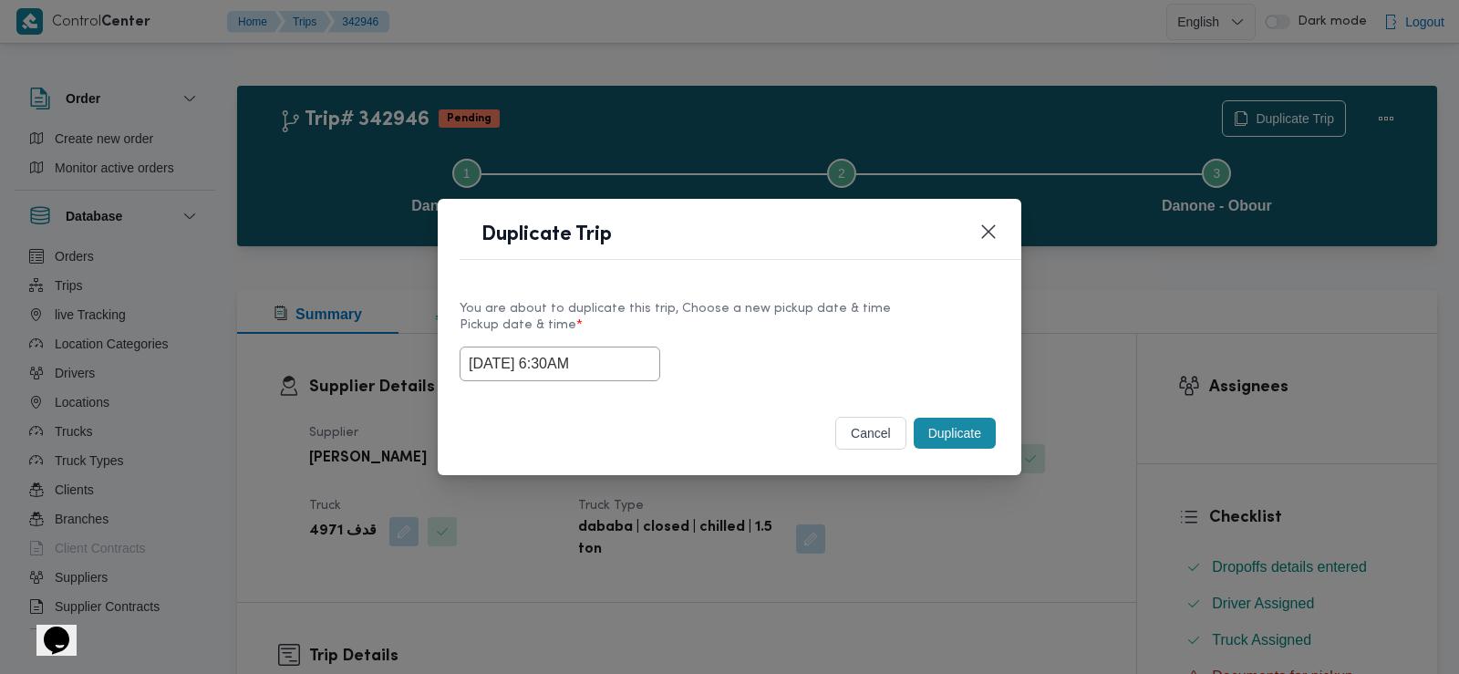
click at [555, 359] on input "15/10/2025 6:30AM" at bounding box center [560, 364] width 201 height 35
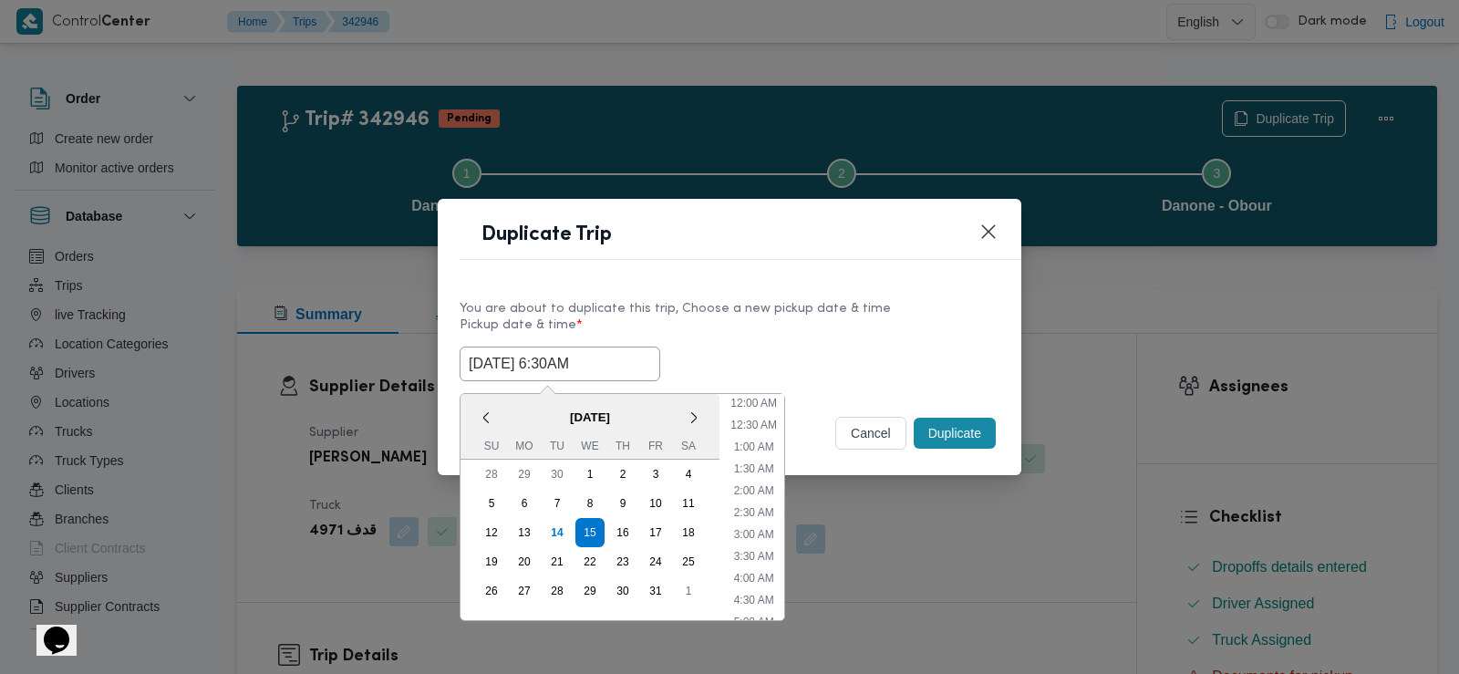
click at [555, 359] on input "15/10/2025 6:30AM" at bounding box center [560, 364] width 201 height 35
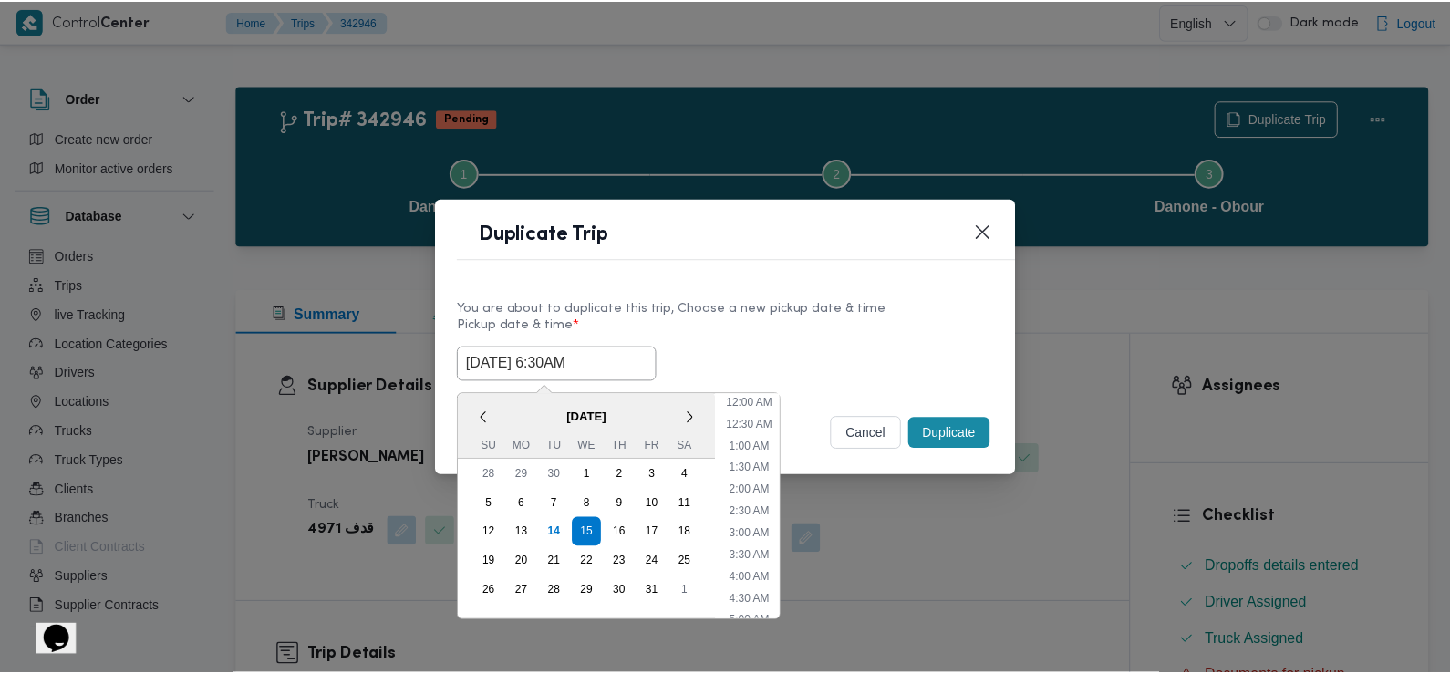
scroll to position [181, 0]
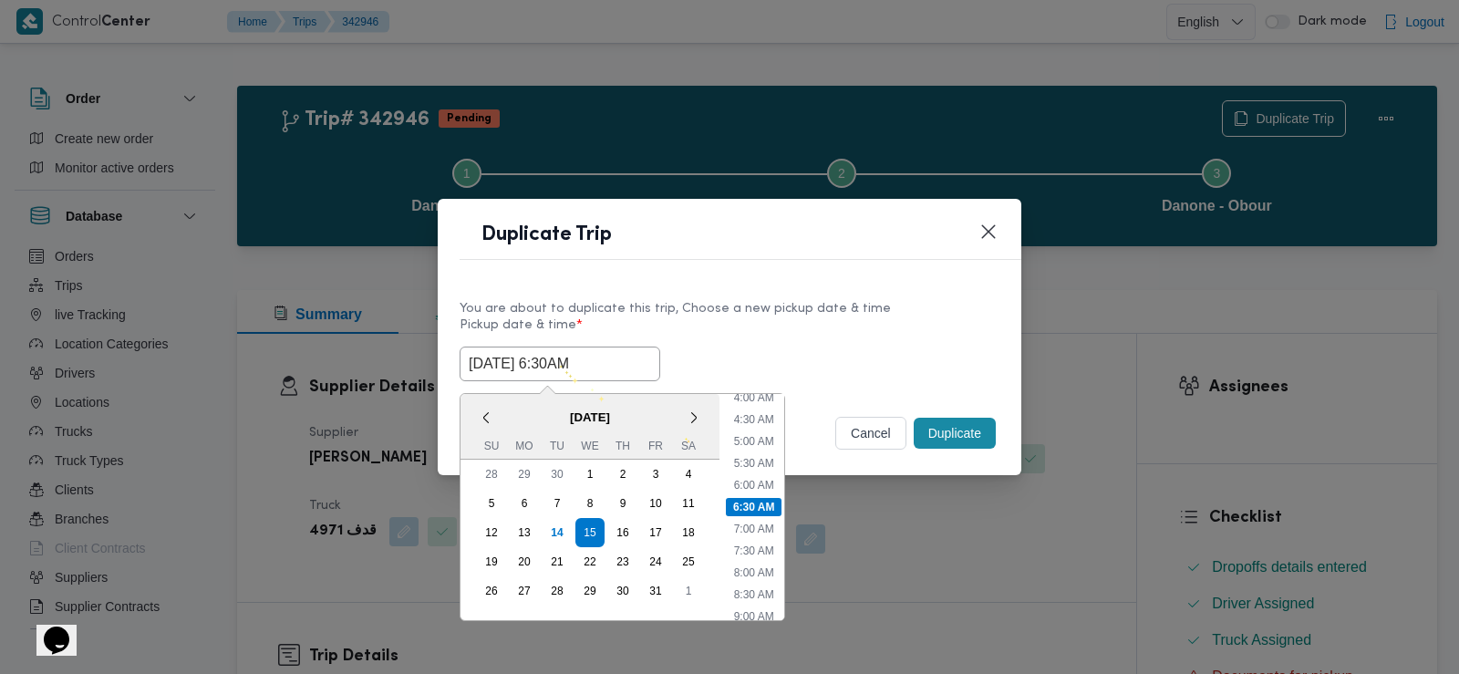
click at [555, 359] on input "15/10/2025 6:30AM" at bounding box center [560, 364] width 201 height 35
click at [779, 335] on label "Pickup date & time *" at bounding box center [730, 332] width 540 height 28
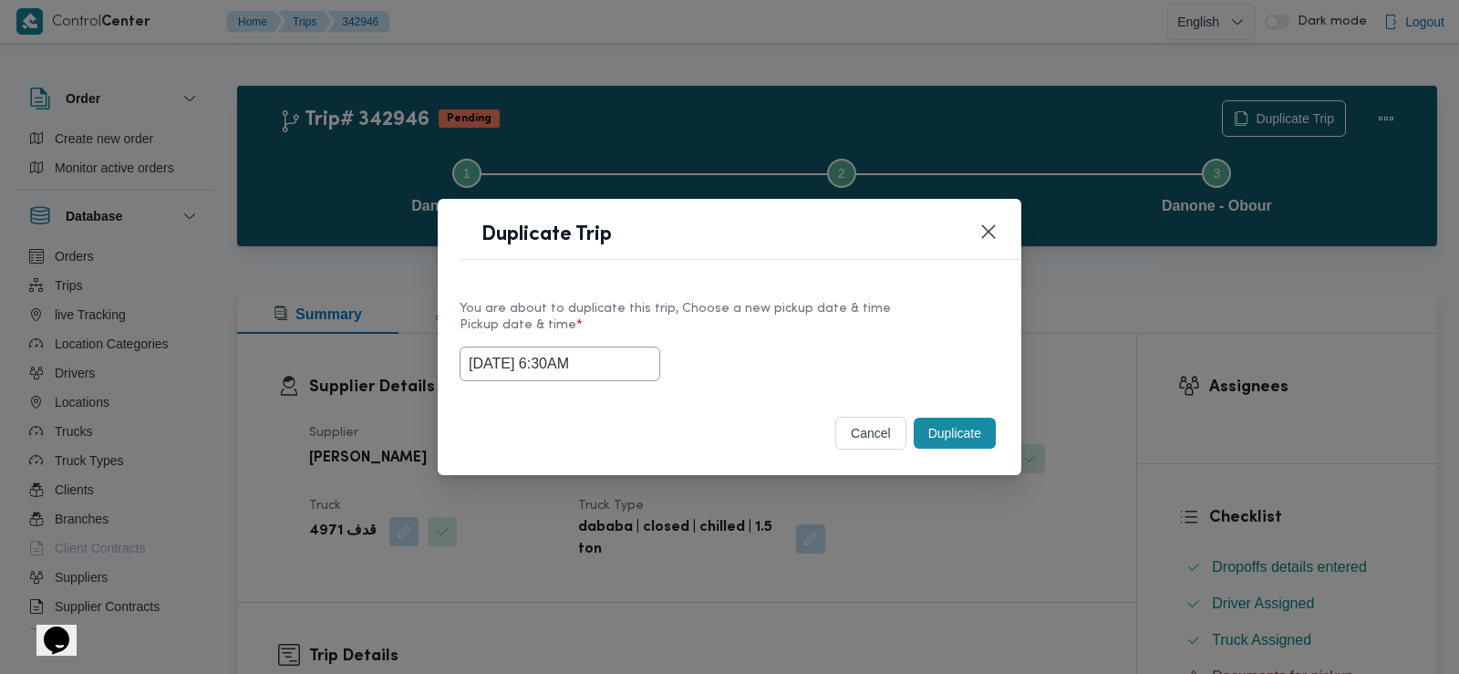
click at [934, 426] on button "Duplicate" at bounding box center [955, 433] width 82 height 31
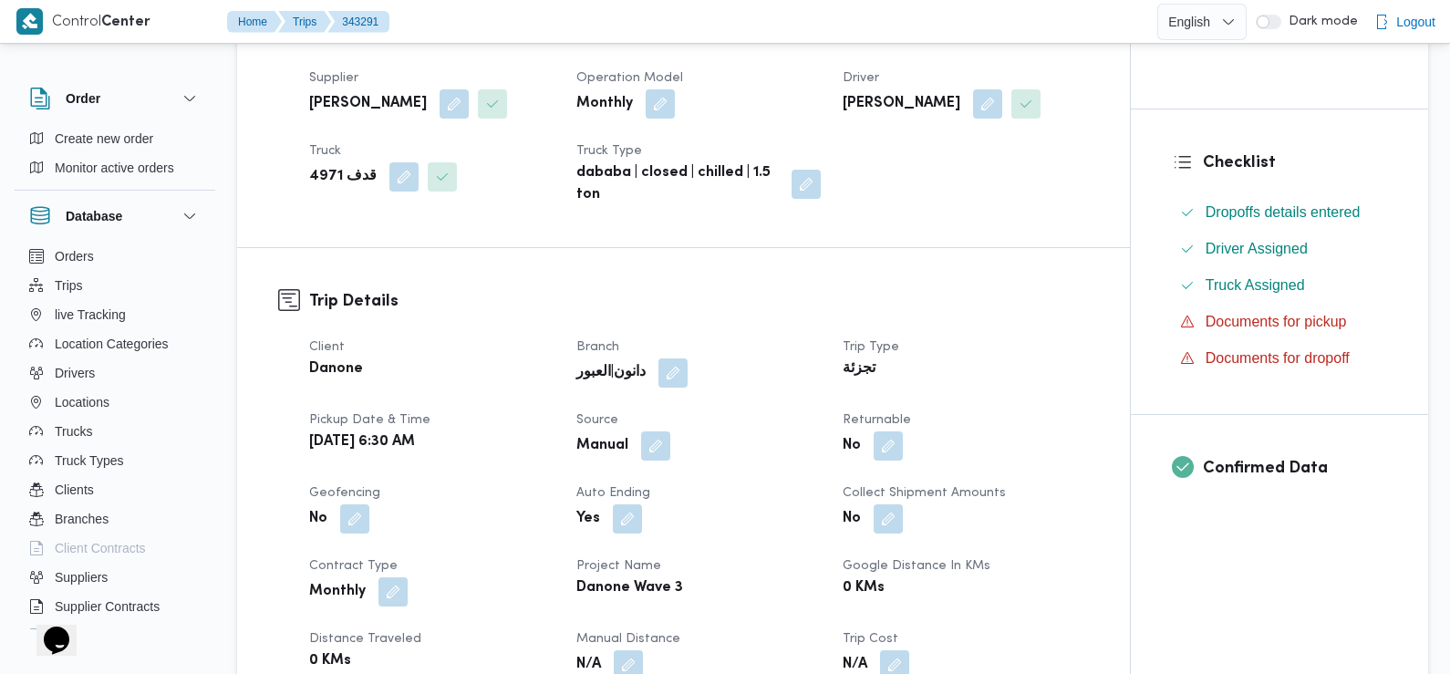
scroll to position [377, 0]
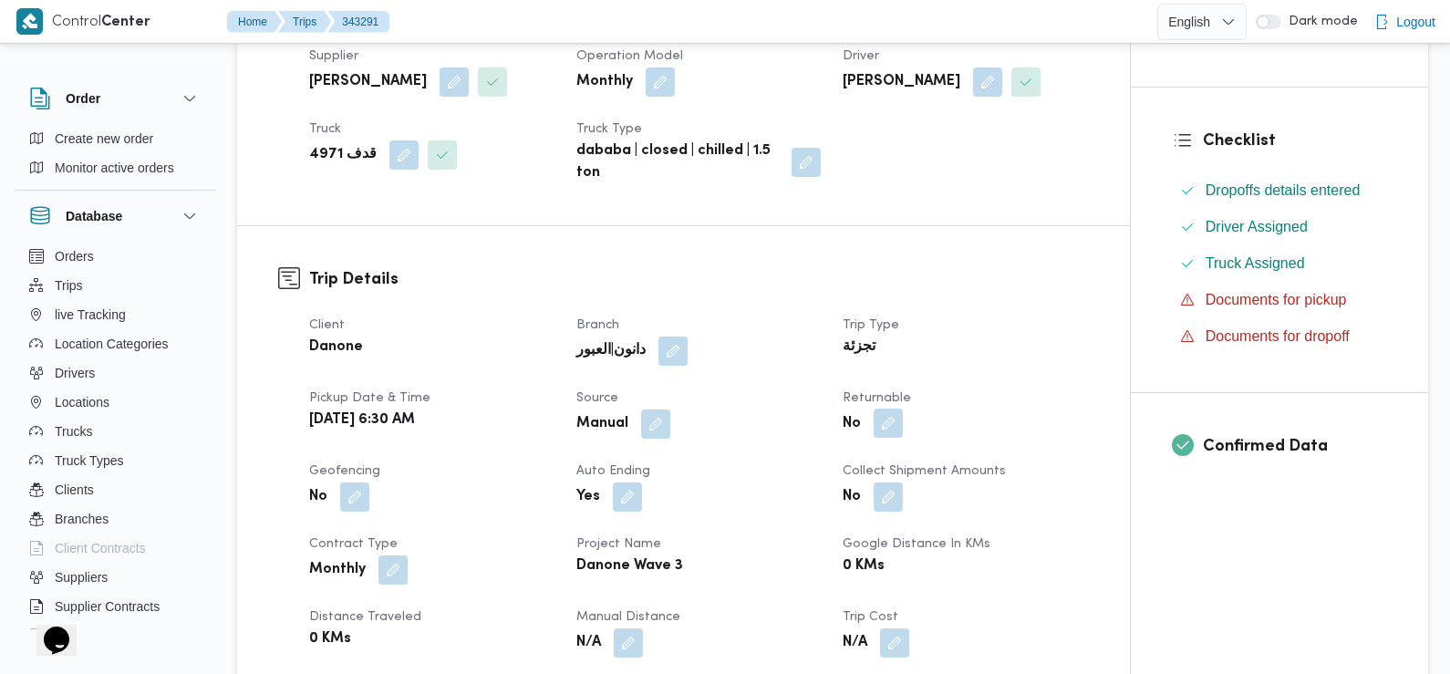
click at [888, 417] on button "button" at bounding box center [888, 423] width 29 height 29
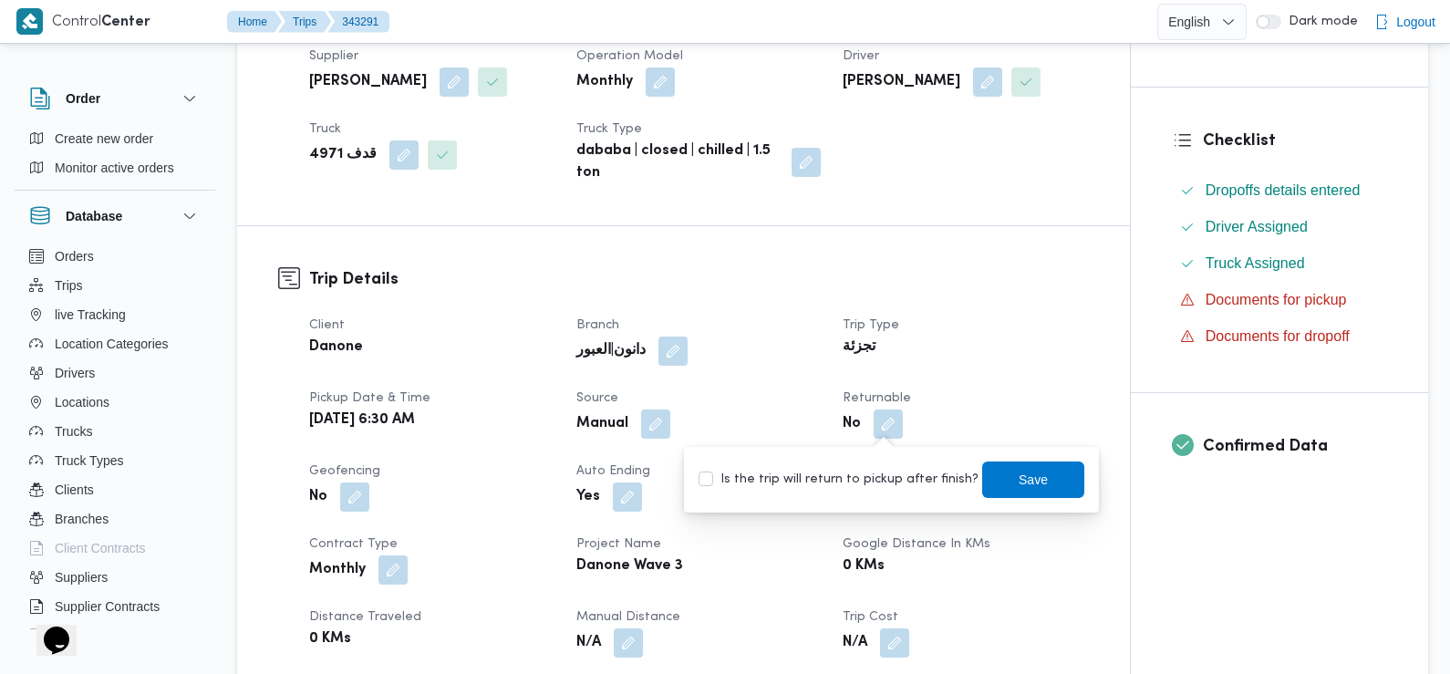
click at [886, 475] on label "Is the trip will return to pickup after finish?" at bounding box center [838, 480] width 280 height 22
checkbox input "true"
click at [988, 478] on span "Save" at bounding box center [1033, 478] width 102 height 36
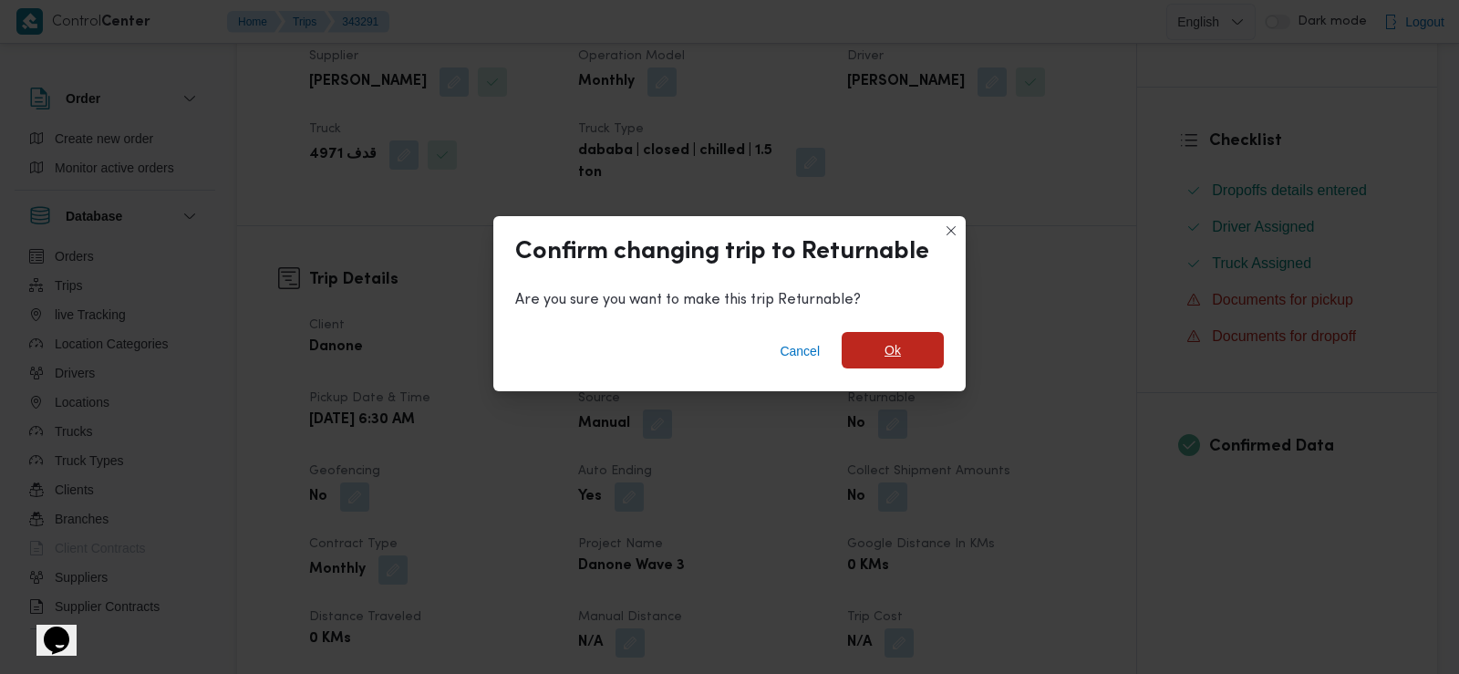
click at [914, 346] on span "Ok" at bounding box center [893, 350] width 102 height 36
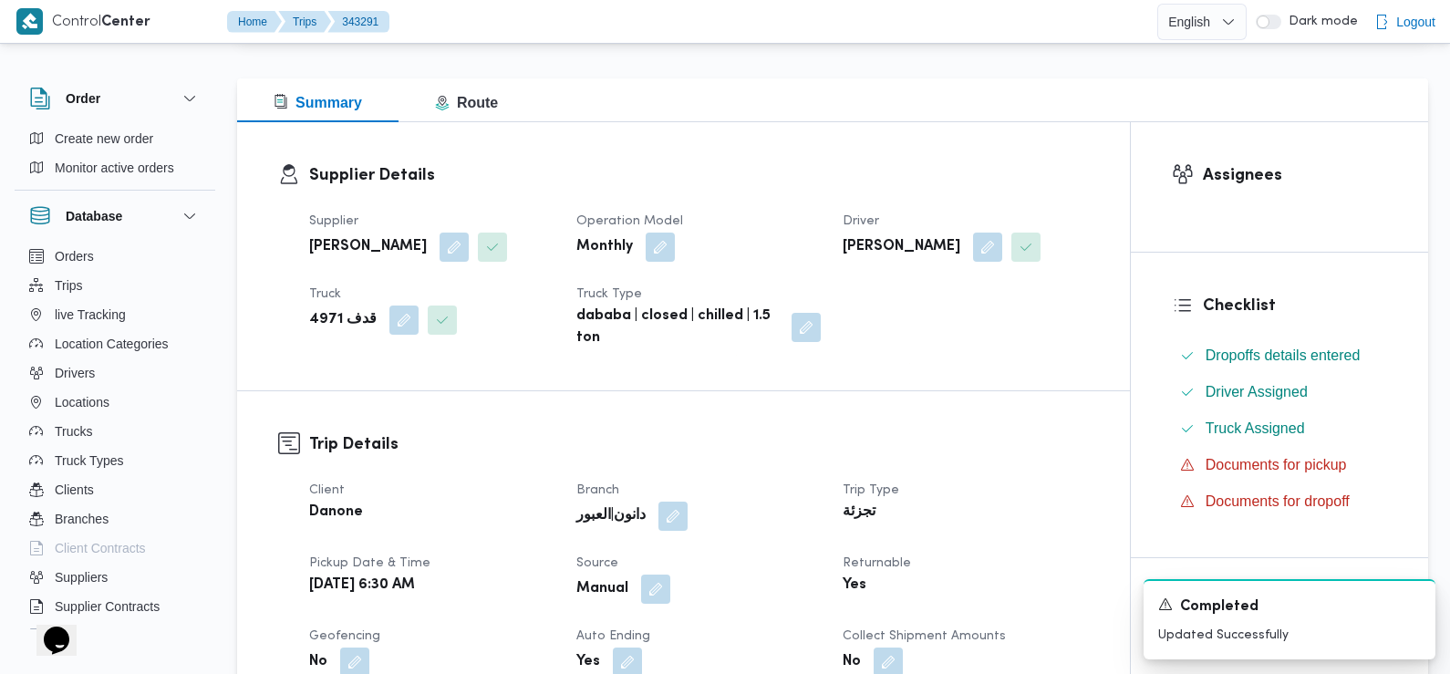
scroll to position [0, 0]
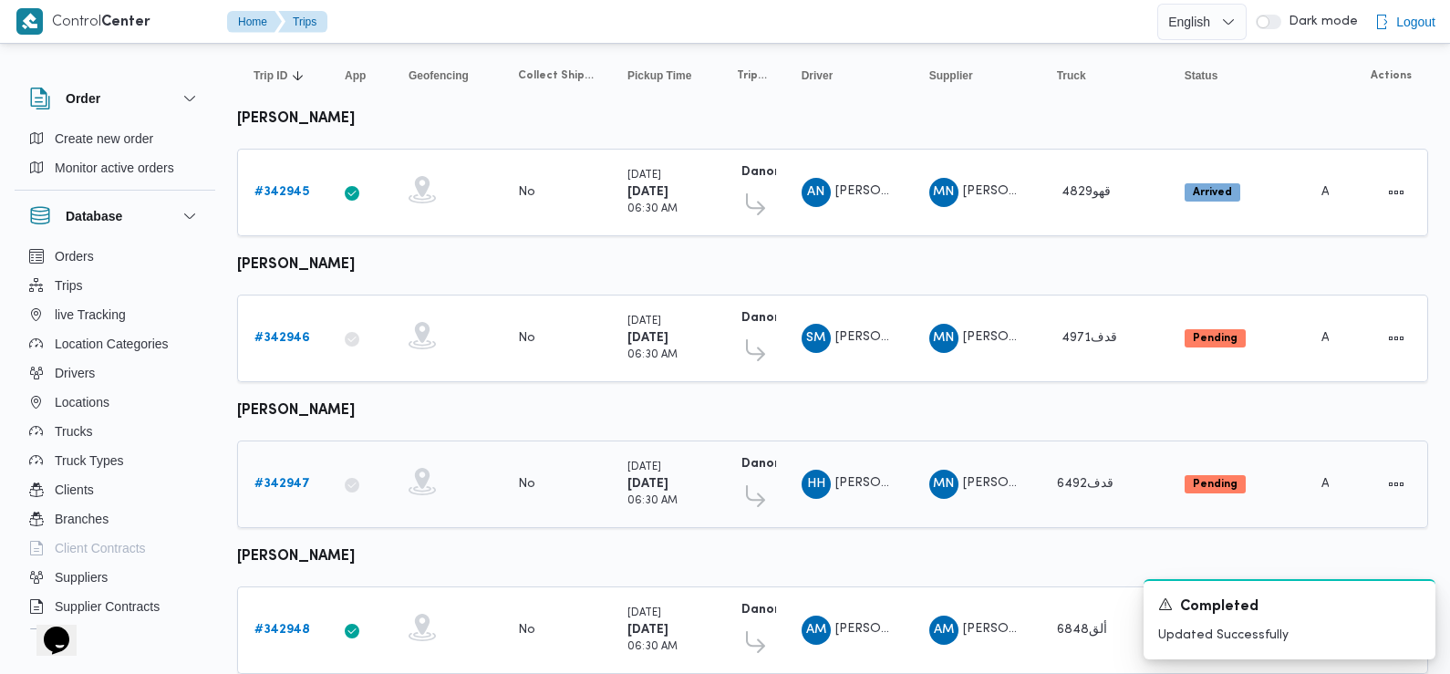
scroll to position [182, 0]
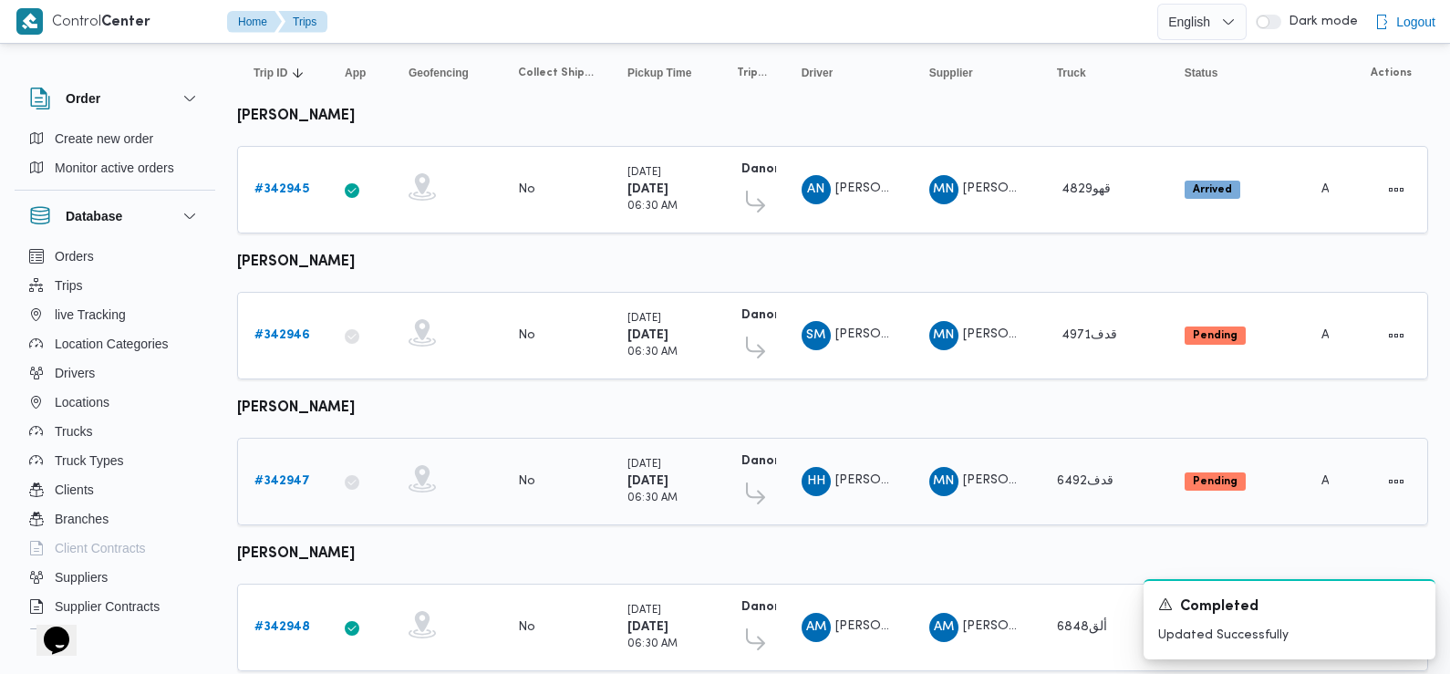
click at [276, 475] on b "# 342947" at bounding box center [282, 481] width 56 height 12
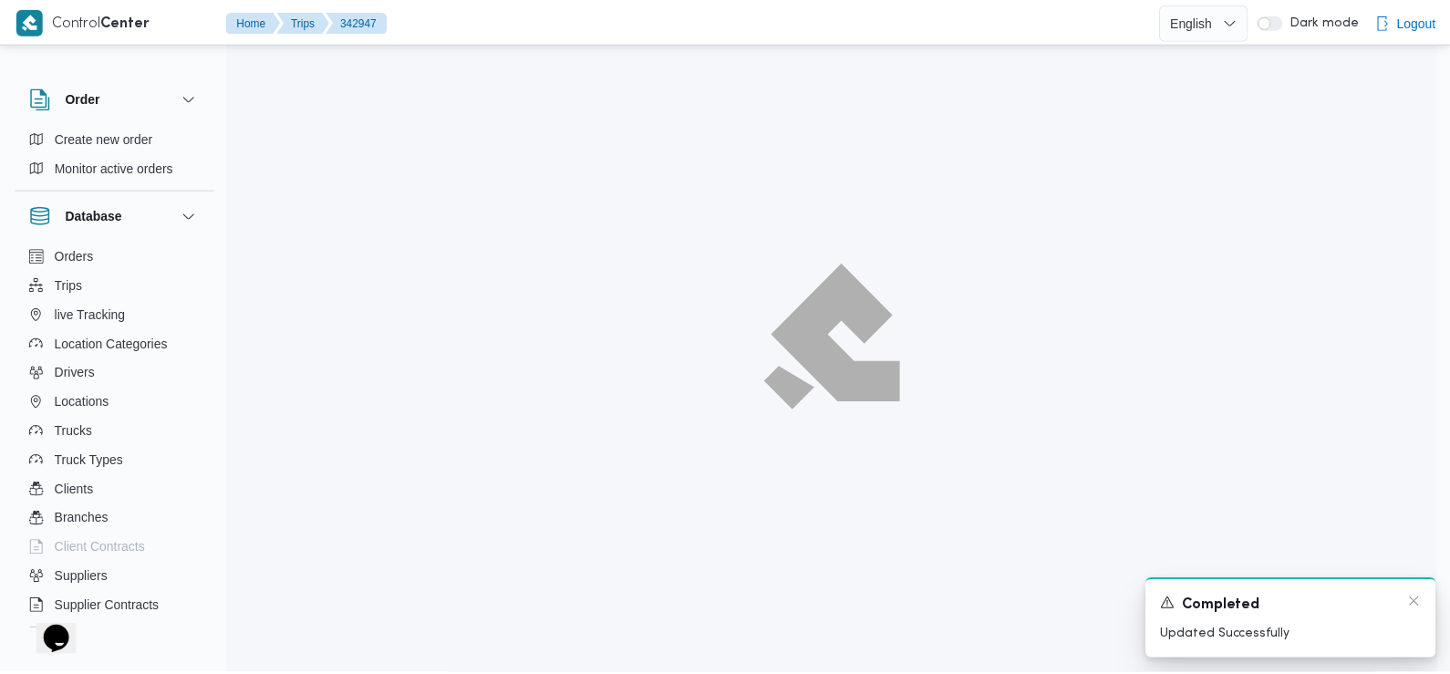
scroll to position [182, 0]
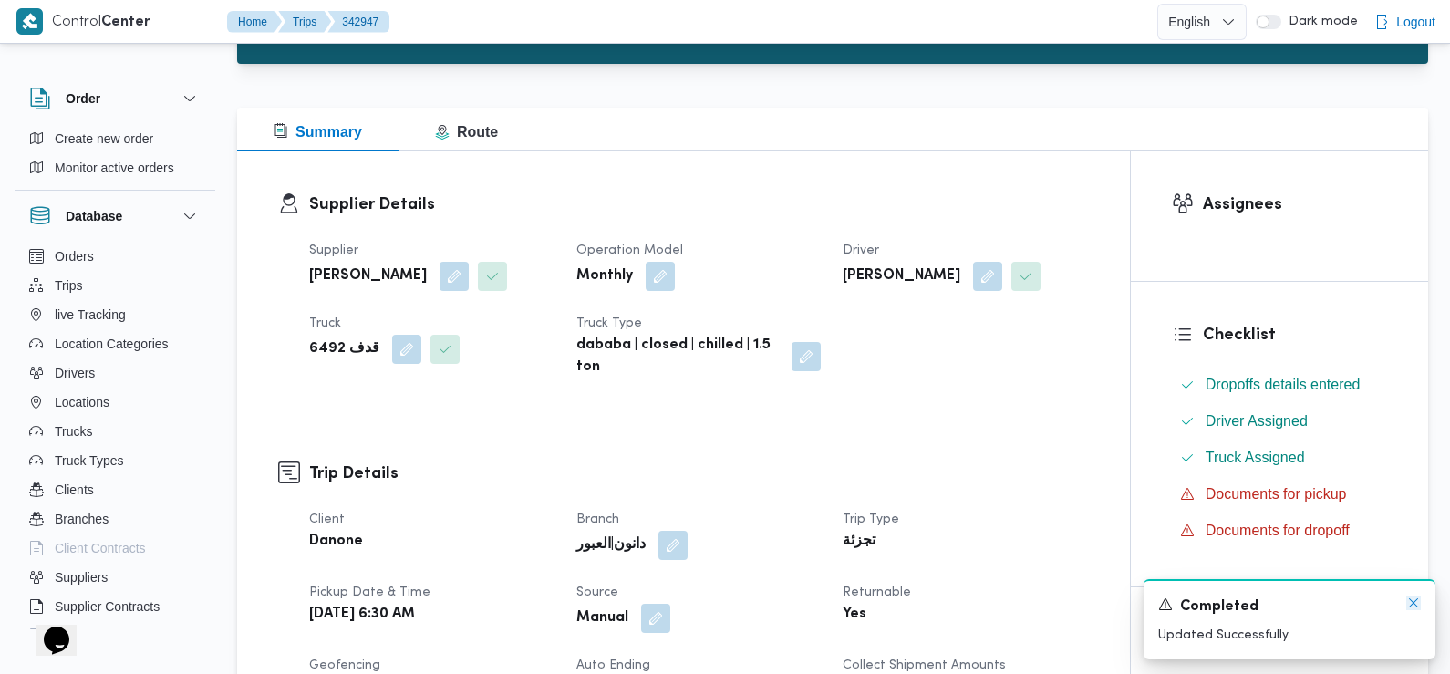
click at [1417, 604] on icon "Dismiss toast" at bounding box center [1413, 602] width 15 height 15
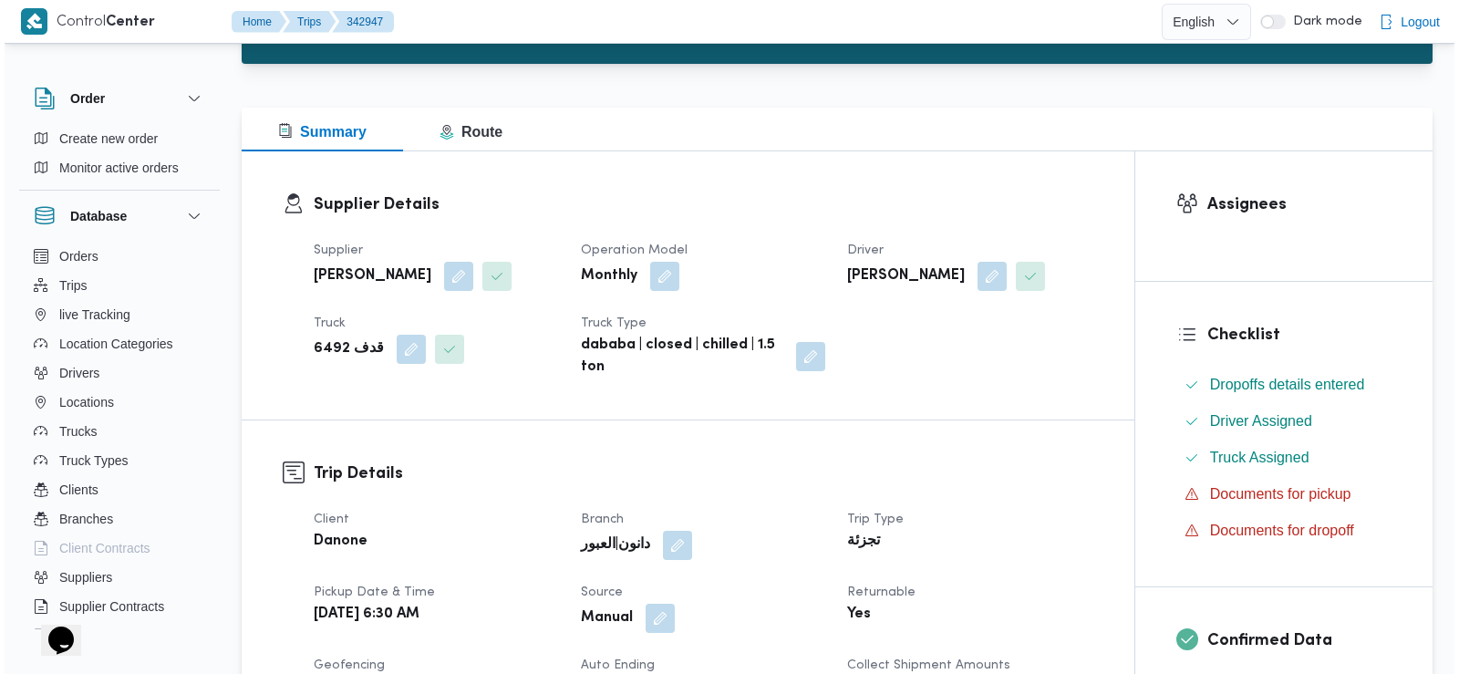
scroll to position [0, 0]
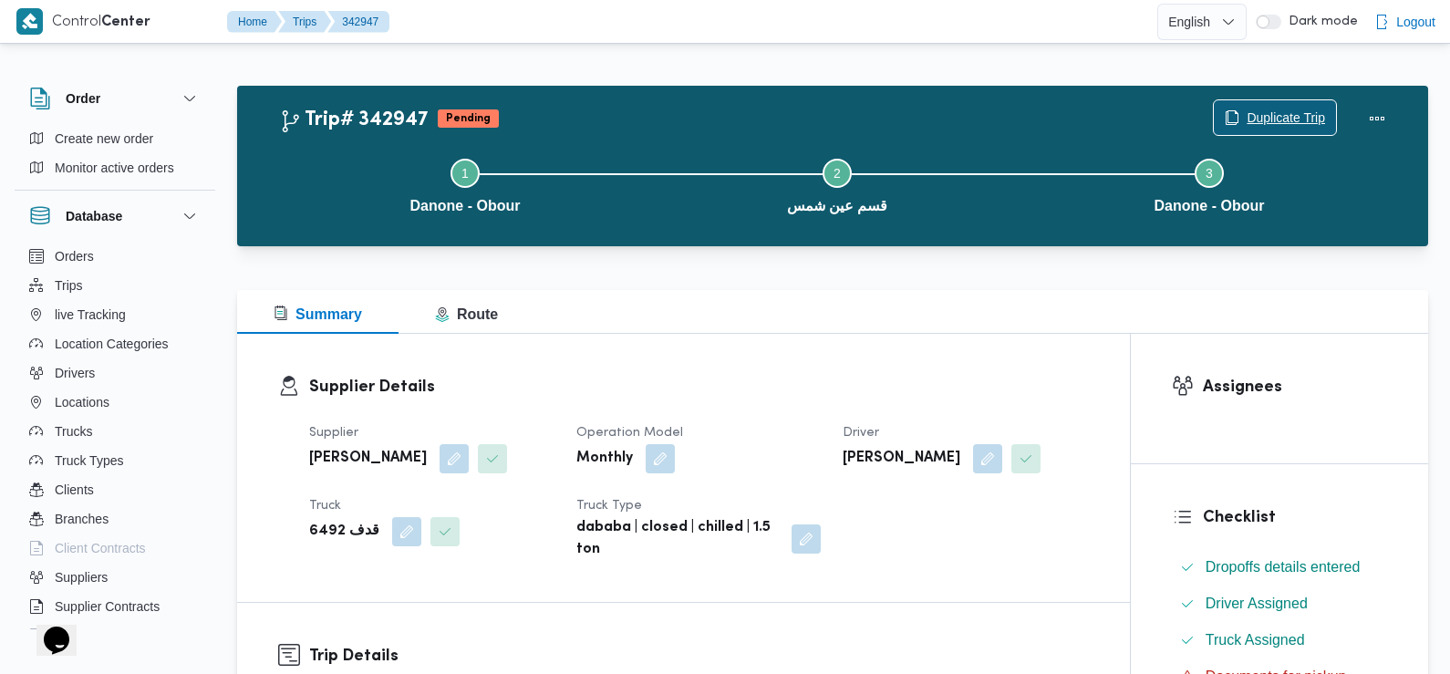
click at [1262, 122] on span "Duplicate Trip" at bounding box center [1286, 118] width 78 height 22
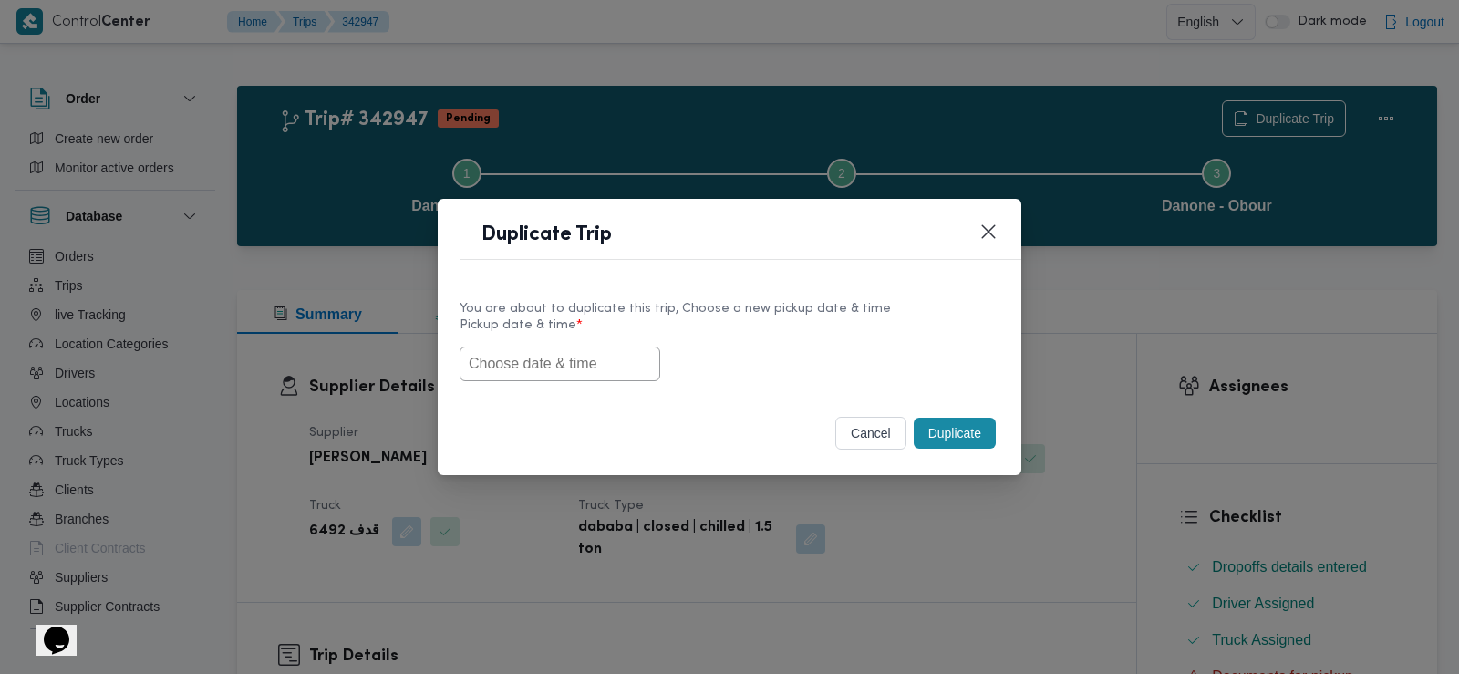
click at [570, 372] on input "text" at bounding box center [560, 364] width 201 height 35
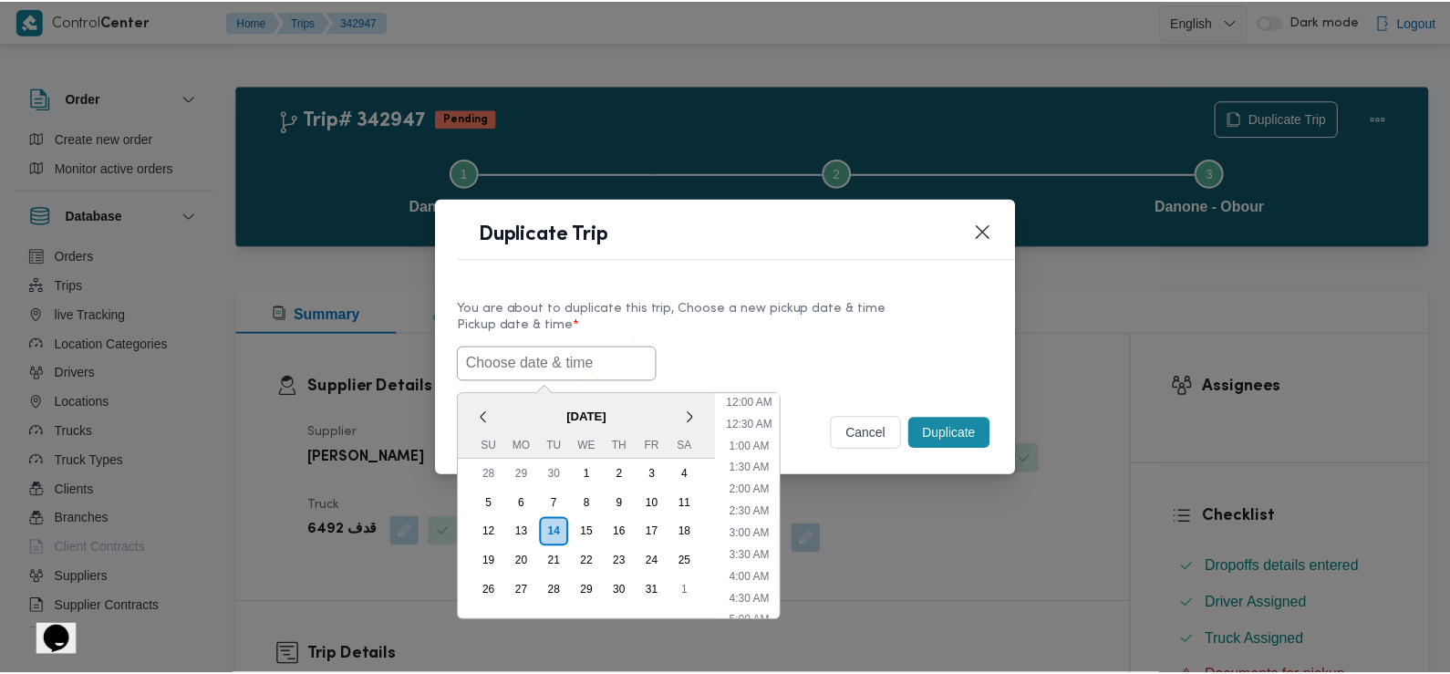
scroll to position [465, 0]
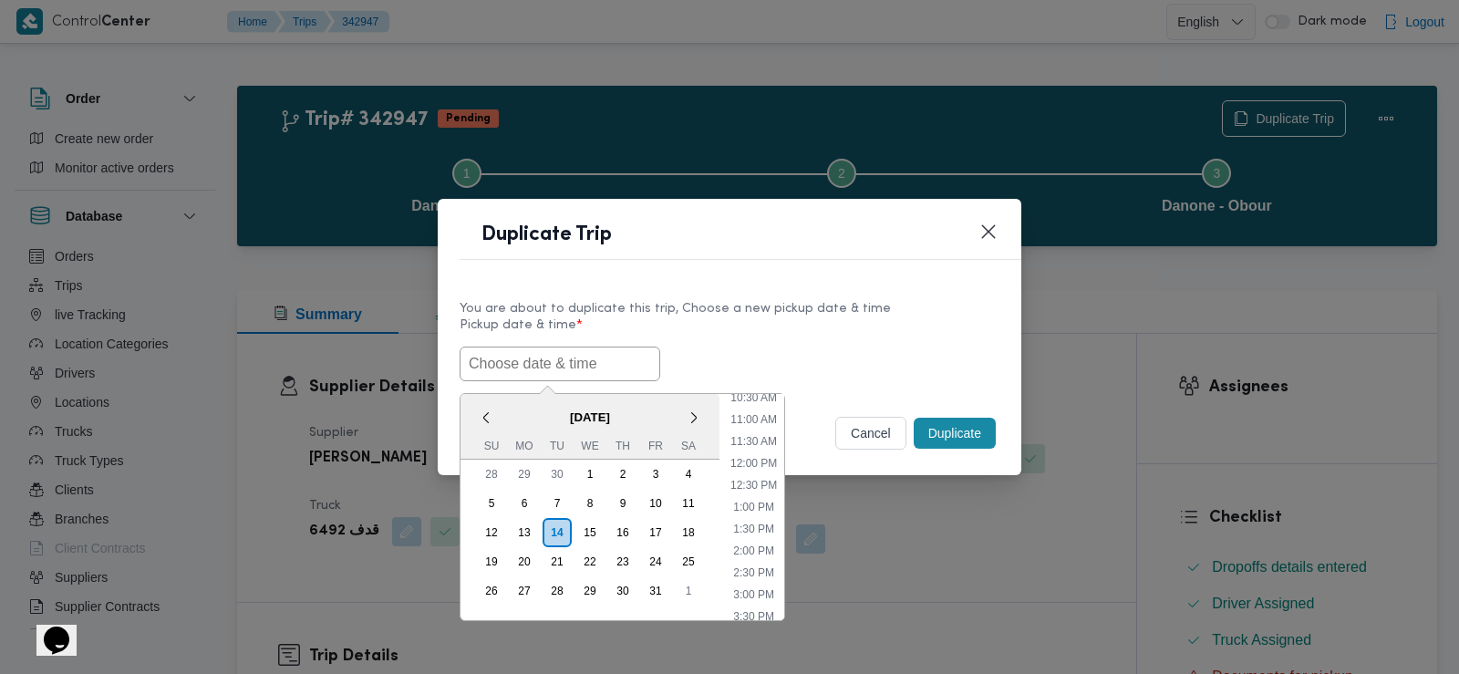
paste input "15/10/2025 6:30AM"
type input "15/10/2025 6:30AM"
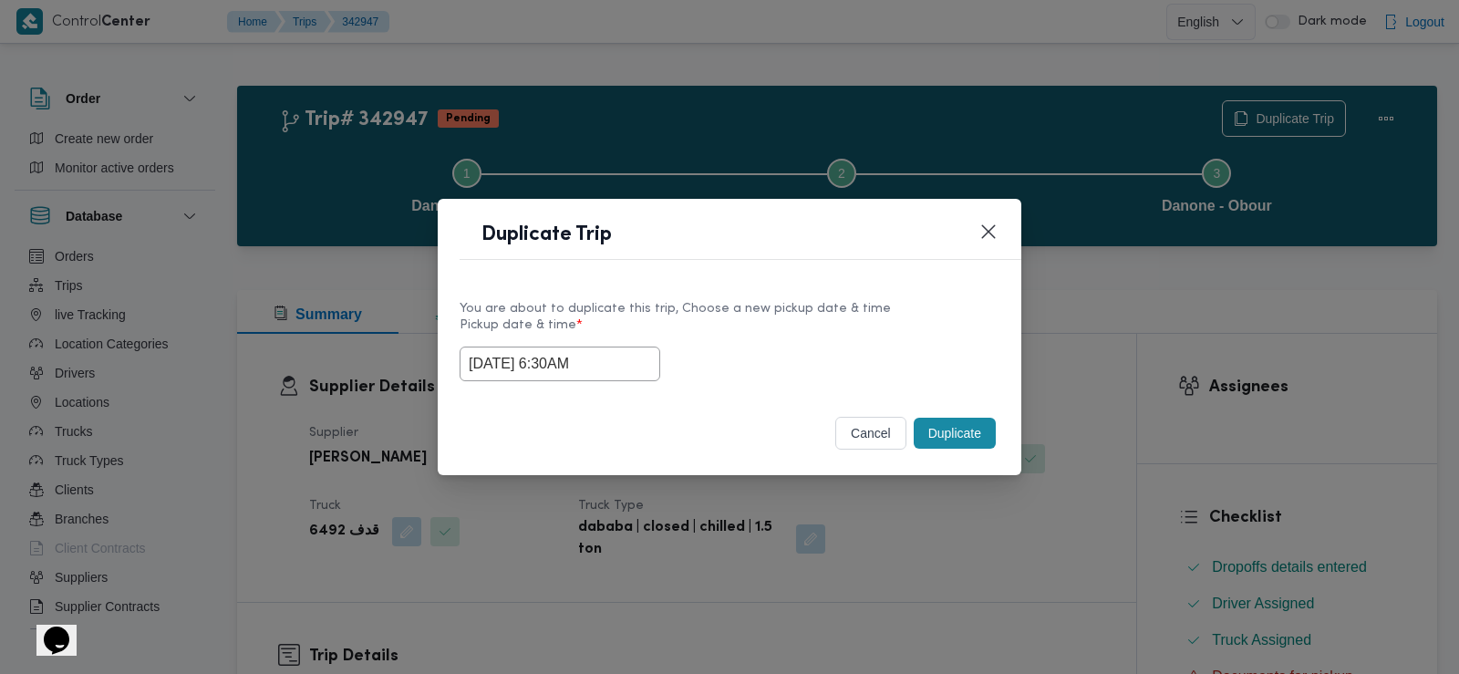
click at [806, 332] on label "Pickup date & time *" at bounding box center [730, 332] width 540 height 28
click at [946, 438] on button "Duplicate" at bounding box center [955, 433] width 82 height 31
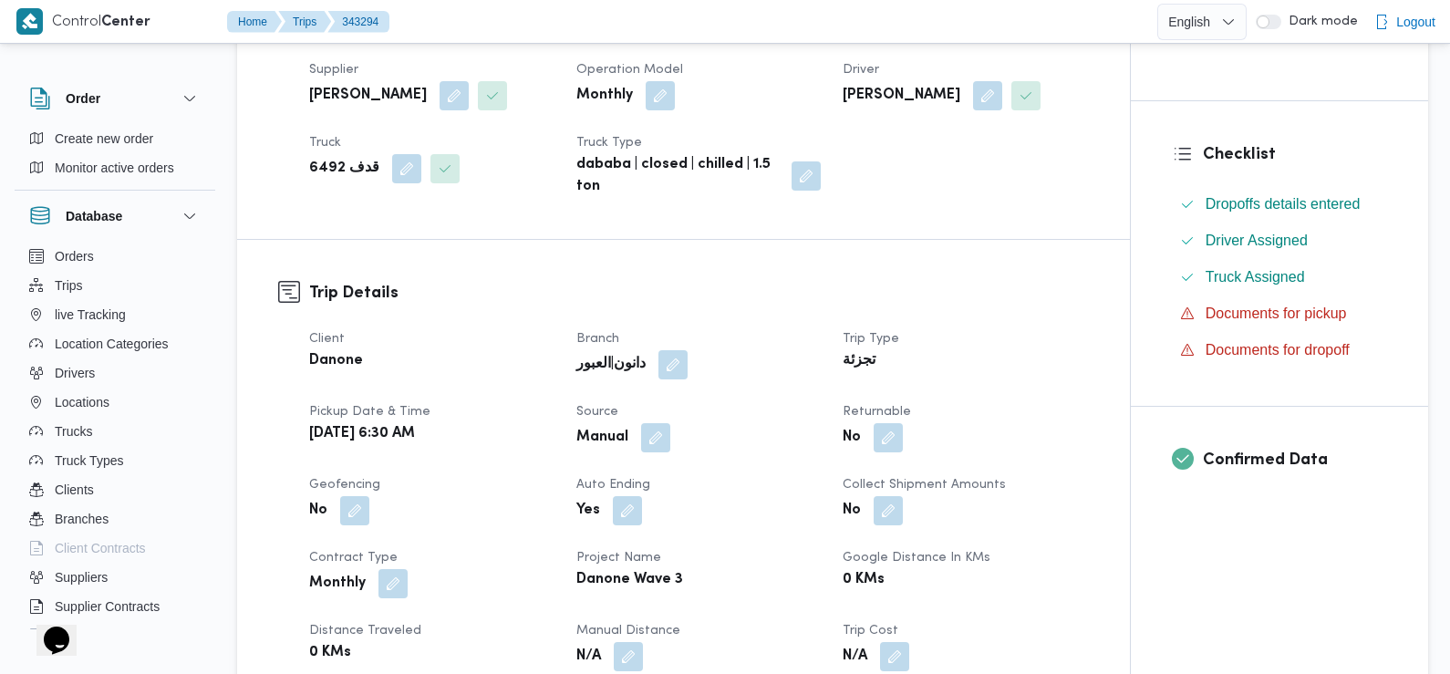
scroll to position [377, 0]
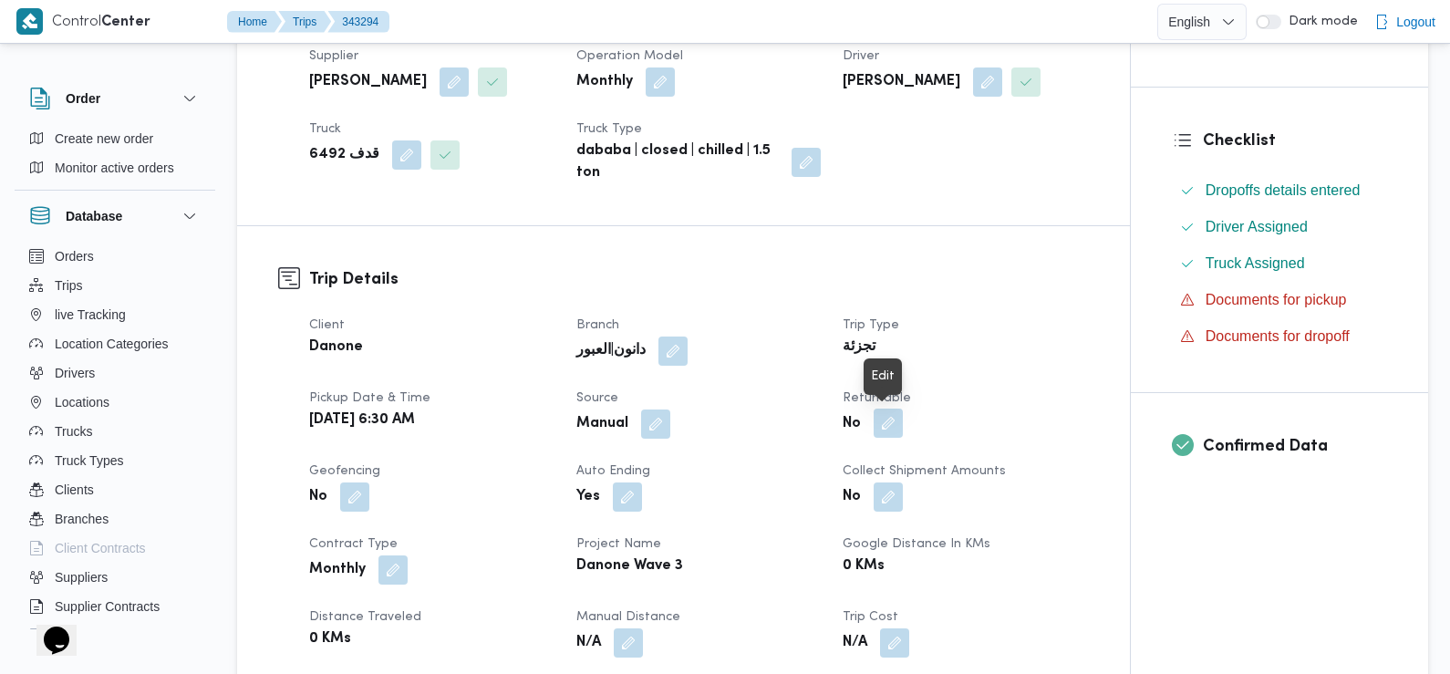
click at [886, 429] on button "button" at bounding box center [888, 423] width 29 height 29
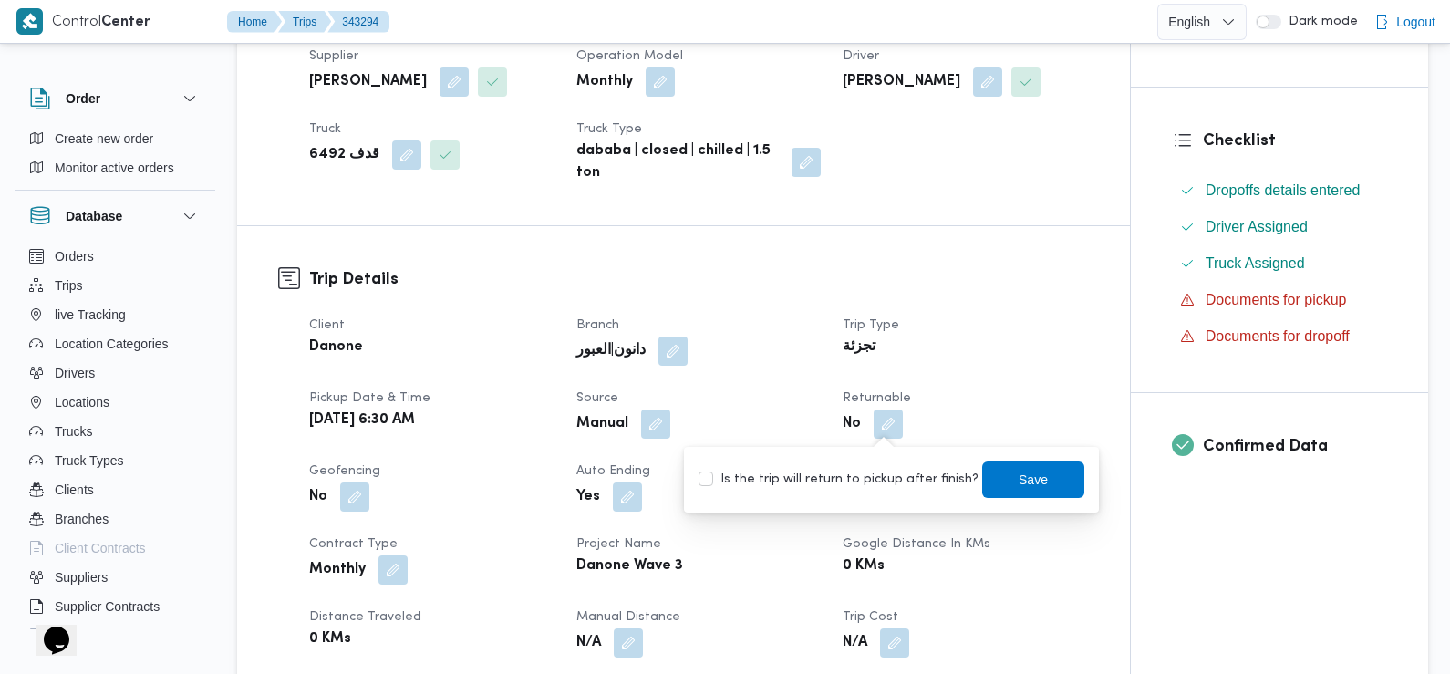
click at [864, 485] on label "Is the trip will return to pickup after finish?" at bounding box center [838, 480] width 280 height 22
checkbox input "true"
click at [1019, 488] on span "Save" at bounding box center [1033, 479] width 29 height 22
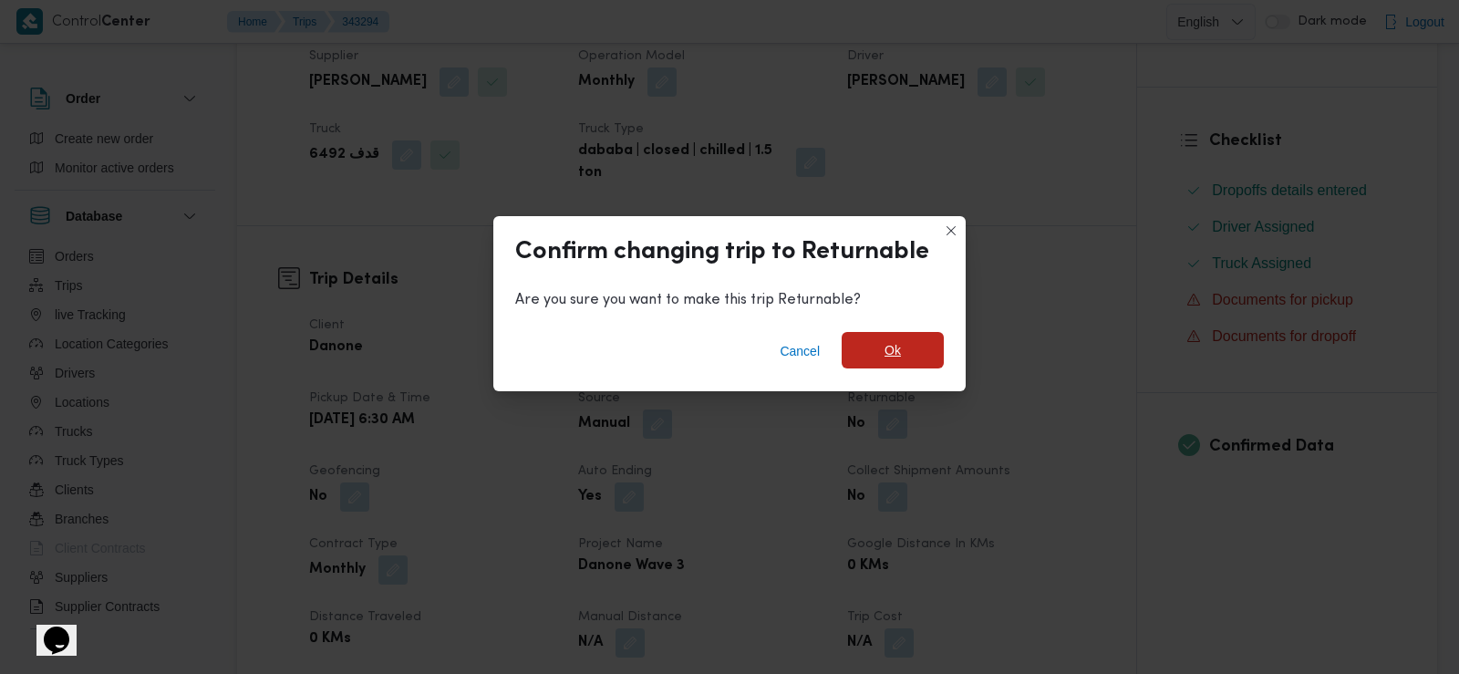
click at [880, 347] on span "Ok" at bounding box center [893, 350] width 102 height 36
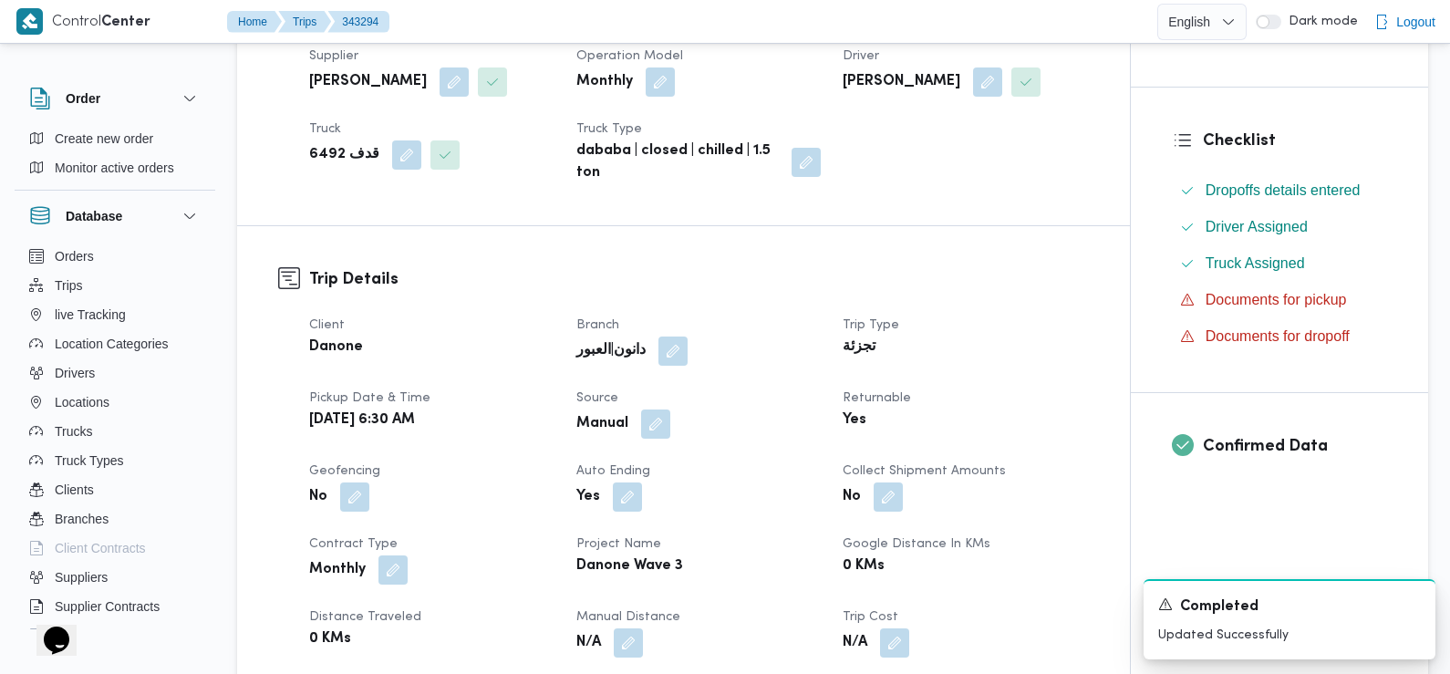
click at [509, 323] on dt "Client" at bounding box center [431, 326] width 245 height 22
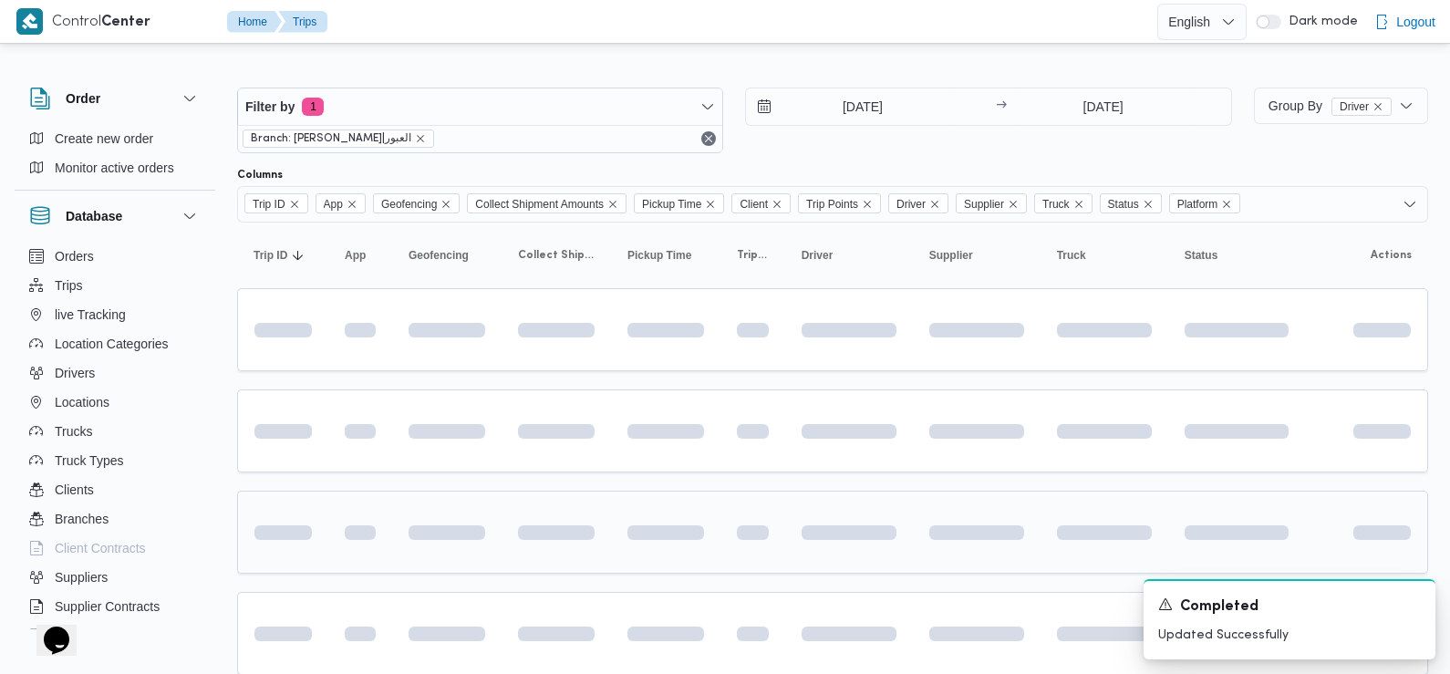
scroll to position [182, 0]
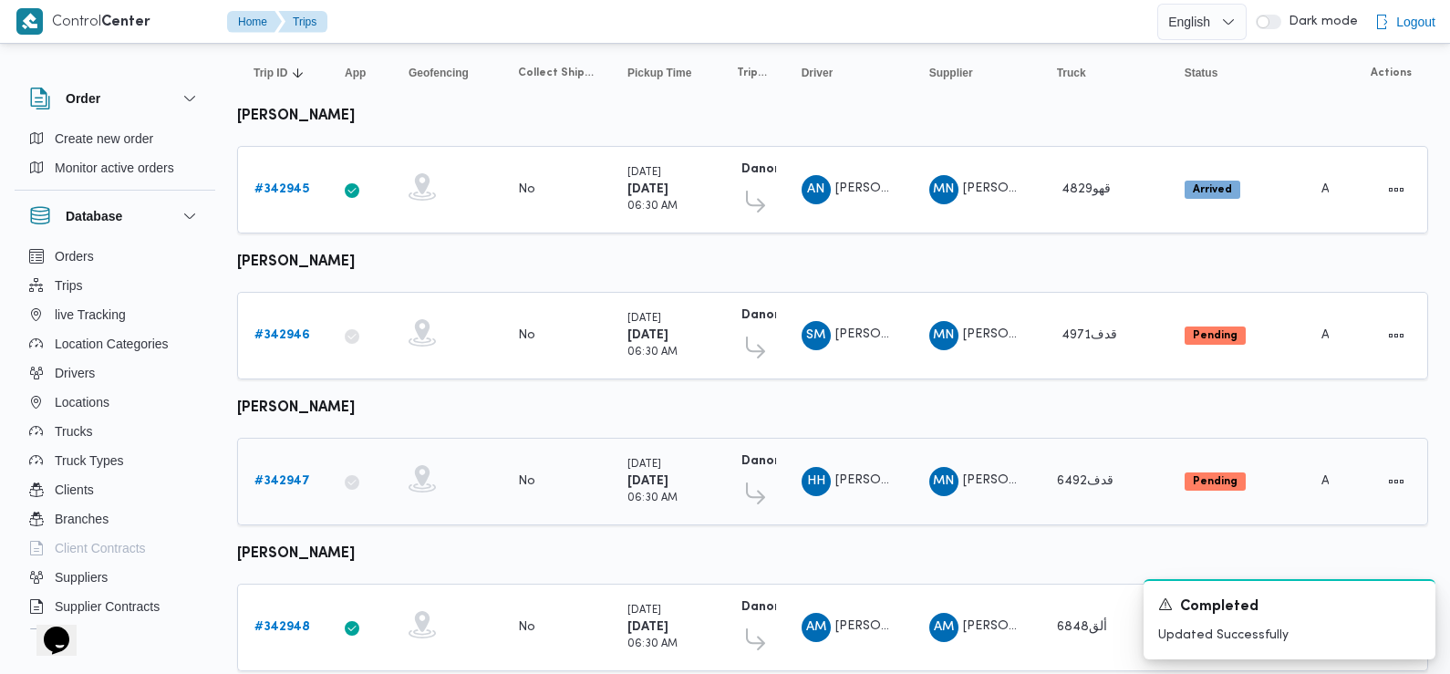
click at [284, 475] on b "# 342947" at bounding box center [282, 481] width 56 height 12
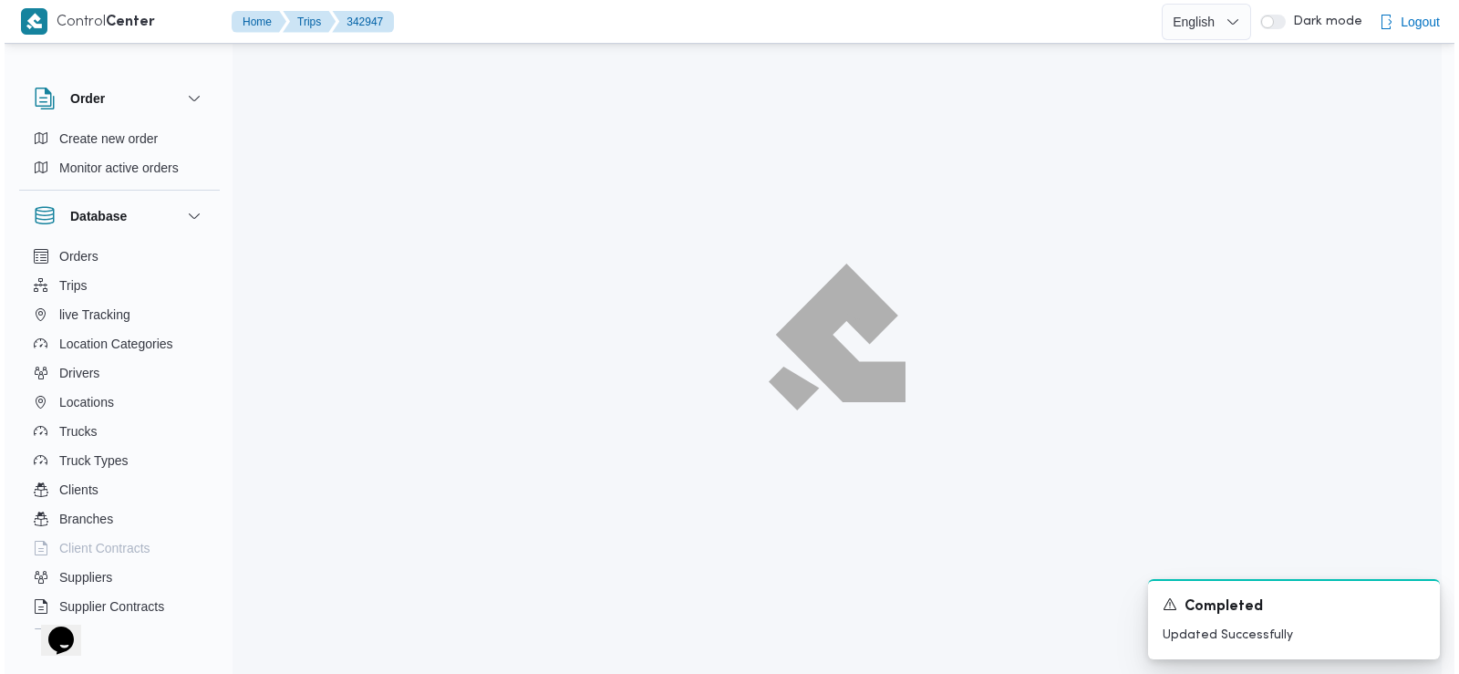
scroll to position [49, 0]
click at [1423, 604] on div "A new notification appears Completed Updated Successfully" at bounding box center [1299, 619] width 292 height 80
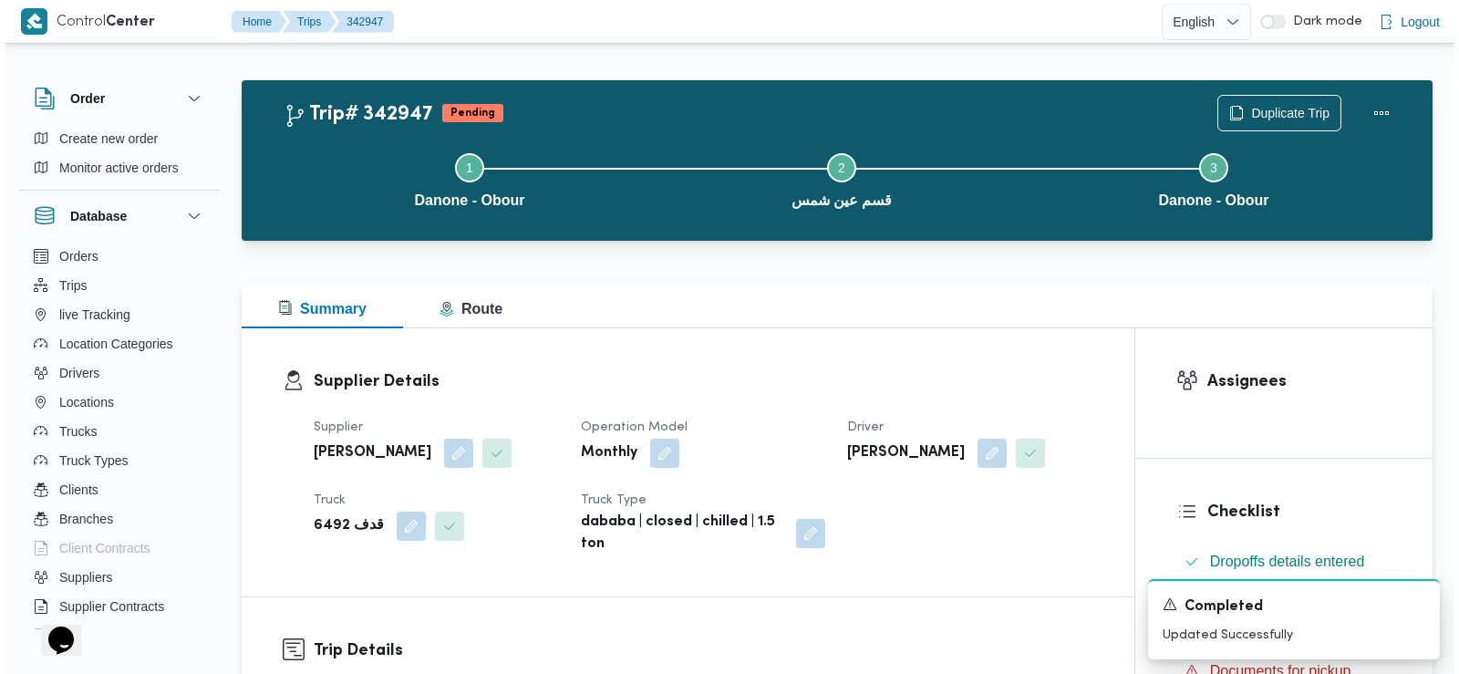
scroll to position [0, 0]
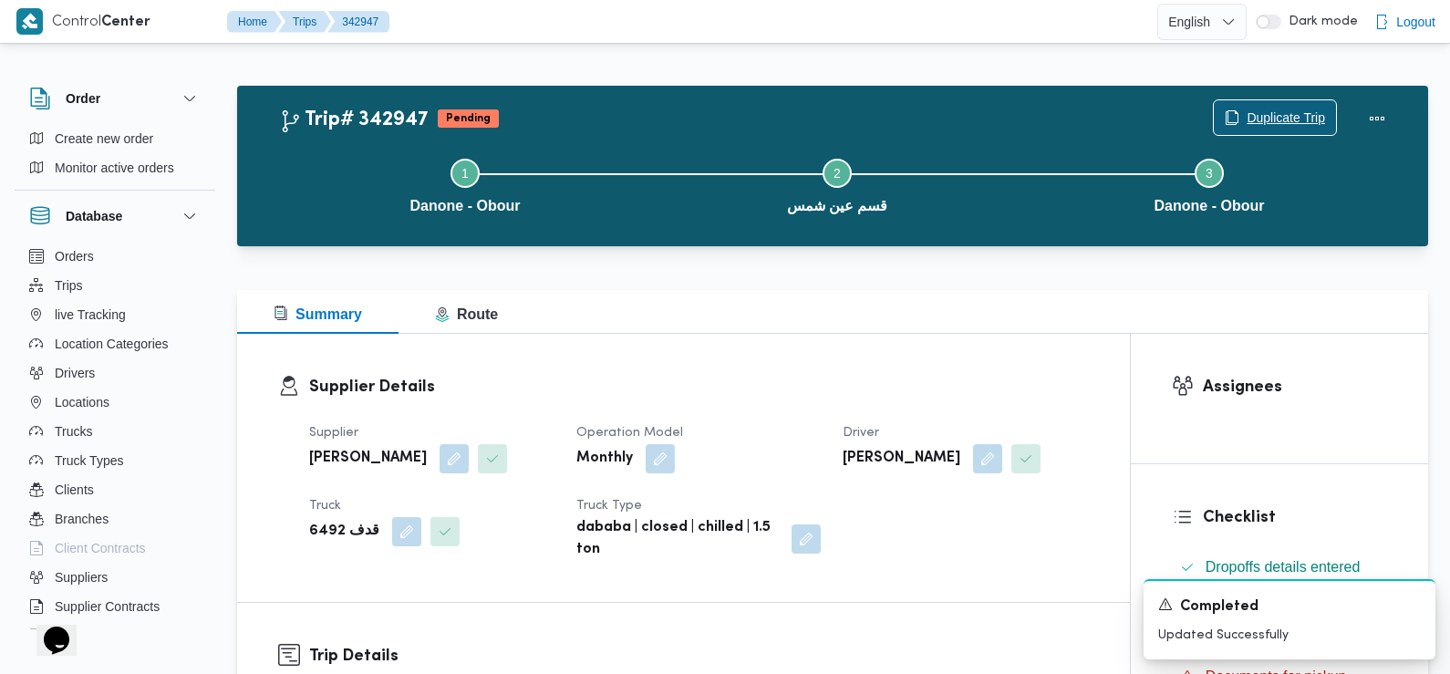
click at [1306, 108] on span "Duplicate Trip" at bounding box center [1275, 117] width 122 height 35
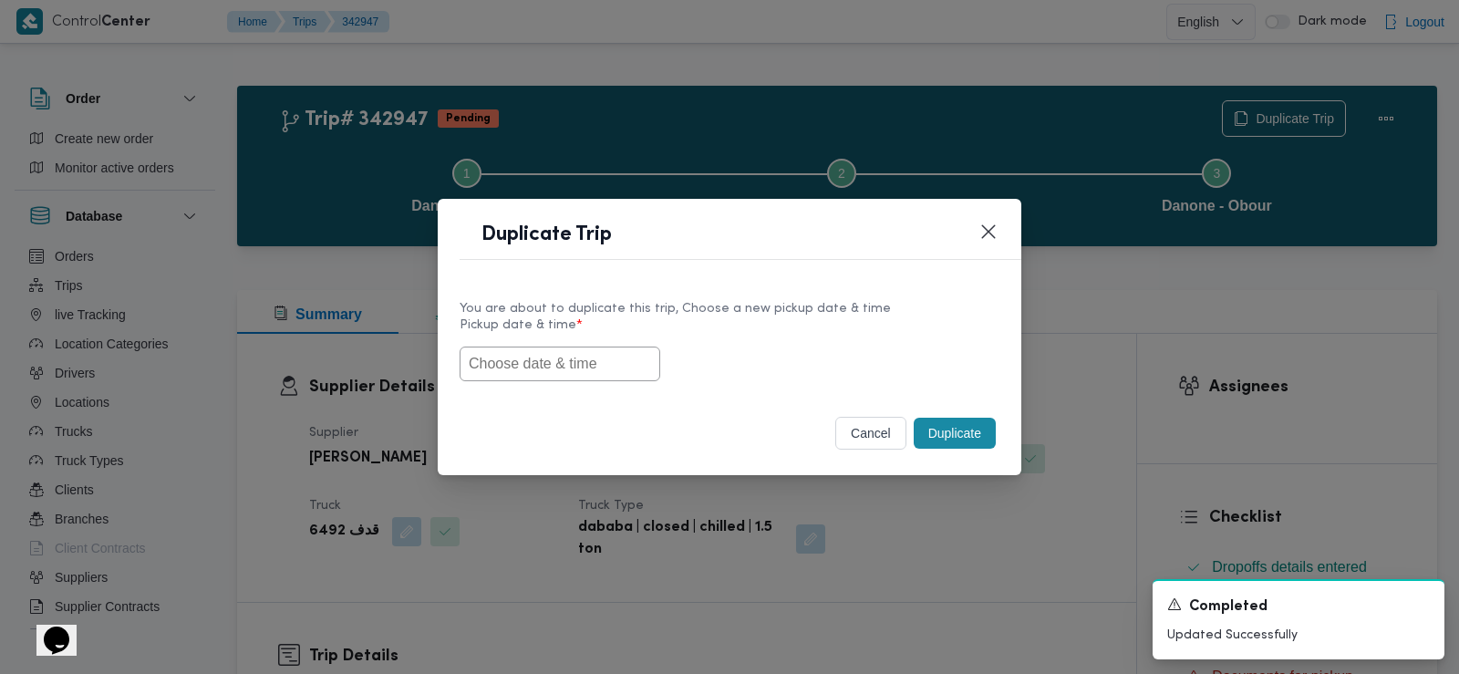
click at [584, 350] on input "text" at bounding box center [560, 364] width 201 height 35
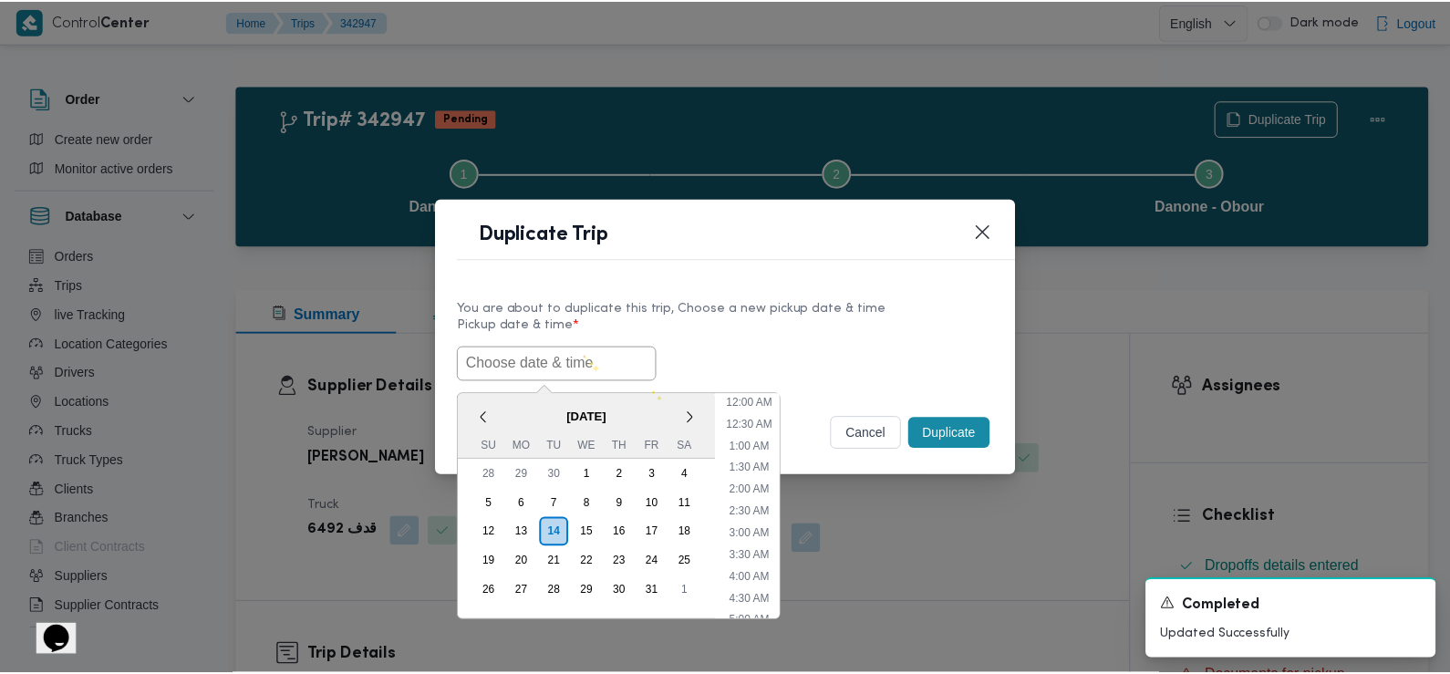
scroll to position [465, 0]
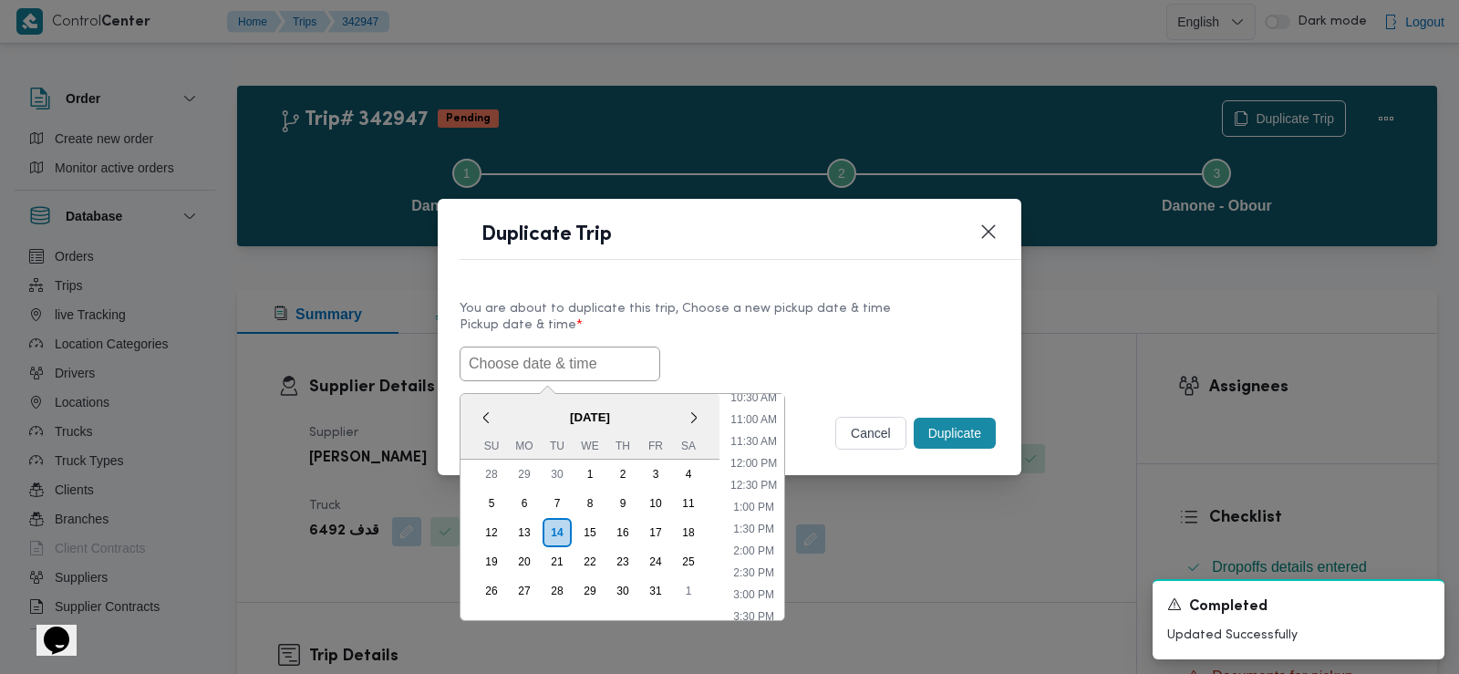
paste input "15/10/2025 6:30AM"
type input "15/10/2025 6:30AM"
click at [790, 348] on div "15/10/2025 6:30AM < October 2025 > Su Mo Tu We Th Fr Sa 28 29 30 1 2 3 4 5 6 7 …" at bounding box center [730, 364] width 540 height 35
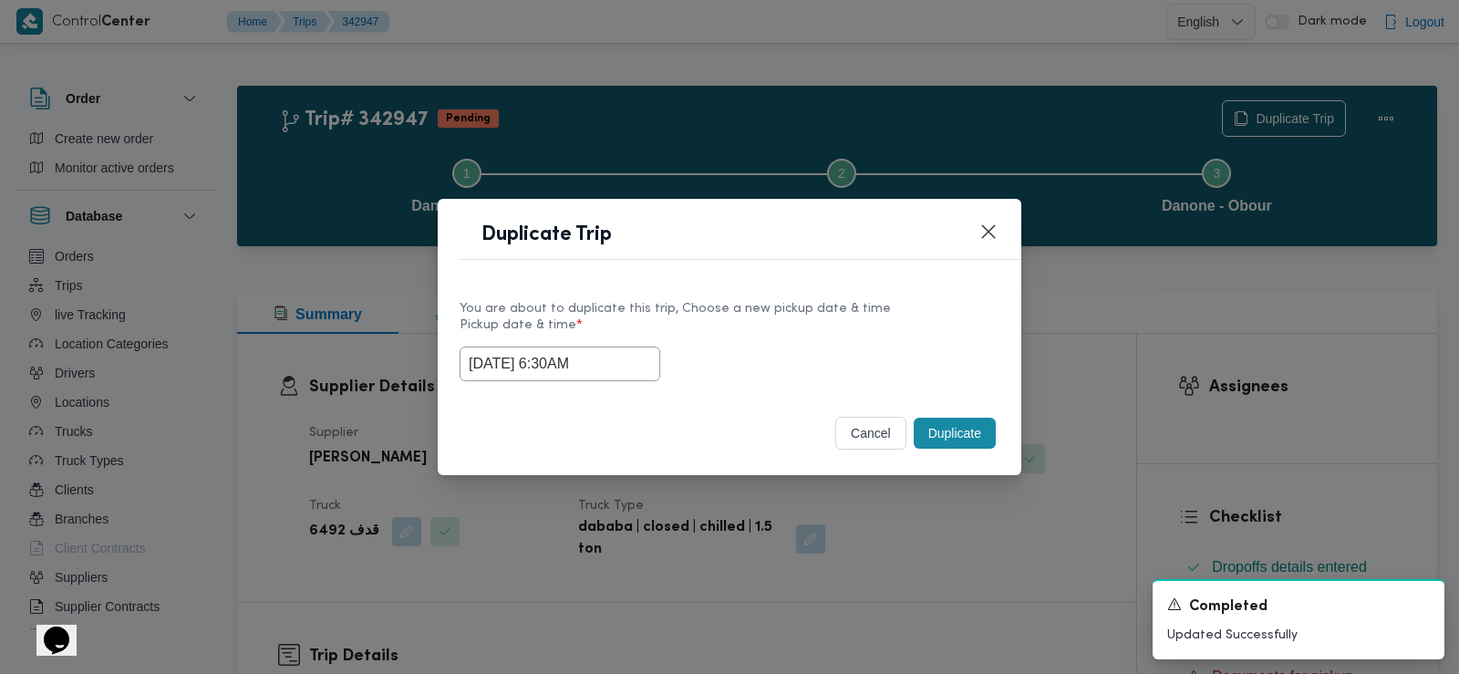
click at [972, 437] on button "Duplicate" at bounding box center [955, 433] width 82 height 31
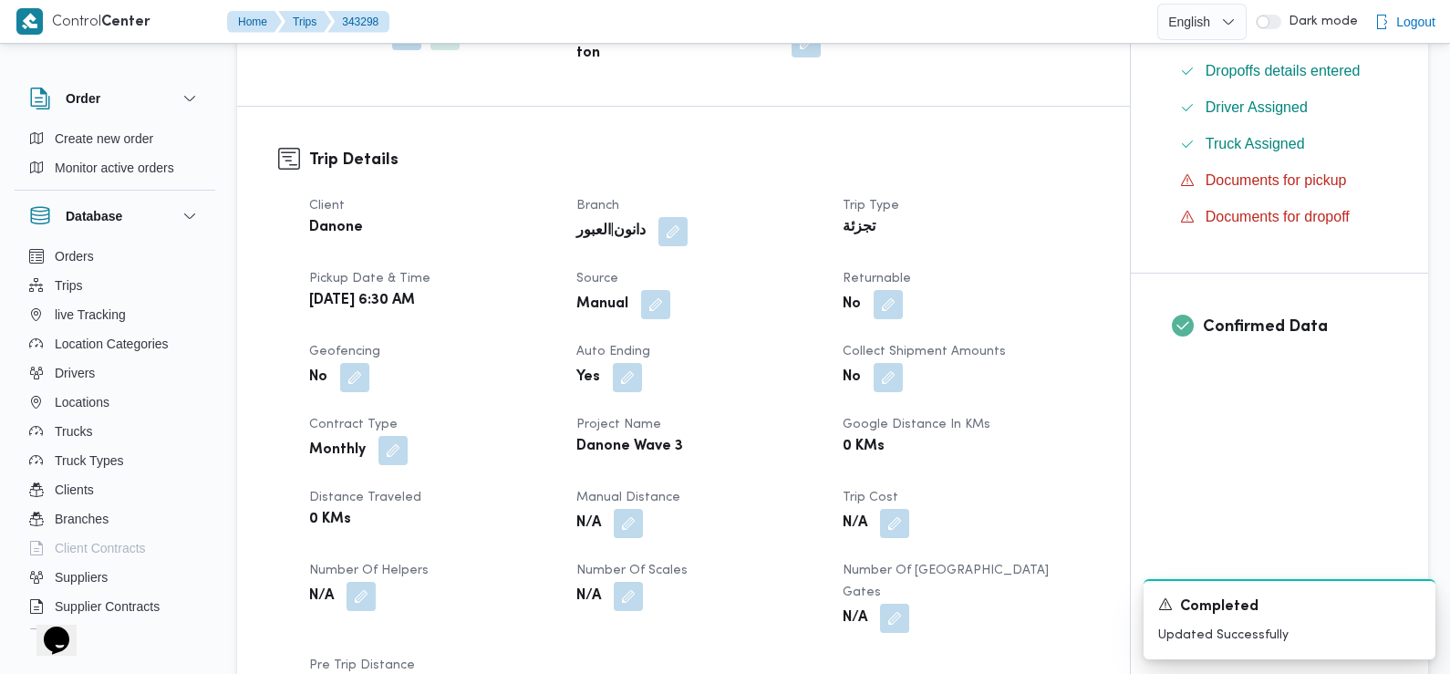
scroll to position [517, 0]
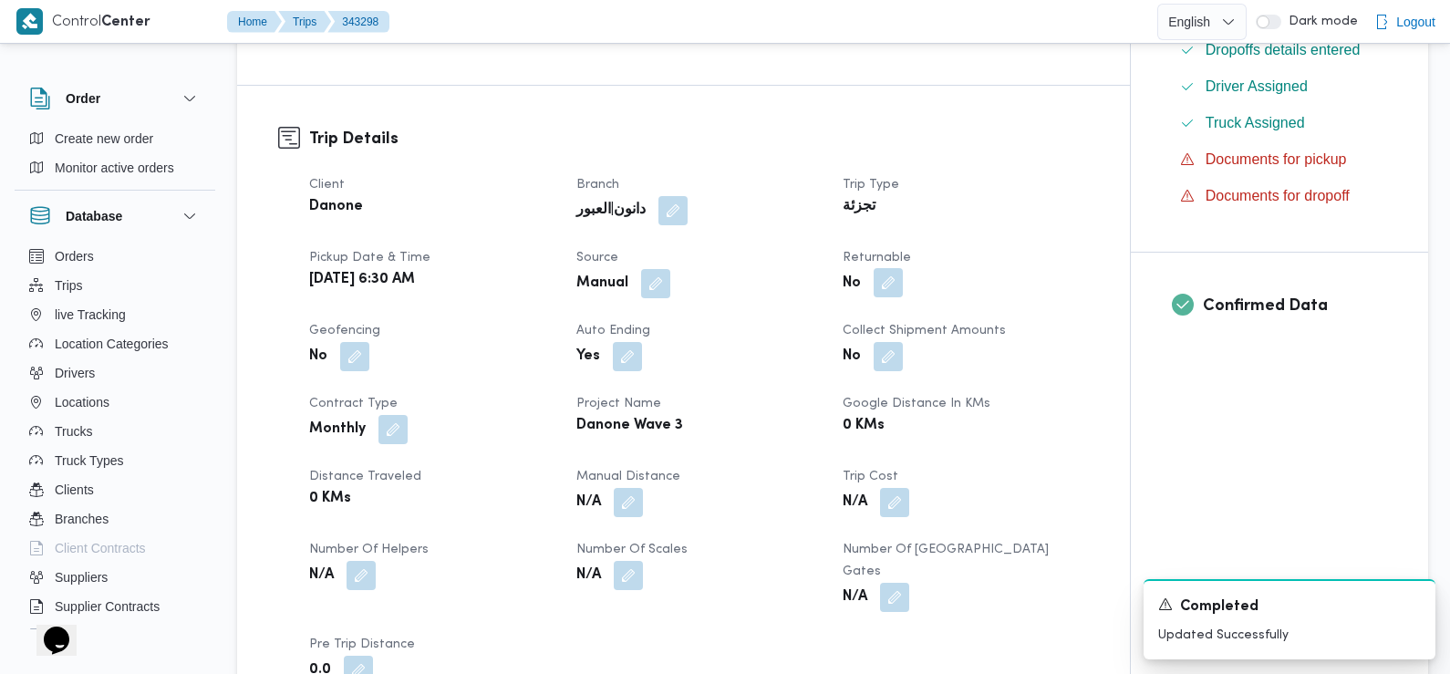
click at [886, 285] on button "button" at bounding box center [888, 282] width 29 height 29
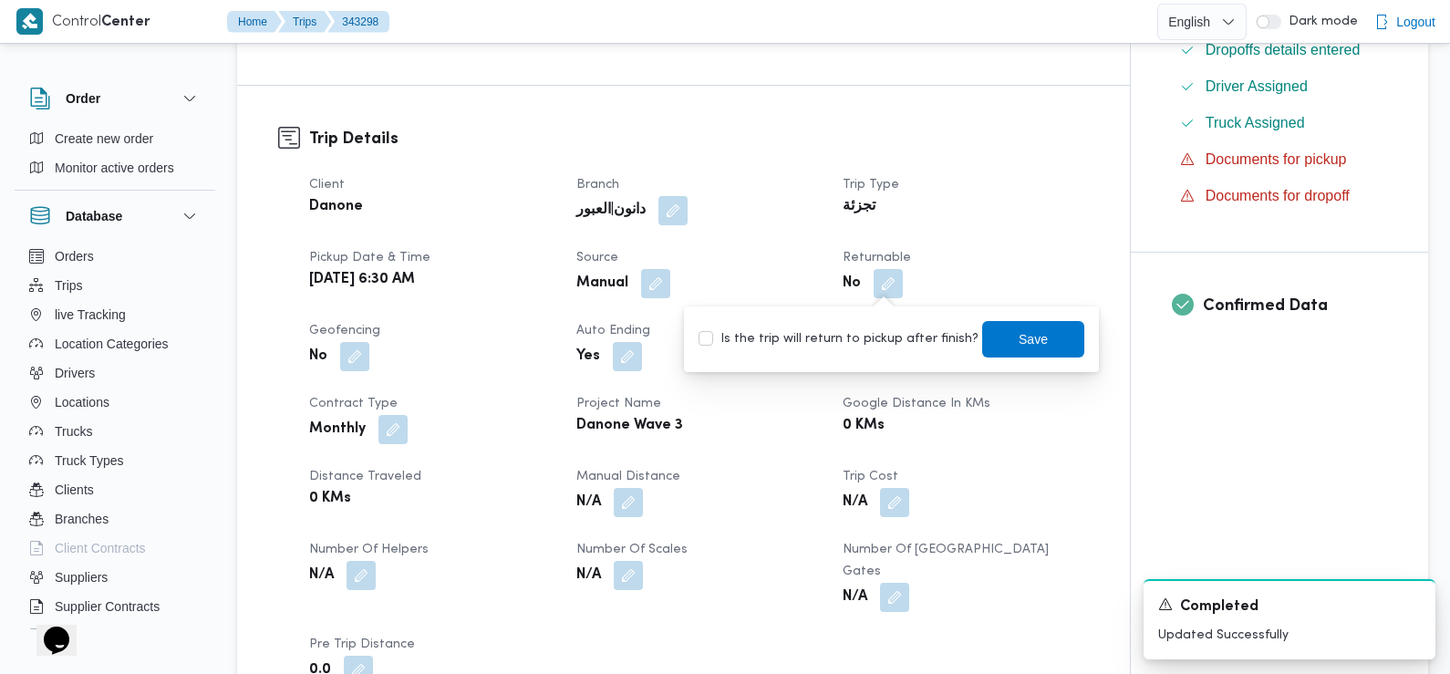
click at [888, 337] on label "Is the trip will return to pickup after finish?" at bounding box center [838, 339] width 280 height 22
checkbox input "true"
click at [1019, 336] on span "Save" at bounding box center [1033, 338] width 29 height 22
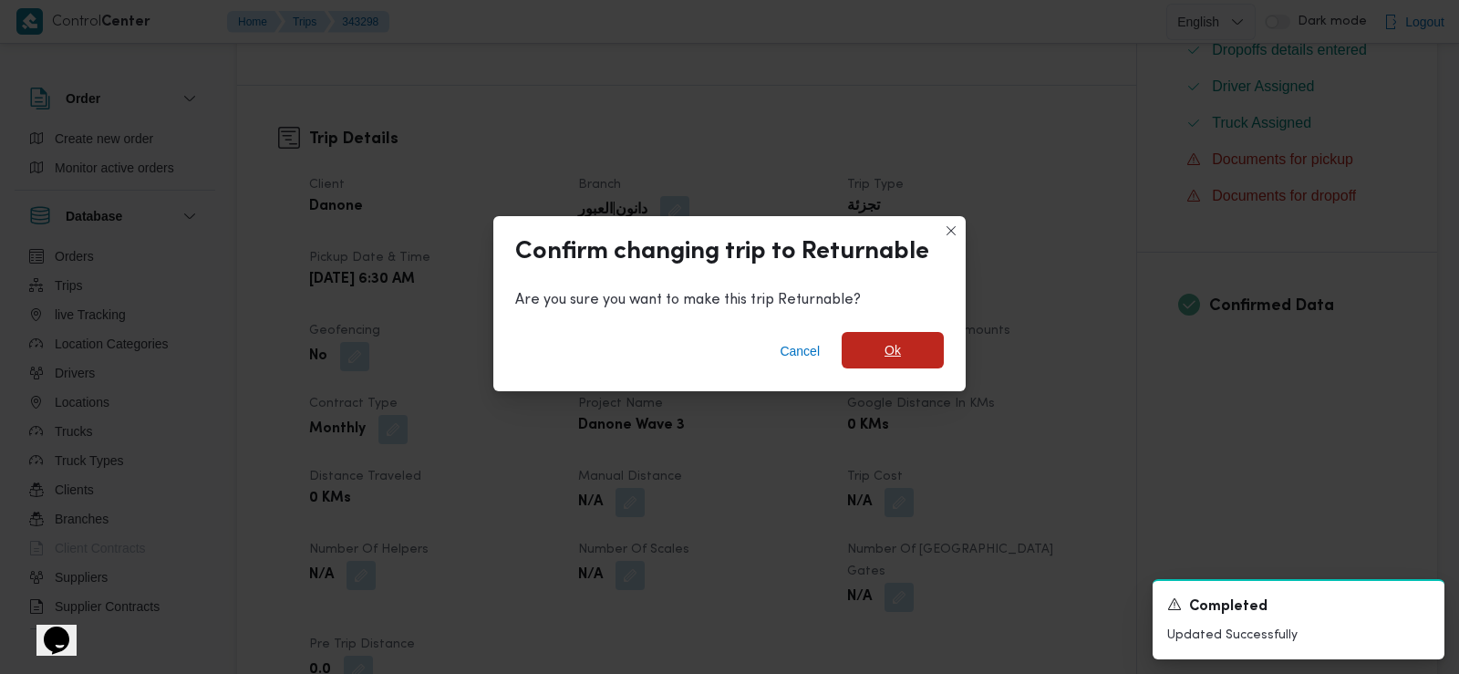
click at [887, 357] on span "Ok" at bounding box center [893, 350] width 16 height 22
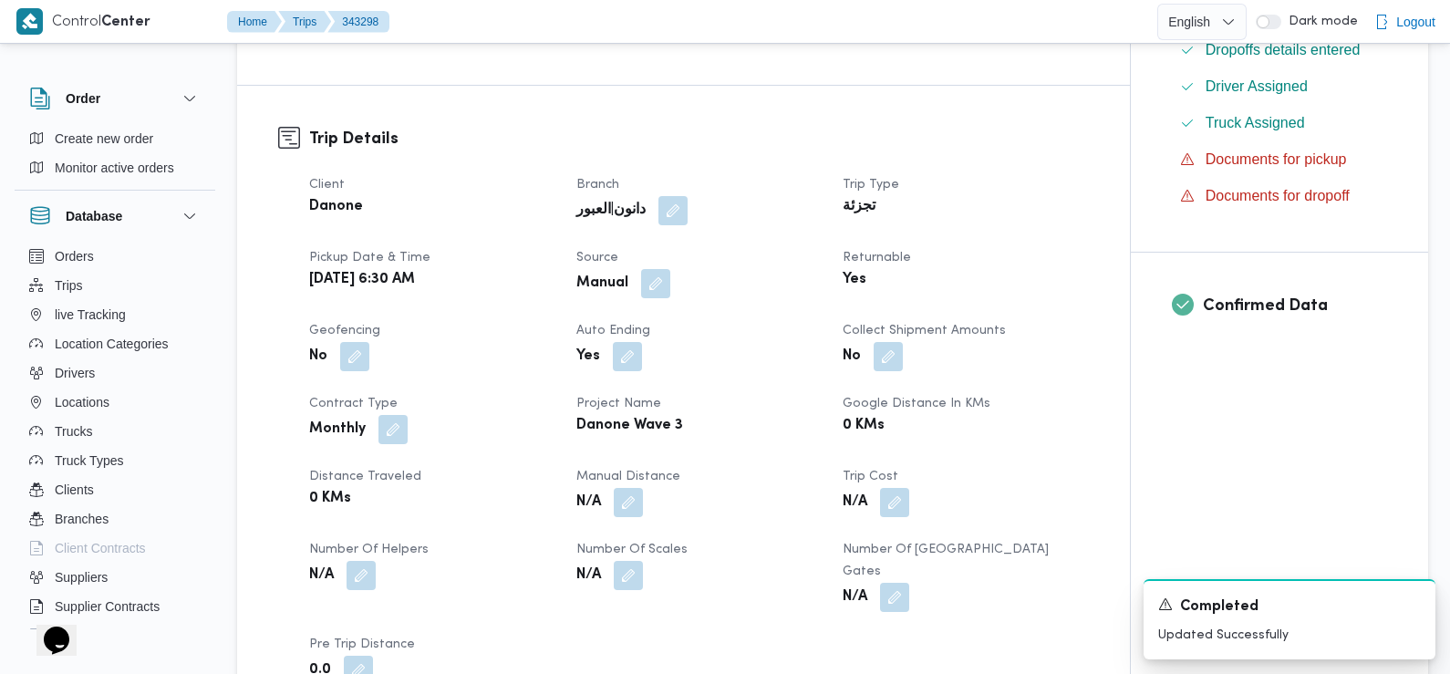
scroll to position [0, 0]
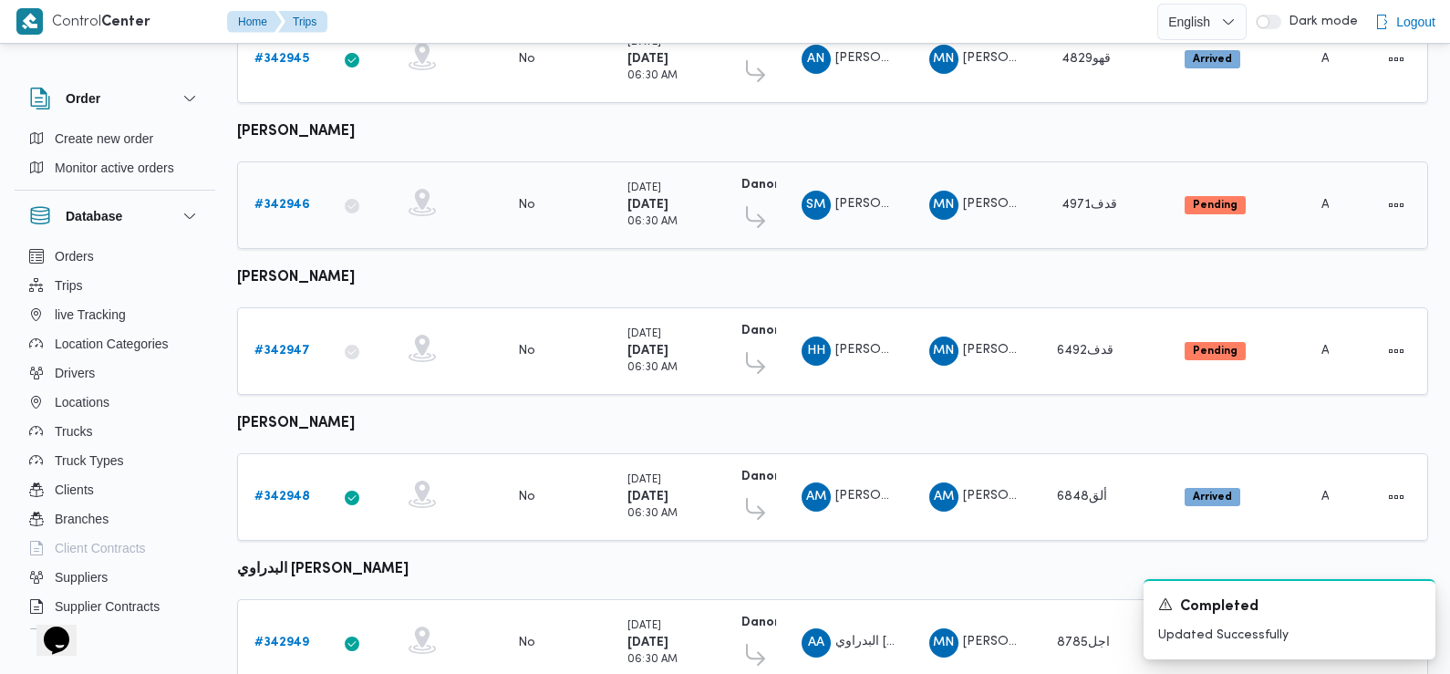
scroll to position [383, 0]
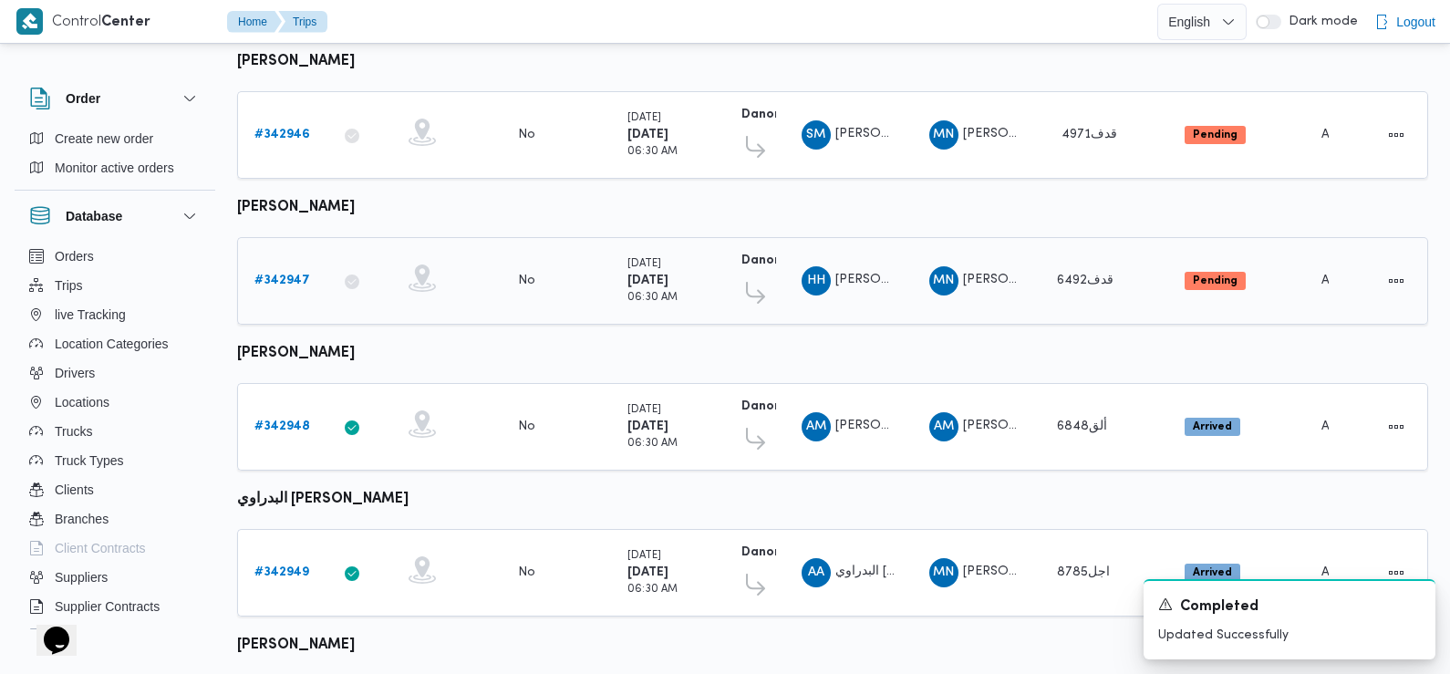
click at [288, 274] on b "# 342947" at bounding box center [282, 280] width 56 height 12
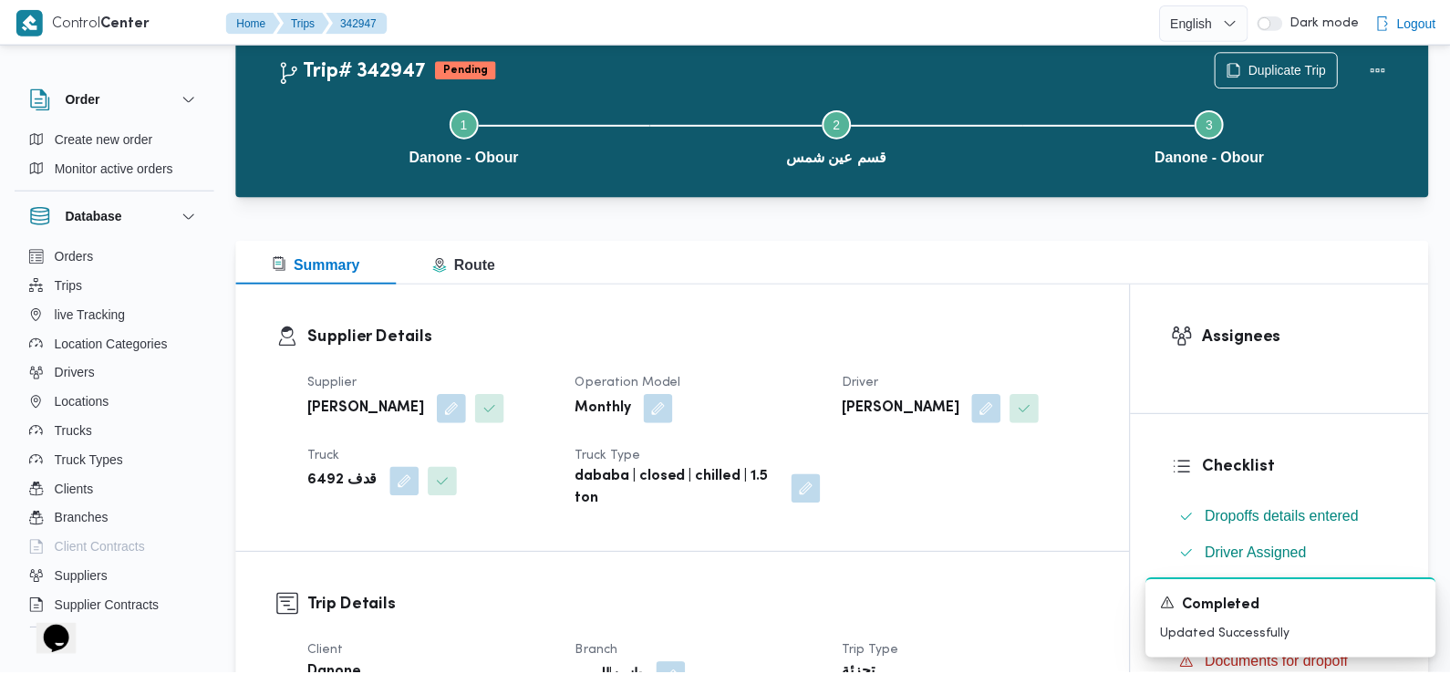
scroll to position [383, 0]
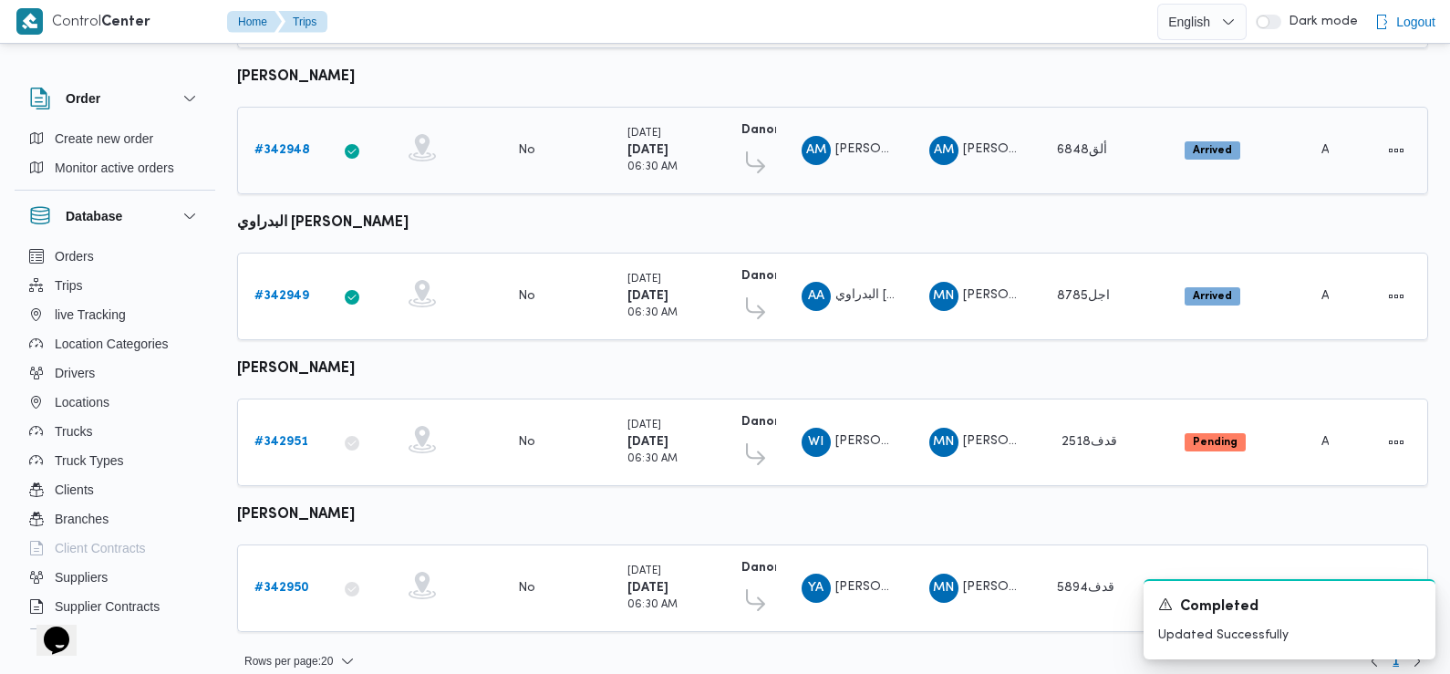
scroll to position [667, 0]
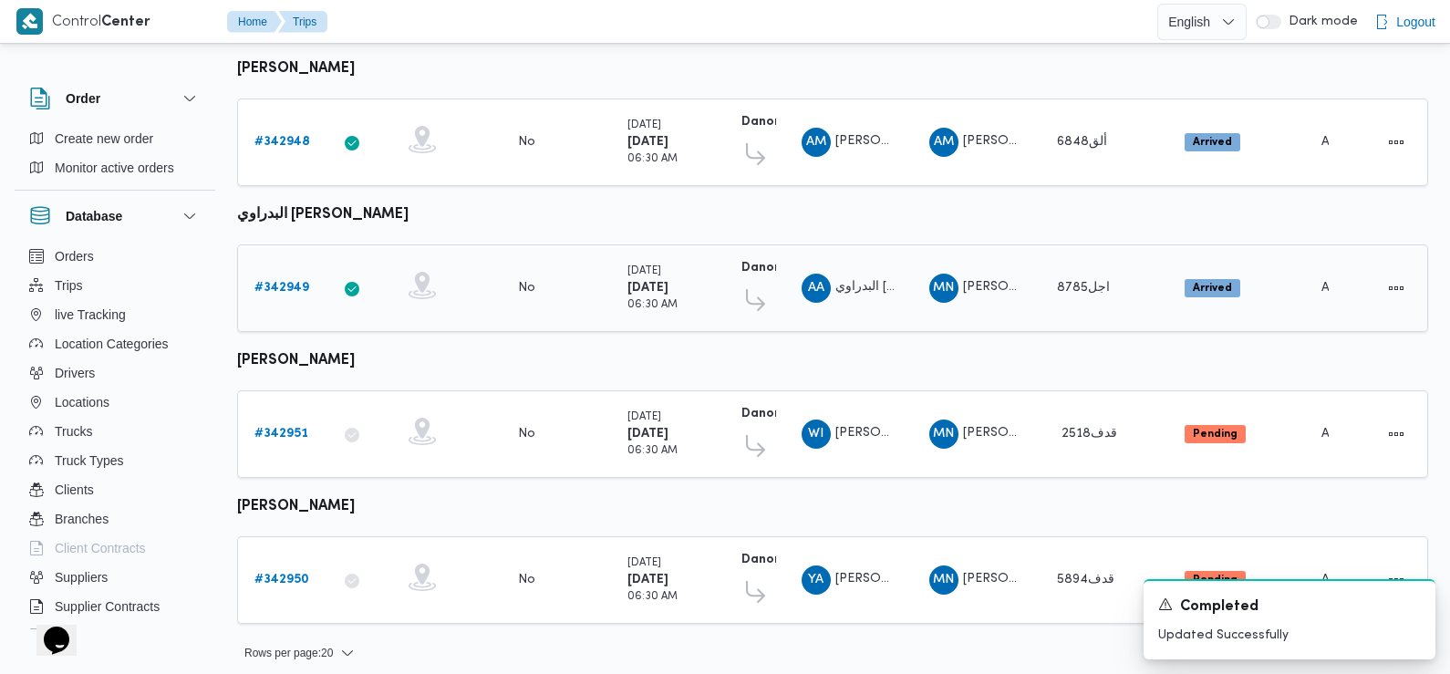
click at [292, 282] on b "# 342949" at bounding box center [281, 288] width 55 height 12
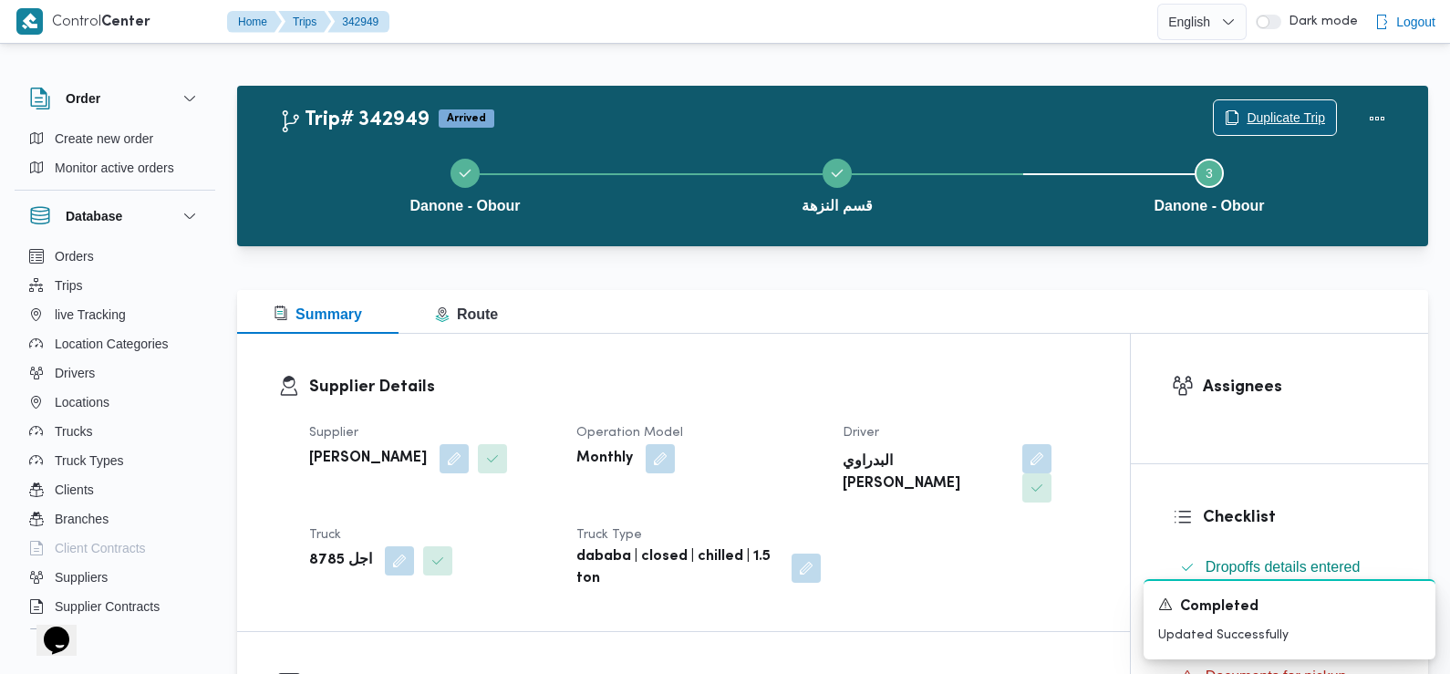
click at [1281, 112] on span "Duplicate Trip" at bounding box center [1286, 118] width 78 height 22
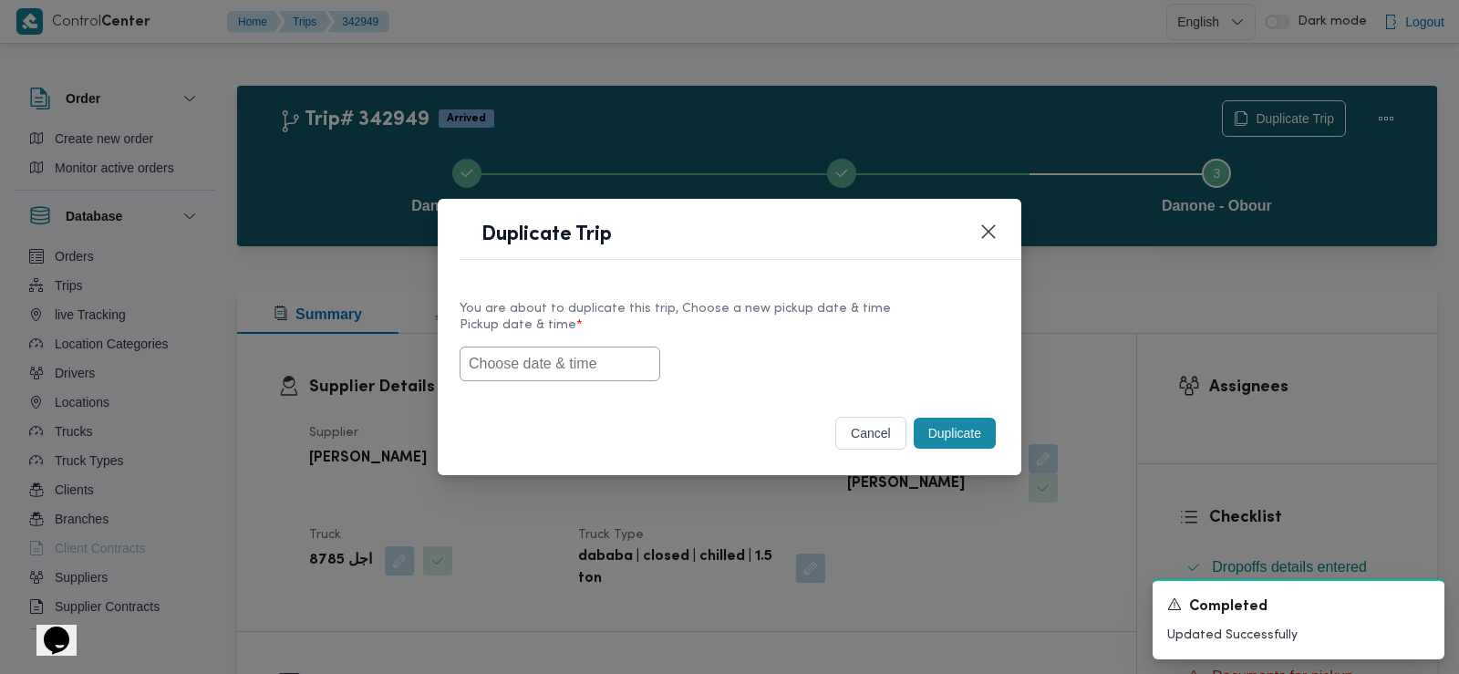
click at [532, 367] on input "text" at bounding box center [560, 364] width 201 height 35
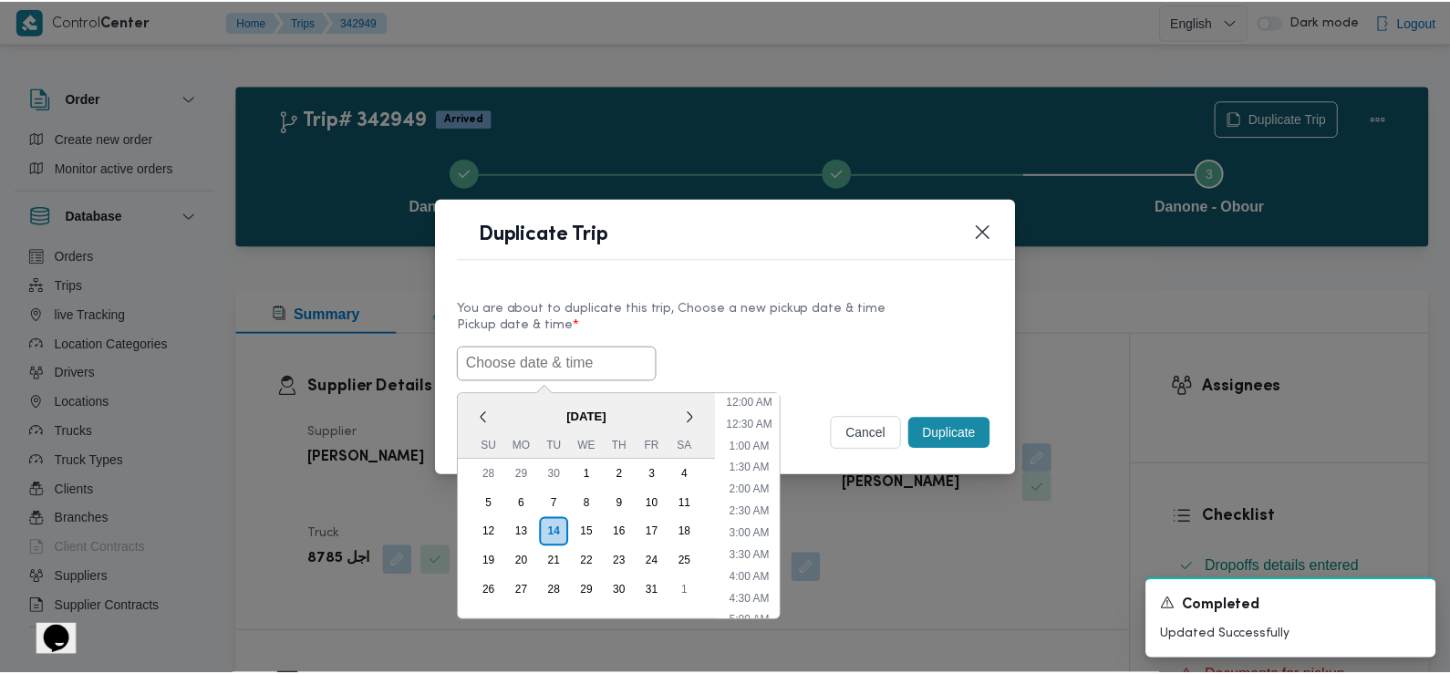
scroll to position [465, 0]
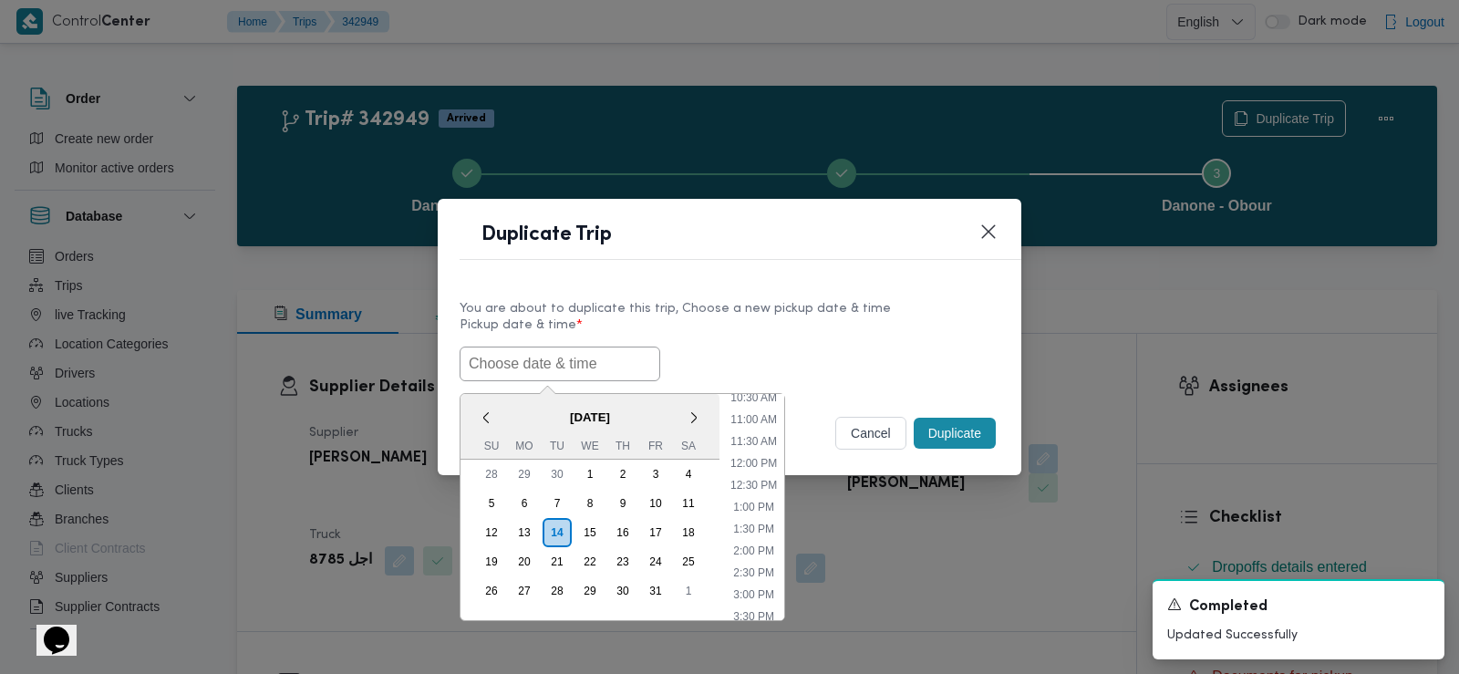
paste input "15/10/2025 6:30AM"
type input "15/10/2025 6:30AM"
click at [783, 350] on div "15/10/2025 6:30AM < October 2025 > Su Mo Tu We Th Fr Sa 28 29 30 1 2 3 4 5 6 7 …" at bounding box center [730, 364] width 540 height 35
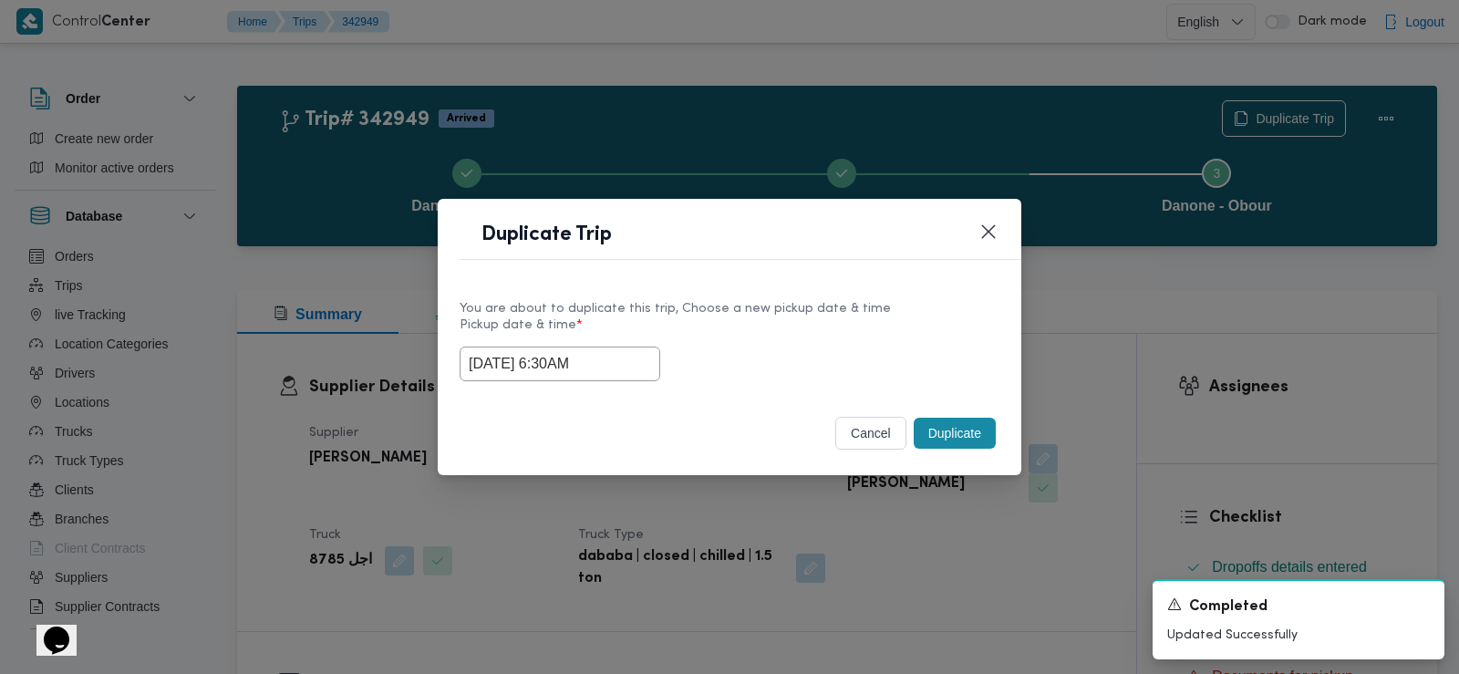
click at [949, 429] on button "Duplicate" at bounding box center [955, 433] width 82 height 31
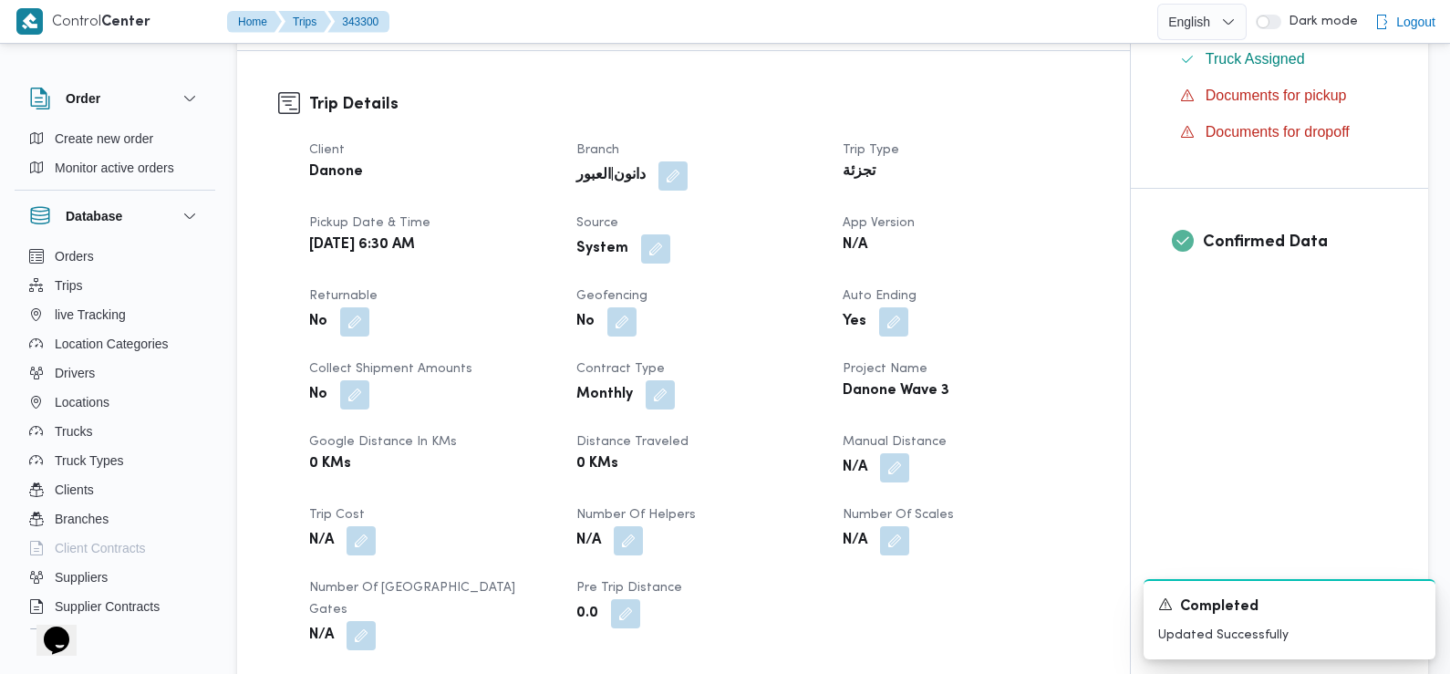
scroll to position [584, 0]
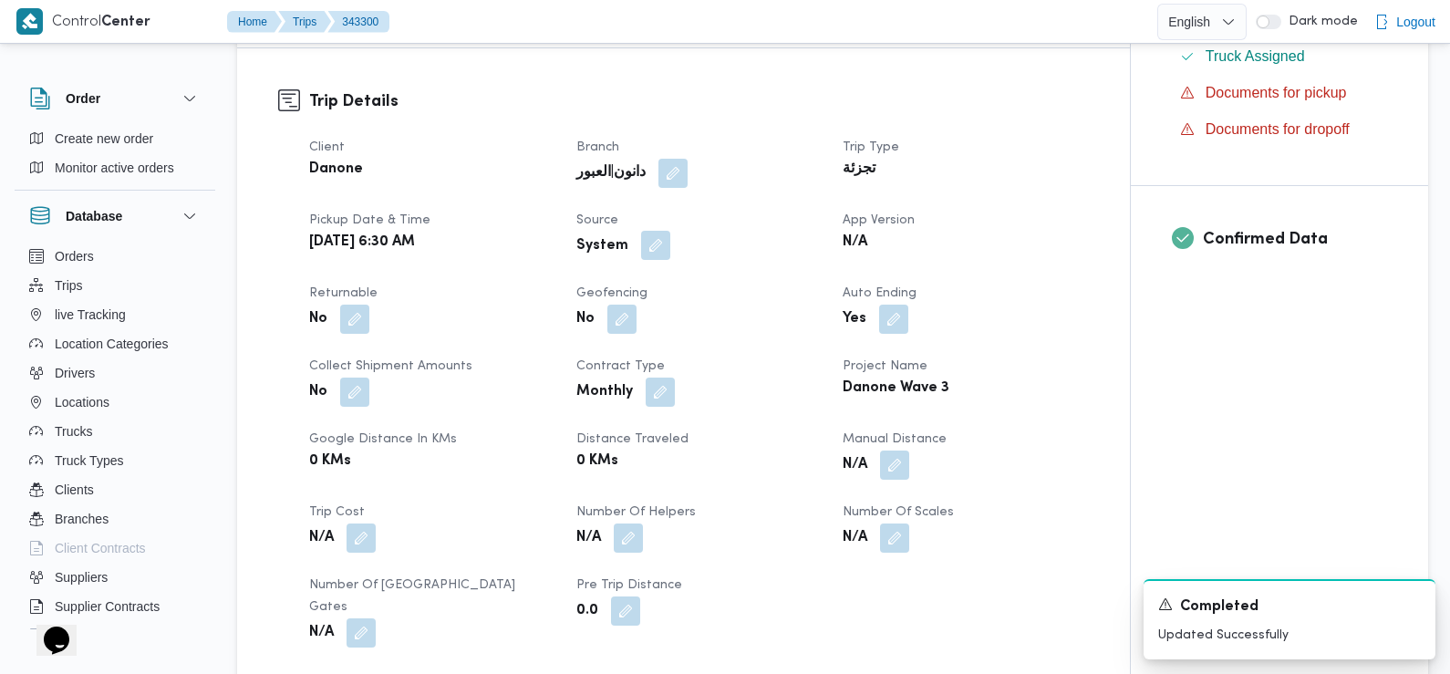
click at [655, 231] on button "button" at bounding box center [655, 245] width 29 height 29
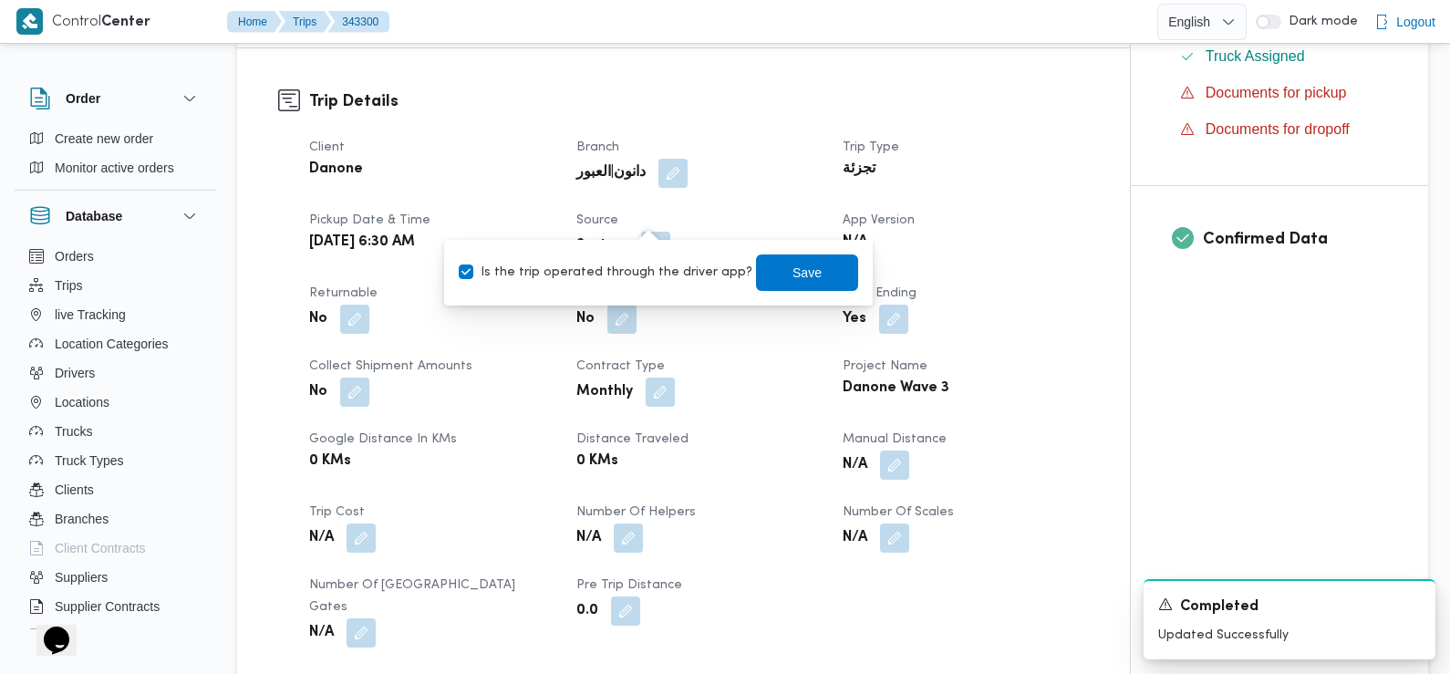
click at [656, 271] on label "Is the trip operated through the driver app?" at bounding box center [606, 273] width 294 height 22
checkbox input "false"
click at [792, 271] on span "Save" at bounding box center [806, 272] width 29 height 22
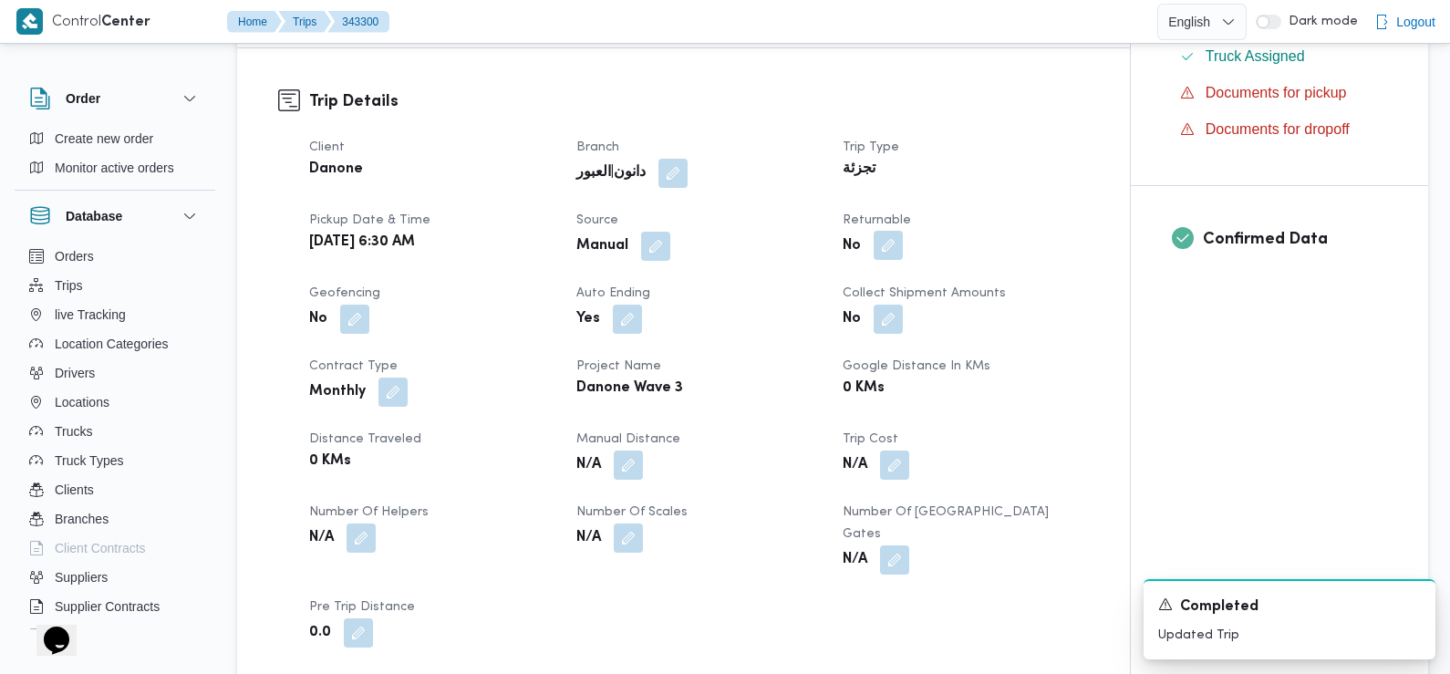
click at [887, 231] on button "button" at bounding box center [888, 245] width 29 height 29
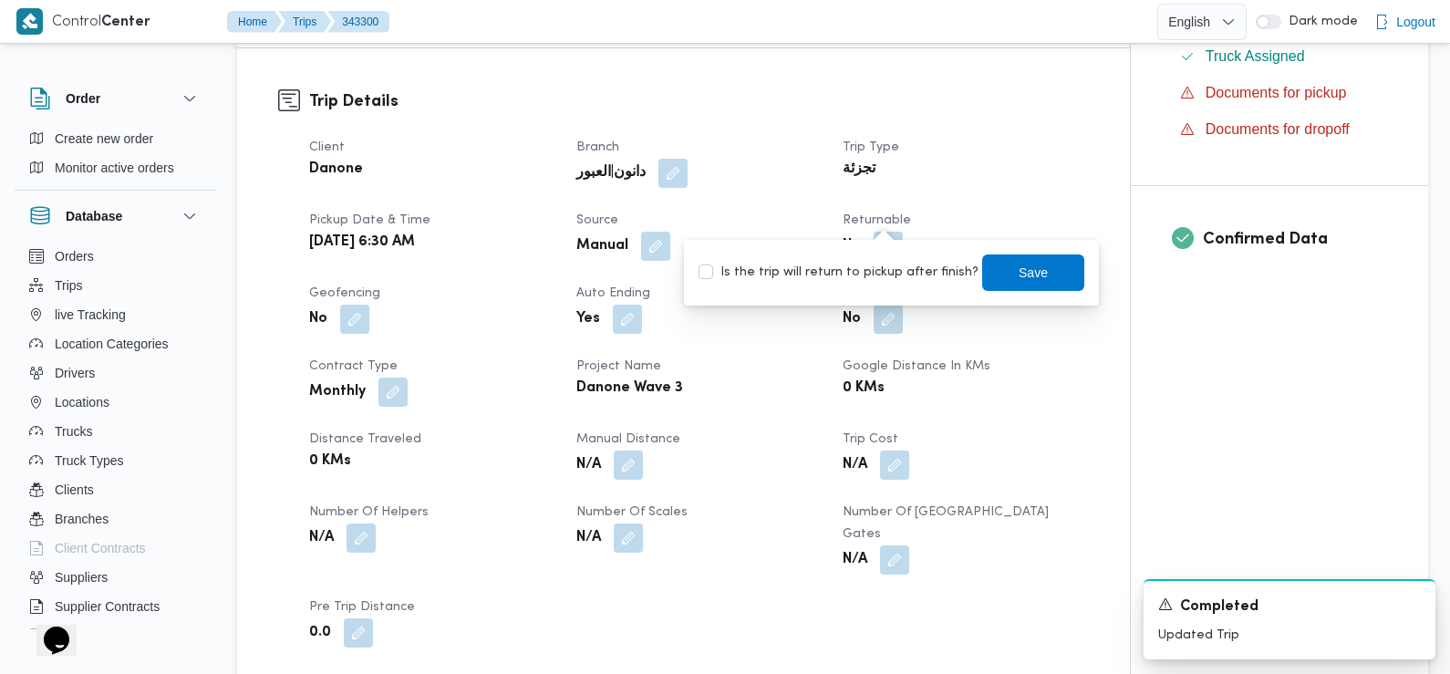
click at [912, 270] on label "Is the trip will return to pickup after finish?" at bounding box center [838, 273] width 280 height 22
checkbox input "true"
click at [1019, 270] on span "Save" at bounding box center [1033, 272] width 29 height 22
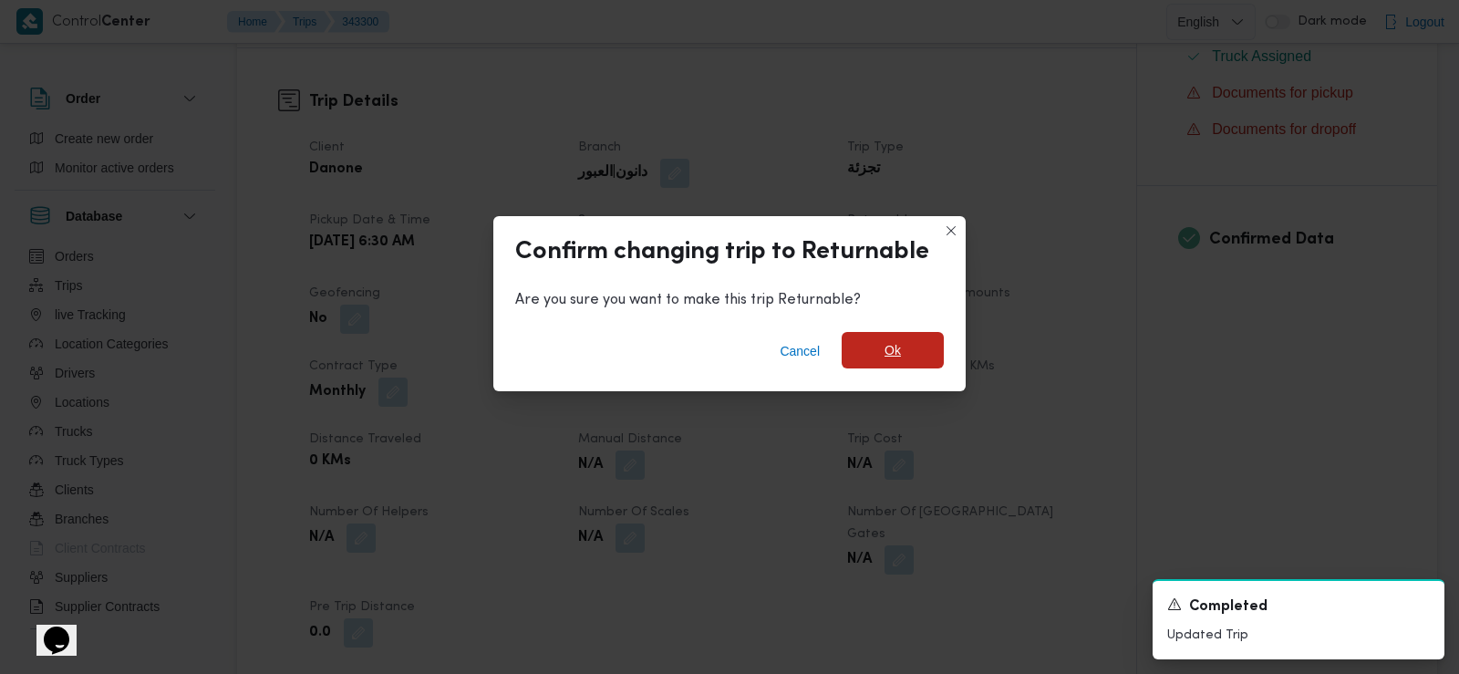
click at [897, 362] on span "Ok" at bounding box center [893, 350] width 102 height 36
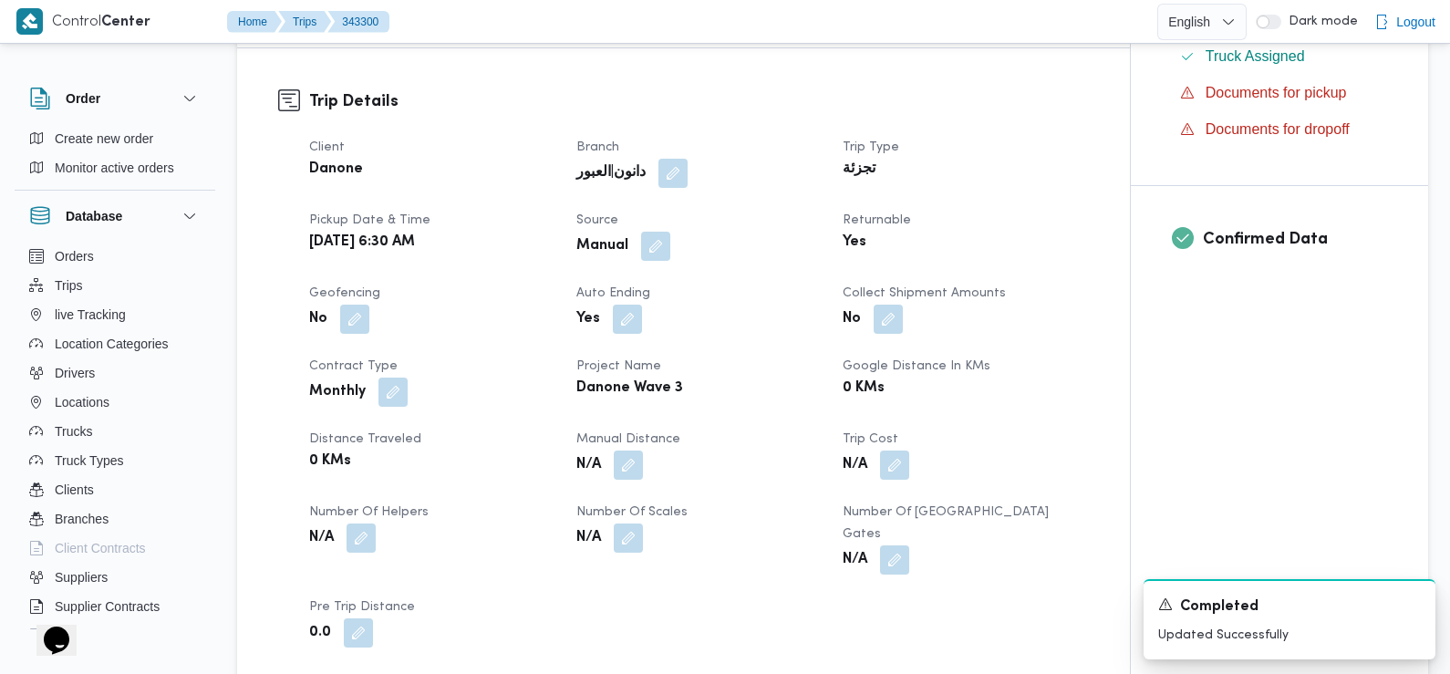
click at [499, 303] on div "No" at bounding box center [431, 319] width 249 height 33
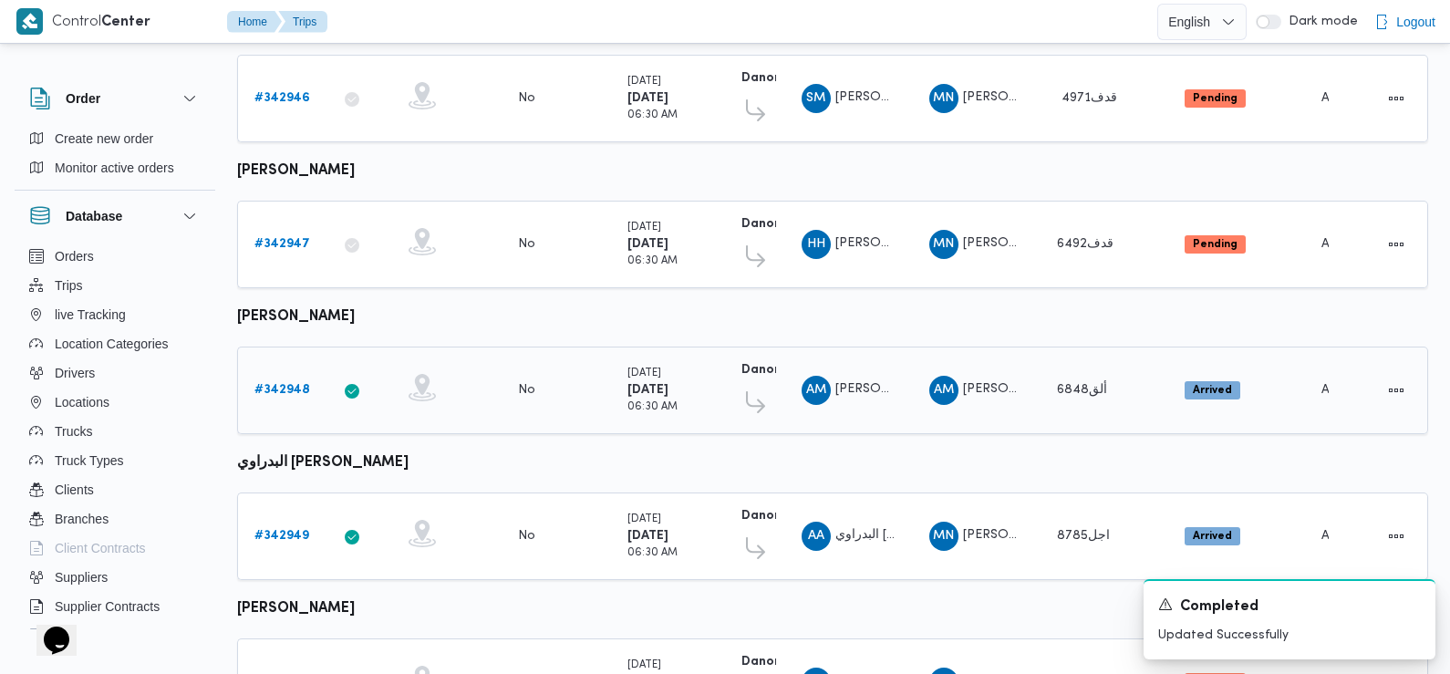
scroll to position [667, 0]
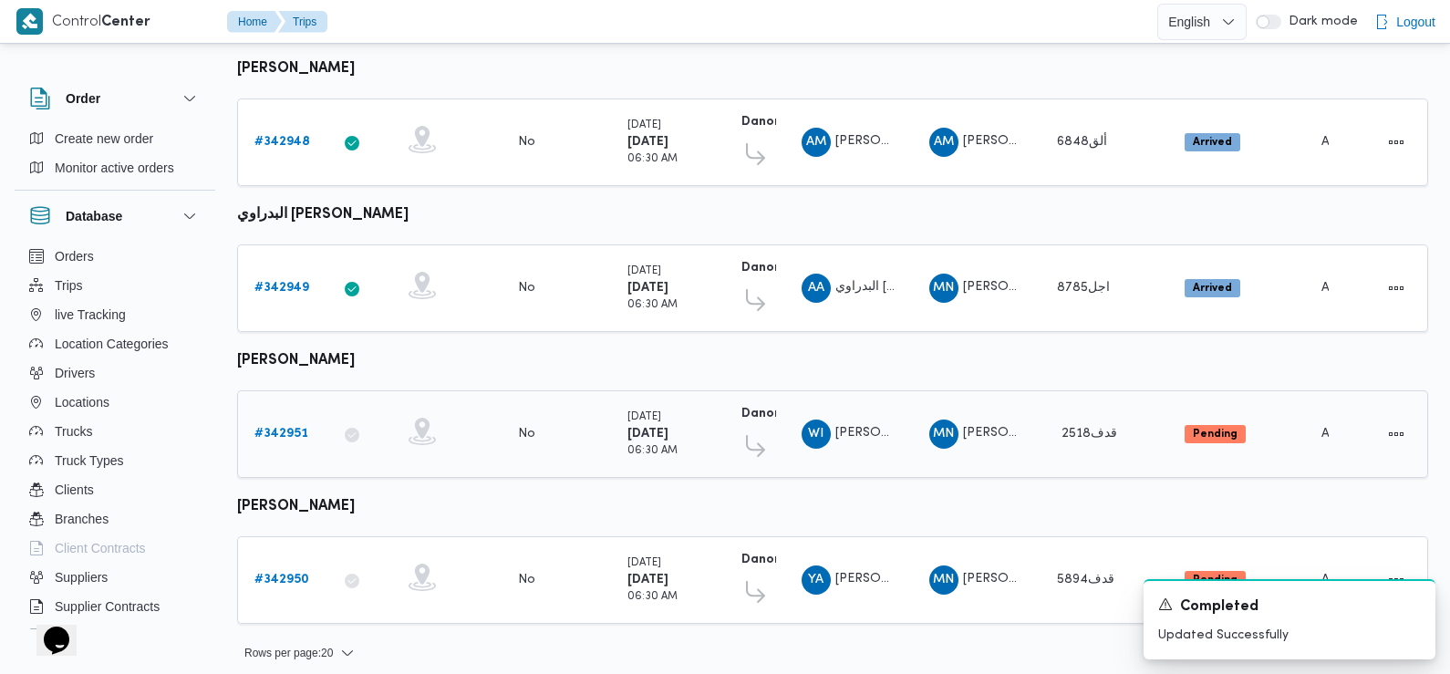
click at [295, 428] on b "# 342951" at bounding box center [281, 434] width 54 height 12
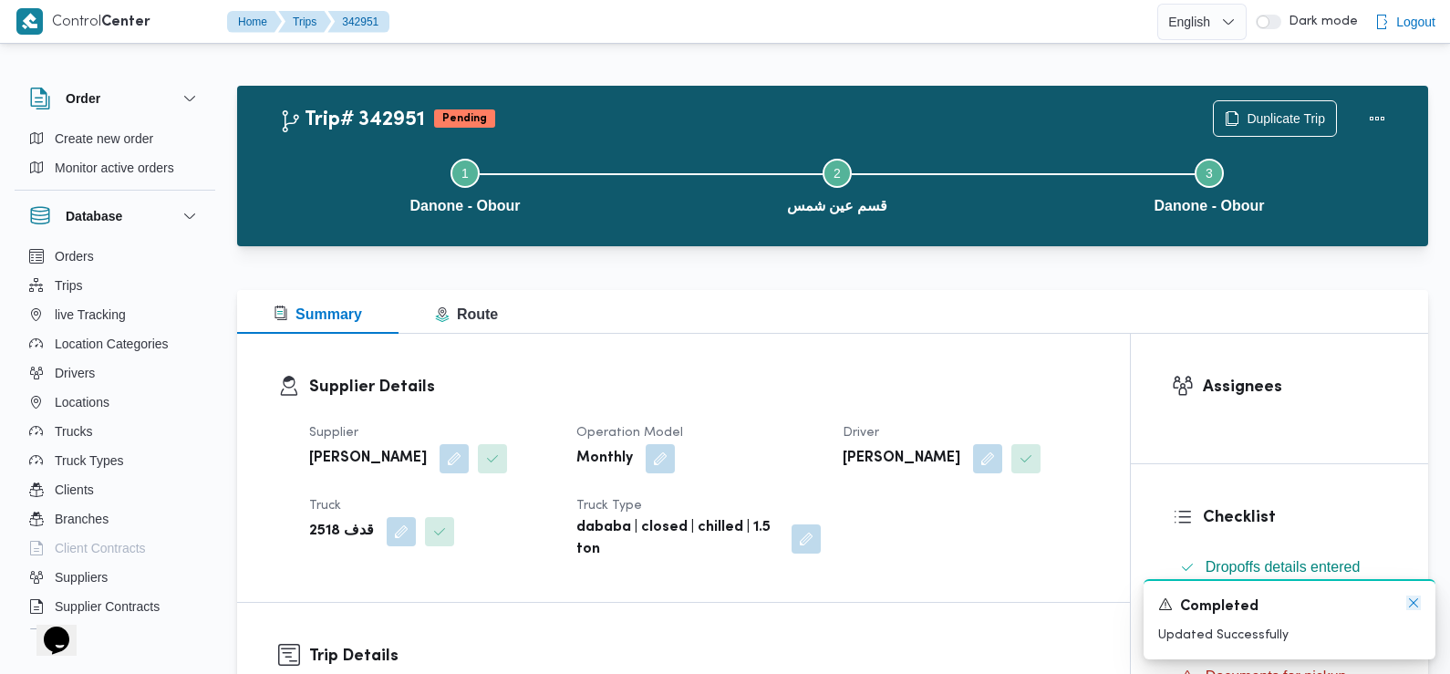
click at [1412, 599] on icon "Dismiss toast" at bounding box center [1413, 602] width 15 height 15
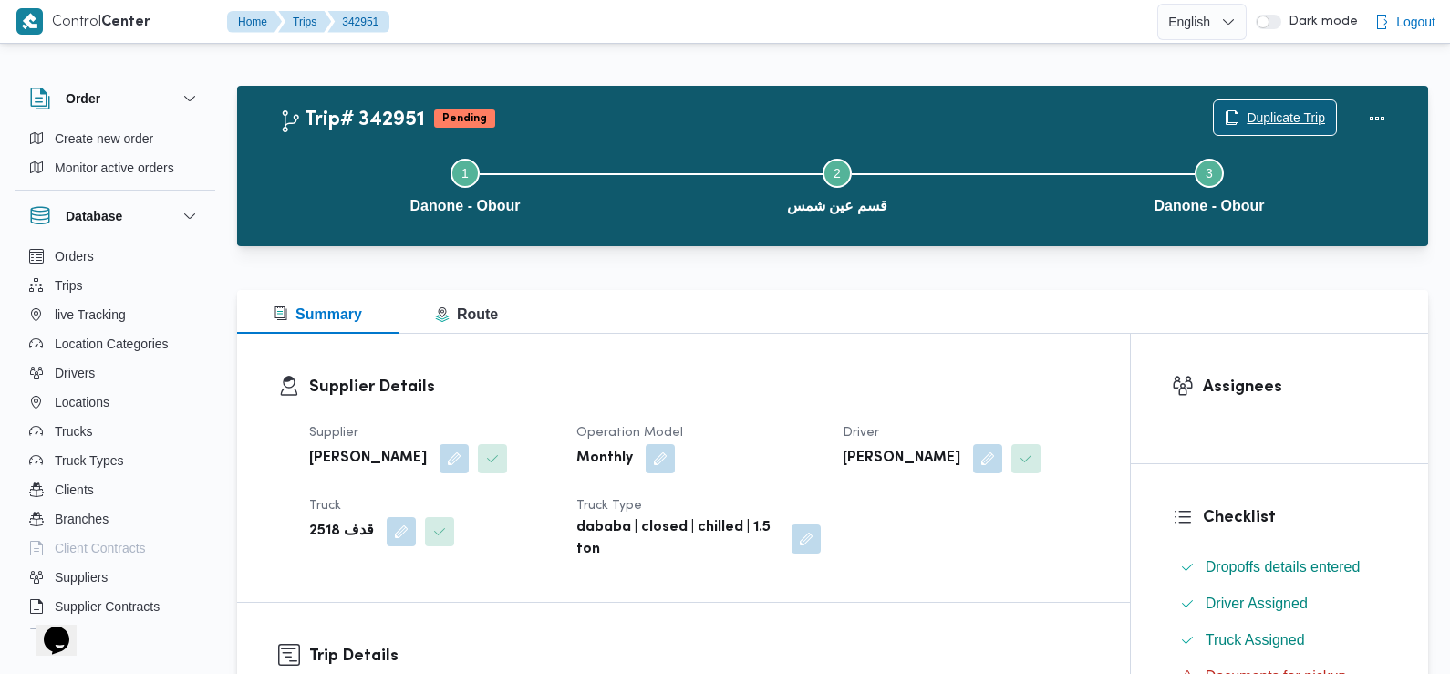
click at [1287, 116] on span "Duplicate Trip" at bounding box center [1286, 118] width 78 height 22
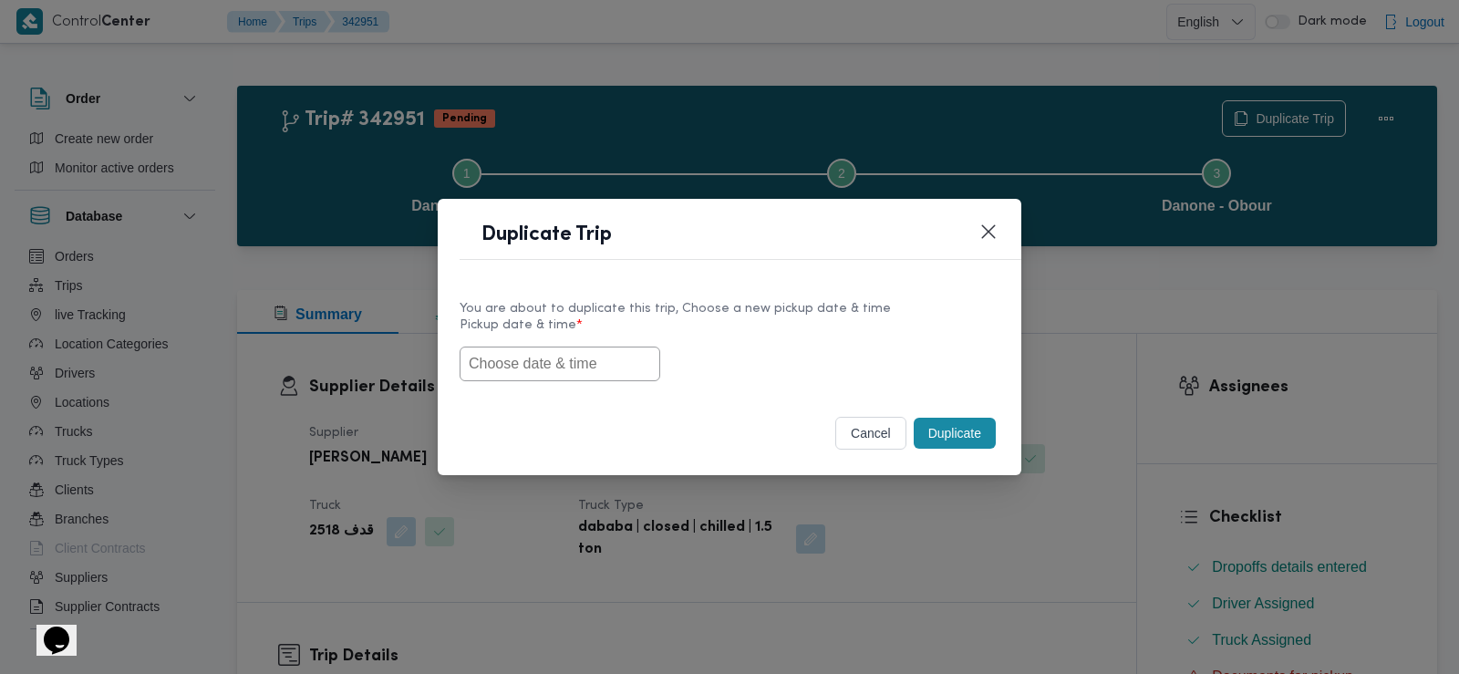
click at [574, 357] on input "text" at bounding box center [560, 364] width 201 height 35
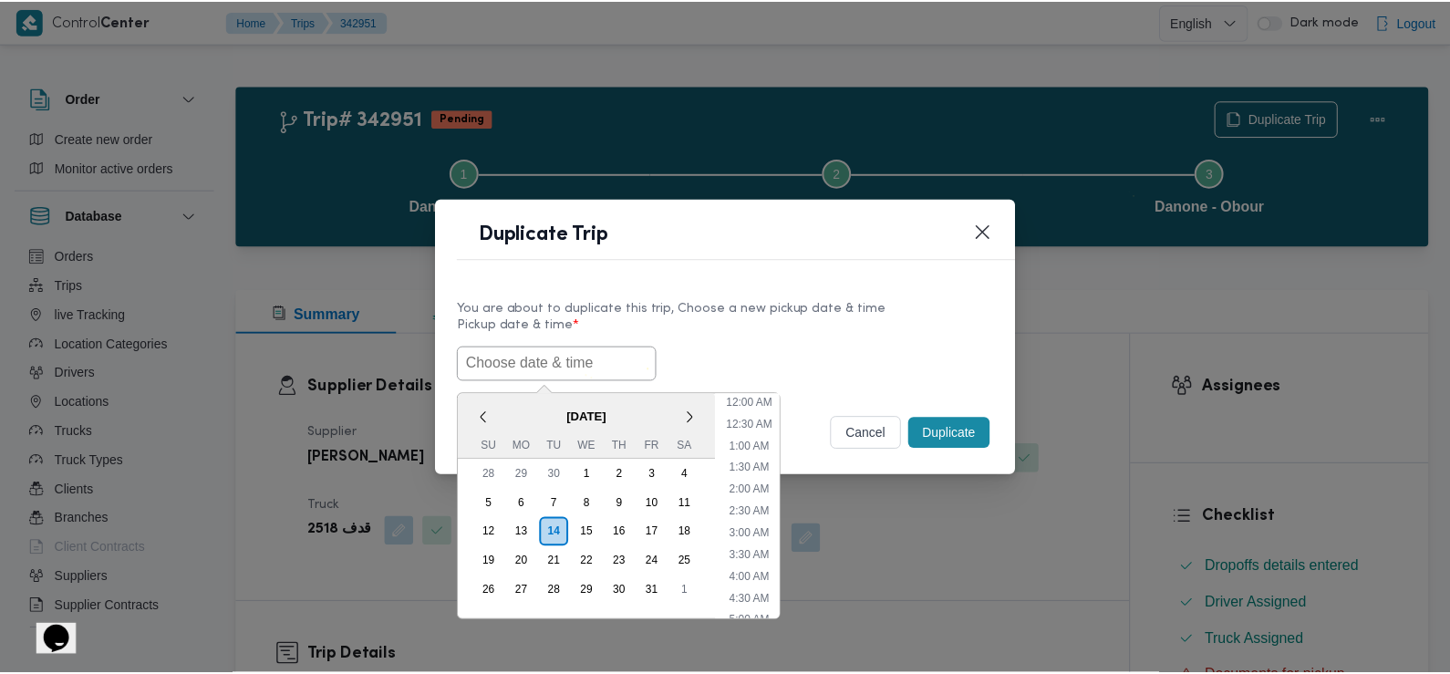
scroll to position [465, 0]
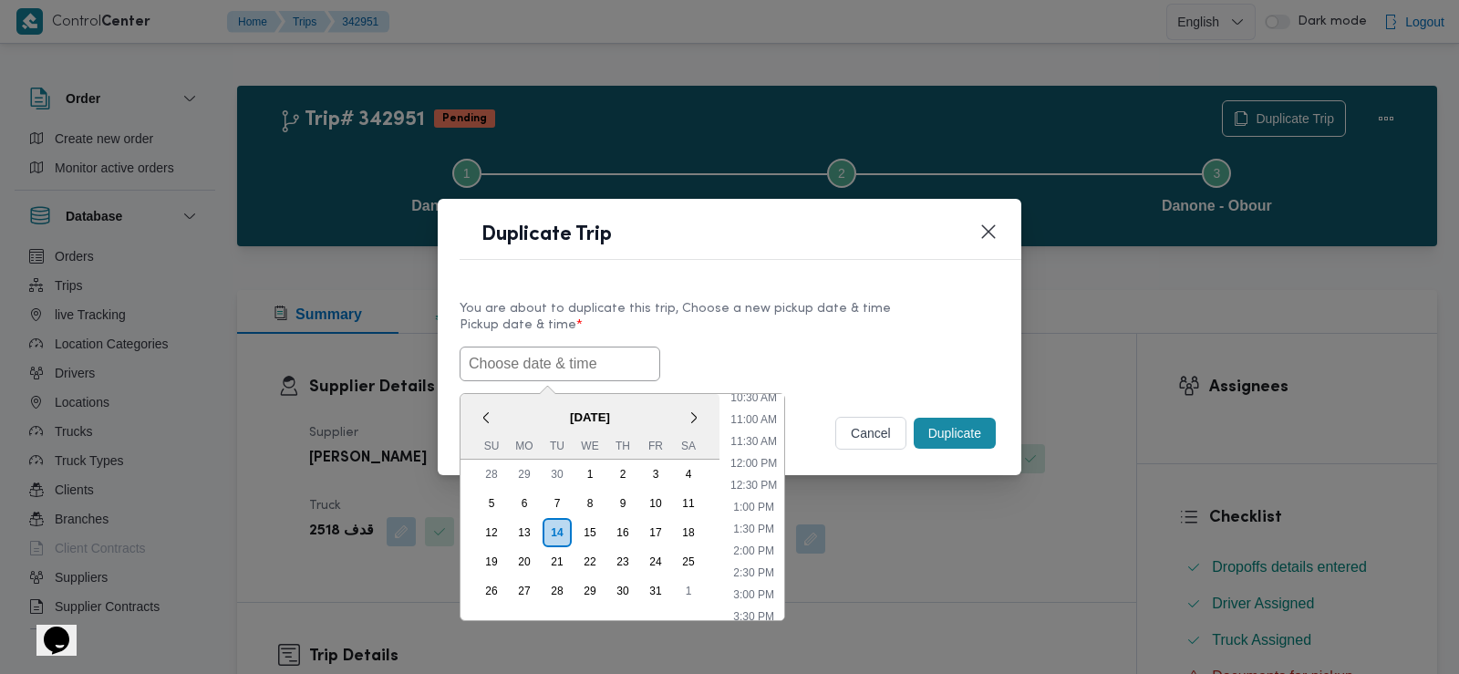
paste input "15/10/2025 6:30AM"
type input "15/10/2025 6:30AM"
click at [757, 340] on label "Pickup date & time *" at bounding box center [730, 332] width 540 height 28
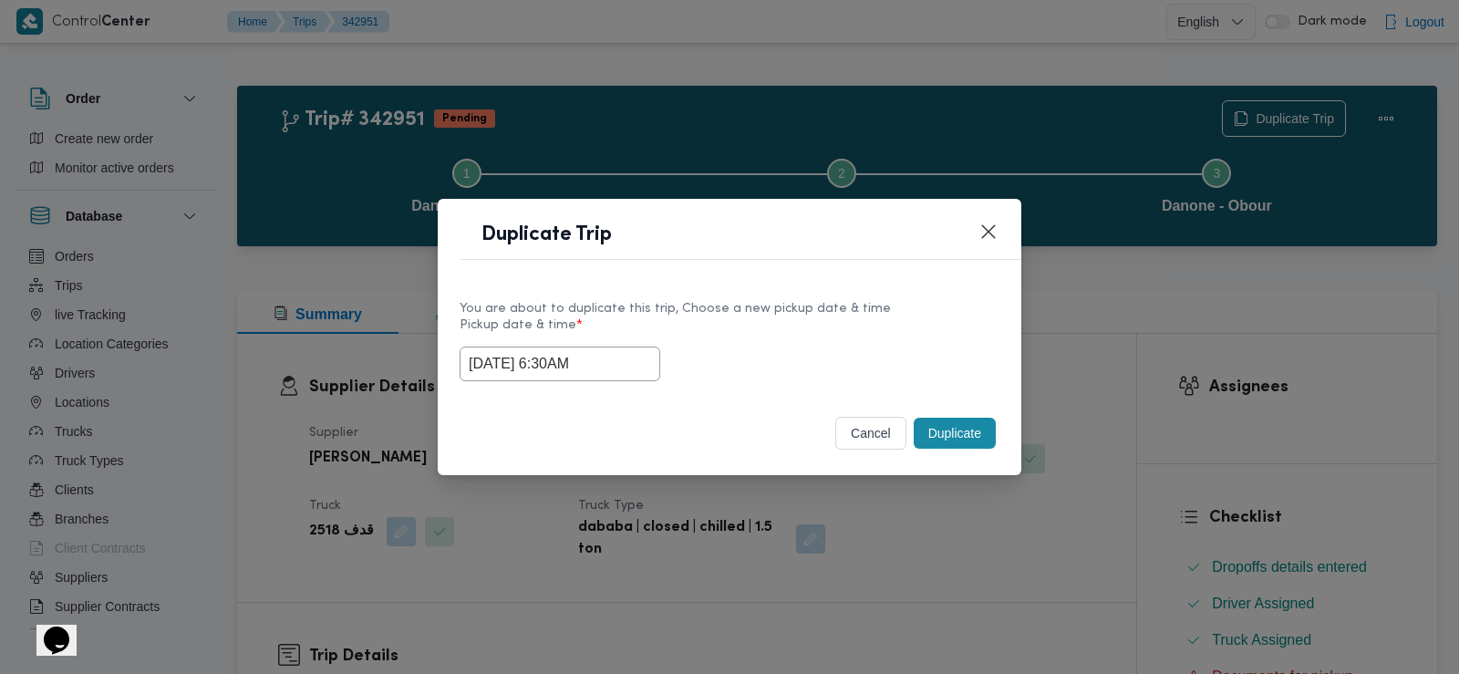
click at [957, 429] on button "Duplicate" at bounding box center [955, 433] width 82 height 31
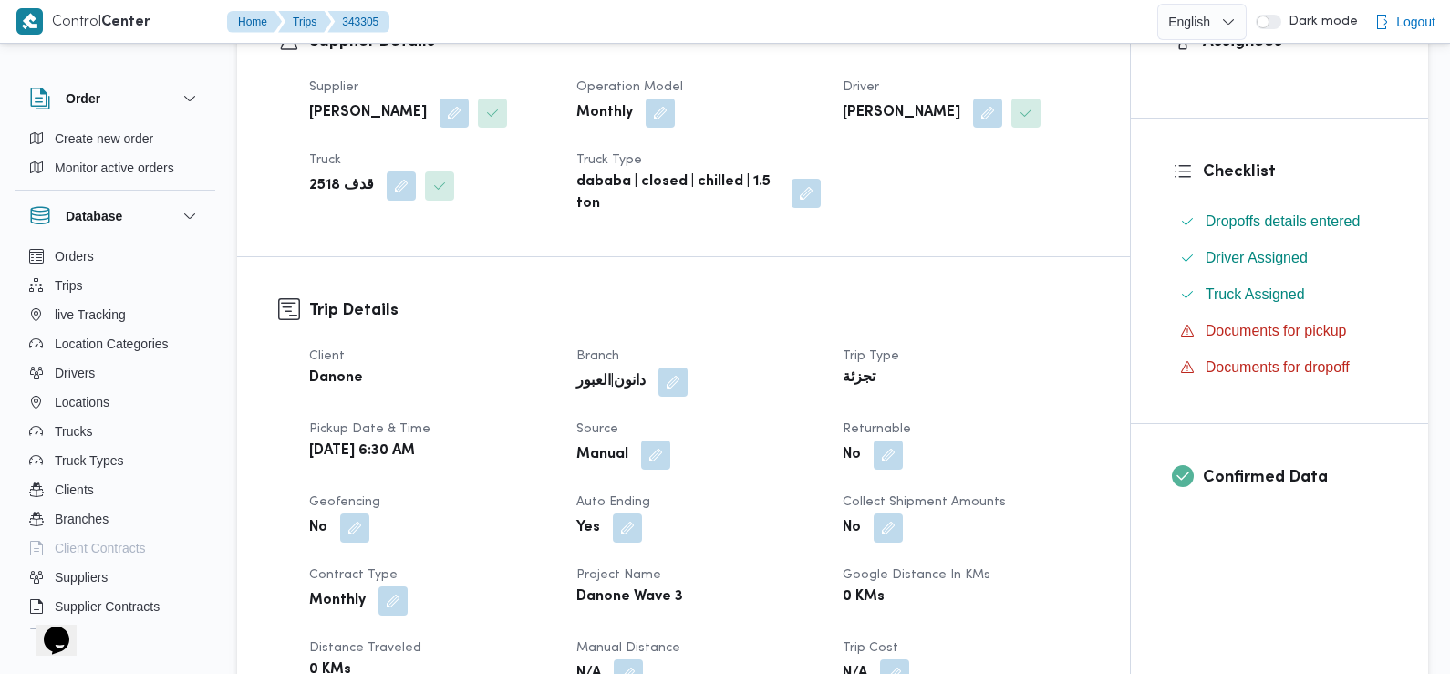
scroll to position [347, 0]
click at [890, 453] on button "button" at bounding box center [888, 453] width 29 height 29
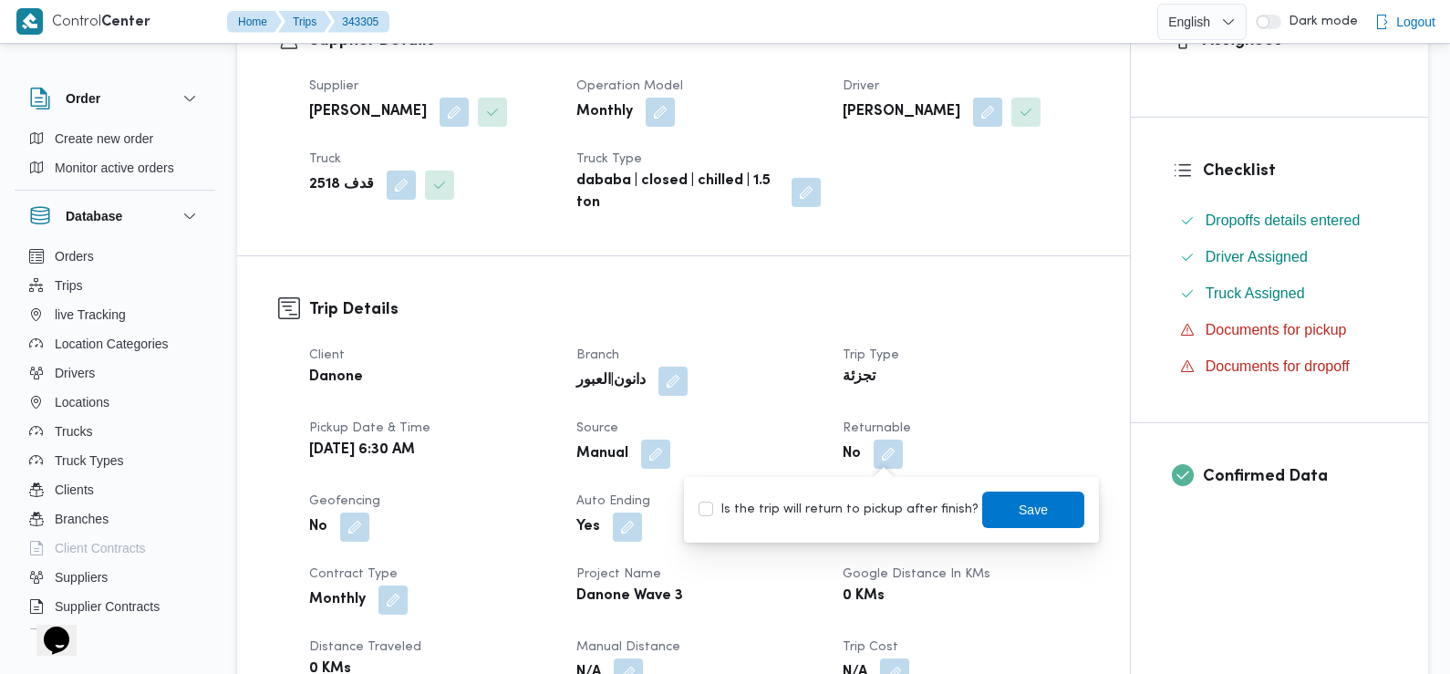
click at [871, 510] on label "Is the trip will return to pickup after finish?" at bounding box center [838, 510] width 280 height 22
checkbox input "true"
click at [1025, 522] on span "Save" at bounding box center [1033, 509] width 102 height 36
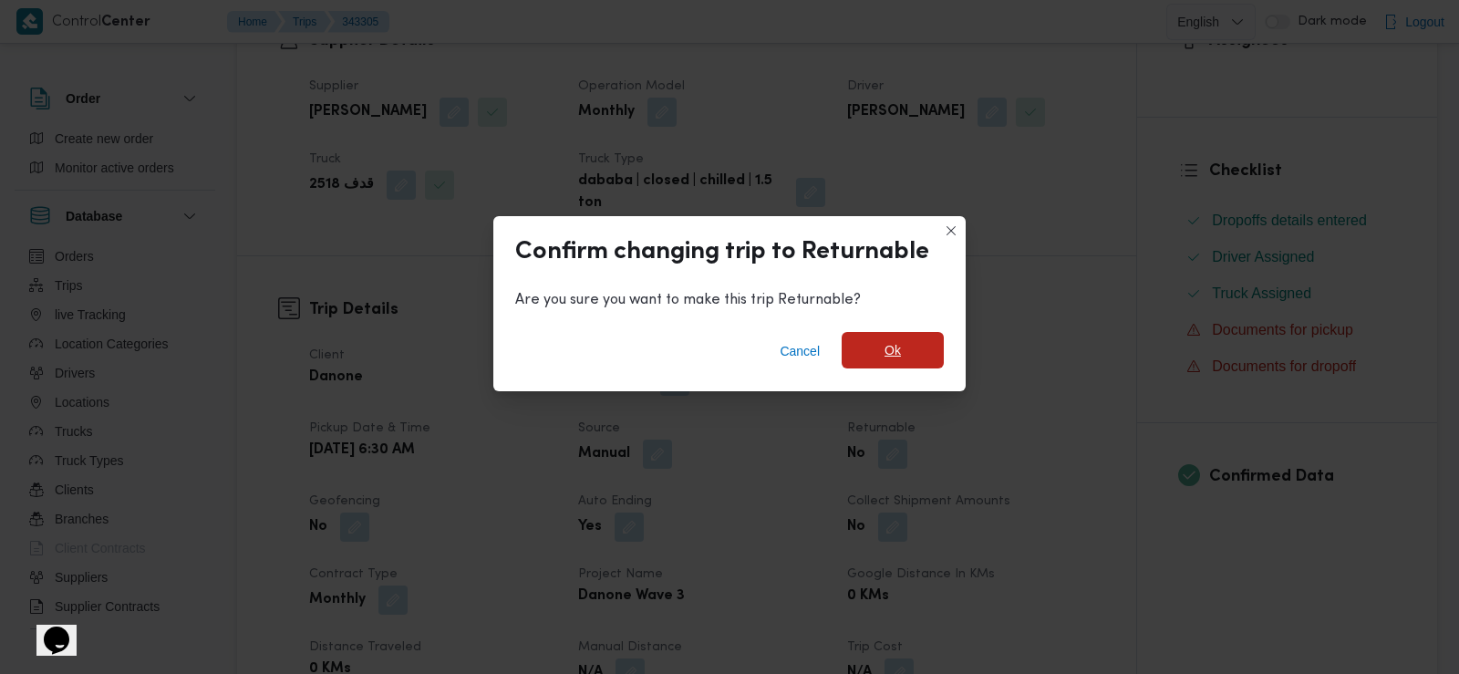
click at [887, 357] on span "Ok" at bounding box center [893, 350] width 16 height 22
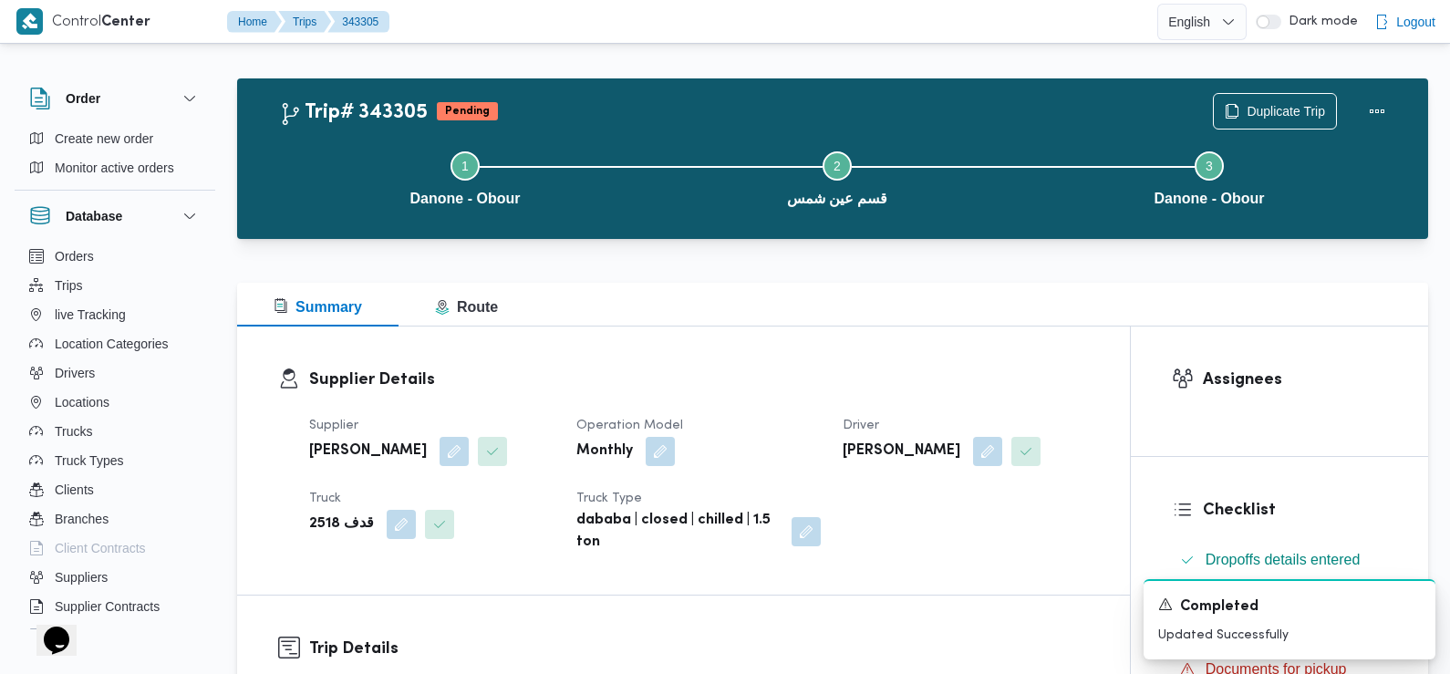
scroll to position [0, 0]
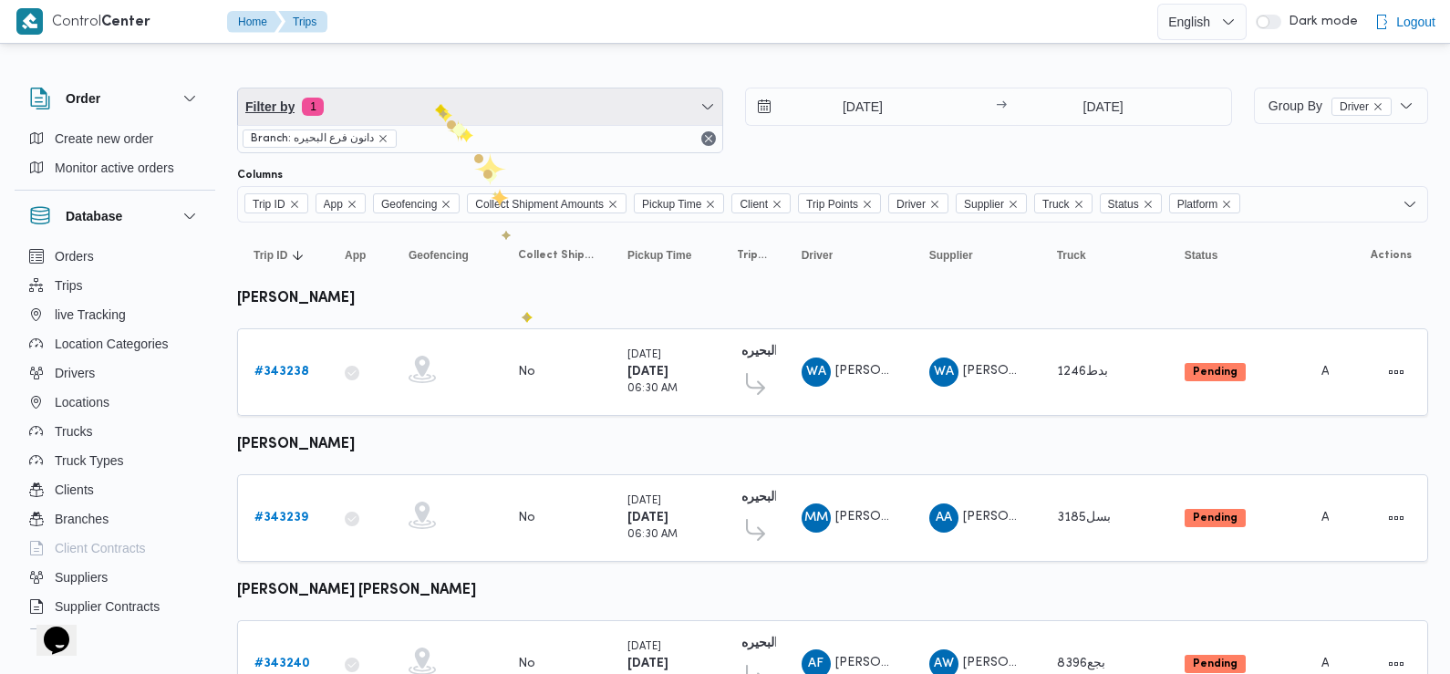
click at [434, 103] on span "Filter by 1" at bounding box center [480, 106] width 484 height 36
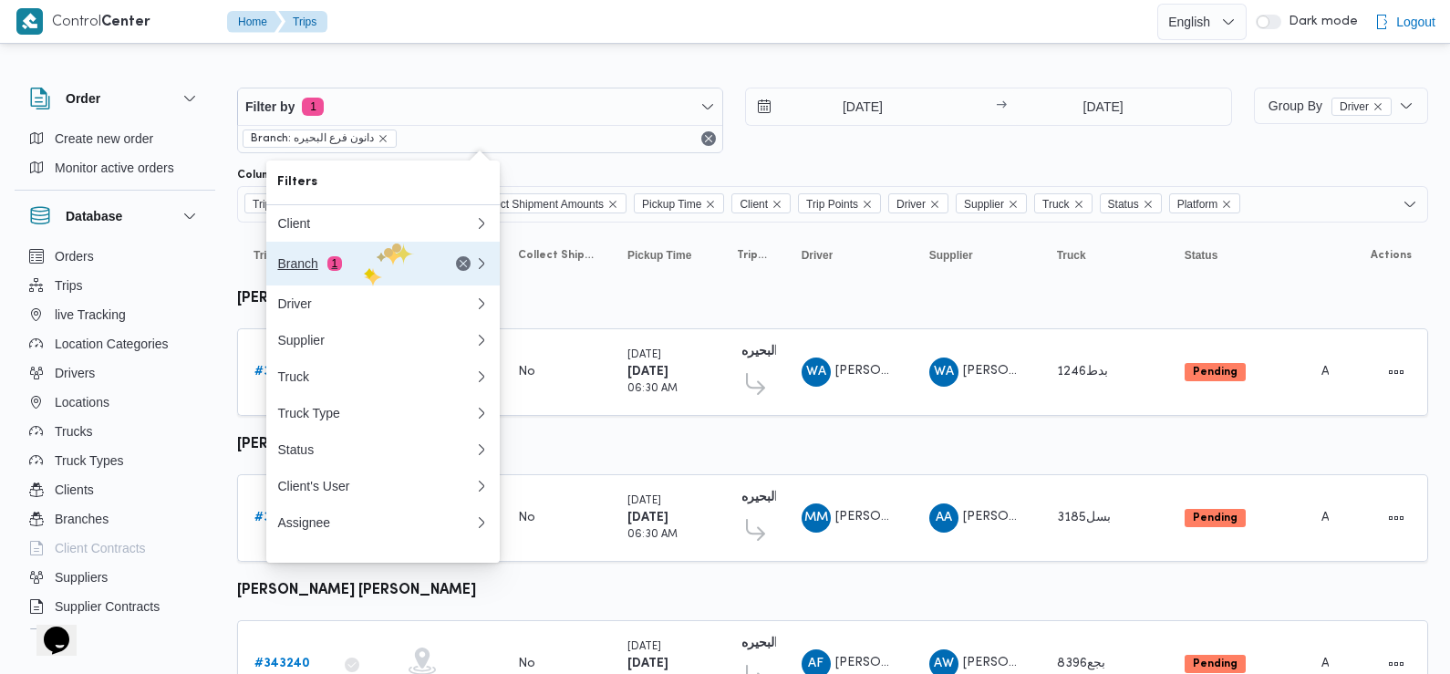
click at [358, 271] on div "Branch 1" at bounding box center [353, 263] width 153 height 15
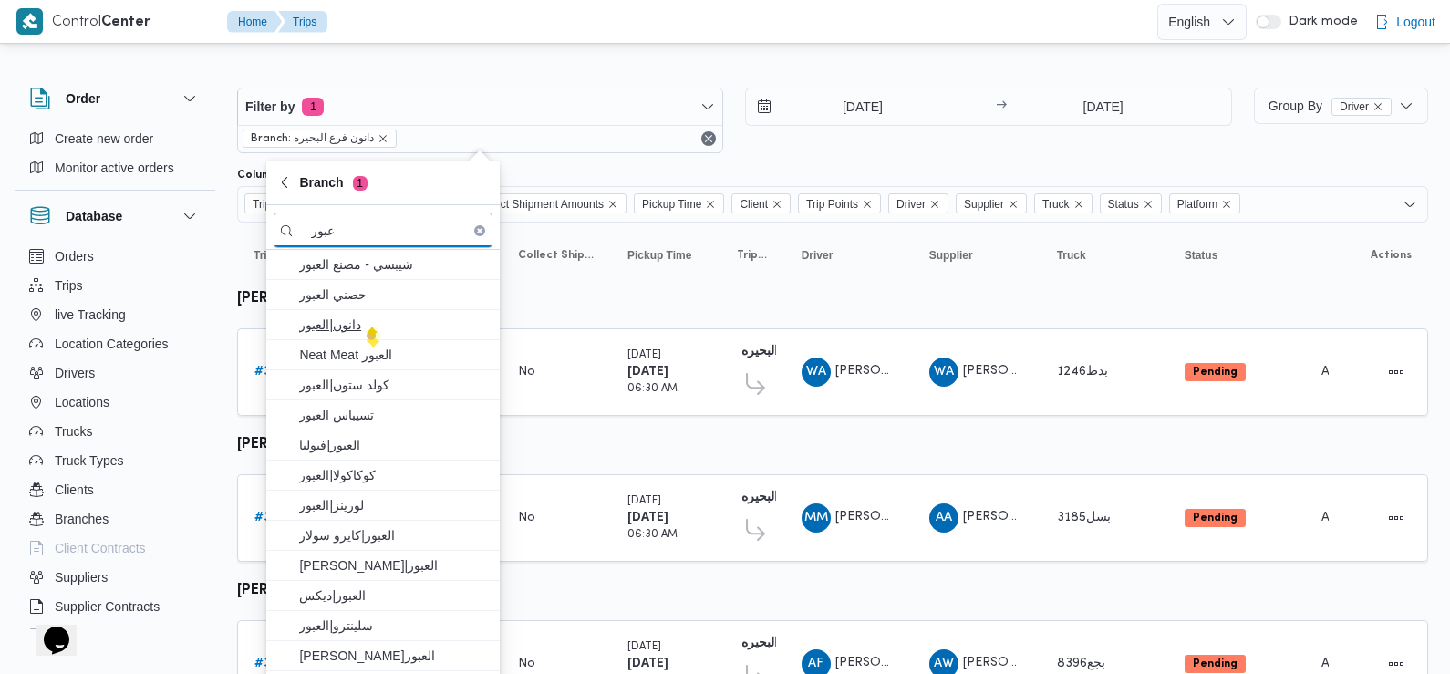
type input "عبور"
click at [385, 323] on span "دانون|العبور" at bounding box center [394, 325] width 190 height 22
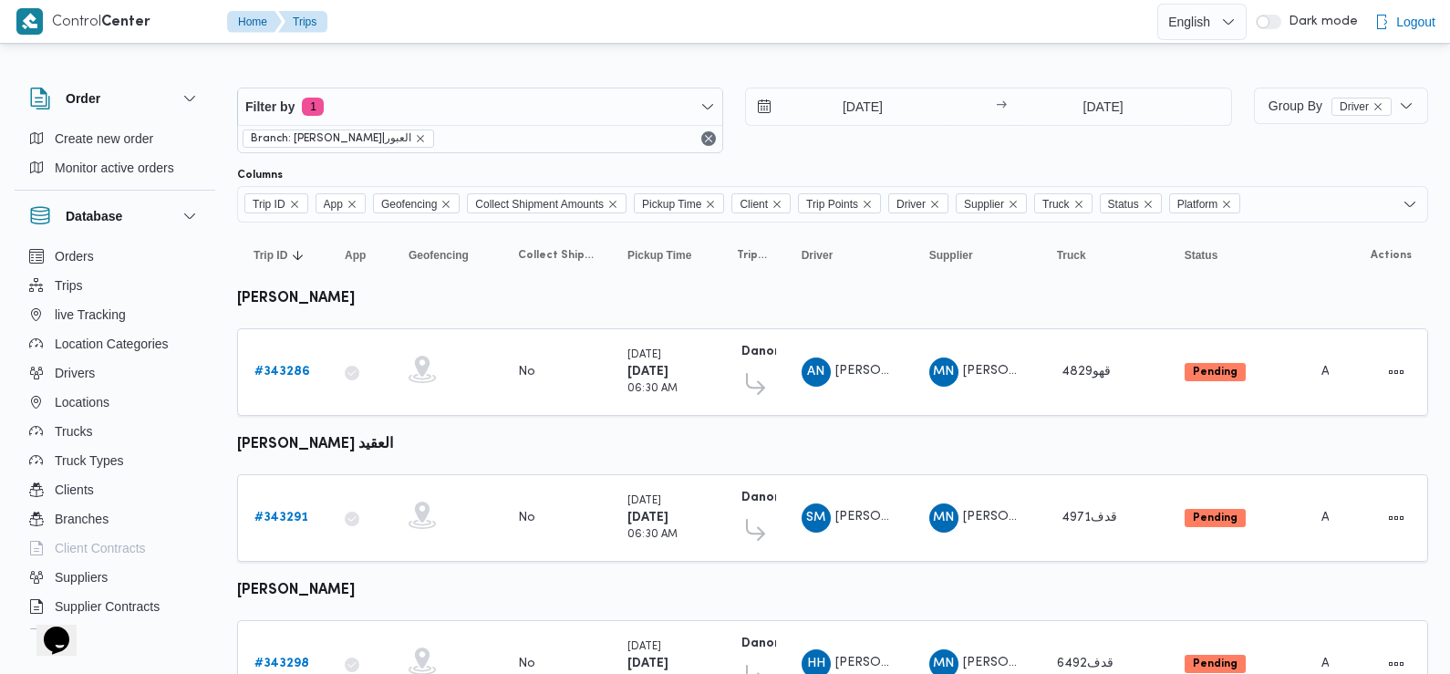
click at [839, 159] on div "Filter by 1 Branch: دانون|العبور [DATE] → [DATE]" at bounding box center [734, 121] width 1017 height 88
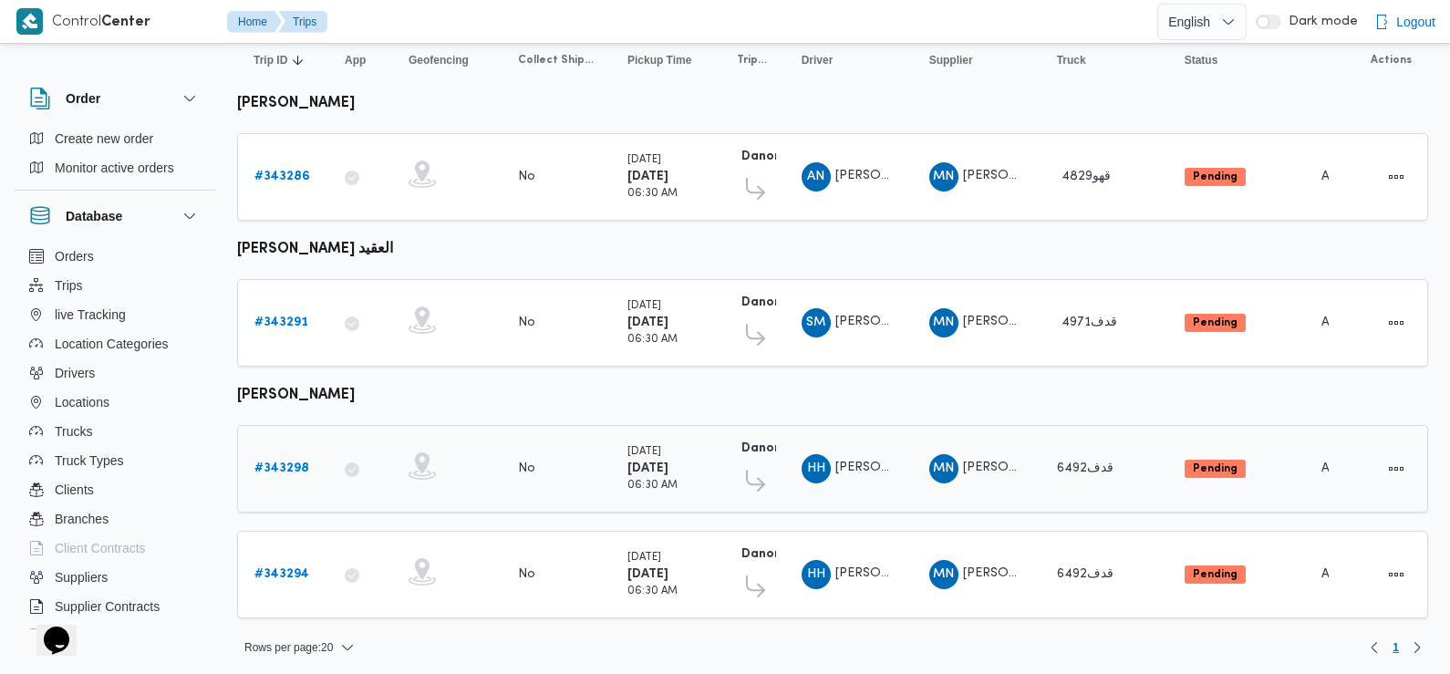
click at [278, 467] on b "# 343298" at bounding box center [281, 468] width 55 height 12
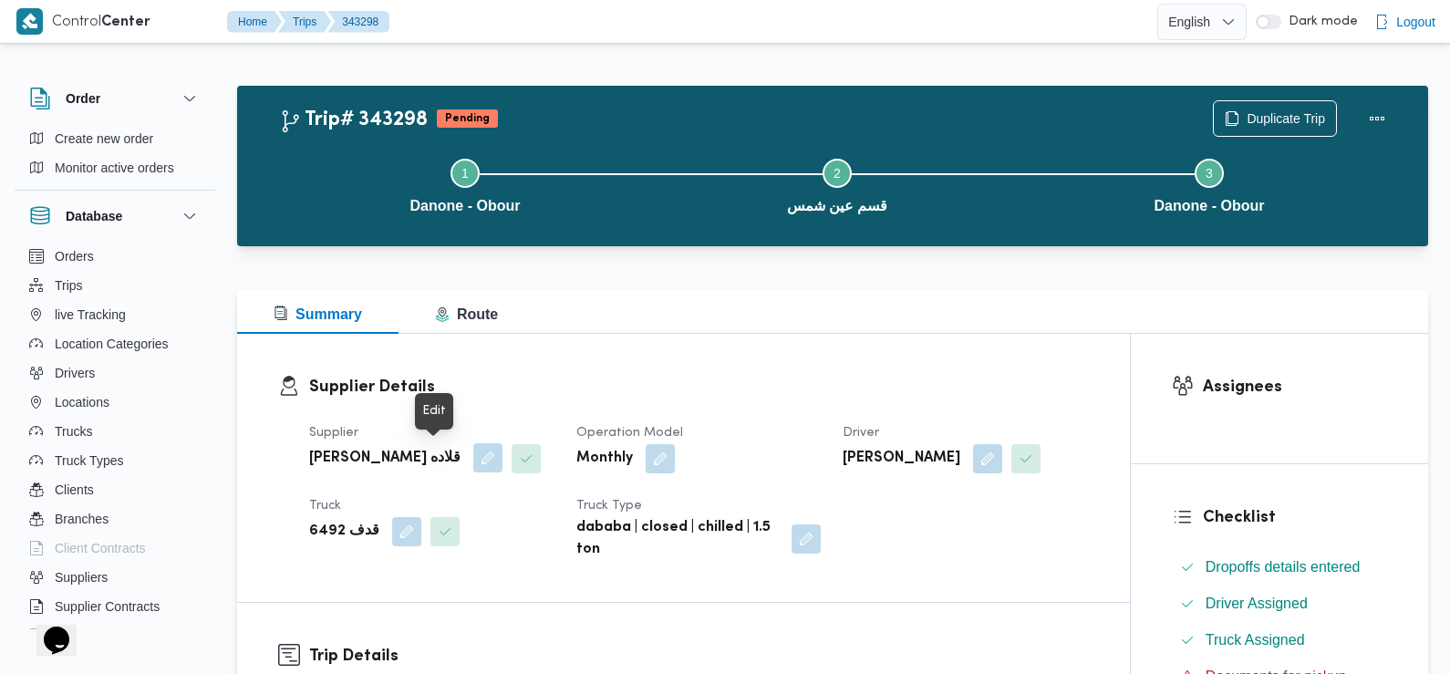
click at [473, 460] on button "button" at bounding box center [487, 457] width 29 height 29
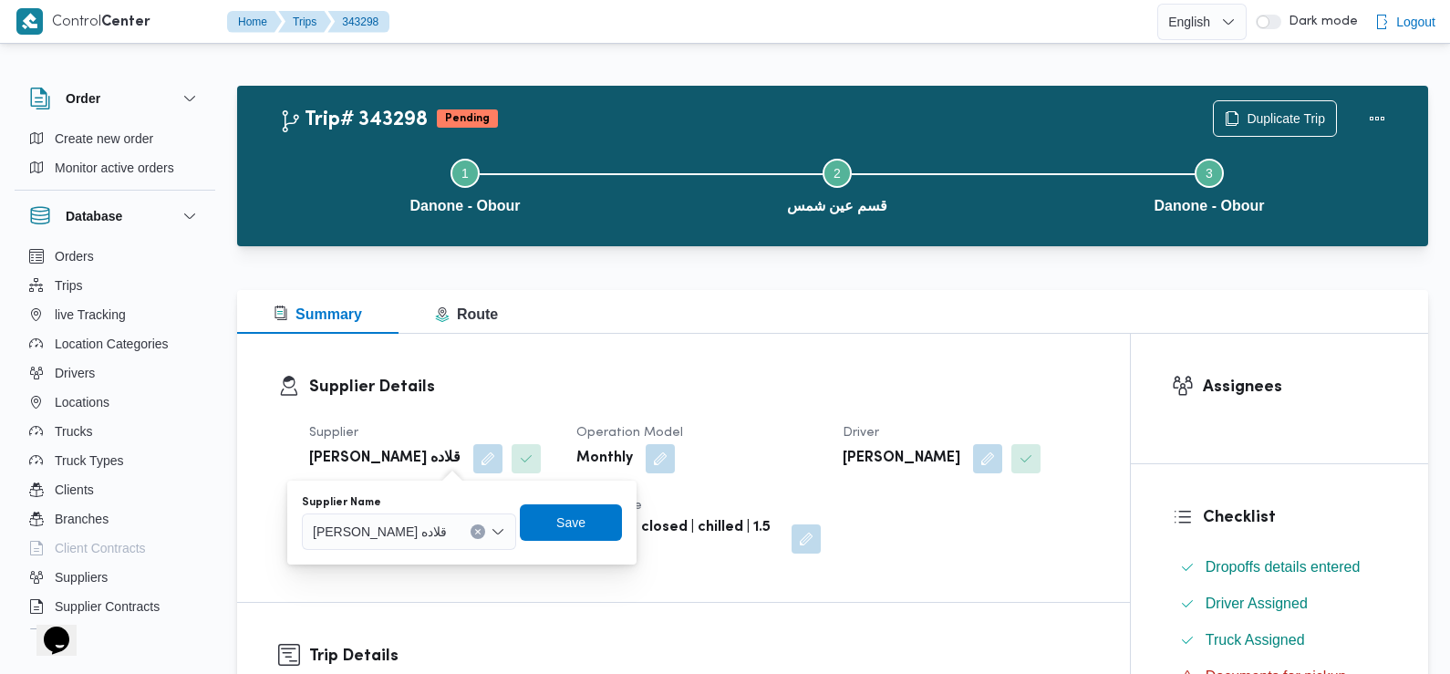
click at [415, 531] on span "[PERSON_NAME] قلاده" at bounding box center [380, 531] width 134 height 20
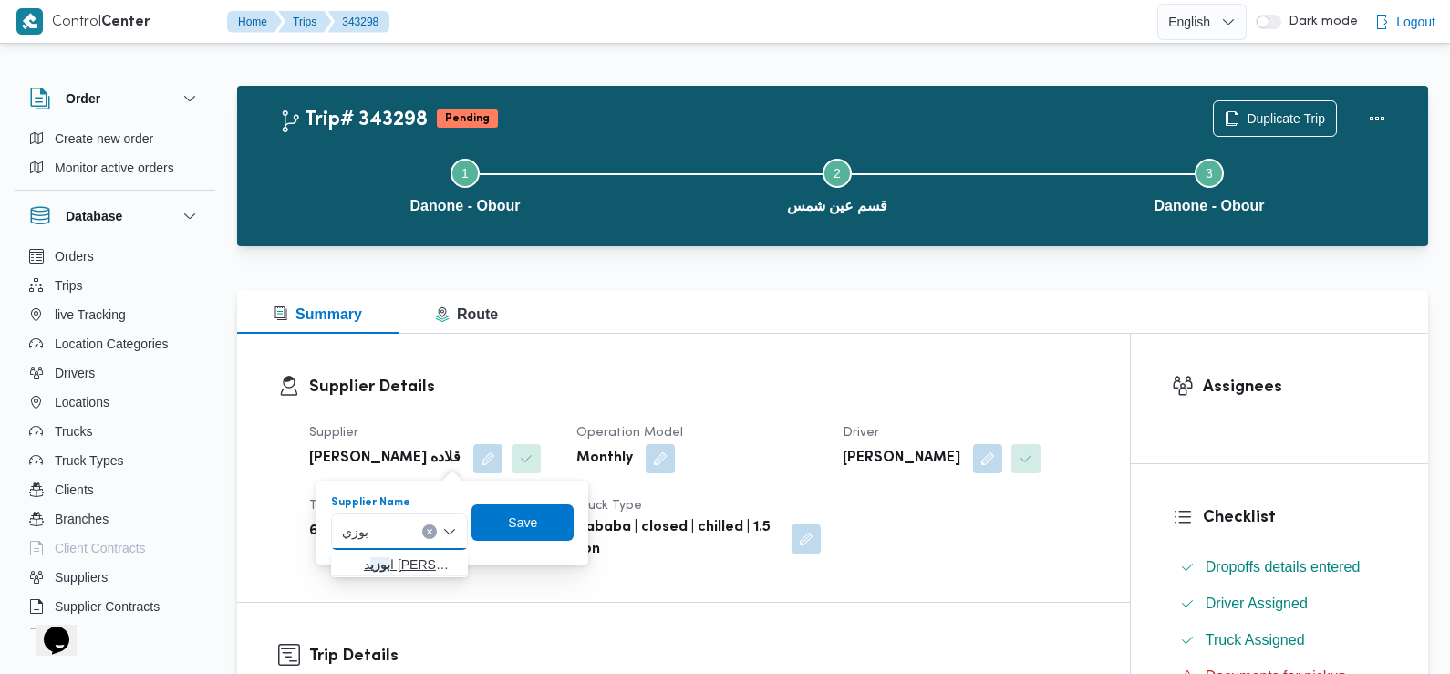
type input "بوزي"
click at [408, 550] on span "ا بوزي د [PERSON_NAME]" at bounding box center [399, 564] width 122 height 29
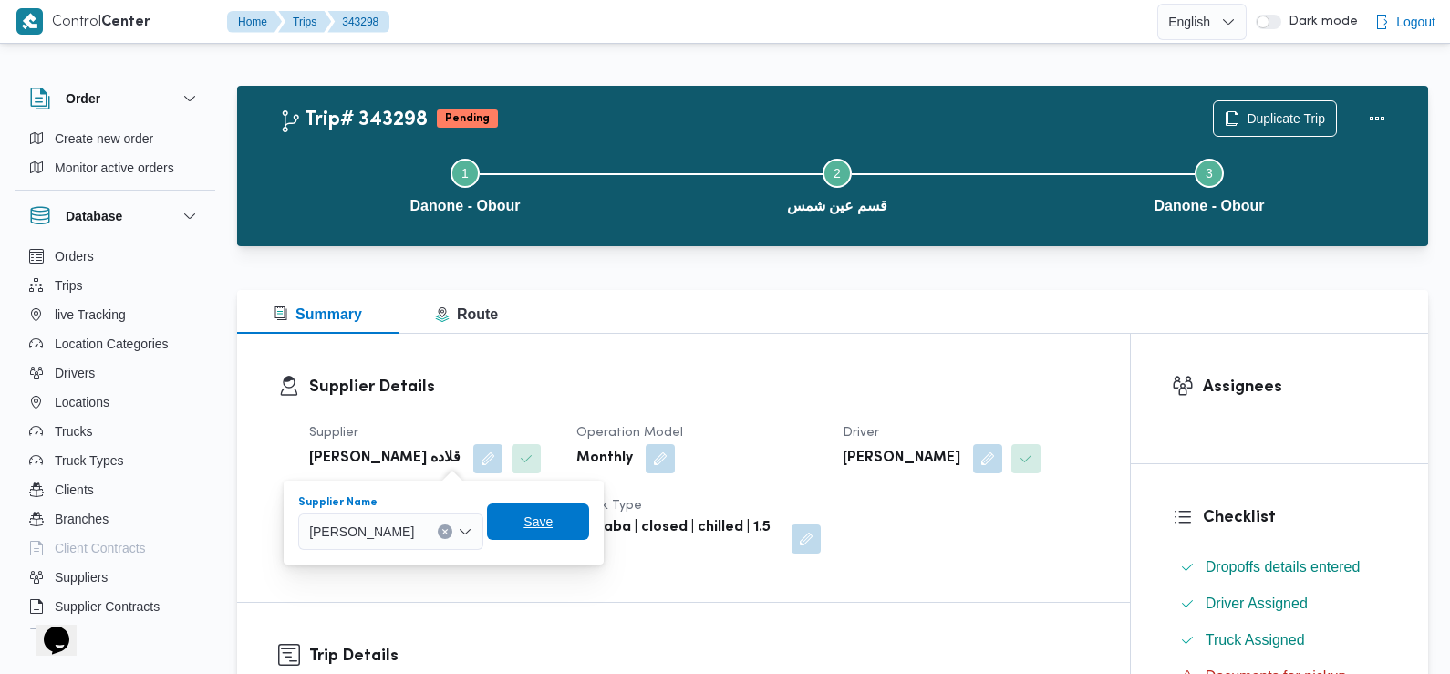
click at [539, 520] on span "Save" at bounding box center [538, 521] width 102 height 36
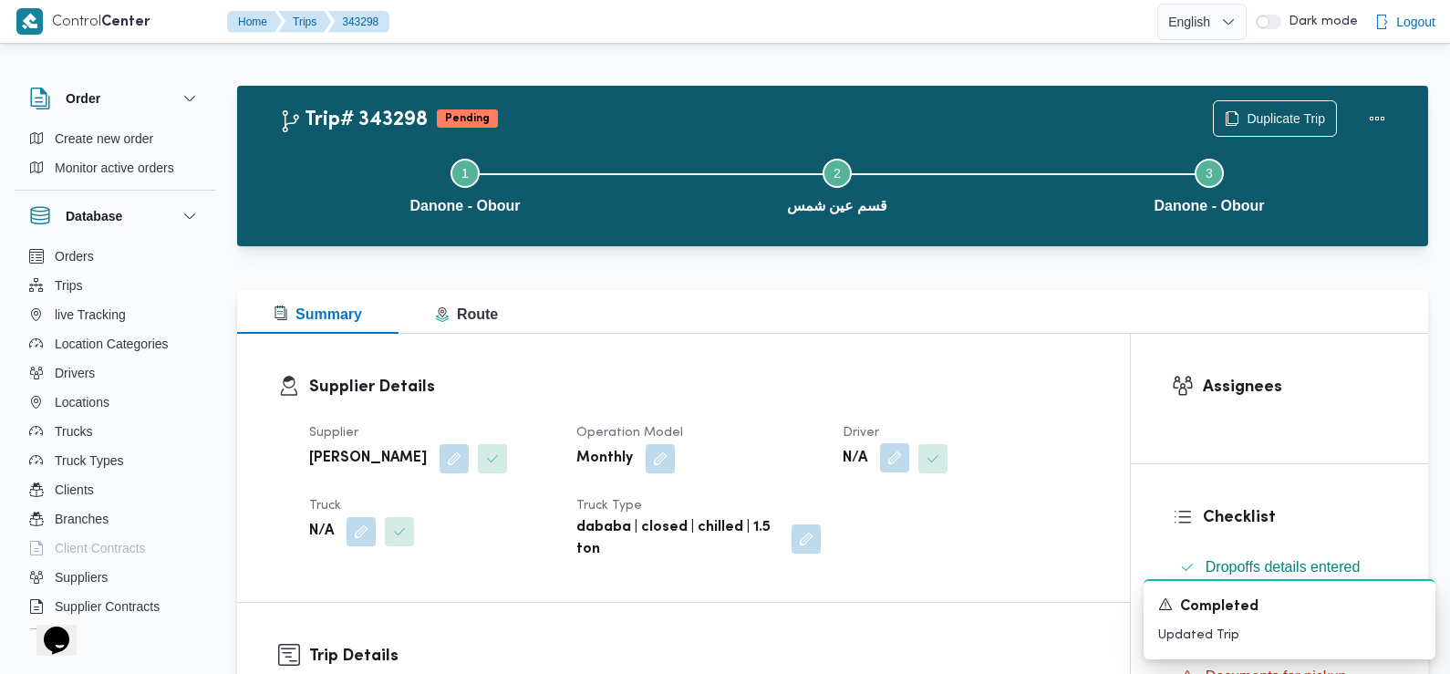
click at [898, 458] on button "button" at bounding box center [894, 457] width 29 height 29
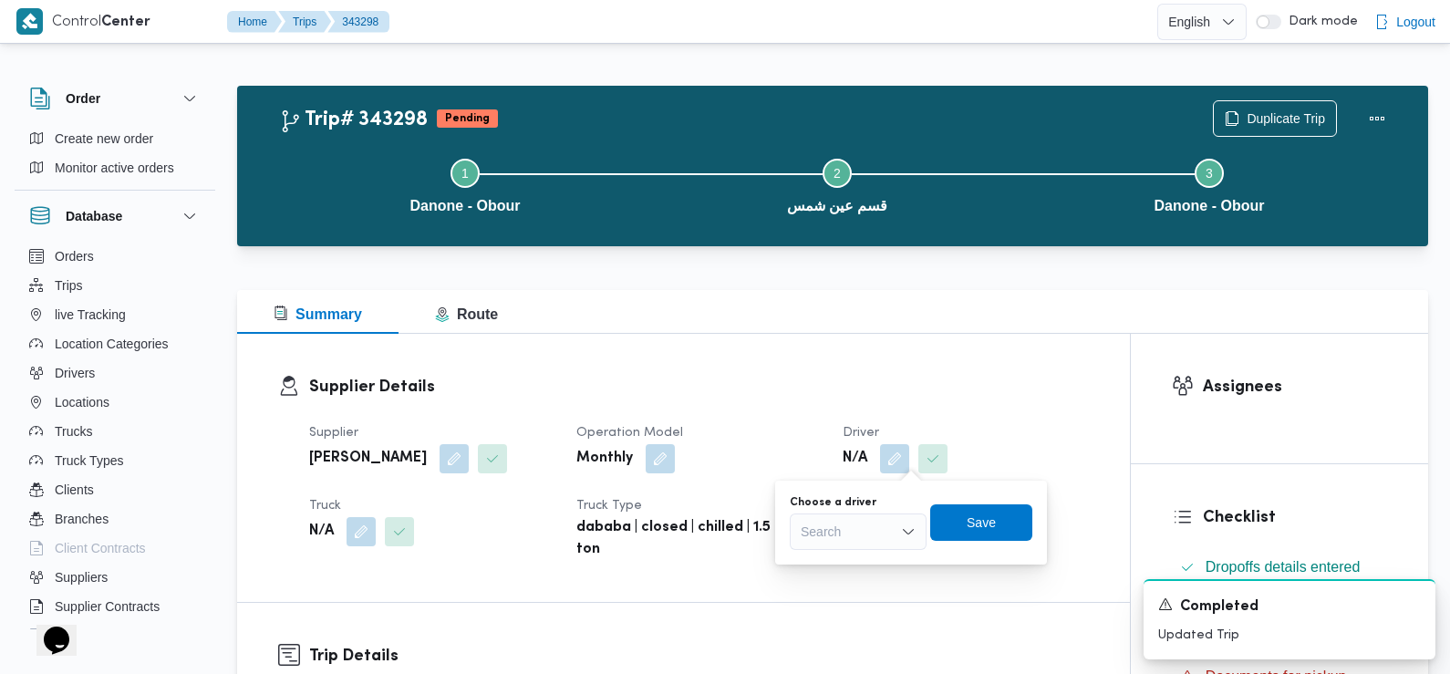
click at [882, 523] on div "Search" at bounding box center [858, 531] width 137 height 36
click at [876, 416] on span "[PERSON_NAME]" at bounding box center [868, 419] width 93 height 22
click at [1011, 519] on span "Save" at bounding box center [996, 522] width 29 height 22
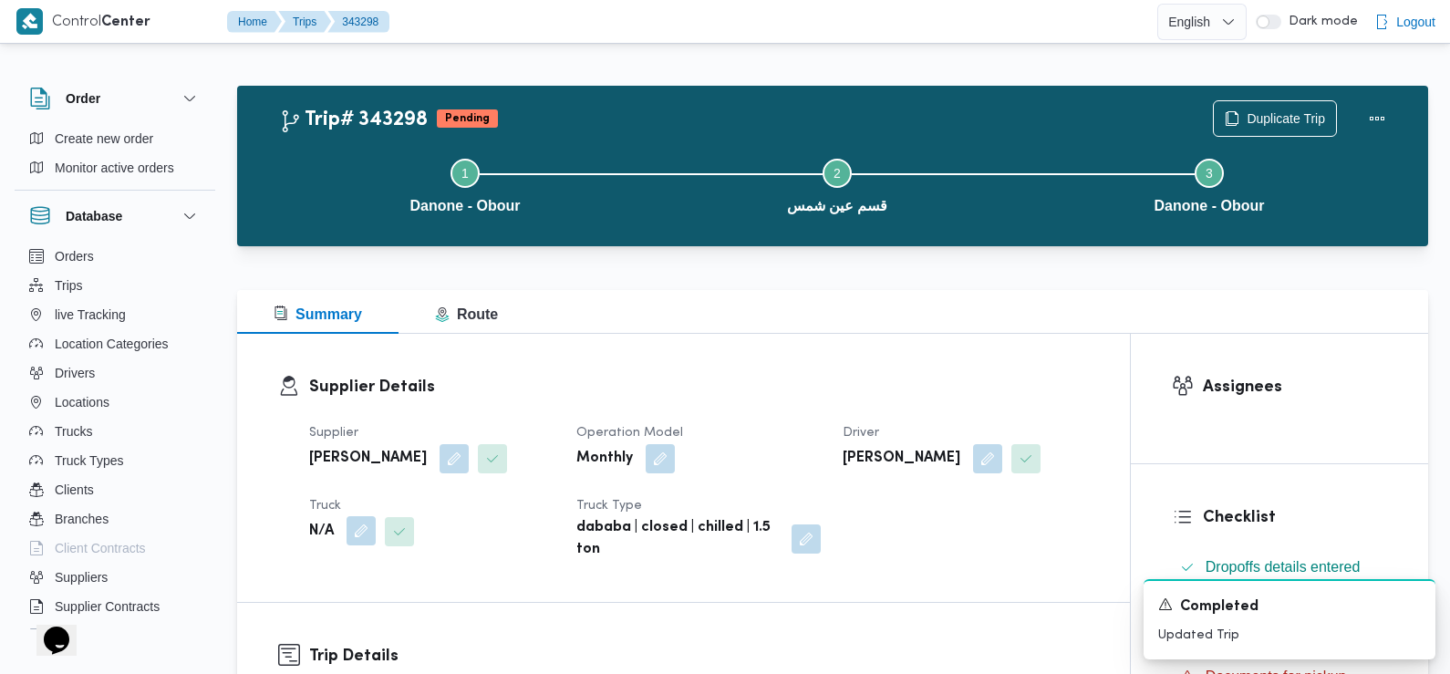
click at [368, 533] on button "button" at bounding box center [361, 530] width 29 height 29
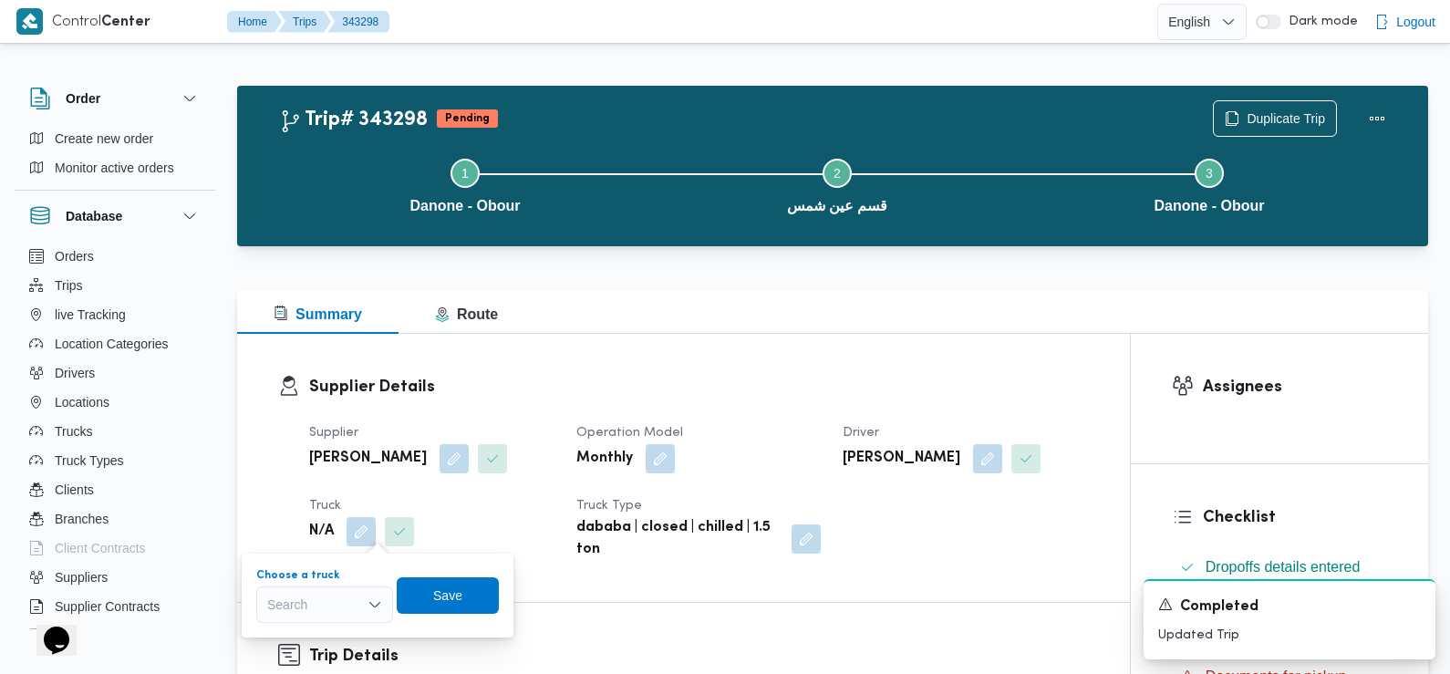
click at [348, 595] on div "Search" at bounding box center [324, 604] width 137 height 36
click at [323, 601] on div "Search Combo box. Selected. Combo box input. Search. Type some text or, to disp…" at bounding box center [324, 604] width 137 height 36
click at [350, 565] on span "ألق6848 | null" at bounding box center [335, 571] width 93 height 22
click at [450, 590] on span "Save" at bounding box center [458, 595] width 29 height 22
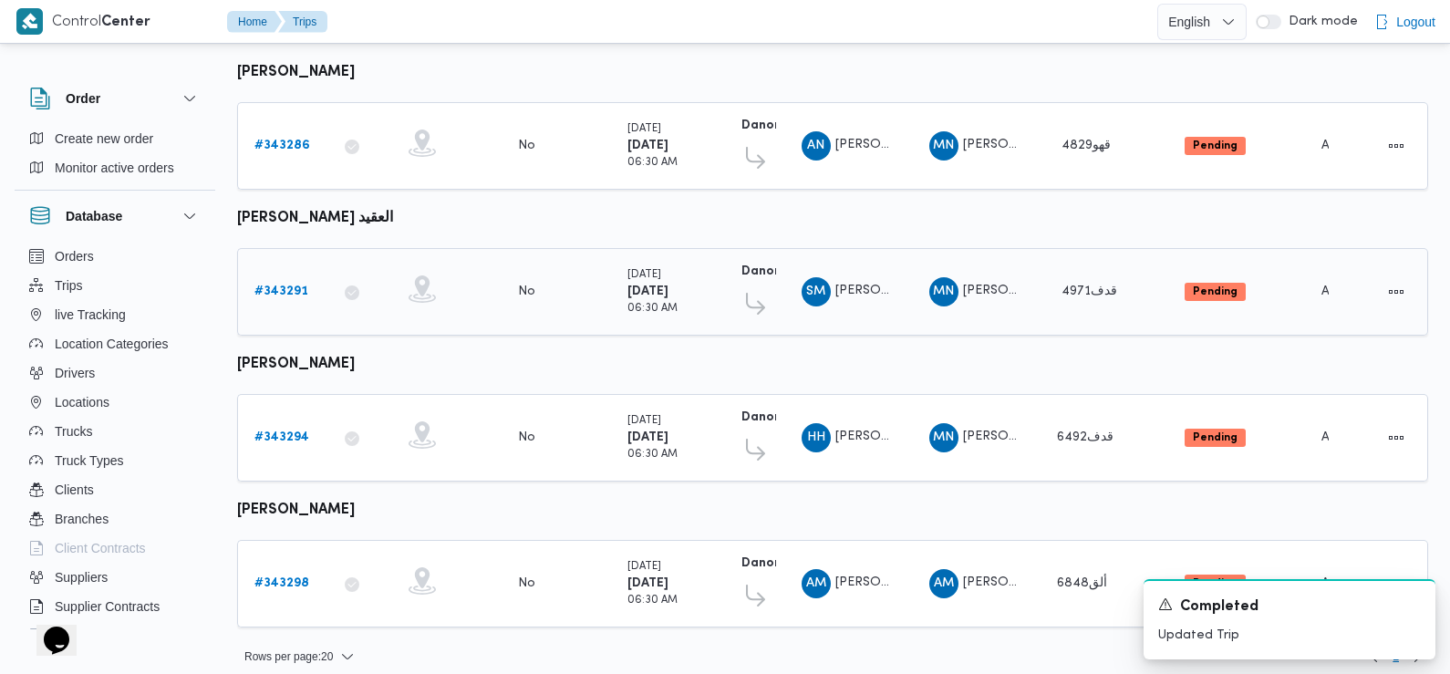
scroll to position [235, 0]
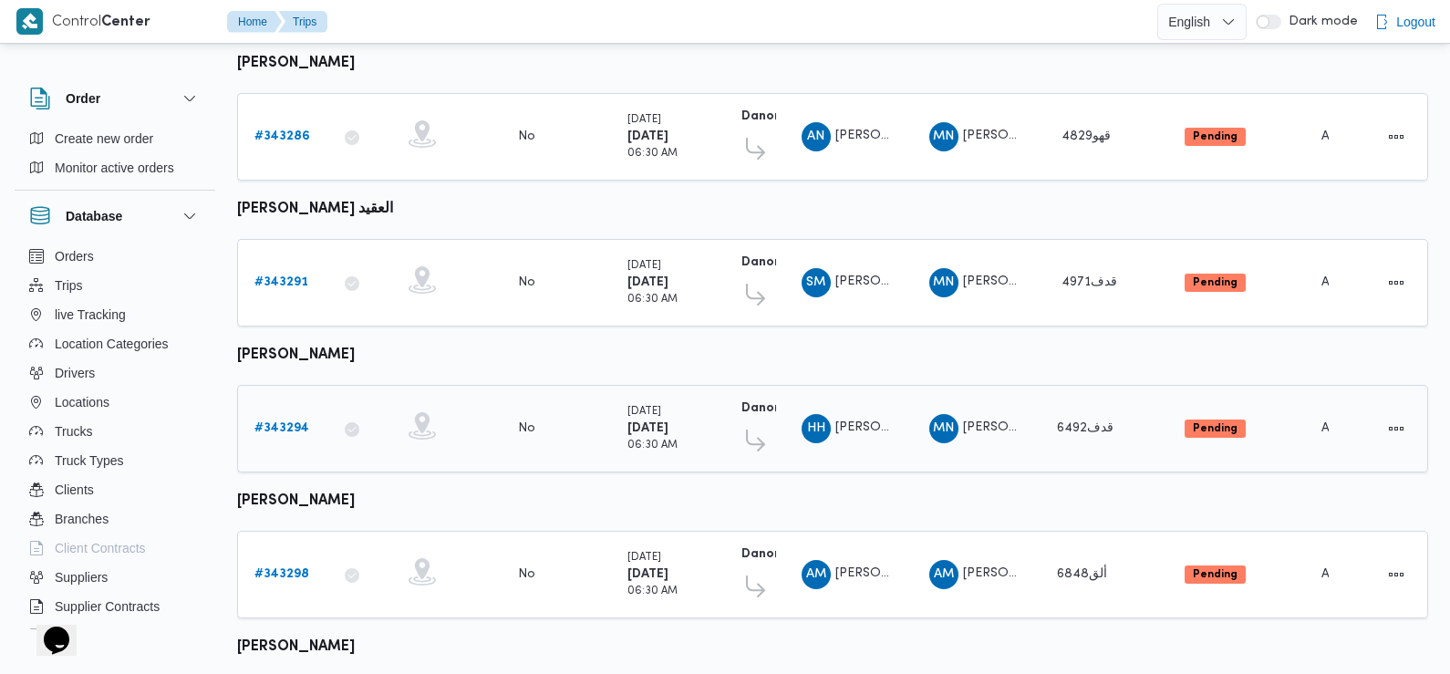
scroll to position [379, 0]
